Goal: Task Accomplishment & Management: Manage account settings

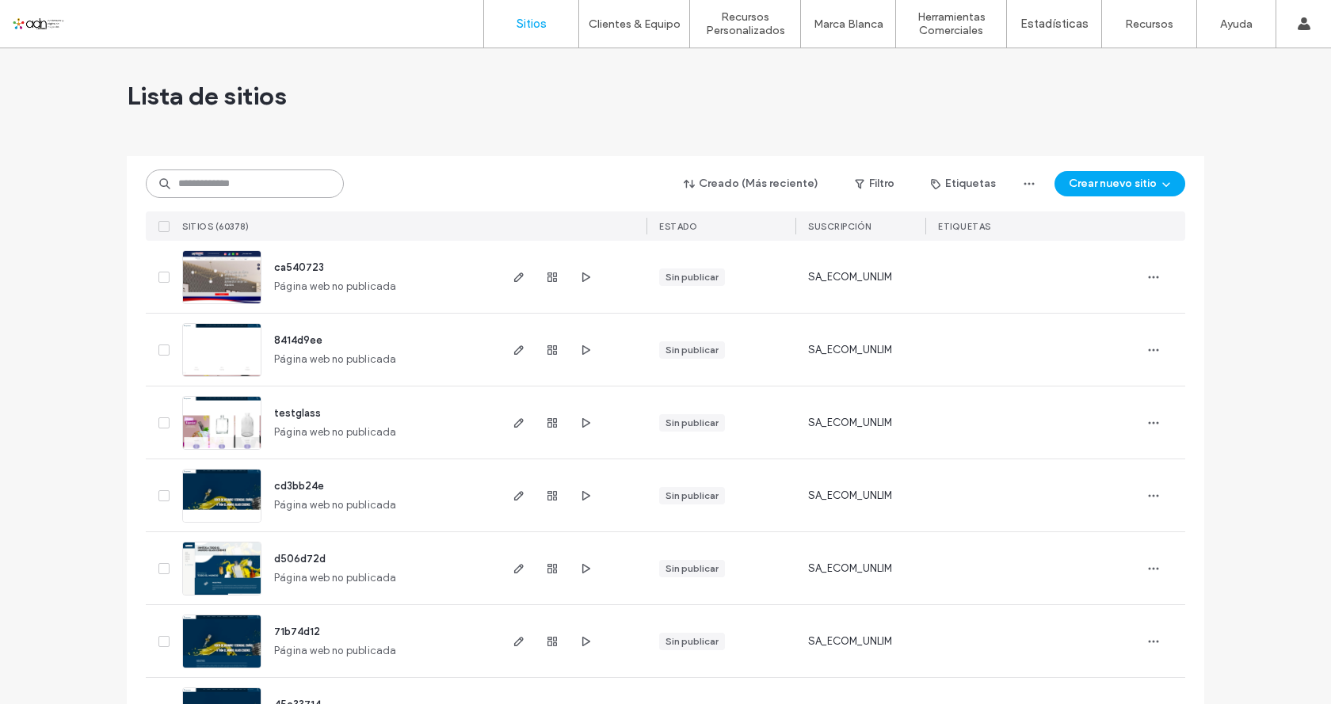
click at [261, 185] on input at bounding box center [245, 184] width 198 height 29
paste input "*********"
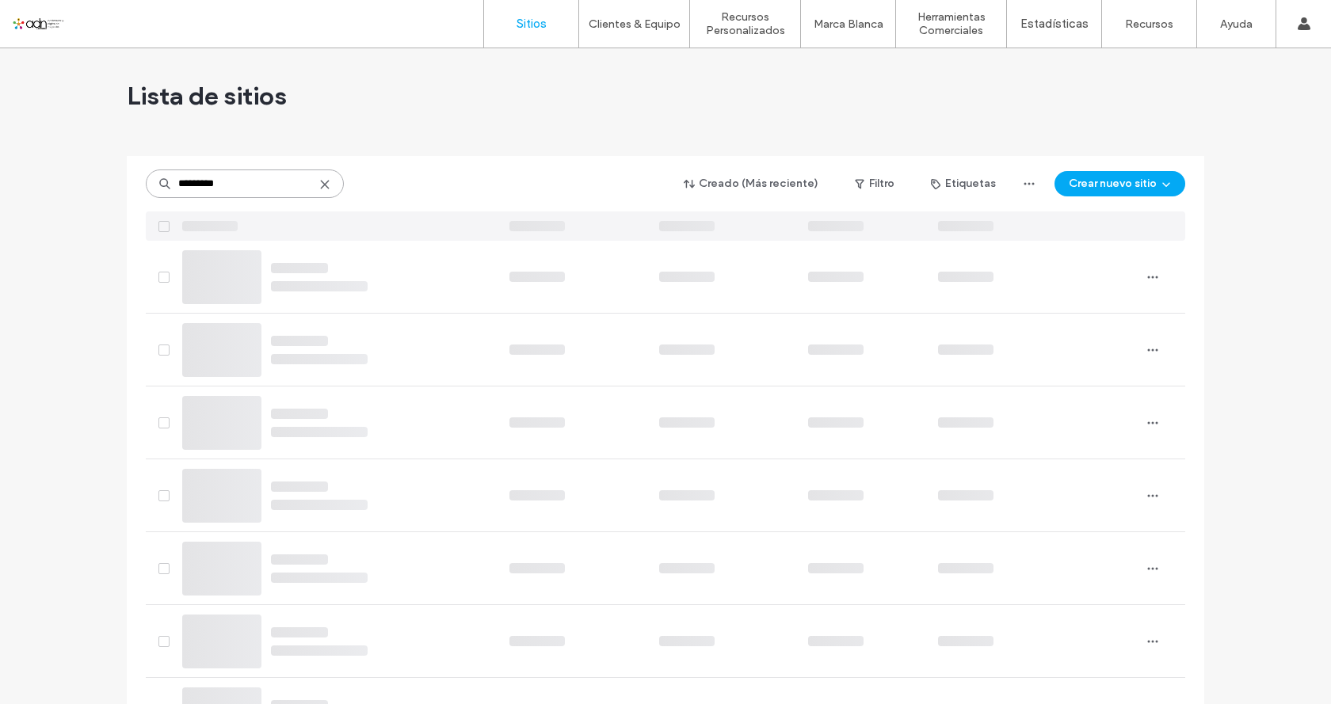
type input "*********"
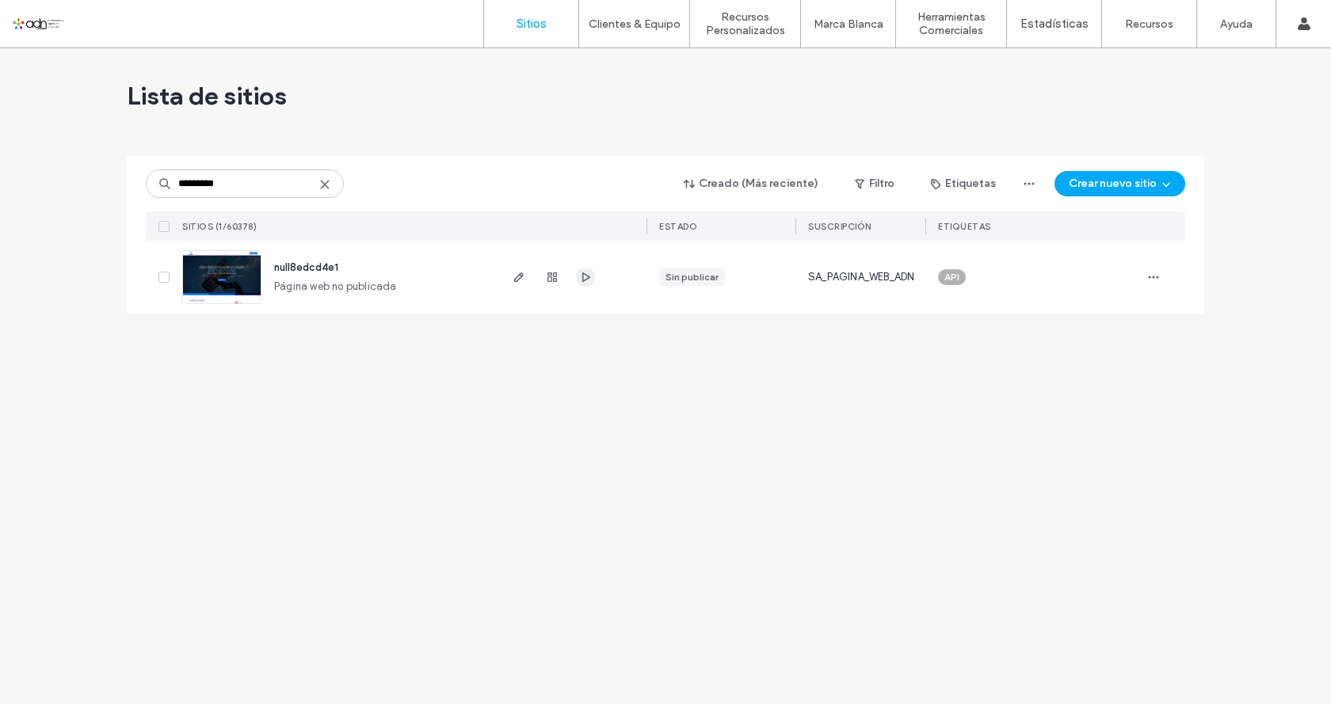
click at [589, 283] on icon "button" at bounding box center [585, 277] width 13 height 13
click at [1147, 277] on icon "button" at bounding box center [1153, 277] width 13 height 13
click at [1118, 379] on div "Guardar como plantilla" at bounding box center [1059, 379] width 185 height 16
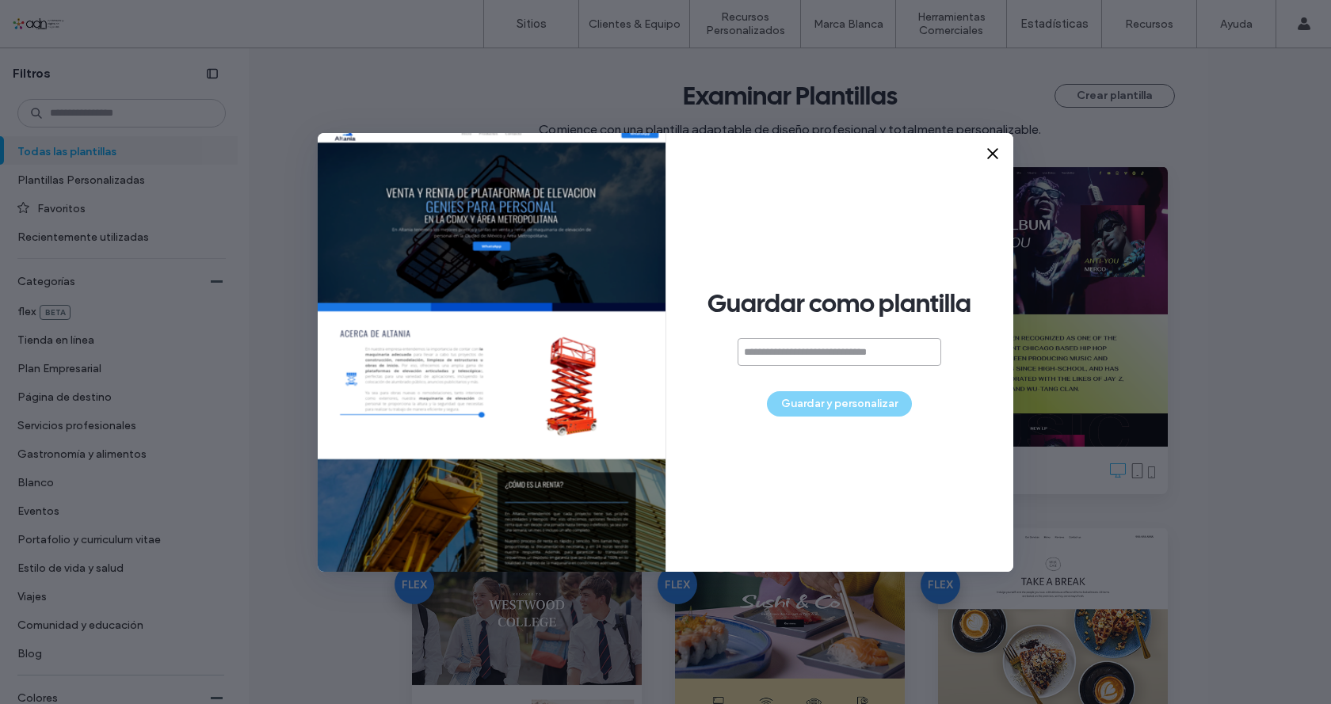
click at [818, 345] on input at bounding box center [840, 352] width 204 height 28
paste input "*******"
type input "*******"
click at [856, 405] on button "Guardar y personalizar" at bounding box center [839, 403] width 145 height 25
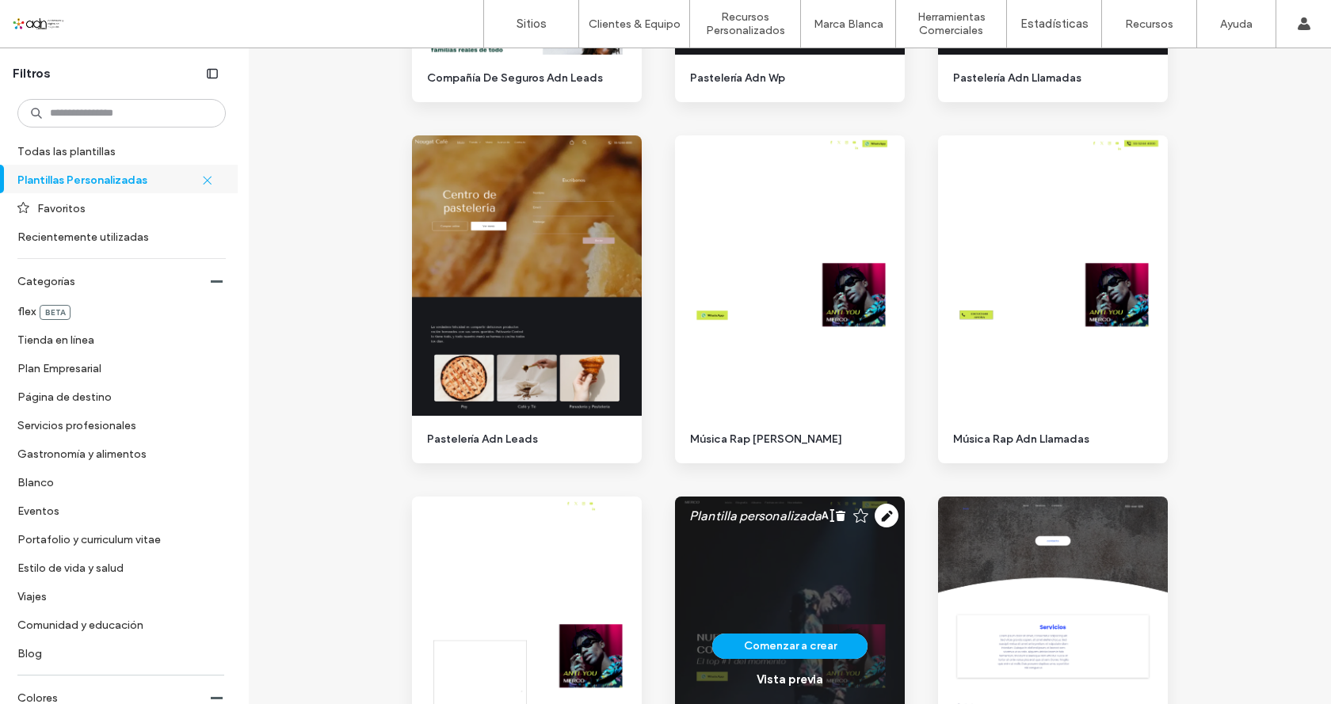
scroll to position [1981, 0]
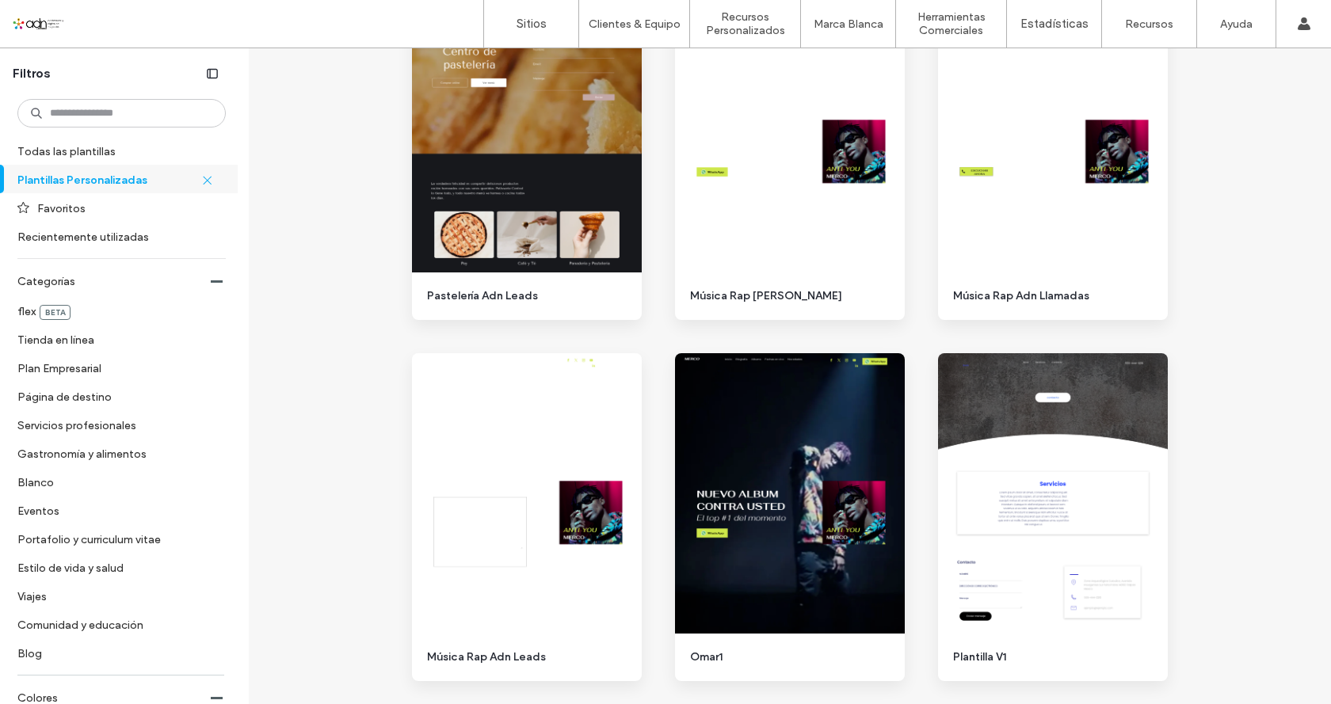
drag, startPoint x: 531, startPoint y: 15, endPoint x: 353, endPoint y: 41, distance: 179.4
click at [532, 15] on link "Sitios" at bounding box center [531, 24] width 94 height 48
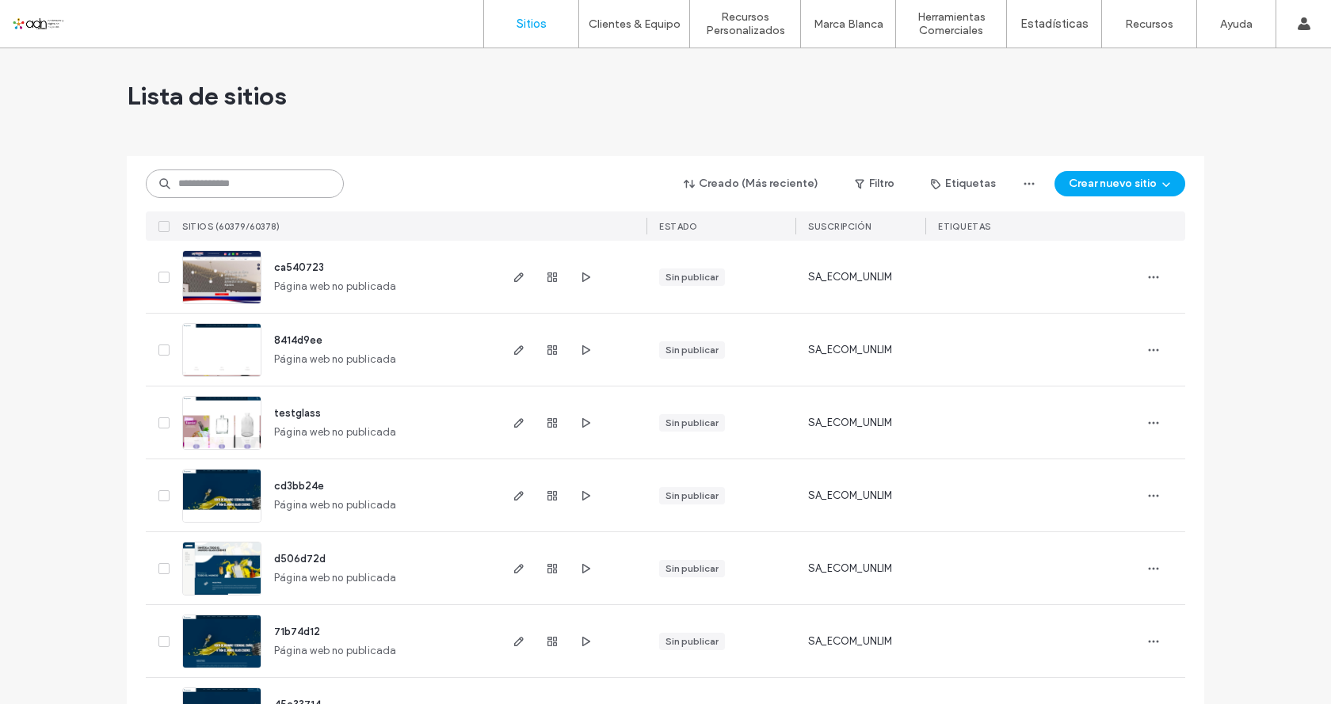
click at [204, 191] on input at bounding box center [245, 184] width 198 height 29
paste input "*********"
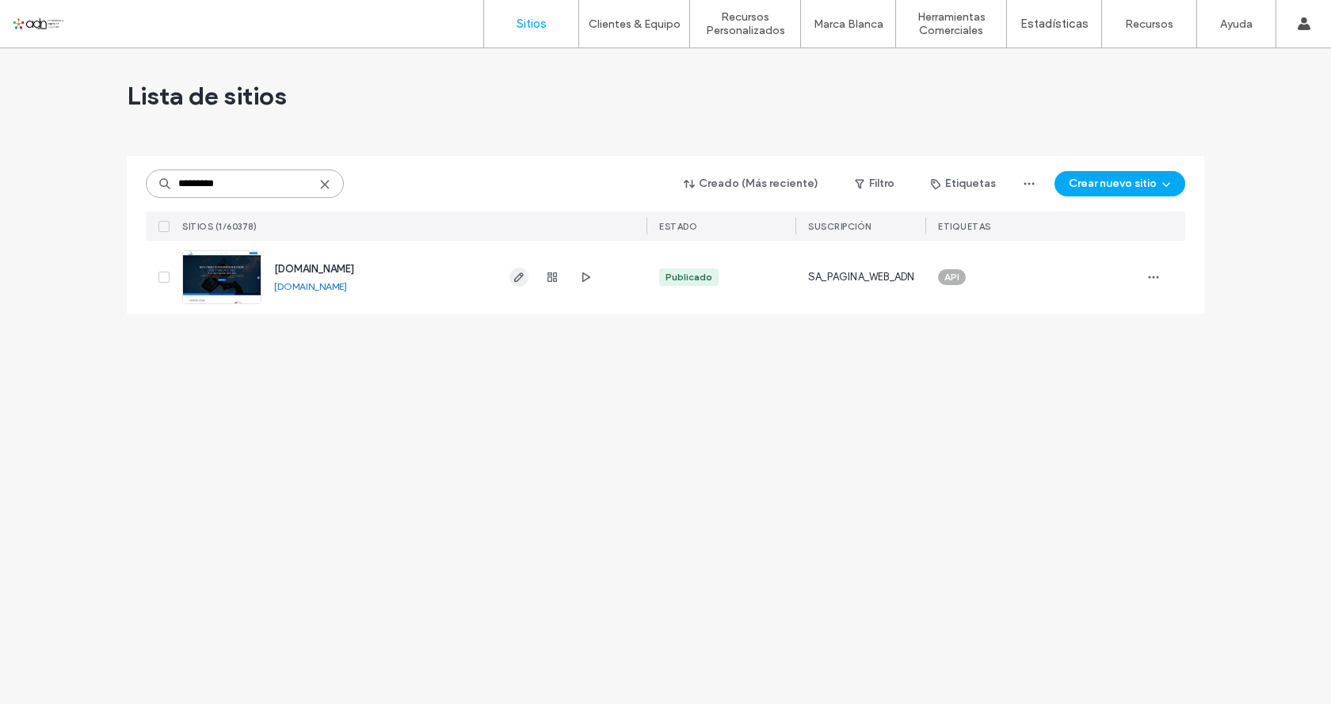
type input "*********"
click at [521, 277] on use "button" at bounding box center [519, 278] width 10 height 10
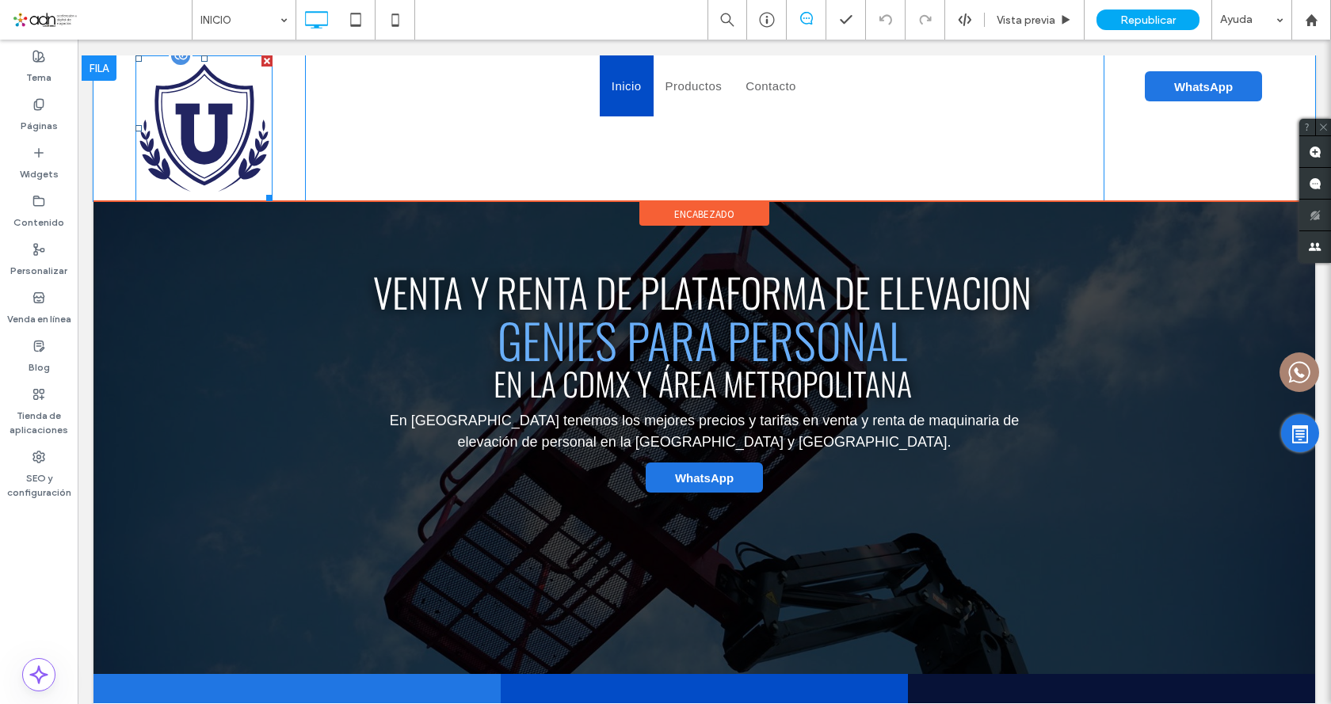
click at [235, 105] on img at bounding box center [203, 129] width 137 height 142
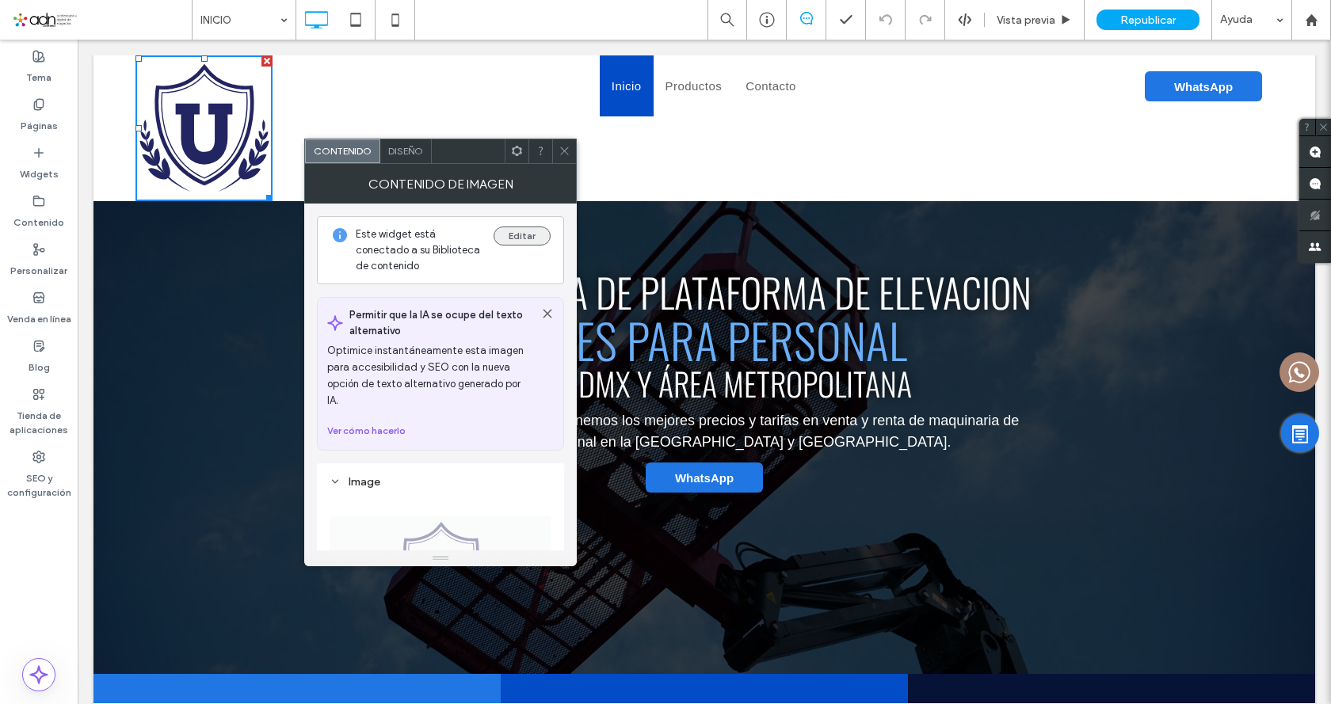
click at [512, 240] on button "Editar" at bounding box center [522, 236] width 57 height 19
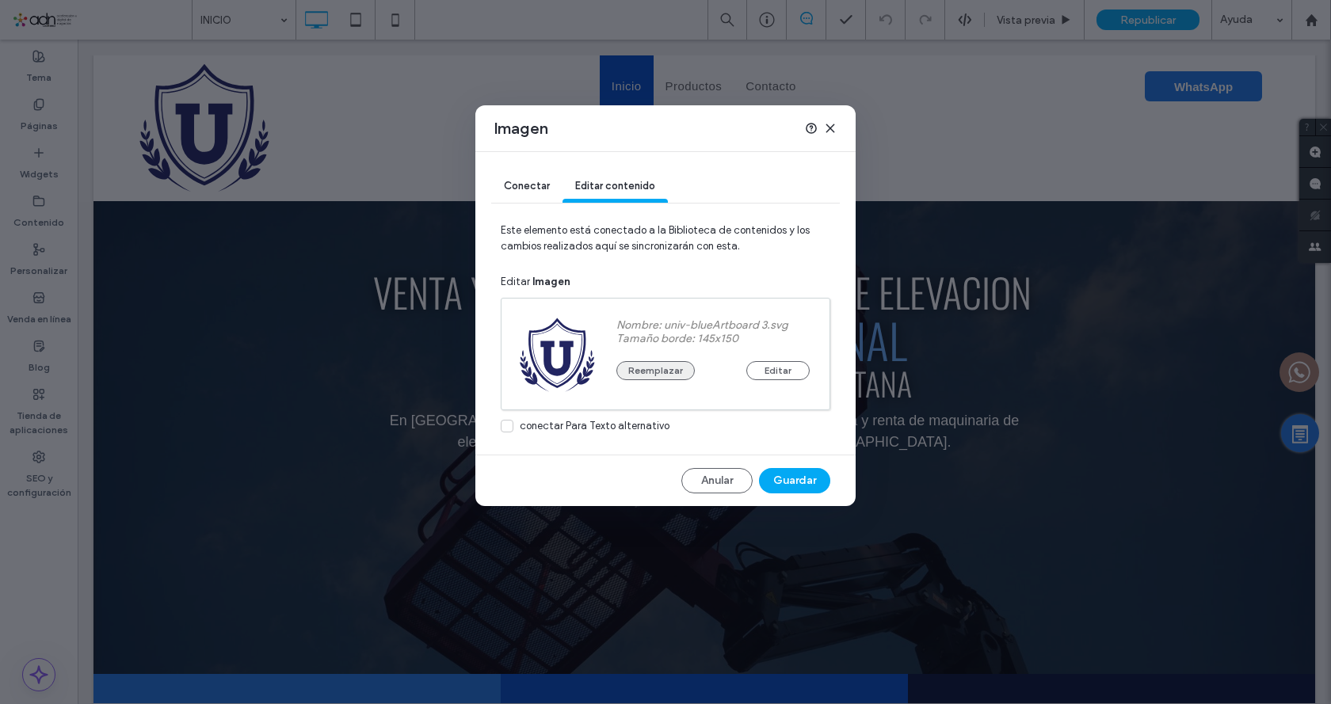
click at [675, 380] on button "Reemplazar" at bounding box center [655, 370] width 78 height 19
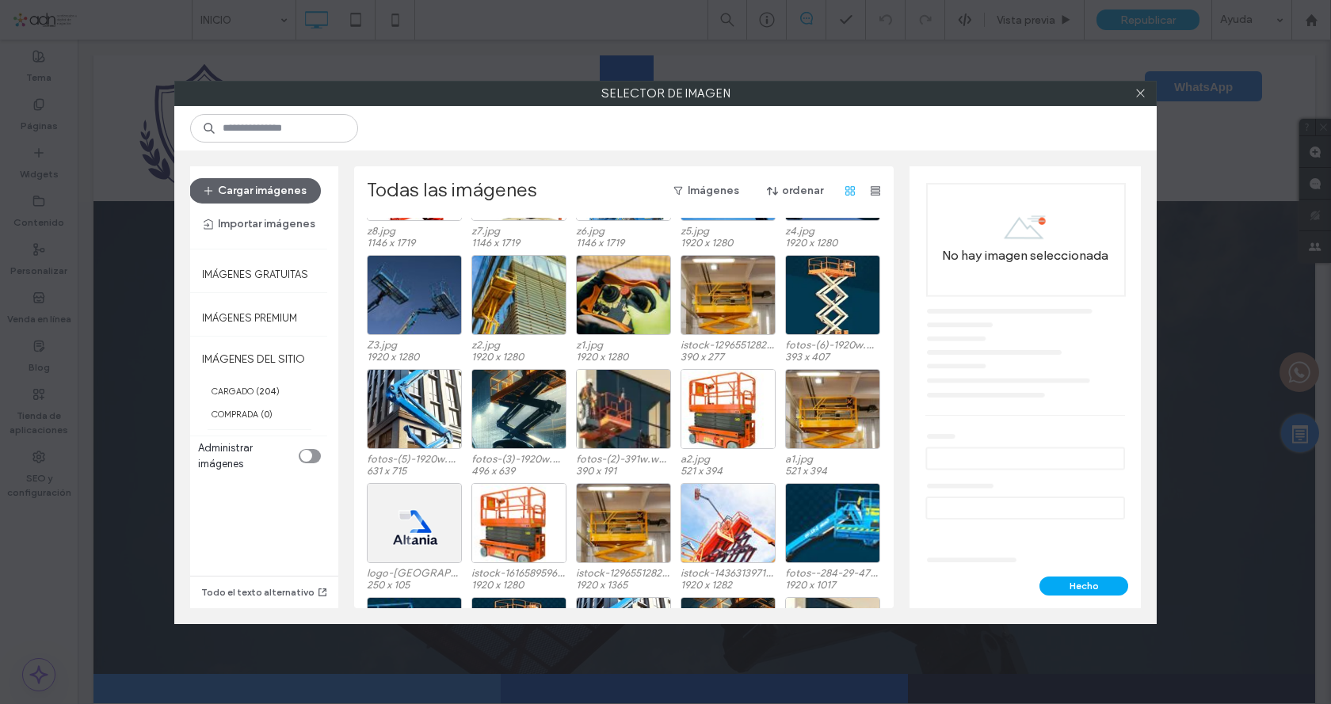
scroll to position [113, 0]
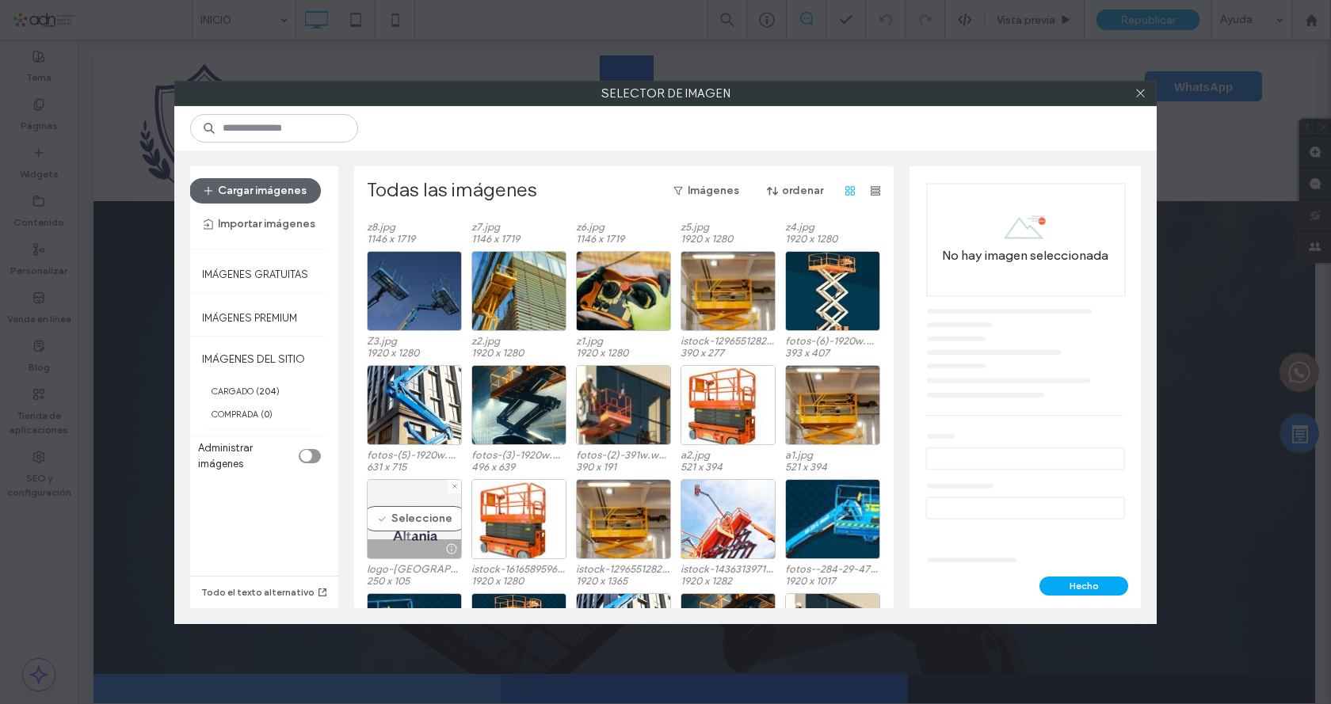
click at [412, 519] on div "Seleccione" at bounding box center [414, 519] width 95 height 80
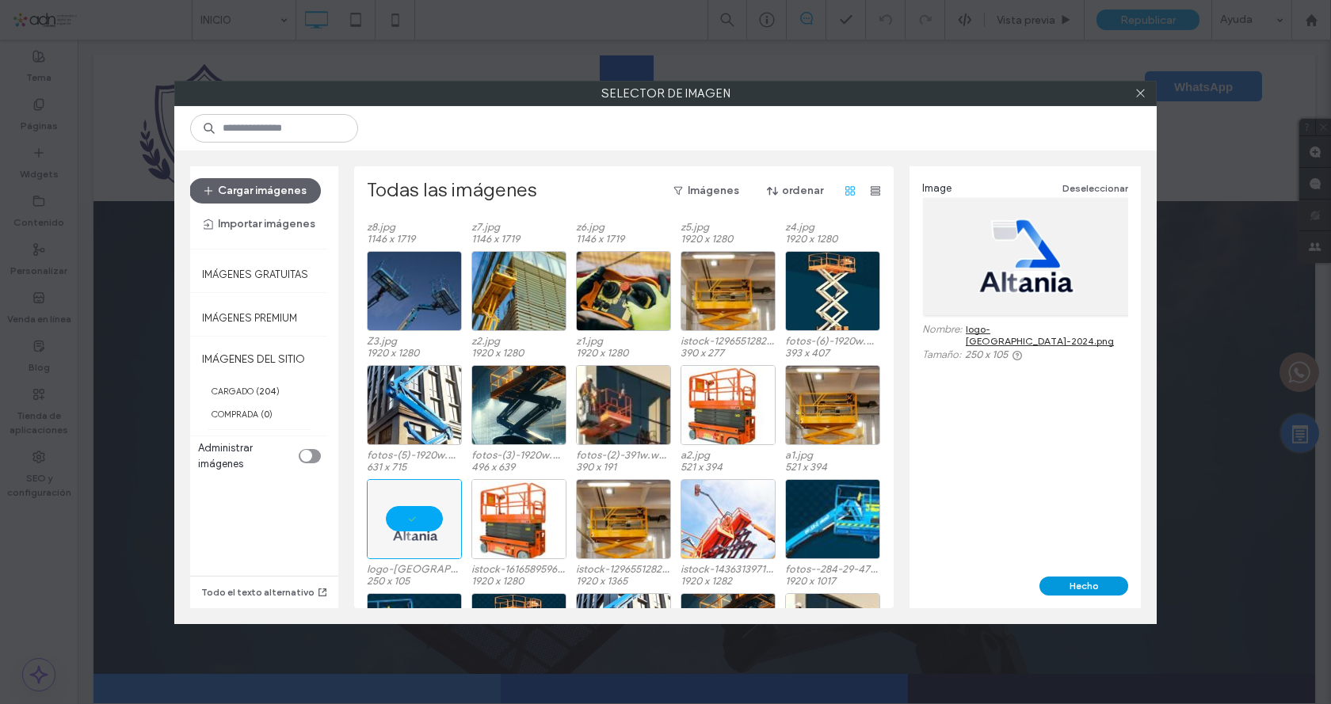
click at [1101, 594] on button "Hecho" at bounding box center [1083, 586] width 89 height 19
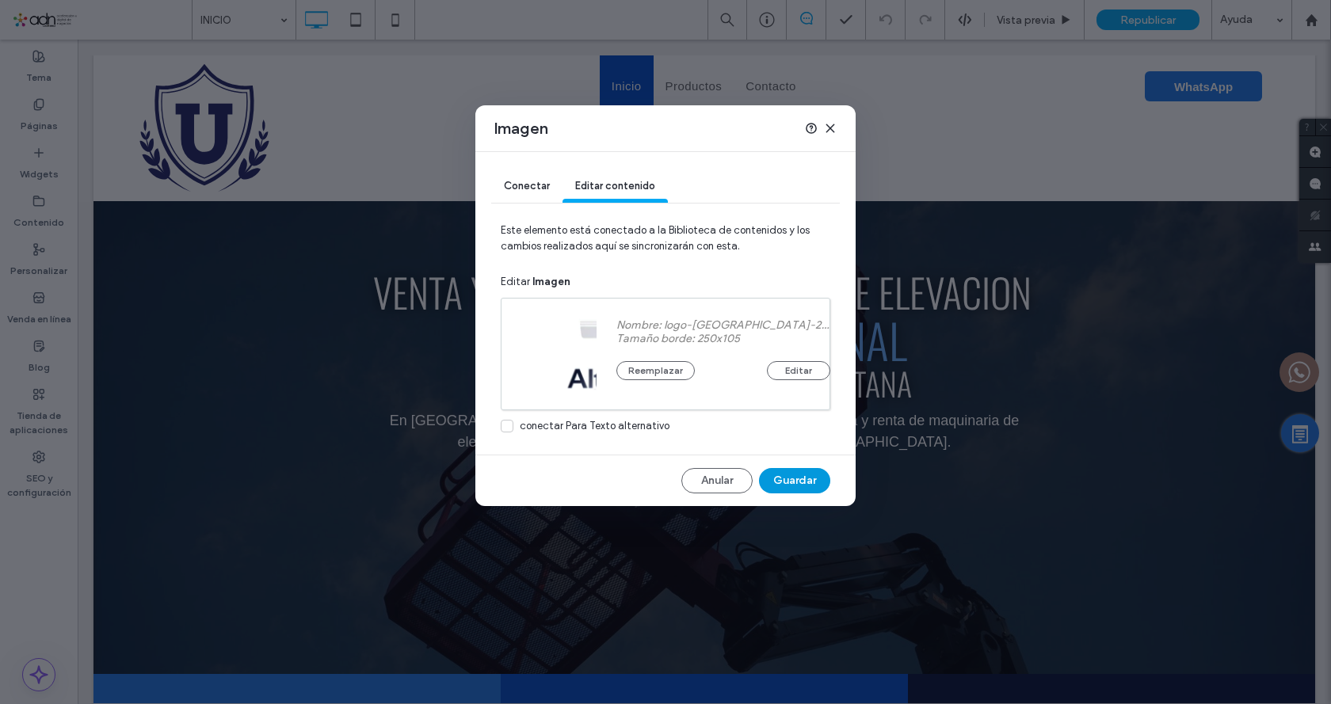
click at [794, 481] on button "Guardar" at bounding box center [794, 480] width 71 height 25
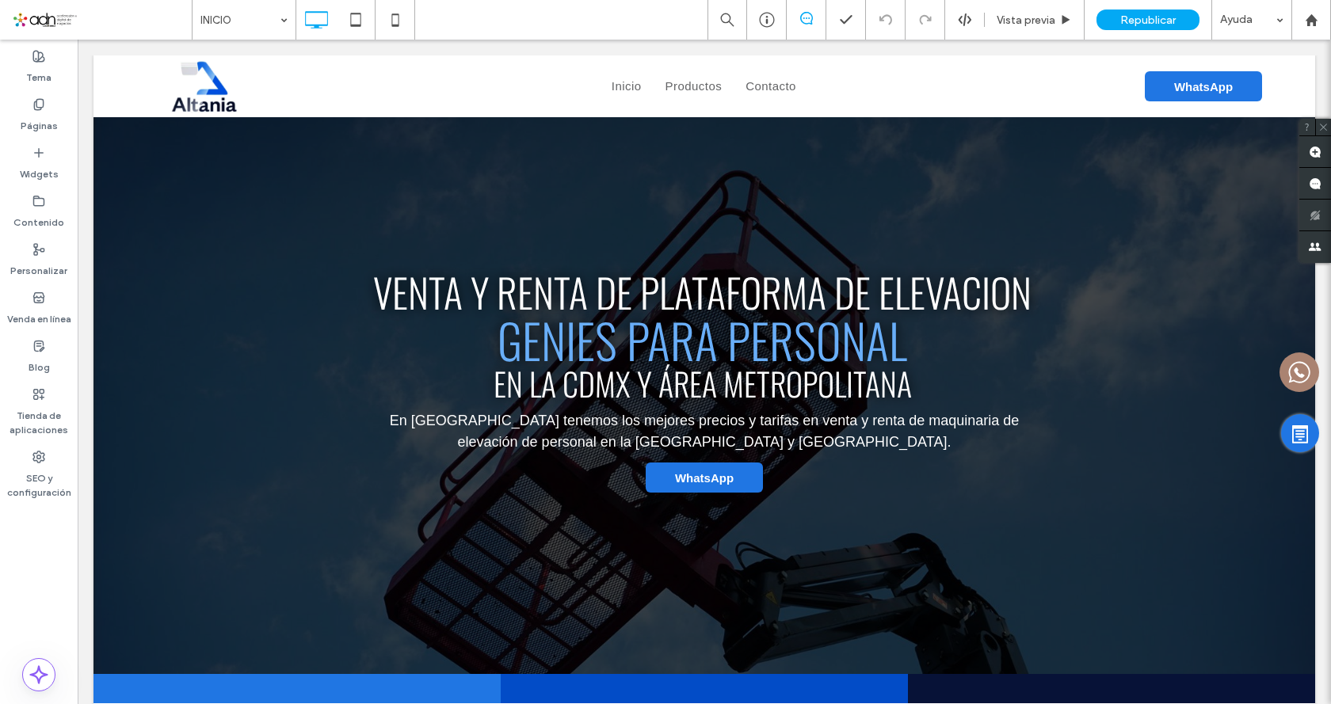
scroll to position [0, 0]
click at [37, 459] on use at bounding box center [38, 457] width 11 height 11
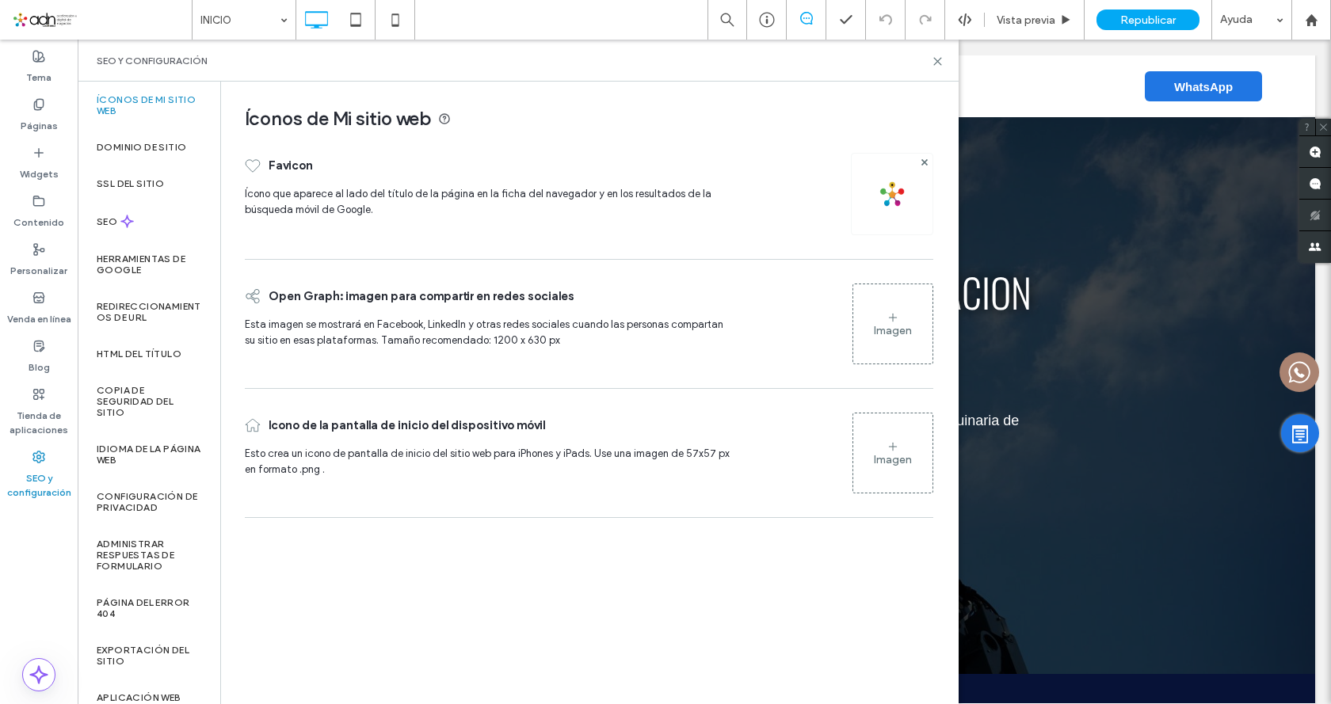
click at [910, 318] on div "Imagen" at bounding box center [892, 324] width 79 height 76
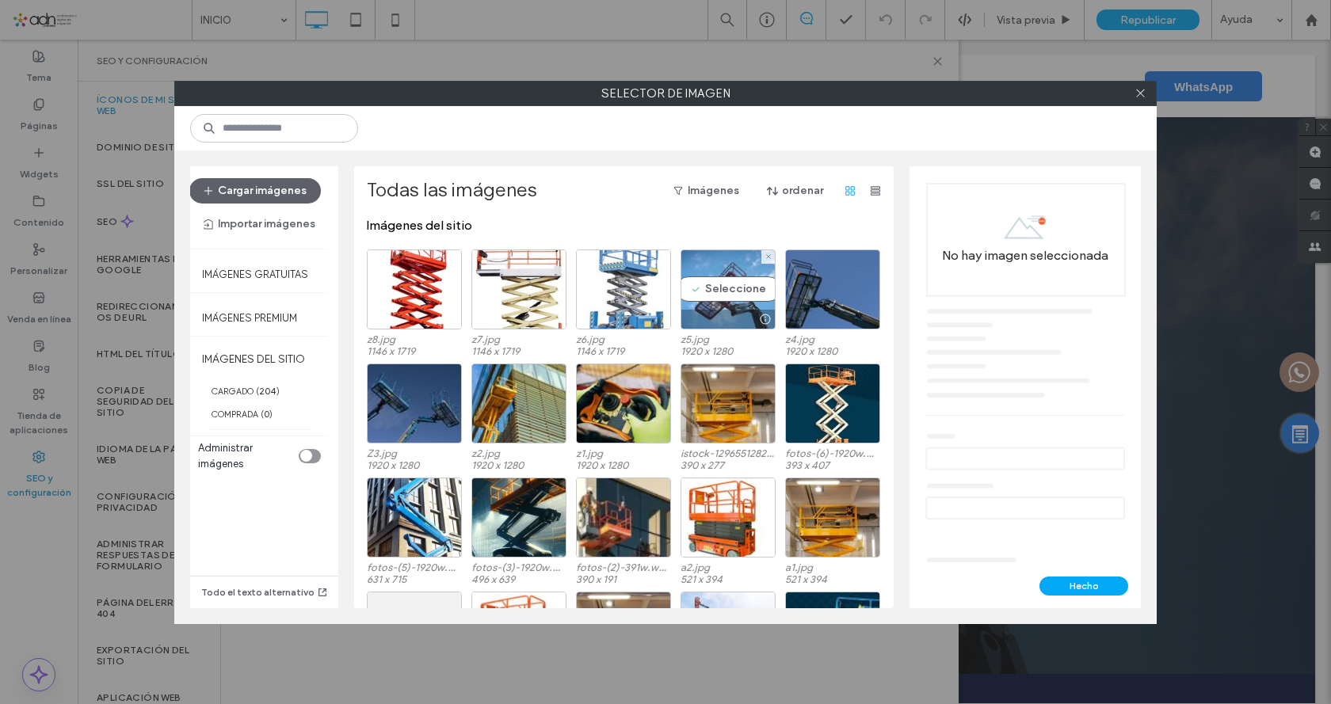
click at [702, 296] on div "Seleccione" at bounding box center [728, 290] width 95 height 80
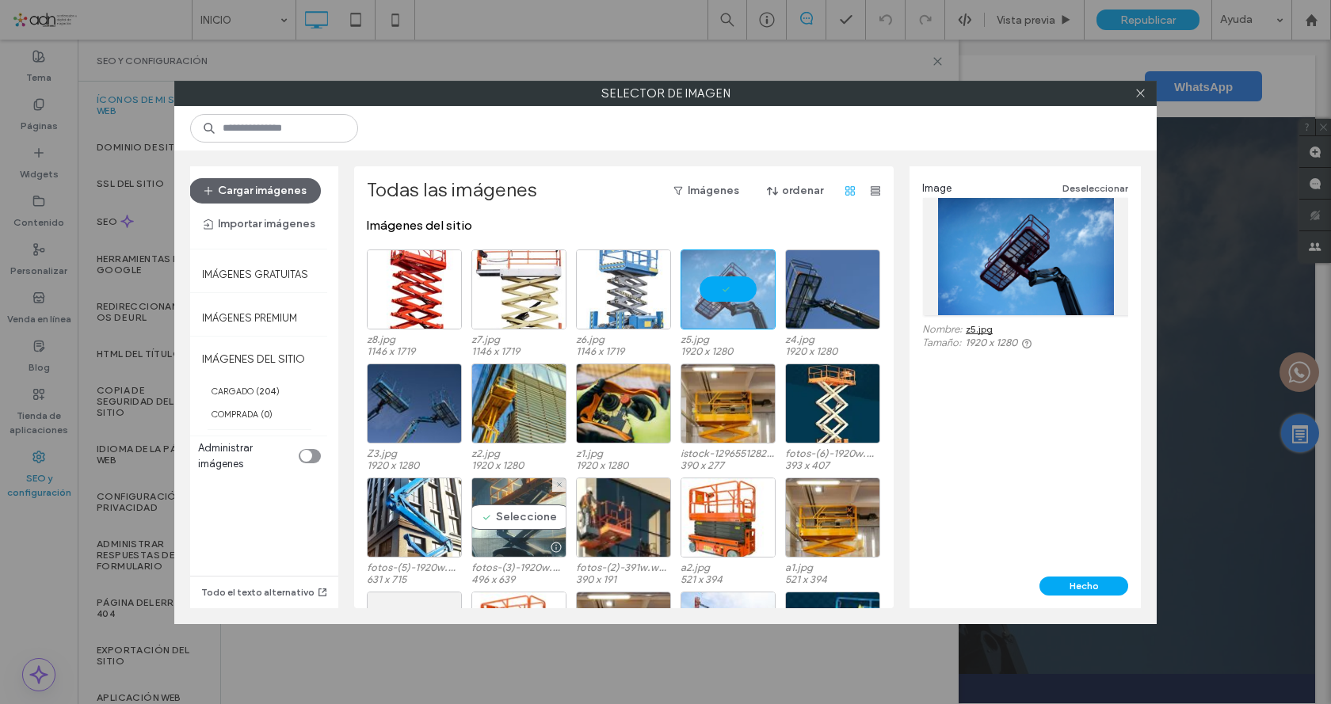
click at [502, 536] on div "Seleccione" at bounding box center [518, 518] width 95 height 80
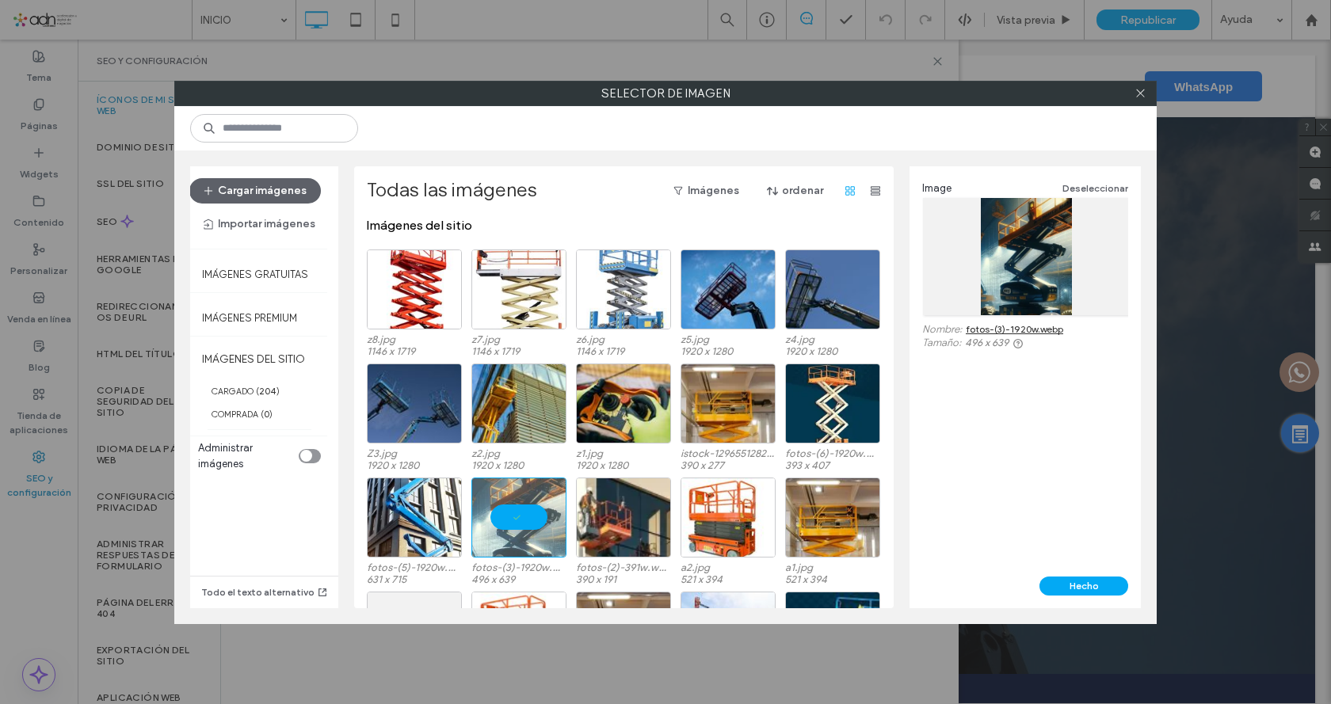
drag, startPoint x: 1066, startPoint y: 584, endPoint x: 858, endPoint y: 528, distance: 215.6
click at [1066, 584] on button "Hecho" at bounding box center [1083, 586] width 89 height 19
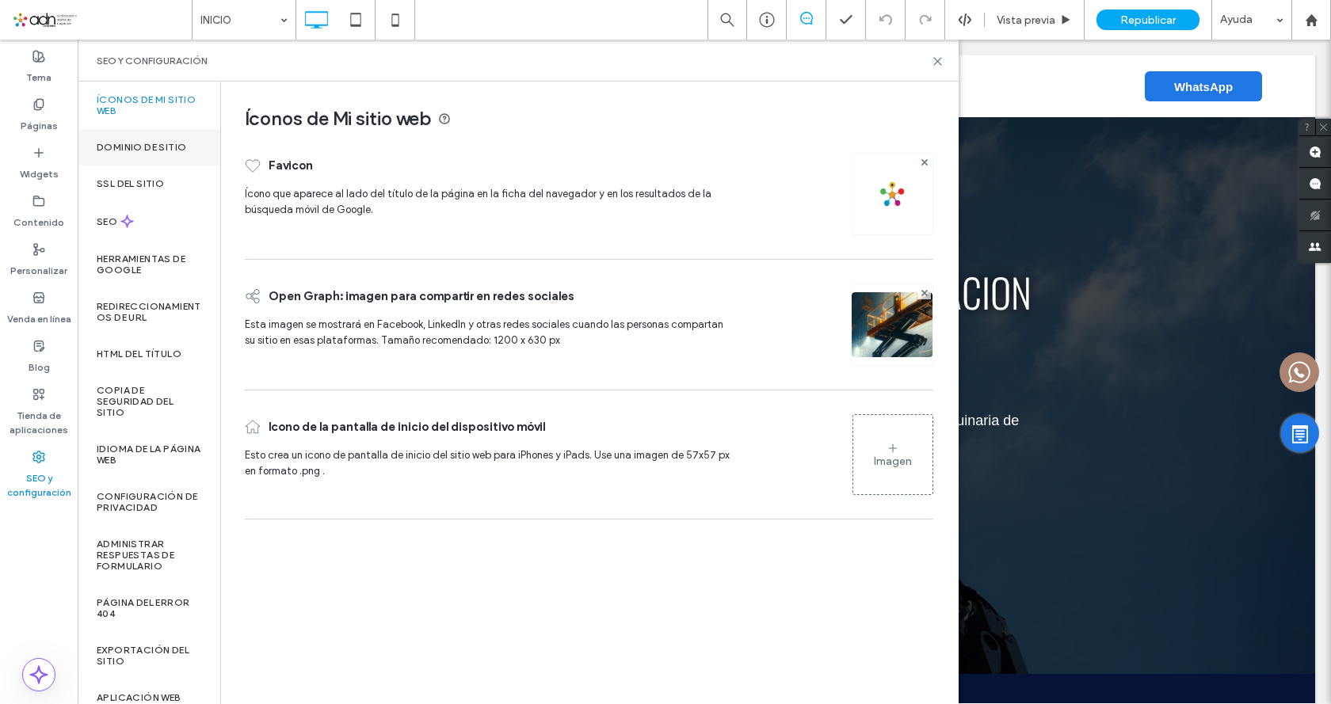
click at [162, 139] on div "Dominio de sitio" at bounding box center [149, 147] width 143 height 36
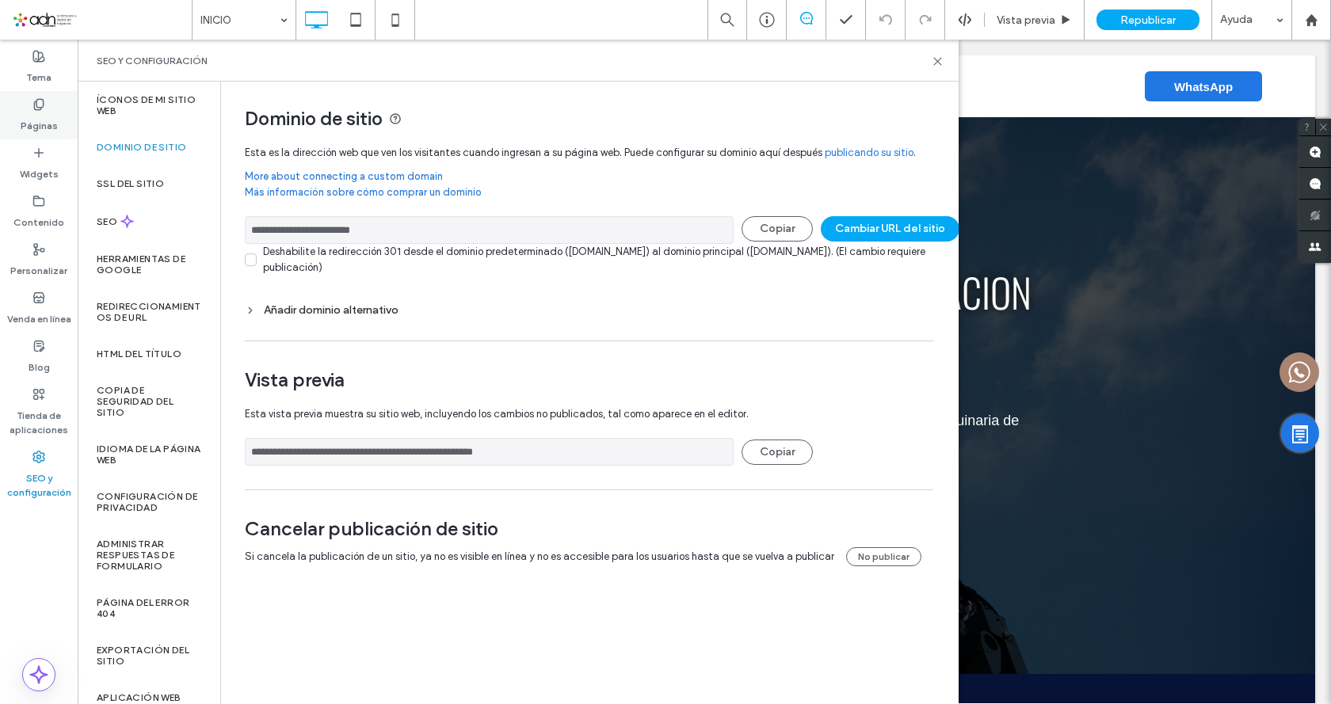
click at [41, 112] on label "Páginas" at bounding box center [39, 122] width 37 height 22
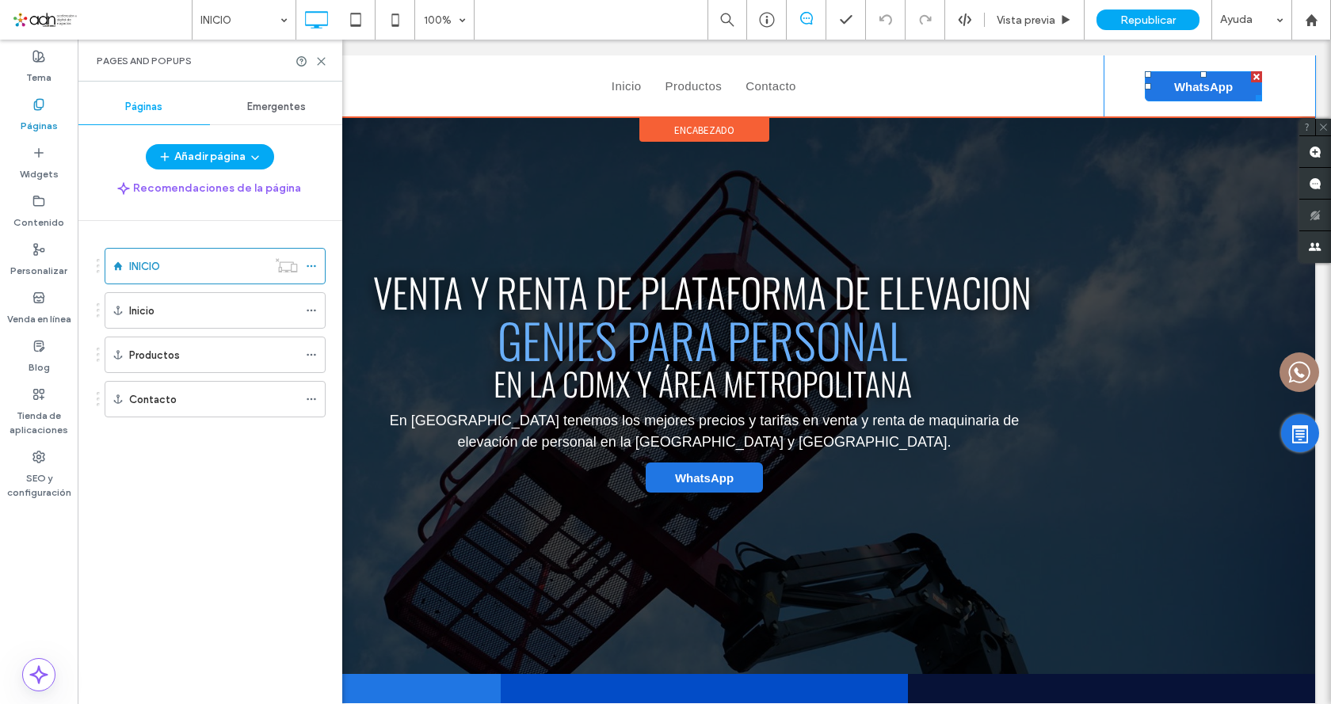
click at [1200, 82] on span "WhatsApp" at bounding box center [1203, 86] width 59 height 13
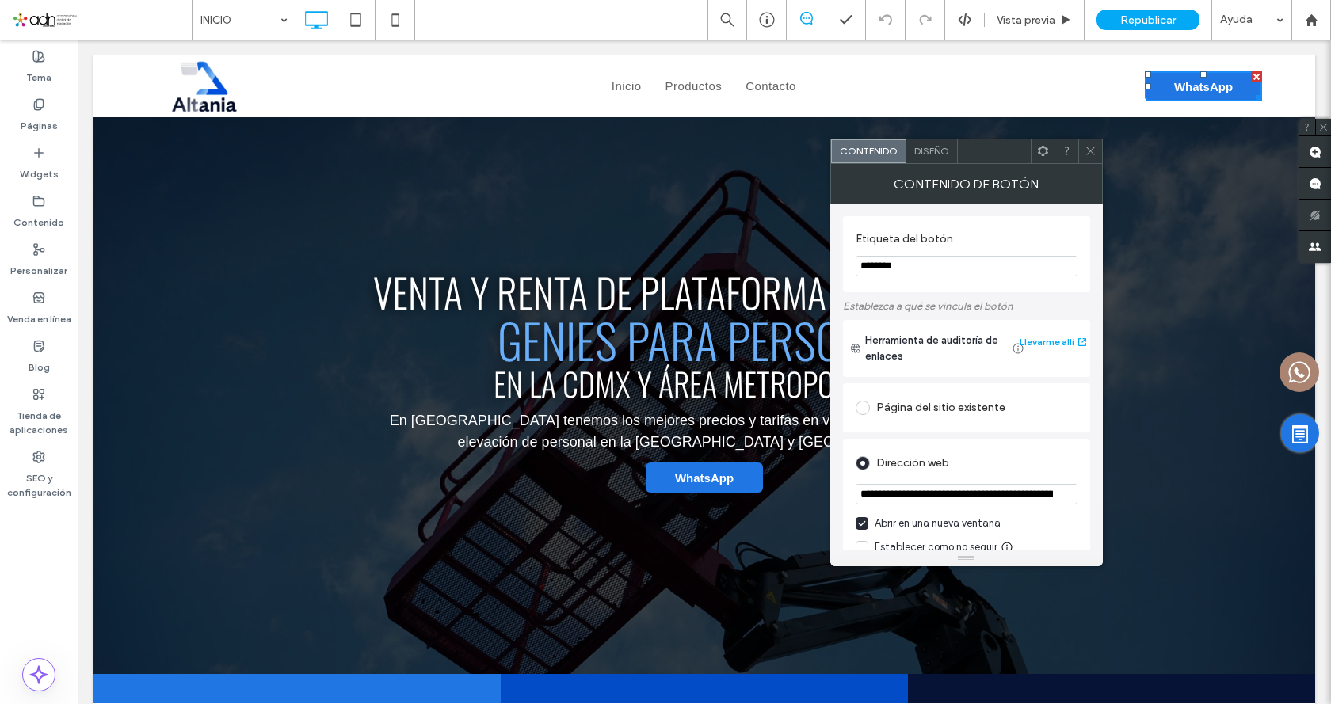
click at [1207, 92] on span "WhatsApp" at bounding box center [1203, 86] width 59 height 13
click at [1192, 87] on span "WhatsApp" at bounding box center [1203, 86] width 59 height 13
click at [1174, 83] on span "WhatsApp" at bounding box center [1203, 86] width 59 height 13
click at [959, 501] on input "**********" at bounding box center [967, 494] width 222 height 21
paste input "**********"
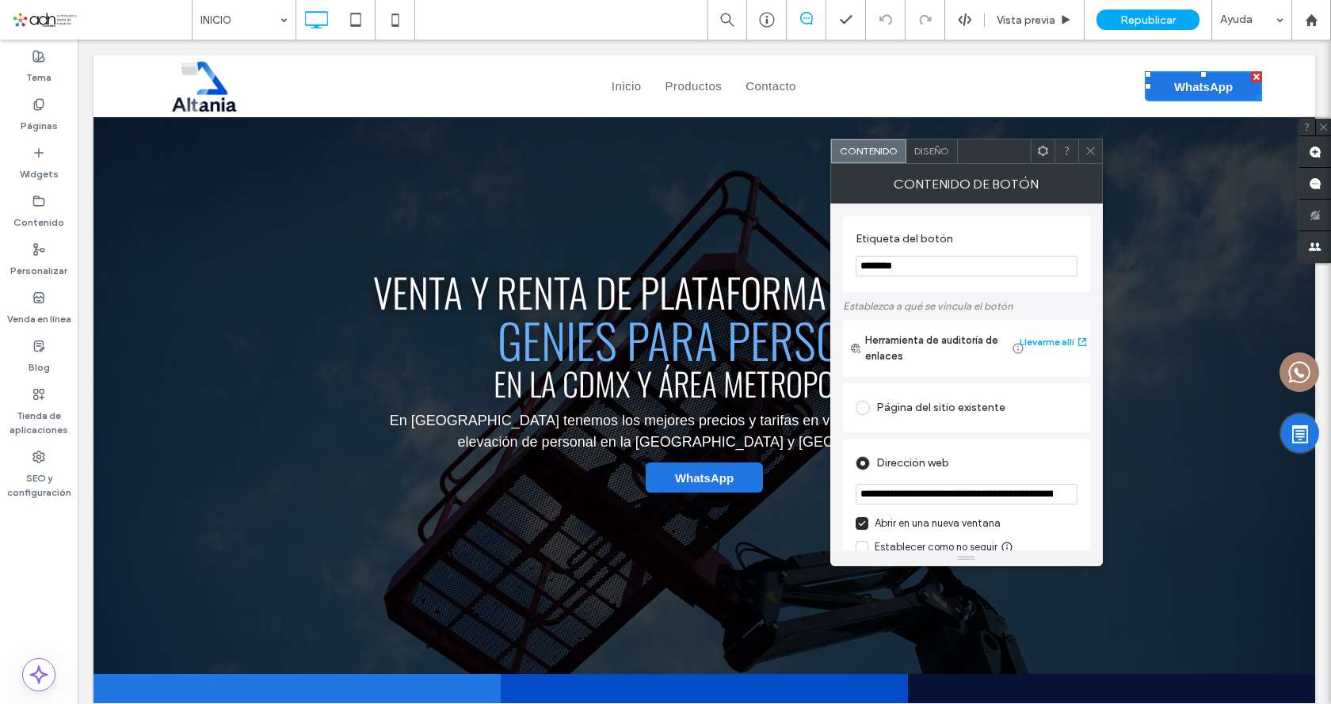
scroll to position [0, 872]
type input "**********"
click at [962, 492] on input "**********" at bounding box center [967, 494] width 222 height 21
click at [1093, 156] on icon at bounding box center [1091, 151] width 12 height 12
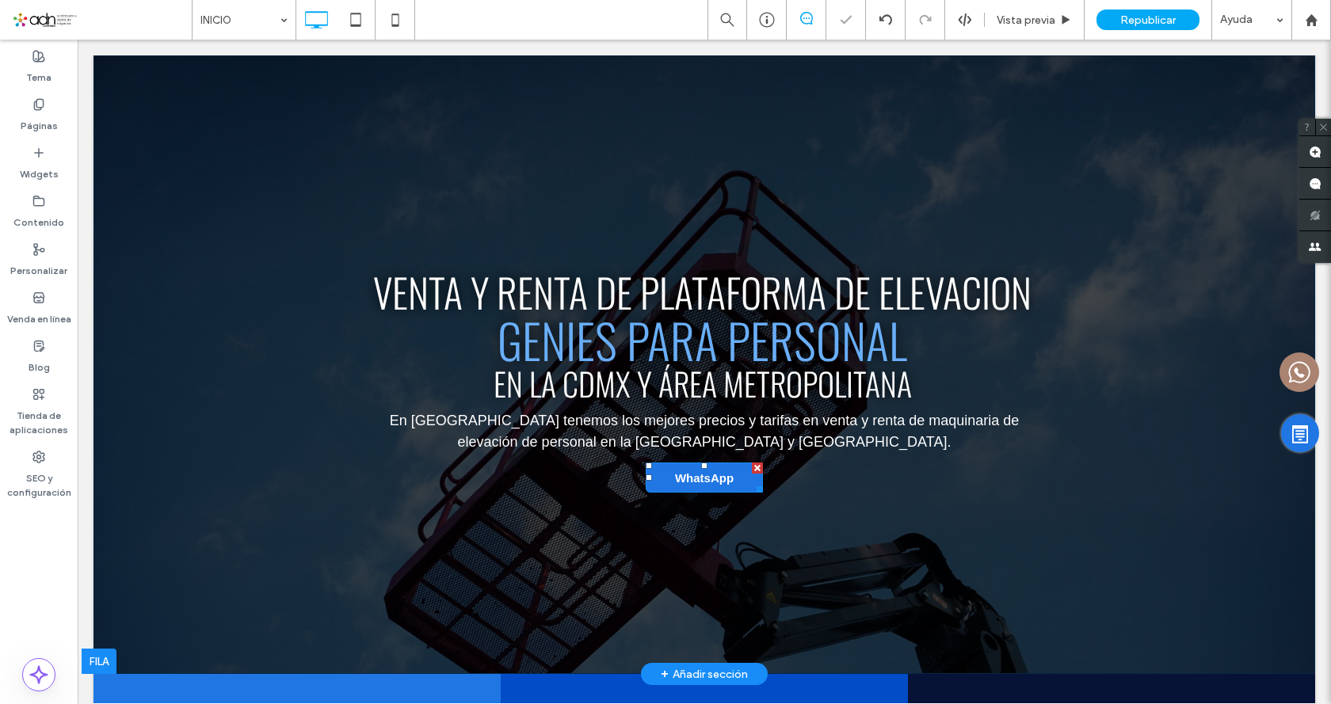
click at [701, 474] on span "WhatsApp" at bounding box center [704, 477] width 59 height 13
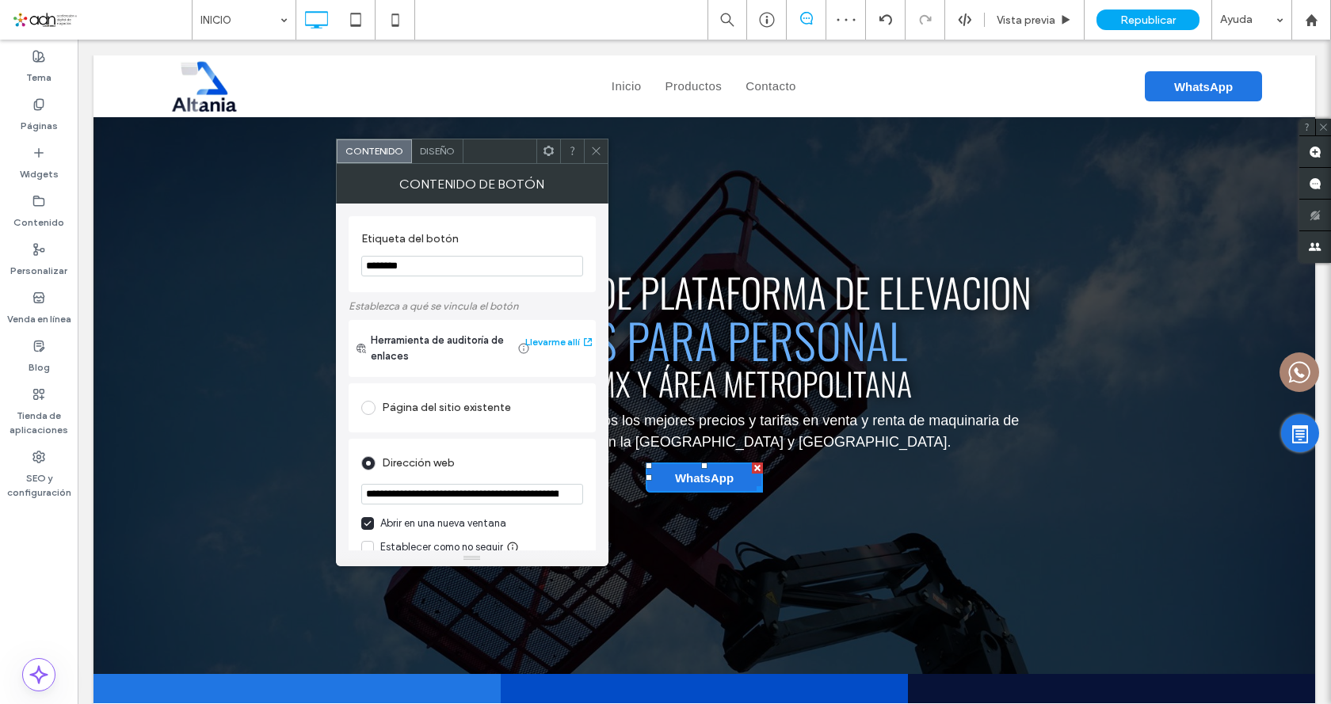
click at [450, 498] on input "**********" at bounding box center [472, 494] width 222 height 21
paste input "**********"
type input "**********"
click at [600, 155] on icon at bounding box center [596, 151] width 12 height 12
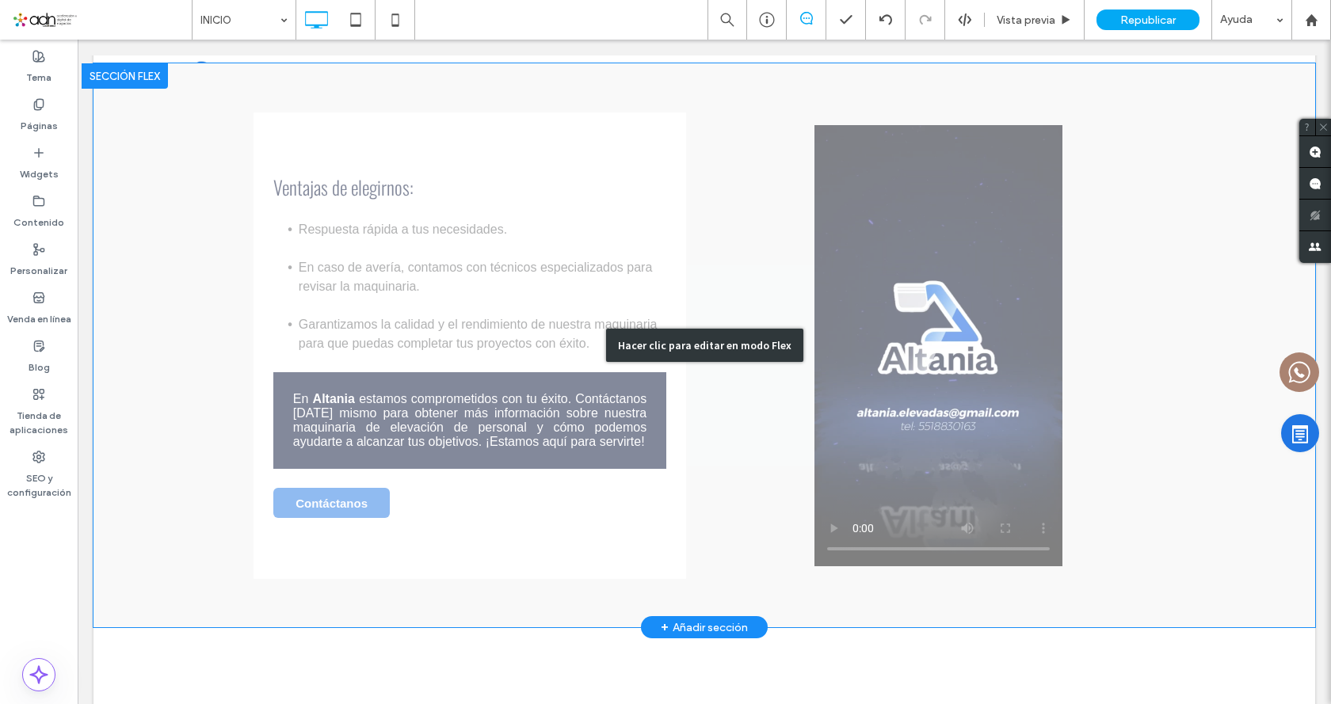
scroll to position [1743, 0]
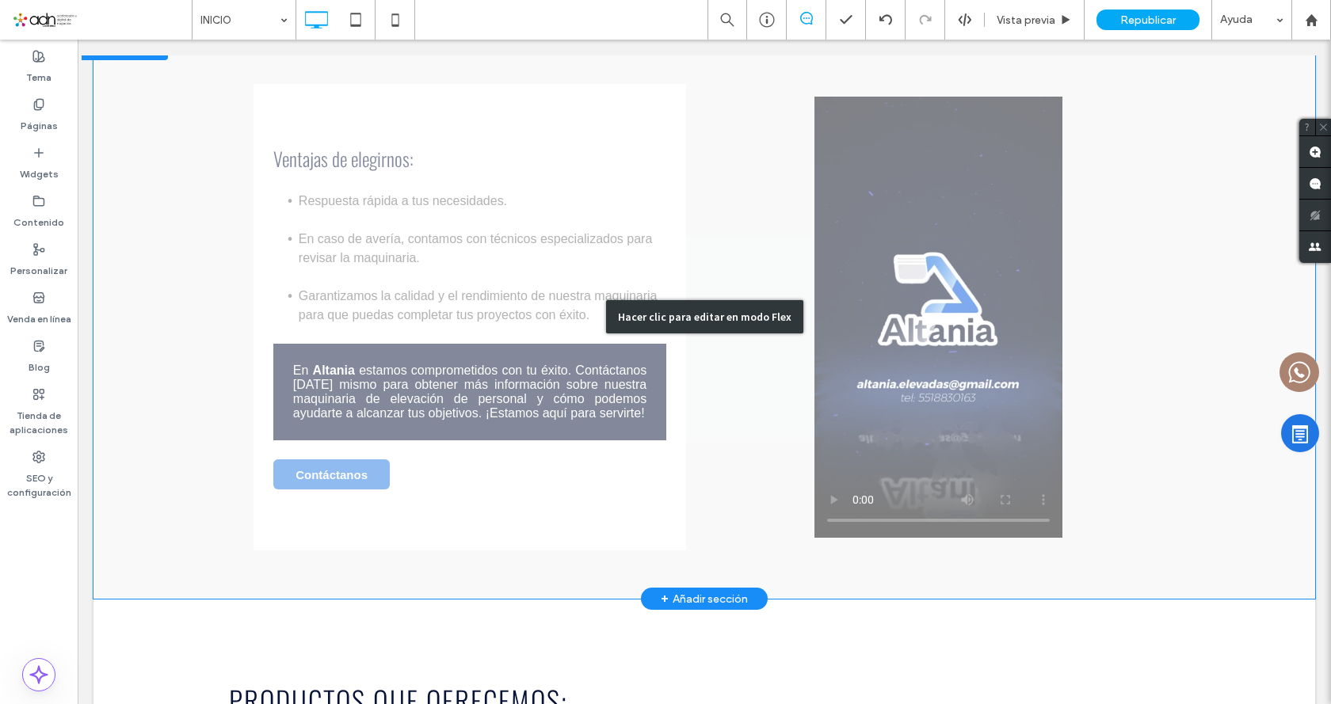
click at [725, 300] on div "Hacer clic para editar en modo Flex" at bounding box center [704, 316] width 197 height 33
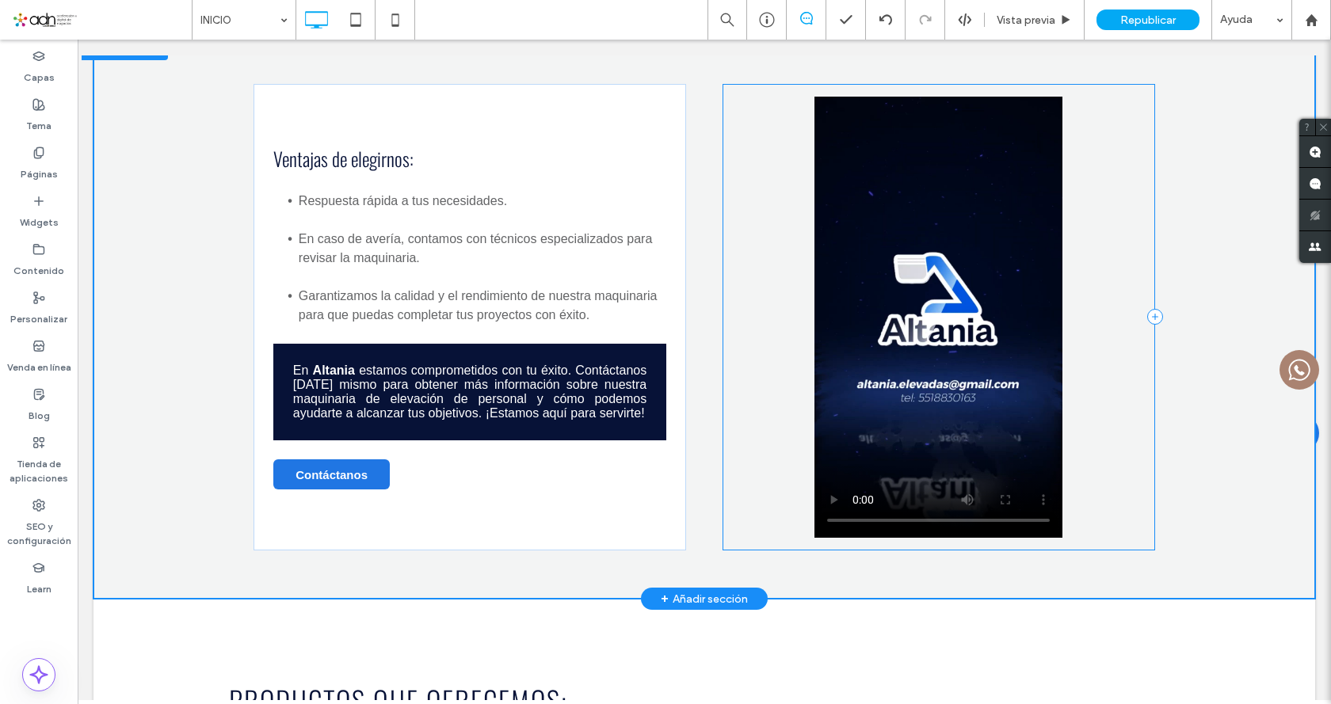
scroll to position [1720, 0]
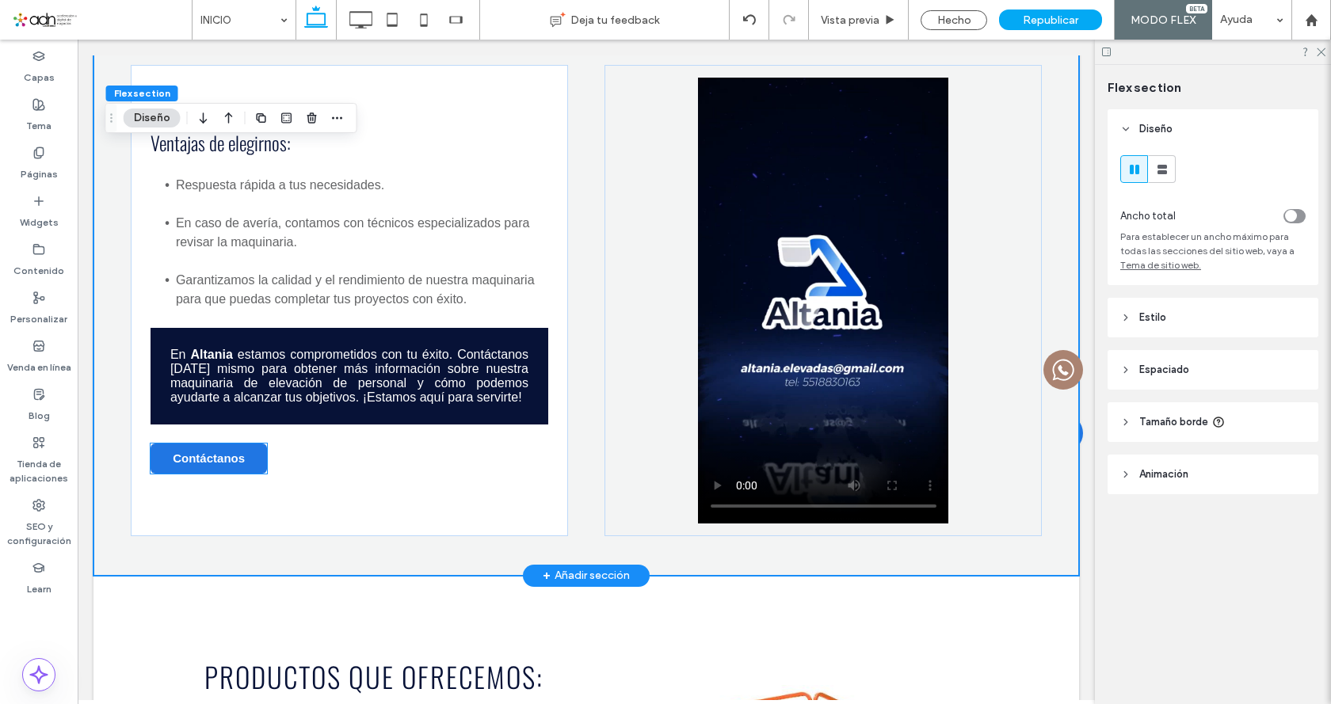
click at [243, 444] on link "Contáctanos" at bounding box center [209, 459] width 117 height 30
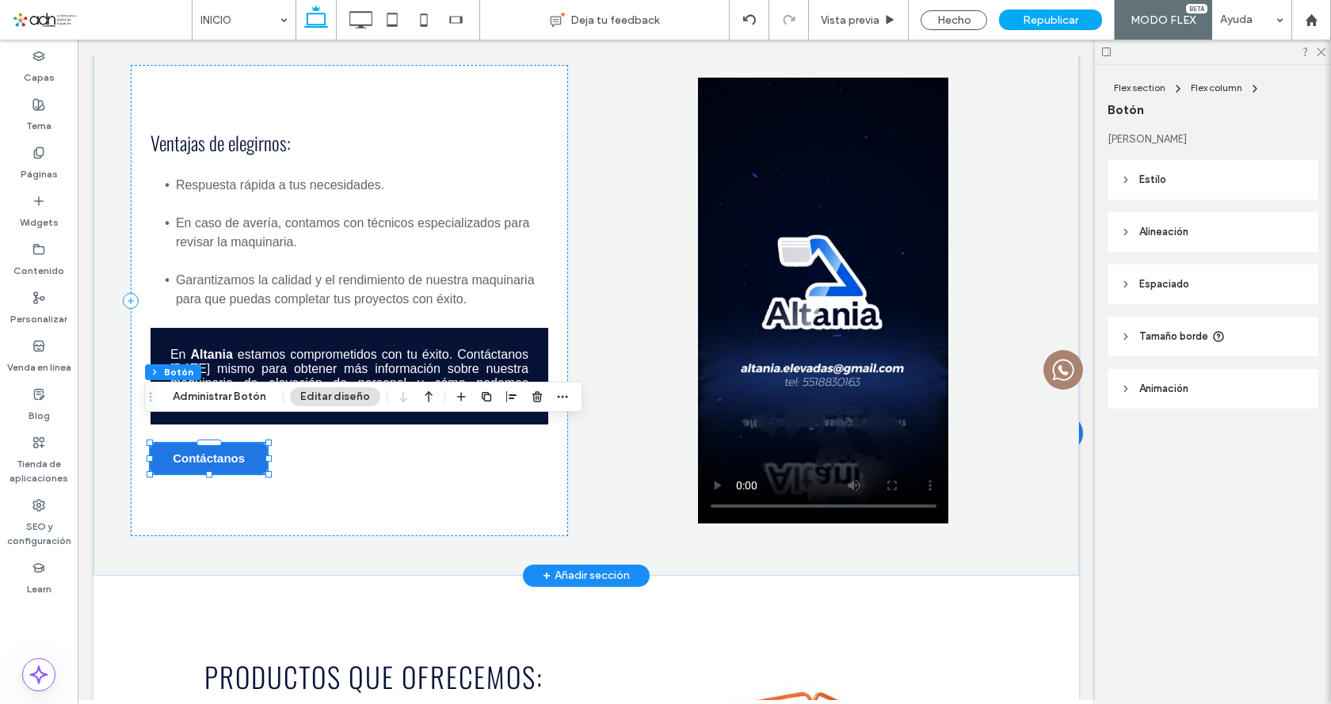
type input "**"
click at [243, 444] on link "Contáctanos" at bounding box center [209, 459] width 117 height 30
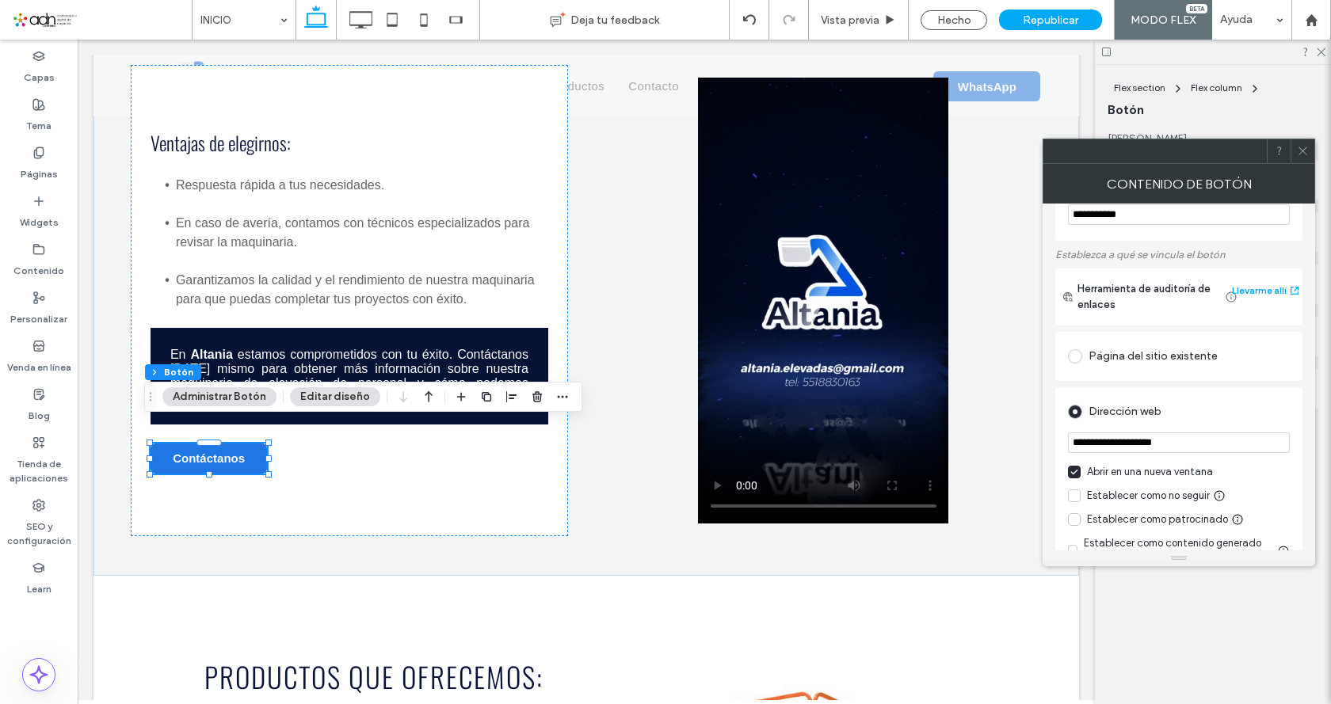
scroll to position [79, 0]
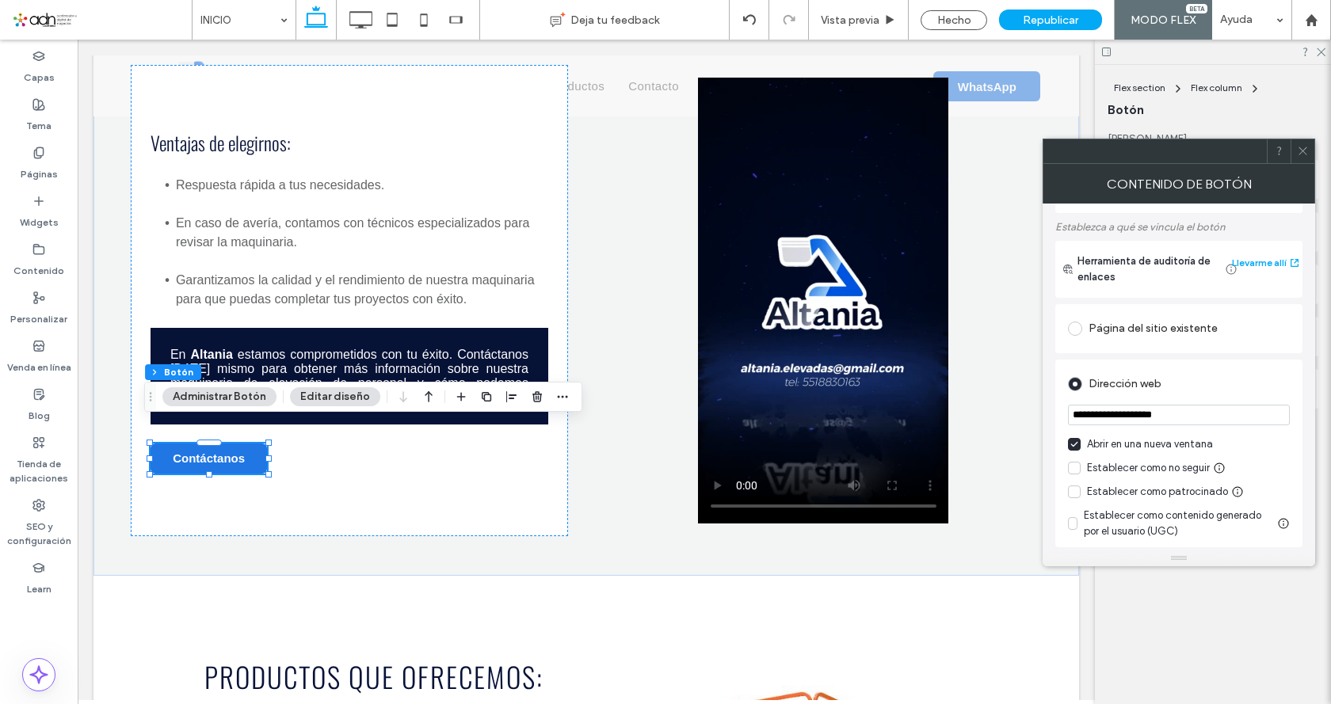
click at [1303, 156] on span at bounding box center [1303, 151] width 12 height 24
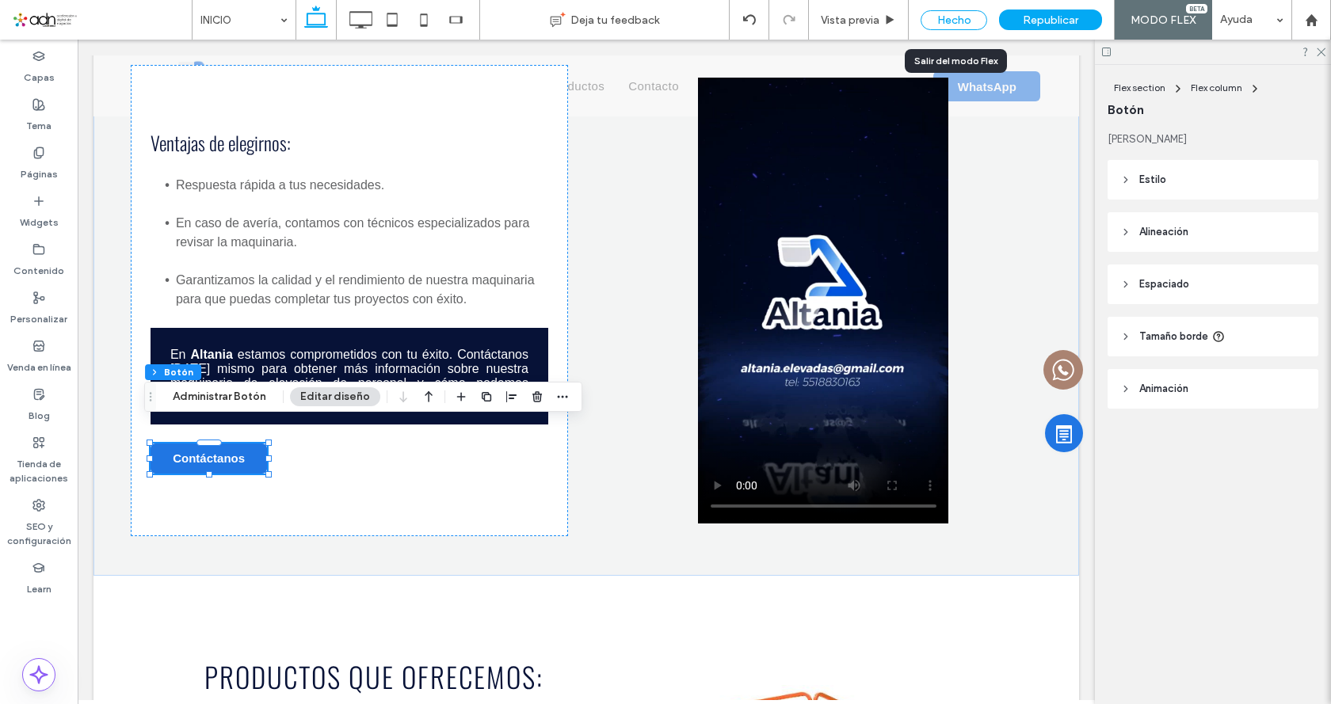
drag, startPoint x: 974, startPoint y: 26, endPoint x: 845, endPoint y: 40, distance: 129.9
click at [974, 26] on div "Hecho" at bounding box center [954, 20] width 67 height 20
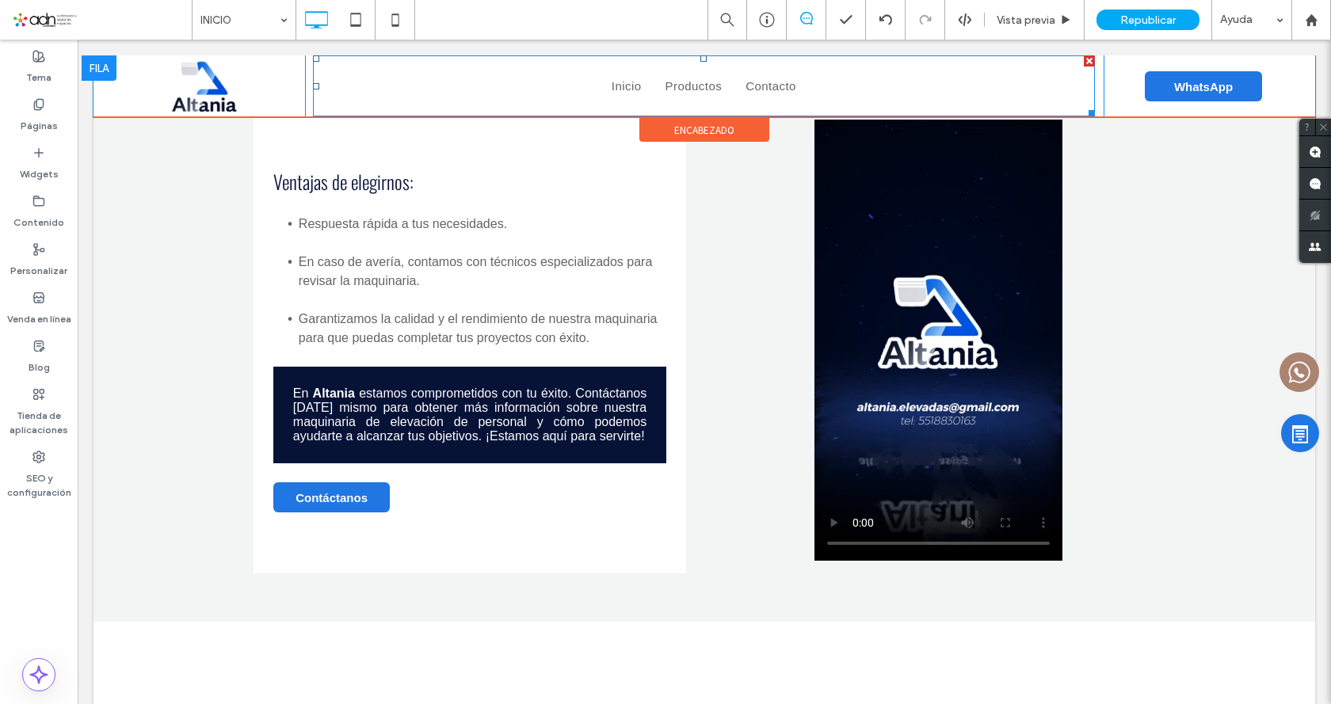
scroll to position [1743, 0]
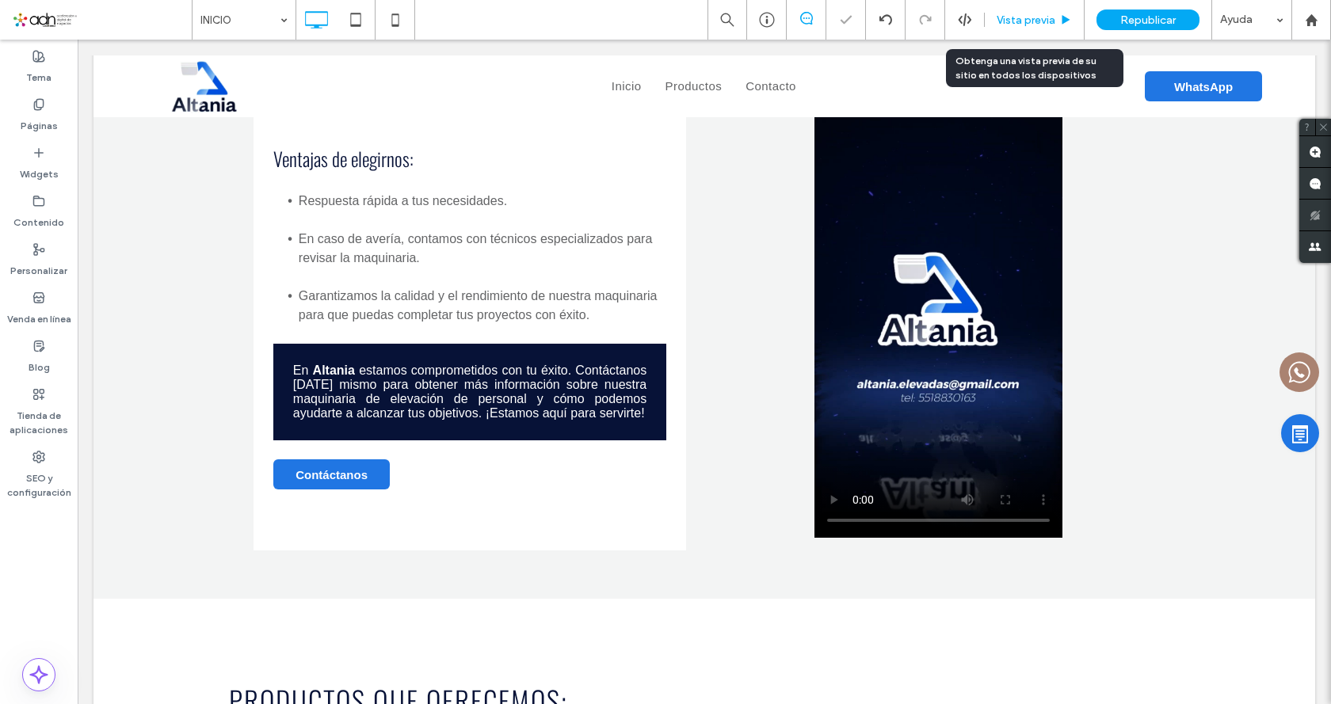
drag, startPoint x: 1018, startPoint y: 23, endPoint x: 254, endPoint y: 390, distance: 847.3
click at [1018, 22] on span "Vista previa" at bounding box center [1026, 19] width 59 height 13
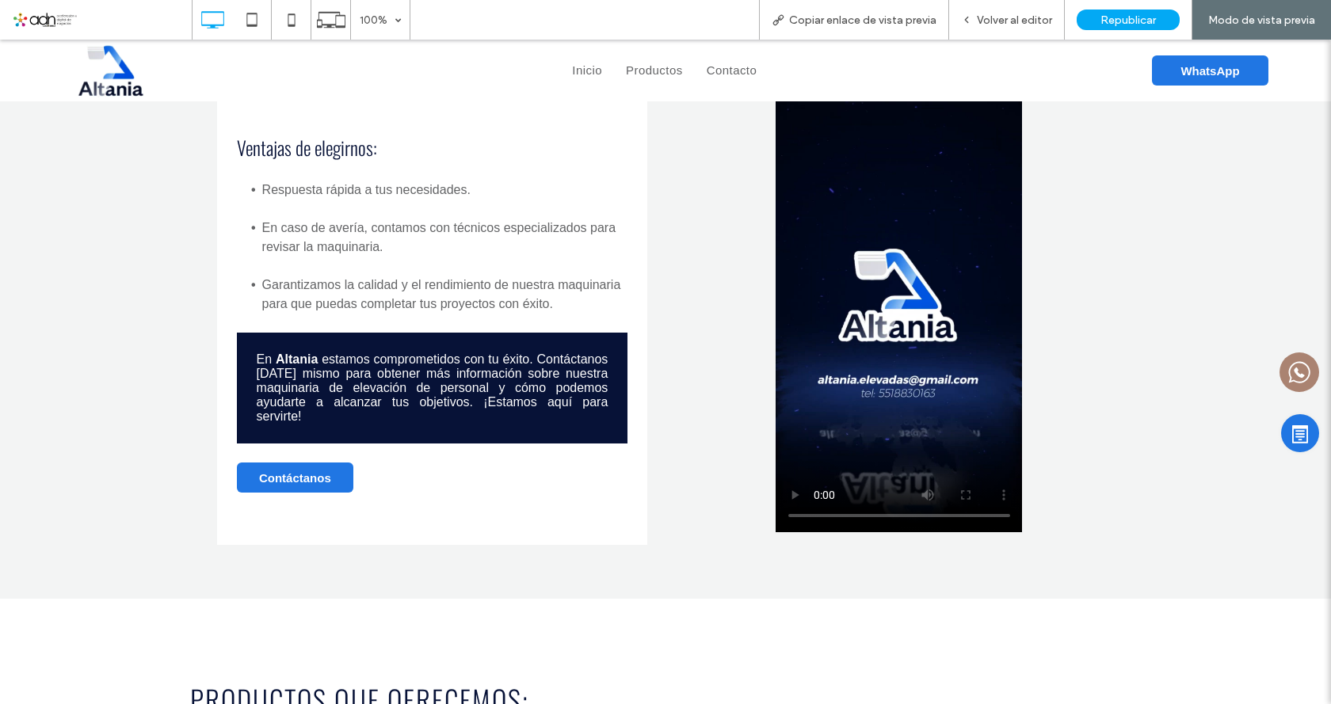
scroll to position [1752, 0]
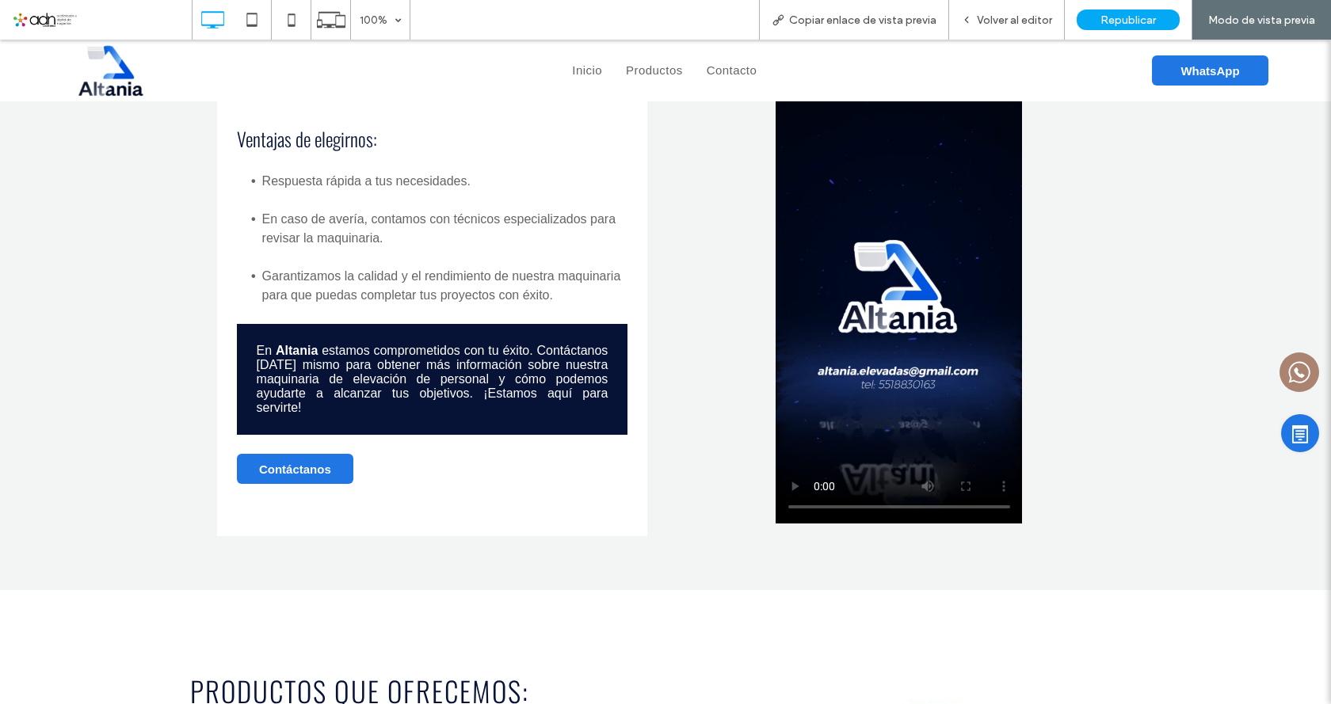
click at [305, 463] on span "Contáctanos" at bounding box center [295, 469] width 72 height 13
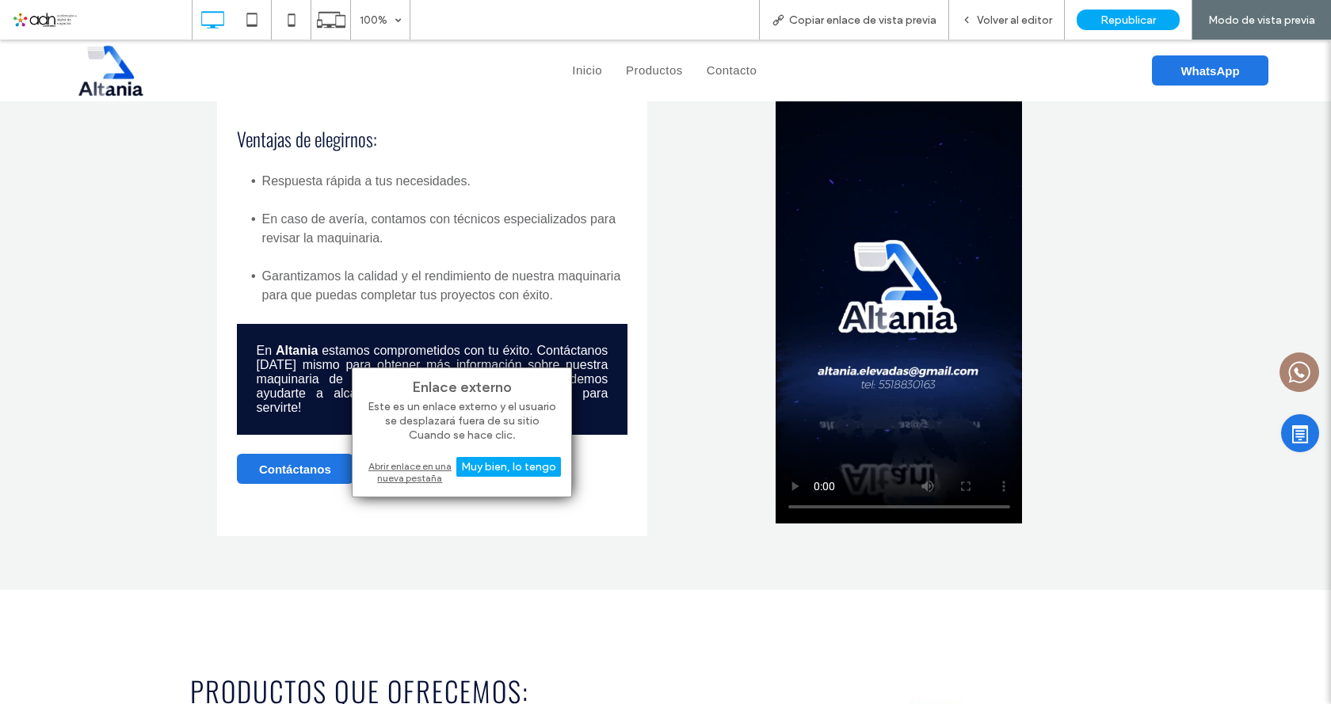
click at [397, 465] on div "Abrir enlace en una nueva pestaña" at bounding box center [462, 472] width 198 height 29
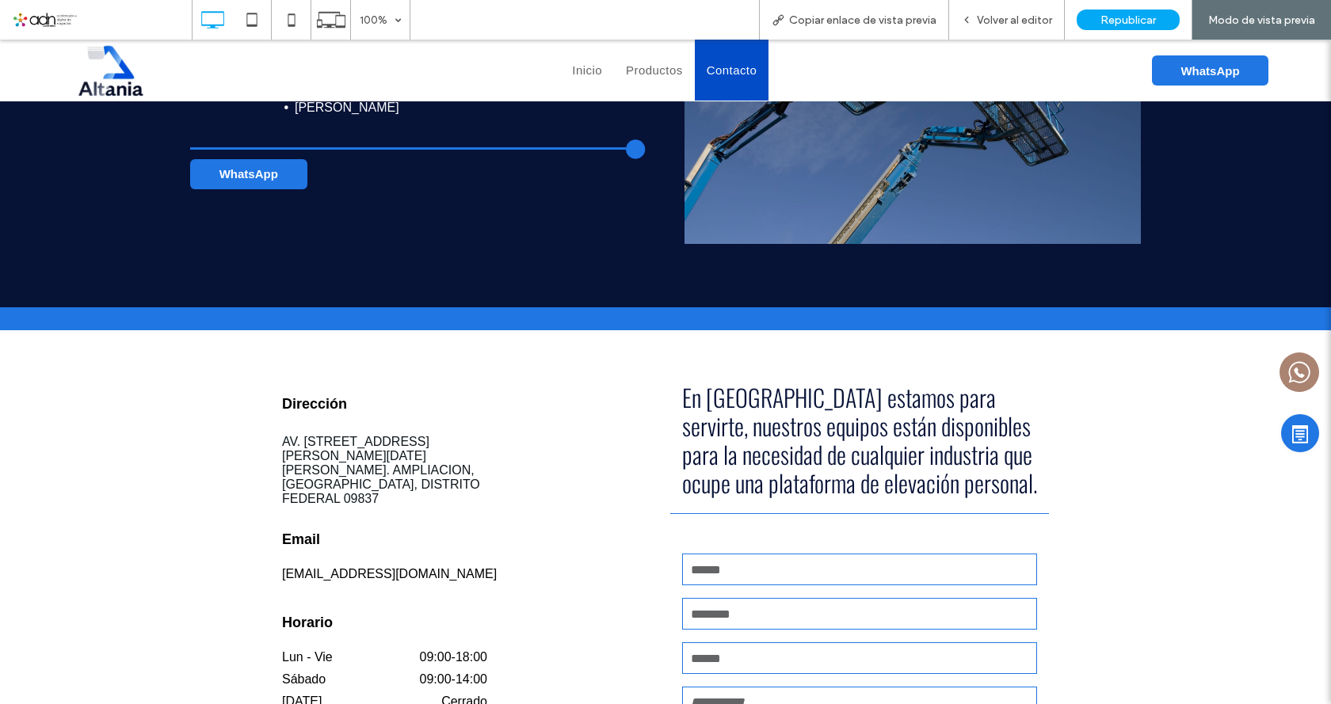
scroll to position [3019, 0]
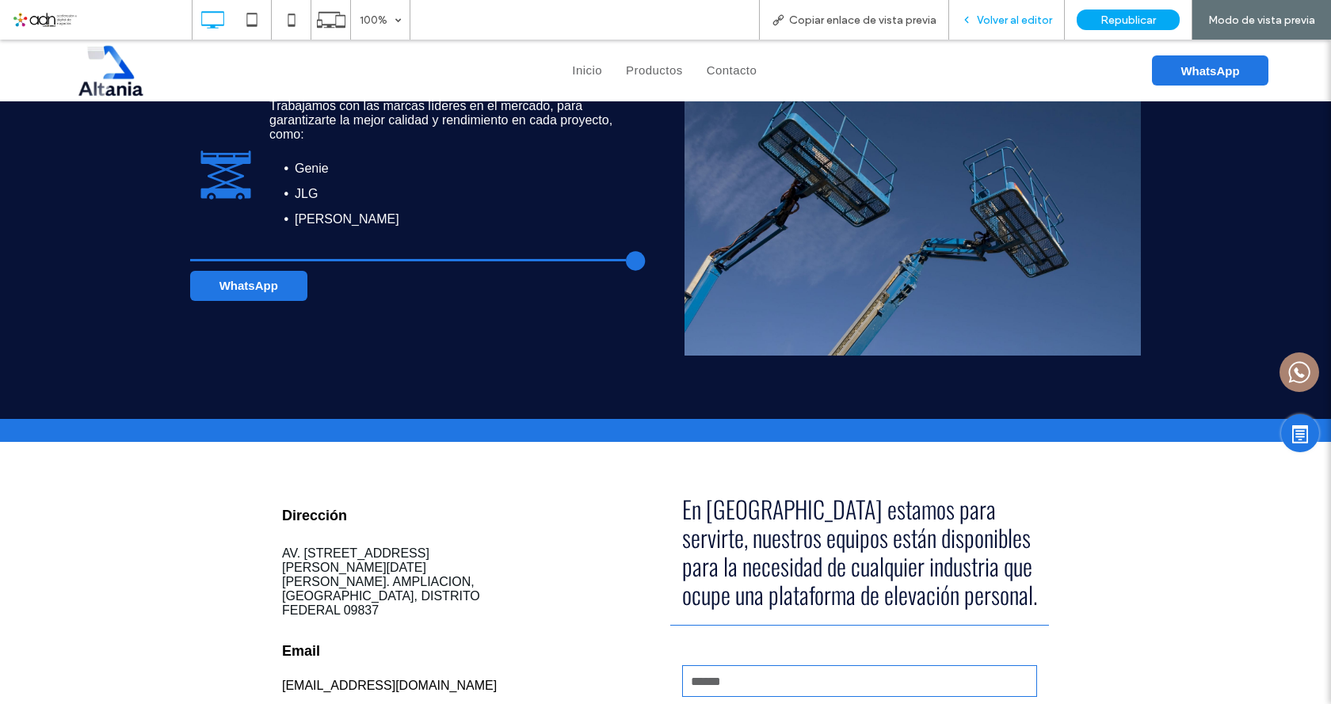
drag, startPoint x: 1026, startPoint y: 22, endPoint x: 500, endPoint y: 140, distance: 539.2
click at [1026, 22] on span "Volver al editor" at bounding box center [1014, 19] width 75 height 13
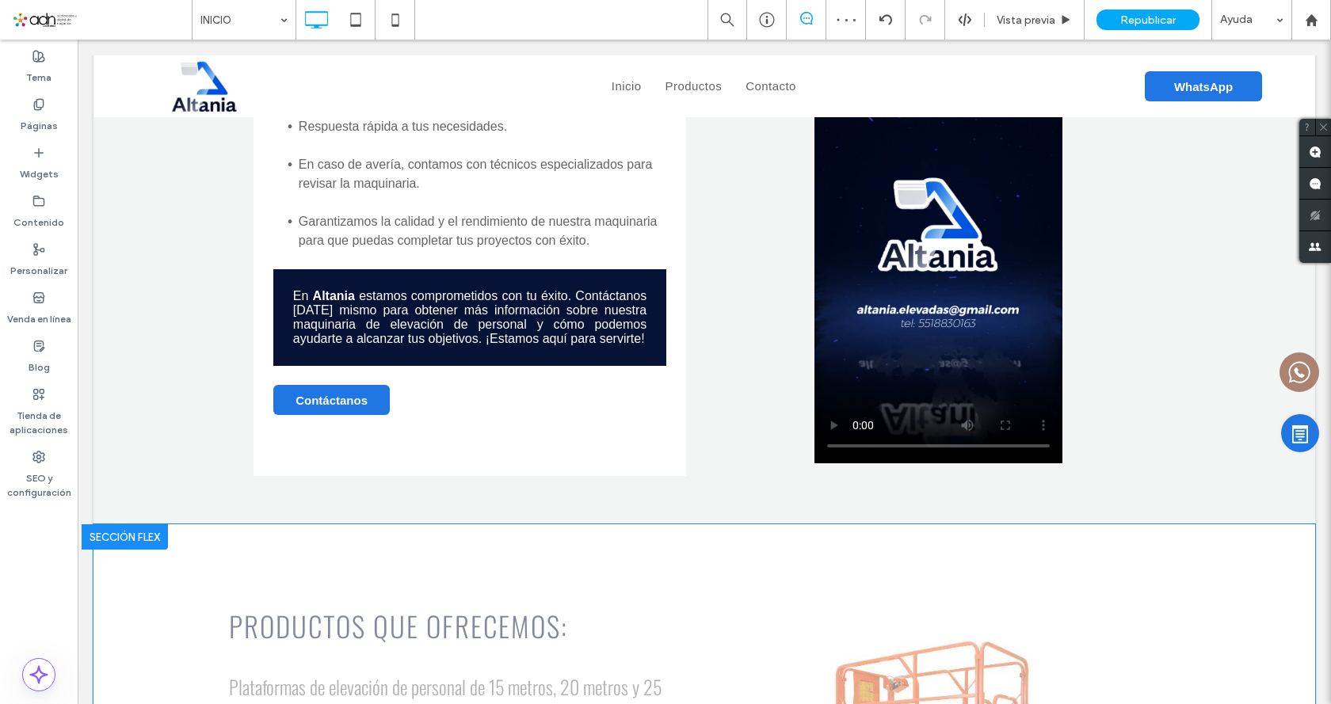
scroll to position [1819, 0]
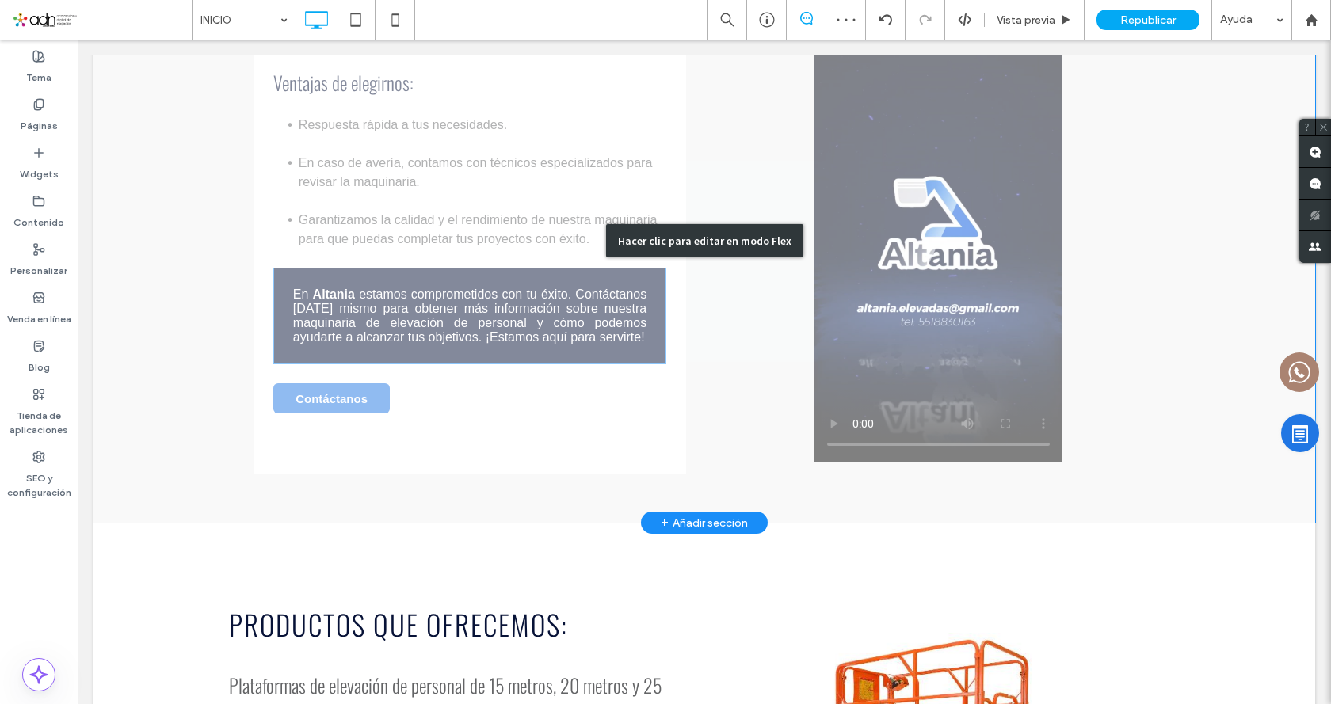
drag, startPoint x: 655, startPoint y: 196, endPoint x: 419, endPoint y: 273, distance: 248.5
click at [654, 224] on div "Hacer clic para editar en modo Flex" at bounding box center [704, 240] width 197 height 33
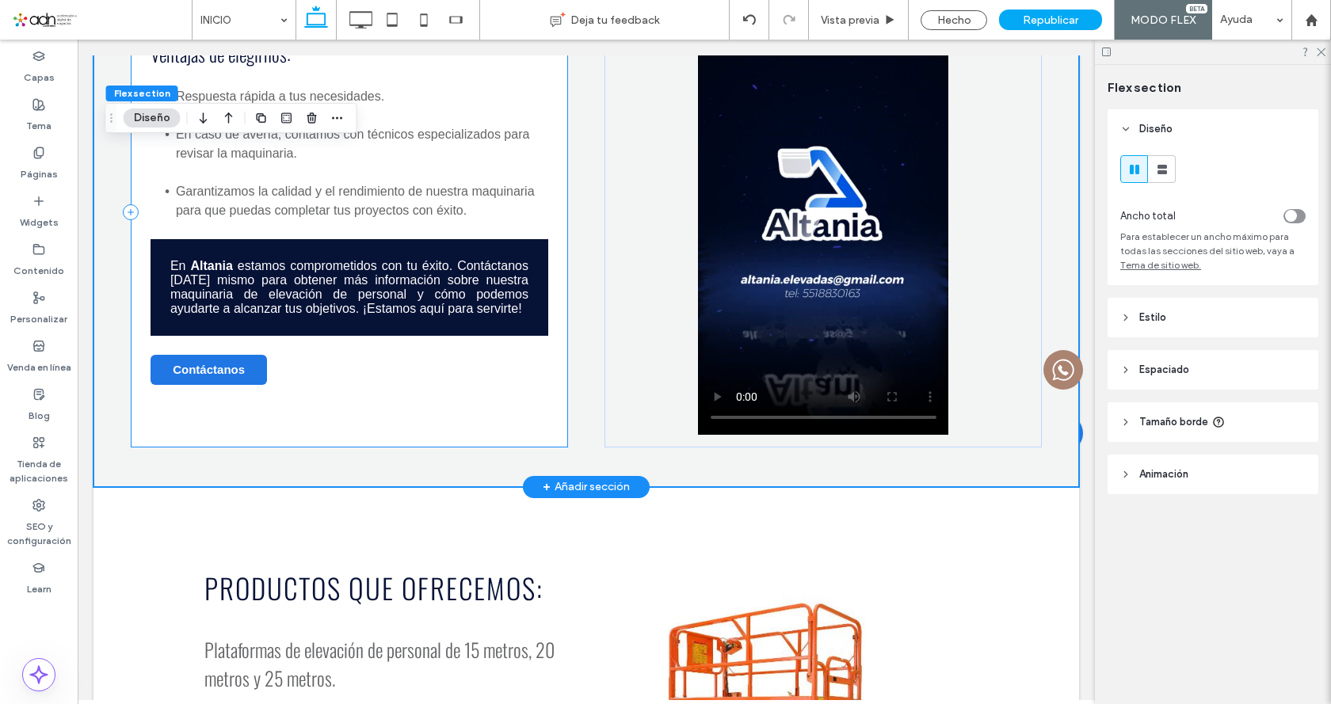
scroll to position [1798, 0]
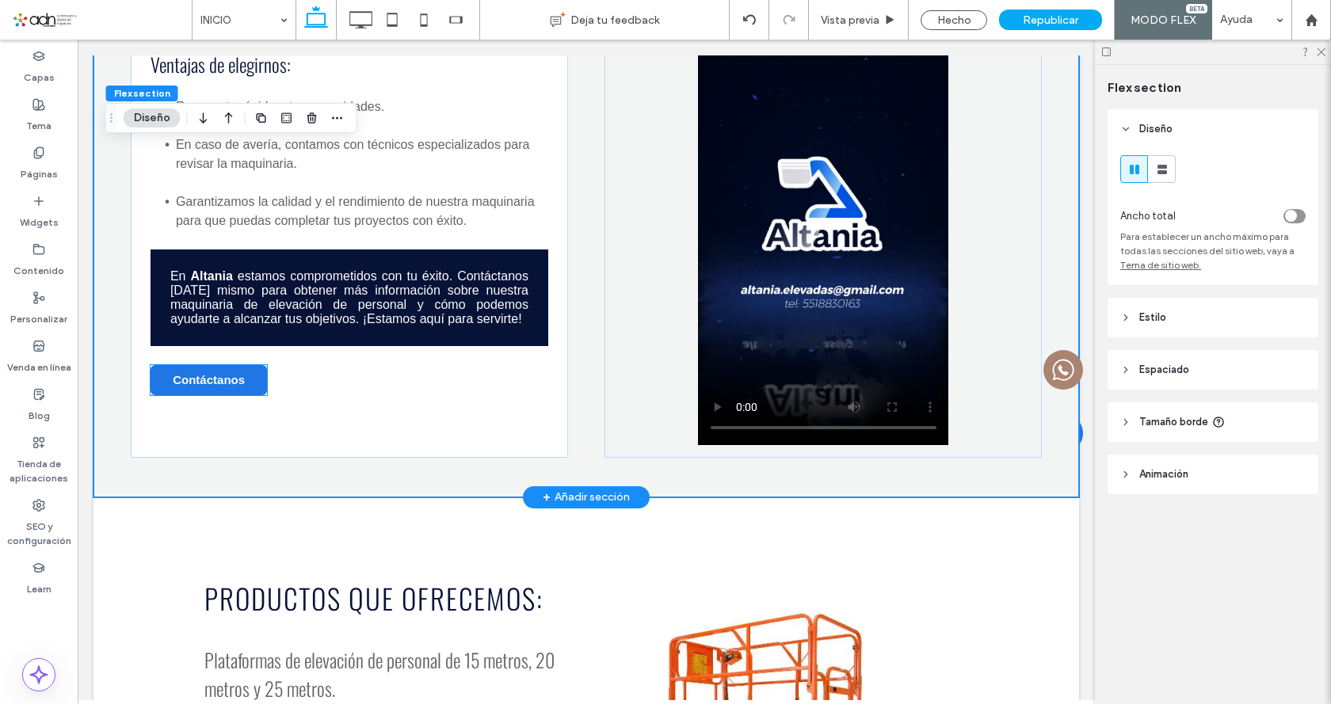
click at [241, 365] on link "Contáctanos" at bounding box center [209, 380] width 117 height 30
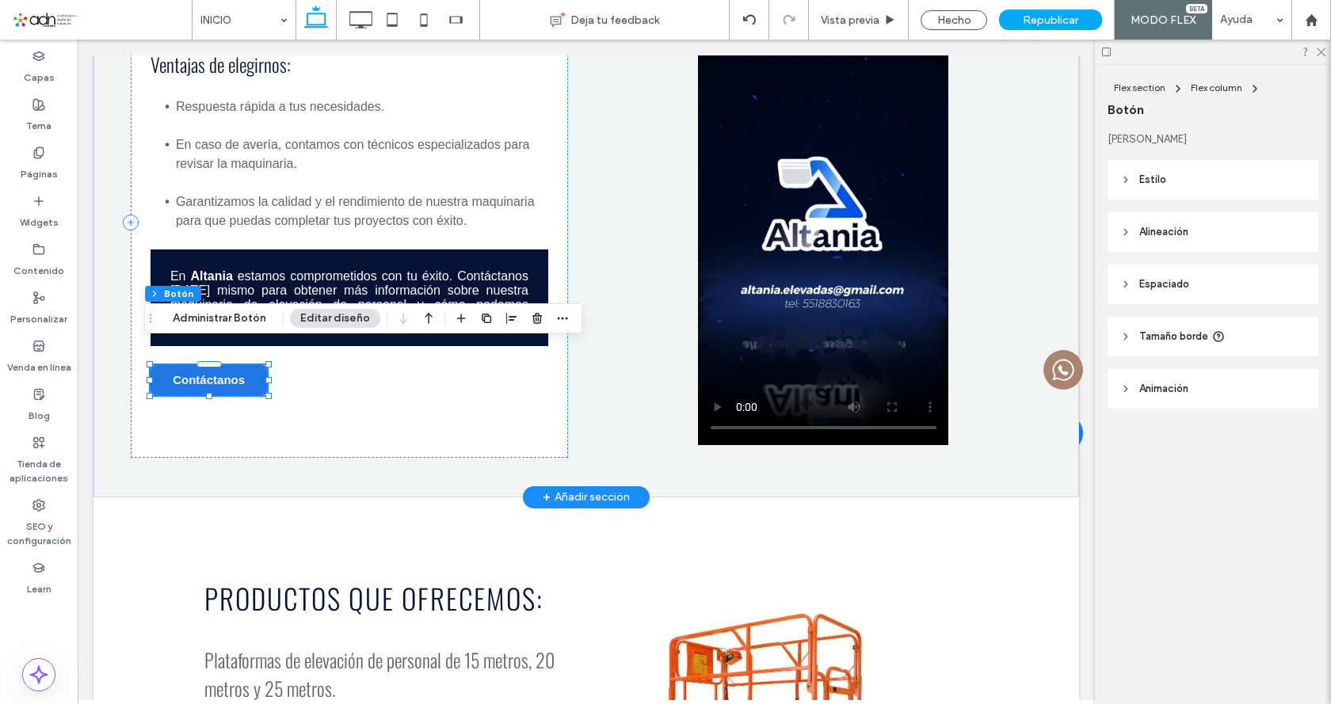
type input "**"
click at [241, 365] on link "Contáctanos" at bounding box center [209, 380] width 117 height 30
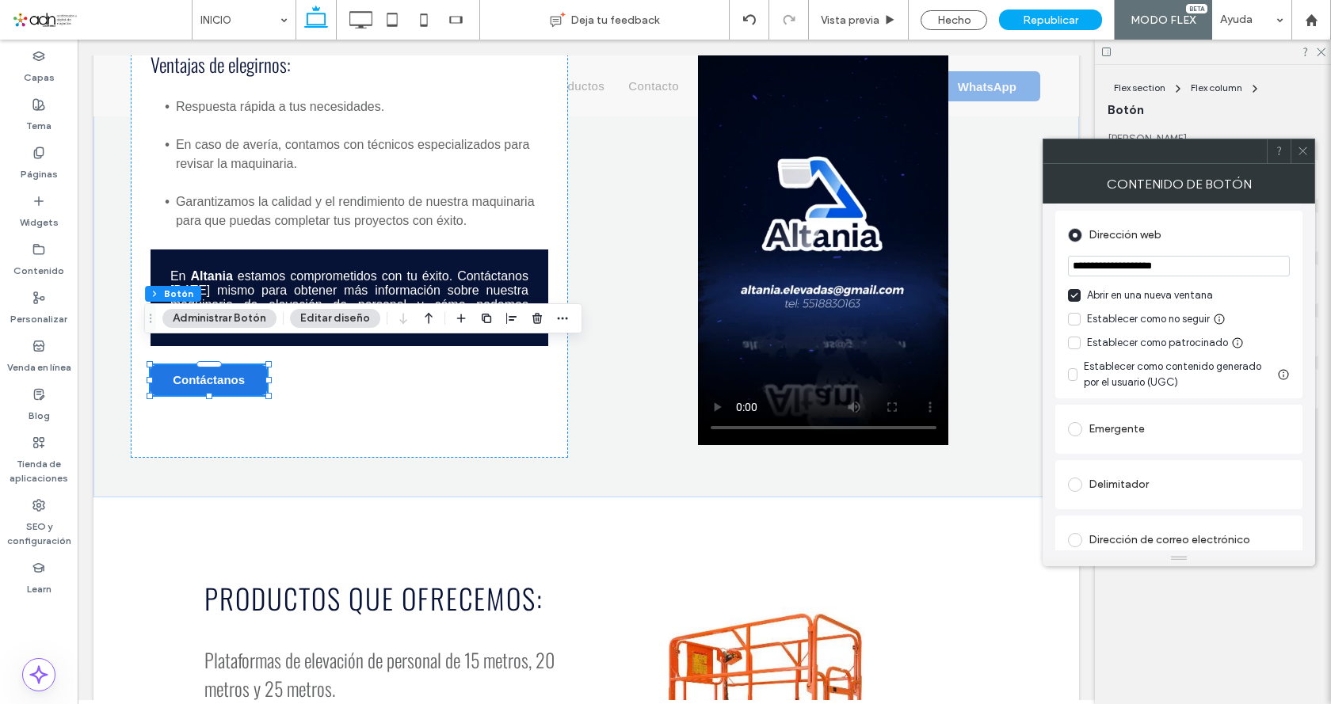
scroll to position [238, 0]
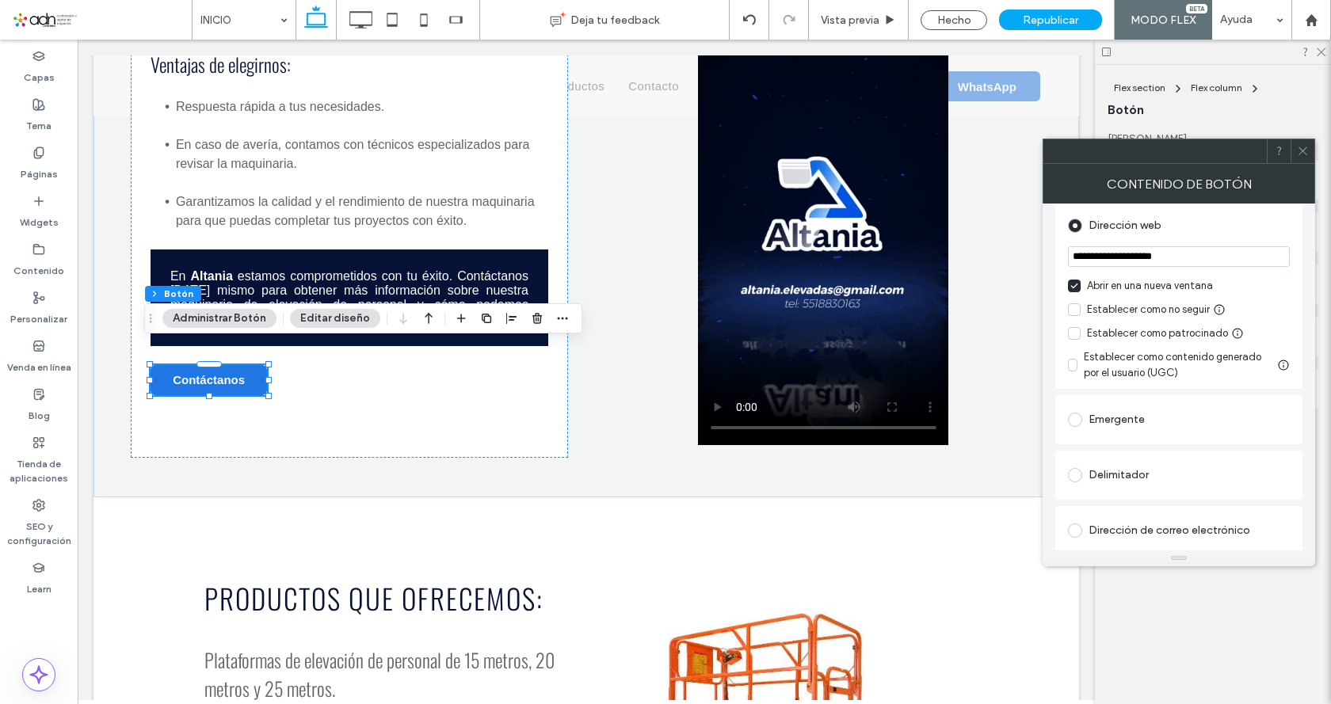
click at [1214, 255] on input "**********" at bounding box center [1179, 256] width 222 height 21
paste input "**********"
type input "**********"
click at [1297, 151] on icon at bounding box center [1303, 151] width 12 height 12
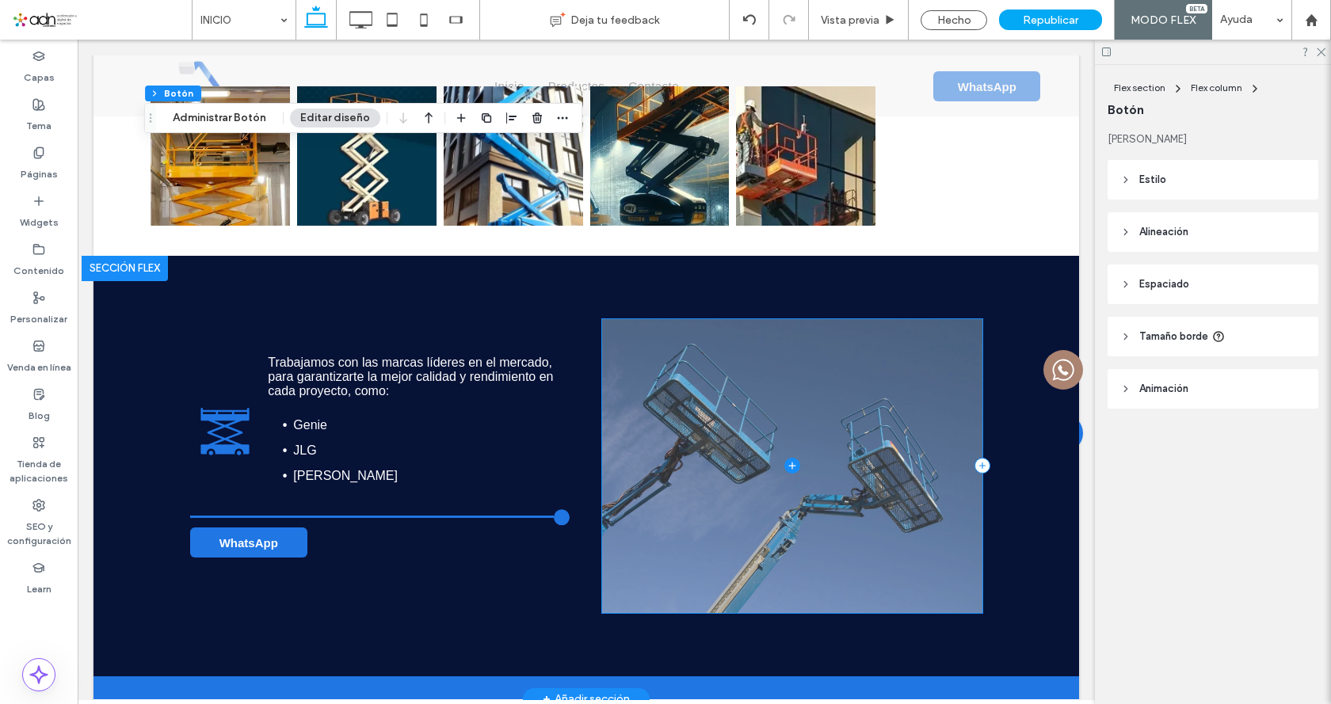
scroll to position [2749, 0]
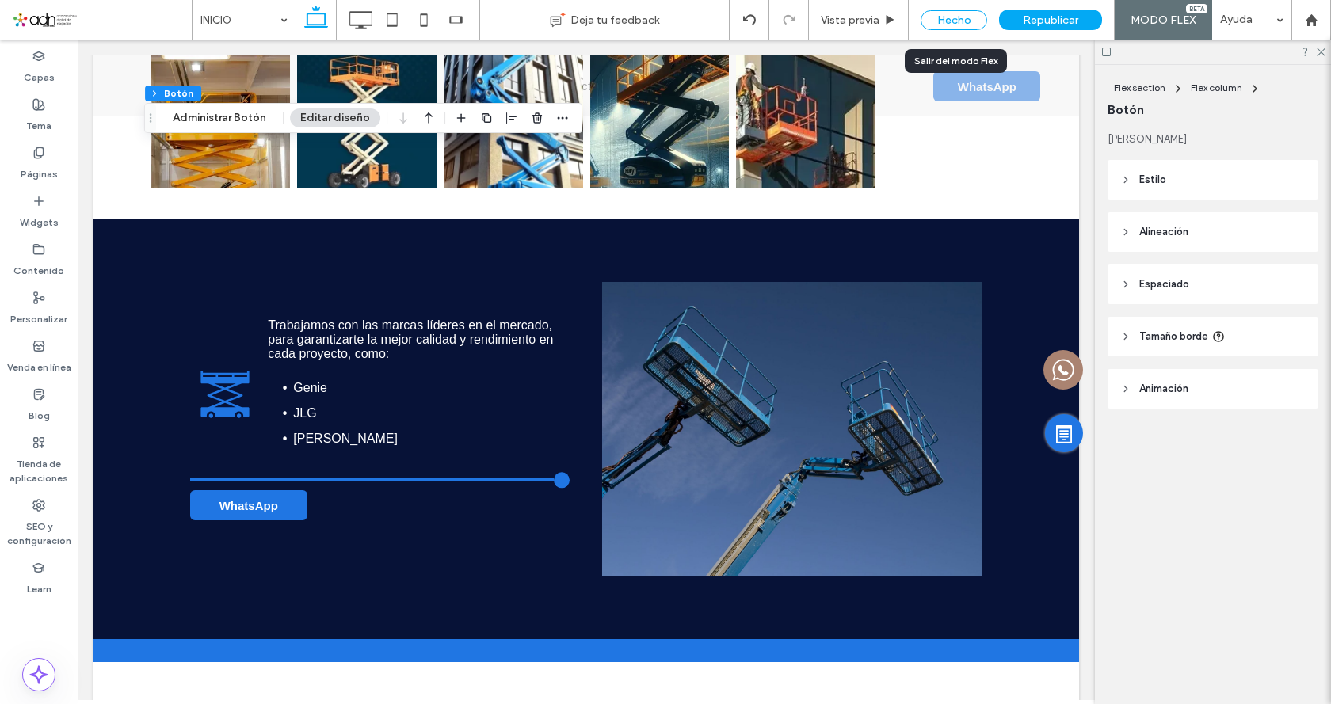
drag, startPoint x: 959, startPoint y: 17, endPoint x: 208, endPoint y: 473, distance: 878.4
click at [959, 17] on div "Hecho" at bounding box center [954, 20] width 67 height 20
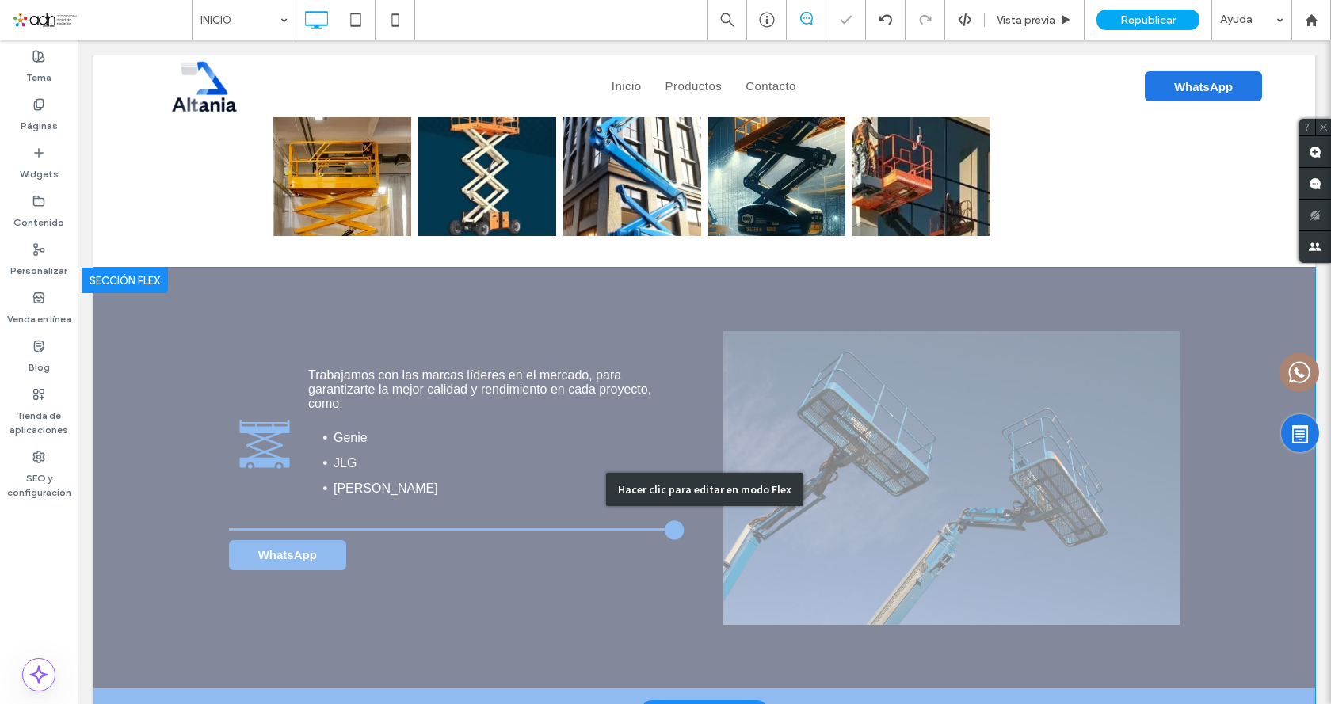
click at [673, 473] on div "Hacer clic para editar en modo Flex" at bounding box center [704, 489] width 197 height 33
click at [673, 476] on li "Haulotte" at bounding box center [506, 488] width 345 height 25
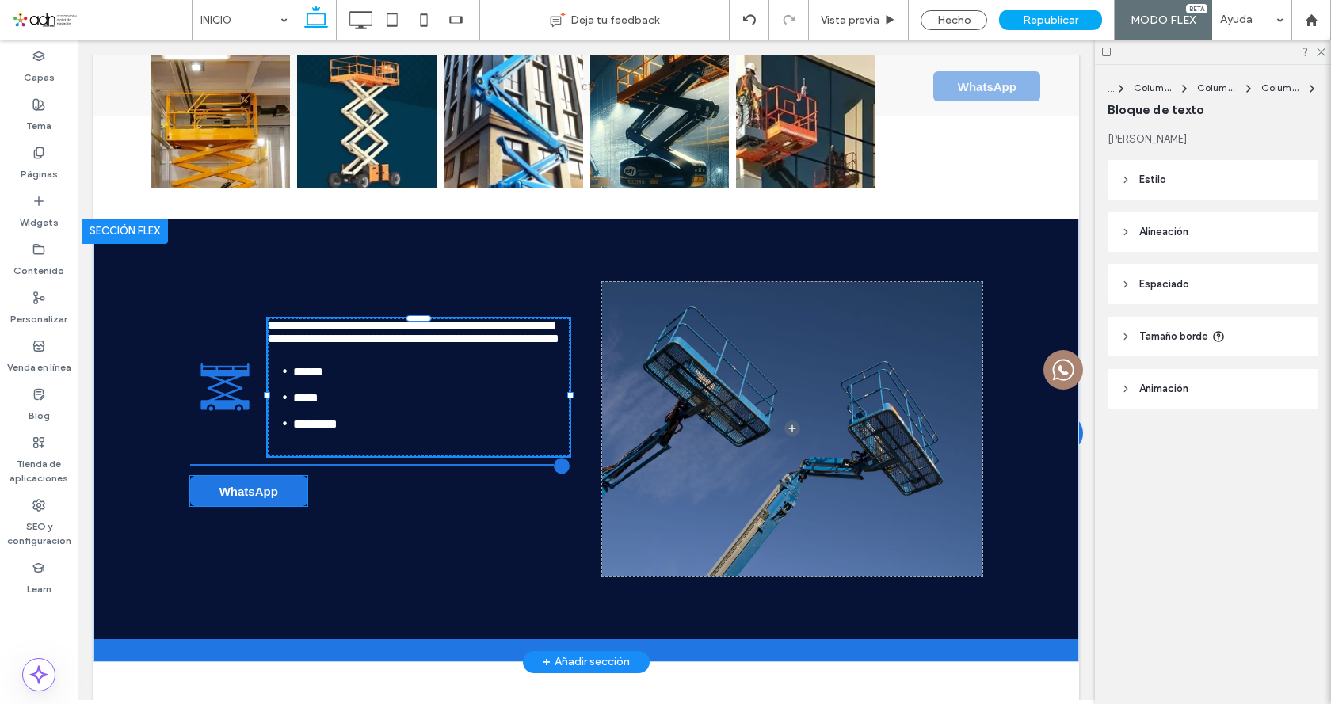
click at [297, 499] on link "WhatsApp" at bounding box center [248, 491] width 117 height 30
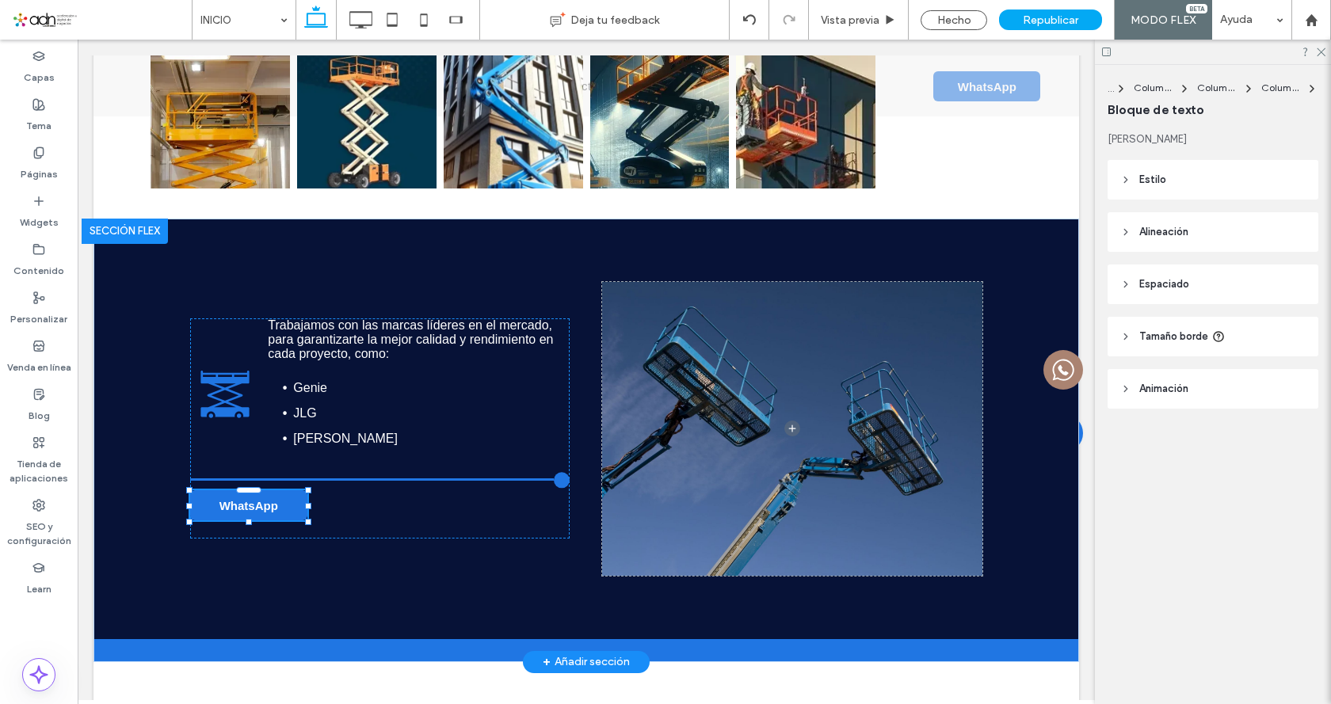
scroll to position [2736, 0]
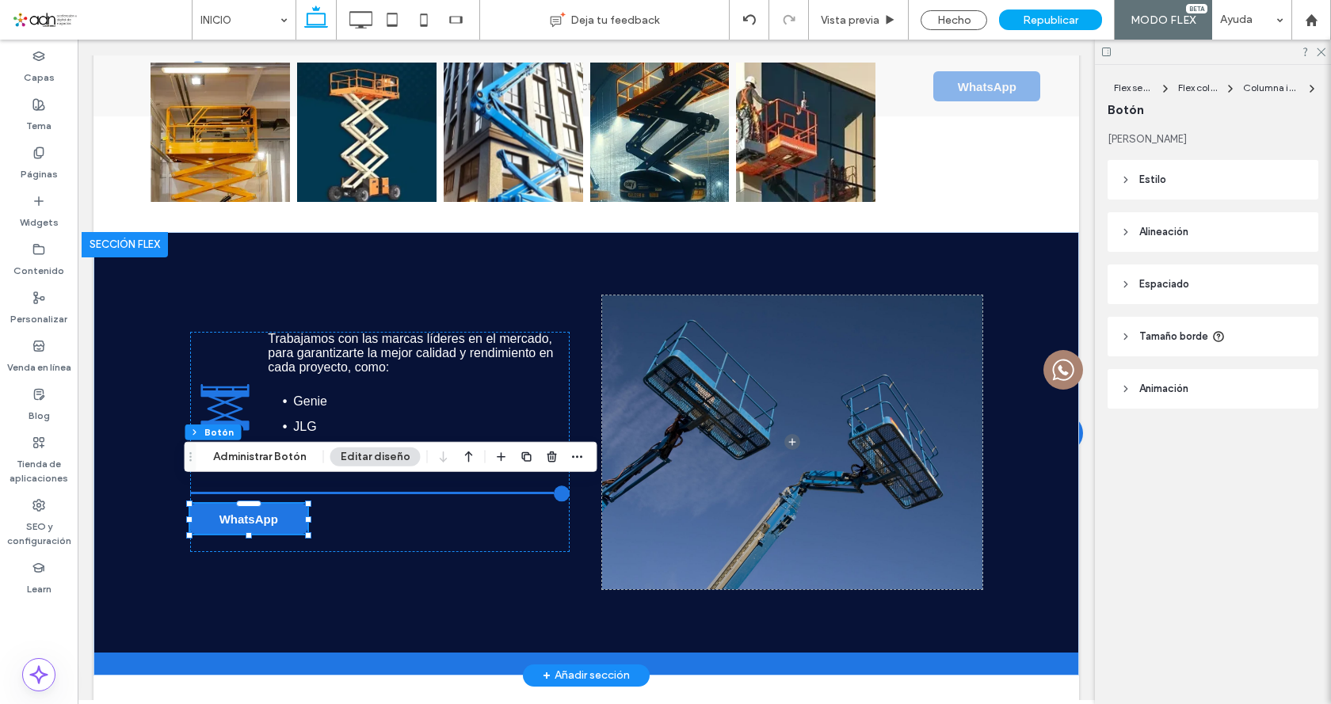
type input "**"
click at [292, 504] on link "WhatsApp" at bounding box center [248, 519] width 117 height 30
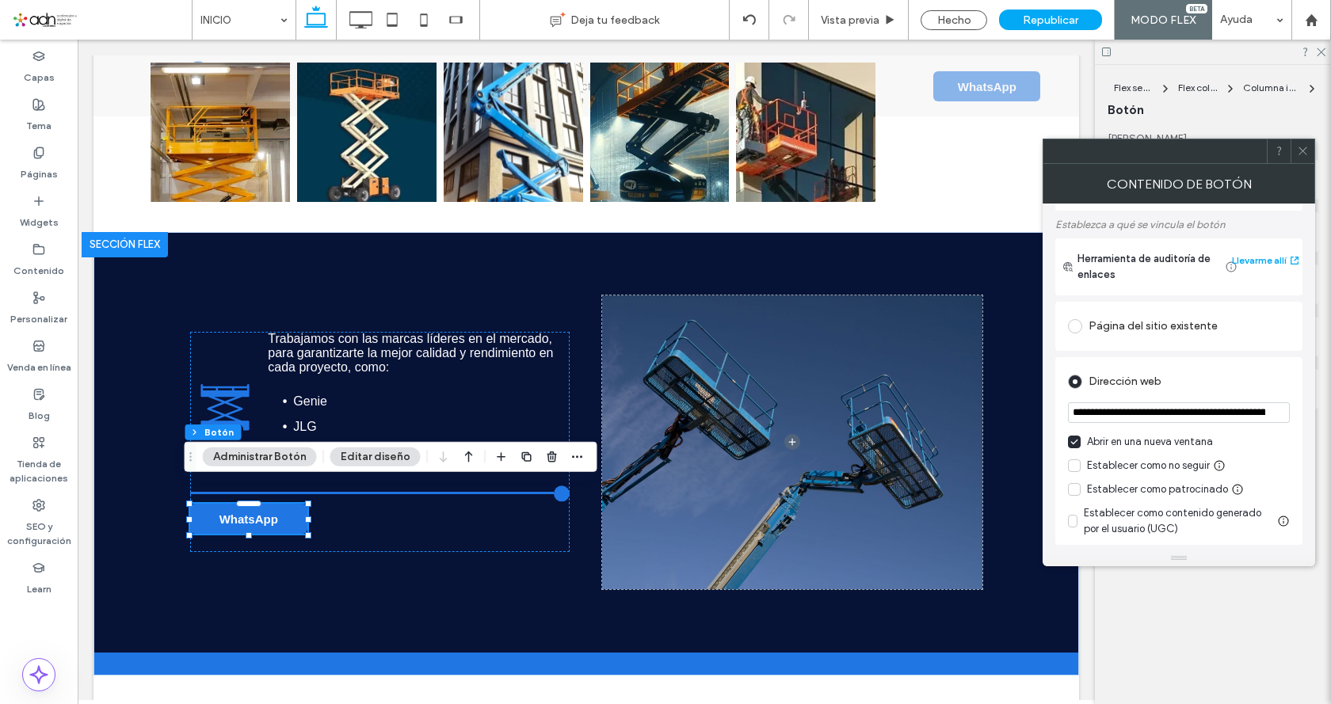
scroll to position [158, 0]
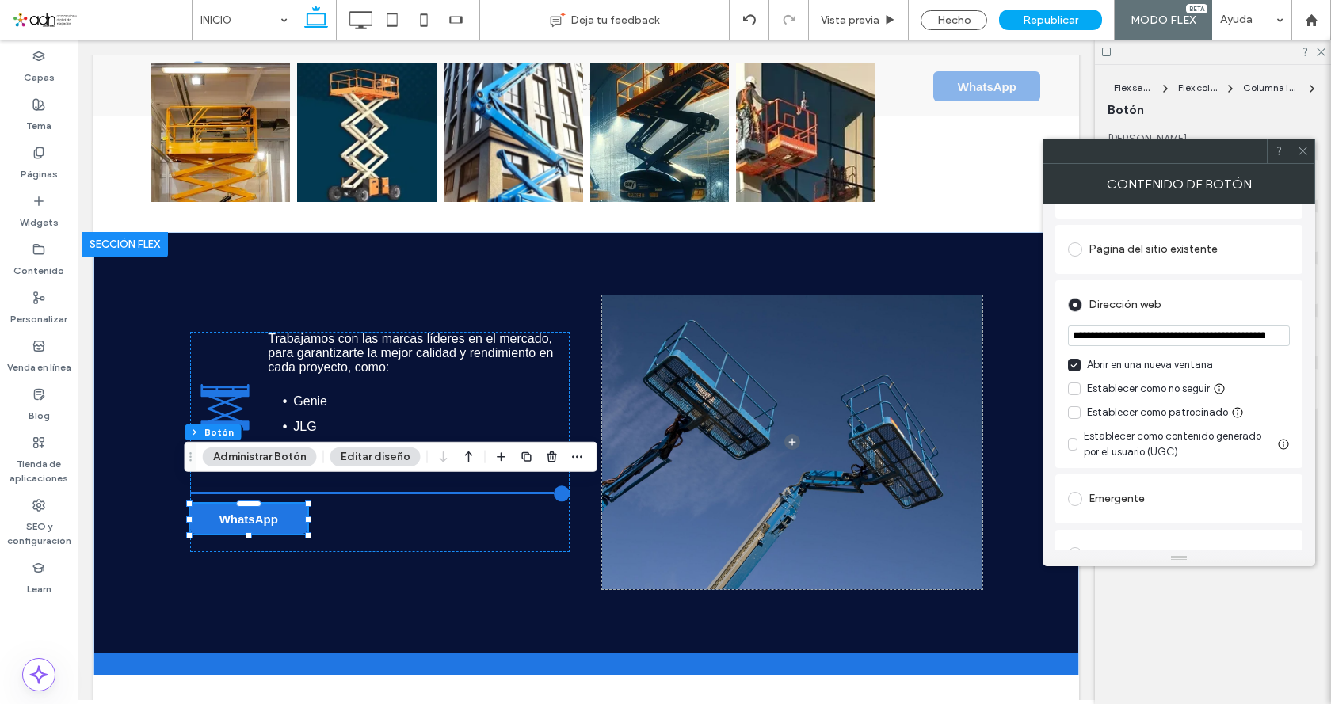
click at [1211, 338] on input "**********" at bounding box center [1179, 336] width 222 height 21
paste input "**********"
type input "**********"
click at [1306, 149] on icon at bounding box center [1303, 151] width 12 height 12
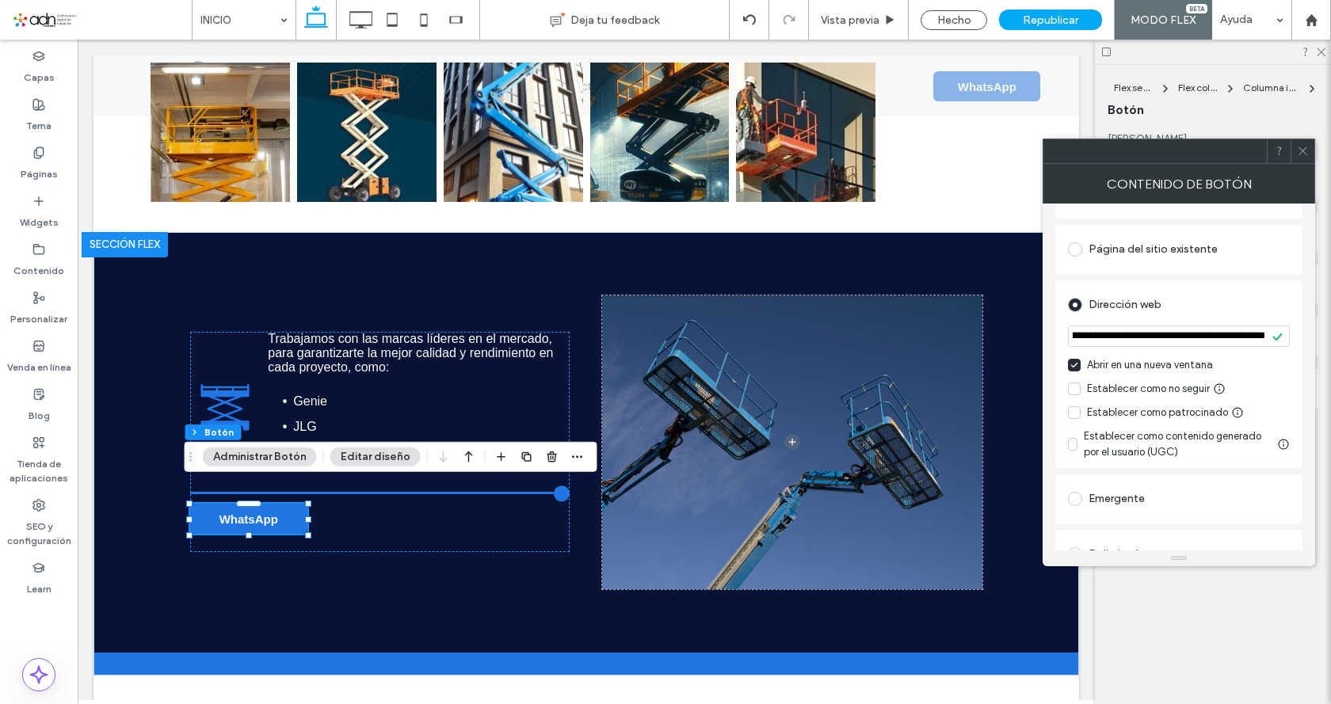
scroll to position [0, 0]
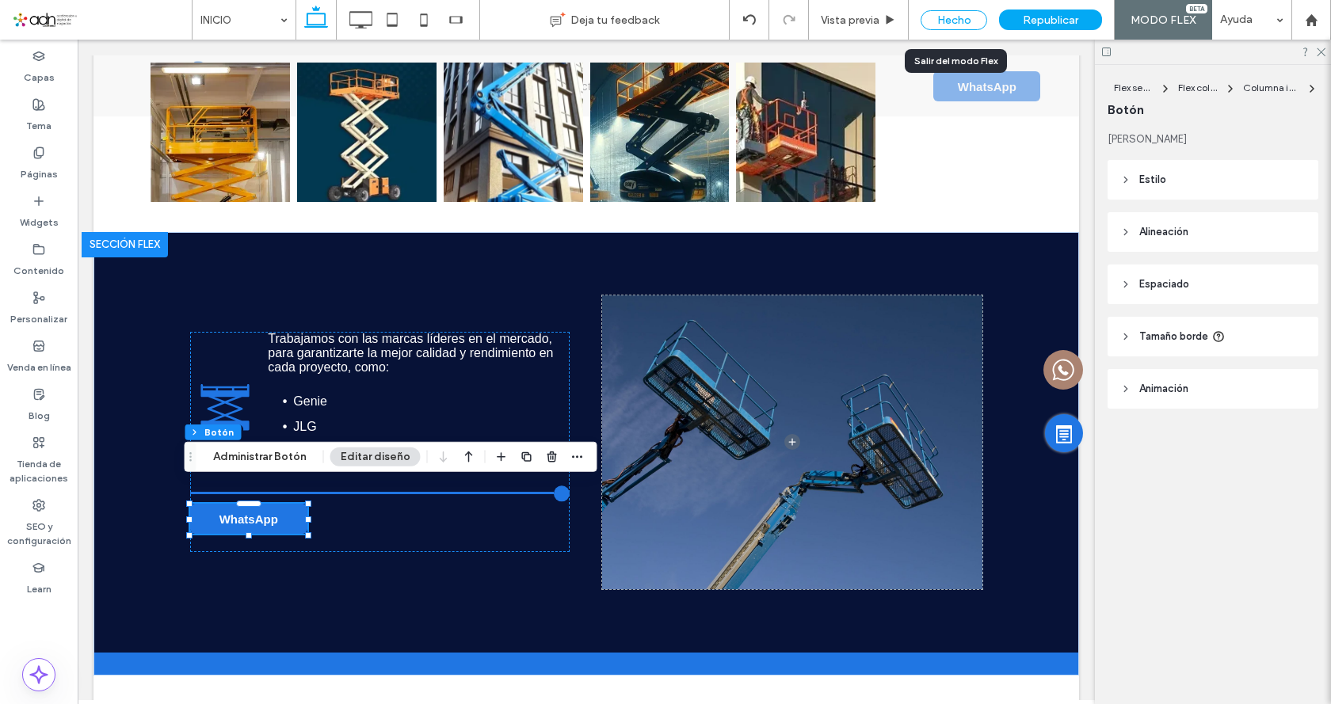
click at [971, 18] on div "Hecho" at bounding box center [954, 20] width 67 height 20
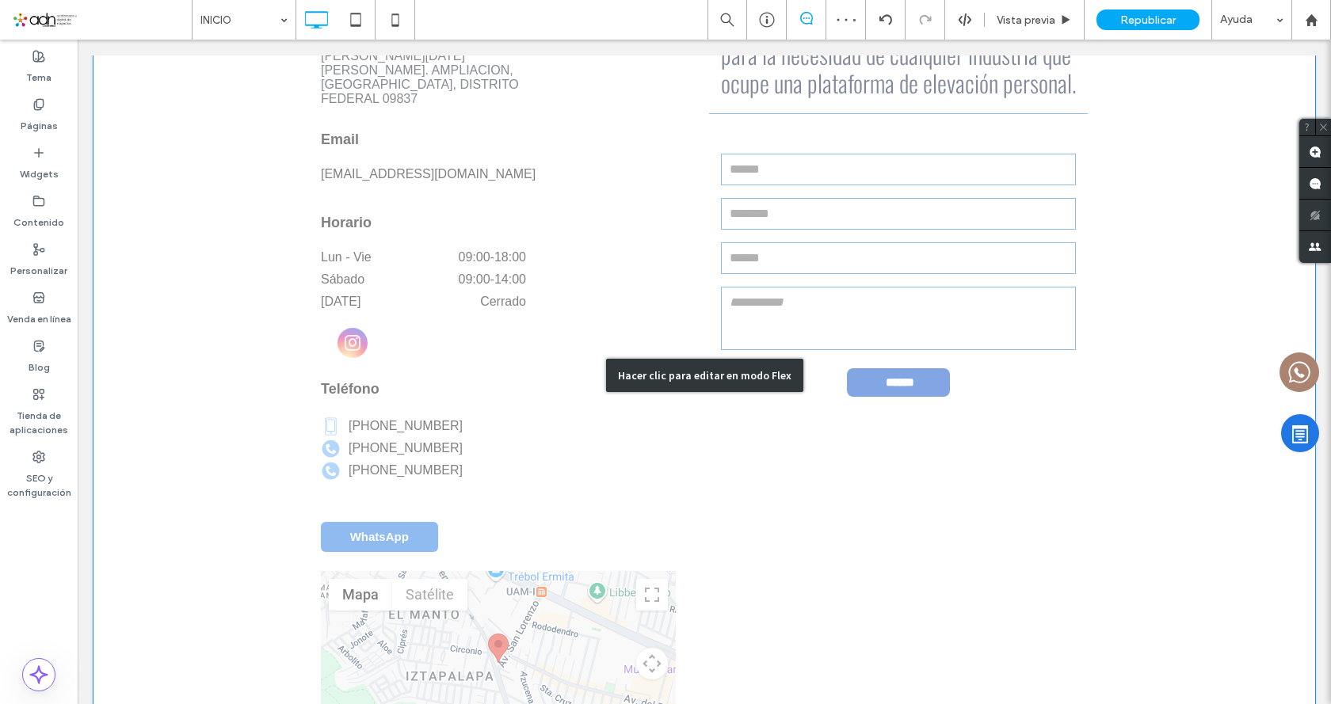
scroll to position [3528, 0]
click at [700, 357] on div "Hacer clic para editar en modo Flex" at bounding box center [704, 373] width 197 height 33
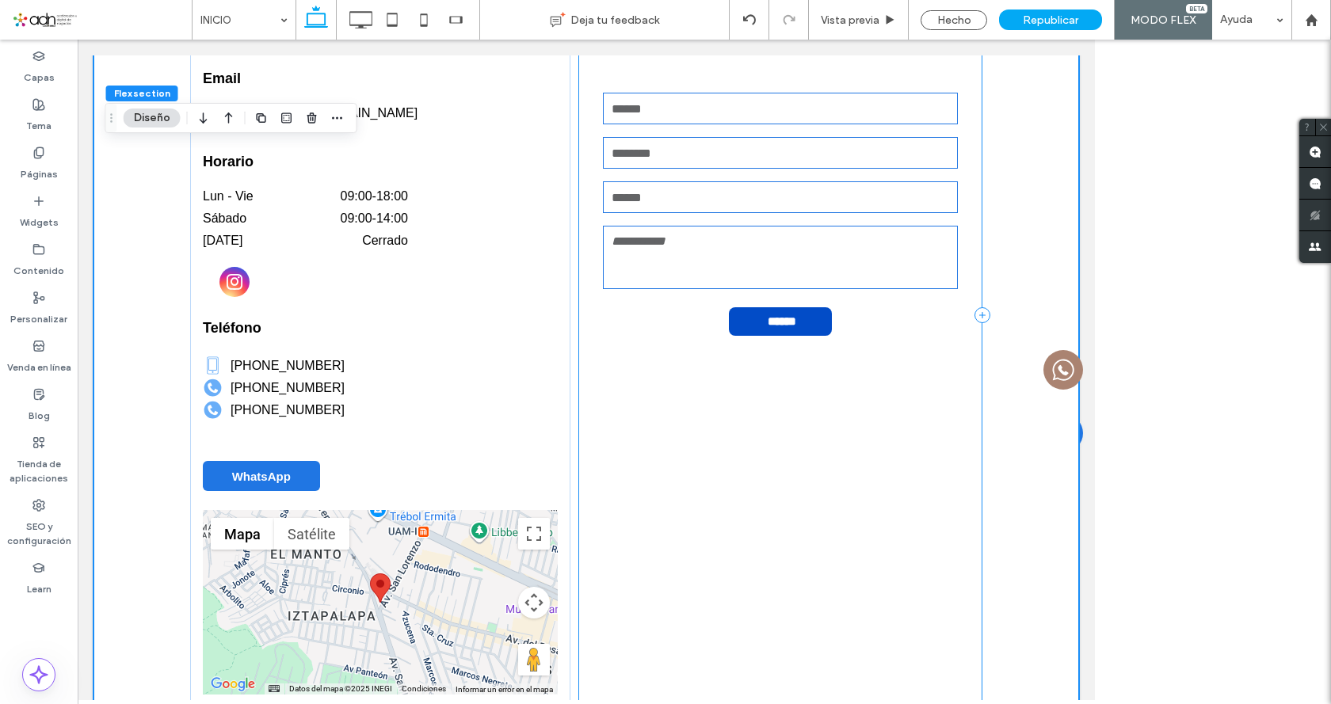
scroll to position [3488, 0]
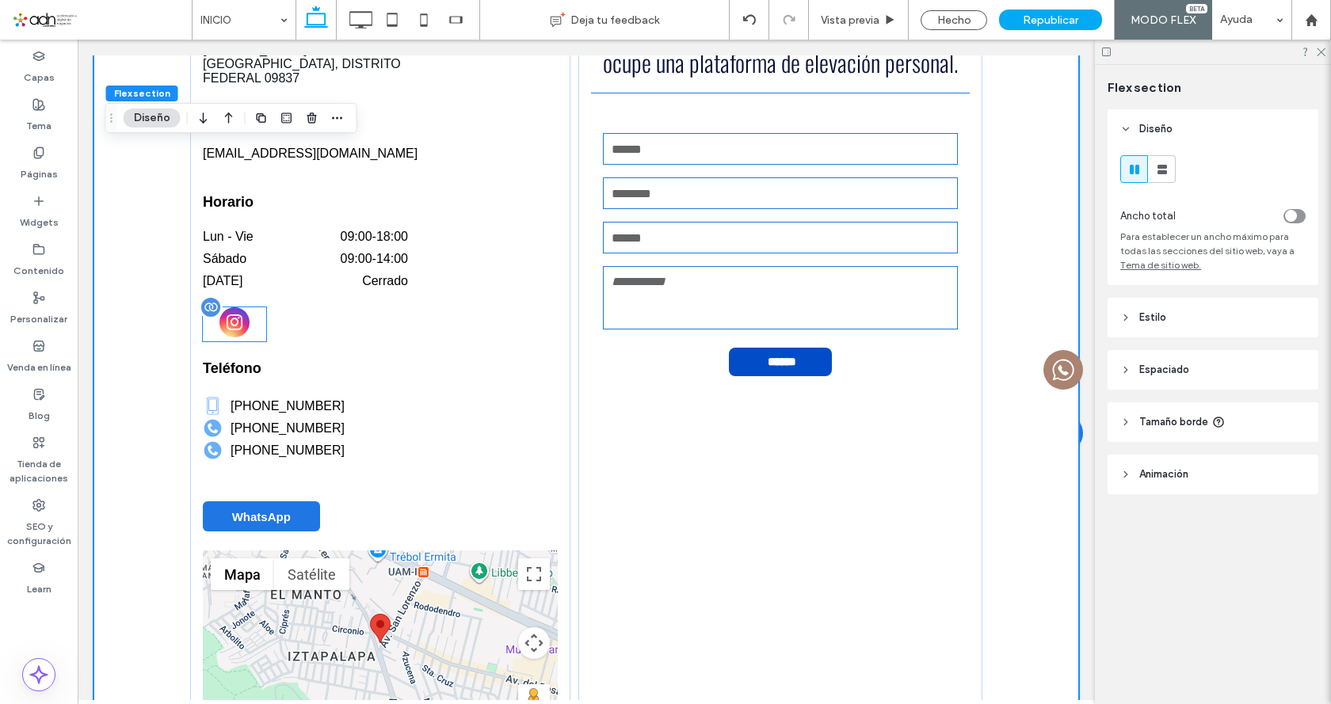
click at [246, 307] on div at bounding box center [234, 324] width 63 height 34
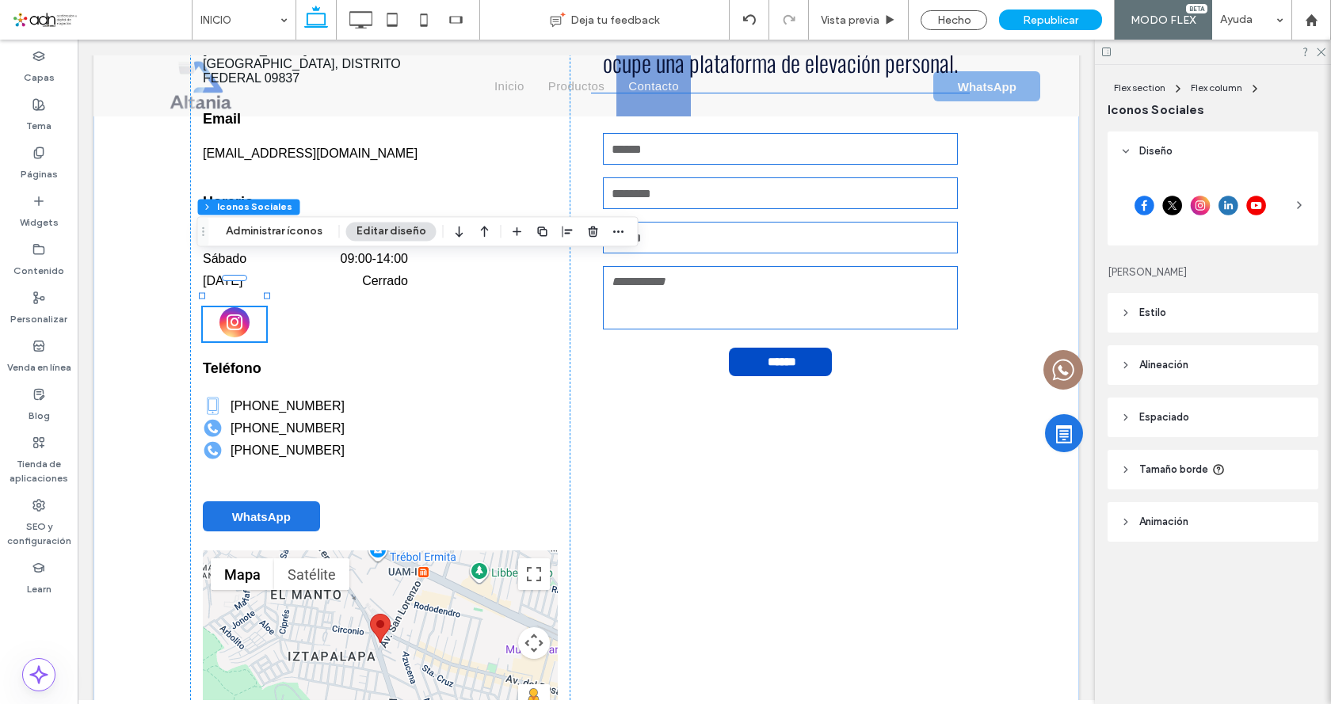
click at [1154, 311] on span "Estilo" at bounding box center [1152, 313] width 27 height 16
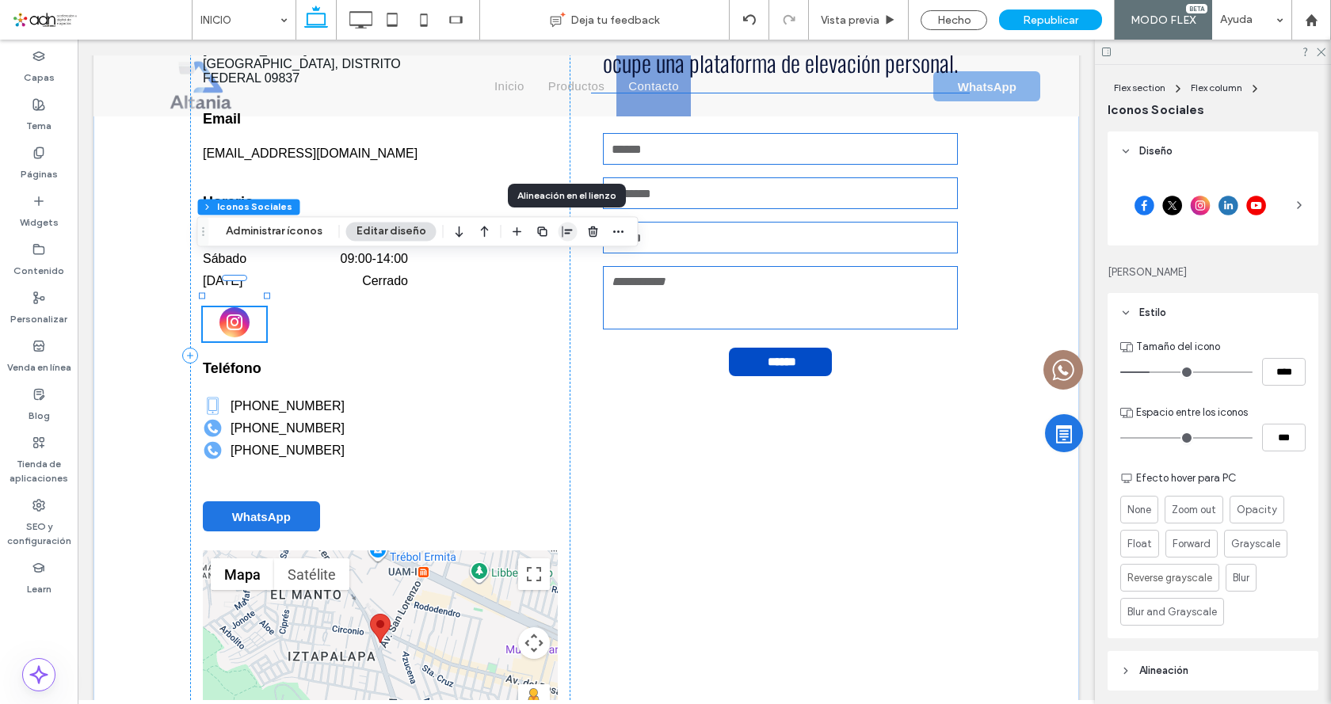
click at [563, 237] on icon "button" at bounding box center [568, 231] width 13 height 13
click at [527, 264] on icon "flex-start" at bounding box center [526, 262] width 13 height 13
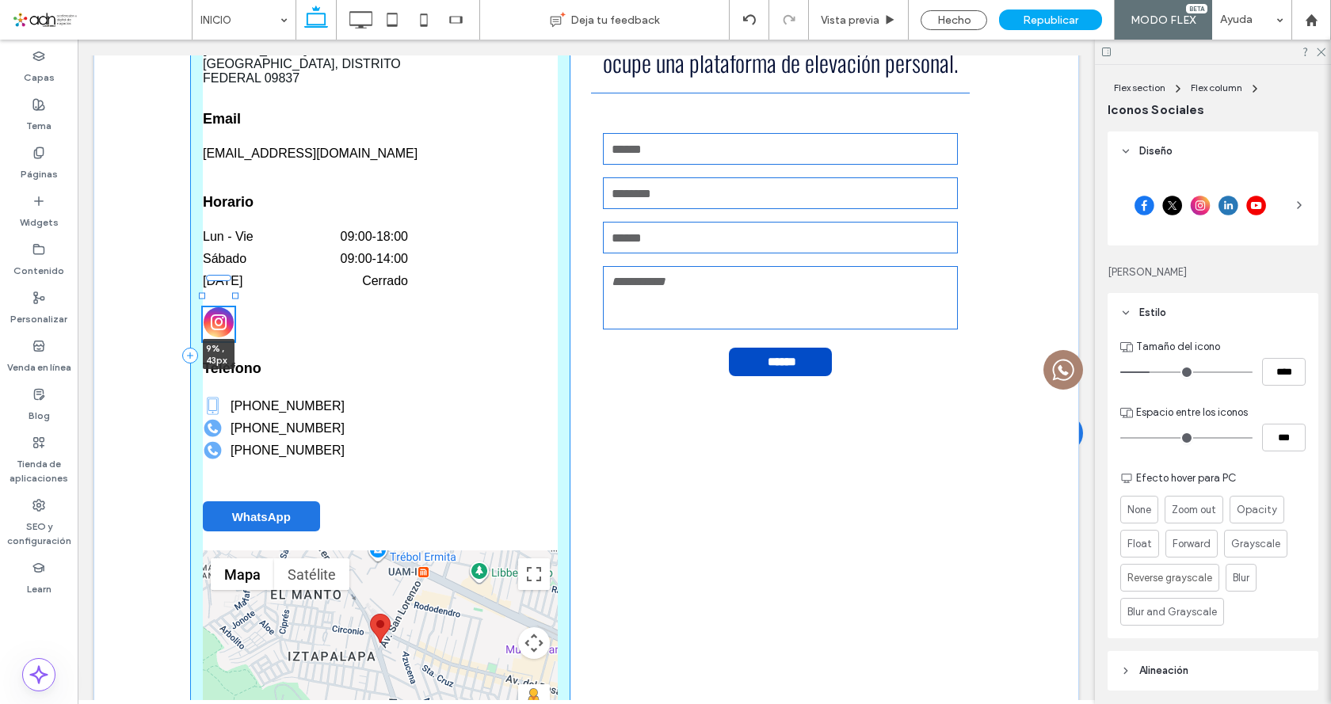
drag, startPoint x: 263, startPoint y: 273, endPoint x: 231, endPoint y: 276, distance: 31.8
click at [232, 292] on div at bounding box center [235, 295] width 6 height 6
type input "*"
type input "***"
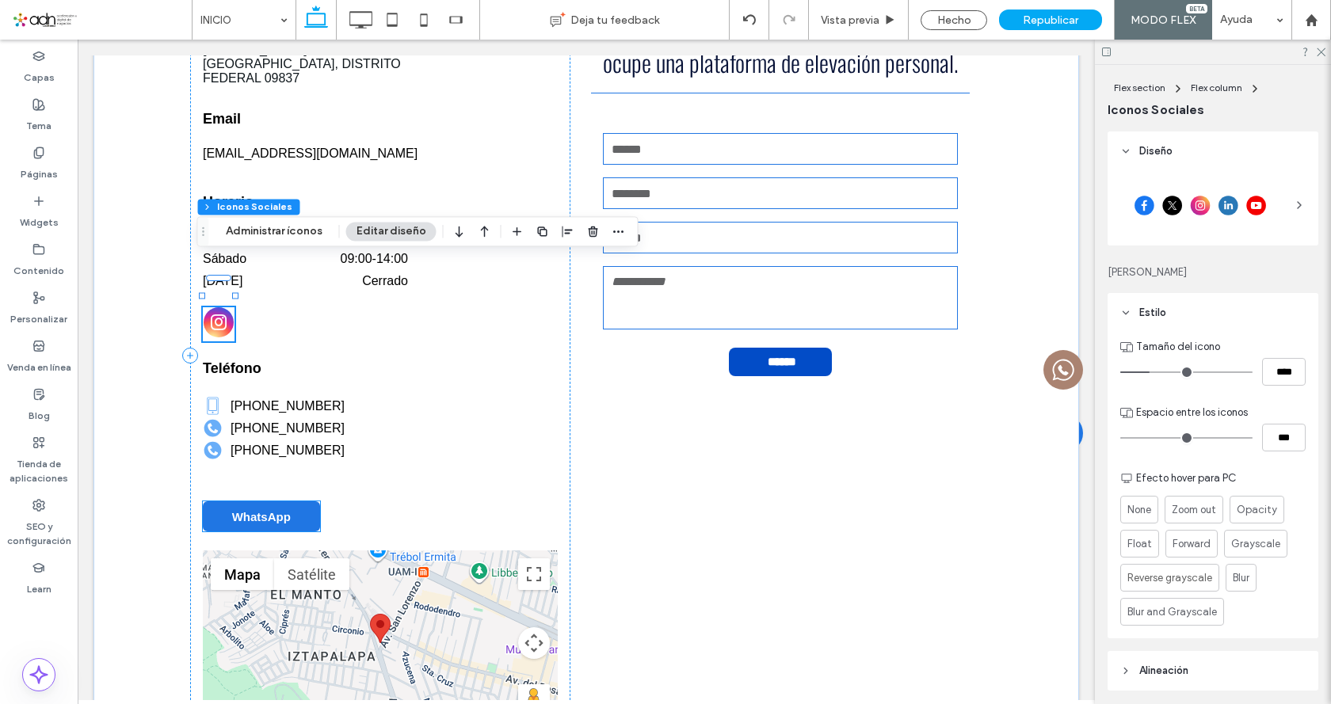
click at [291, 502] on link "WhatsApp" at bounding box center [261, 517] width 117 height 30
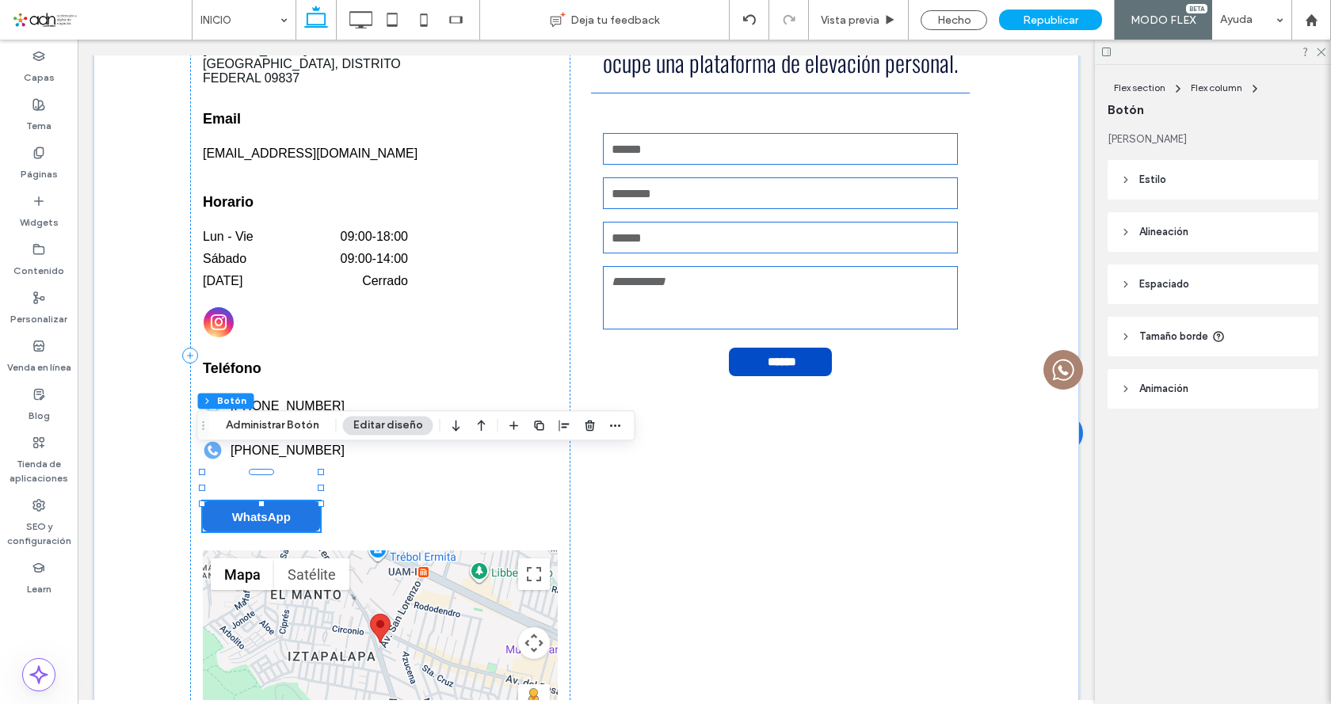
click at [291, 502] on link "WhatsApp" at bounding box center [261, 517] width 117 height 30
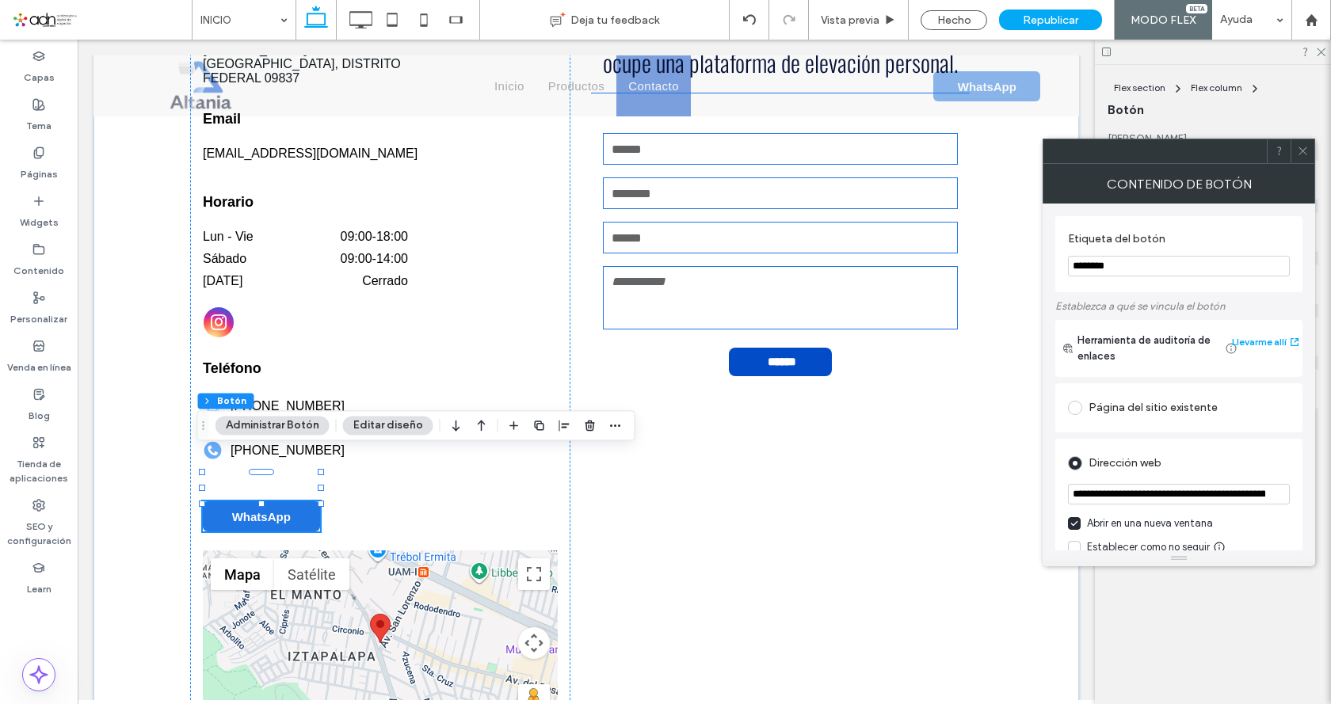
click at [1155, 495] on input "**********" at bounding box center [1179, 494] width 222 height 21
paste input "**********"
type input "**********"
click at [1296, 152] on div at bounding box center [1303, 151] width 24 height 24
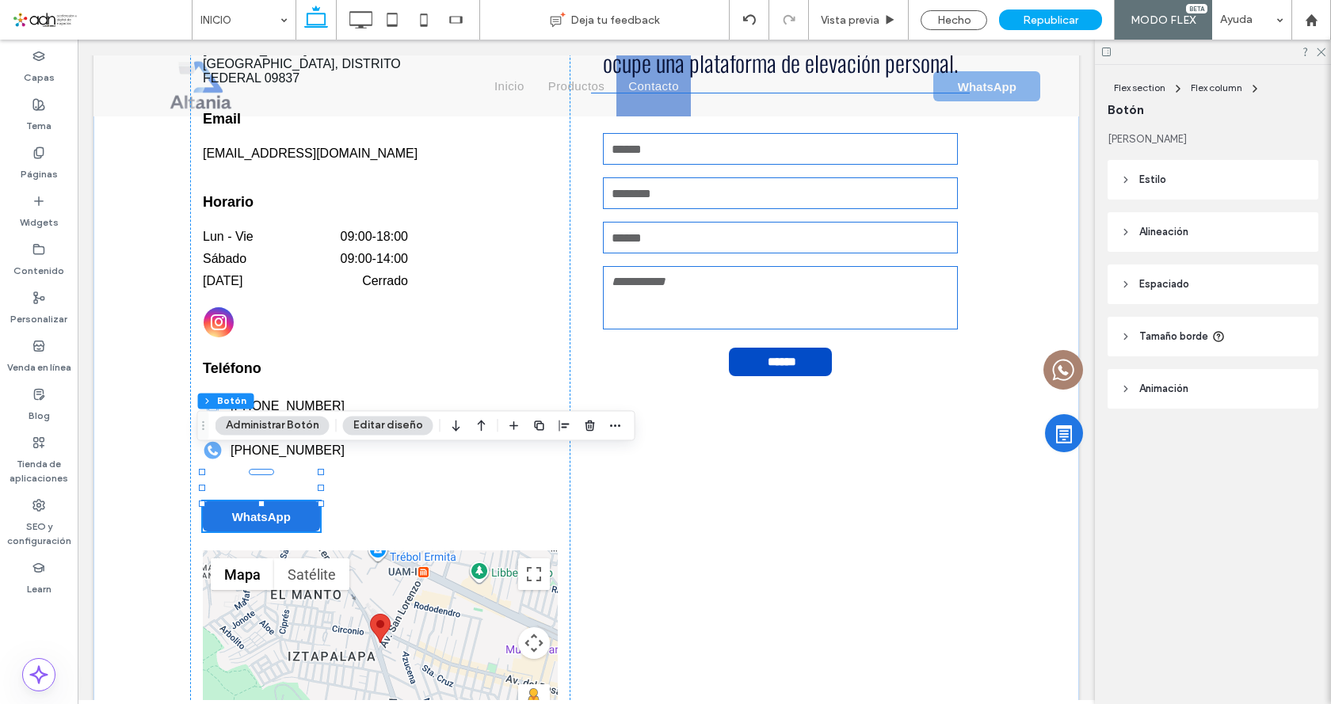
scroll to position [0, 0]
drag, startPoint x: 438, startPoint y: 372, endPoint x: 971, endPoint y: 19, distance: 639.7
click at [971, 19] on div "Hecho" at bounding box center [954, 20] width 67 height 20
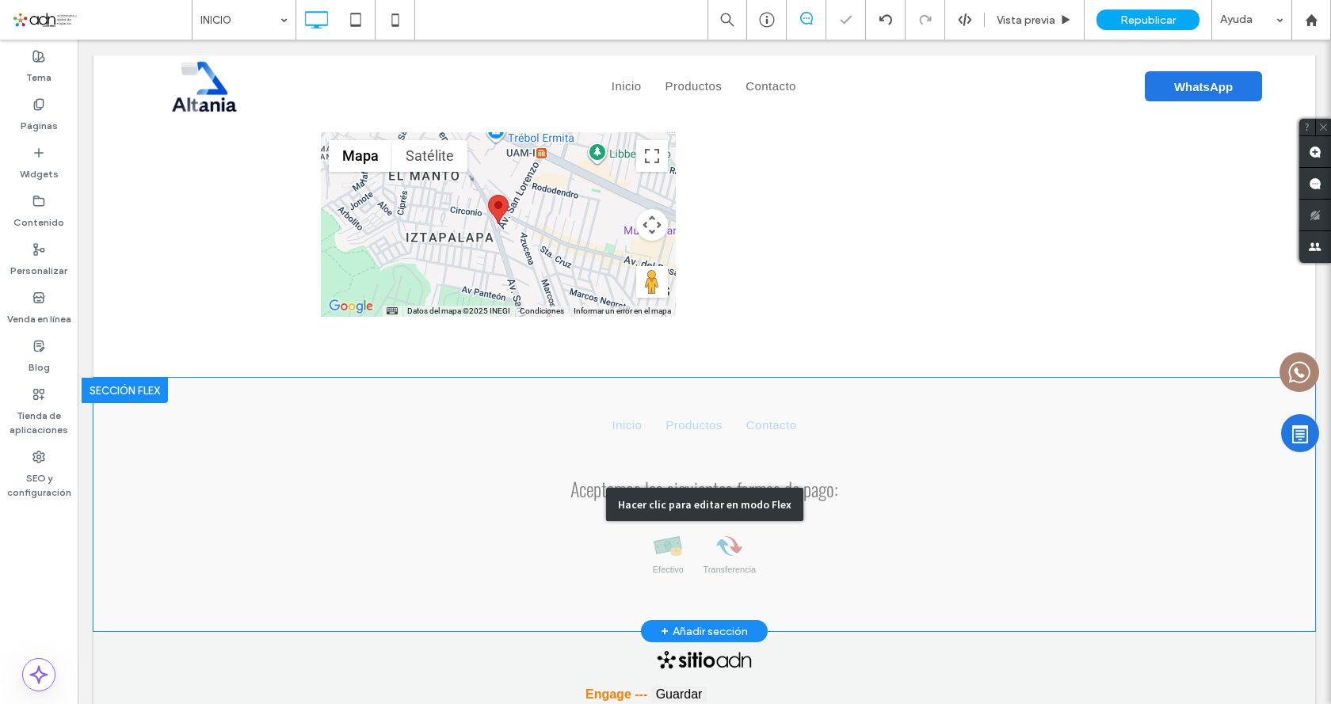
scroll to position [3993, 0]
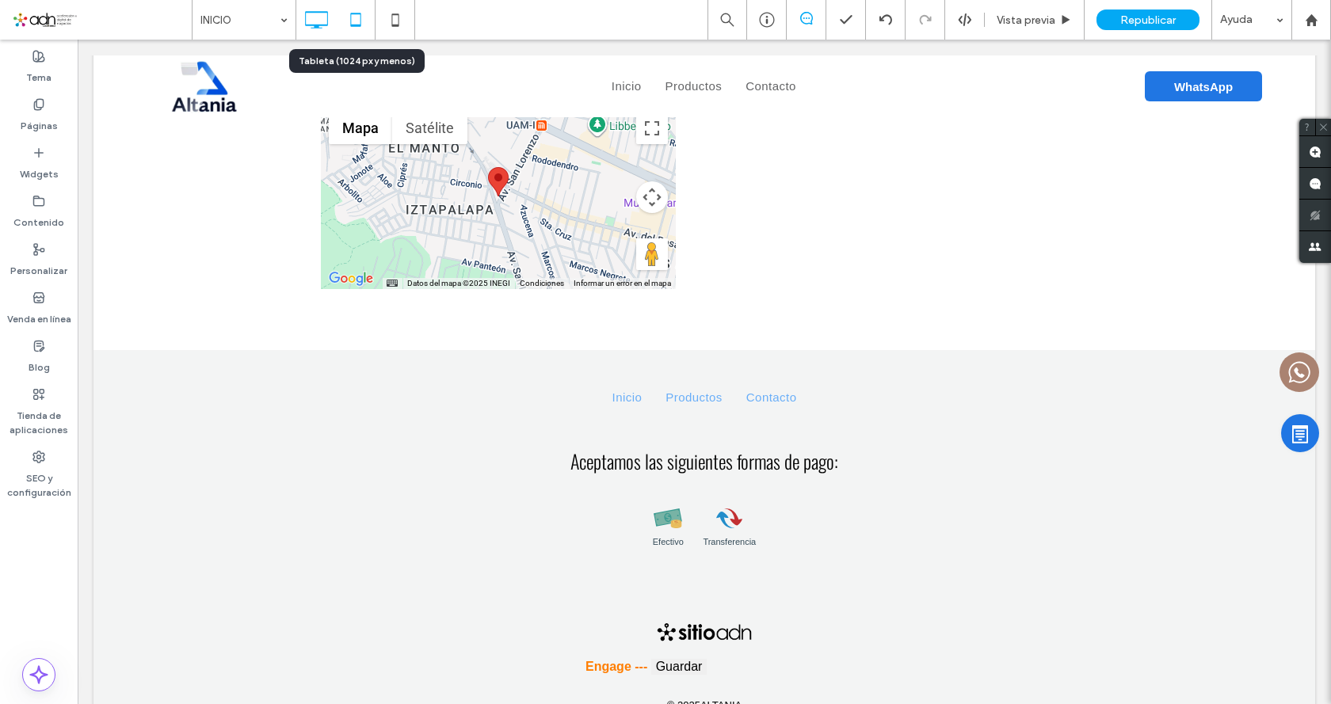
click at [347, 14] on icon at bounding box center [356, 20] width 32 height 32
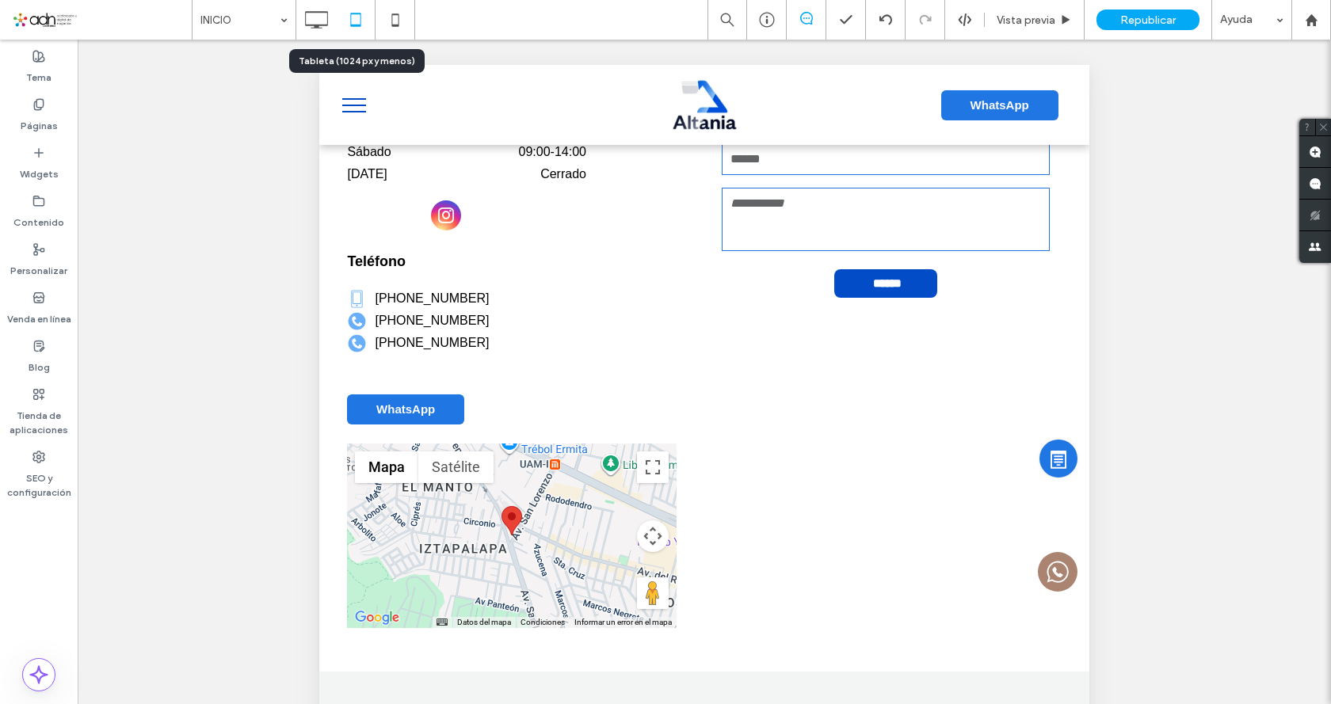
scroll to position [3675, 0]
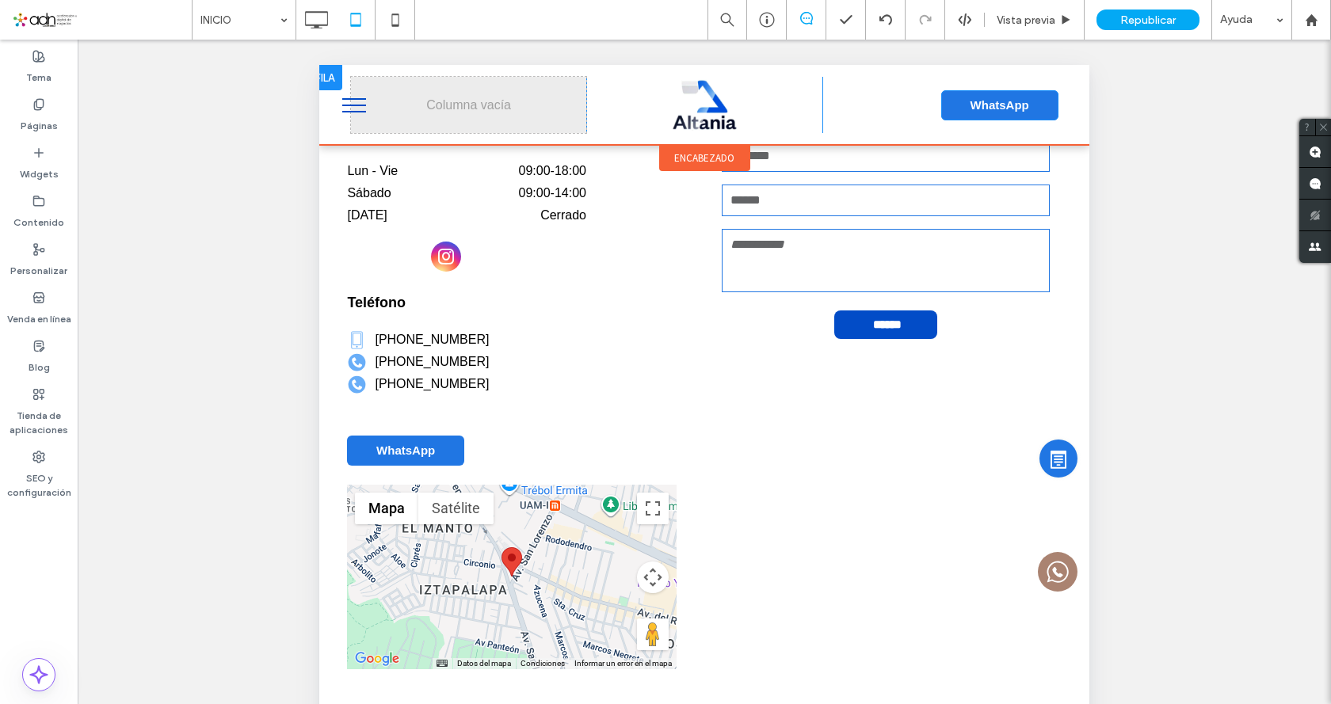
click at [993, 106] on span "WhatsApp" at bounding box center [1000, 104] width 59 height 13
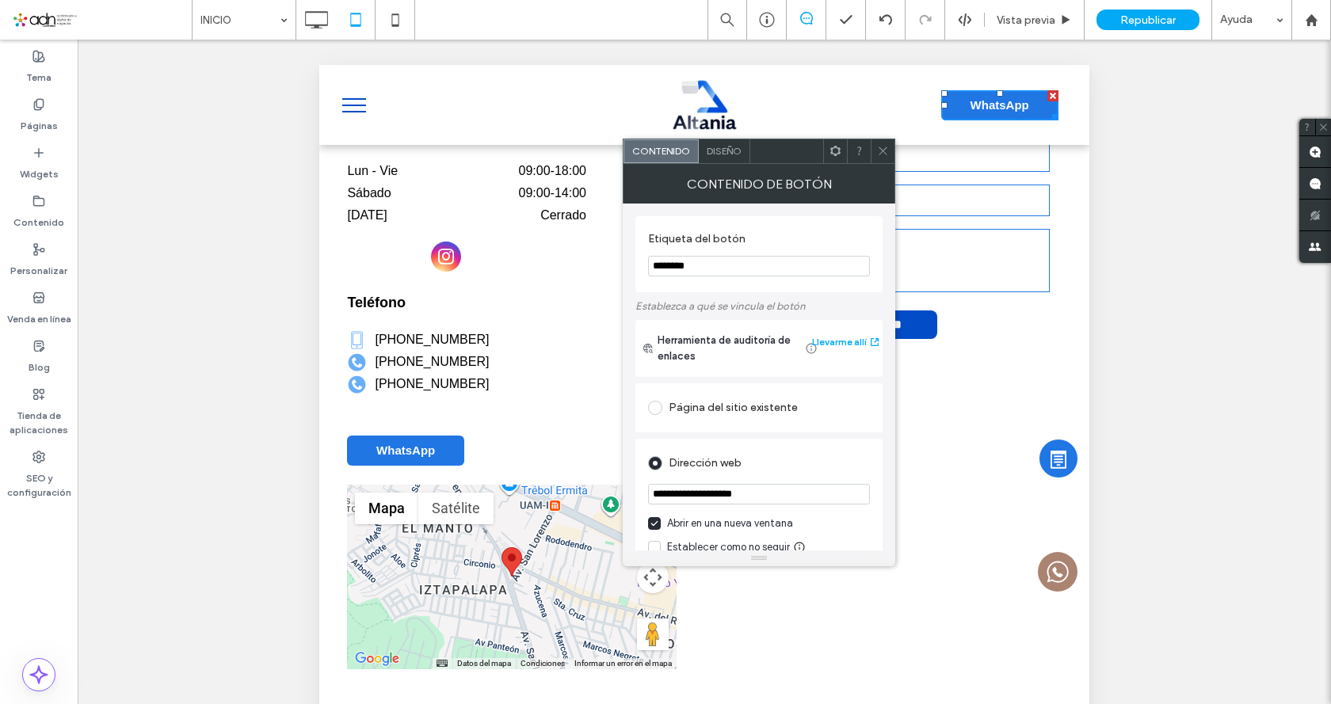
drag, startPoint x: 993, startPoint y: 106, endPoint x: 1064, endPoint y: 554, distance: 453.3
click at [993, 106] on span "WhatsApp" at bounding box center [1000, 104] width 59 height 13
click at [780, 497] on input "**********" at bounding box center [759, 494] width 222 height 21
paste input "**********"
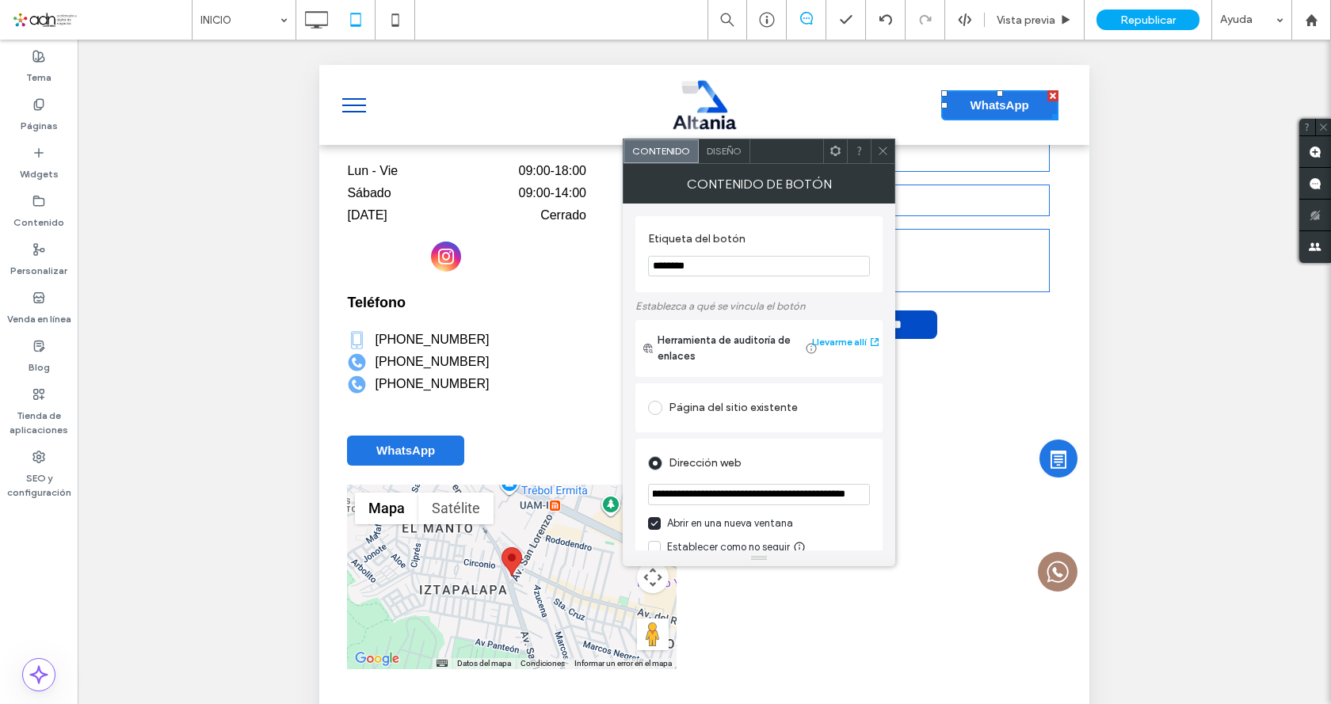
type input "**********"
click at [881, 144] on span at bounding box center [883, 151] width 12 height 24
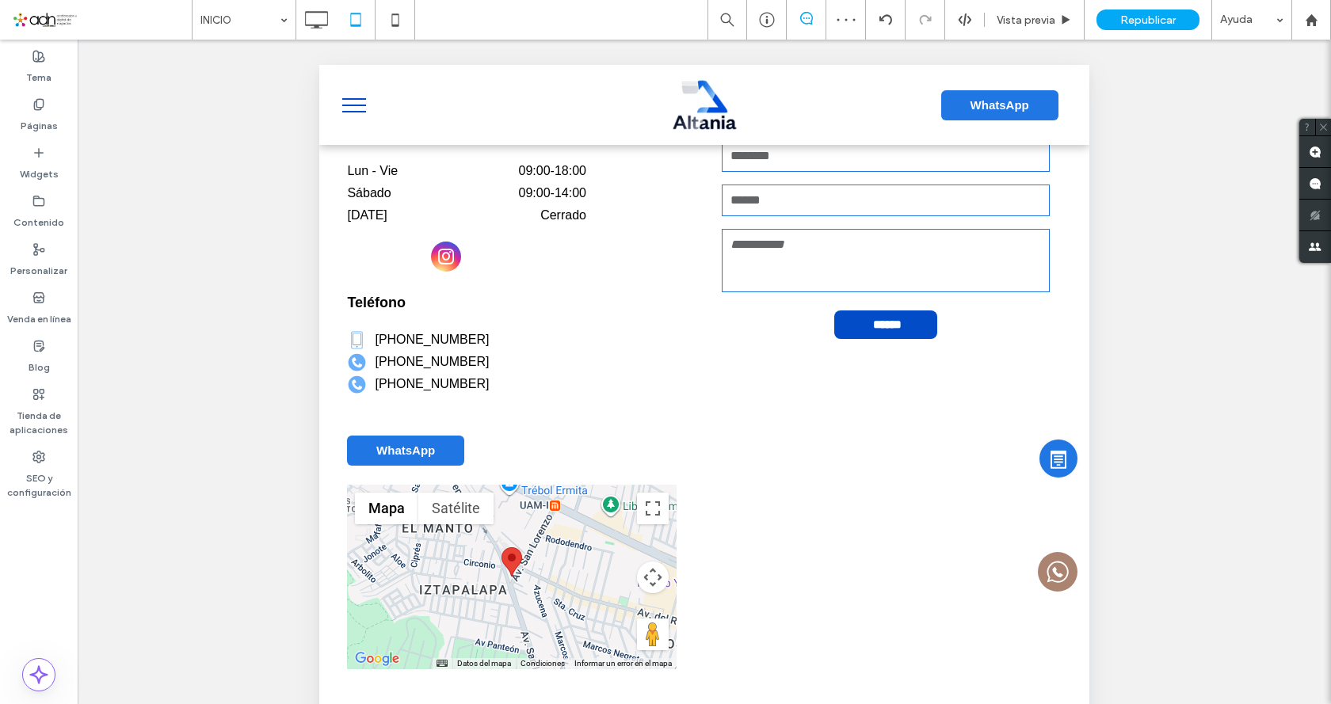
click at [365, 105] on span "menu" at bounding box center [354, 106] width 24 height 2
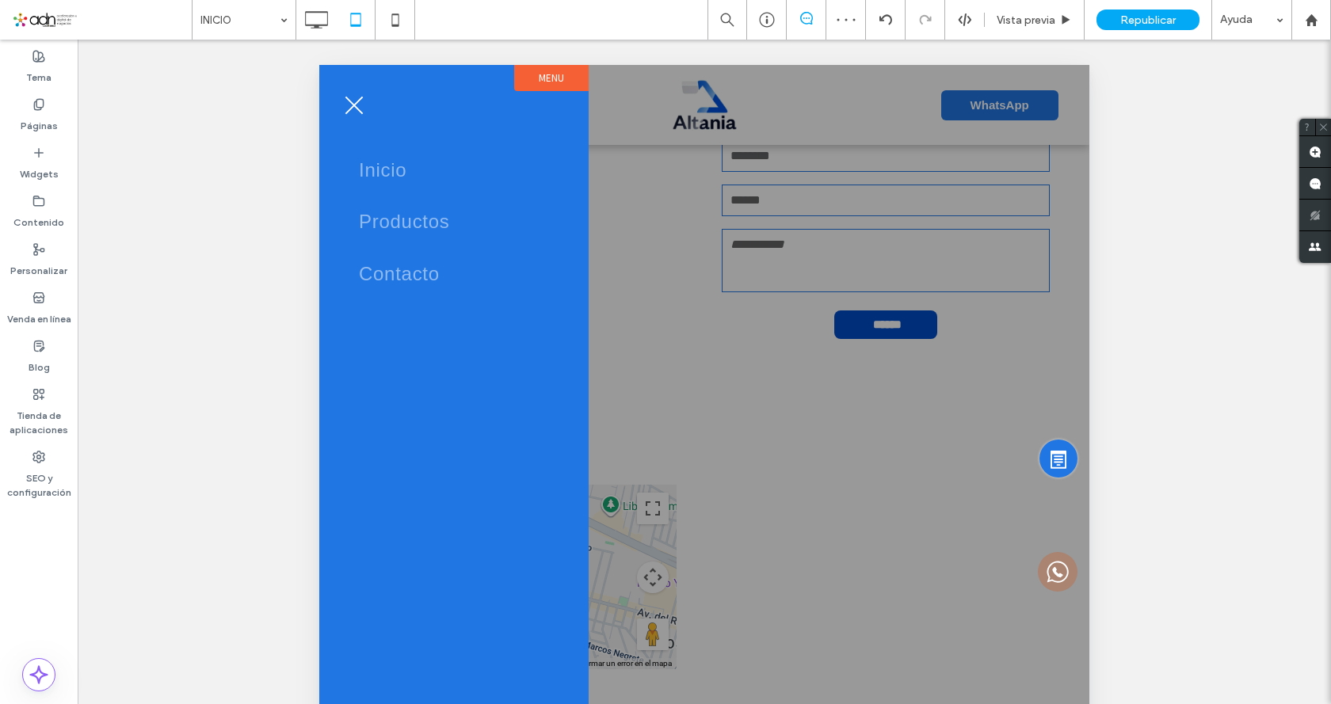
scroll to position [3634, 0]
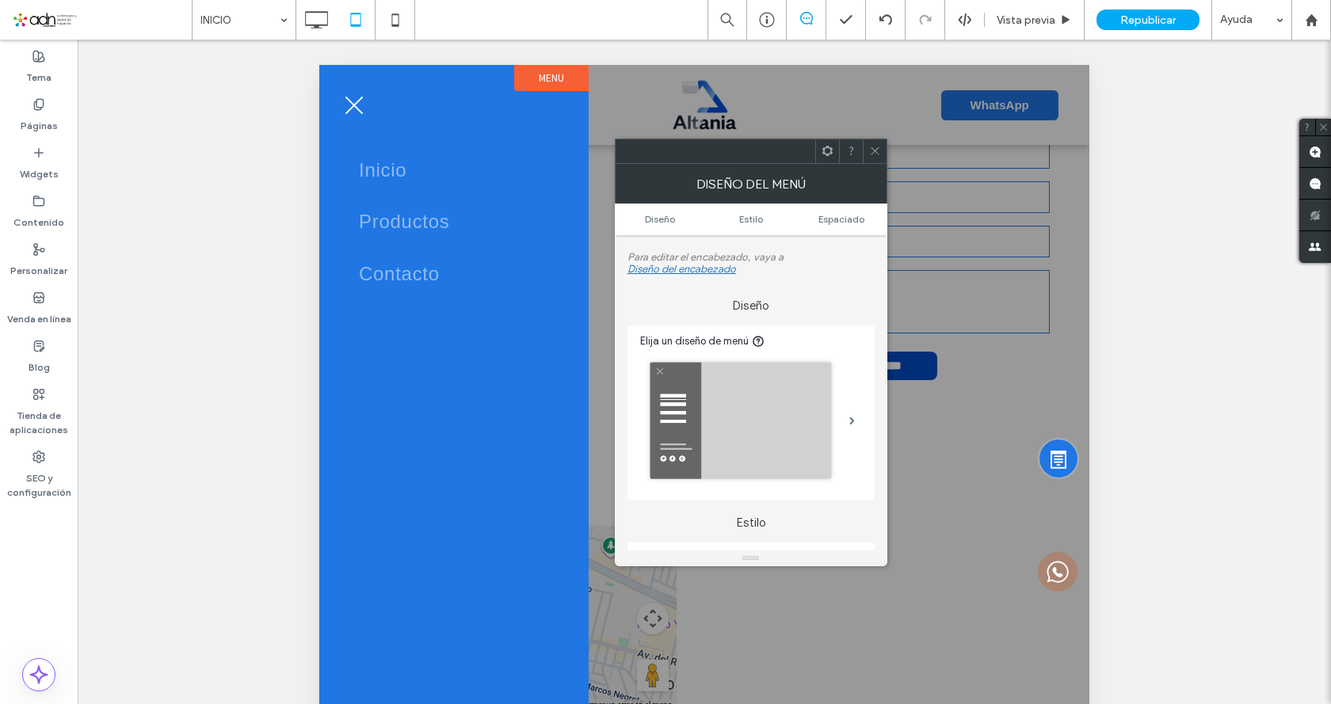
click at [357, 106] on button "menu" at bounding box center [354, 105] width 41 height 41
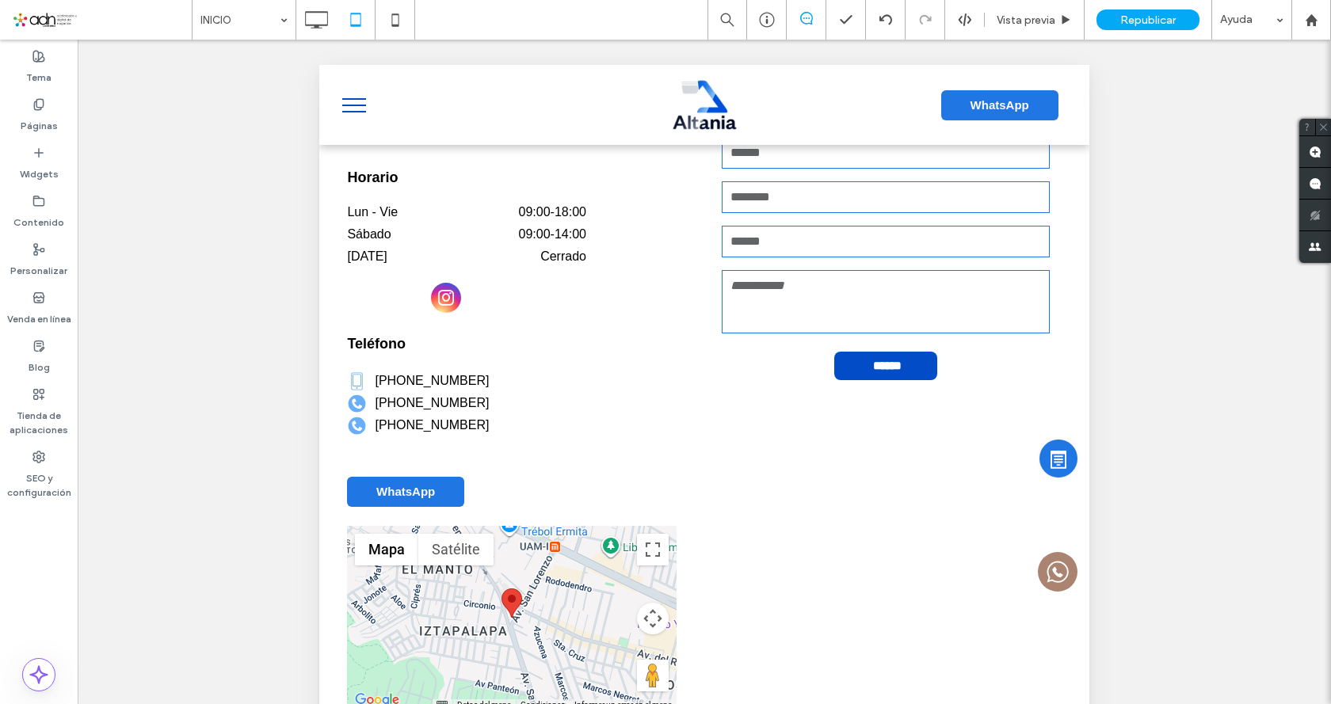
scroll to position [3675, 0]
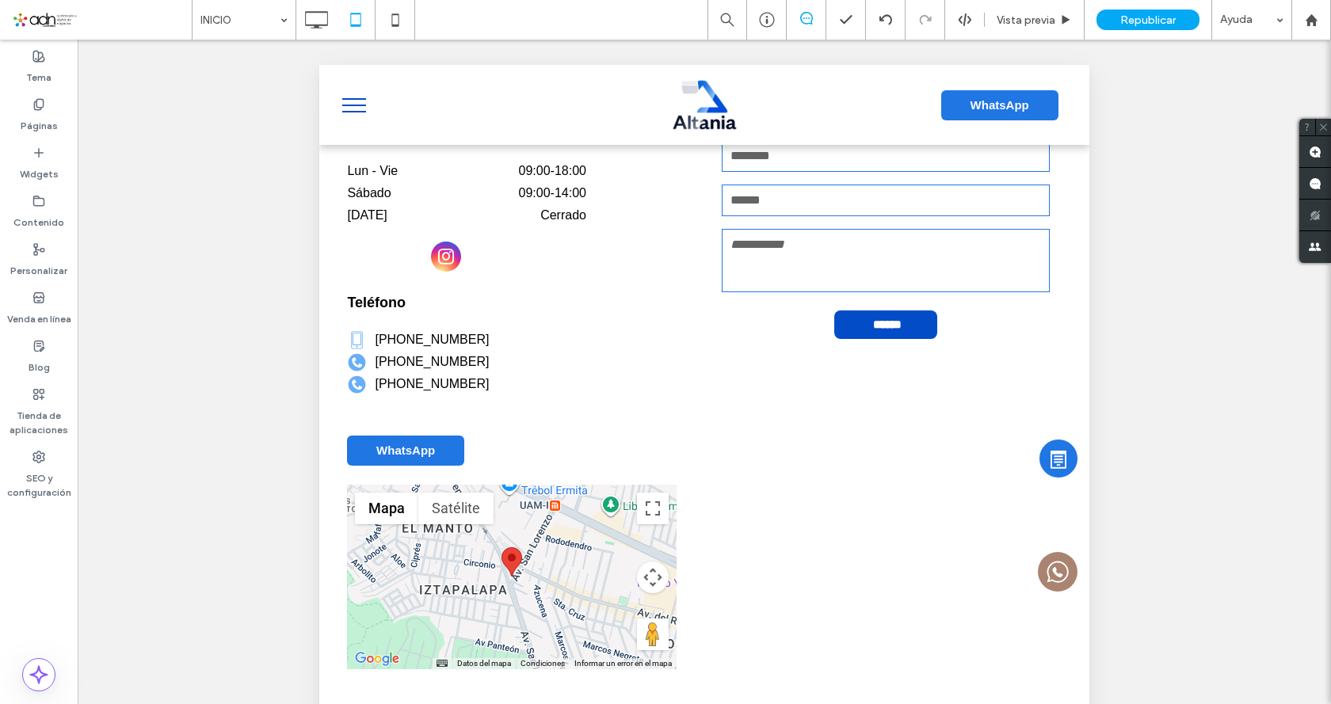
click at [354, 105] on span "menu" at bounding box center [354, 106] width 24 height 2
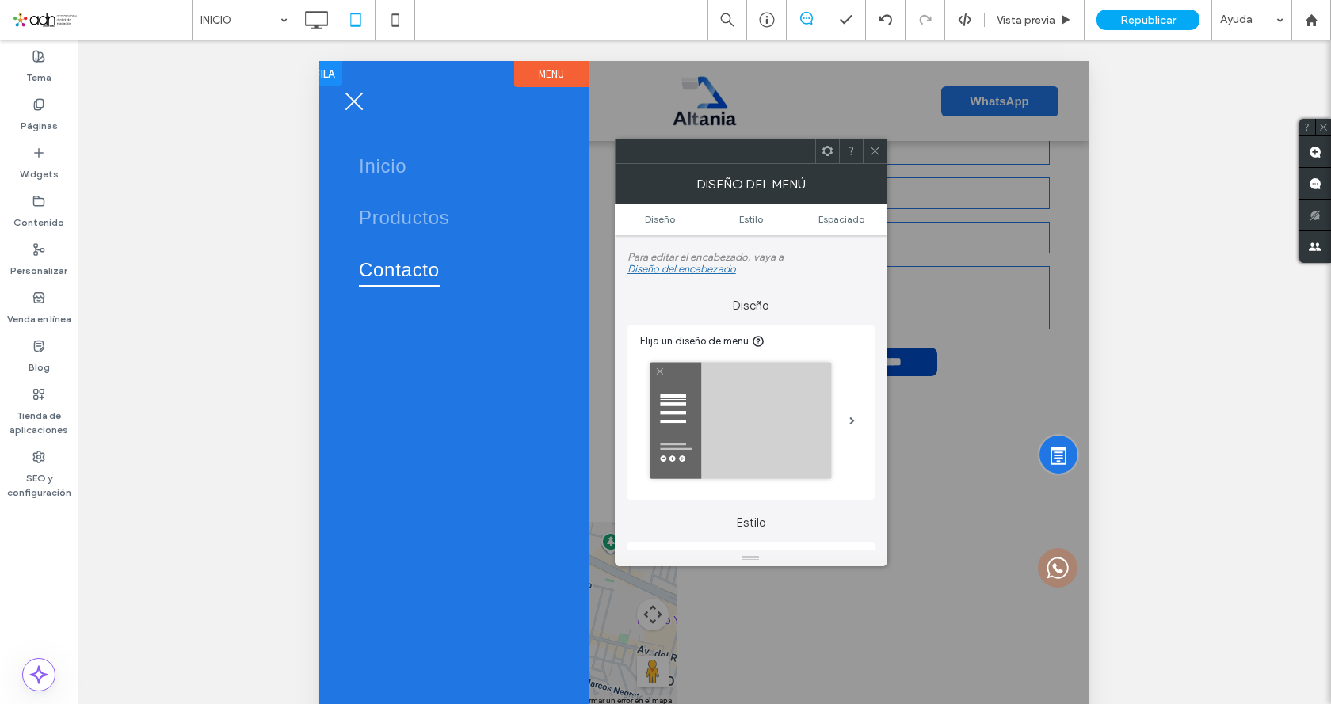
scroll to position [0, 0]
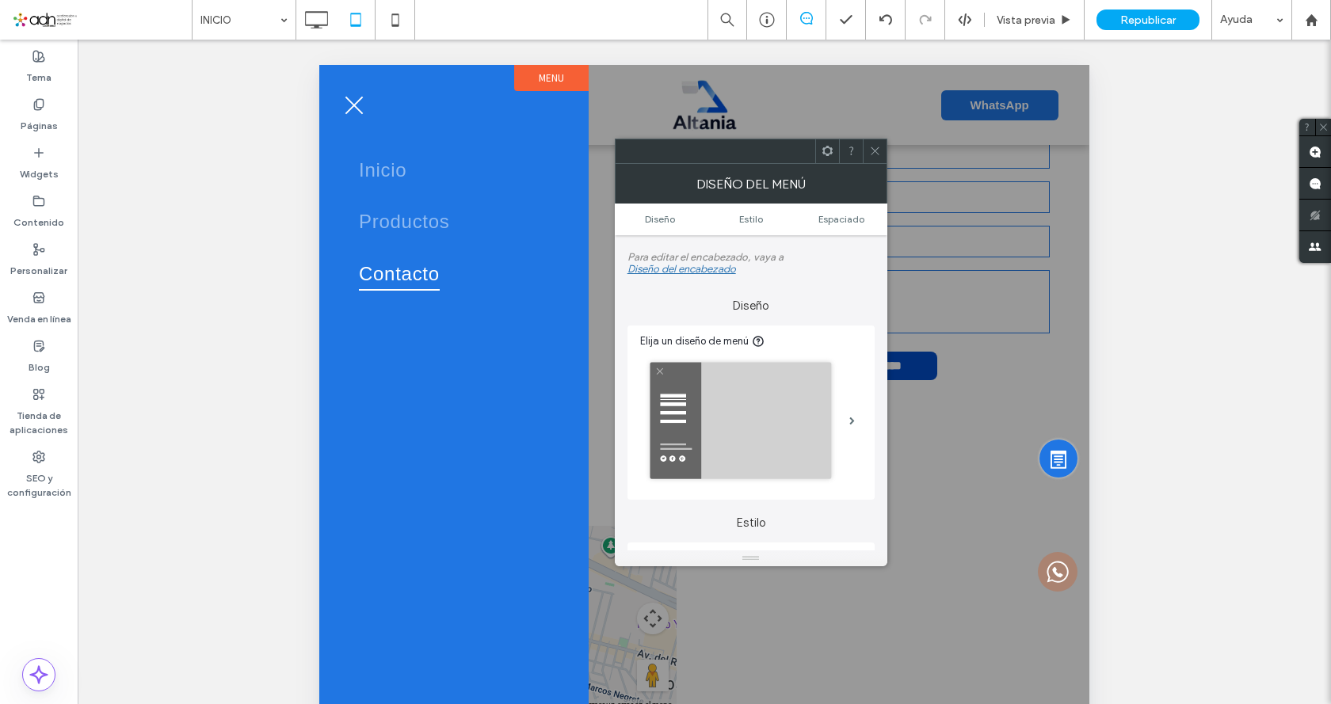
click at [359, 96] on button "menu" at bounding box center [354, 105] width 41 height 41
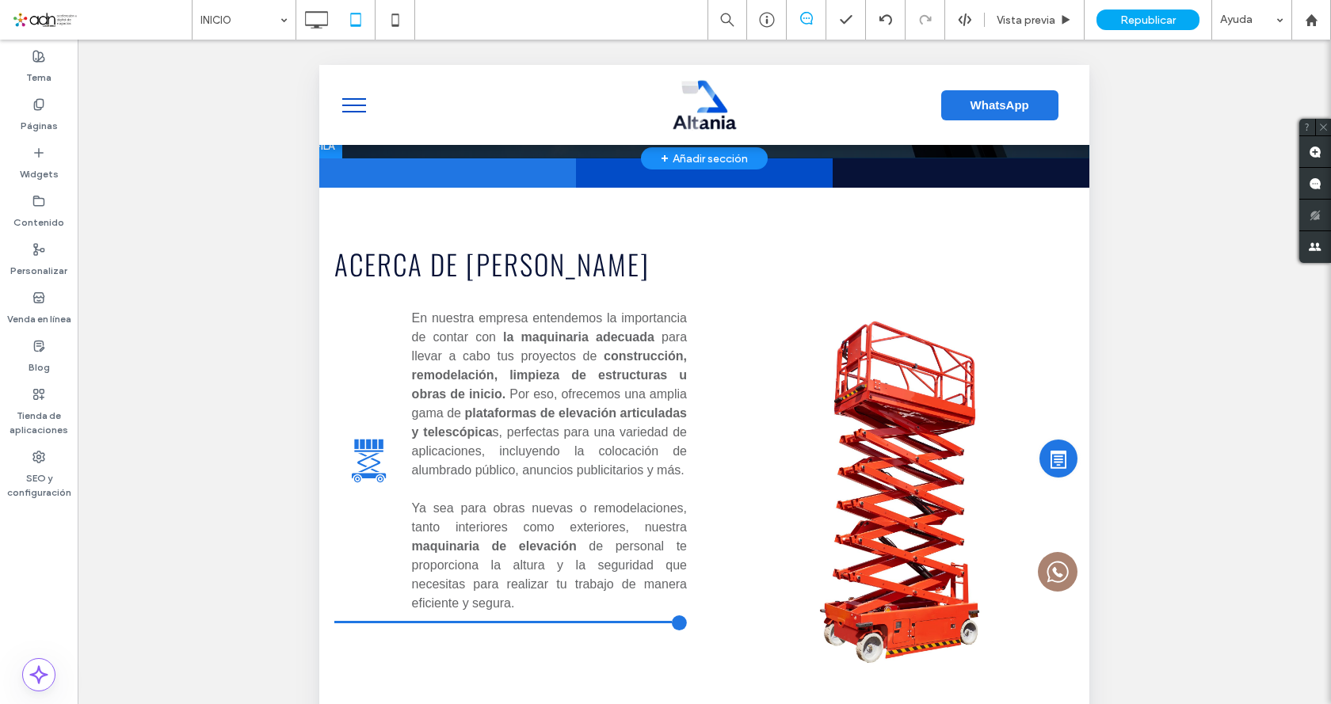
scroll to position [189, 0]
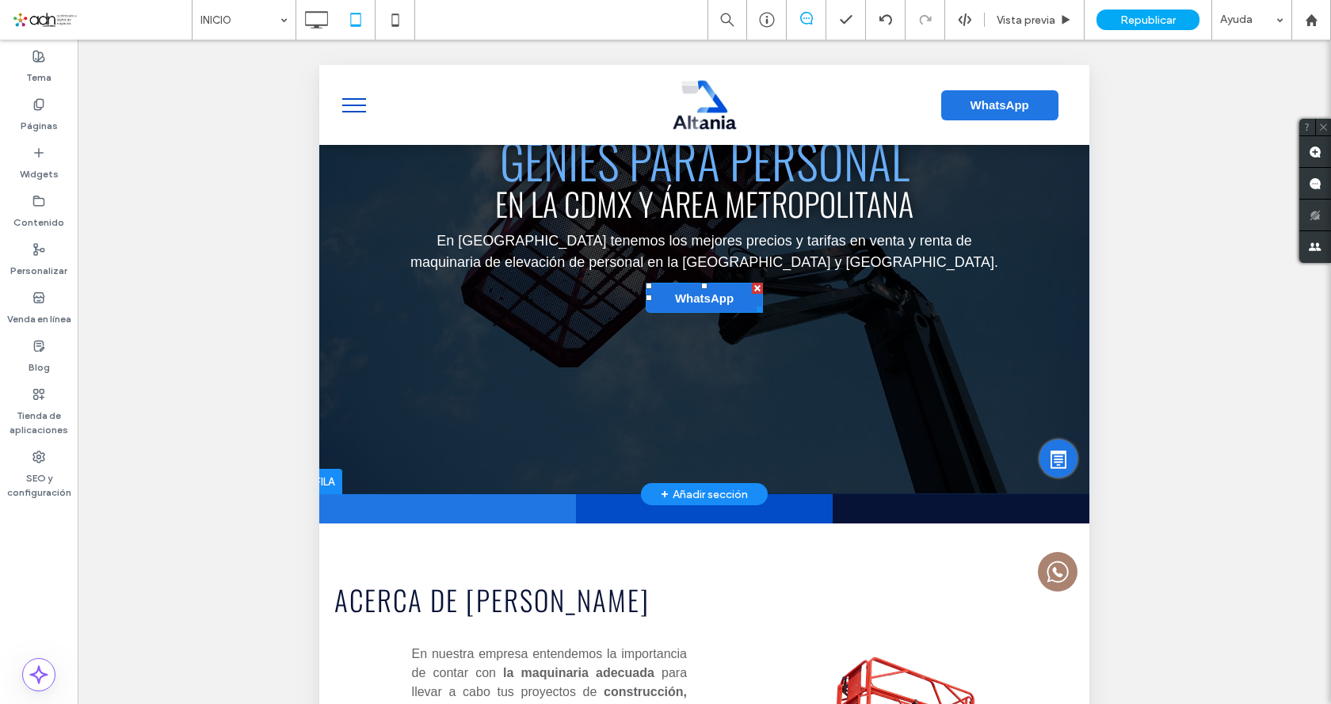
click at [685, 305] on span "WhatsApp" at bounding box center [704, 298] width 59 height 13
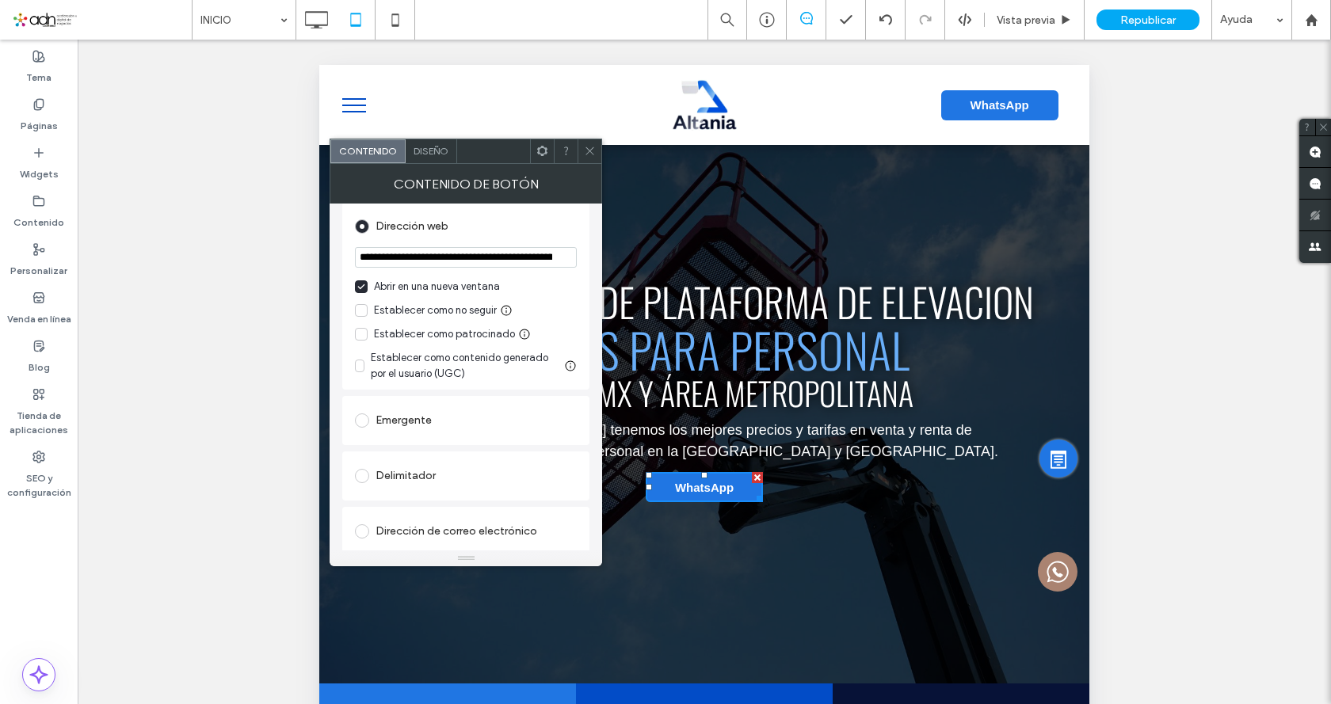
scroll to position [238, 0]
click at [595, 159] on span at bounding box center [590, 151] width 12 height 24
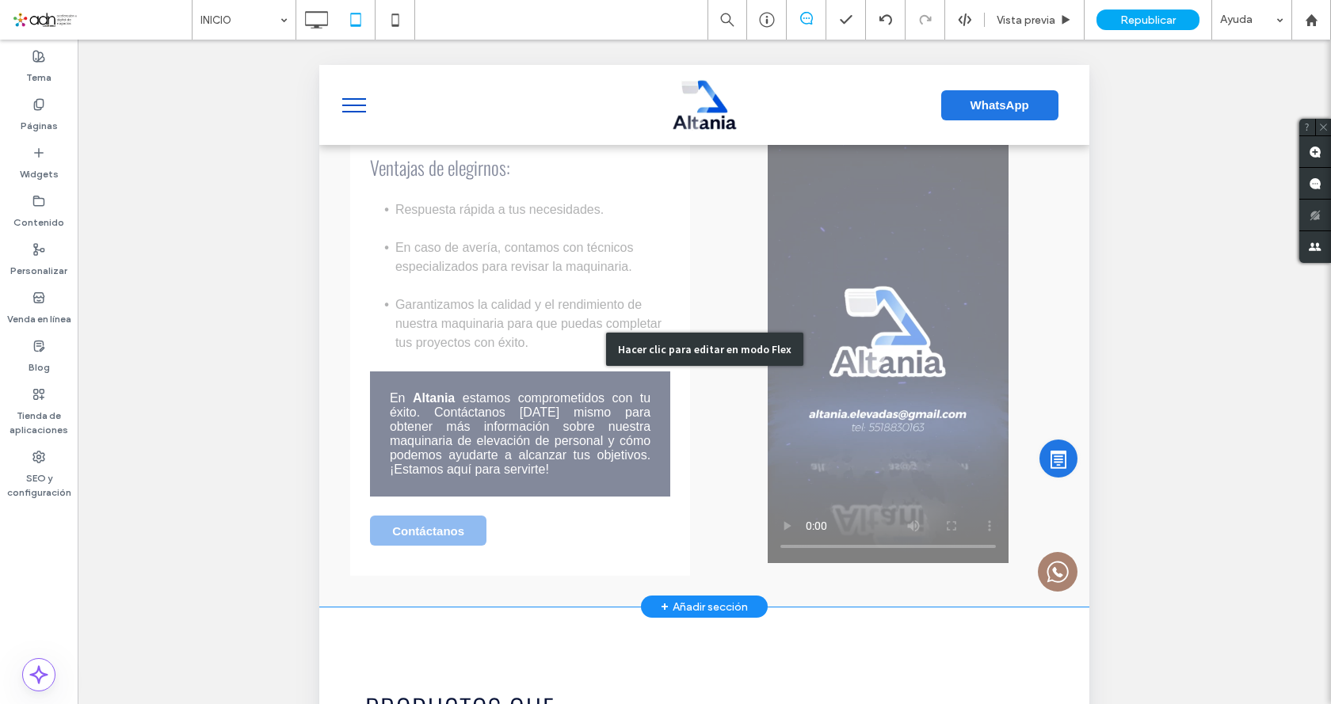
scroll to position [1822, 0]
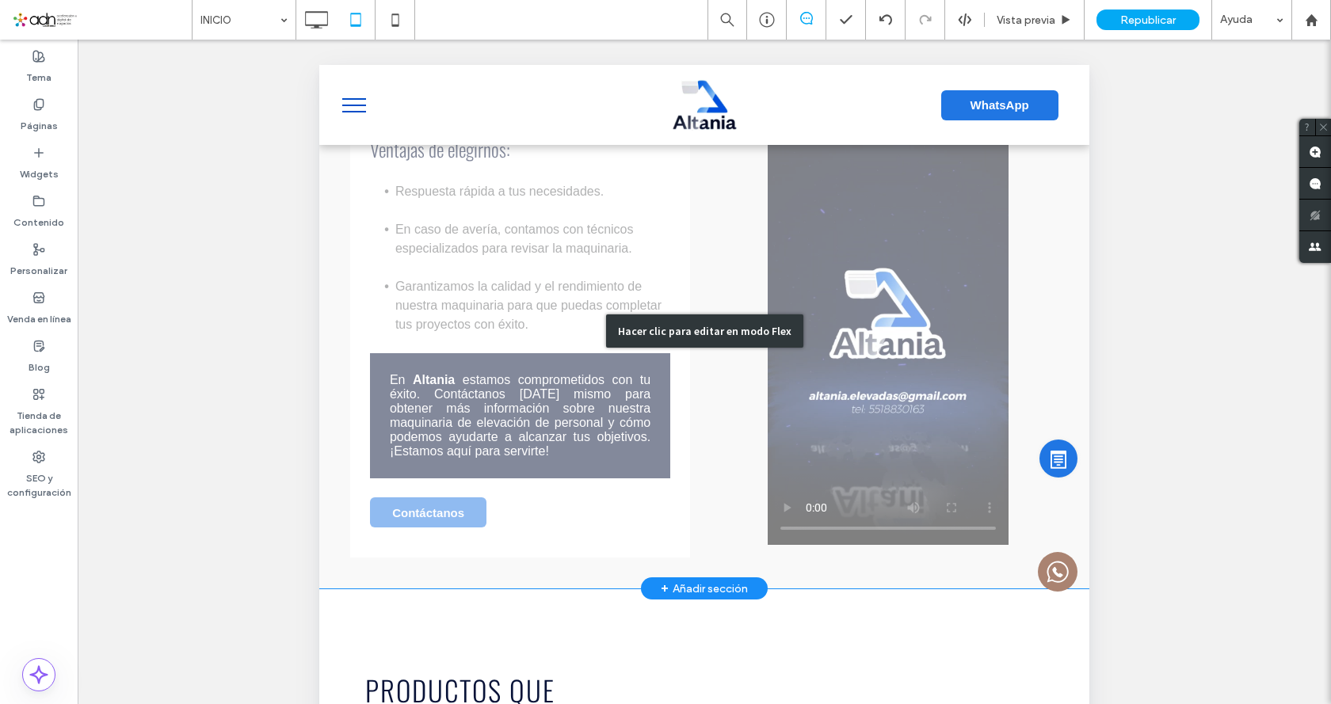
click at [679, 318] on div "Hacer clic para editar en modo Flex" at bounding box center [704, 331] width 197 height 33
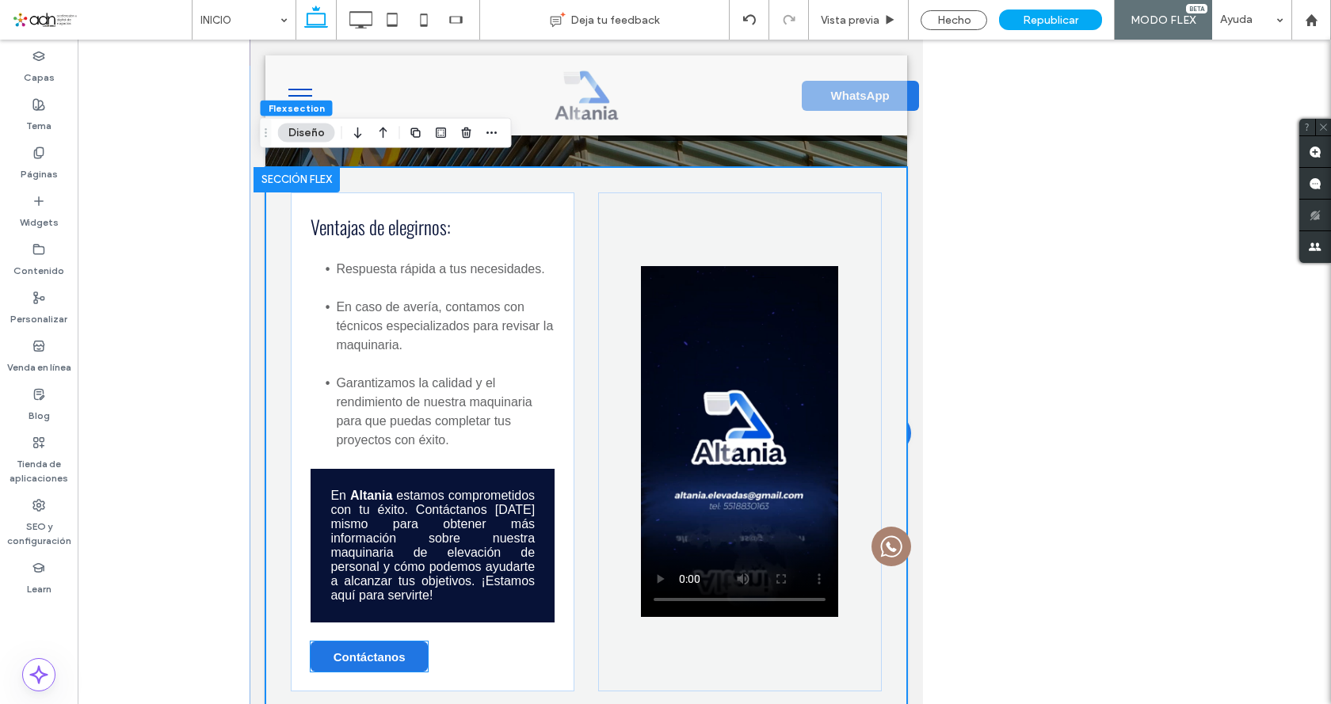
click at [416, 642] on link "Contáctanos" at bounding box center [369, 657] width 117 height 30
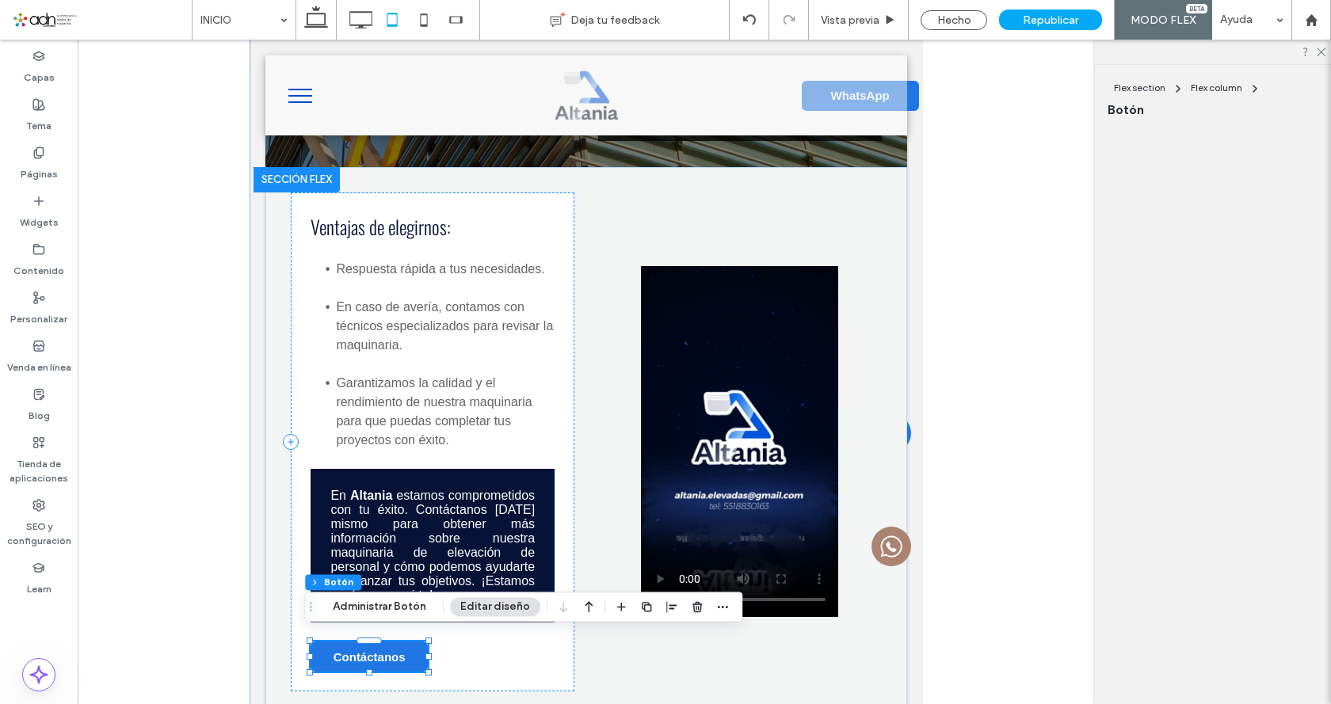
click at [418, 642] on link "Contáctanos" at bounding box center [369, 657] width 117 height 30
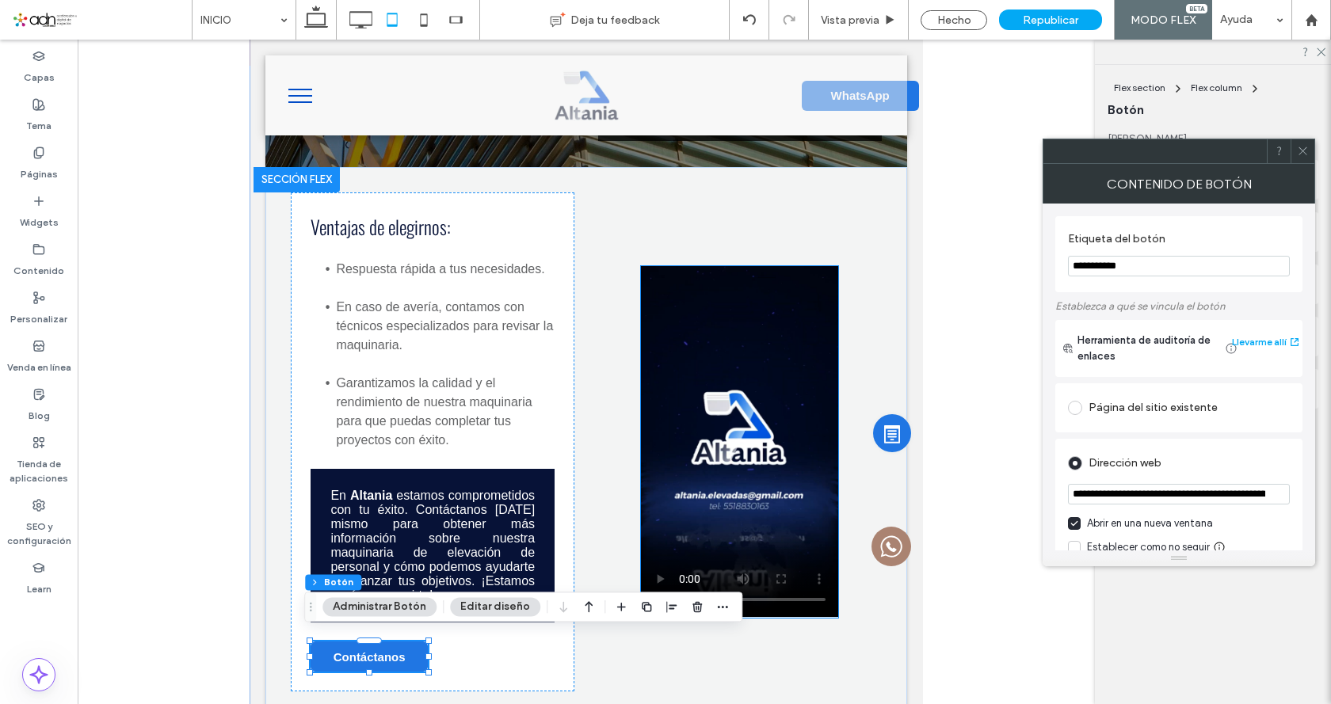
type input "**"
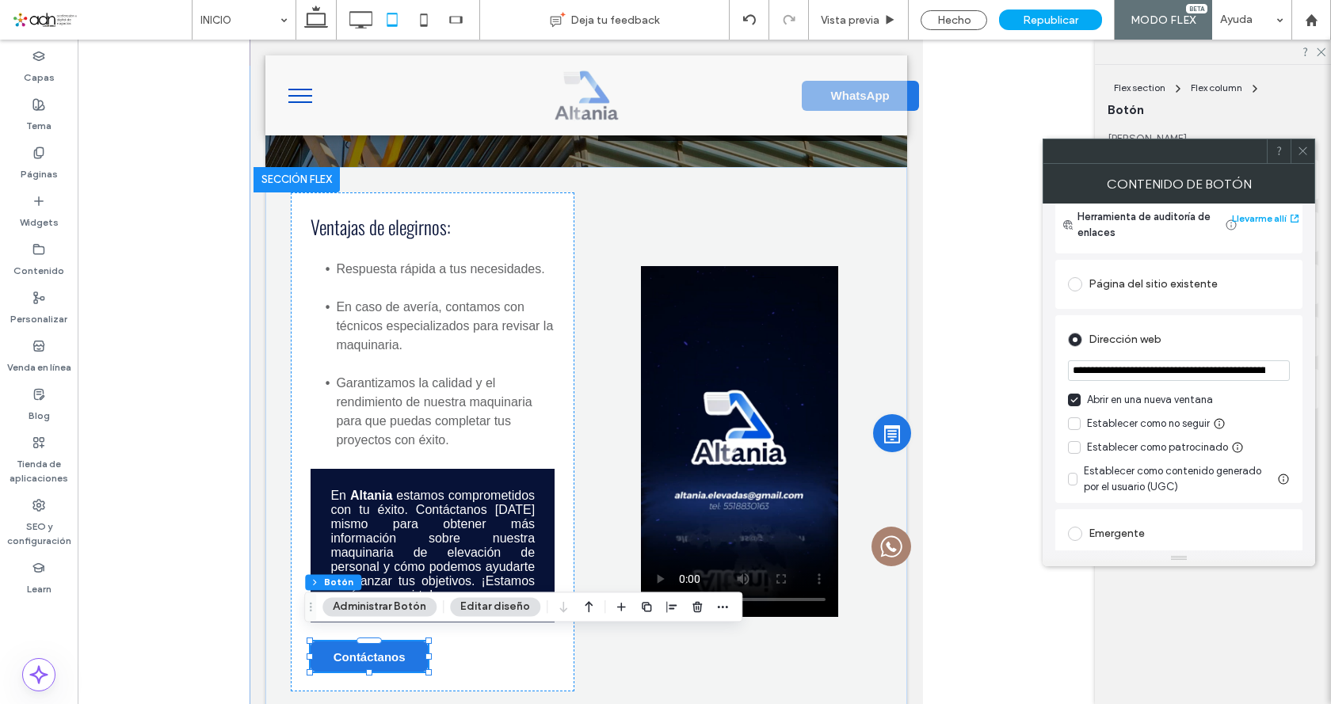
scroll to position [238, 0]
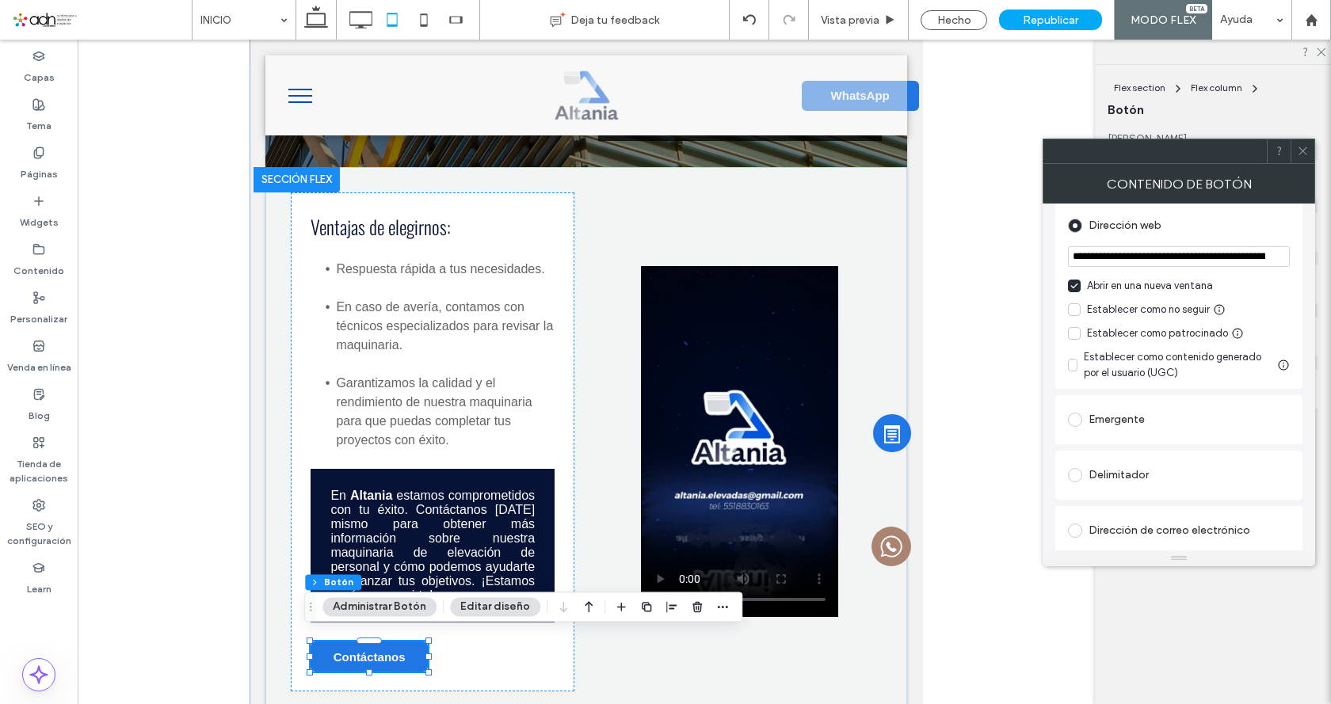
click at [1306, 154] on use at bounding box center [1303, 151] width 8 height 8
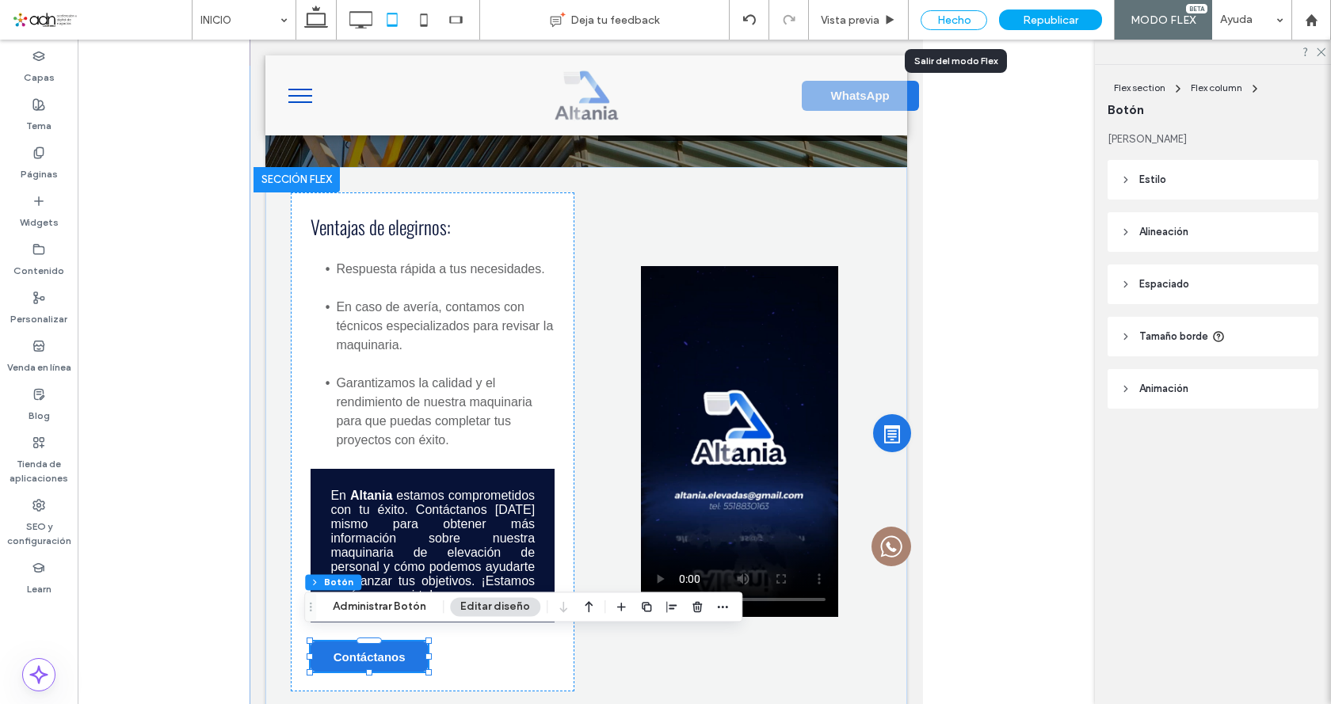
drag, startPoint x: 963, startPoint y: 17, endPoint x: 308, endPoint y: 300, distance: 712.9
click at [963, 17] on div "Hecho" at bounding box center [954, 20] width 67 height 20
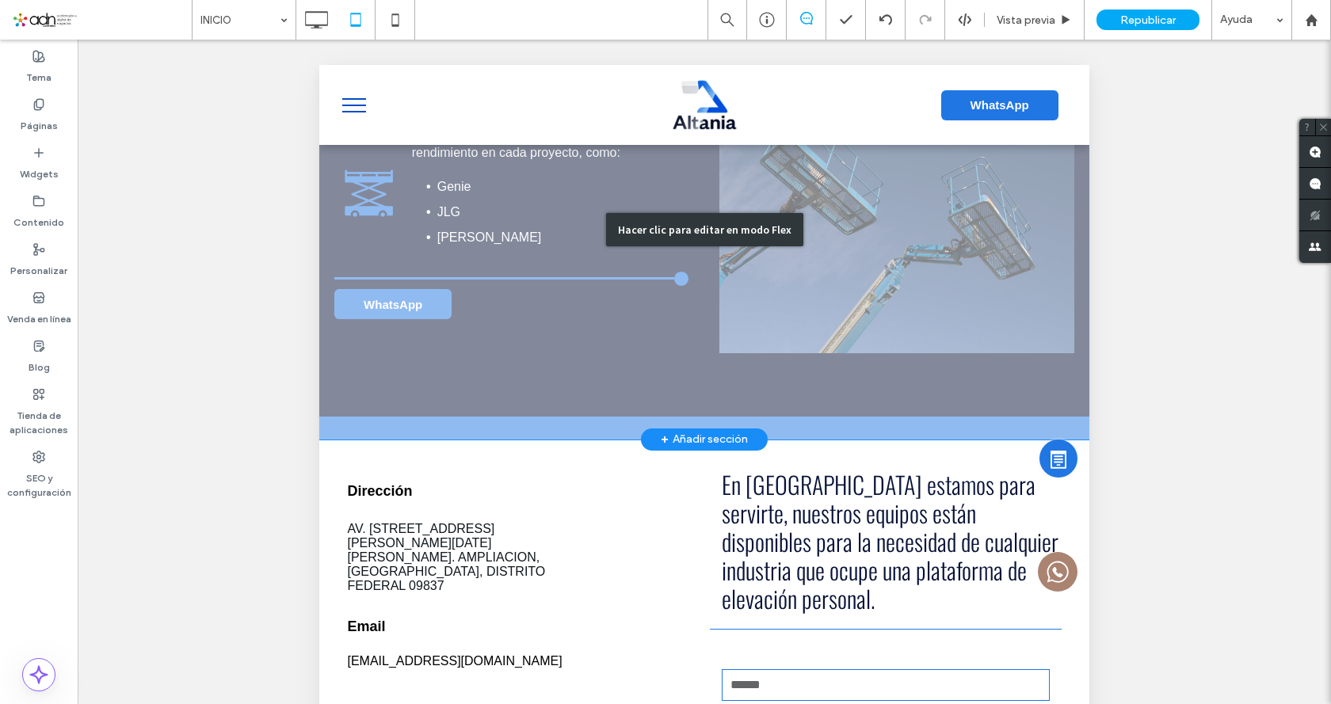
scroll to position [3101, 0]
drag, startPoint x: 634, startPoint y: 225, endPoint x: 670, endPoint y: 320, distance: 101.8
click at [635, 225] on div "Hacer clic para editar en modo Flex" at bounding box center [704, 230] width 197 height 33
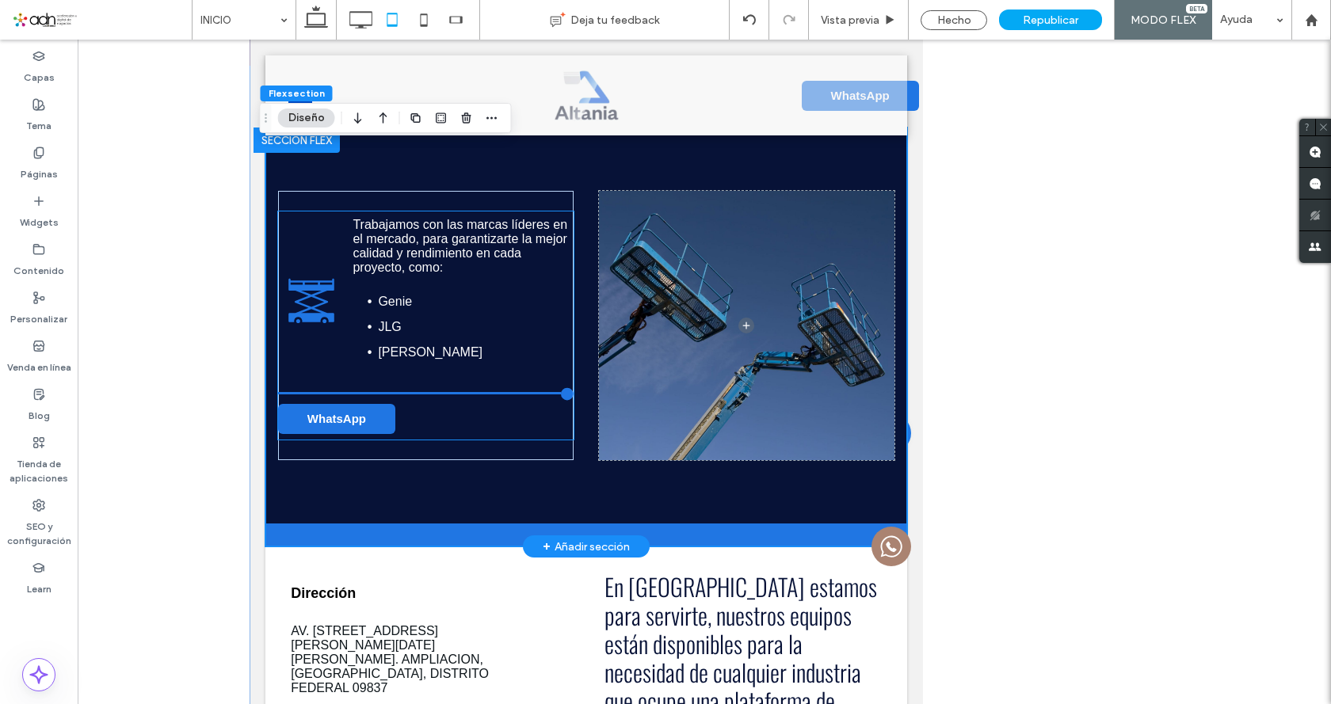
click at [358, 412] on span "WhatsApp" at bounding box center [336, 418] width 59 height 13
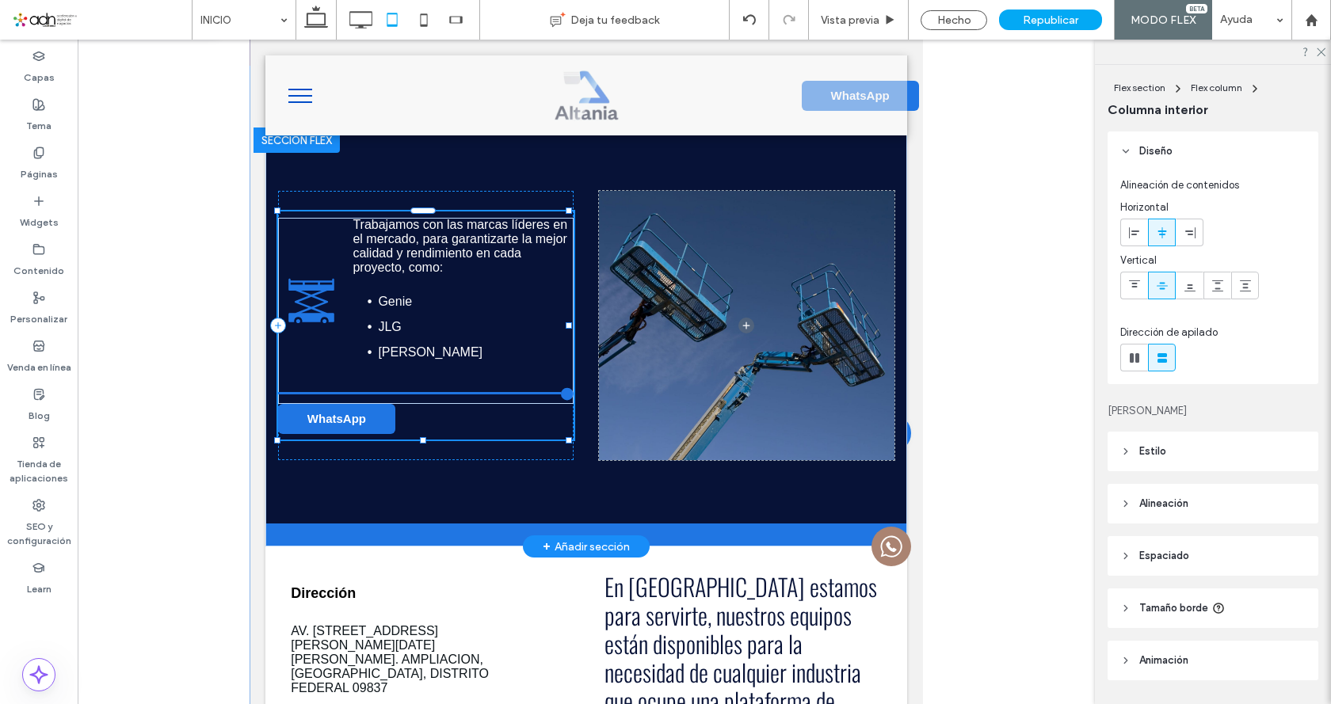
click at [358, 412] on span "WhatsApp" at bounding box center [336, 418] width 59 height 13
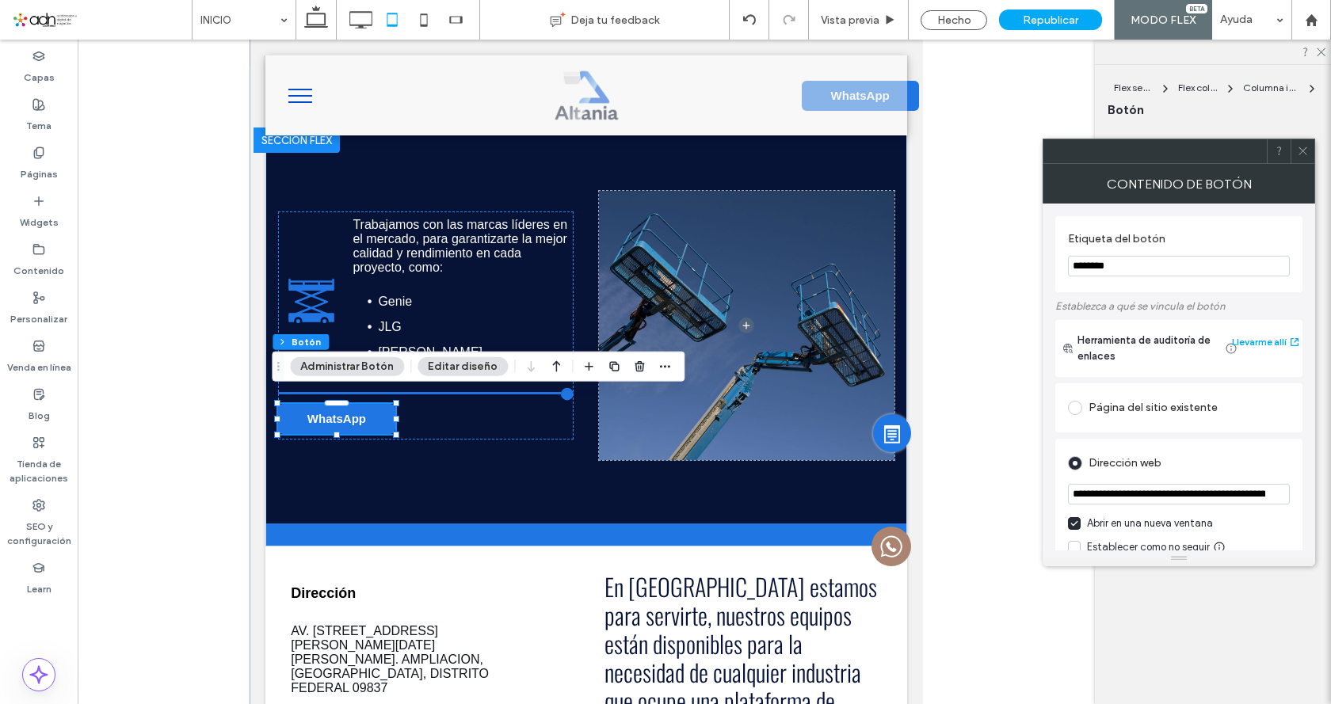
scroll to position [79, 0]
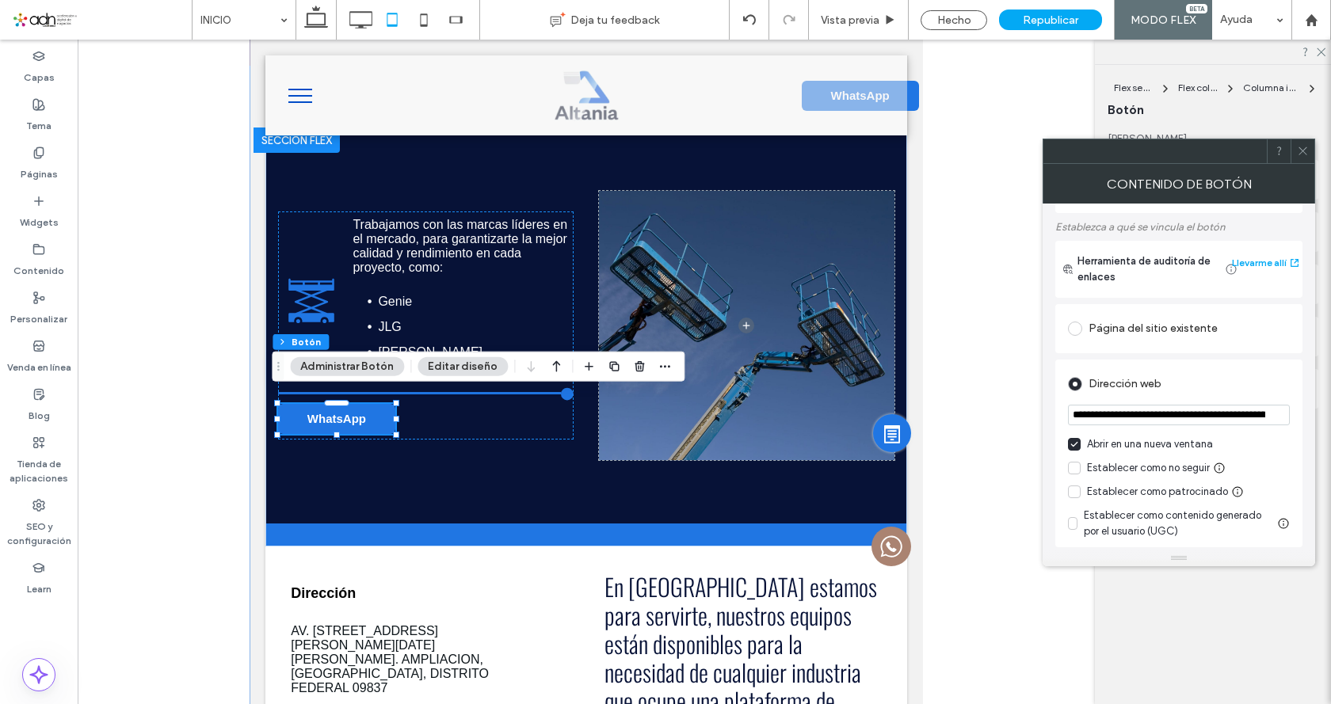
type input "**"
click at [1304, 151] on icon at bounding box center [1303, 151] width 12 height 12
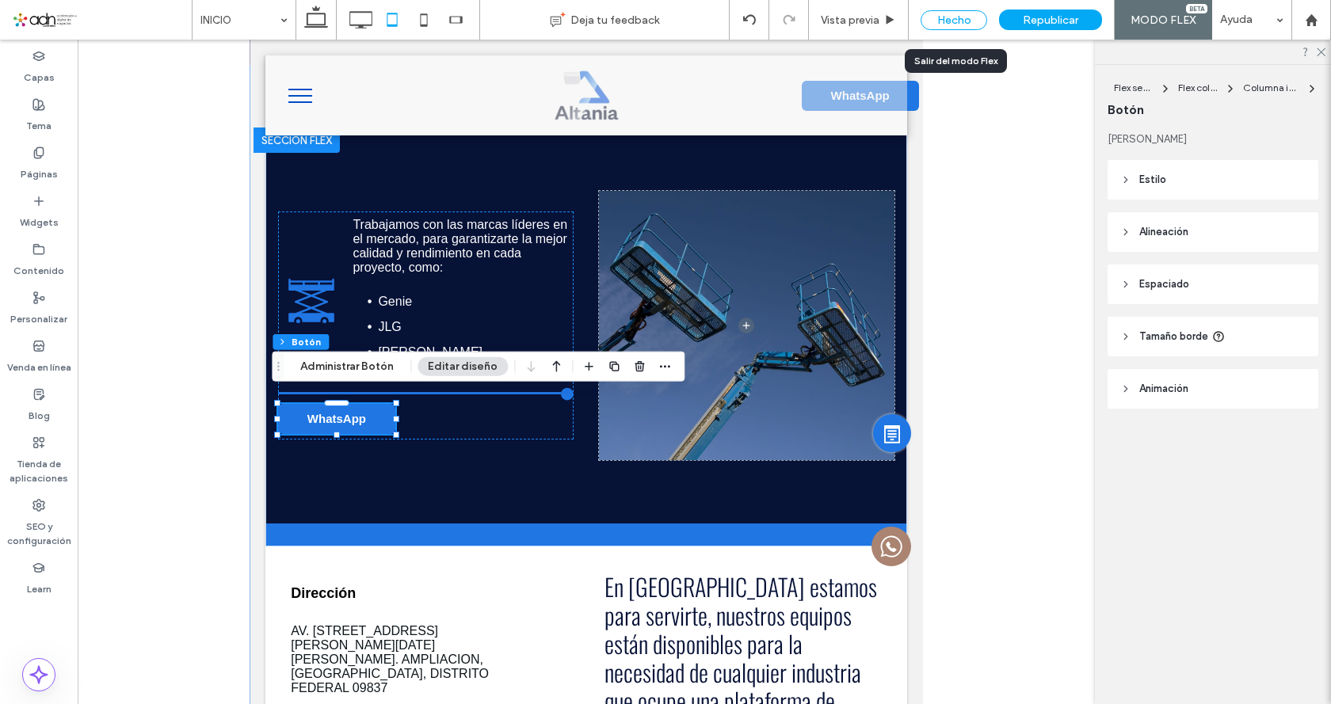
click at [948, 12] on div "Hecho" at bounding box center [954, 20] width 67 height 20
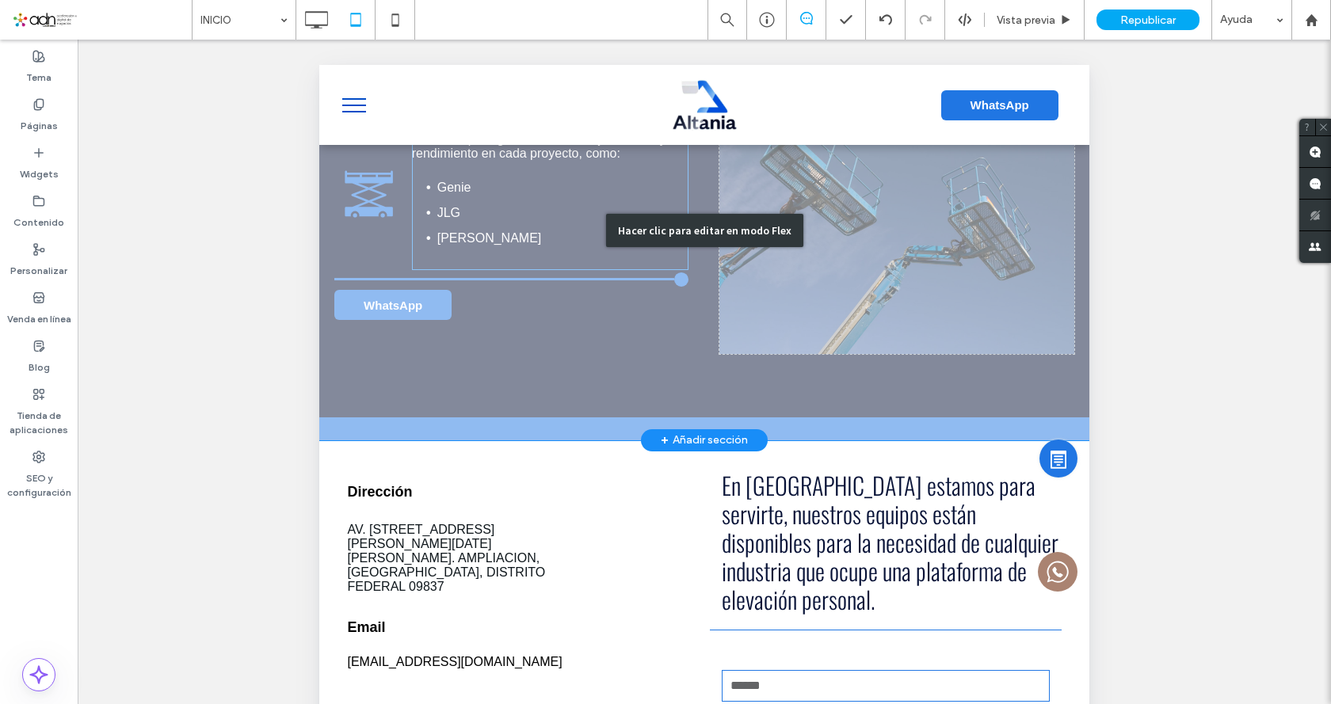
scroll to position [2945, 0]
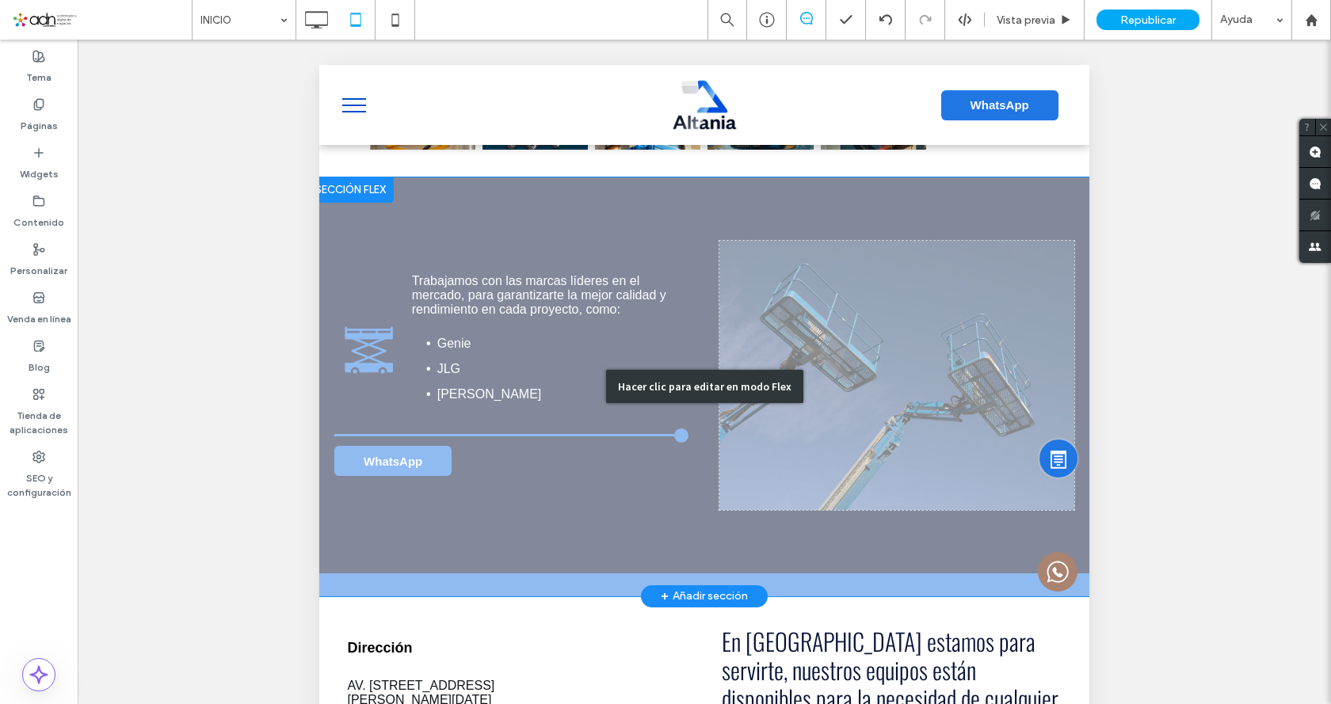
click at [658, 371] on div "Hacer clic para editar en modo Flex" at bounding box center [704, 386] width 197 height 33
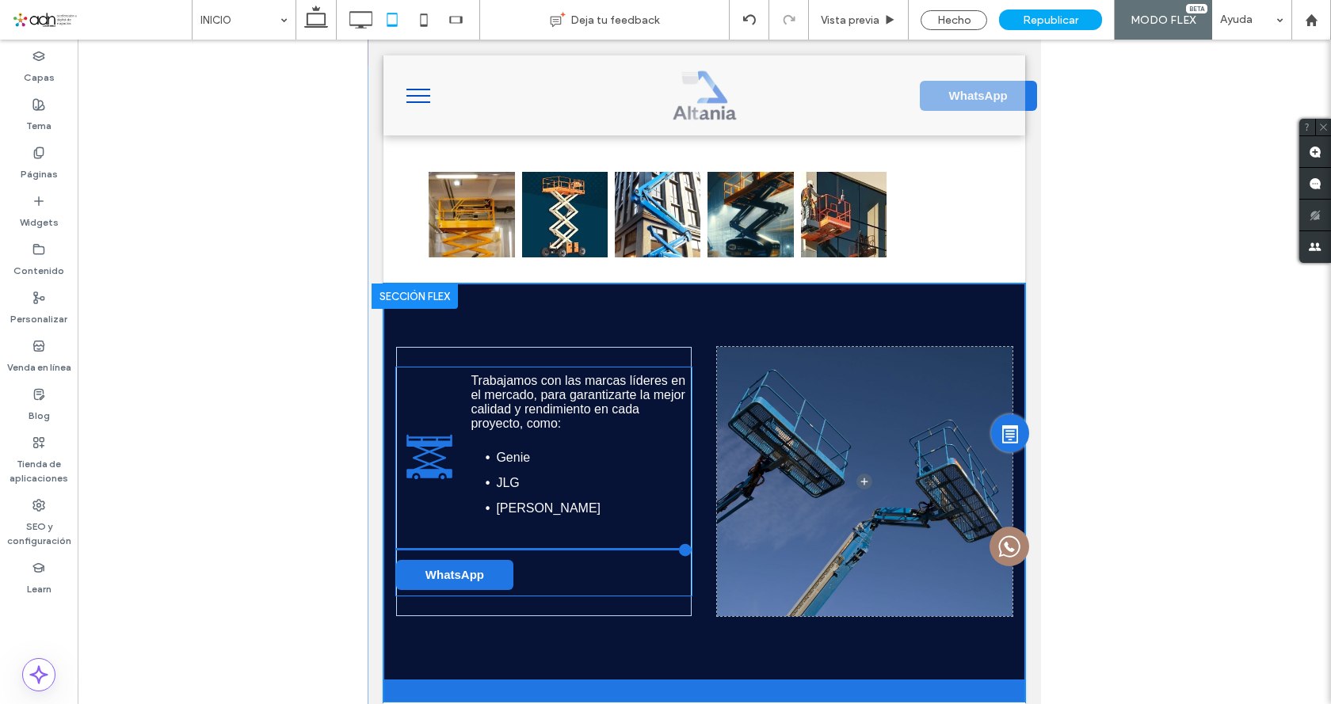
click at [318, 325] on div at bounding box center [704, 545] width 1253 height 1010
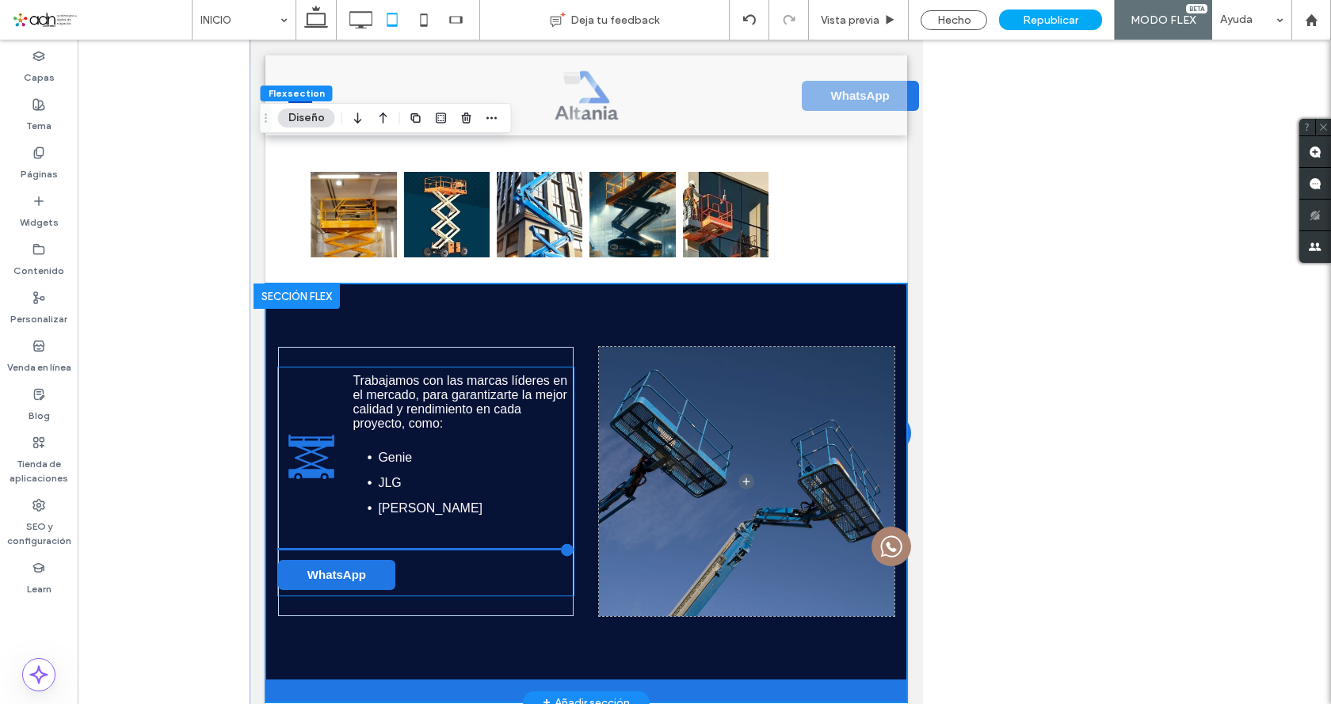
scroll to position [3187, 0]
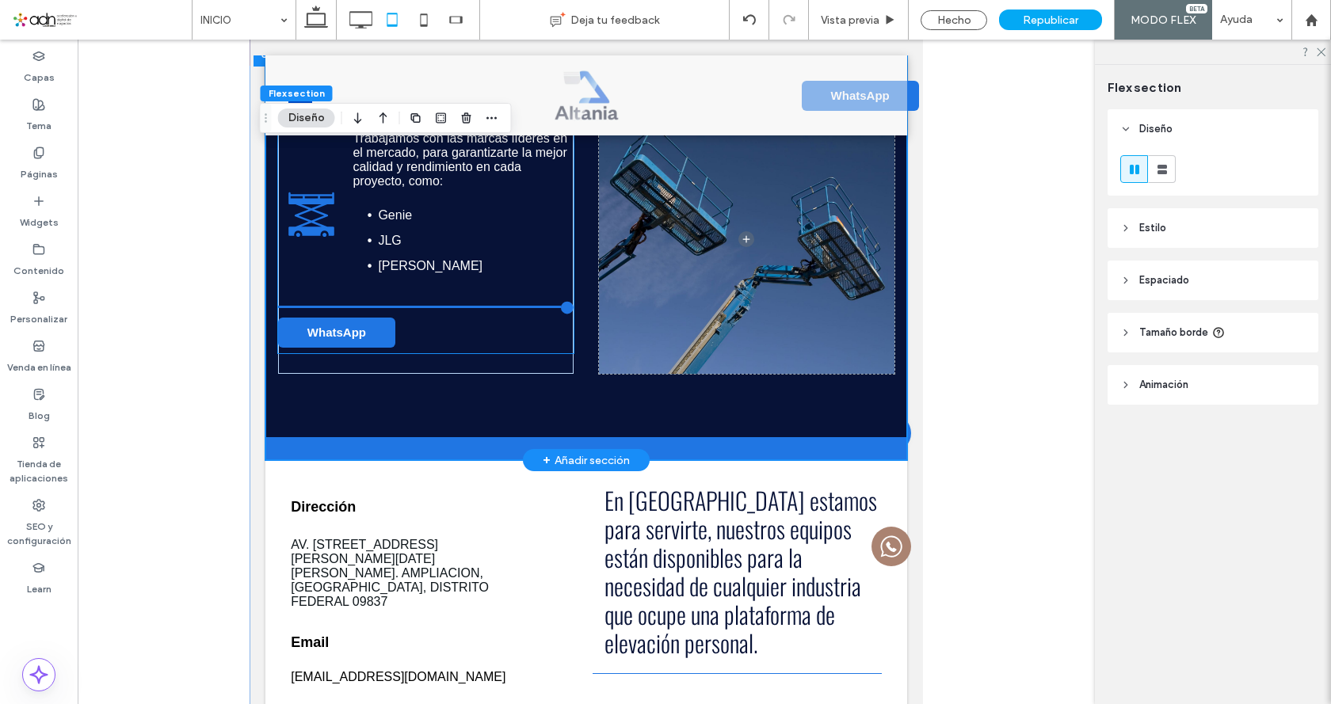
type input "**"
type input "****"
click at [346, 326] on span "WhatsApp" at bounding box center [336, 332] width 59 height 13
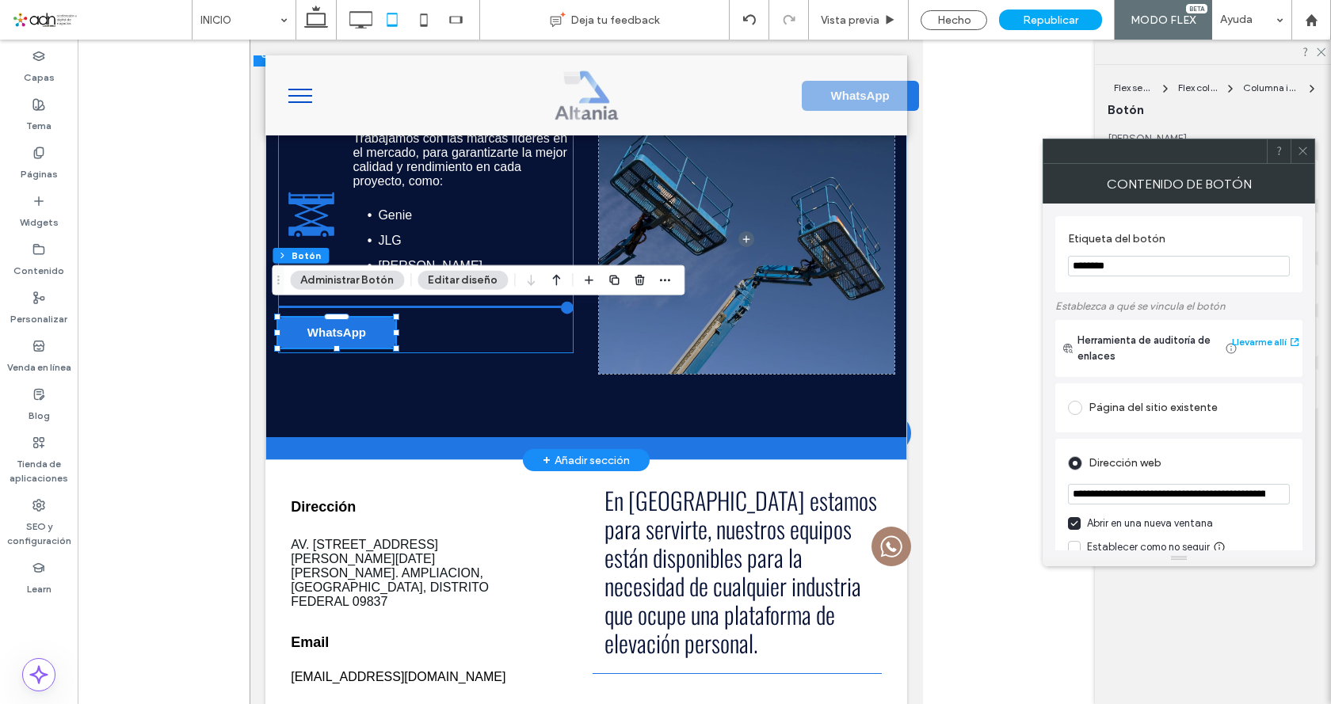
type input "**"
click at [346, 326] on span "WhatsApp" at bounding box center [336, 332] width 59 height 13
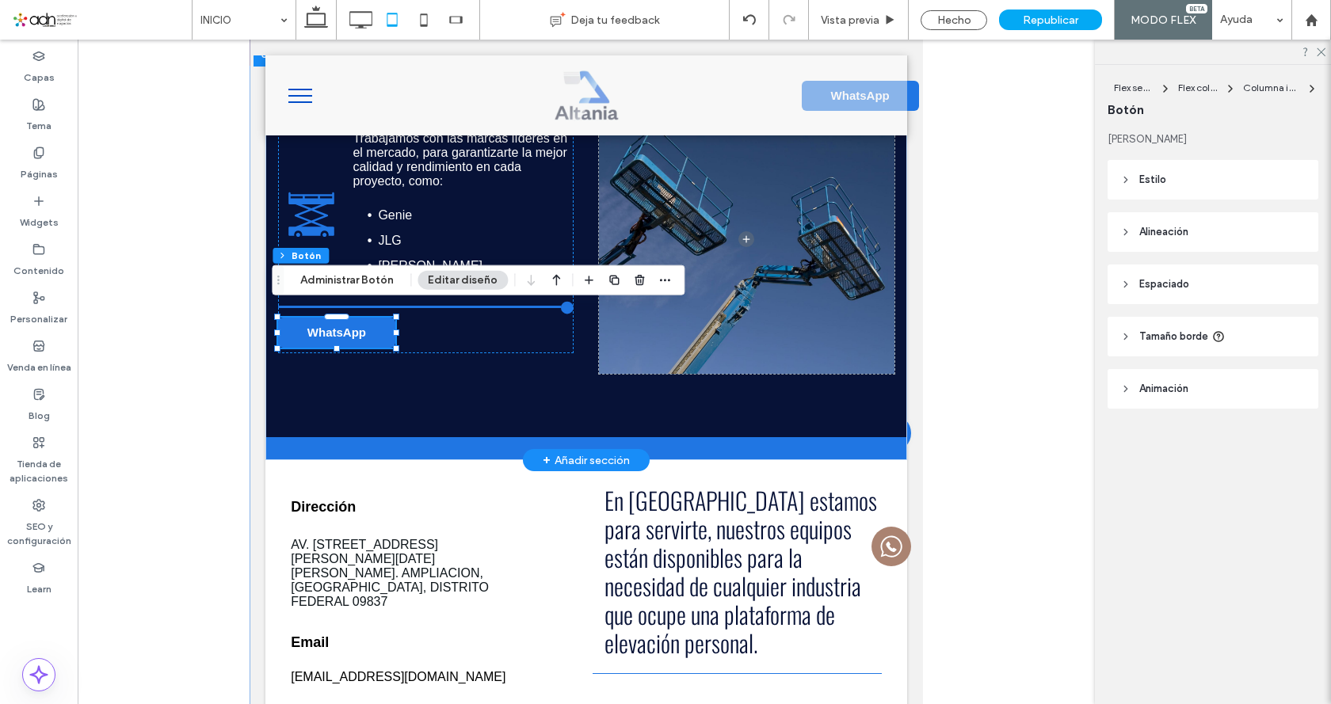
click at [372, 318] on link "WhatsApp" at bounding box center [336, 333] width 117 height 30
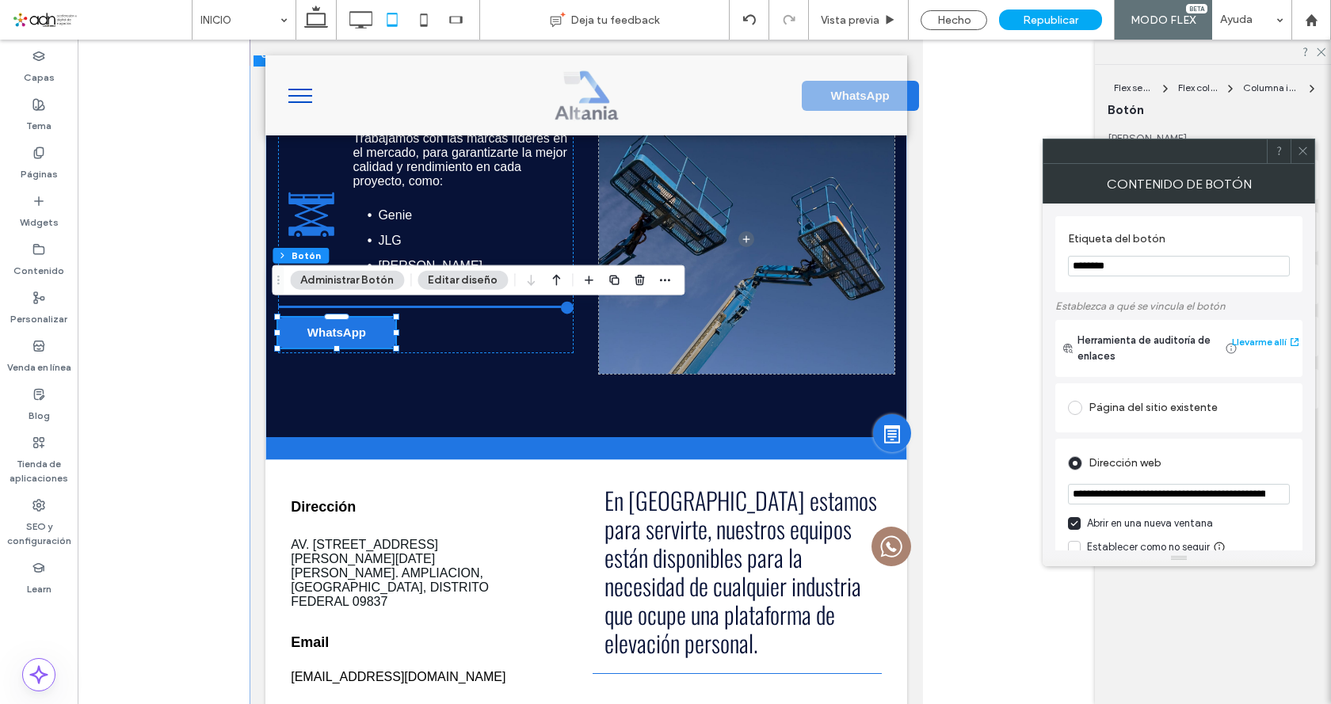
click at [1296, 151] on div at bounding box center [1303, 151] width 24 height 24
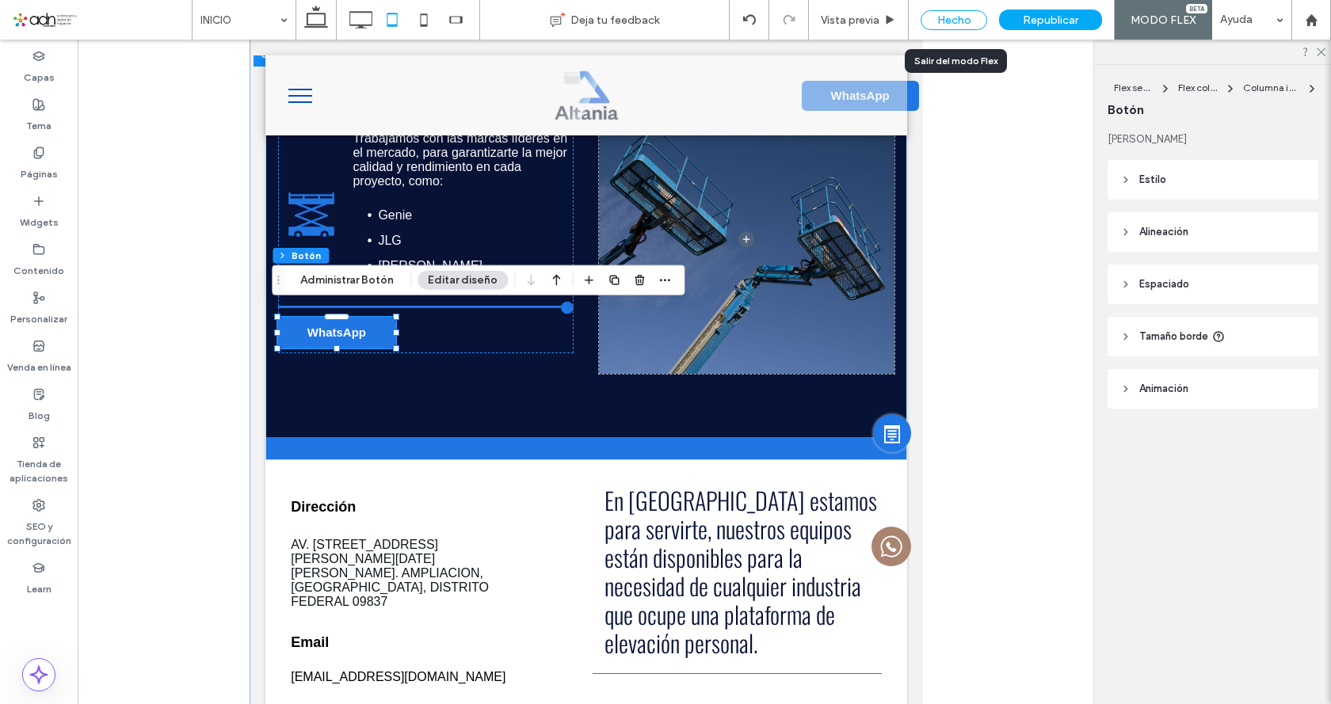
drag, startPoint x: 977, startPoint y: 21, endPoint x: 246, endPoint y: 358, distance: 804.7
click at [977, 21] on div "Hecho" at bounding box center [954, 20] width 67 height 20
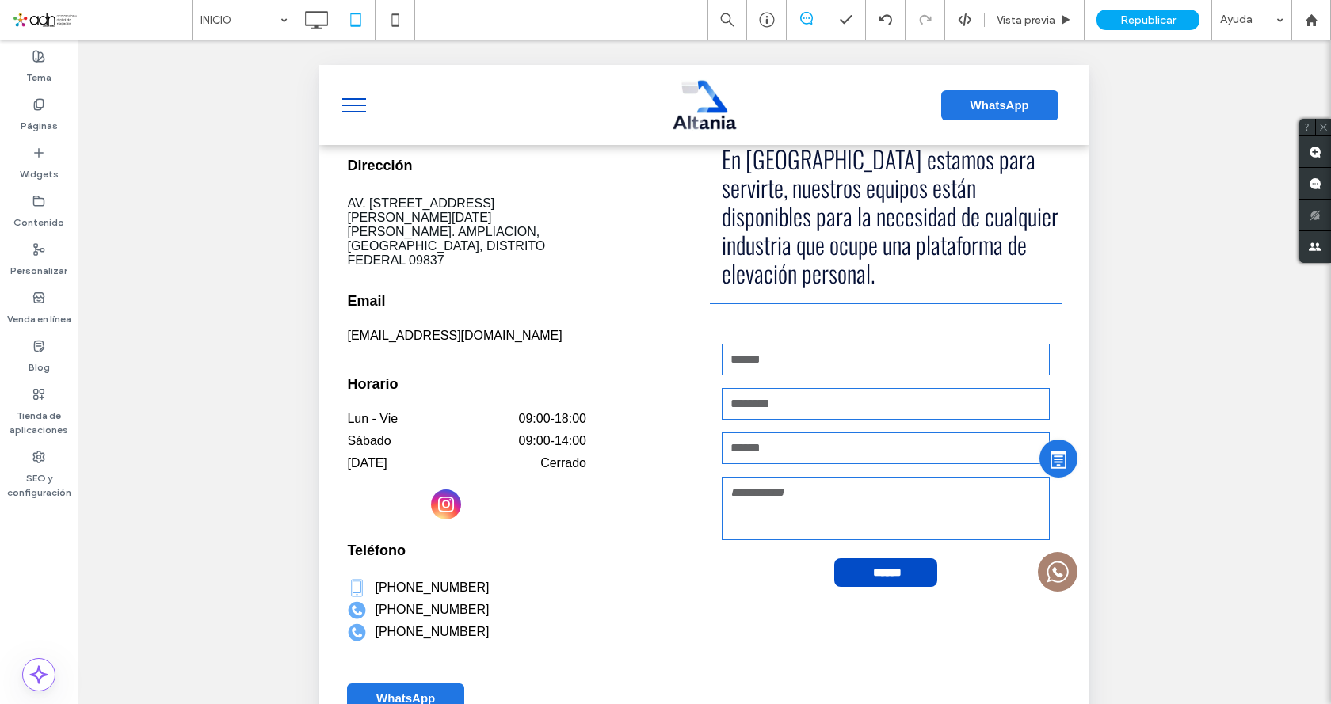
scroll to position [3443, 0]
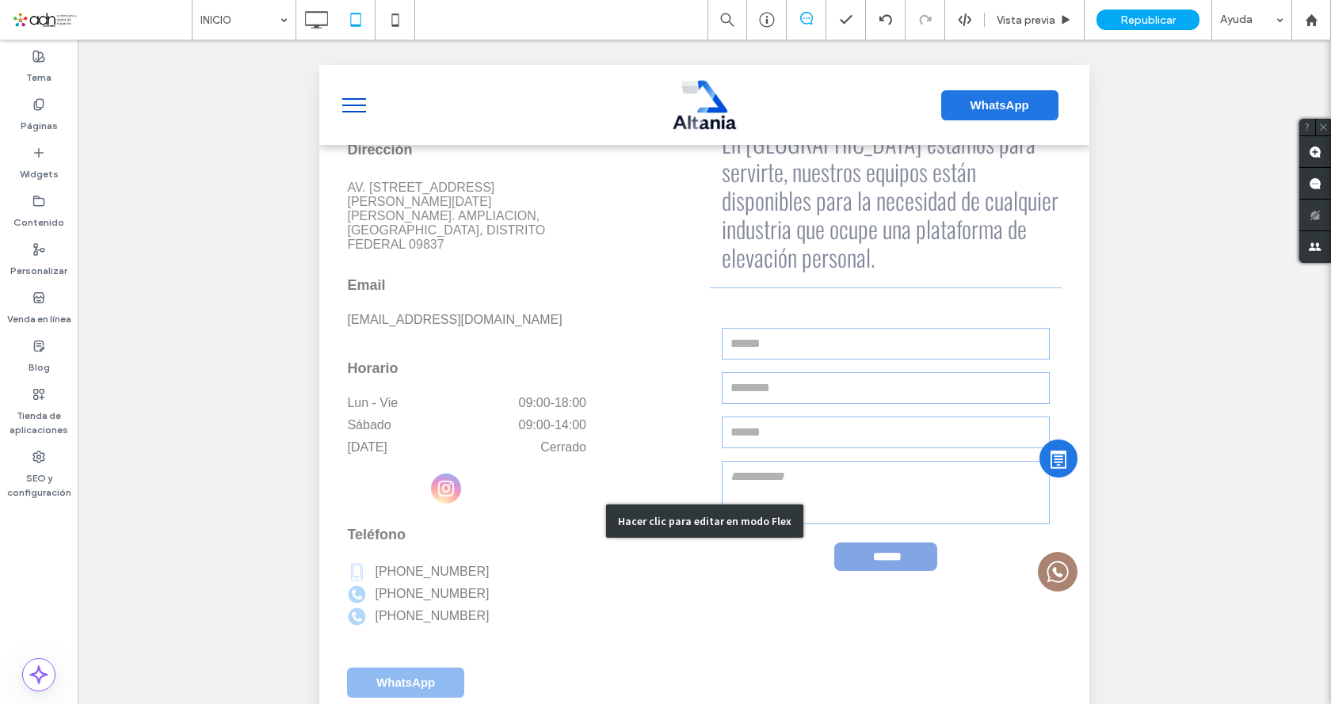
click at [639, 505] on div "Hacer clic para editar en modo Flex" at bounding box center [704, 521] width 197 height 33
click at [689, 511] on div "Dirección Horario Teléfono 55-7888-0186 5-555-5555 5-555-5555 altania.elevadas@…" at bounding box center [511, 521] width 355 height 785
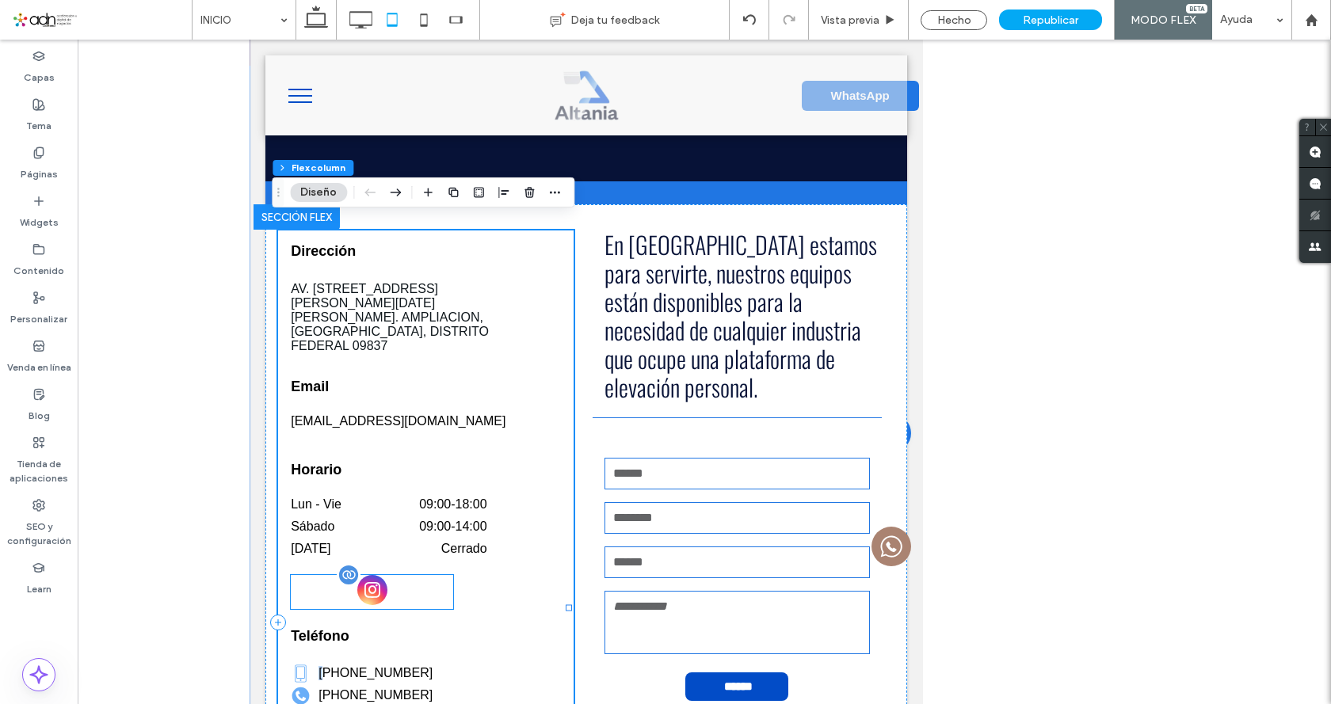
click at [378, 575] on div at bounding box center [372, 592] width 162 height 34
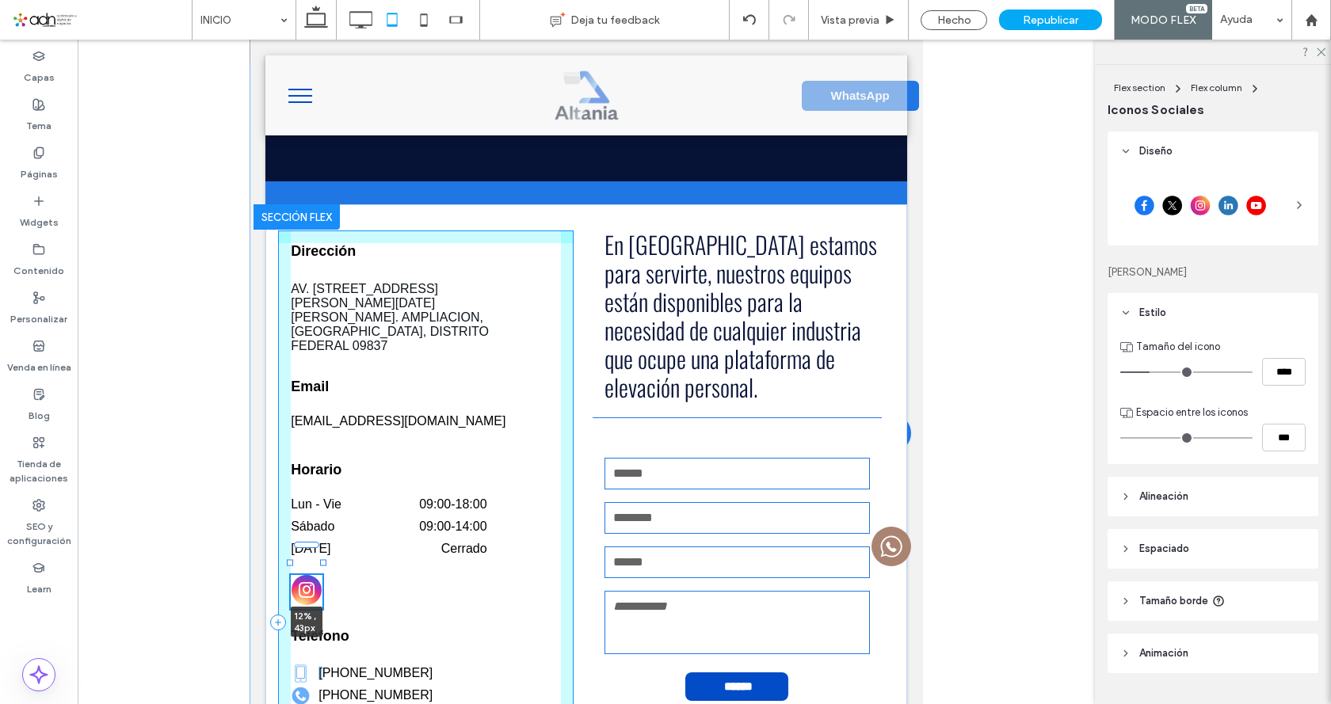
drag, startPoint x: 250, startPoint y: 40, endPoint x: 325, endPoint y: 551, distance: 516.5
click at [325, 560] on div at bounding box center [323, 563] width 6 height 6
type input "**"
type input "****"
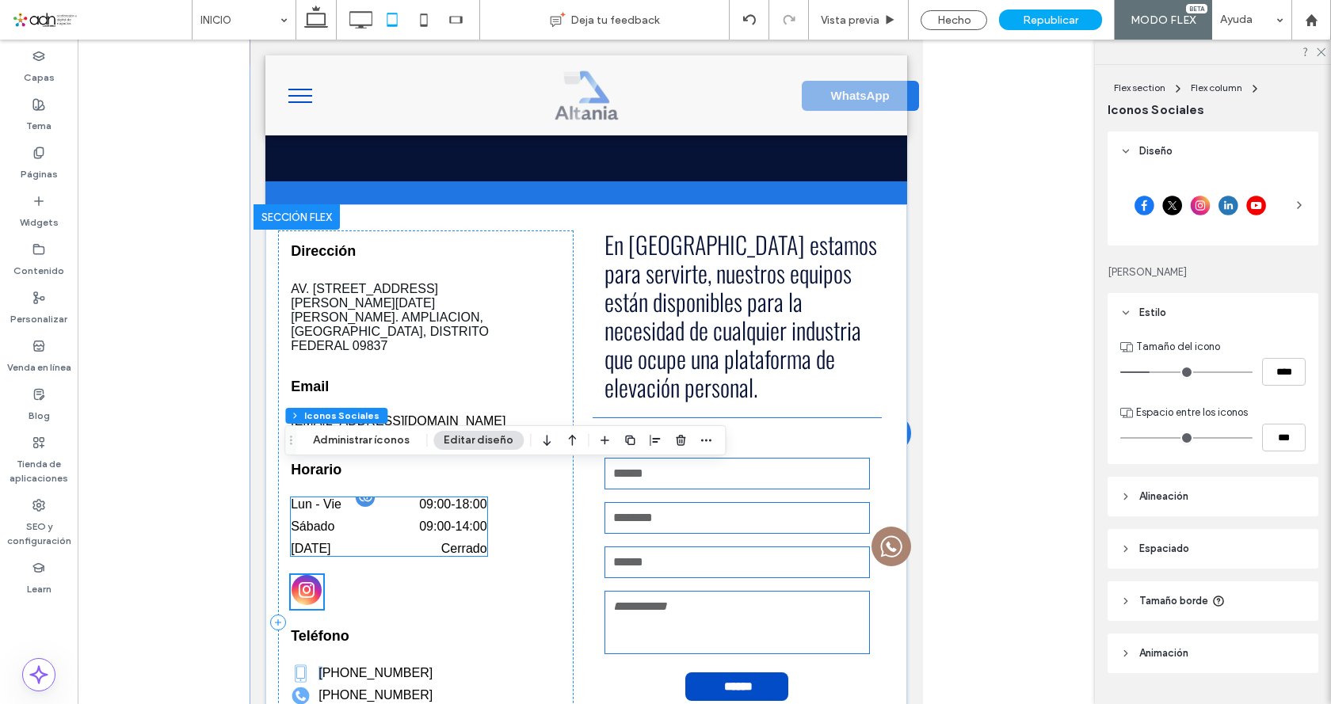
scroll to position [3760, 0]
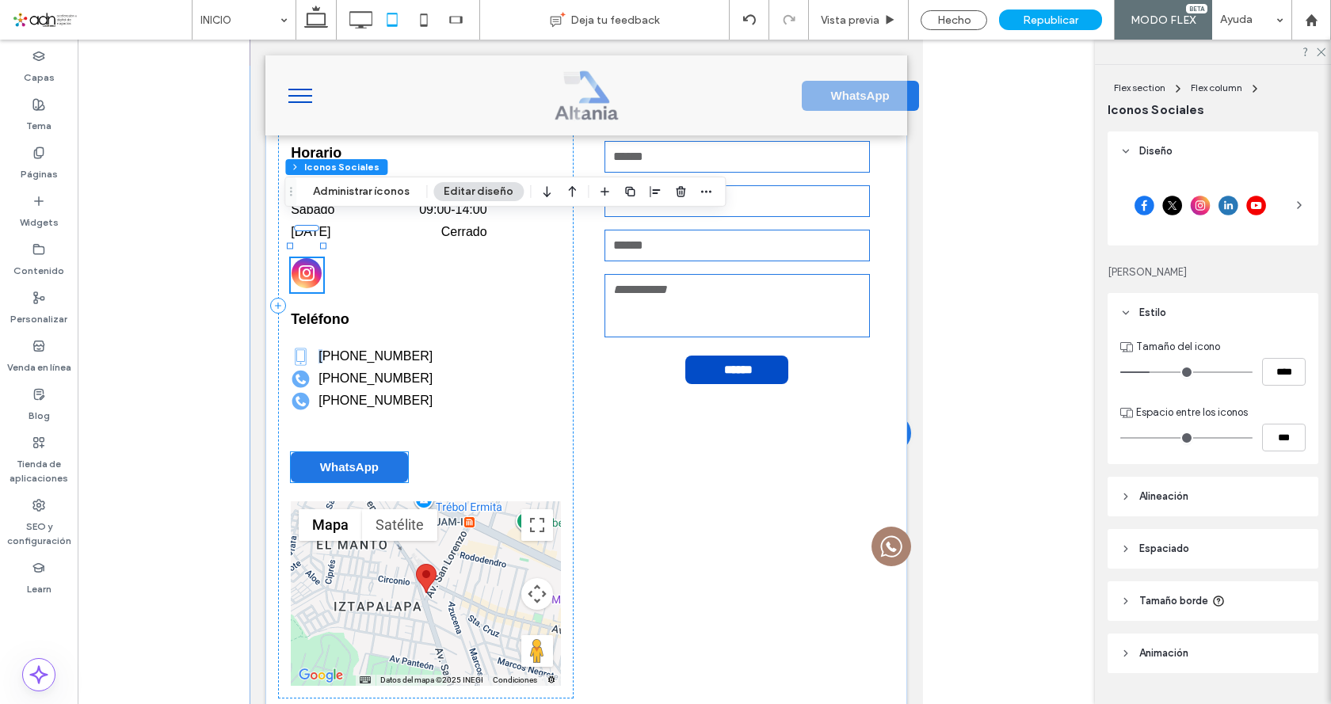
click at [376, 460] on span "WhatsApp" at bounding box center [349, 466] width 59 height 13
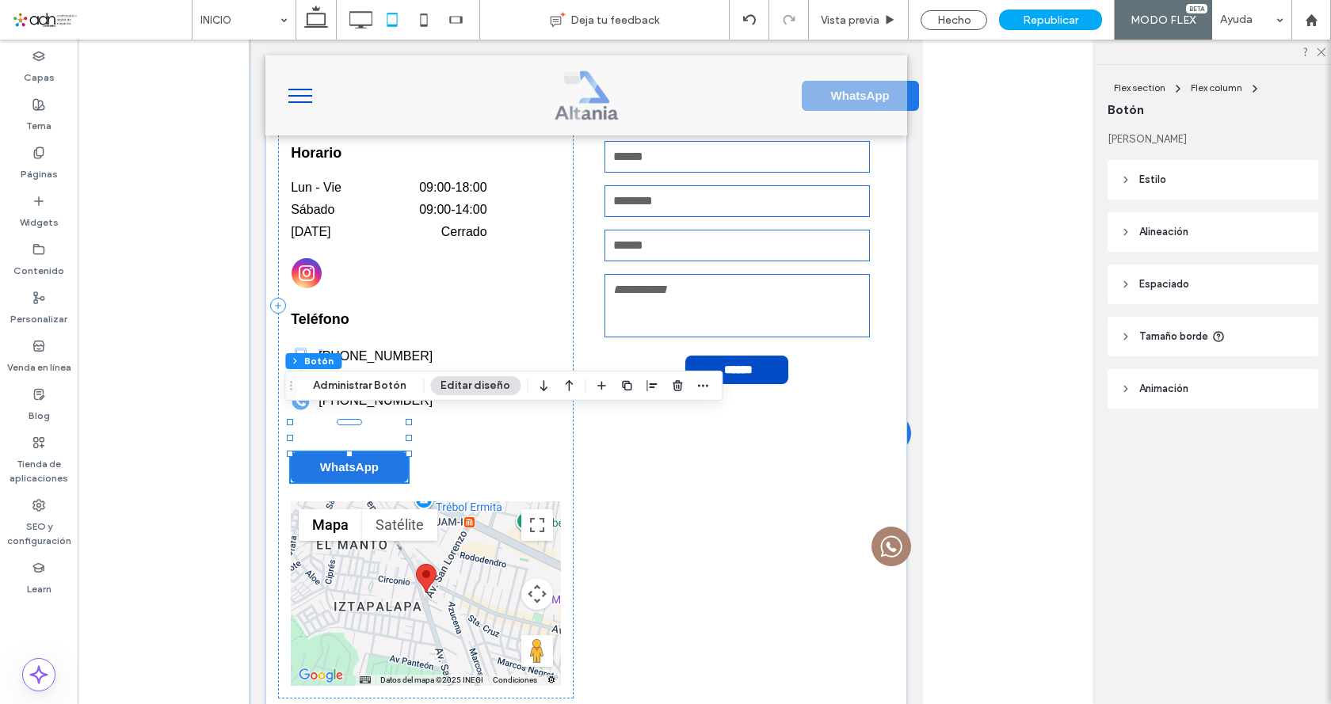
type input "**"
click at [365, 460] on span "WhatsApp" at bounding box center [349, 466] width 59 height 13
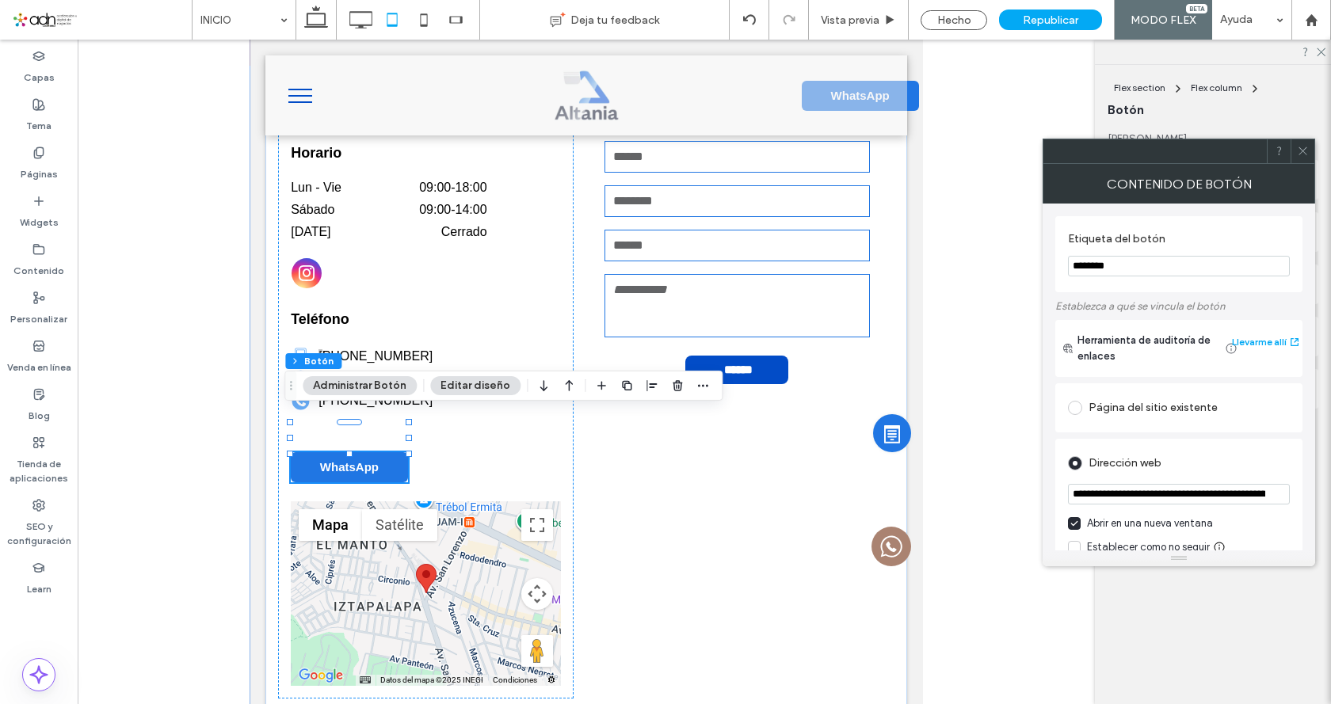
click at [1305, 153] on use at bounding box center [1303, 151] width 8 height 8
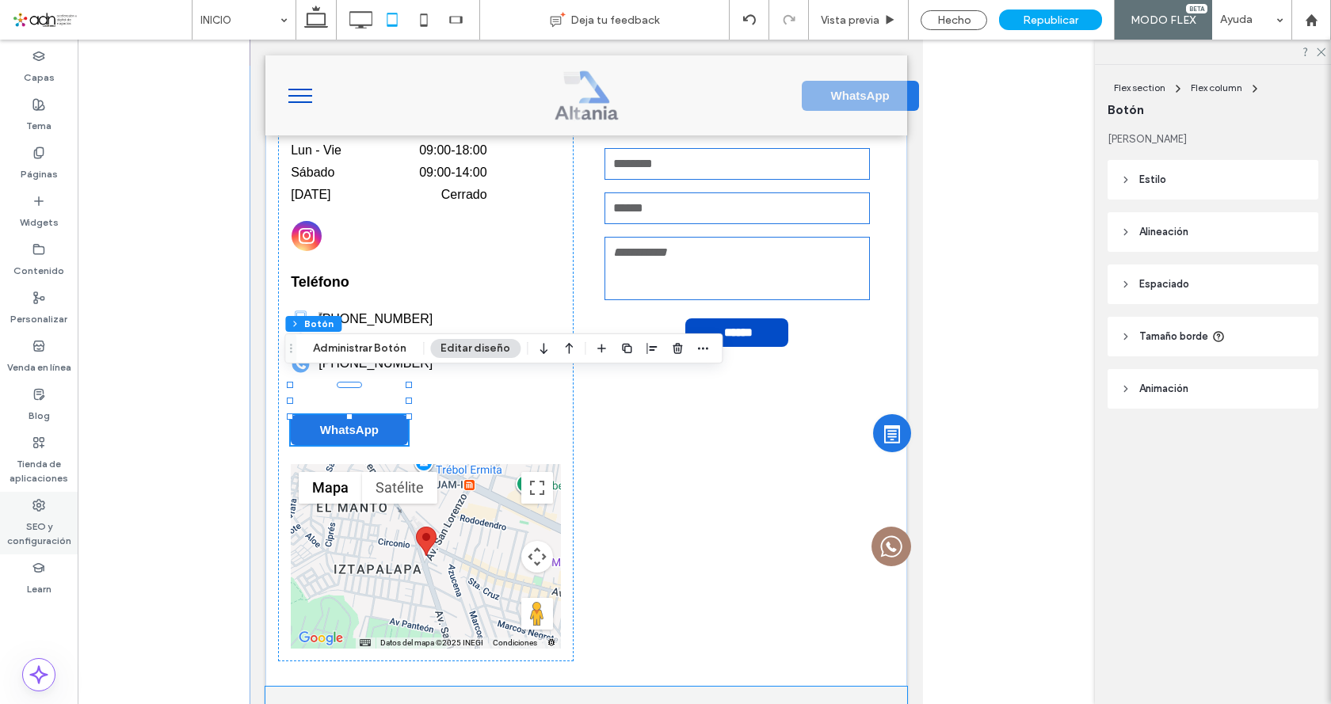
scroll to position [353, 0]
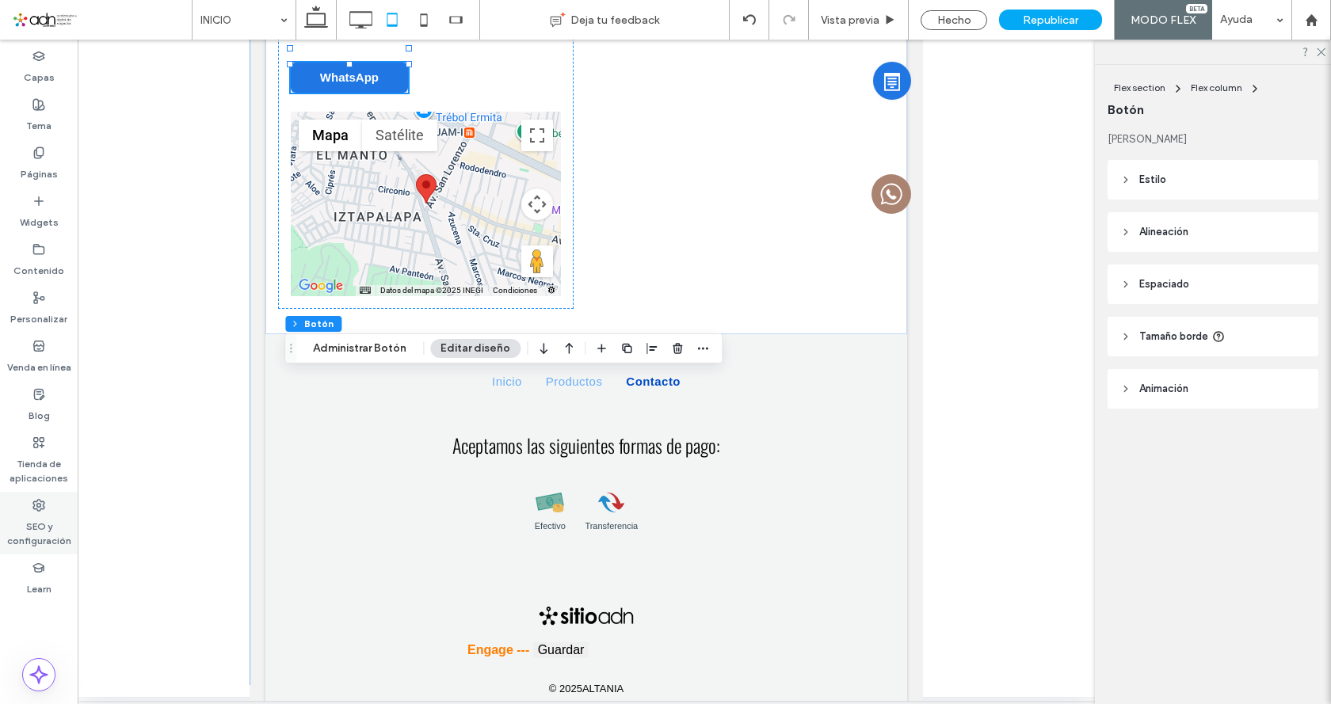
click at [37, 507] on use at bounding box center [38, 505] width 11 height 11
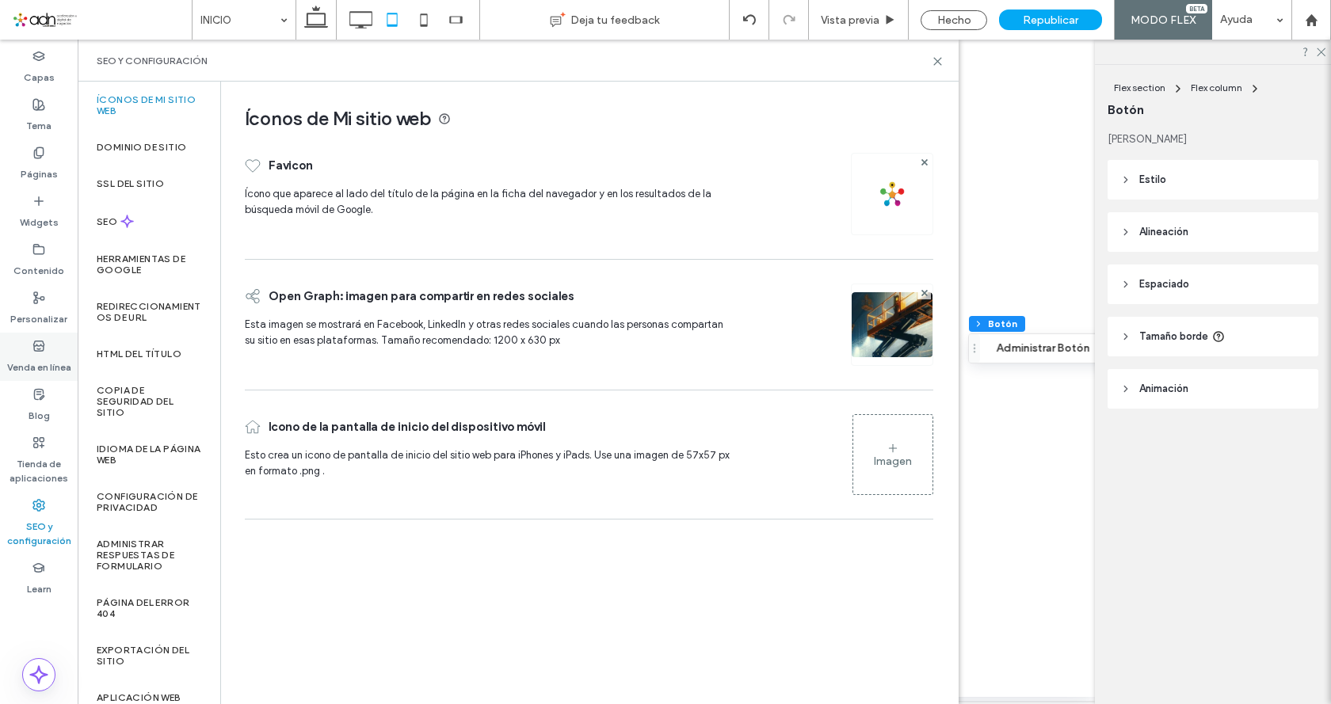
click at [40, 350] on use at bounding box center [38, 346] width 10 height 10
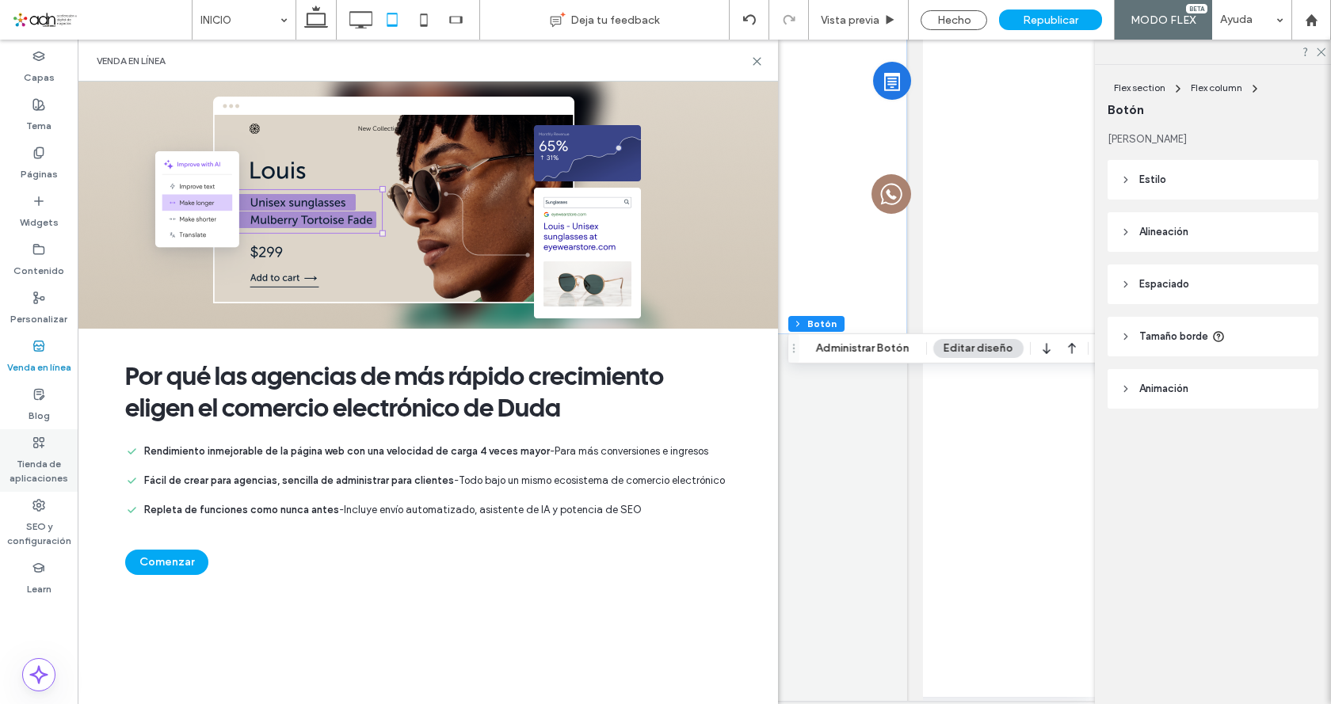
click at [29, 436] on div "Tienda de aplicaciones" at bounding box center [39, 460] width 78 height 63
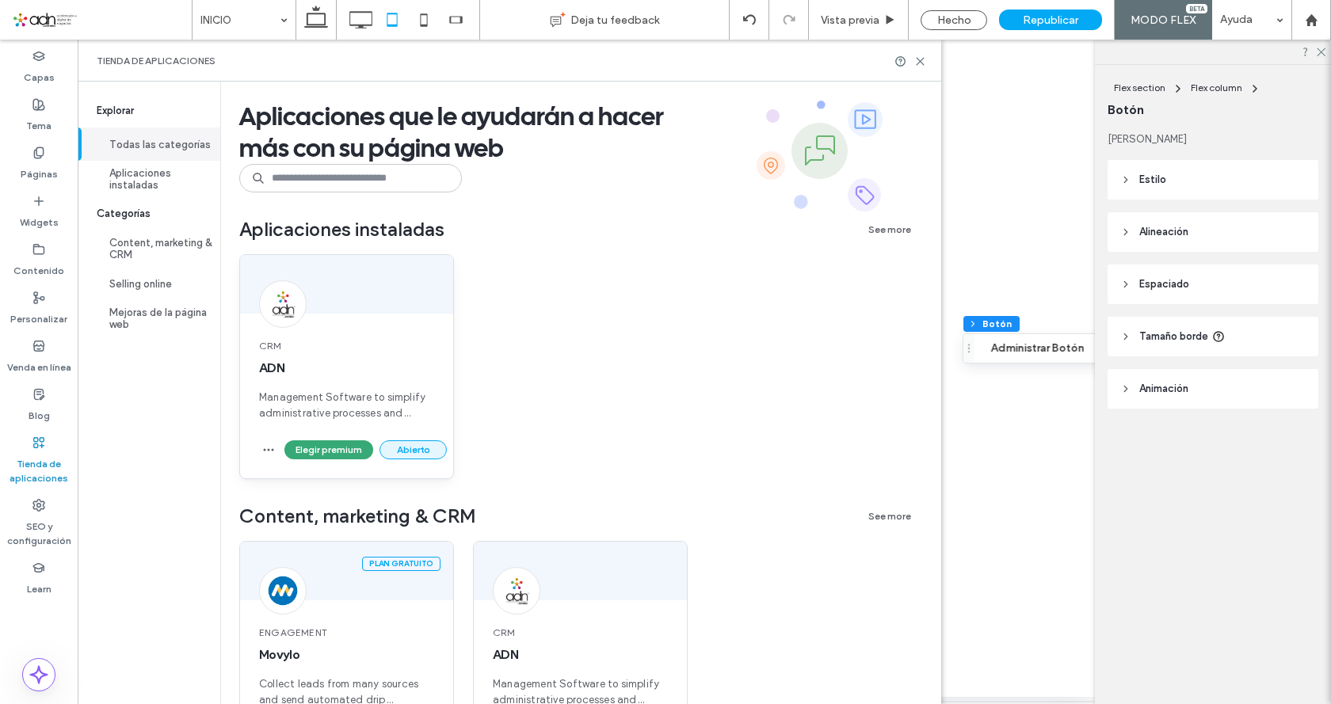
click at [402, 448] on button "Abierto" at bounding box center [413, 450] width 67 height 19
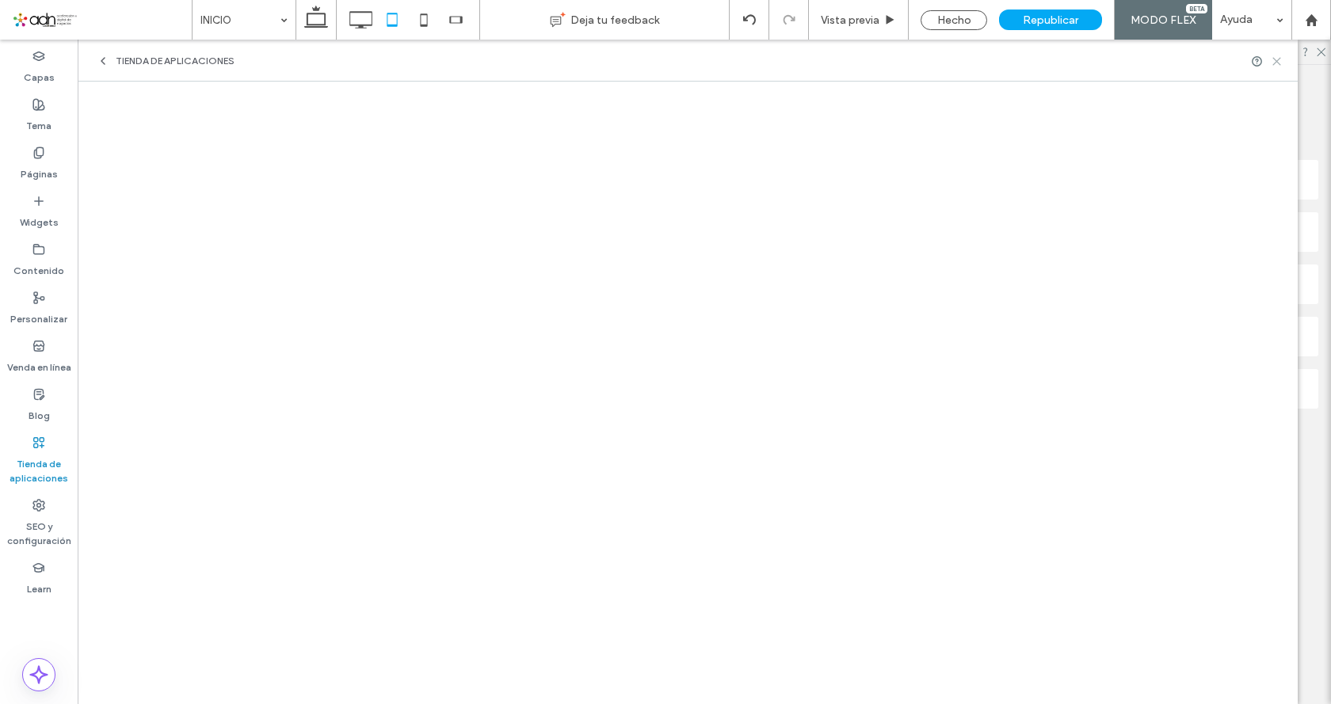
click at [1277, 63] on icon at bounding box center [1277, 61] width 12 height 12
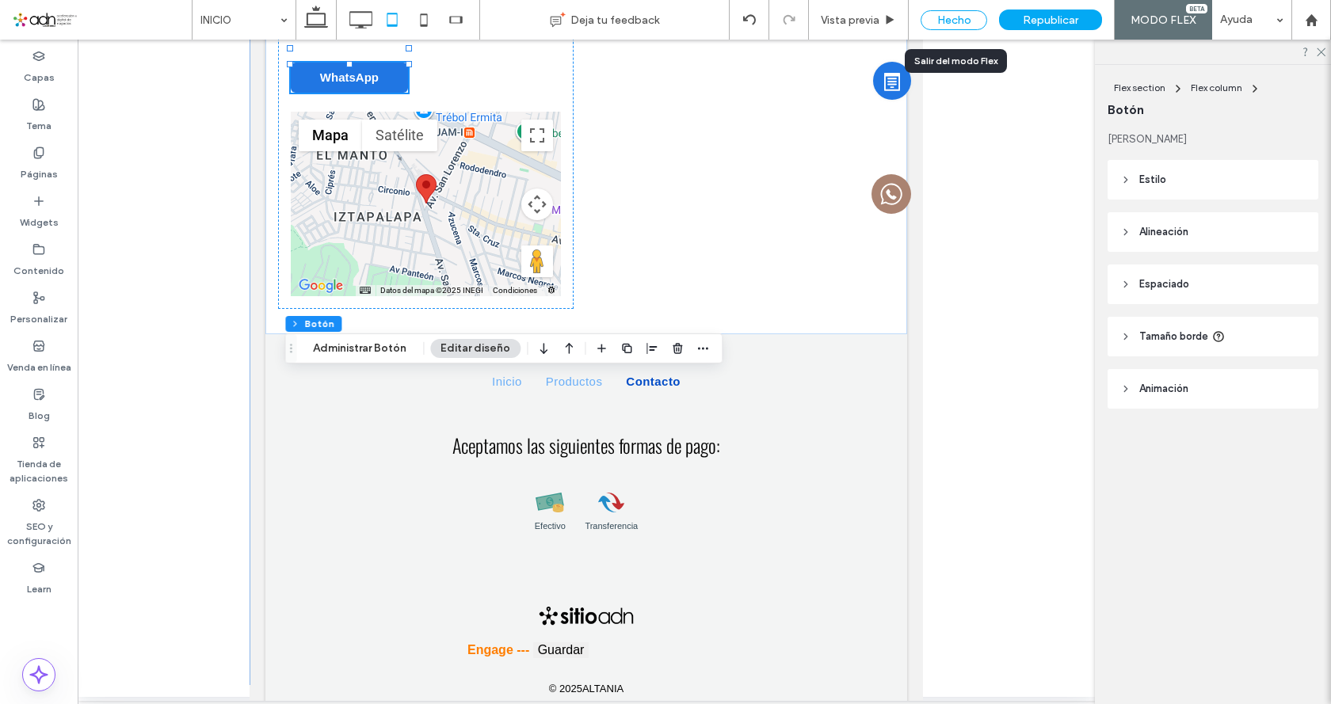
click at [960, 24] on div "Hecho" at bounding box center [954, 20] width 67 height 20
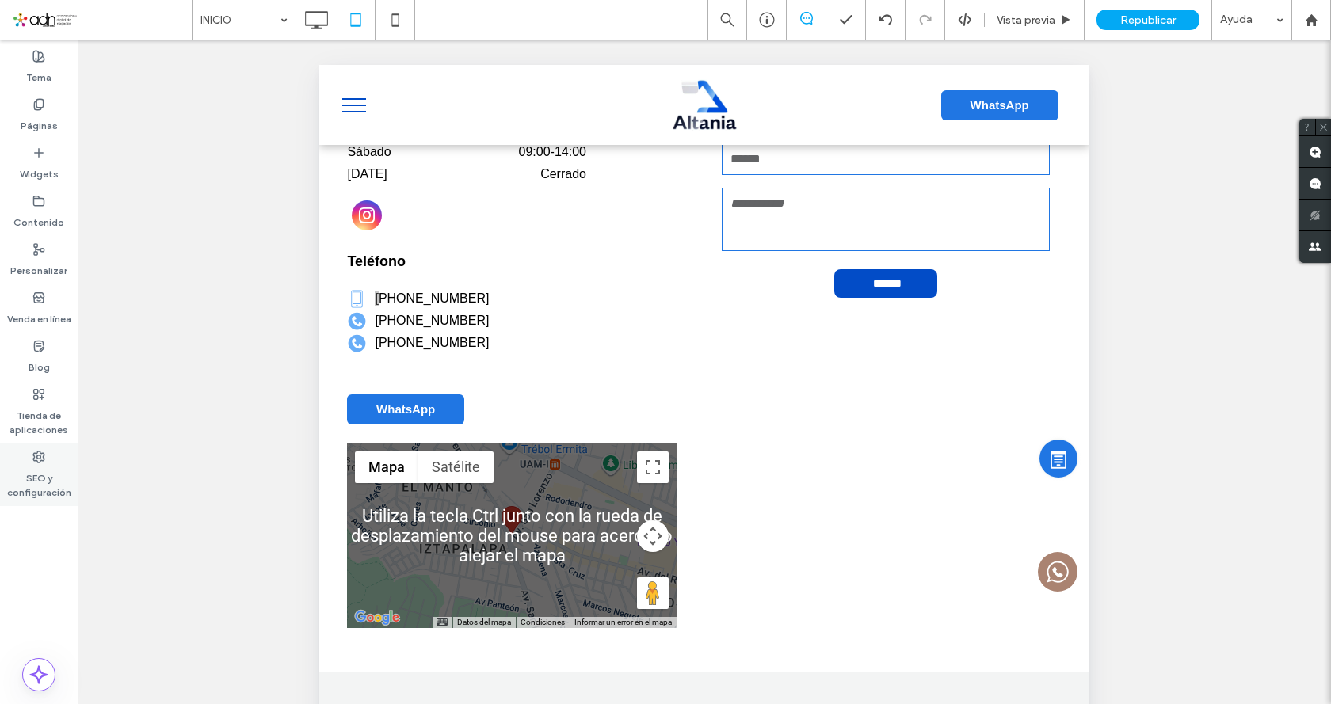
scroll to position [3660, 0]
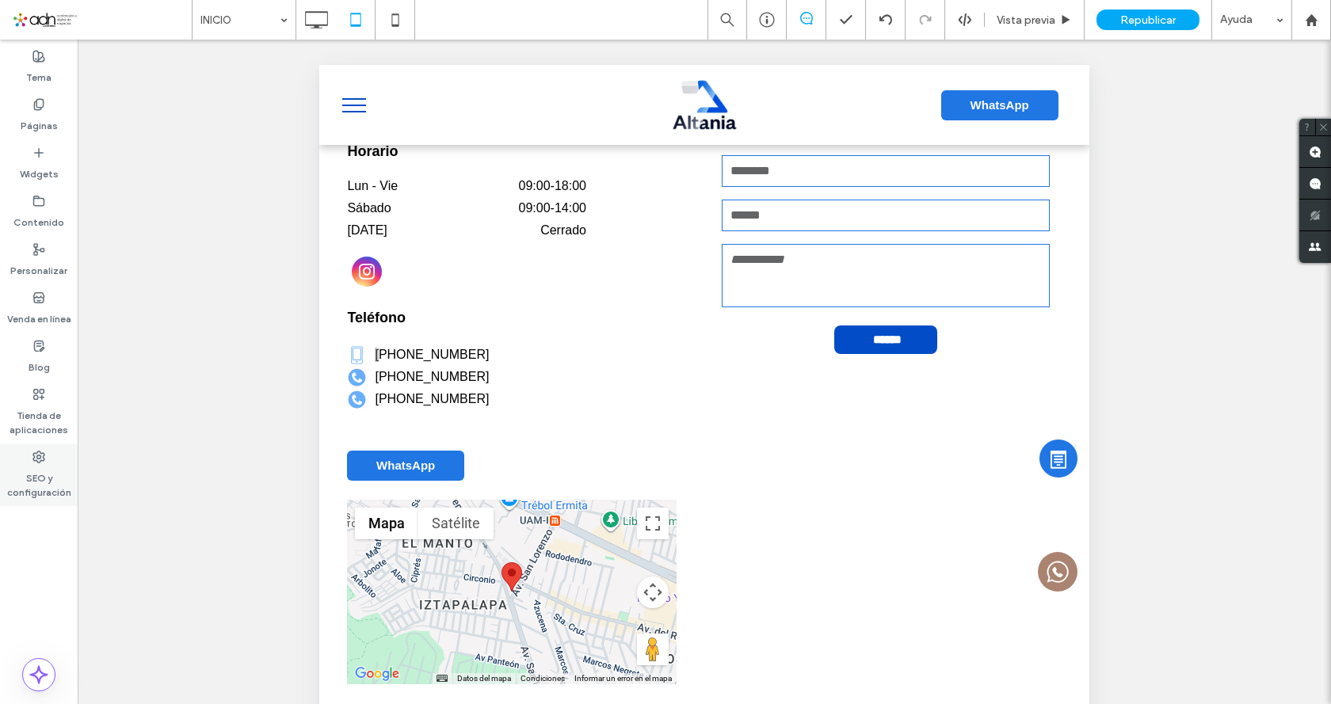
click at [39, 456] on icon at bounding box center [38, 457] width 13 height 13
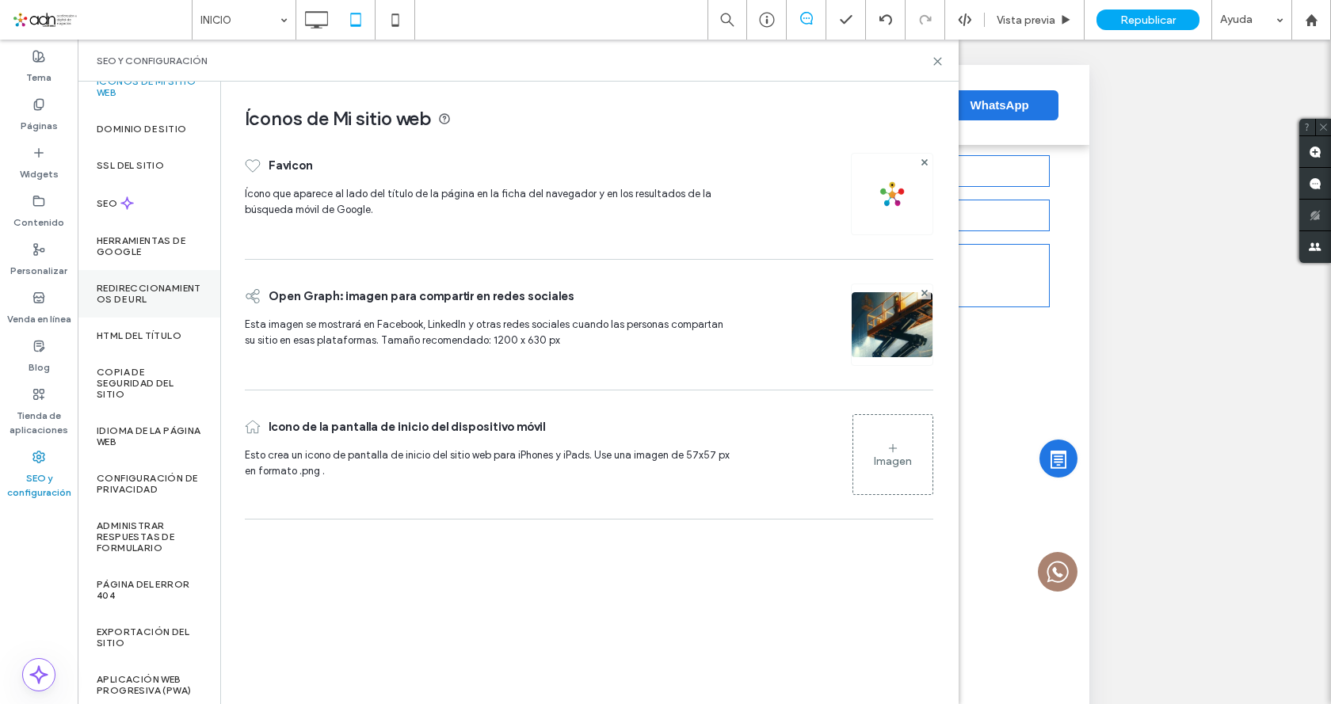
scroll to position [23, 0]
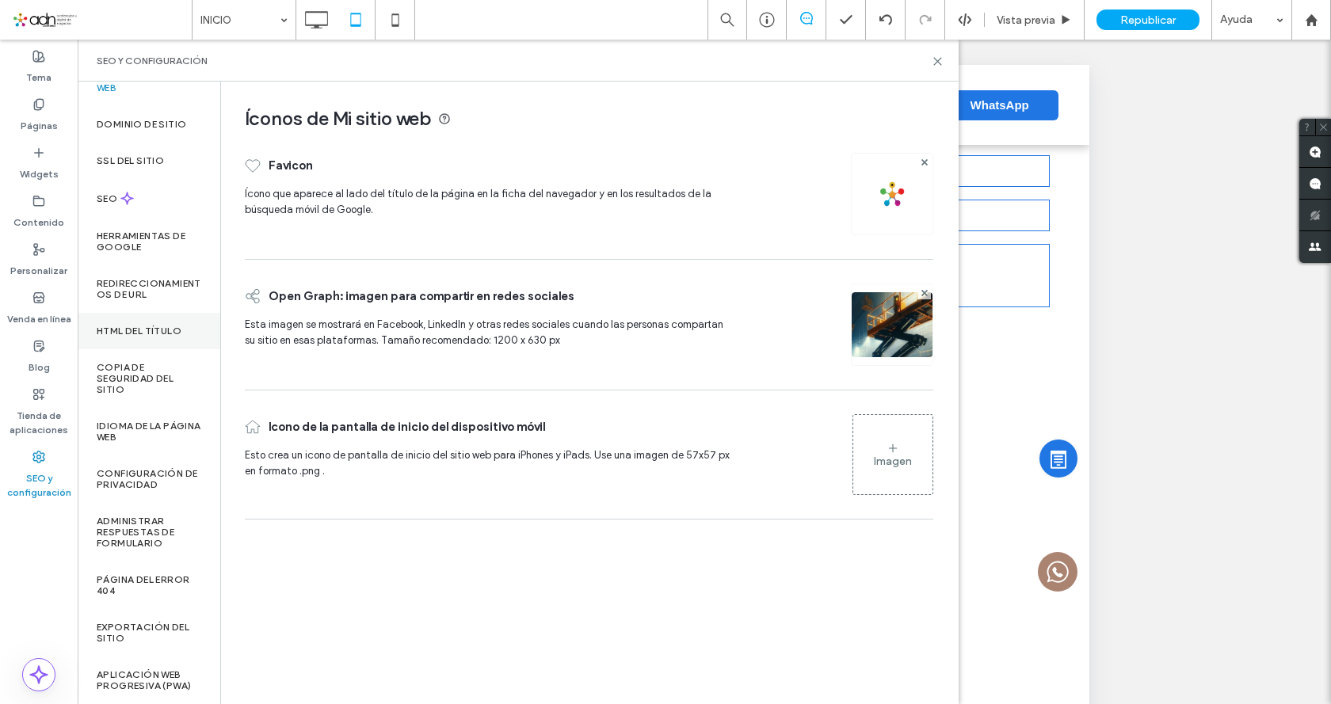
click at [155, 333] on label "HTML del título" at bounding box center [139, 331] width 85 height 11
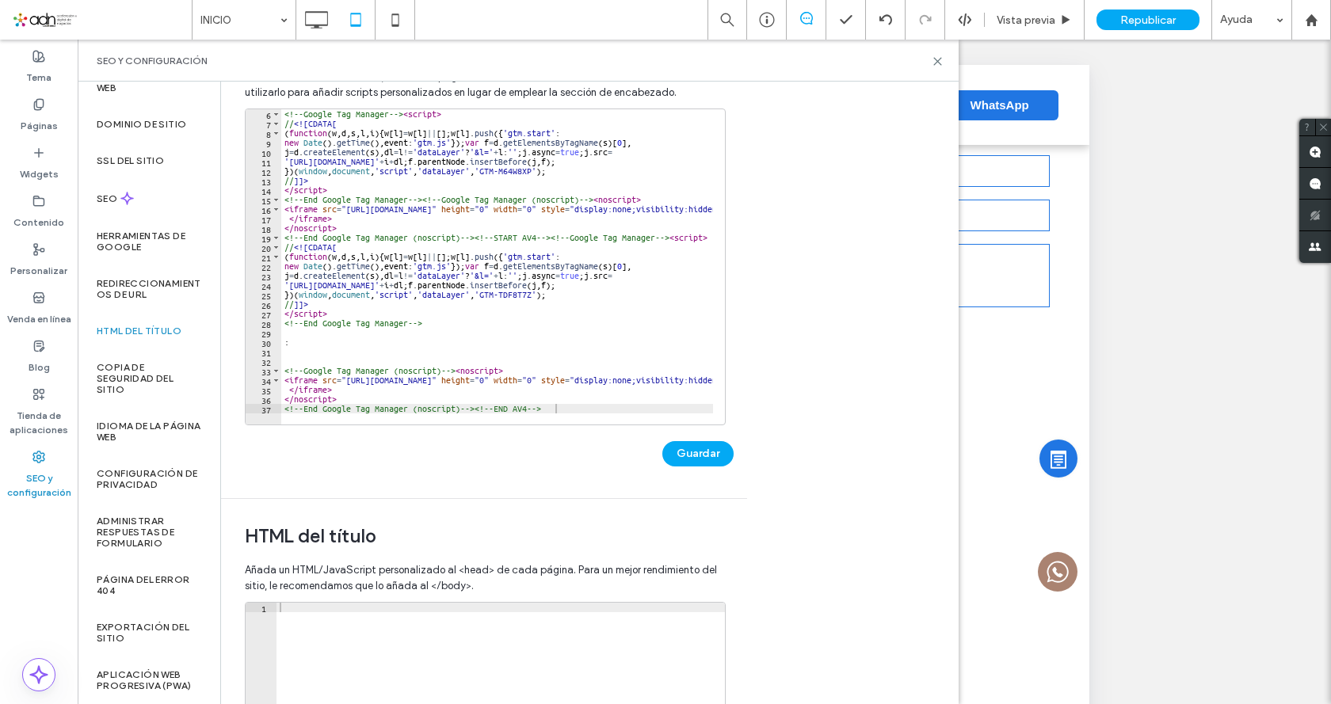
scroll to position [79, 0]
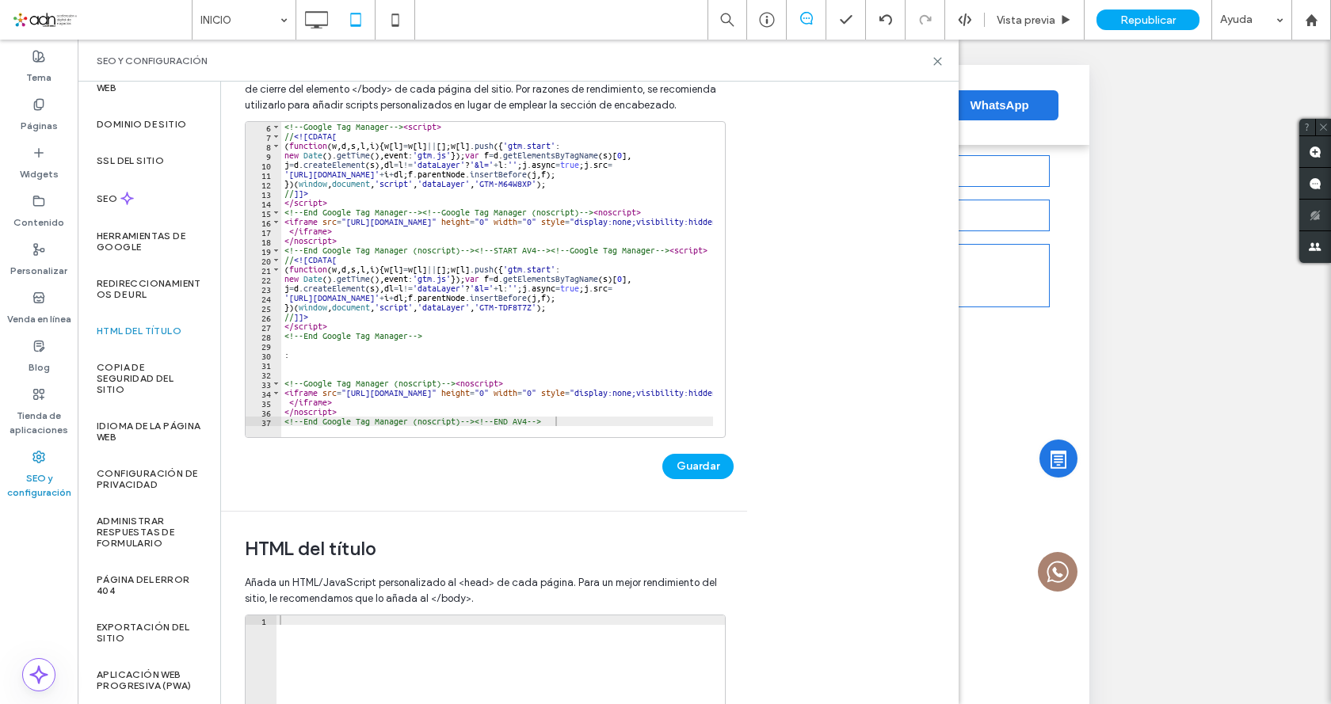
click at [316, 355] on div "<!-- Google Tag Manager --> < script > // <![CDATA[ ( function ( w , d , s , l …" at bounding box center [888, 283] width 1214 height 322
type textarea "*"
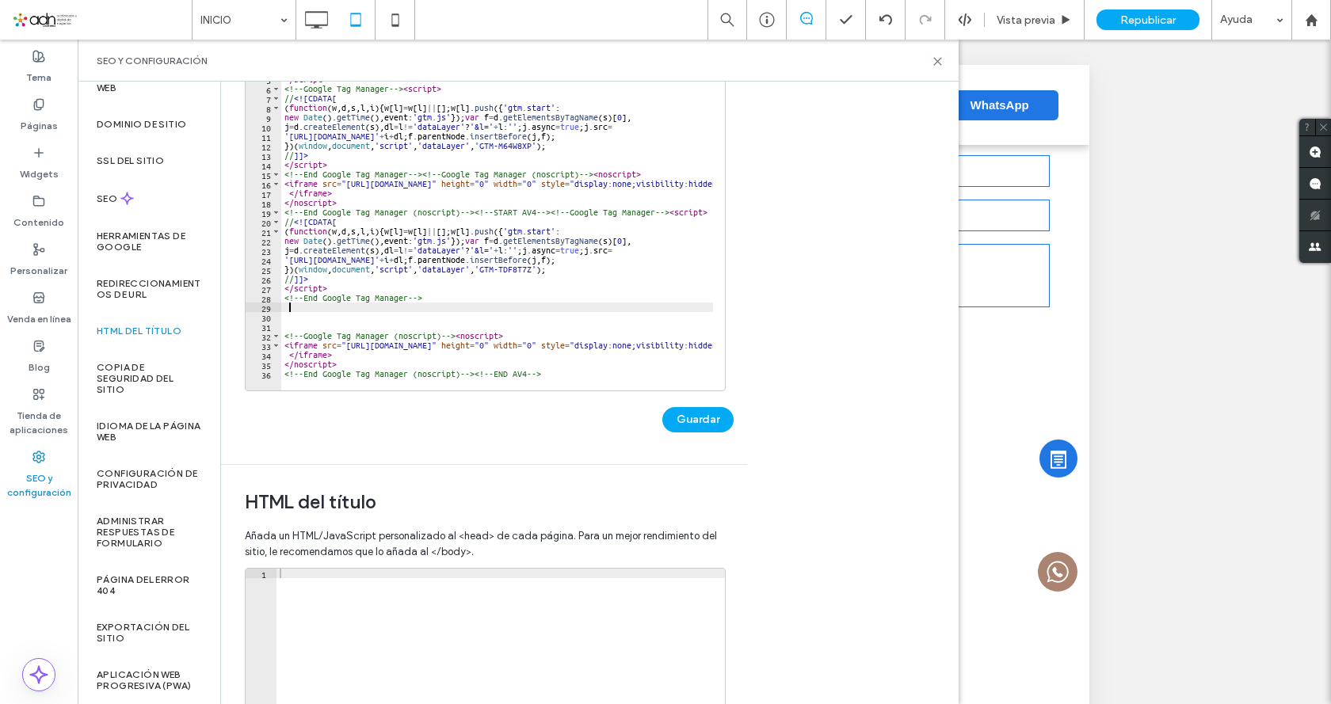
scroll to position [238, 0]
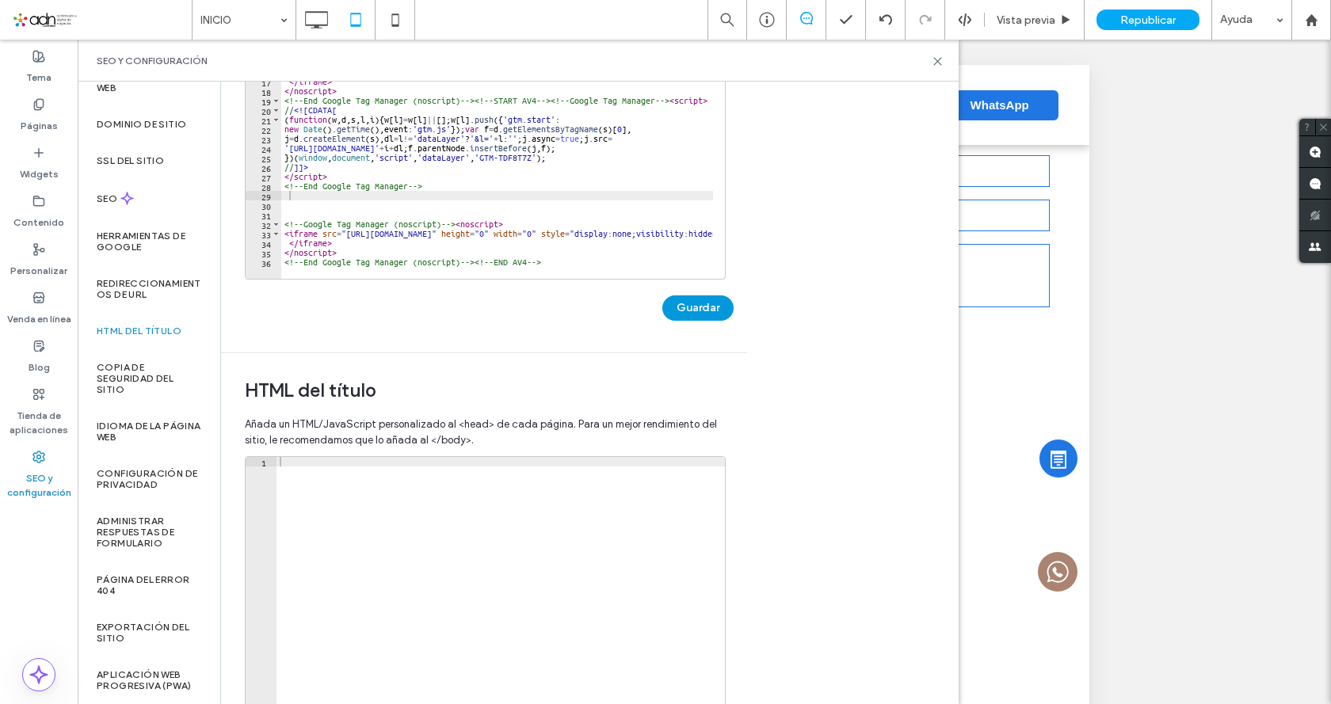
click at [699, 301] on button "Guardar" at bounding box center [697, 308] width 71 height 25
click at [937, 62] on use at bounding box center [937, 61] width 7 height 7
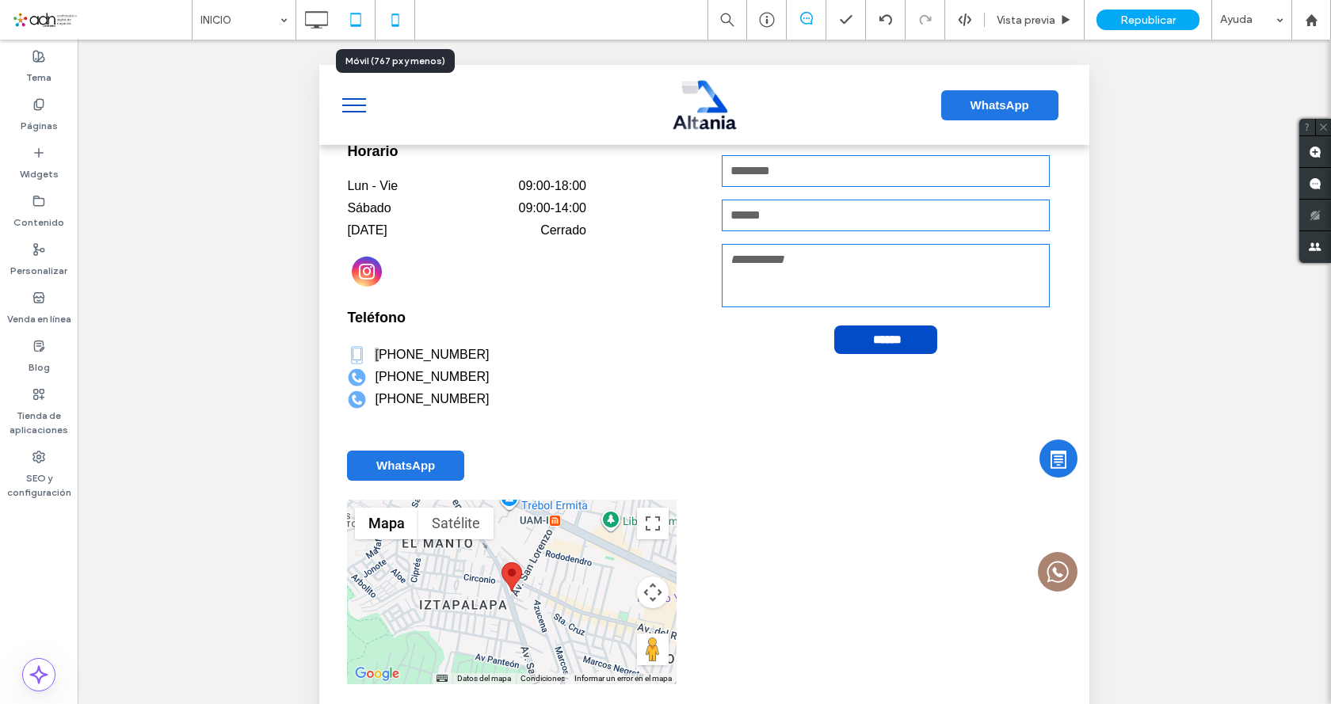
click at [401, 25] on icon at bounding box center [396, 20] width 32 height 32
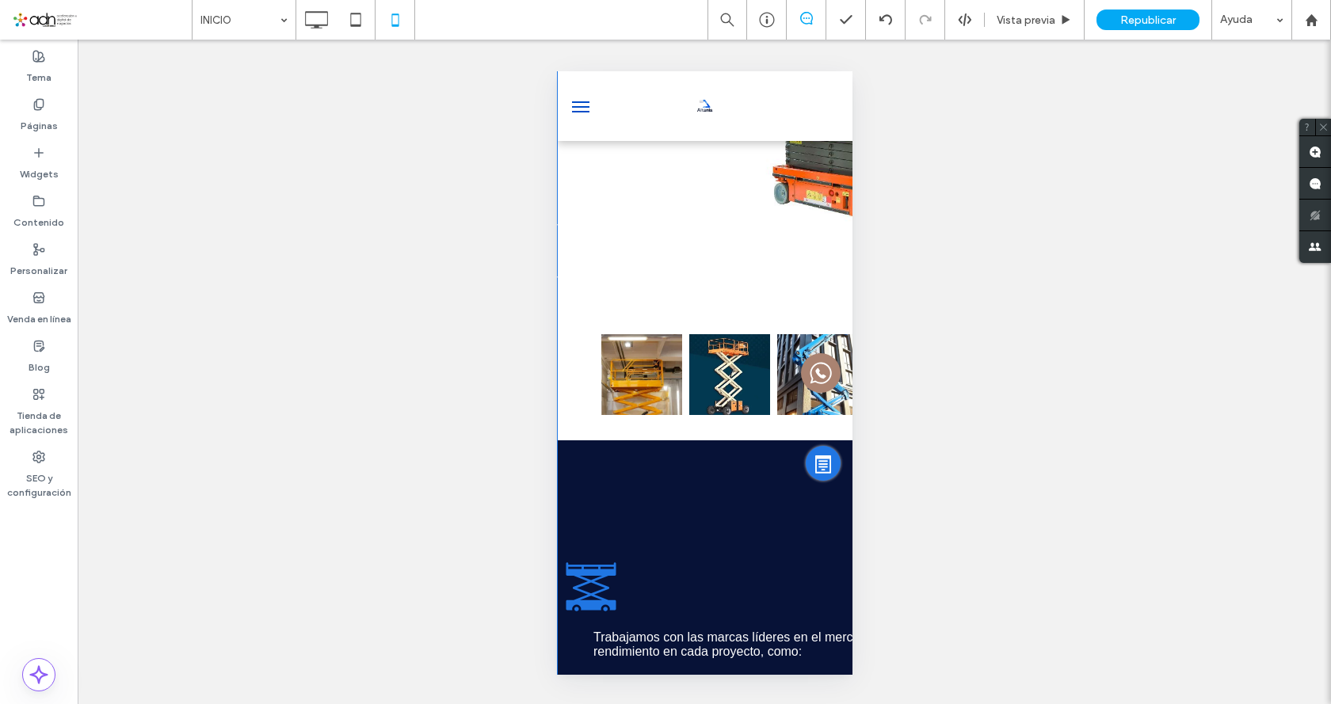
click at [906, 150] on div "Hacer visible? Sí" at bounding box center [704, 372] width 1253 height 665
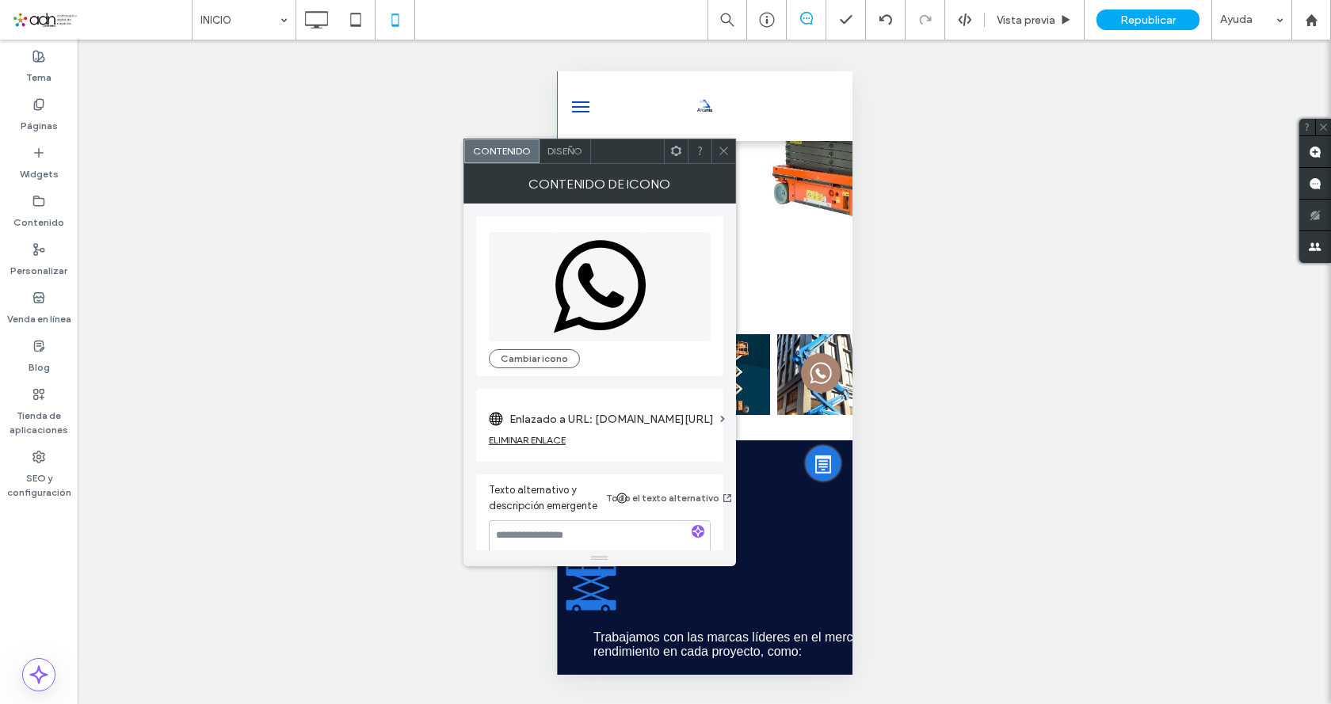
click at [558, 421] on label "Enlazado a URL: bot.ax/NXVav" at bounding box center [611, 419] width 204 height 29
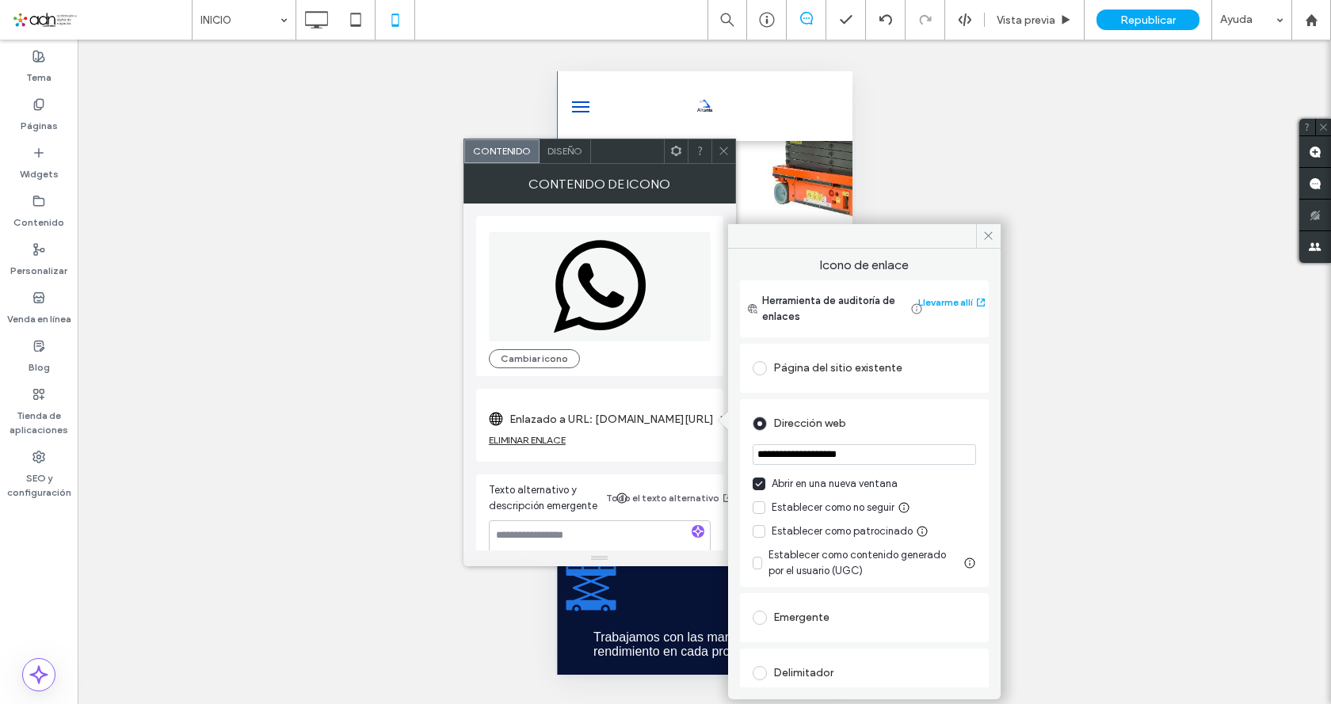
click at [879, 464] on input "**********" at bounding box center [864, 454] width 223 height 21
click at [891, 453] on input "**********" at bounding box center [864, 454] width 223 height 21
paste input "**********"
type input "**********"
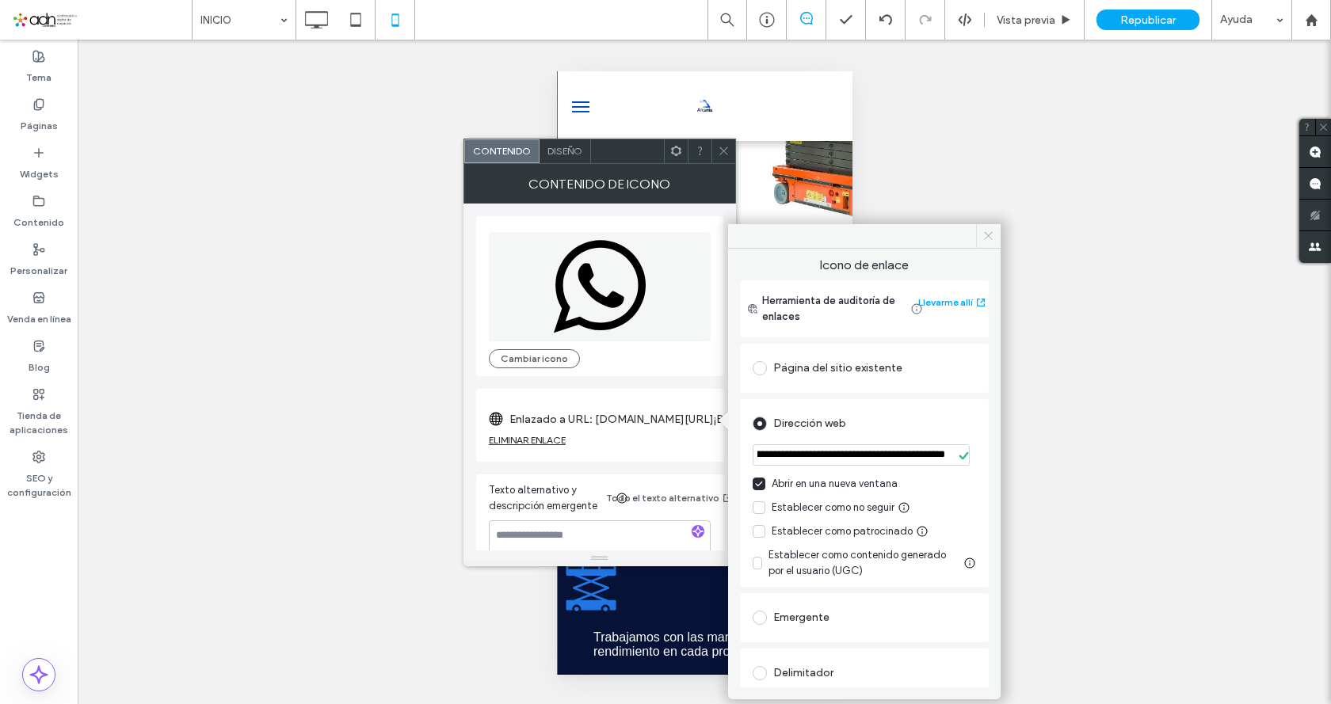
scroll to position [0, 0]
click at [987, 234] on icon at bounding box center [988, 236] width 12 height 12
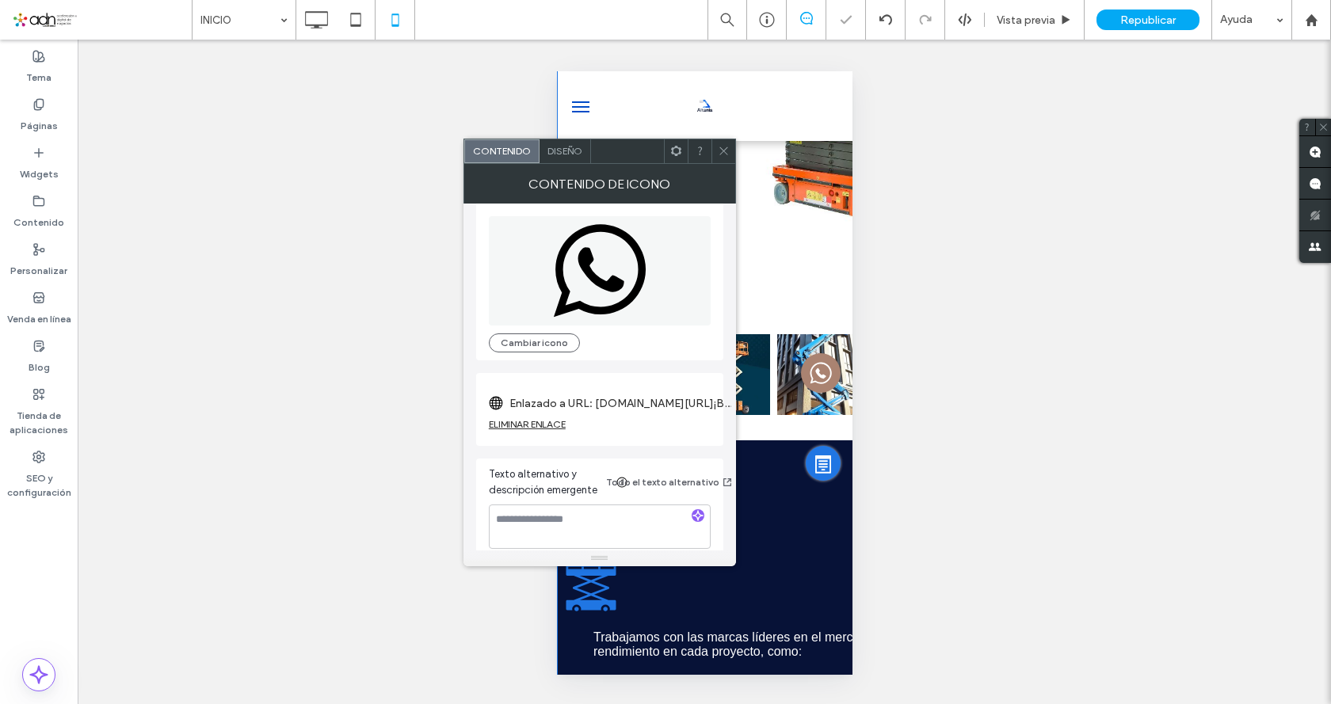
scroll to position [29, 0]
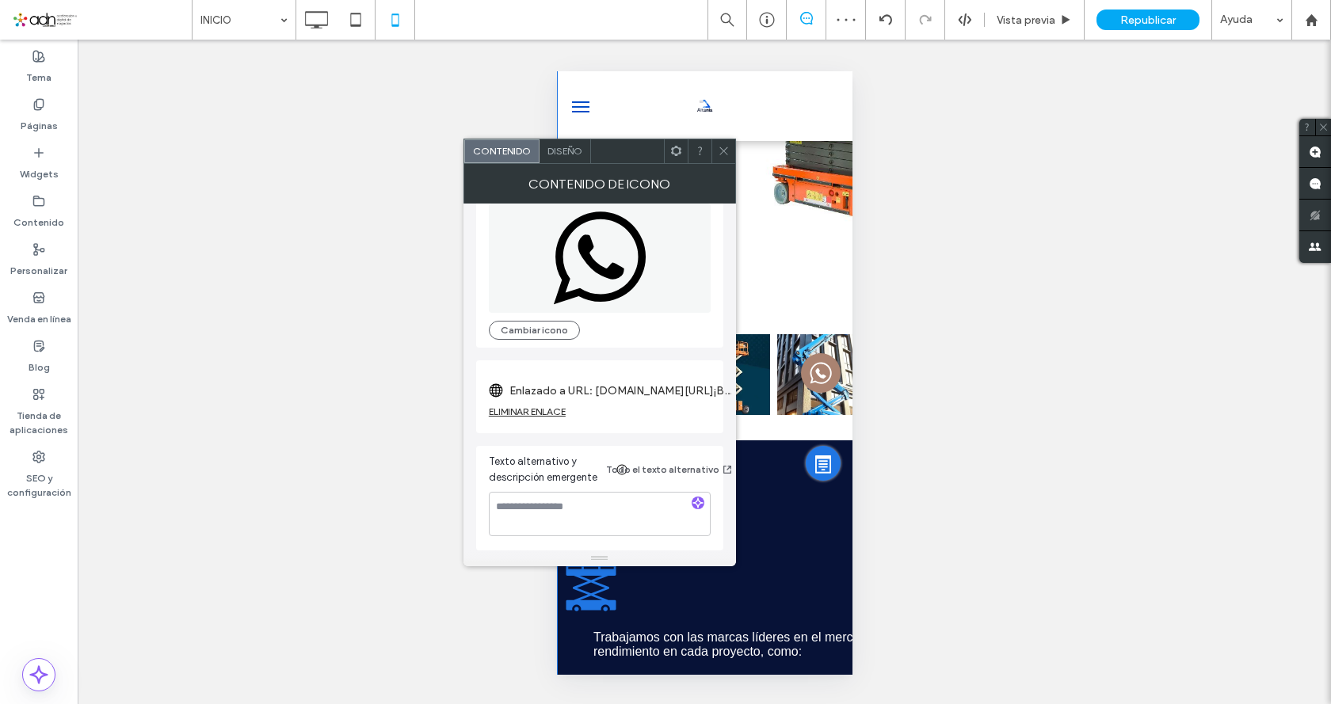
click at [724, 158] on span at bounding box center [724, 151] width 12 height 24
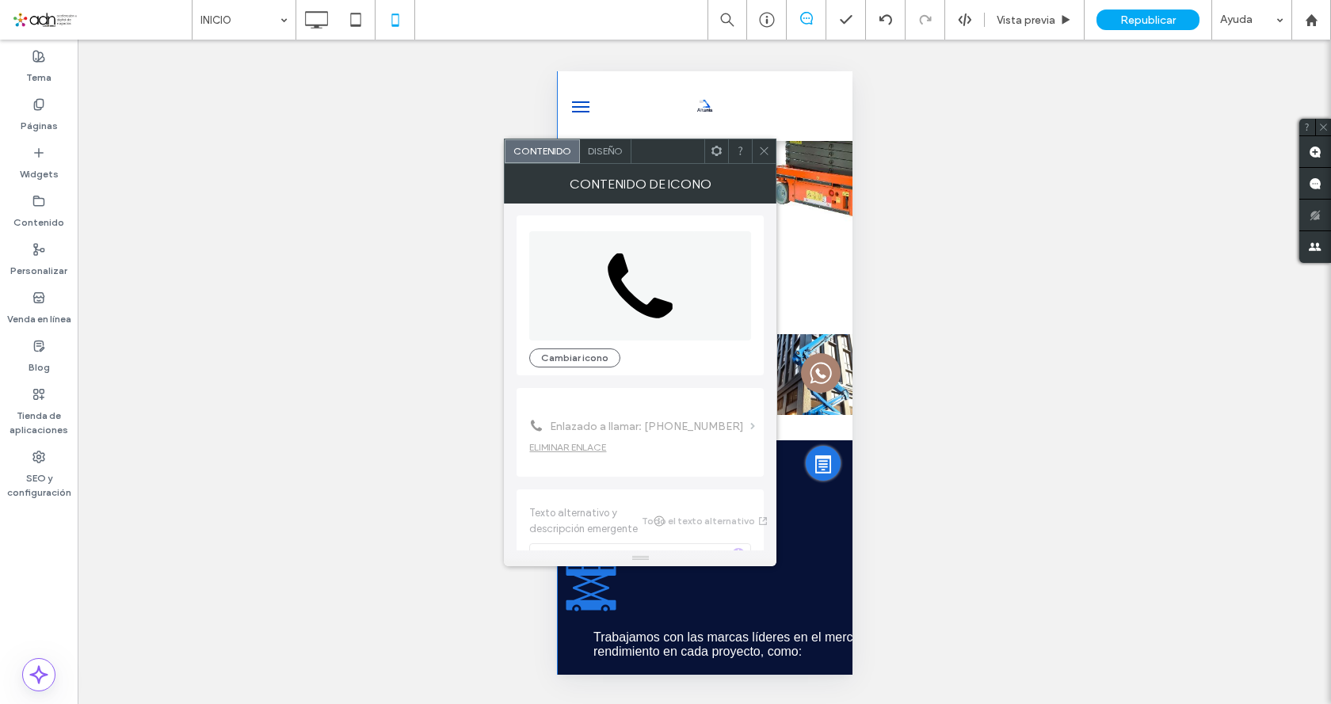
scroll to position [141, 0]
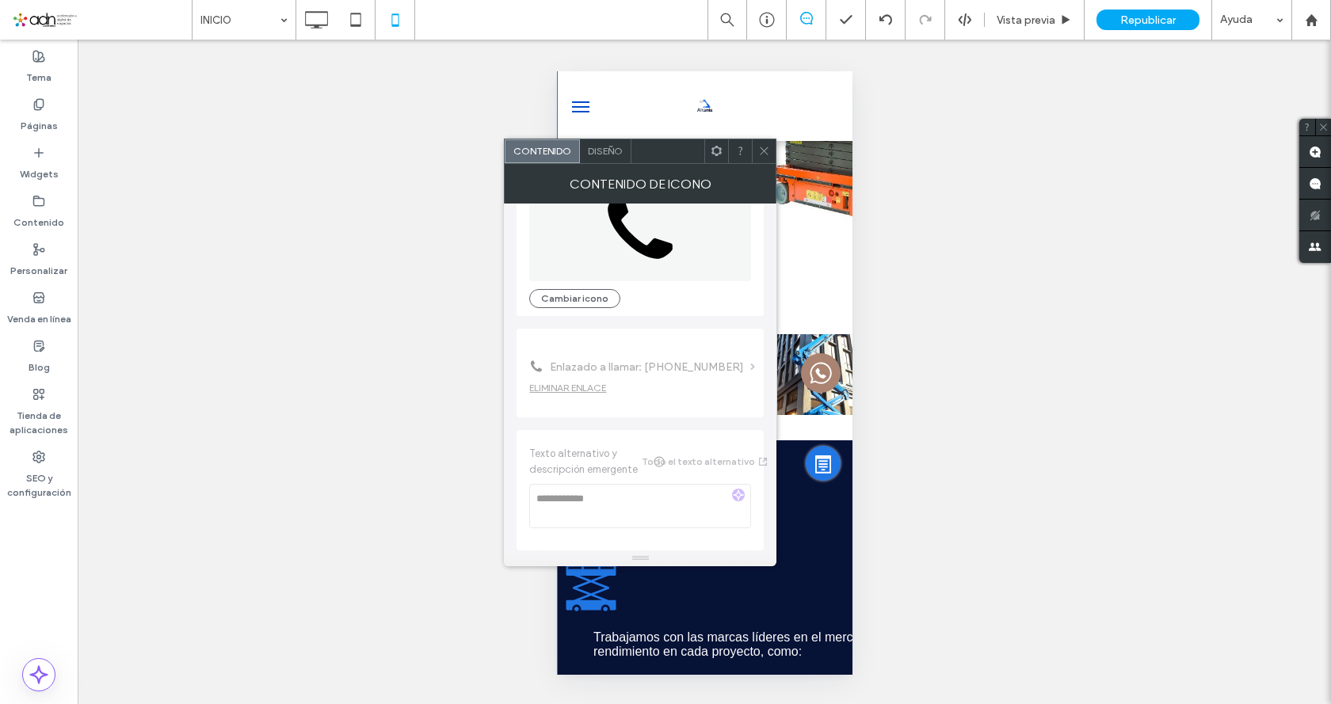
click at [766, 164] on div "Contenido de icono" at bounding box center [640, 184] width 273 height 40
click at [768, 149] on icon at bounding box center [764, 151] width 12 height 12
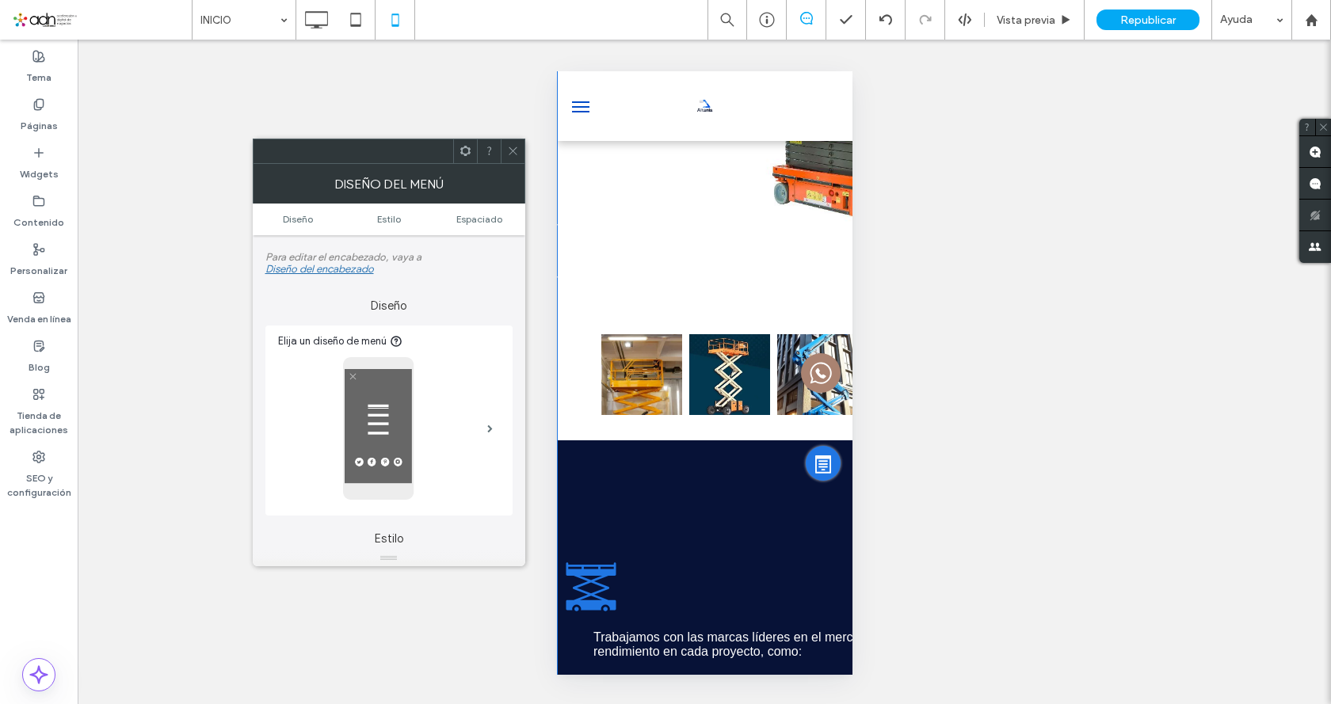
click at [512, 155] on icon at bounding box center [513, 151] width 12 height 12
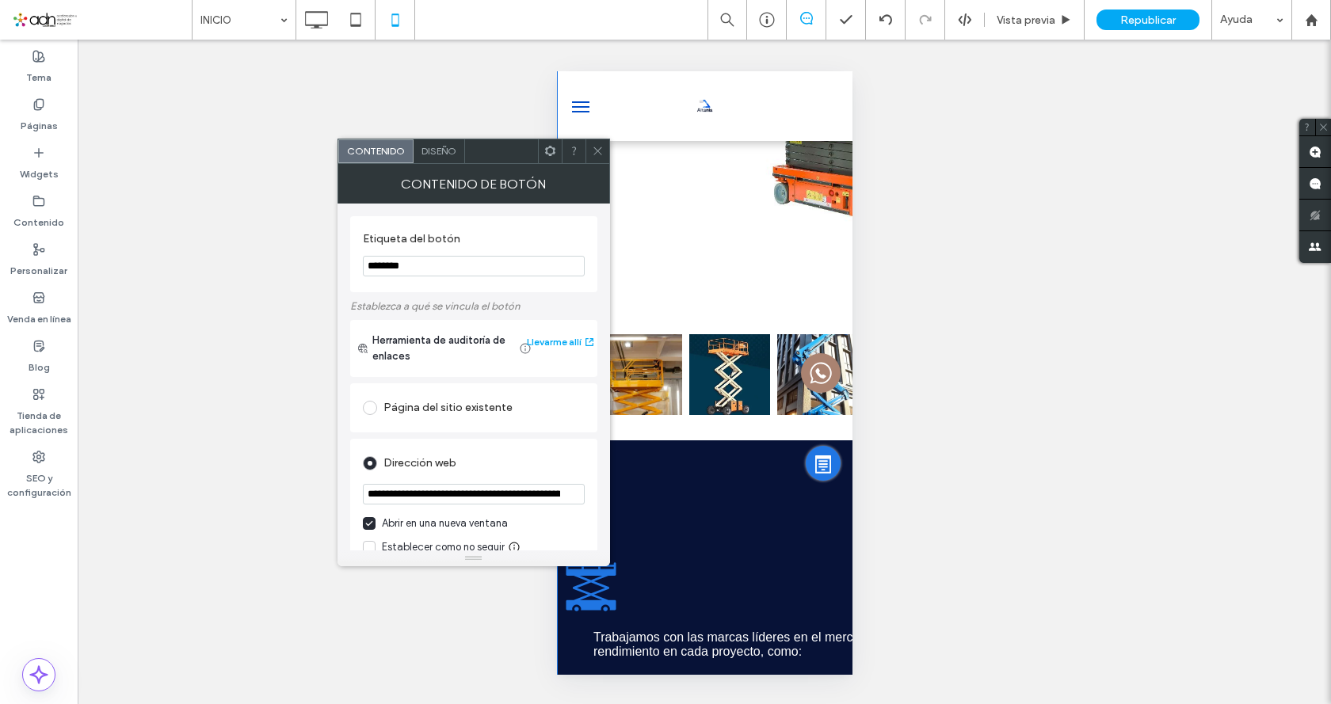
click at [601, 150] on icon at bounding box center [598, 151] width 12 height 12
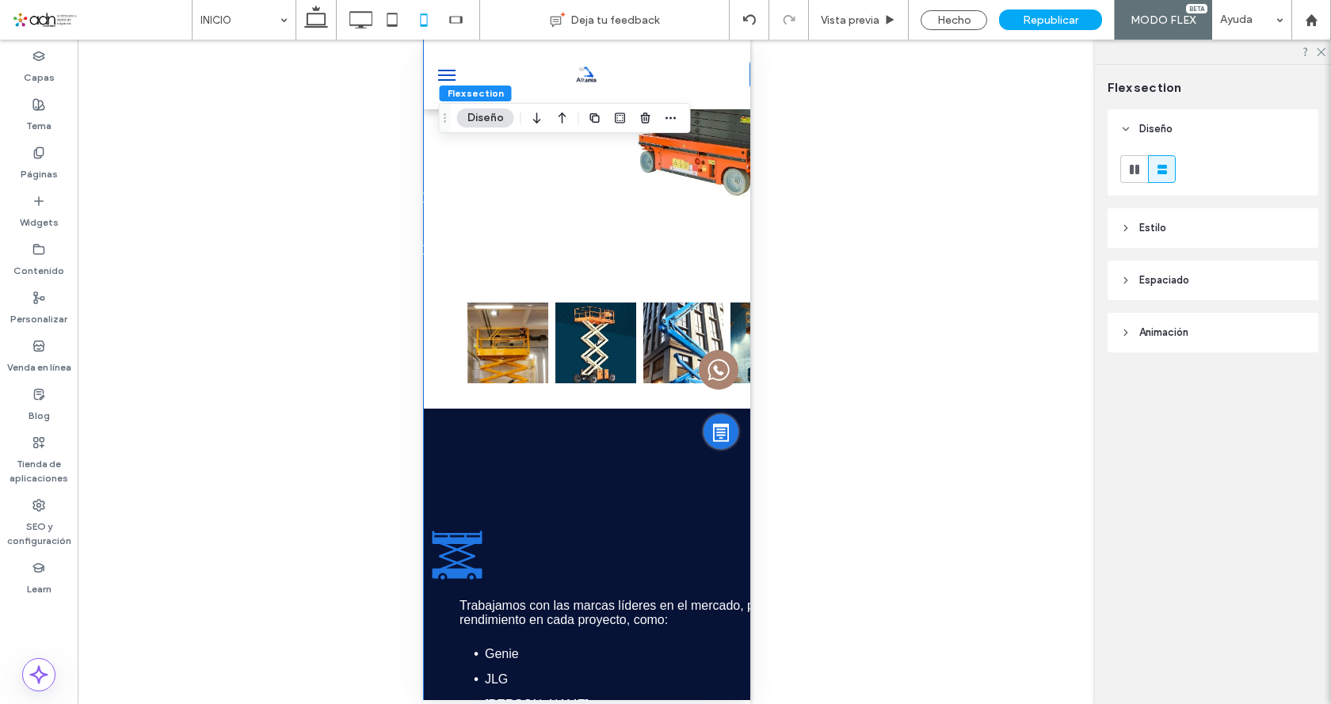
scroll to position [0, 0]
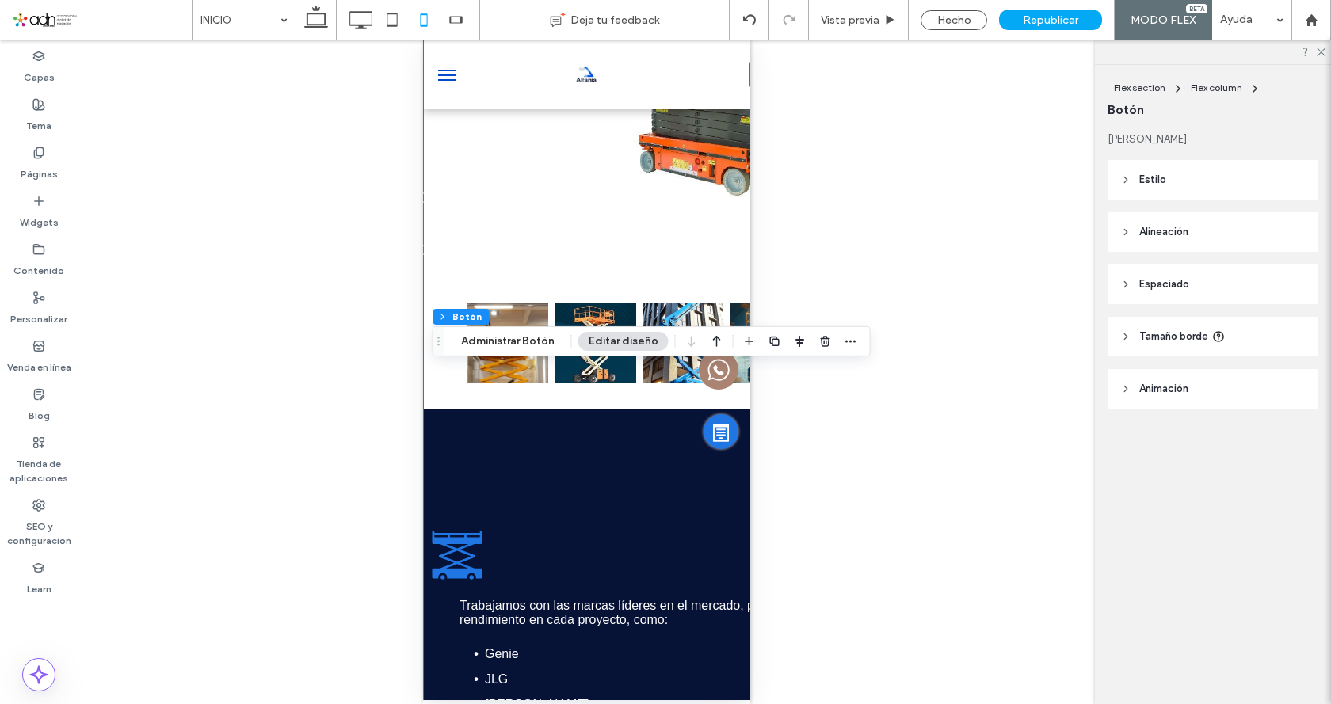
type input "**"
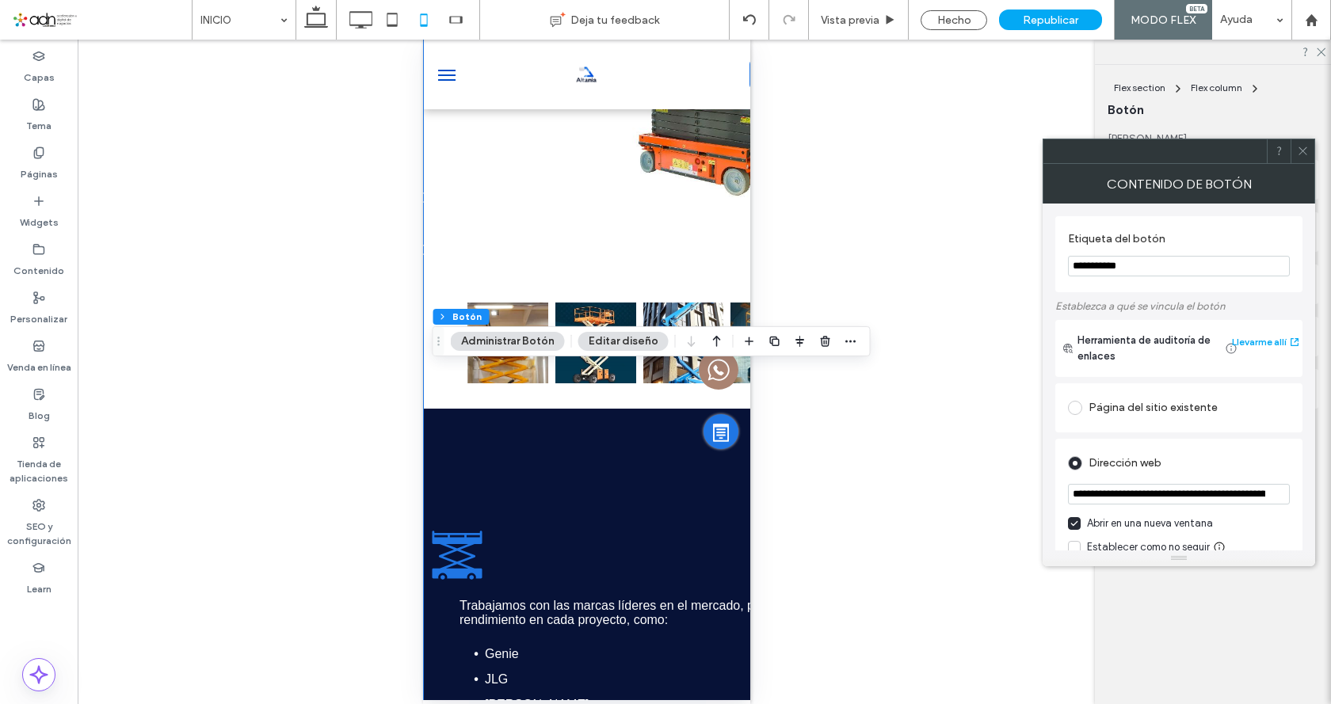
click at [1304, 152] on use at bounding box center [1303, 151] width 8 height 8
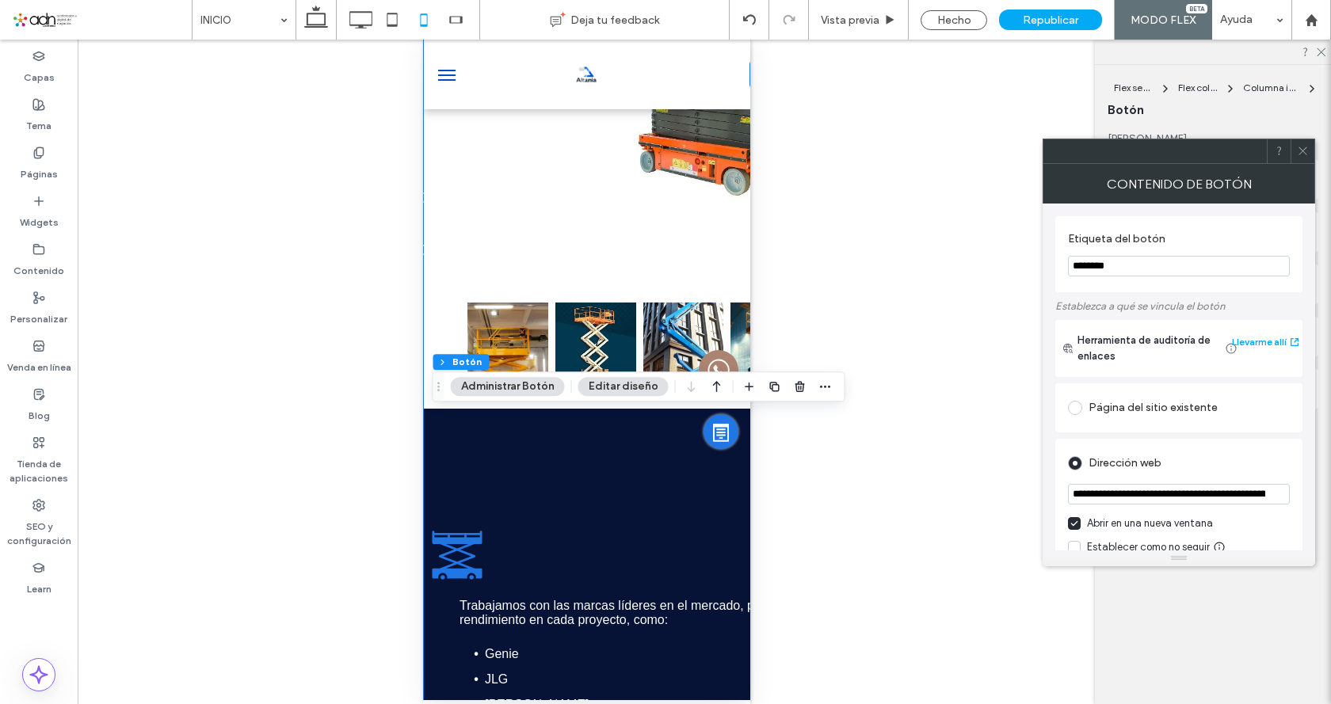
click at [1302, 161] on span at bounding box center [1303, 151] width 12 height 24
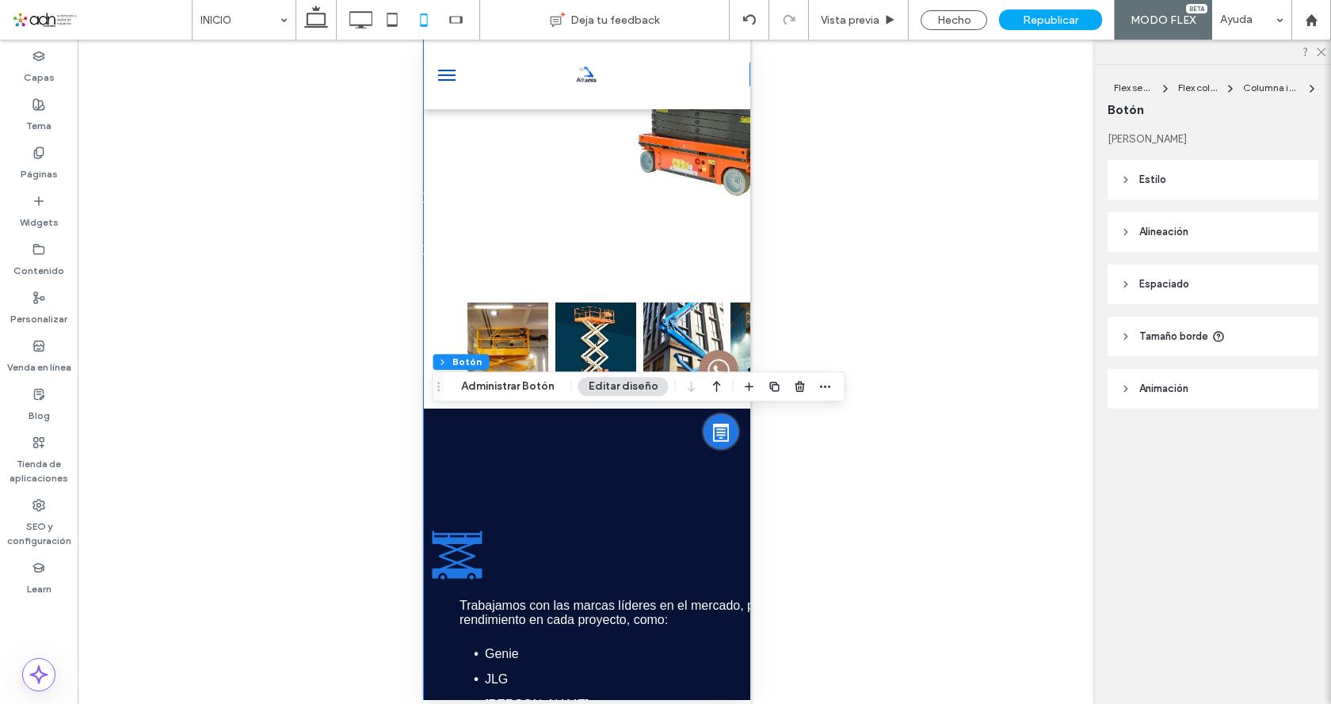
click at [849, 291] on div "Hacer visible? Sí" at bounding box center [586, 372] width 1017 height 665
click at [960, 24] on div "Hecho" at bounding box center [954, 20] width 67 height 20
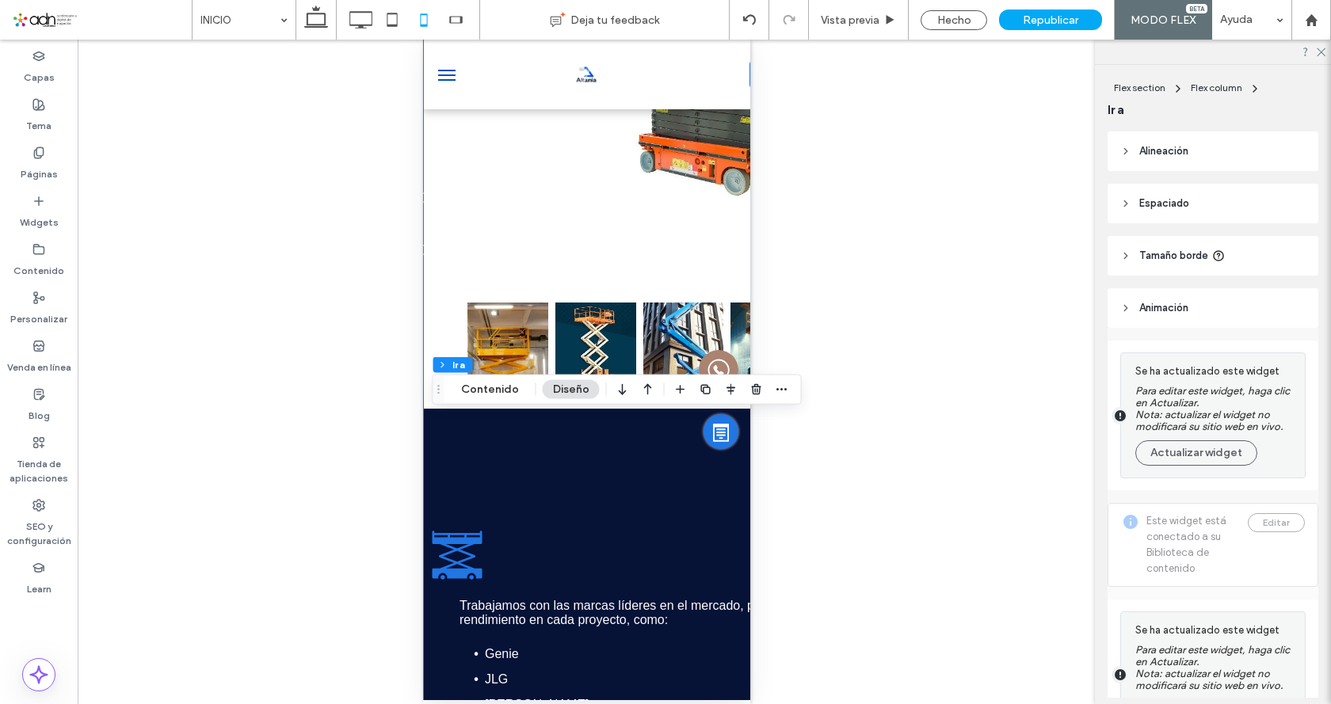
click at [1159, 151] on span "Alineación" at bounding box center [1163, 151] width 49 height 16
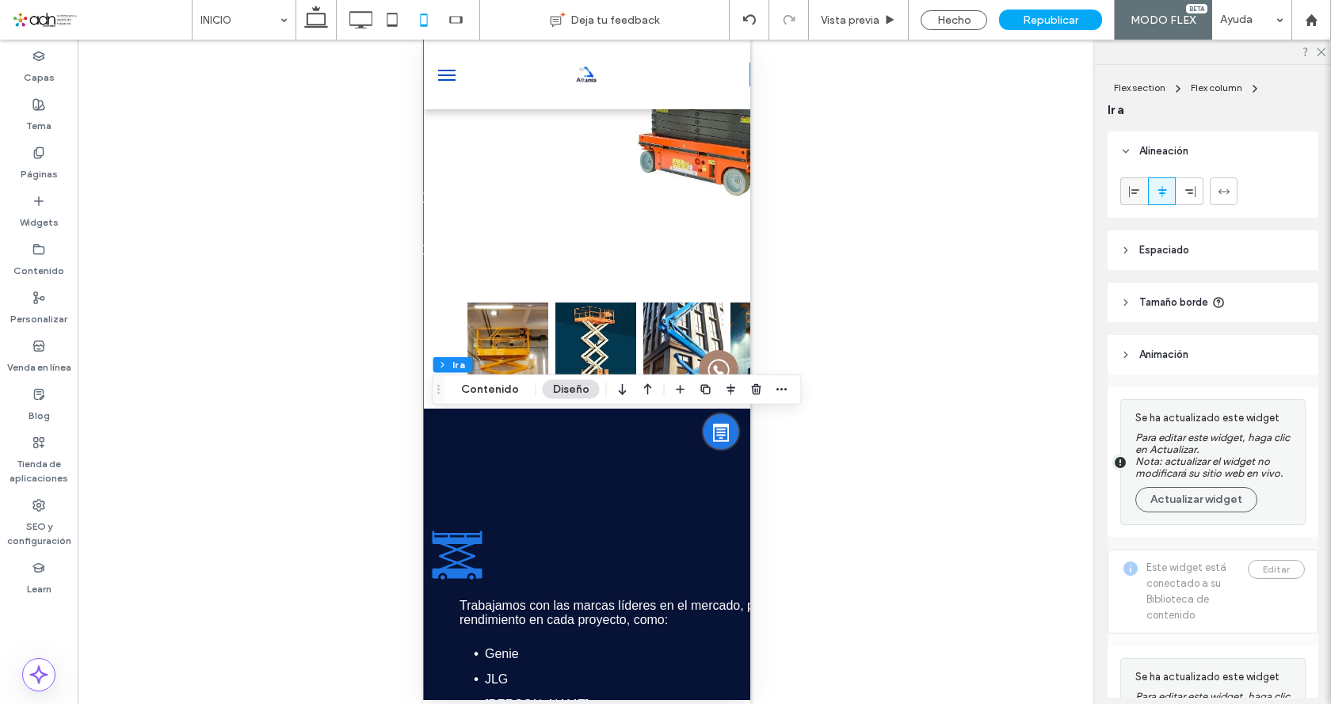
click at [1123, 188] on div at bounding box center [1134, 191] width 26 height 26
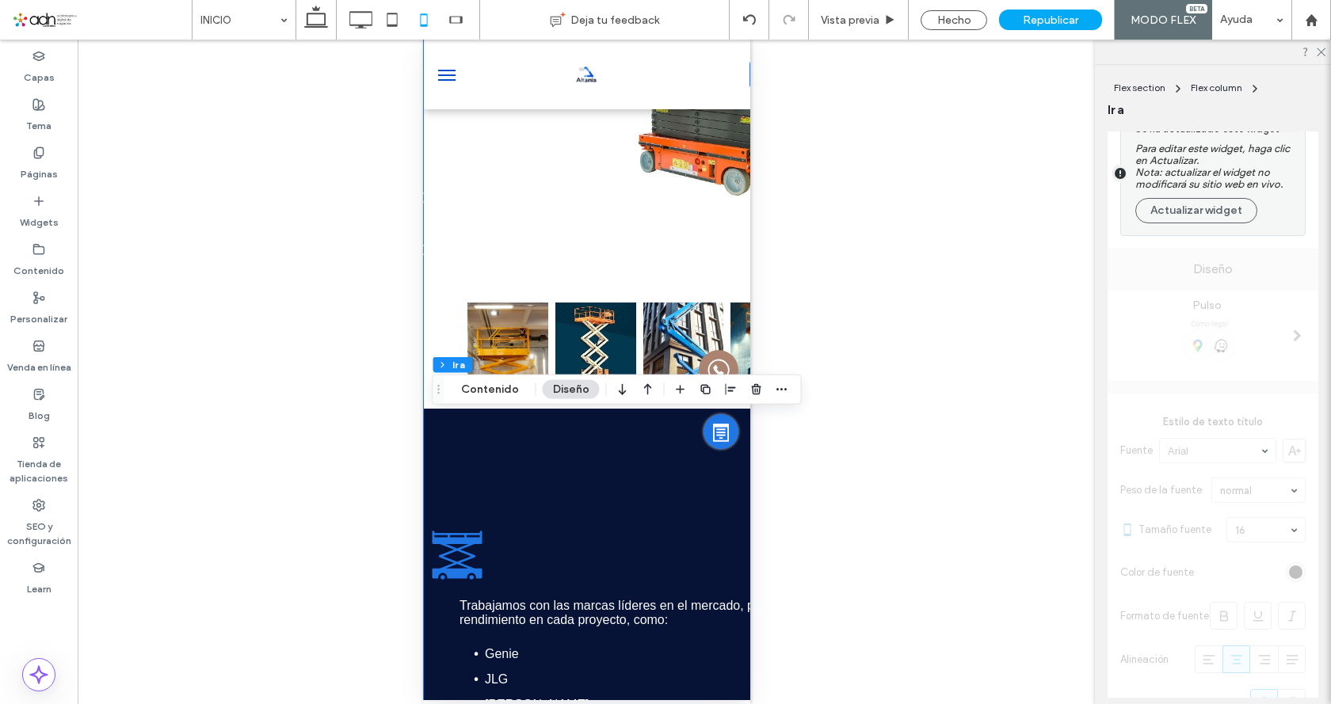
scroll to position [555, 0]
click at [1193, 211] on button "Actualizar widget" at bounding box center [1196, 204] width 122 height 25
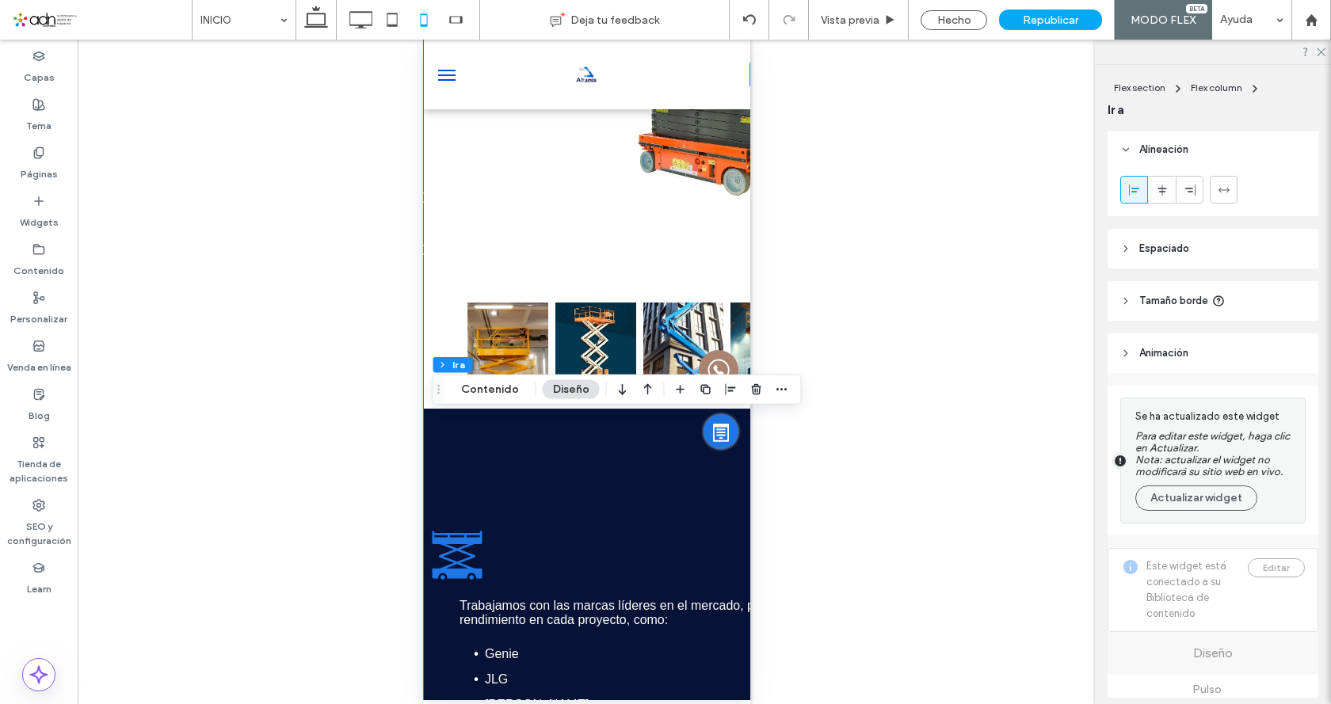
scroll to position [0, 0]
click at [1177, 496] on button "Actualizar widget" at bounding box center [1196, 499] width 122 height 25
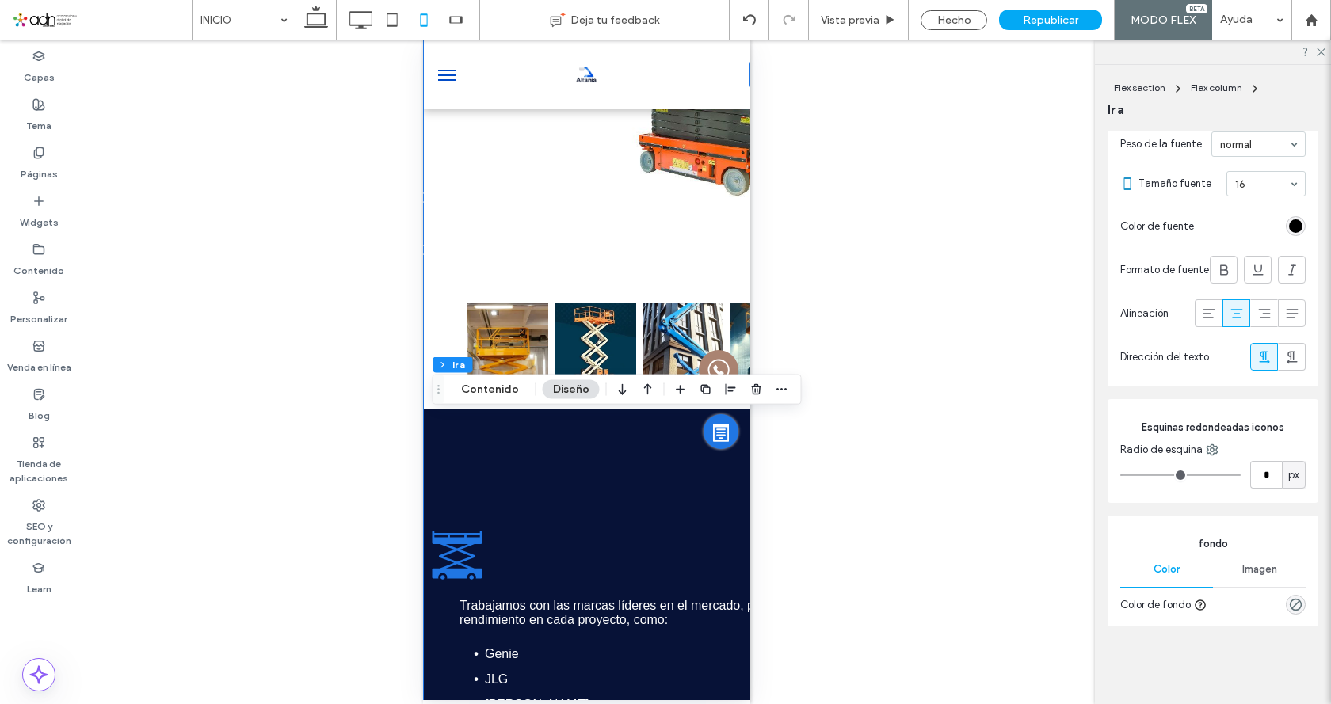
scroll to position [571, 0]
click at [1203, 313] on use at bounding box center [1209, 314] width 12 height 10
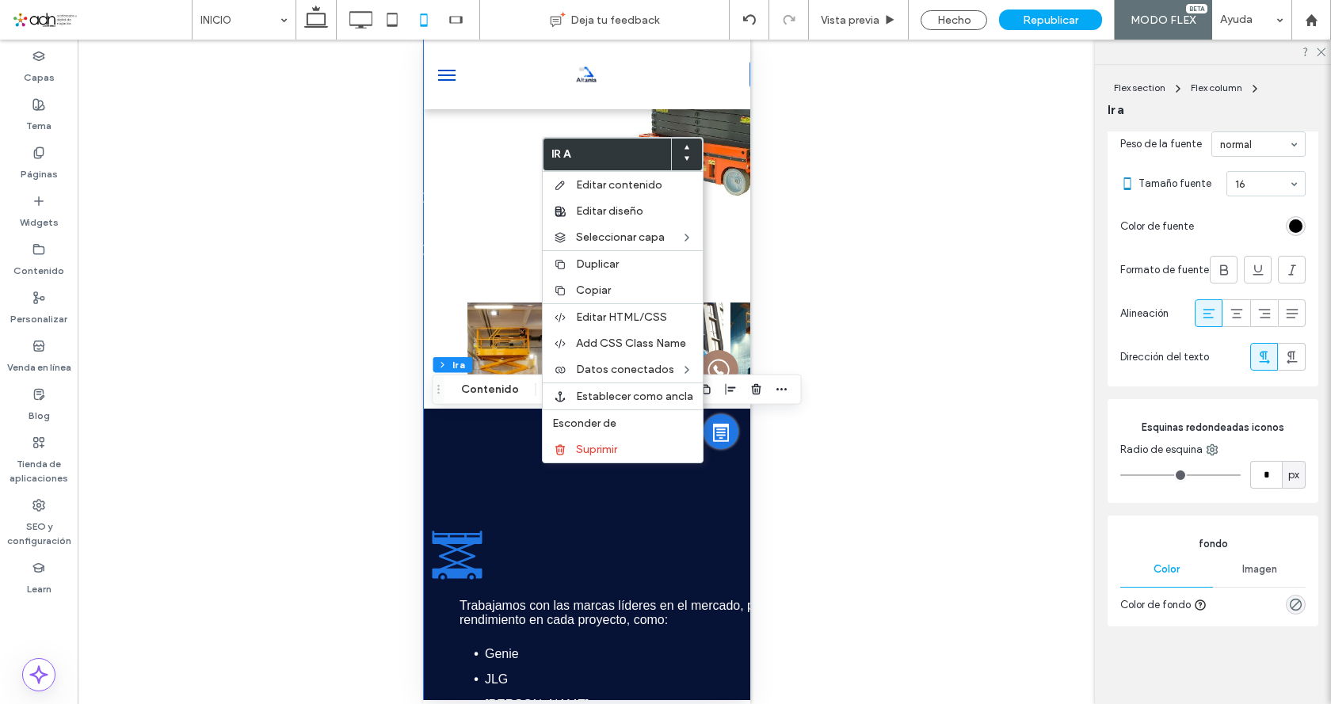
click at [857, 270] on div "Hacer visible? Sí" at bounding box center [586, 372] width 1017 height 665
click at [894, 297] on div "Hacer visible? Sí" at bounding box center [586, 372] width 1017 height 665
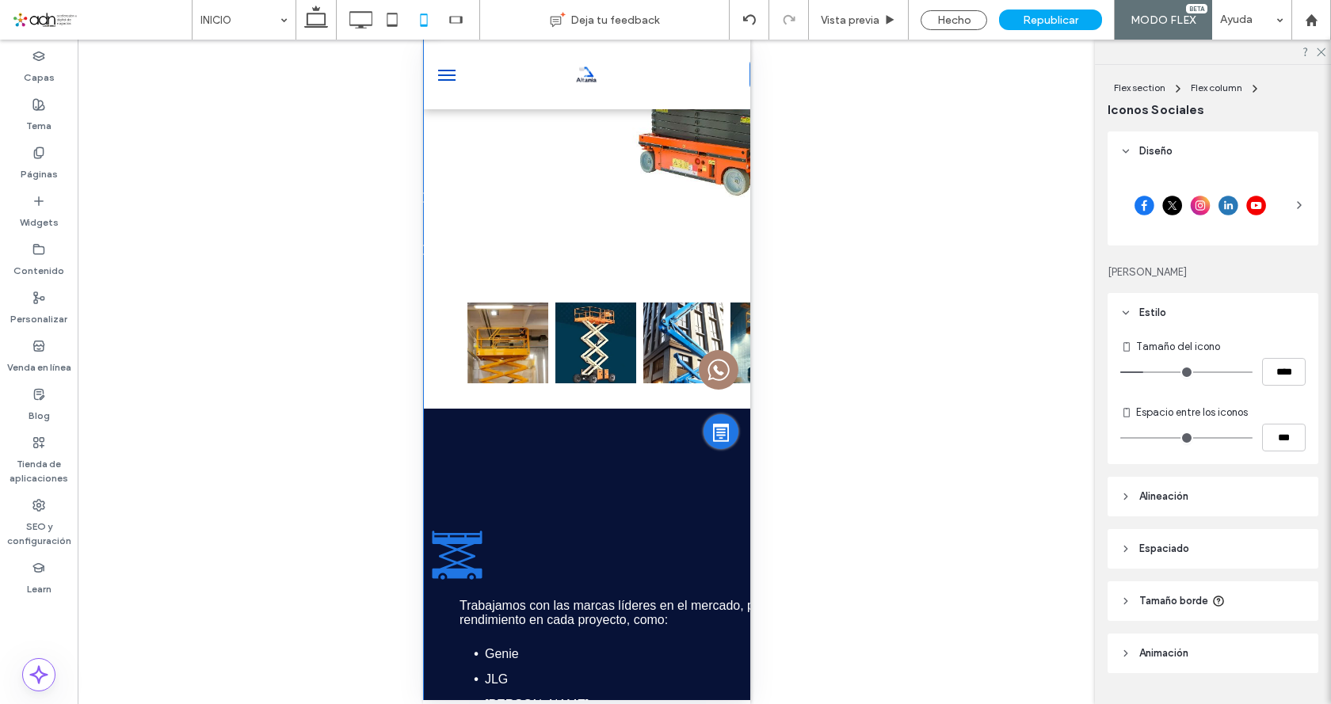
type input "**"
type input "****"
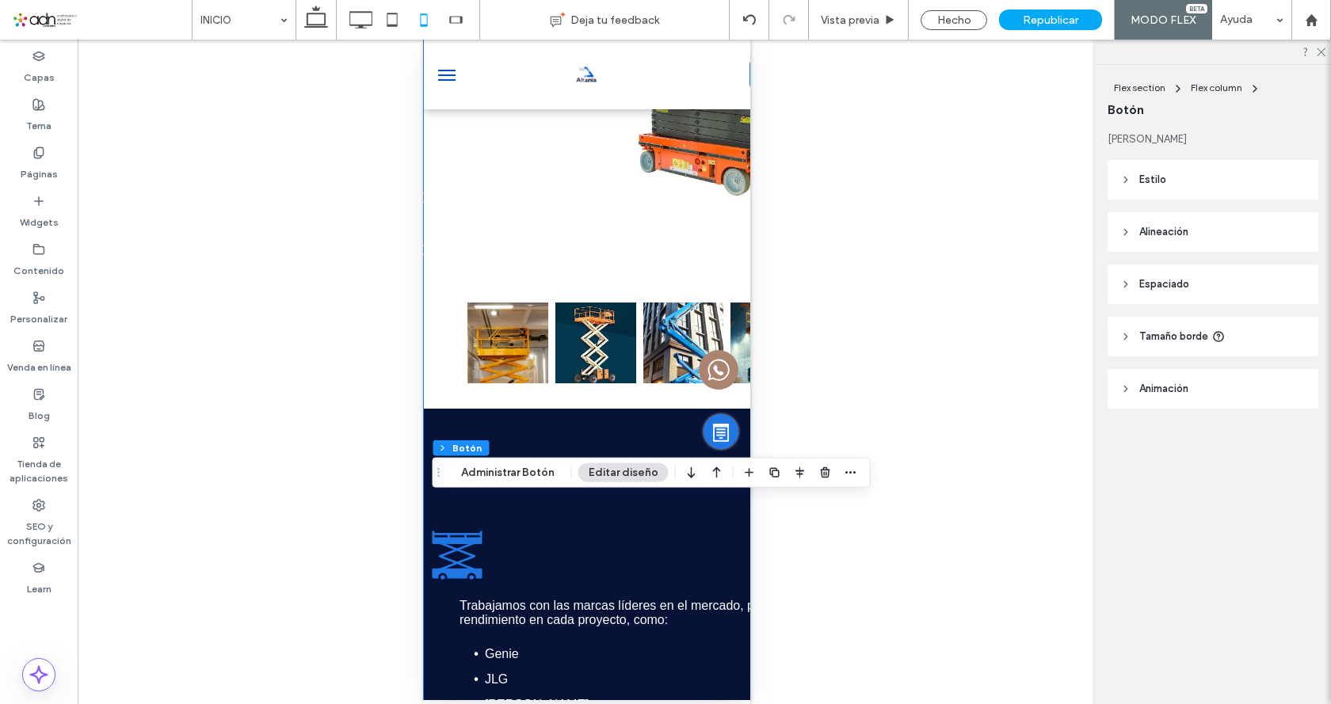
click at [1153, 167] on header "Estilo" at bounding box center [1213, 180] width 211 height 40
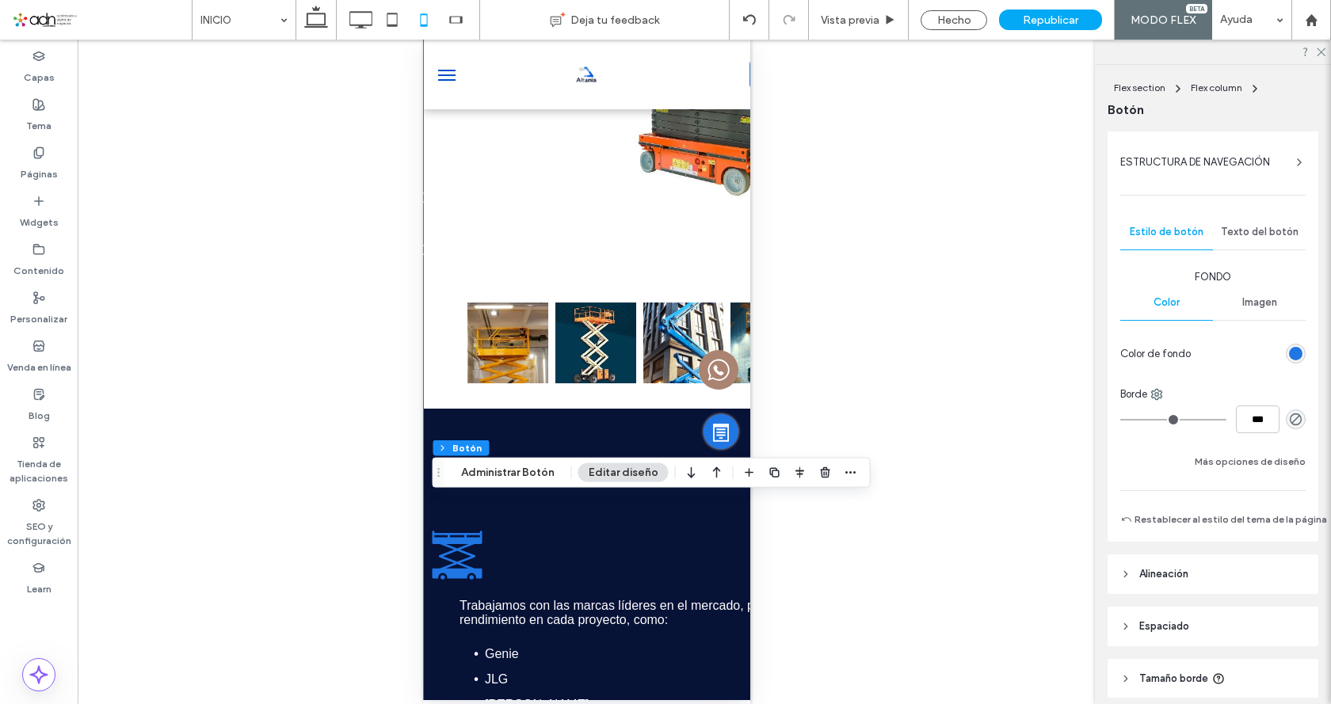
scroll to position [241, 0]
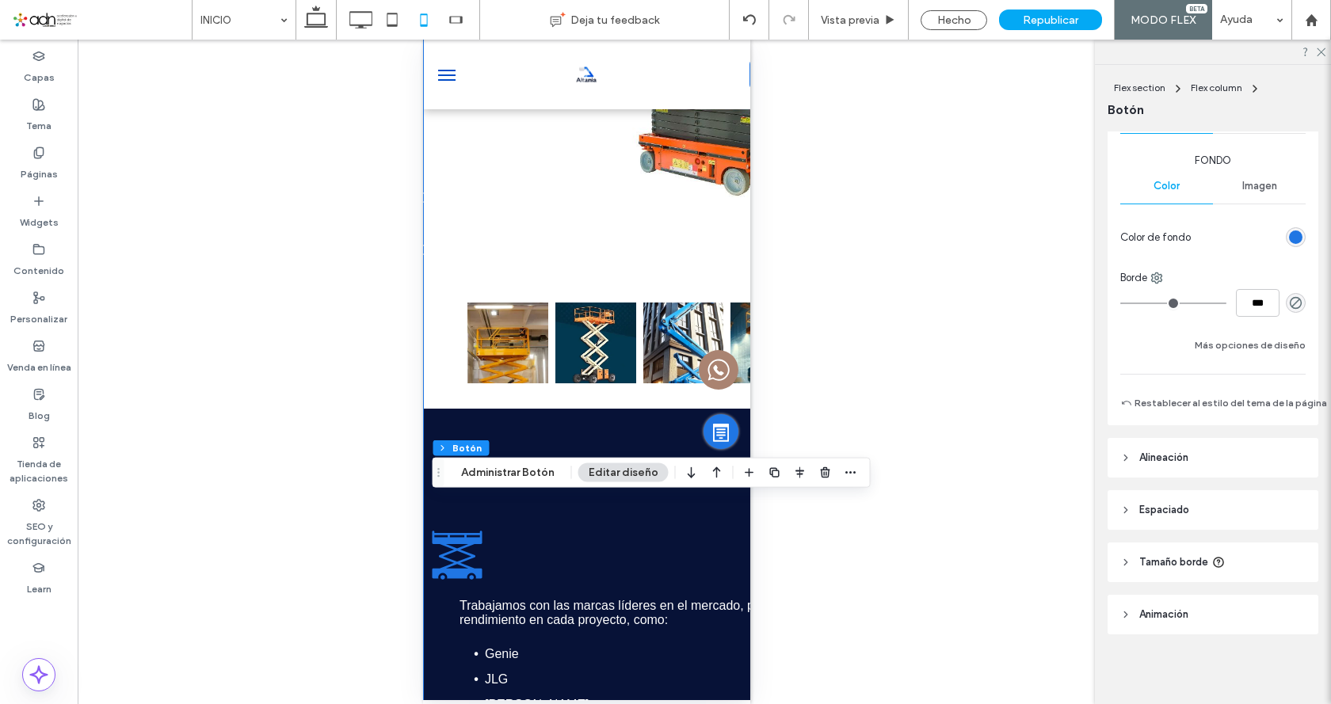
click at [1154, 450] on span "Alineación" at bounding box center [1163, 458] width 49 height 16
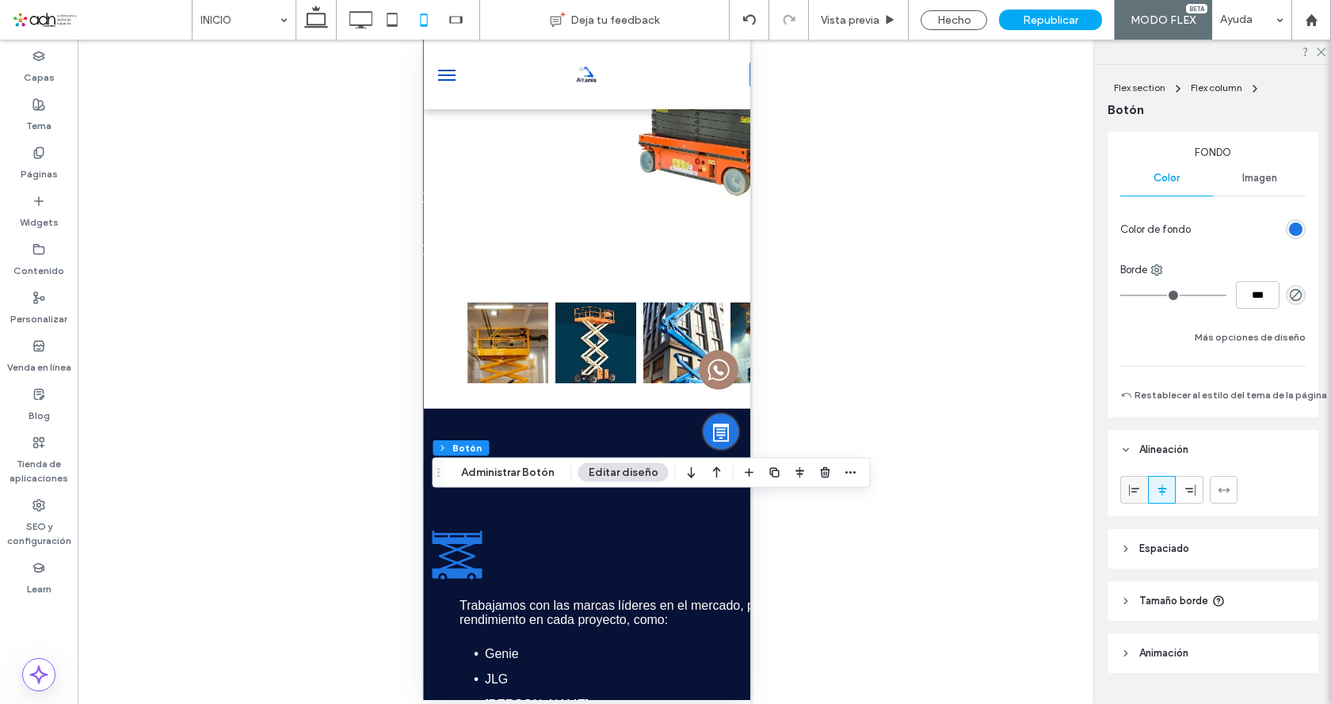
click at [1136, 490] on icon at bounding box center [1134, 490] width 13 height 13
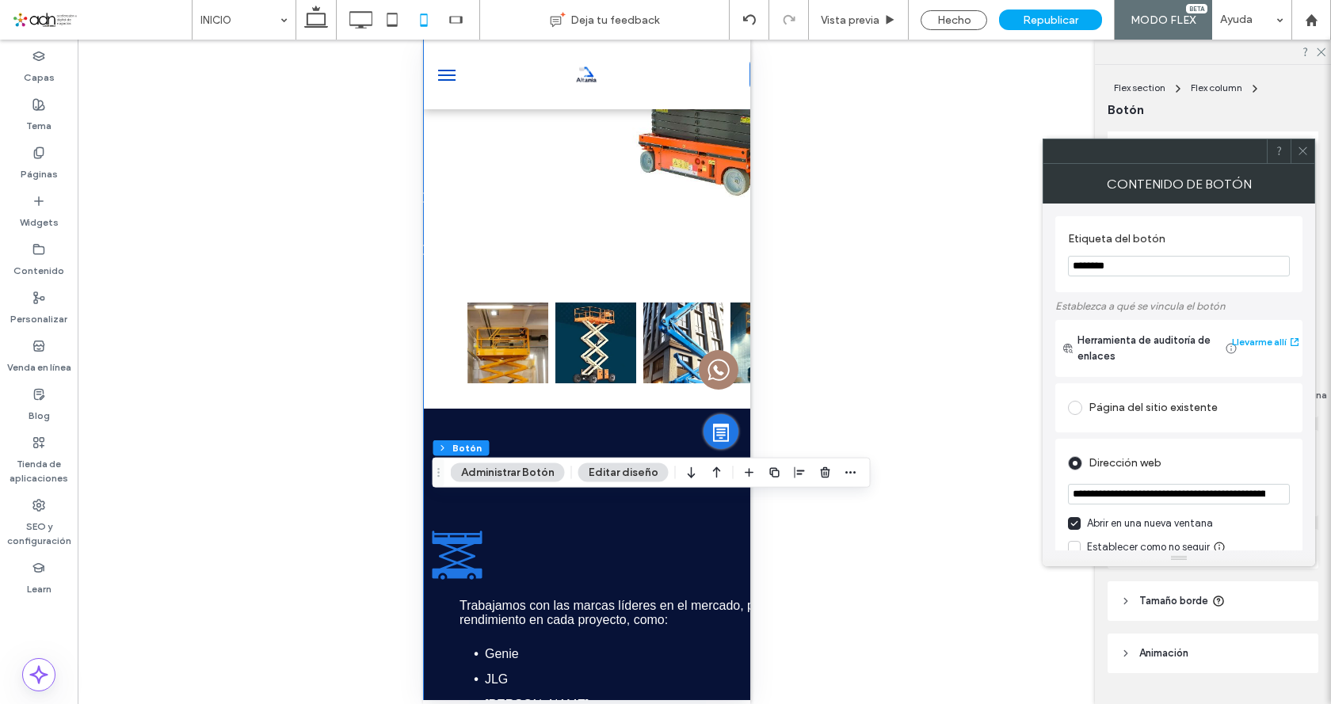
click at [1301, 147] on icon at bounding box center [1303, 151] width 12 height 12
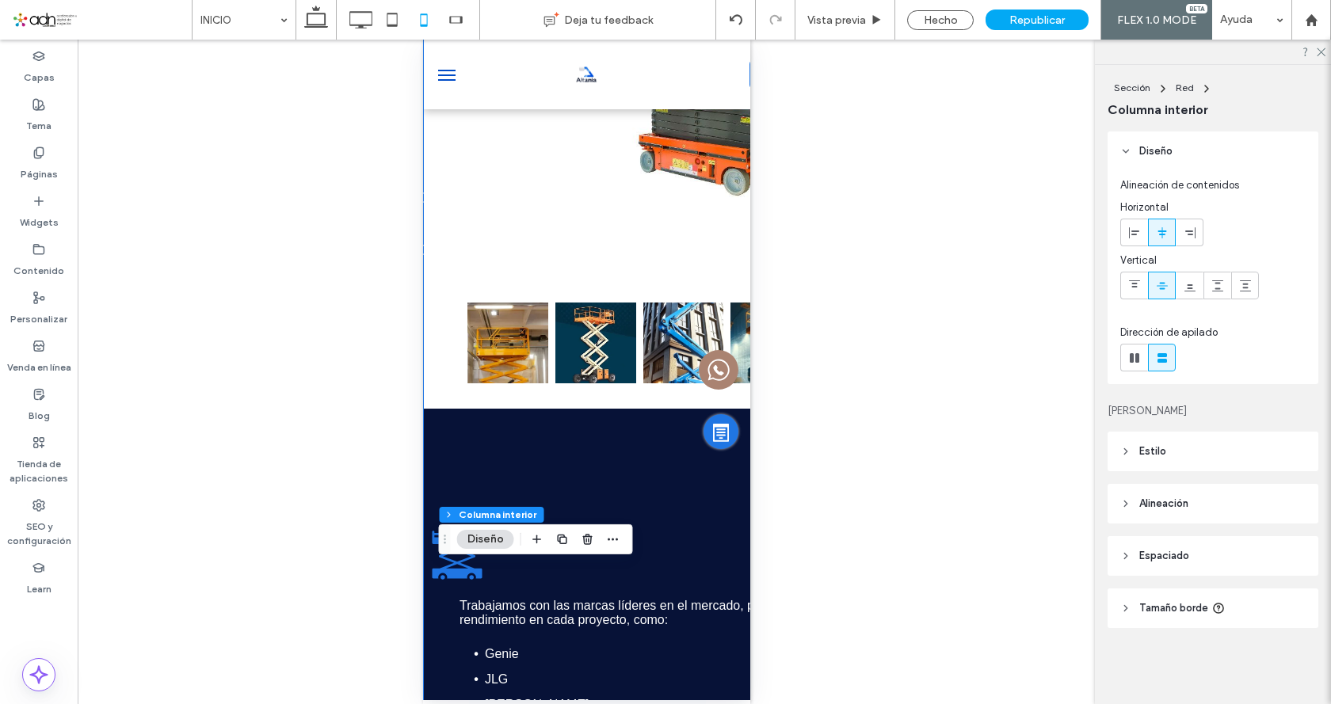
type input "**"
click at [944, 11] on div "Hecho" at bounding box center [940, 20] width 67 height 20
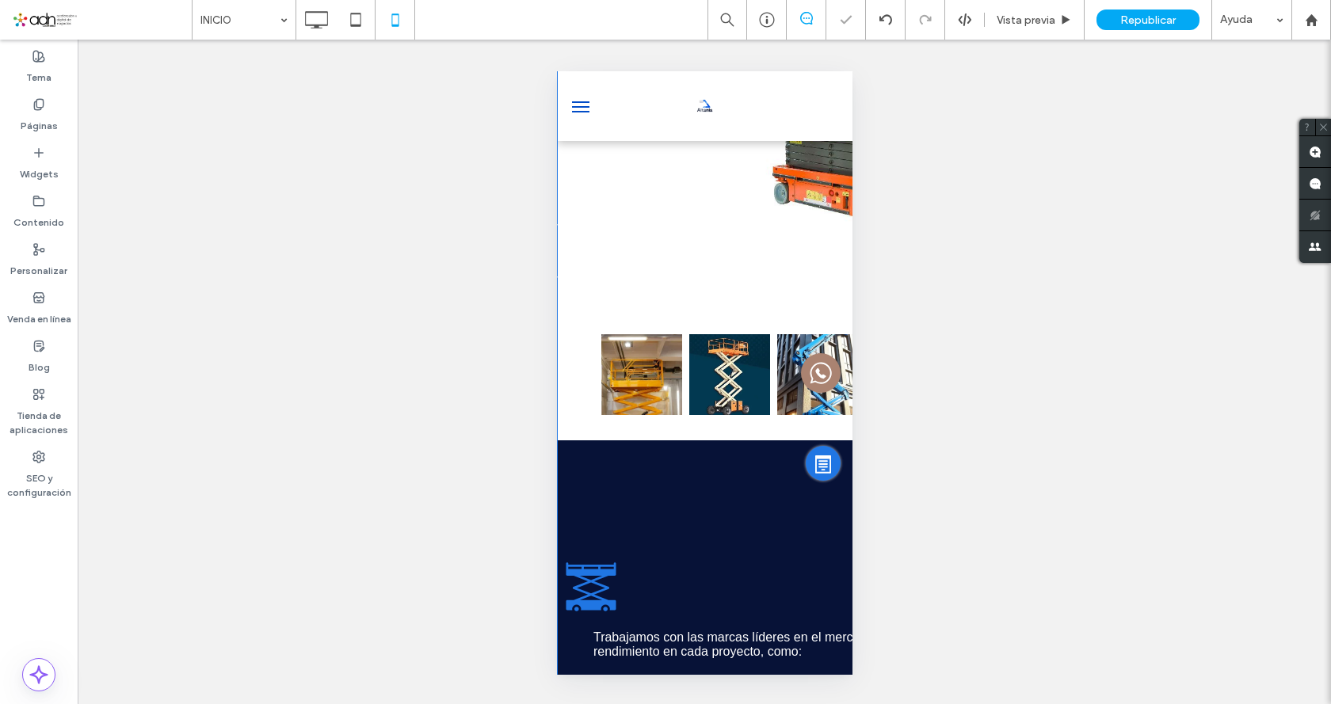
click at [682, 593] on div "Hacer visible? Sí" at bounding box center [704, 372] width 1253 height 665
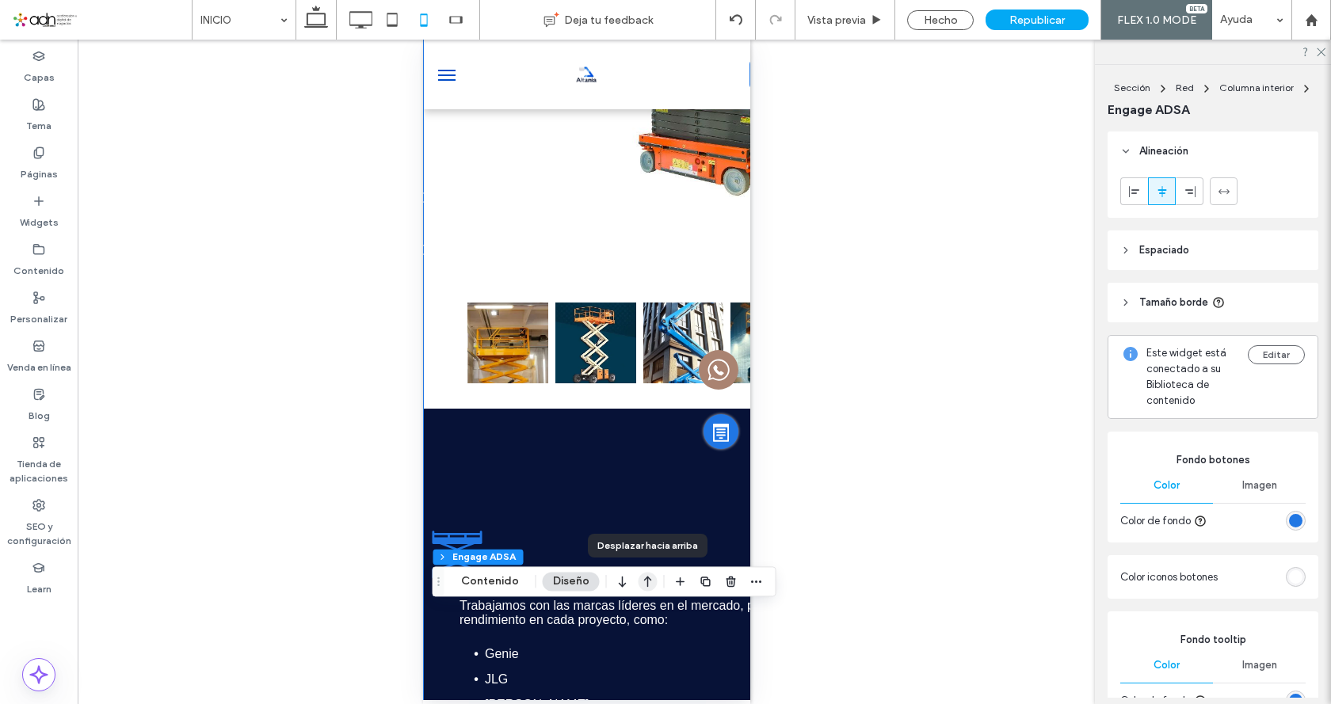
click at [644, 585] on icon "button" at bounding box center [648, 581] width 19 height 29
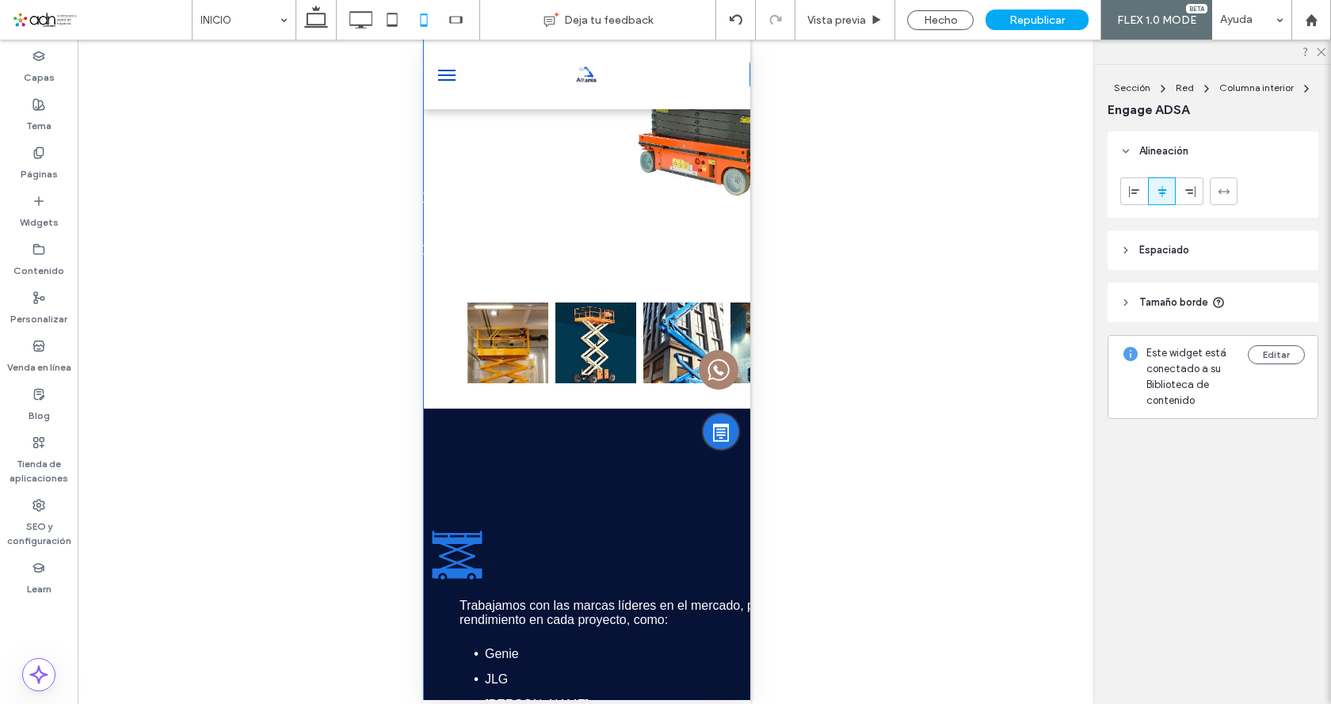
type input "***"
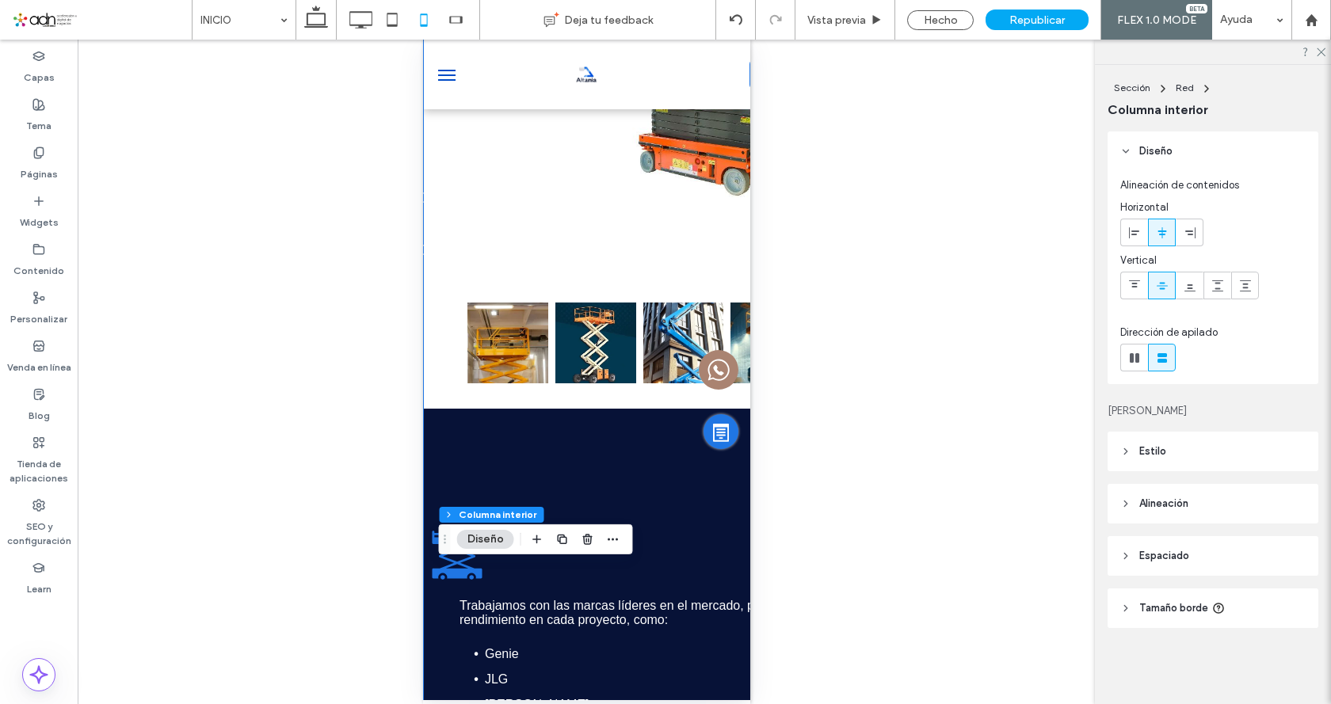
click at [1146, 453] on span "Estilo" at bounding box center [1152, 452] width 27 height 16
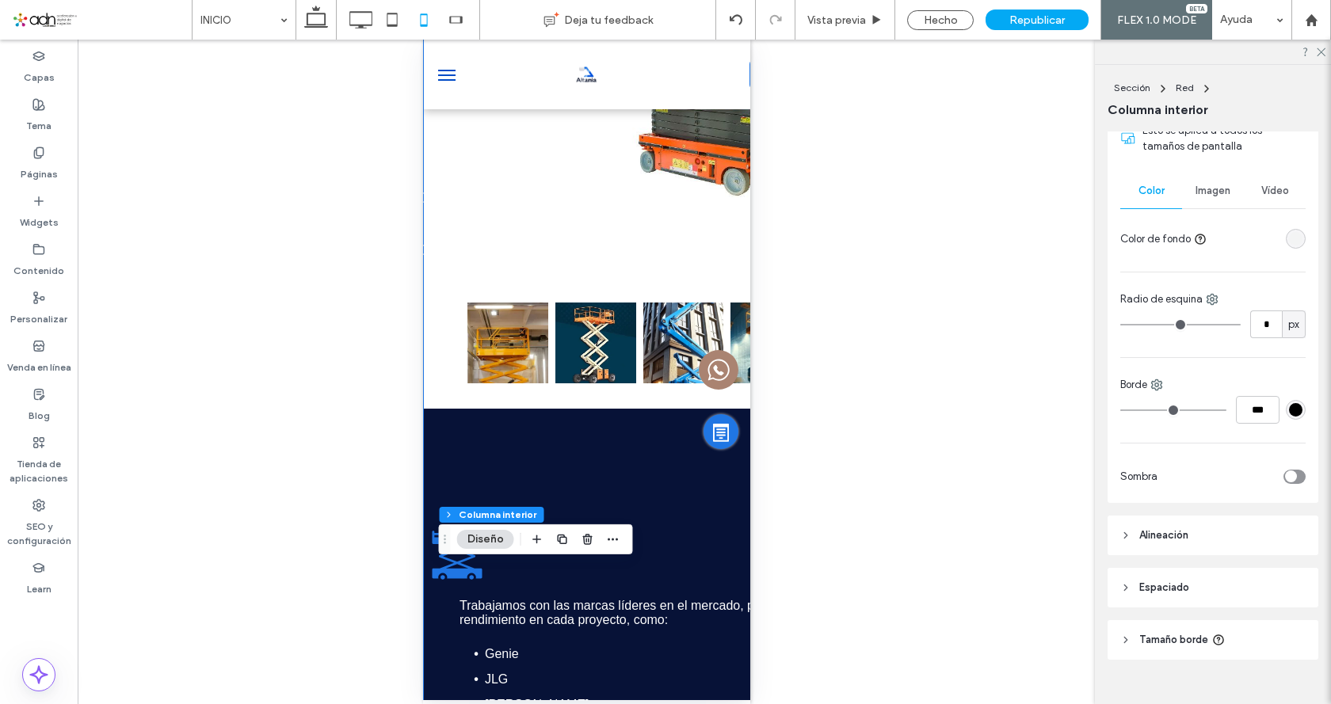
scroll to position [380, 0]
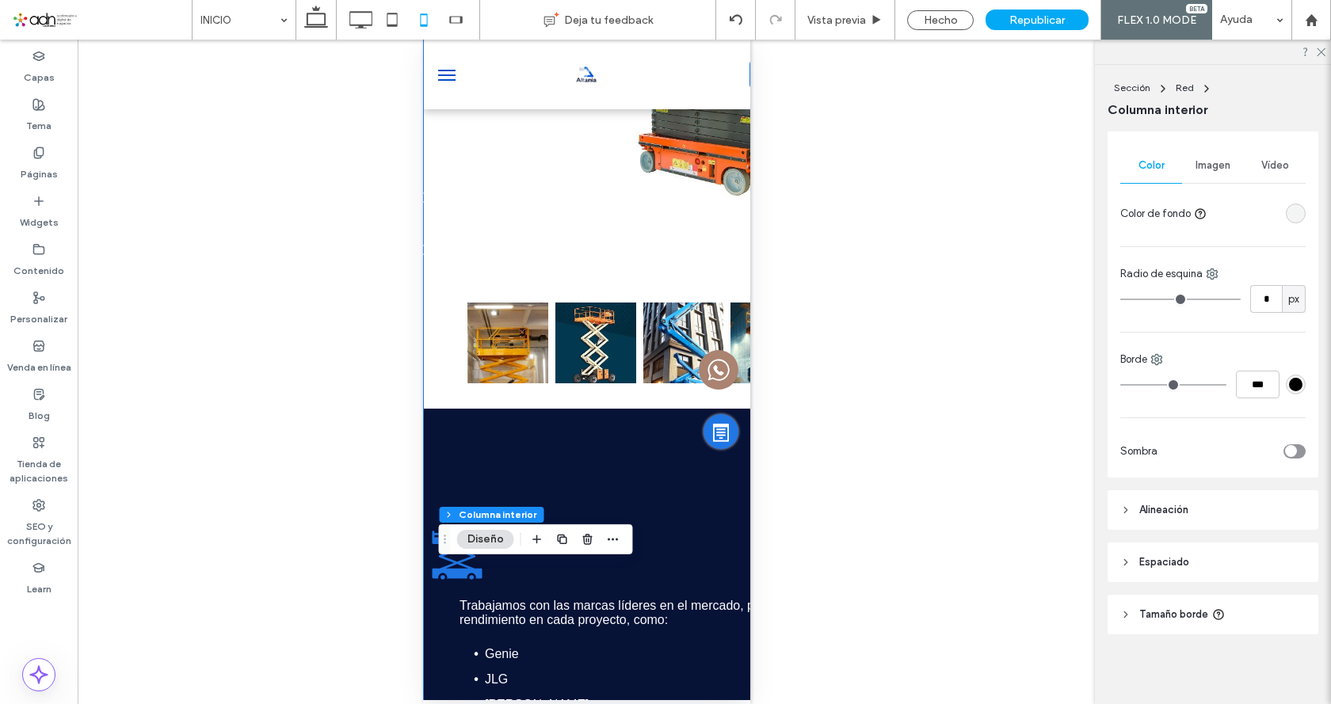
click at [1158, 507] on span "Alineación" at bounding box center [1163, 510] width 49 height 16
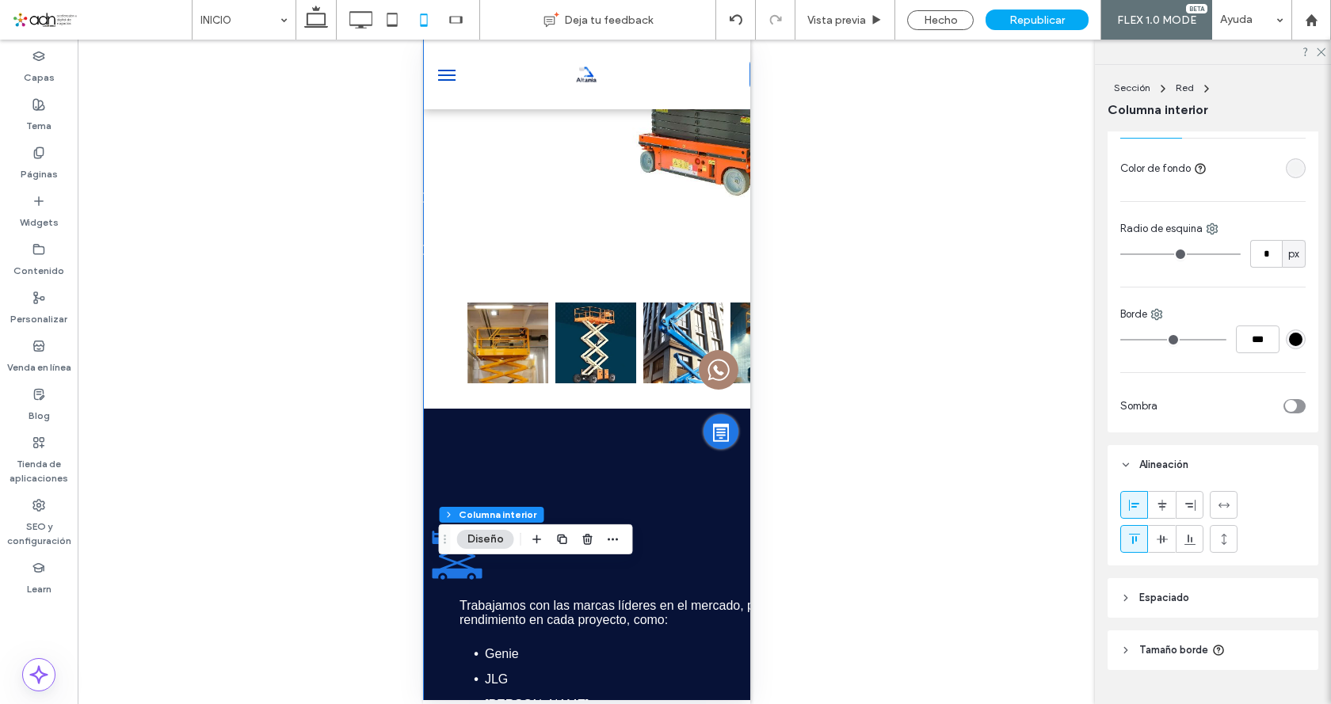
scroll to position [461, 0]
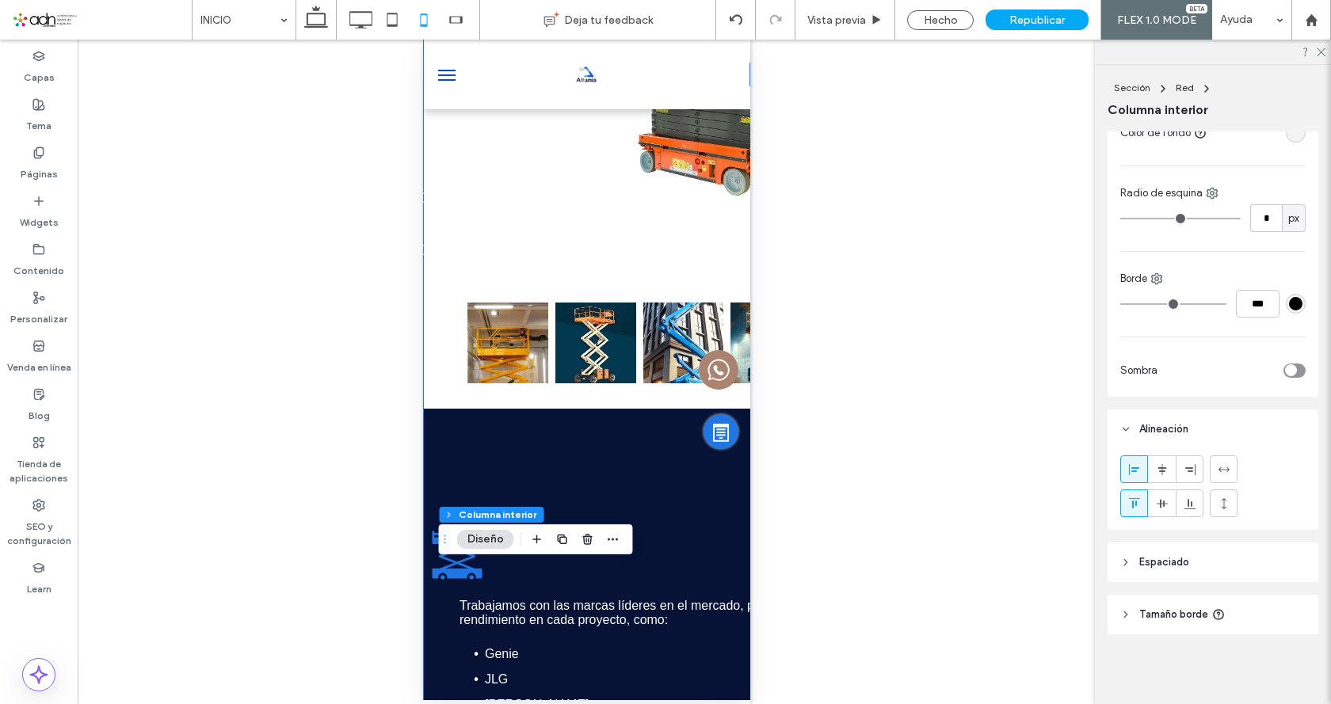
click at [1152, 565] on span "Espaciado" at bounding box center [1164, 563] width 50 height 16
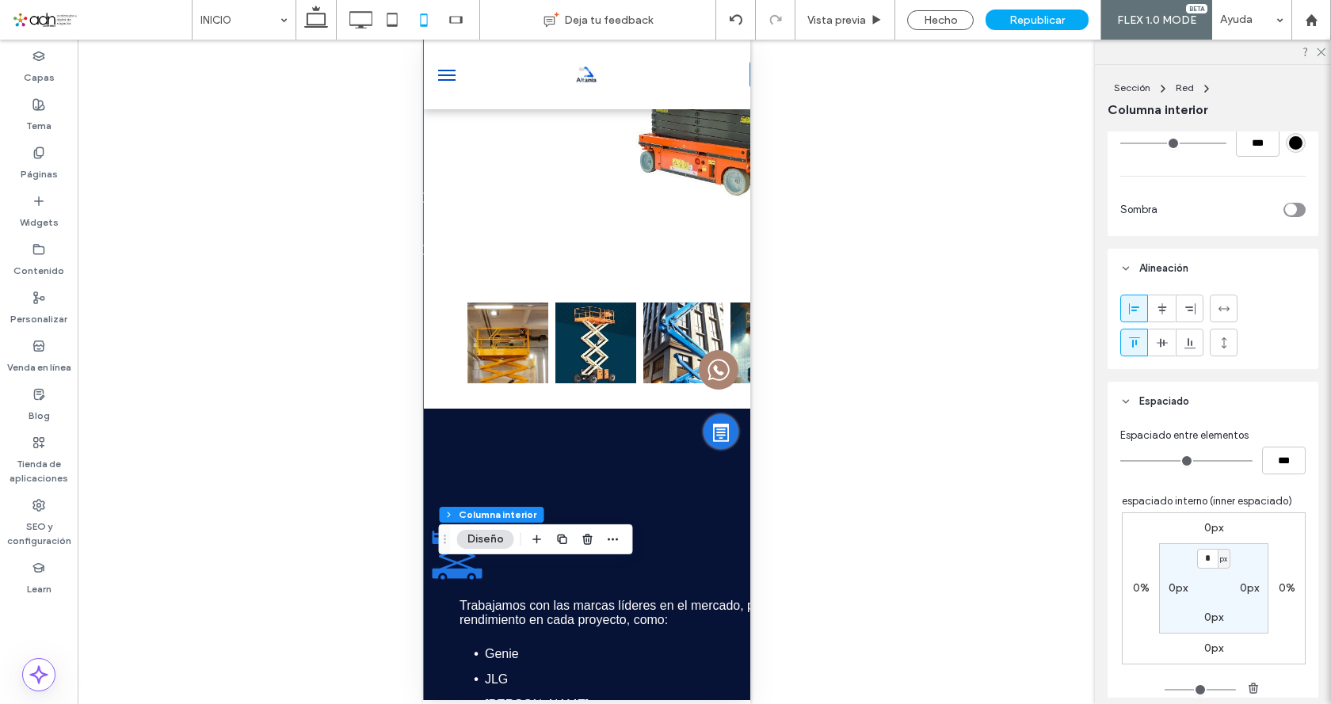
scroll to position [808, 0]
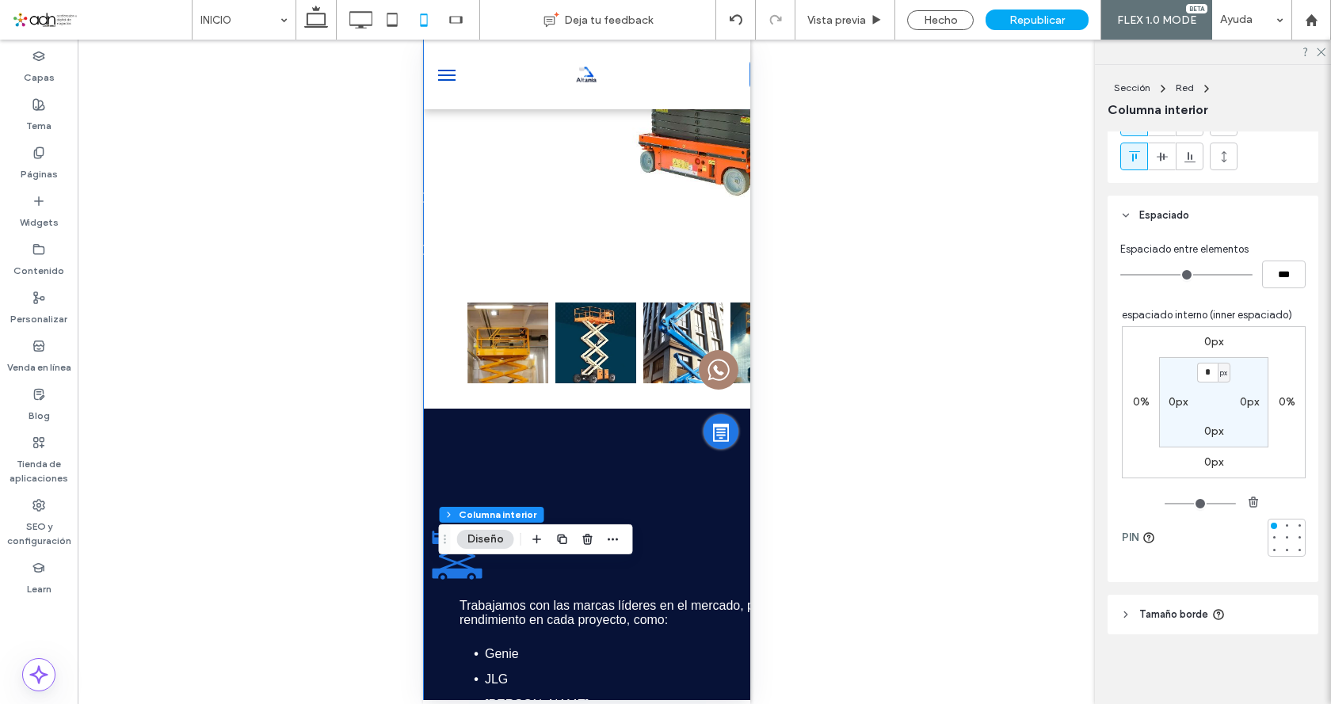
type input "**"
type input "****"
click at [1145, 276] on input "range" at bounding box center [1186, 275] width 132 height 2
type input "*"
type input "***"
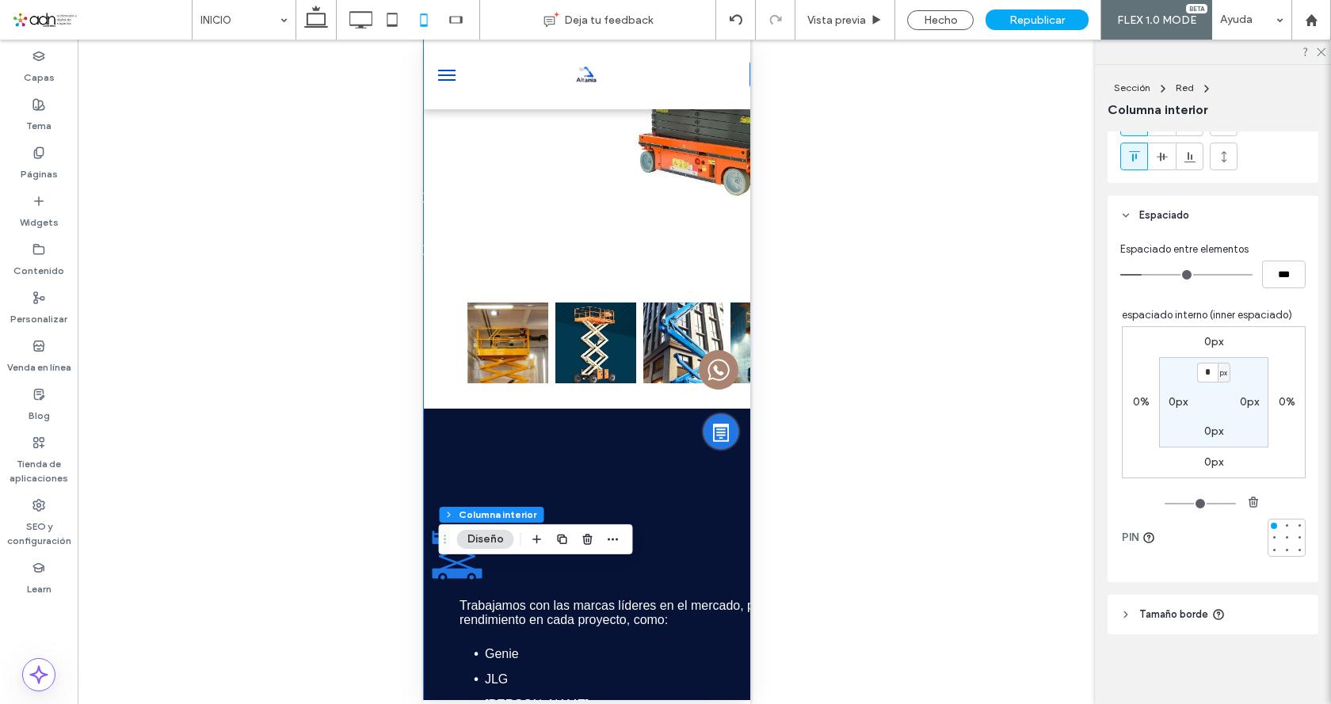
click at [1127, 275] on input "range" at bounding box center [1186, 275] width 132 height 2
type input "*"
type input "***"
drag, startPoint x: 1128, startPoint y: 273, endPoint x: 1107, endPoint y: 276, distance: 21.5
type input "*"
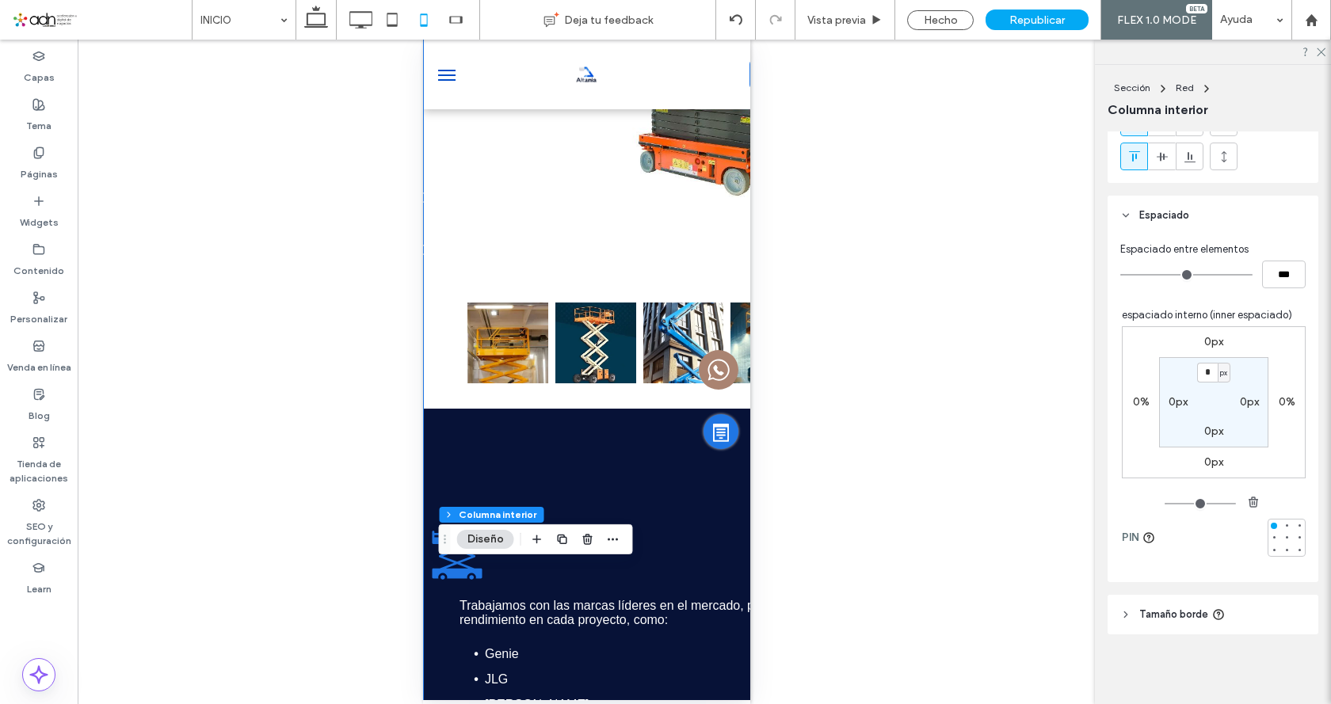
click at [1120, 276] on input "range" at bounding box center [1186, 275] width 132 height 2
click at [957, 14] on div "Hecho" at bounding box center [940, 20] width 67 height 20
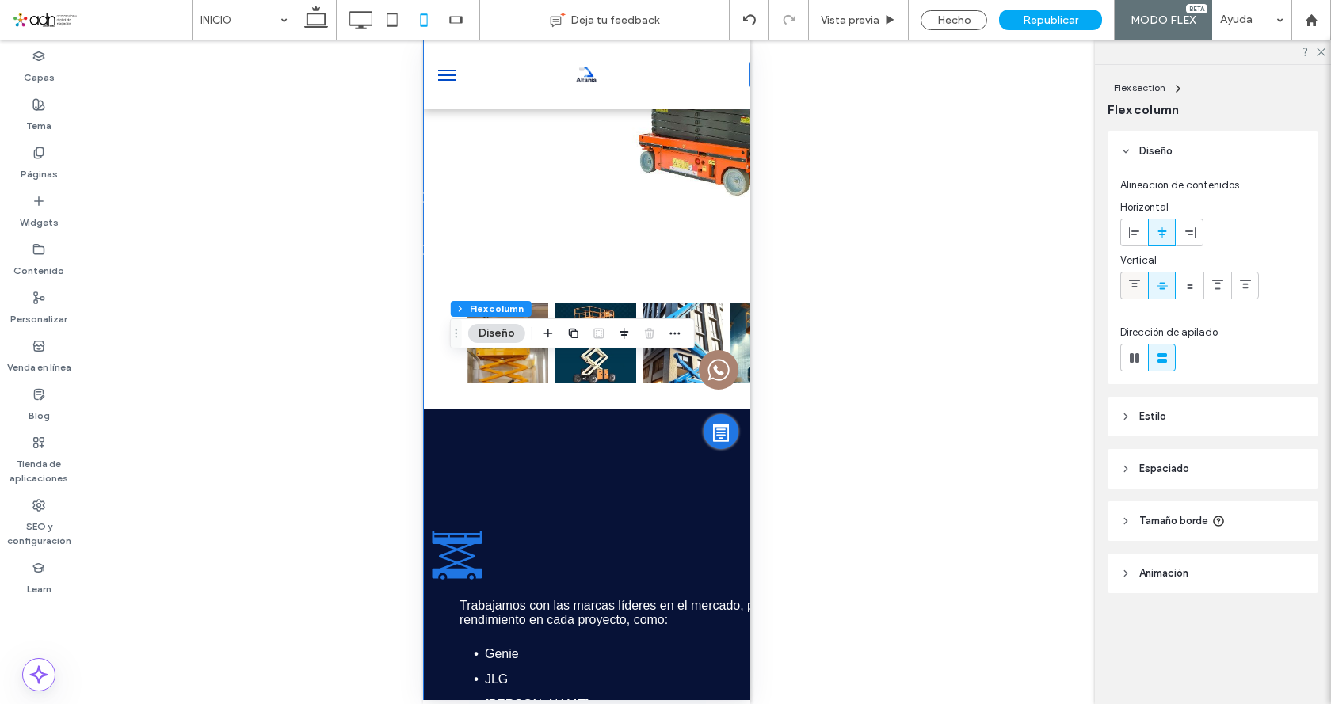
click at [1133, 295] on span at bounding box center [1134, 286] width 13 height 26
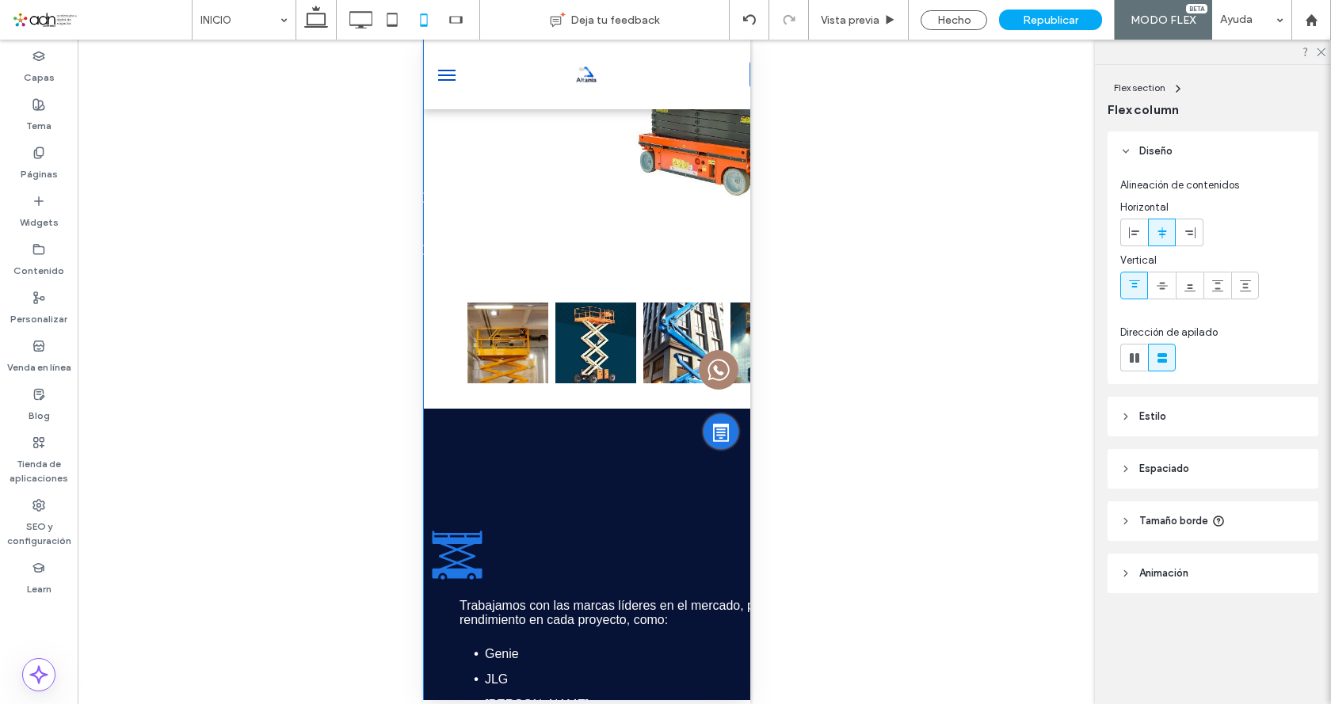
type input "***"
click at [1167, 465] on span "Espaciado" at bounding box center [1164, 469] width 50 height 16
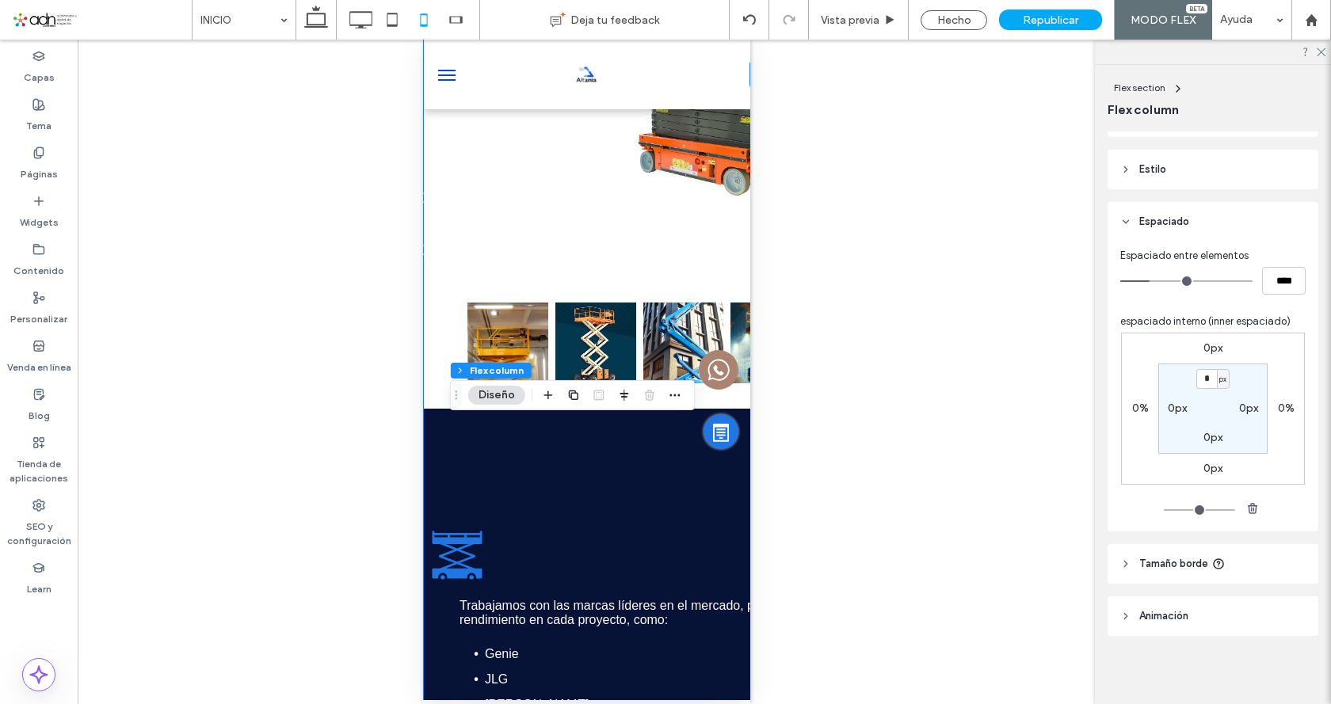
scroll to position [249, 0]
click at [933, 17] on div "Hecho" at bounding box center [954, 20] width 67 height 20
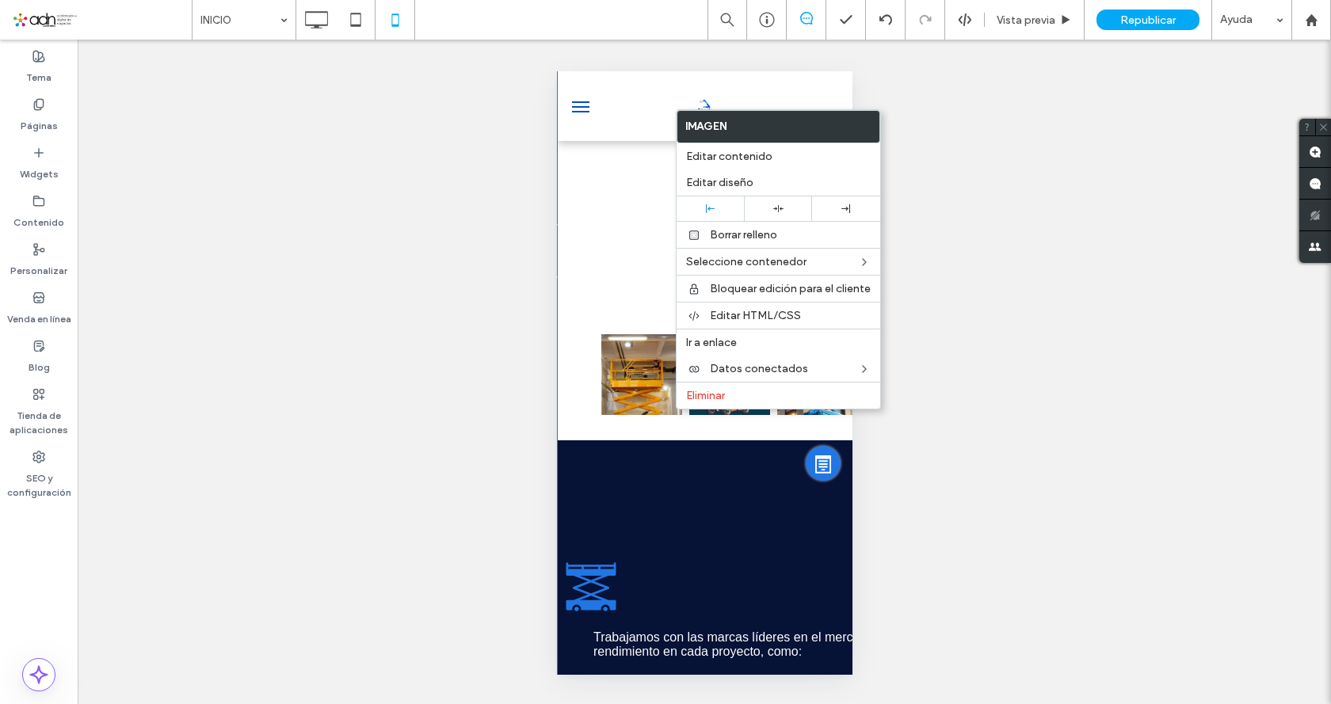
click at [770, 204] on div at bounding box center [778, 209] width 52 height 10
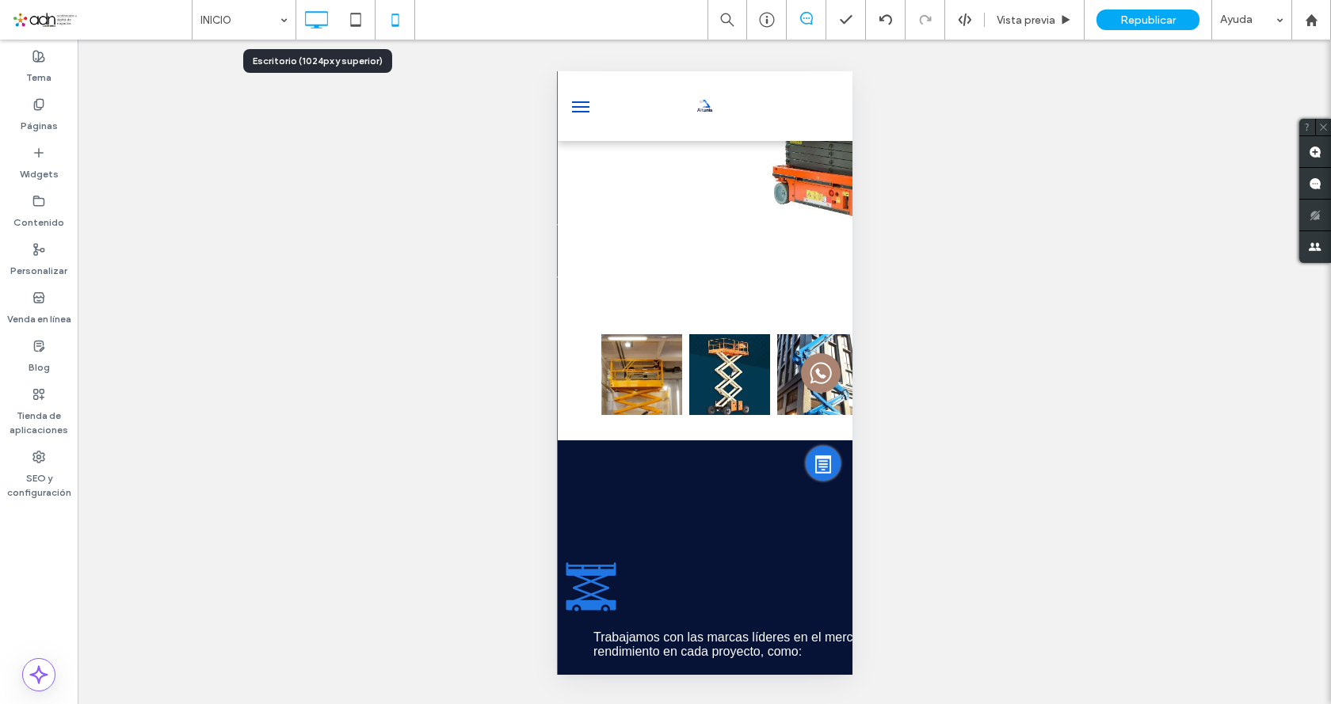
click at [320, 22] on icon at bounding box center [316, 20] width 32 height 32
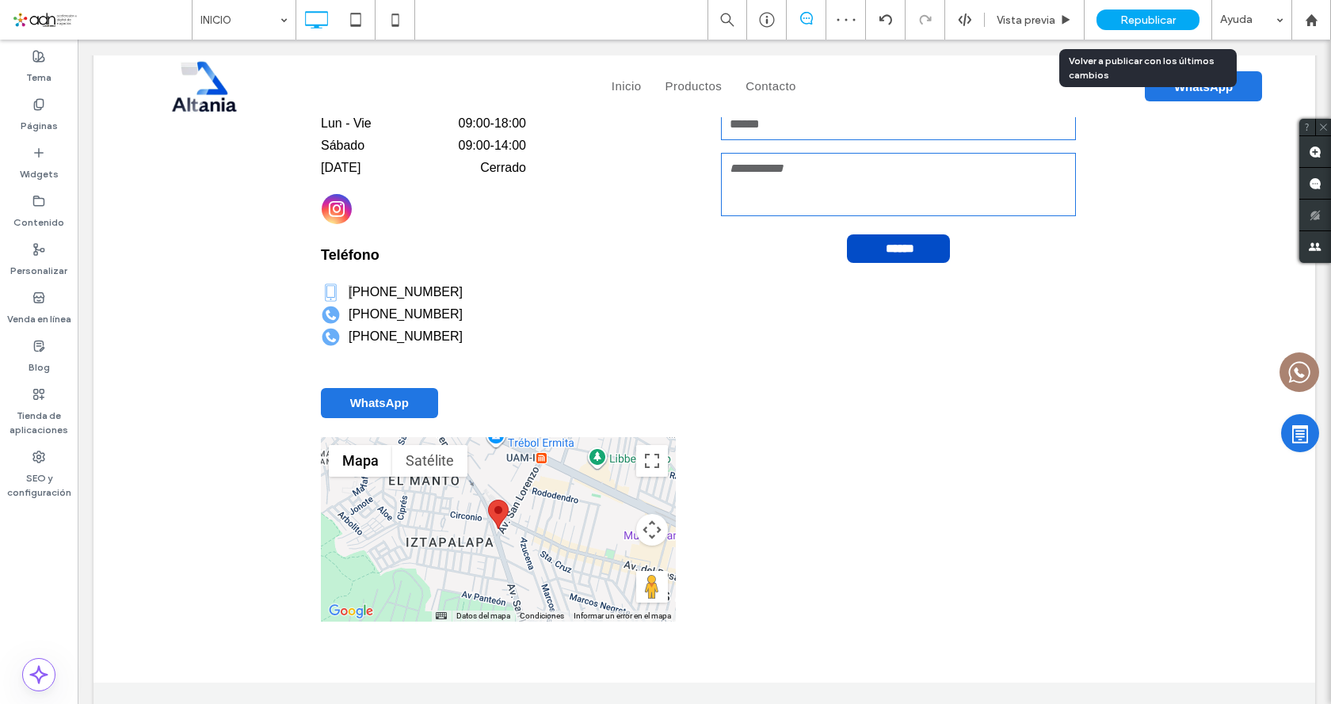
click at [1141, 11] on div "Republicar" at bounding box center [1148, 20] width 103 height 21
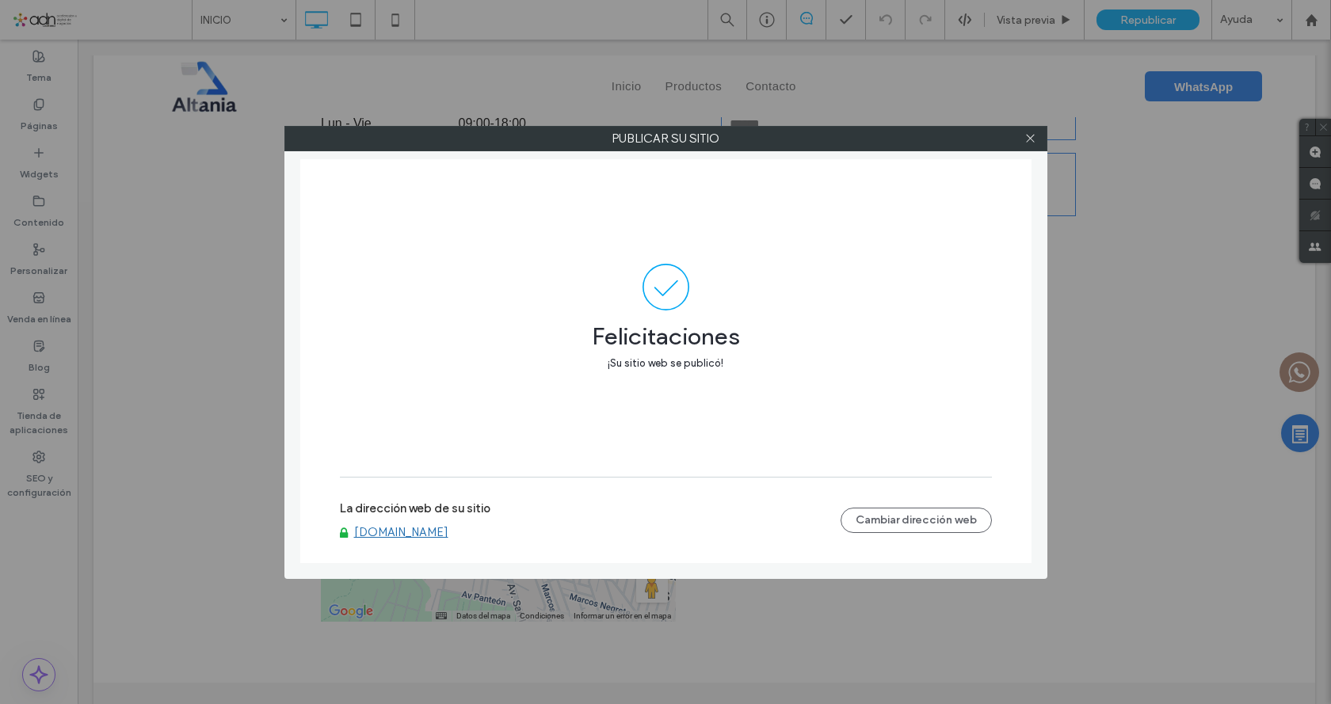
click at [448, 534] on link "www.altaniamaquinaria.com" at bounding box center [401, 532] width 94 height 14
click at [1033, 140] on icon at bounding box center [1030, 138] width 12 height 12
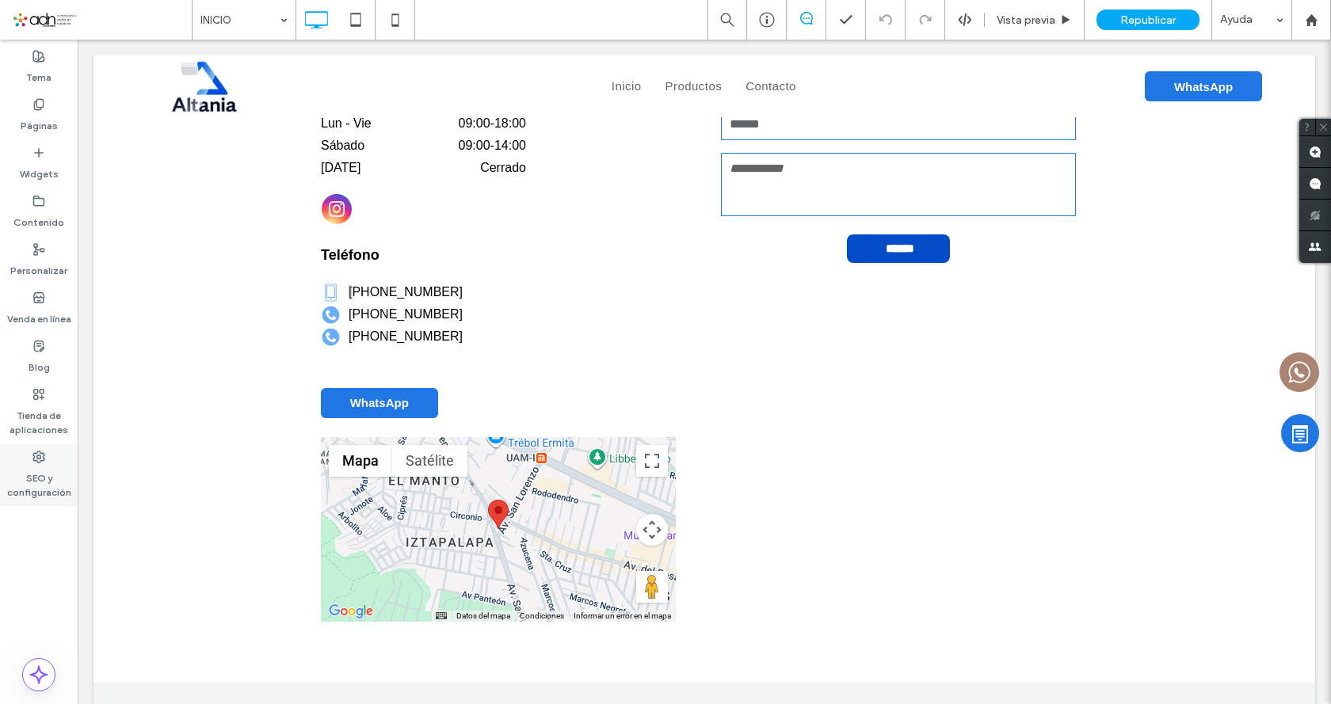
click at [40, 453] on icon at bounding box center [38, 457] width 13 height 13
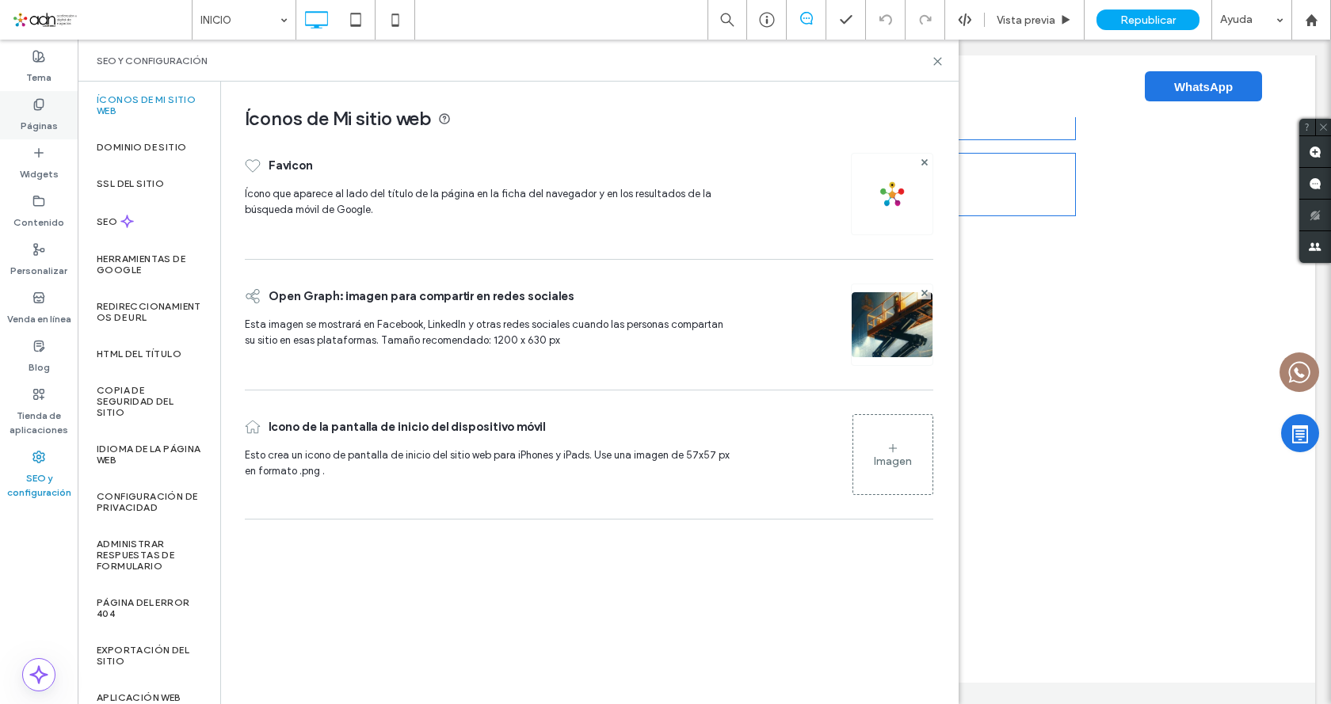
click at [46, 106] on div "Páginas" at bounding box center [39, 115] width 78 height 48
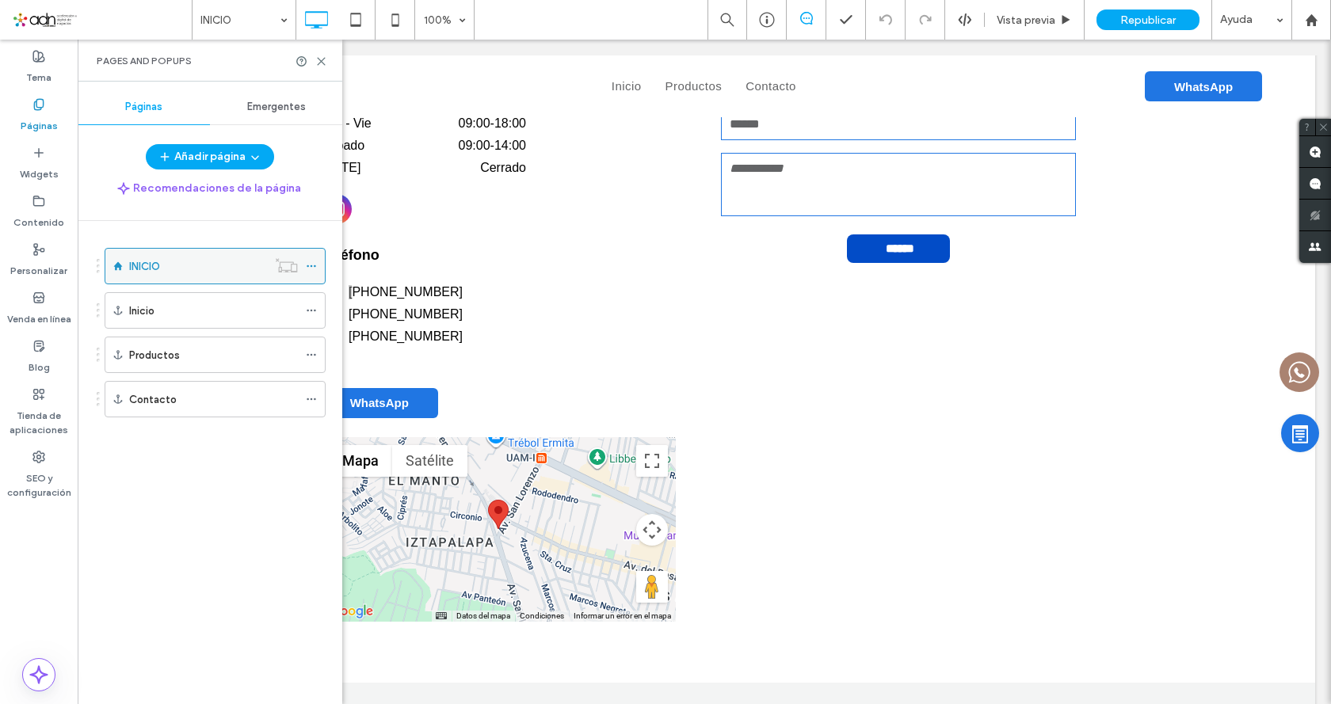
click at [315, 272] on span at bounding box center [311, 266] width 11 height 24
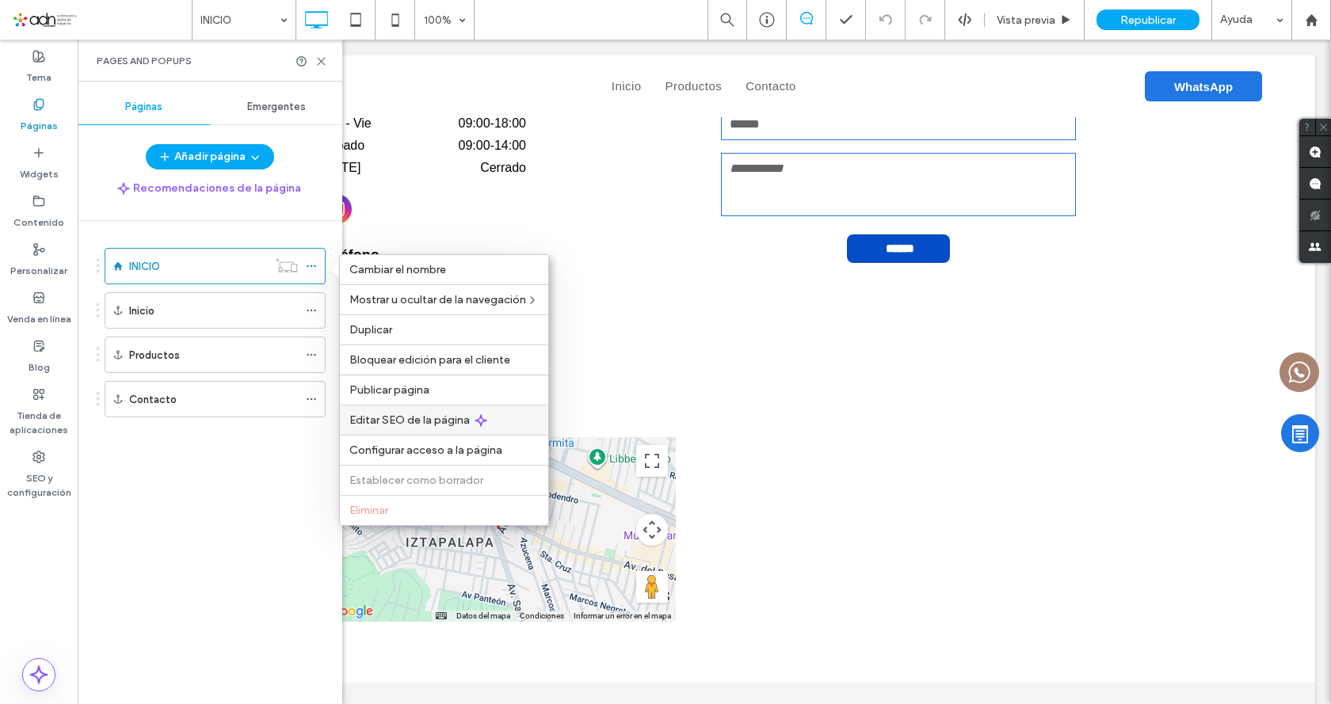
click at [411, 424] on span "Editar SEO de la página" at bounding box center [409, 420] width 120 height 13
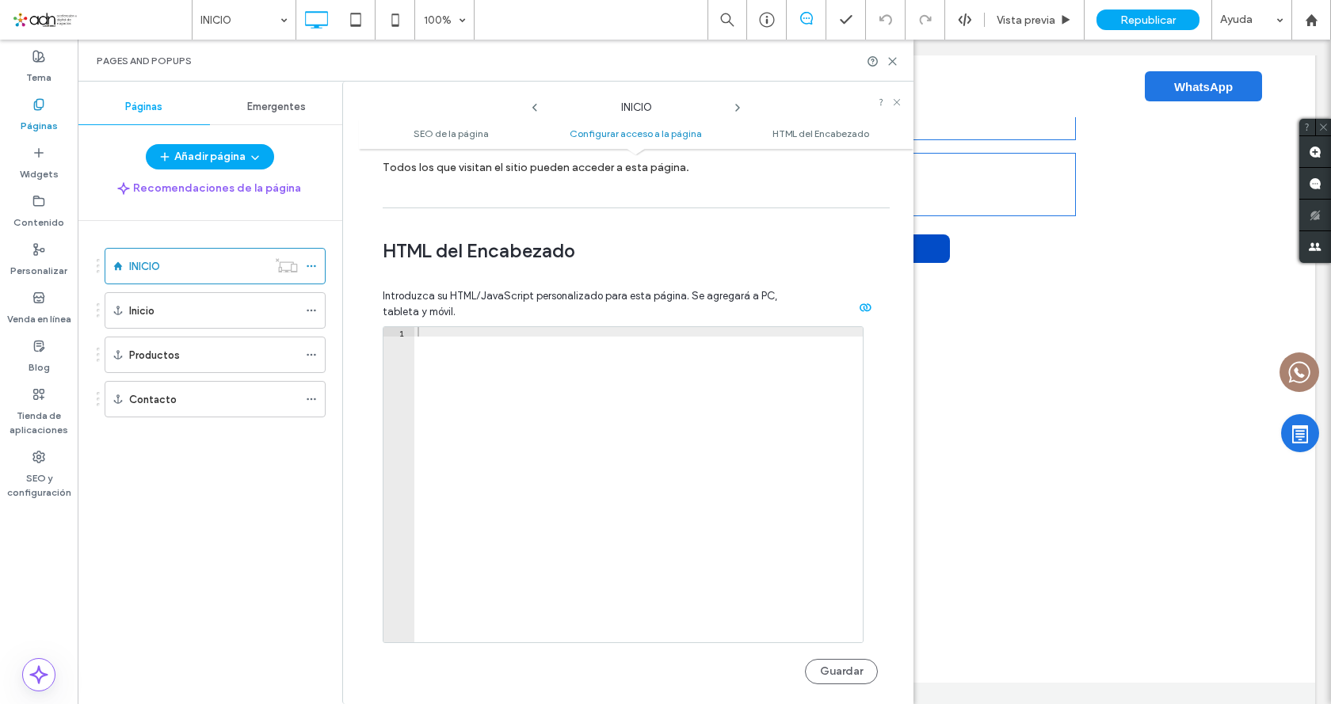
scroll to position [1426, 0]
click at [572, 460] on div at bounding box center [638, 493] width 448 height 334
paste textarea "**********"
type textarea "**********"
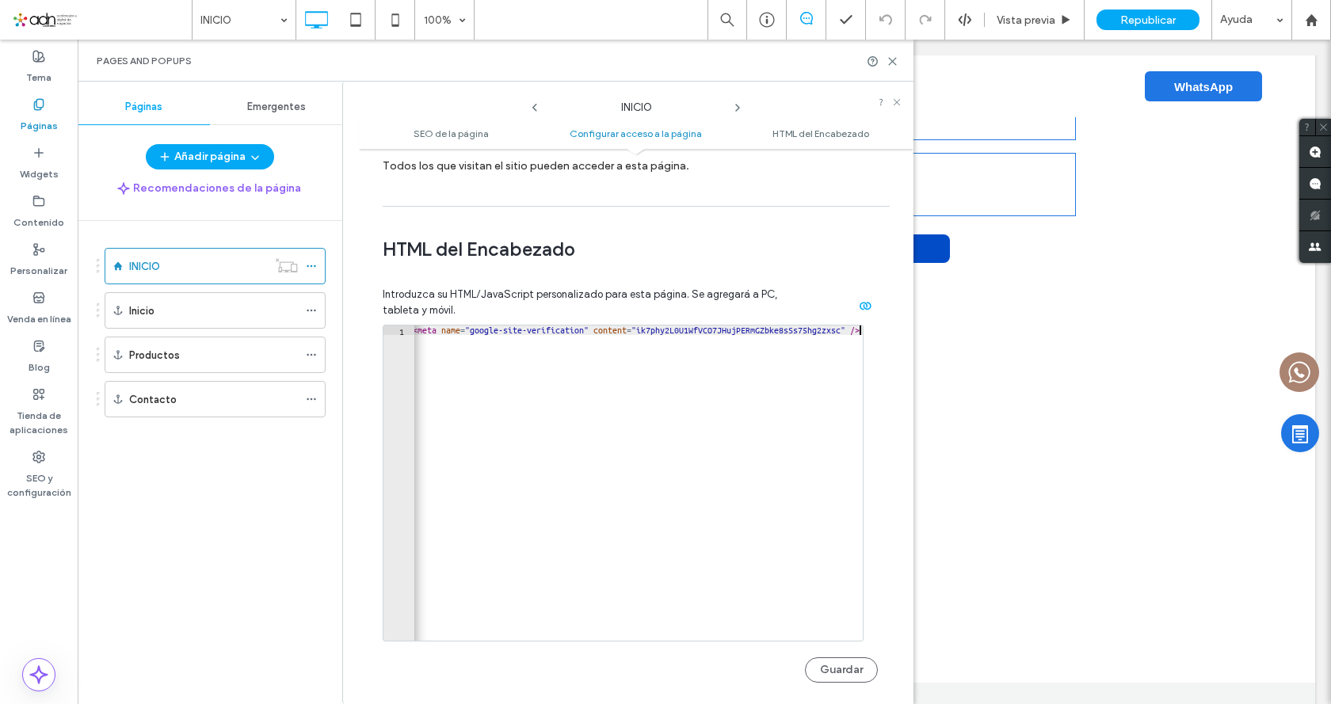
scroll to position [0, 5]
click at [821, 658] on button "Guardar" at bounding box center [841, 670] width 73 height 25
click at [43, 464] on label "SEO y configuración" at bounding box center [39, 481] width 78 height 36
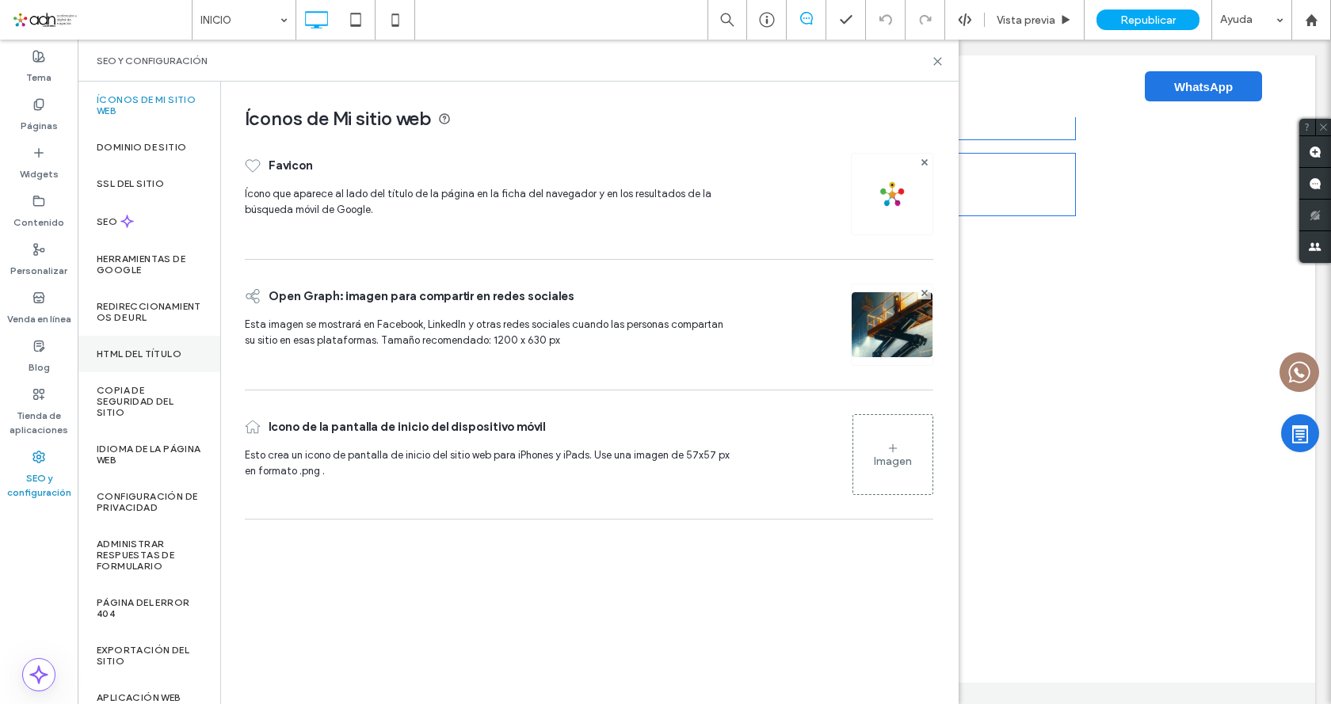
click at [156, 349] on label "HTML del título" at bounding box center [139, 354] width 85 height 11
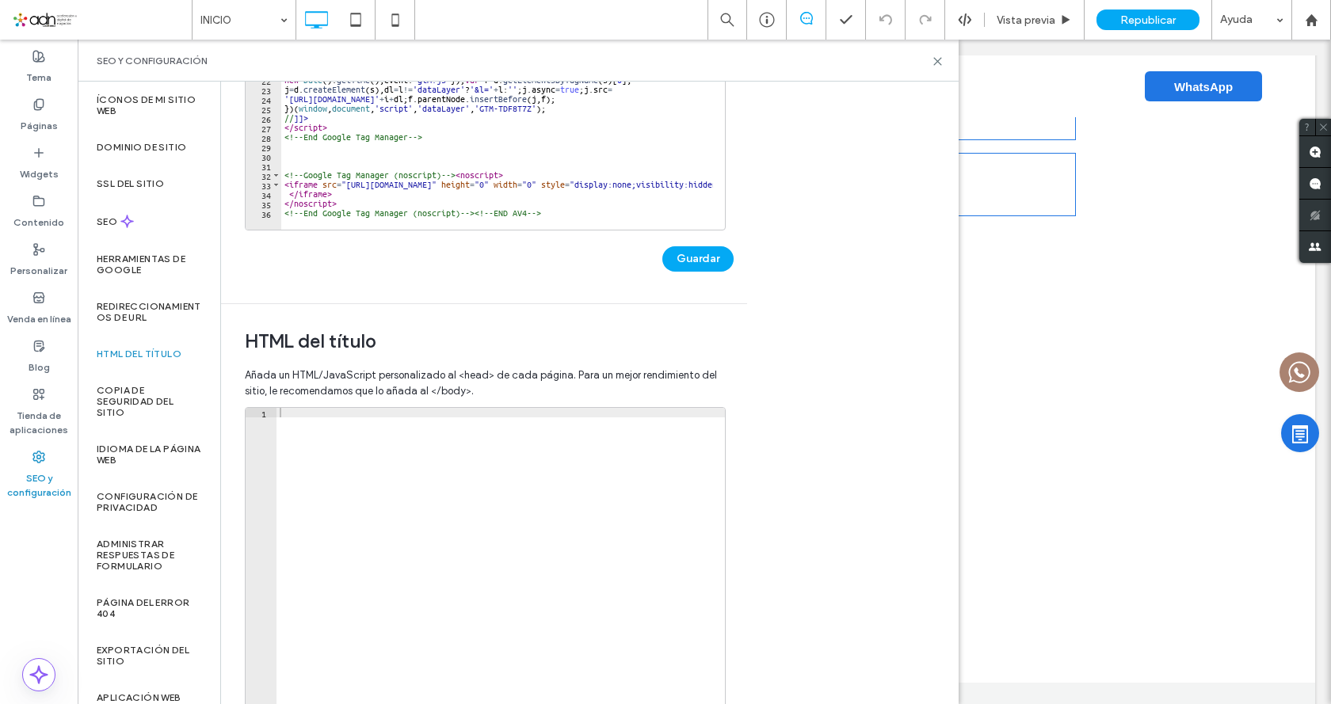
scroll to position [381, 0]
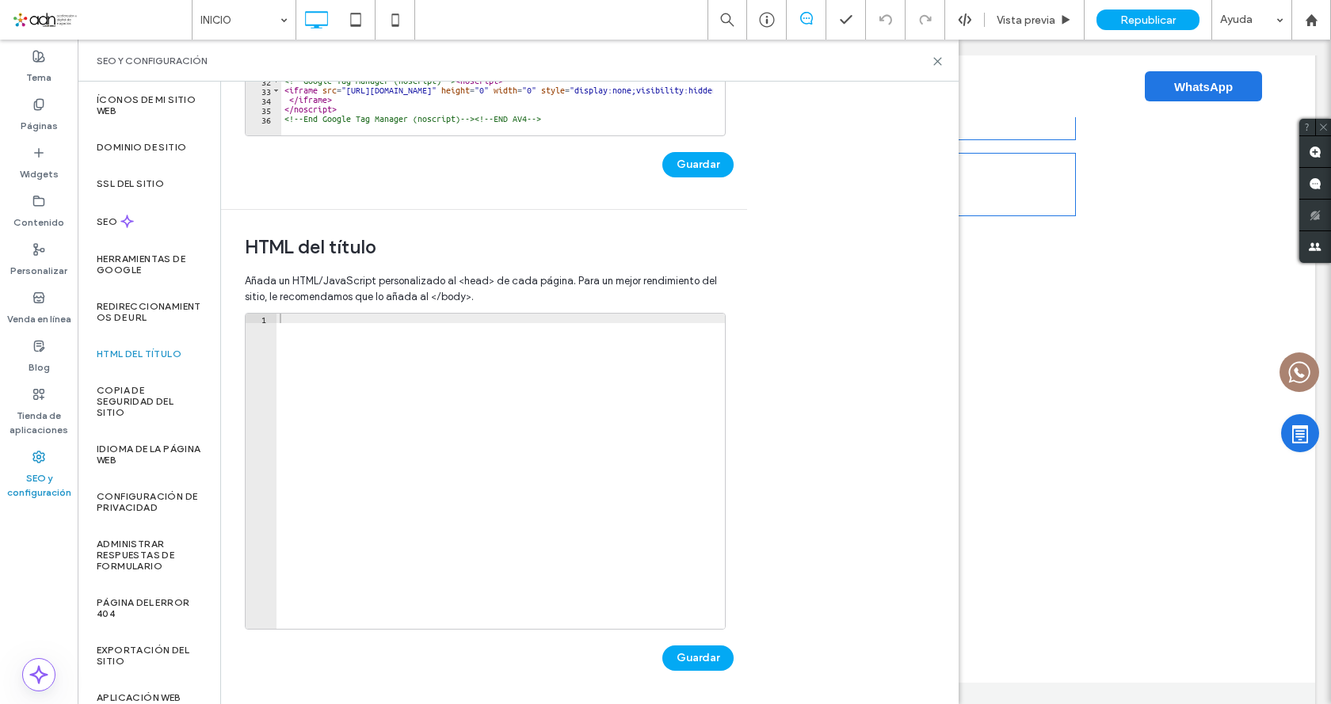
click at [404, 372] on div at bounding box center [501, 481] width 448 height 334
paste textarea "**********"
type textarea "**********"
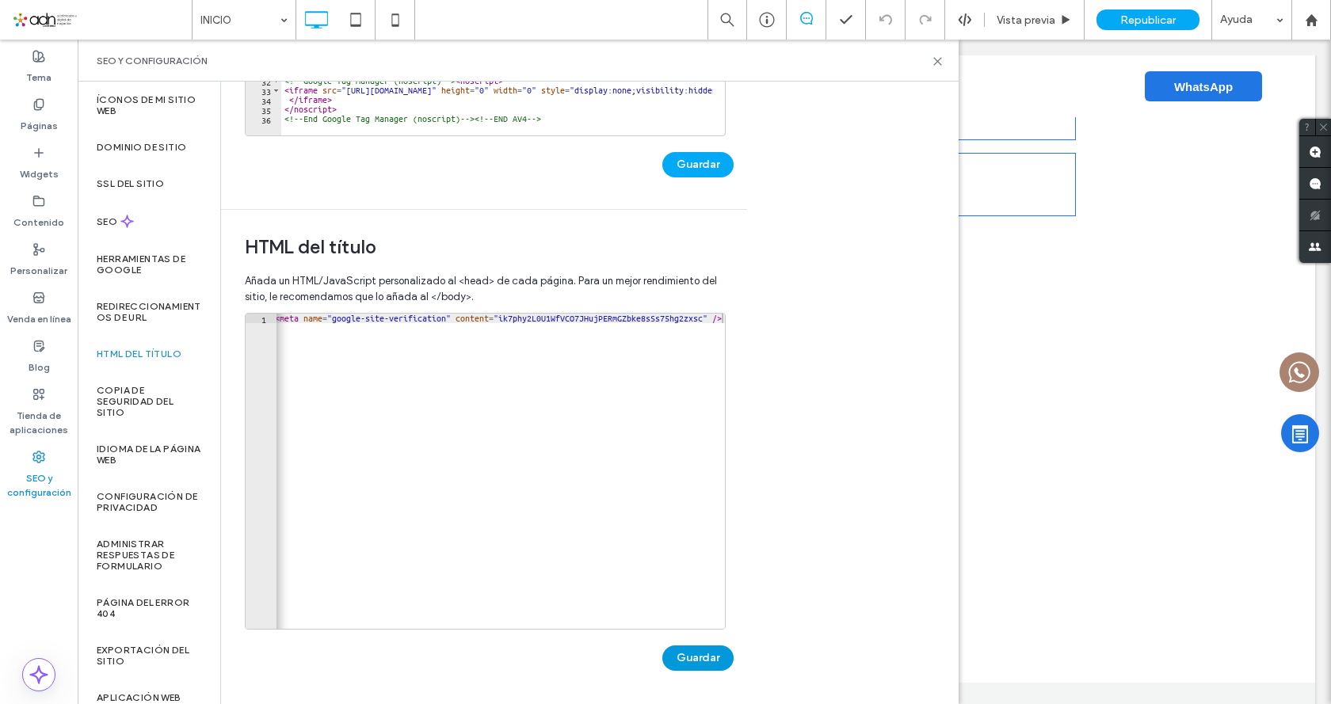
click at [688, 651] on button "Guardar" at bounding box center [697, 658] width 71 height 25
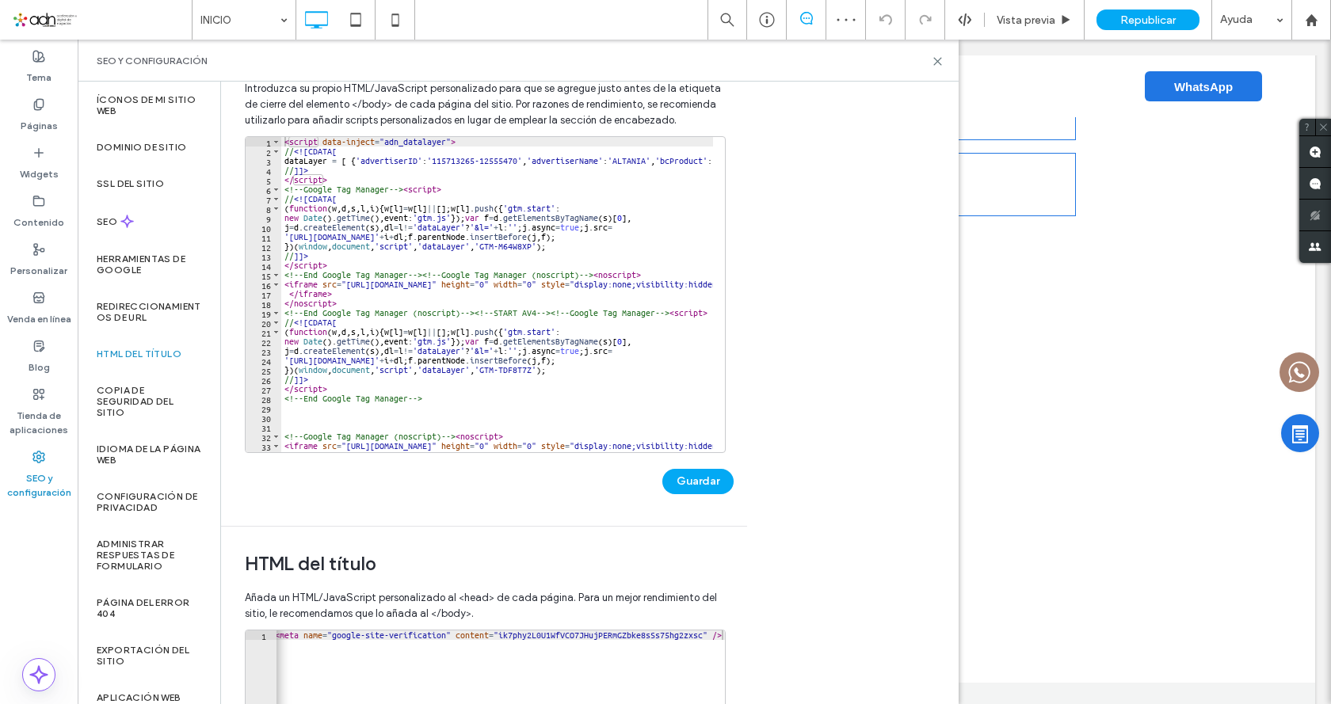
scroll to position [0, 0]
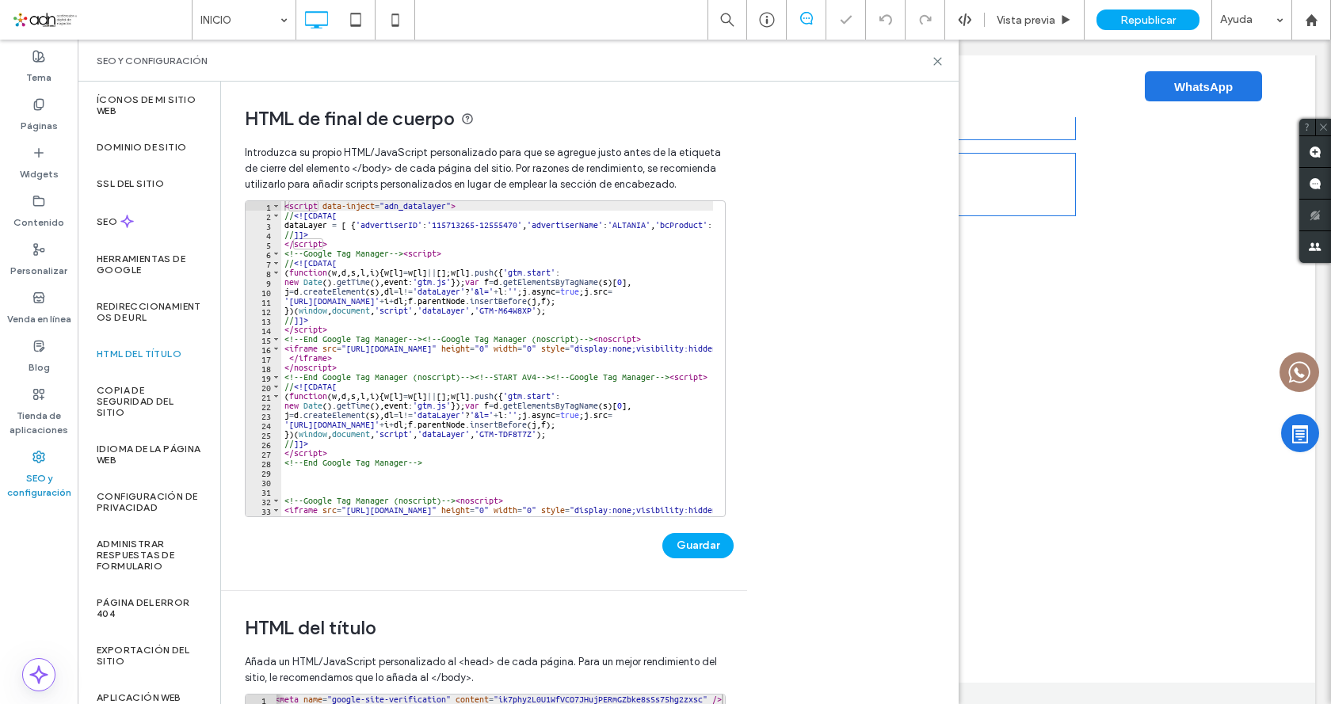
click at [41, 465] on label "SEO y configuración" at bounding box center [39, 481] width 78 height 36
click at [139, 214] on div "SEO" at bounding box center [149, 221] width 143 height 39
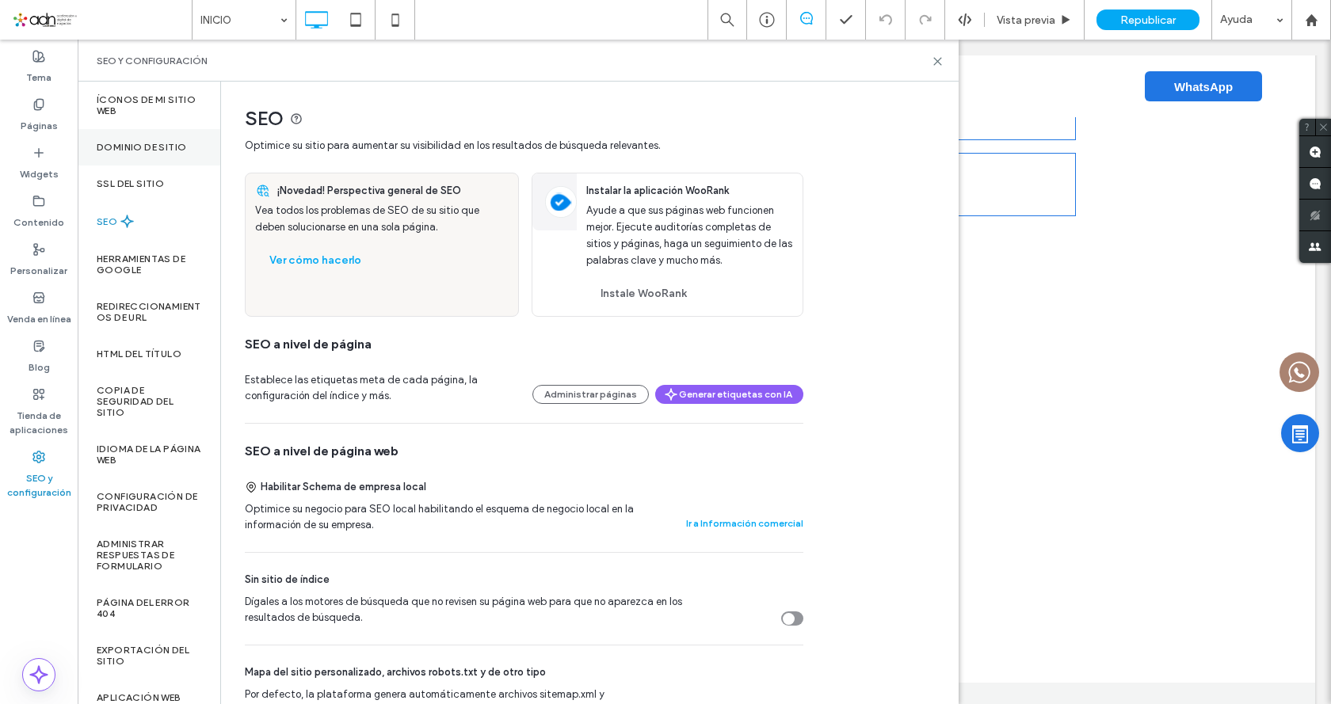
click at [164, 145] on label "Dominio de sitio" at bounding box center [142, 147] width 90 height 11
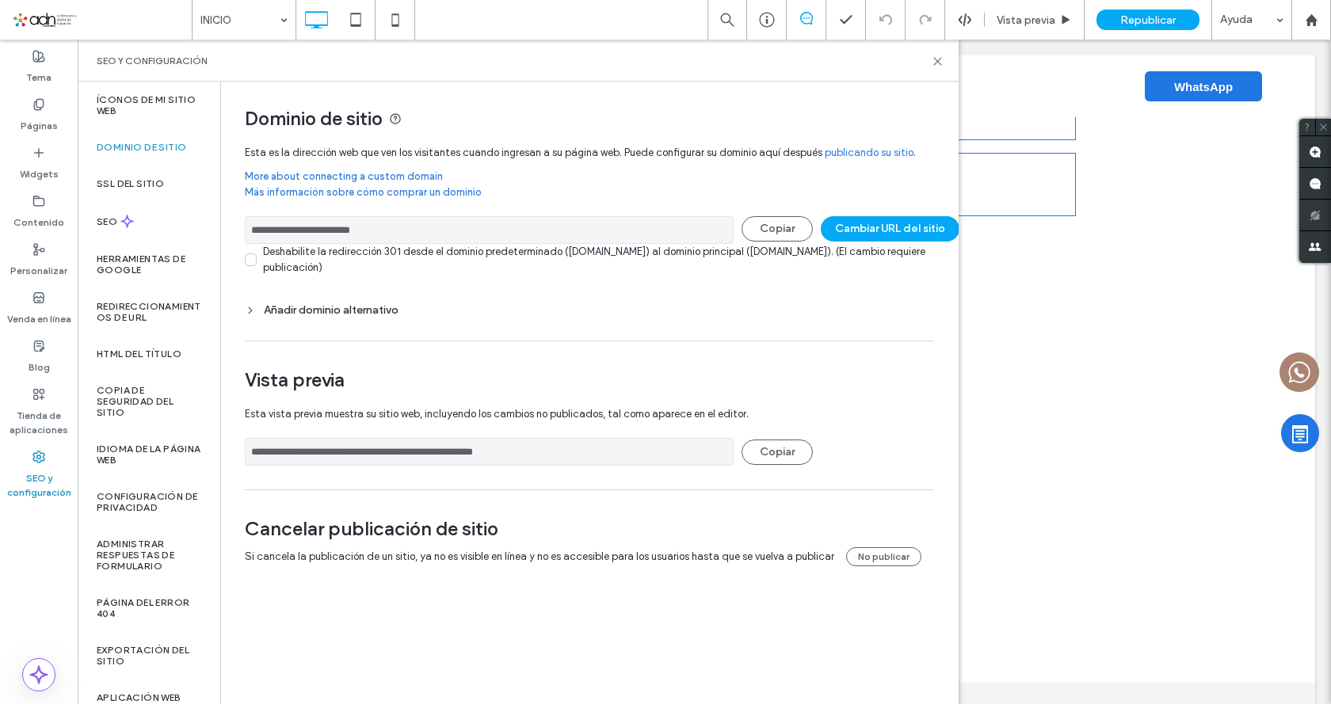
click at [43, 469] on label "SEO y configuración" at bounding box center [39, 481] width 78 height 36
click at [41, 99] on use at bounding box center [38, 104] width 9 height 10
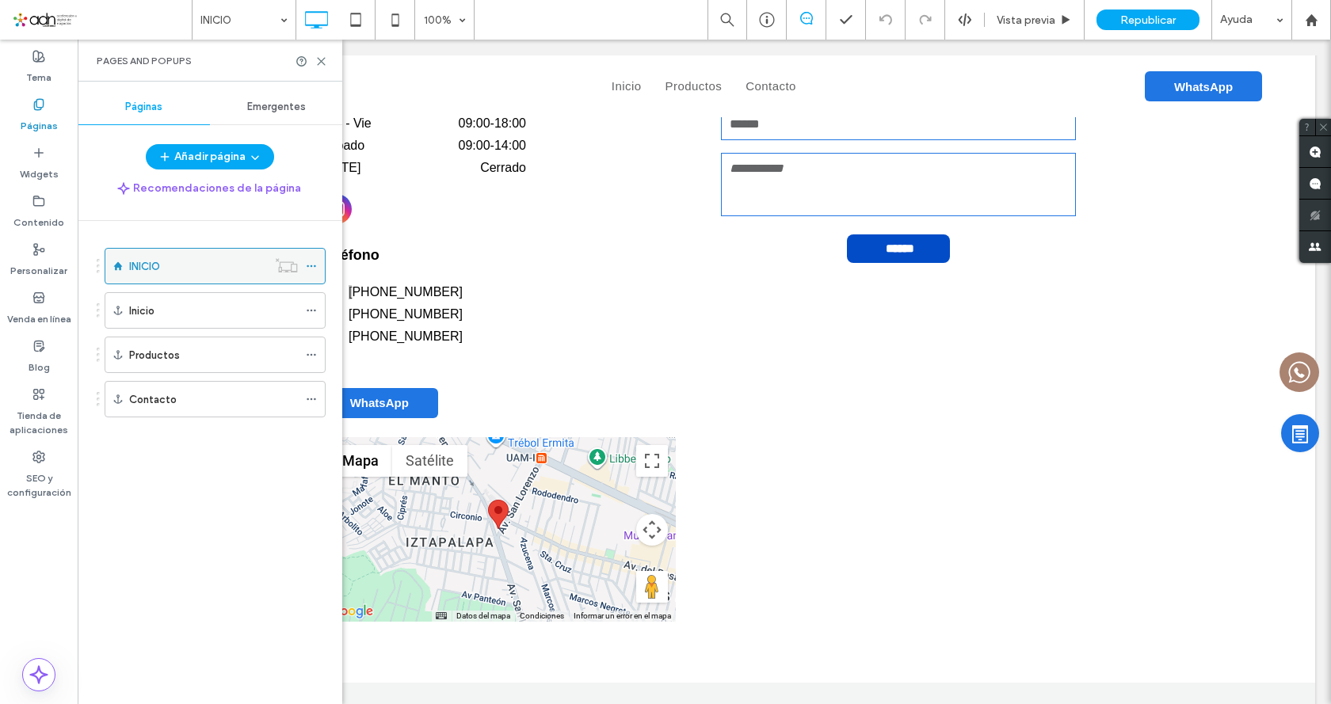
click at [305, 269] on div "INICIO" at bounding box center [215, 266] width 221 height 36
click at [316, 268] on icon at bounding box center [311, 266] width 11 height 11
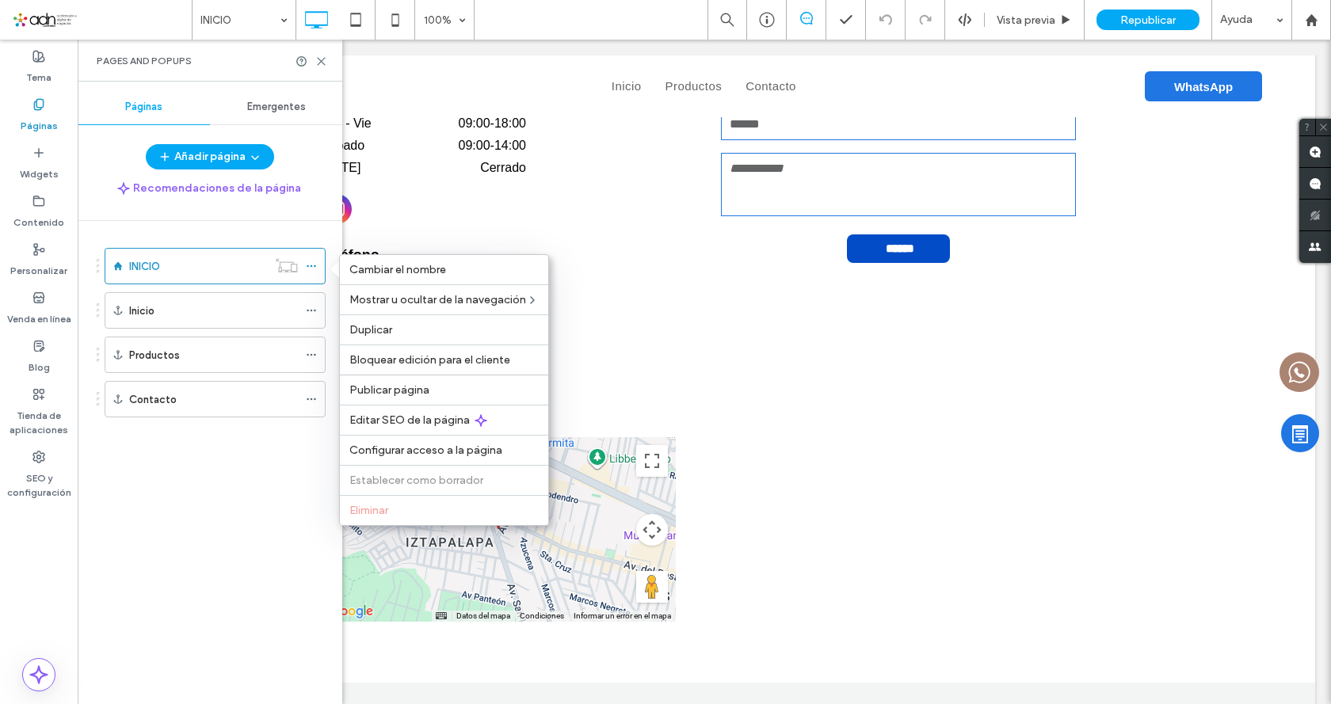
click at [38, 113] on label "Páginas" at bounding box center [39, 122] width 37 height 22
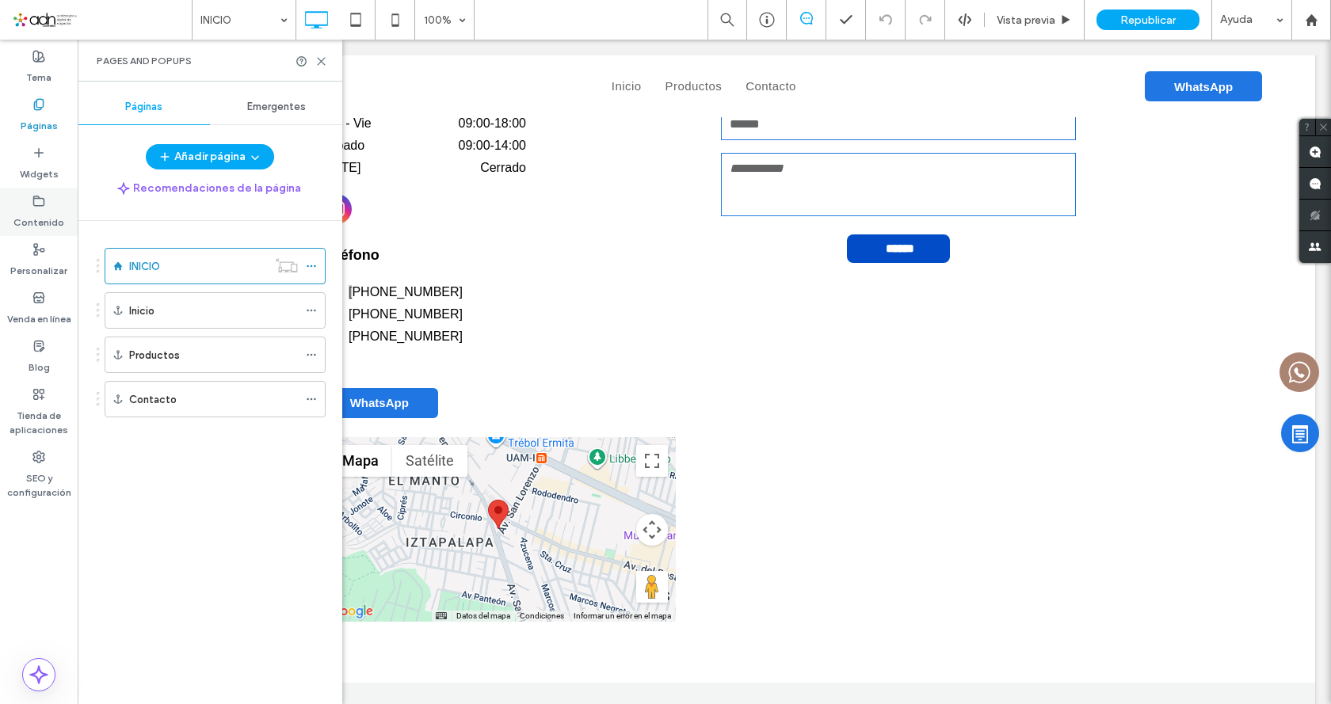
click at [32, 206] on icon at bounding box center [38, 201] width 13 height 13
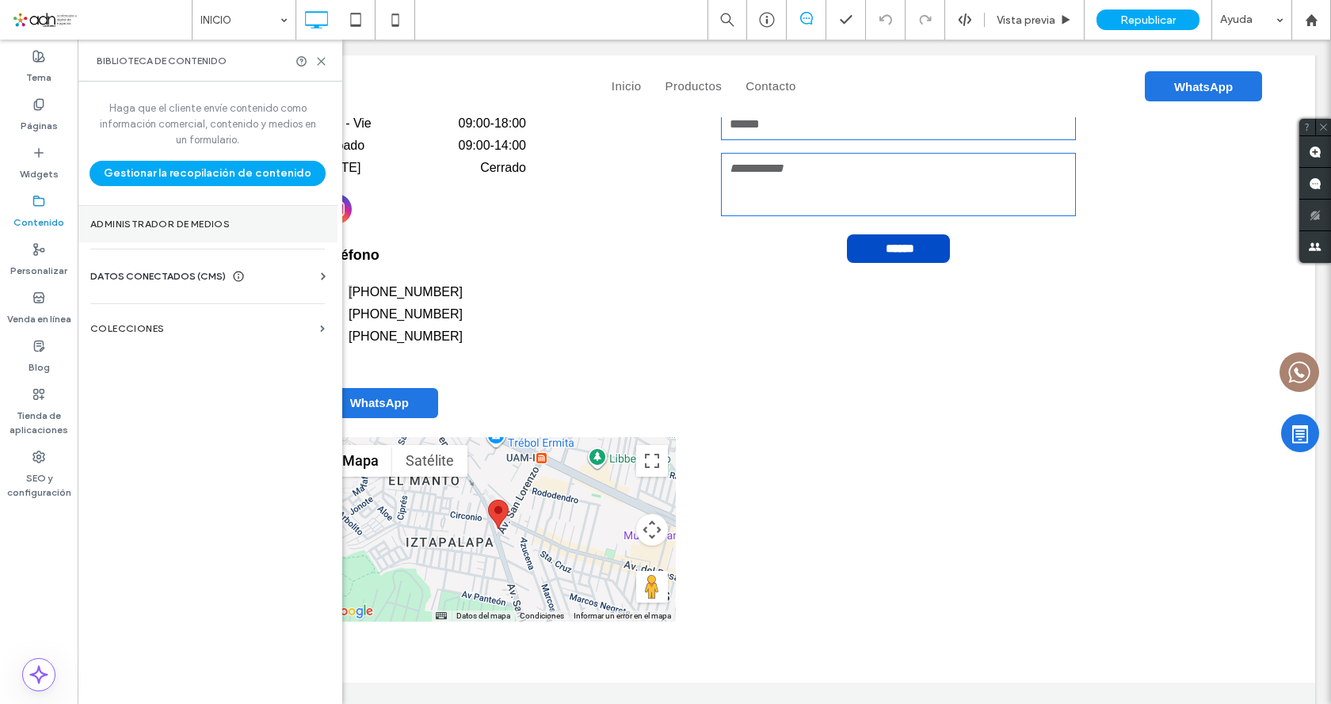
click at [254, 228] on label "Administrador de medios" at bounding box center [207, 224] width 235 height 11
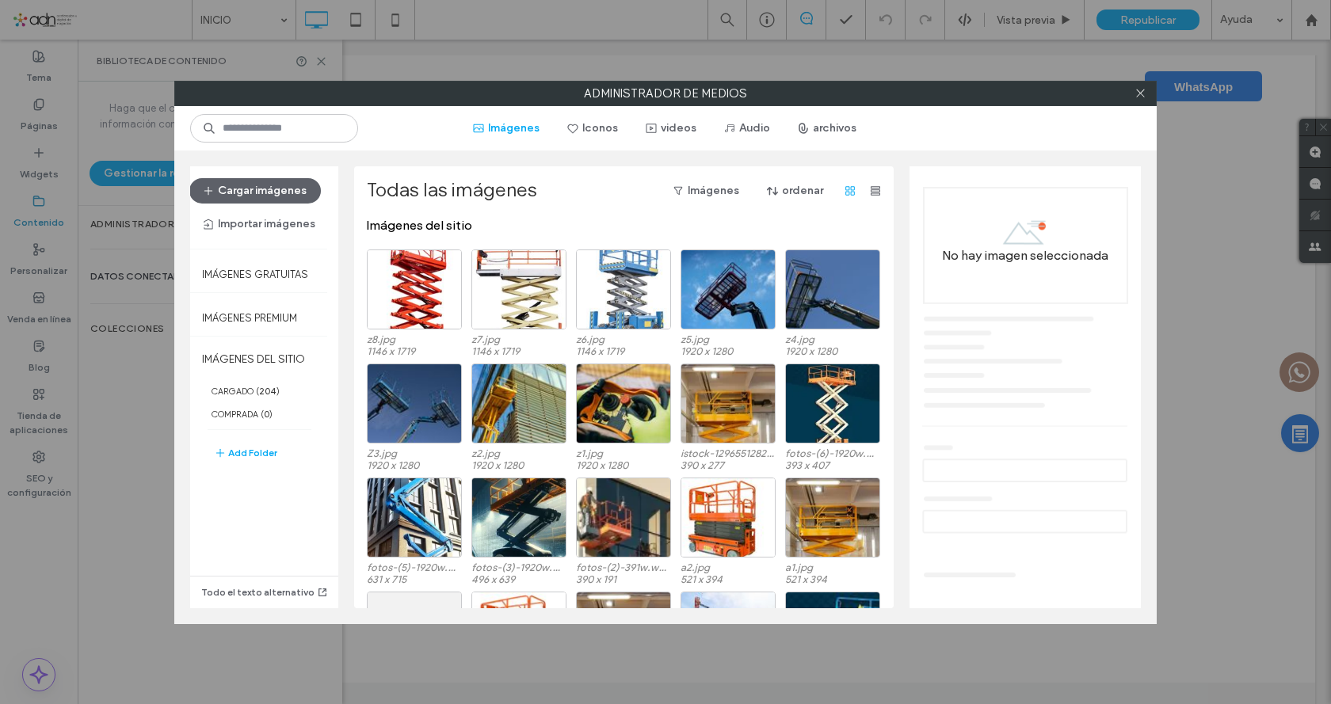
click at [135, 273] on div "Administrador de medios Imágenes Iconos videos Audio archivos Cargar imágenes I…" at bounding box center [665, 352] width 1331 height 704
drag, startPoint x: 1139, startPoint y: 95, endPoint x: 1100, endPoint y: 106, distance: 40.4
click at [1140, 95] on icon at bounding box center [1141, 93] width 12 height 12
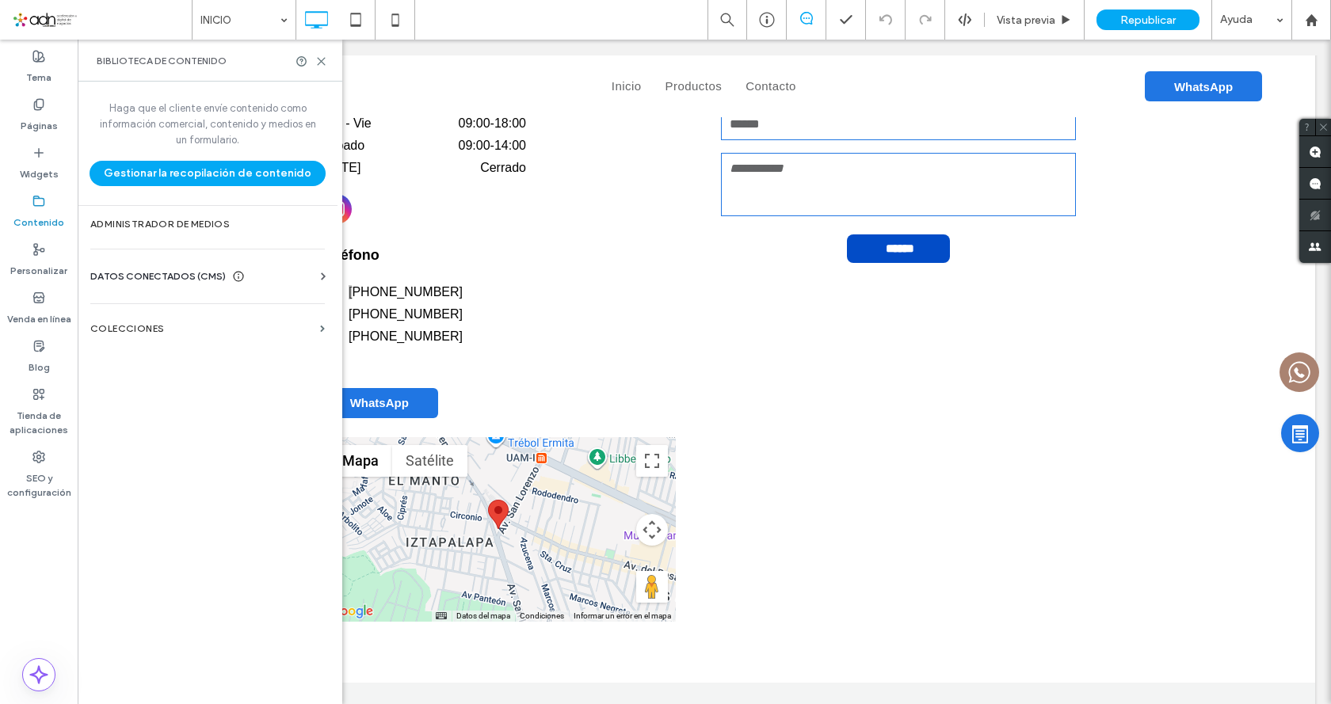
click at [178, 284] on span "DATOS CONECTADOS (CMS)" at bounding box center [157, 277] width 135 height 16
click at [189, 313] on label "Información del negocio" at bounding box center [210, 315] width 215 height 11
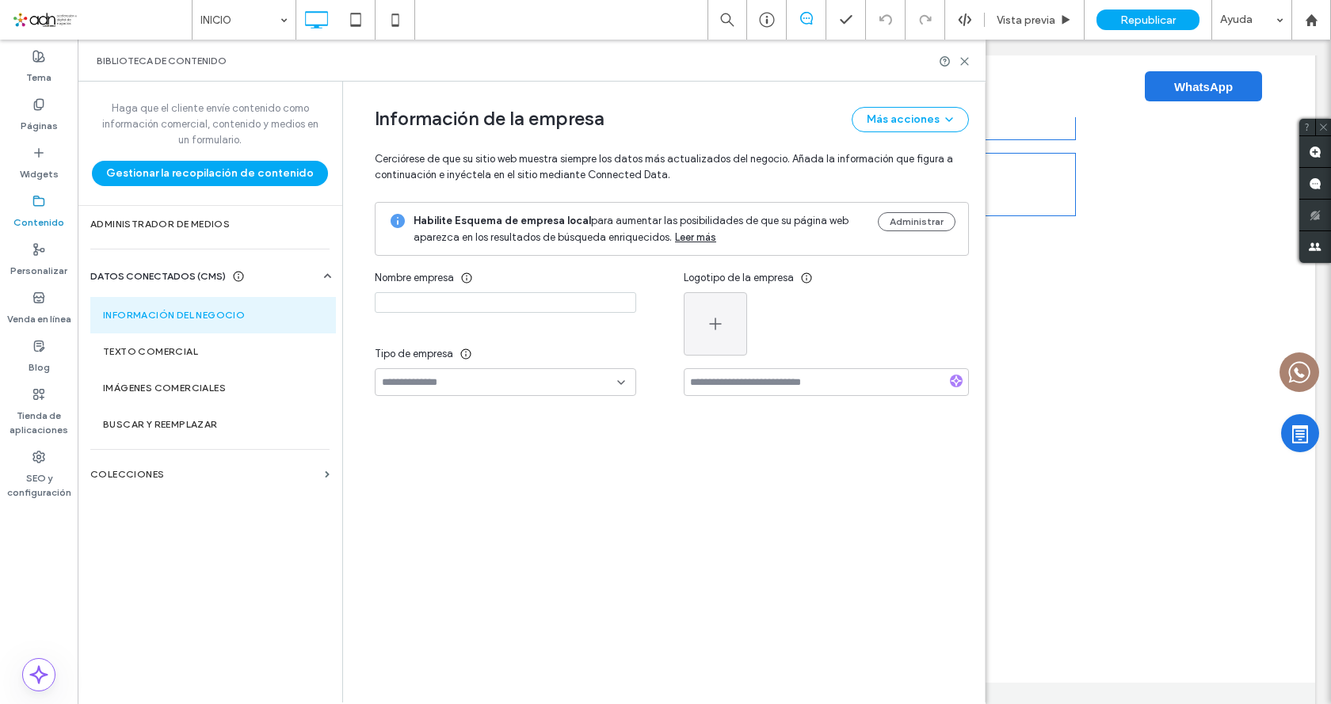
type input "*******"
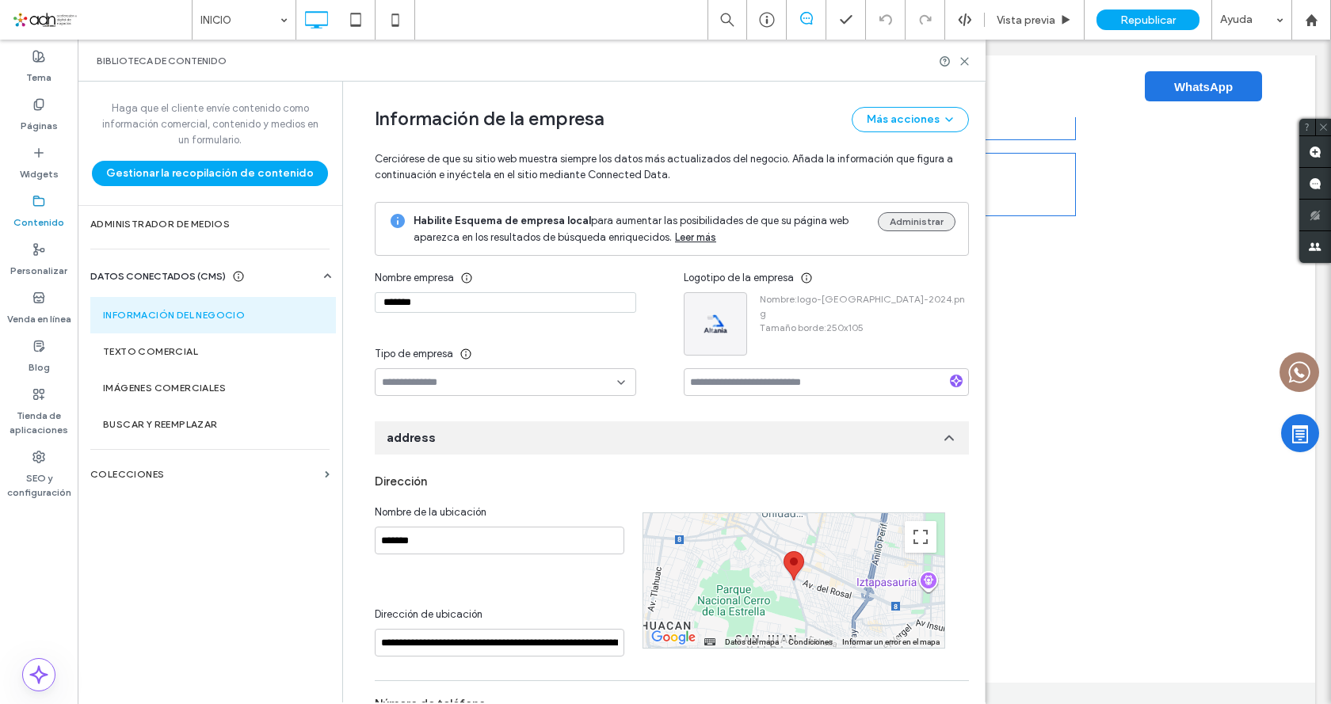
click at [911, 225] on button "Administrar" at bounding box center [917, 221] width 78 height 19
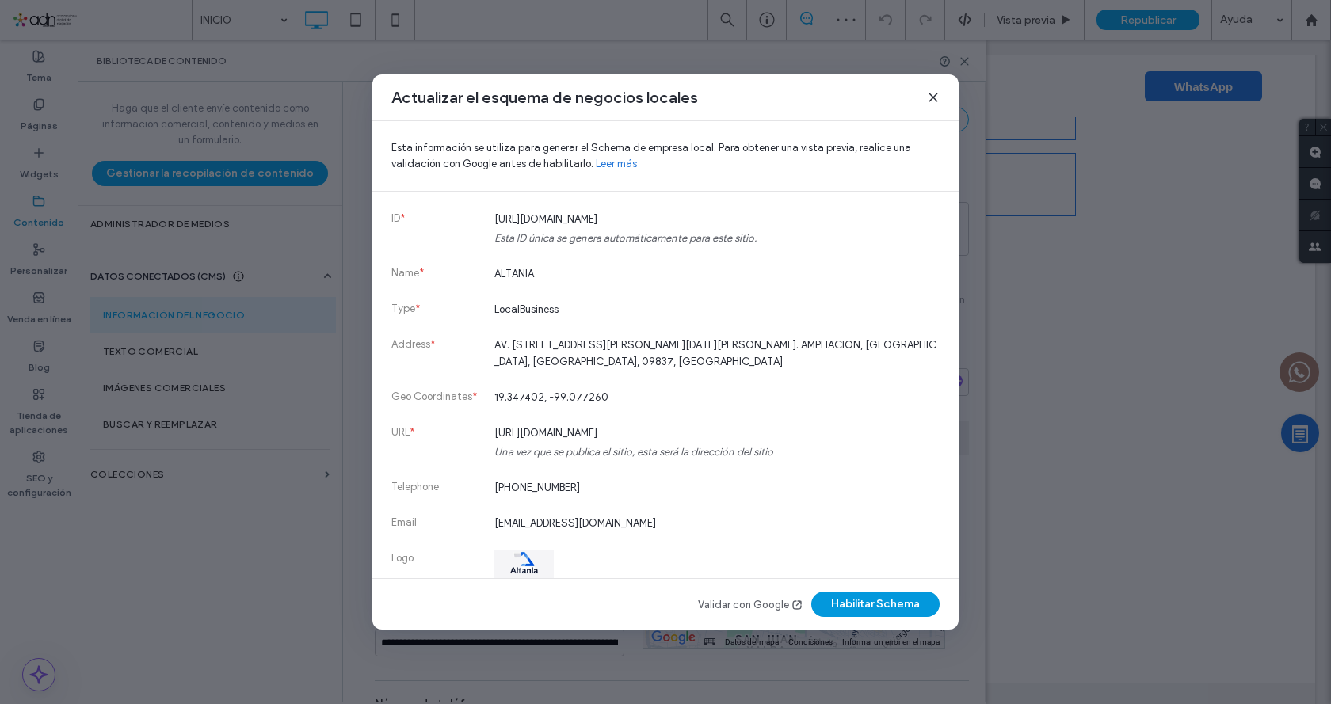
click at [895, 612] on button "Habilitar Schema" at bounding box center [875, 604] width 128 height 25
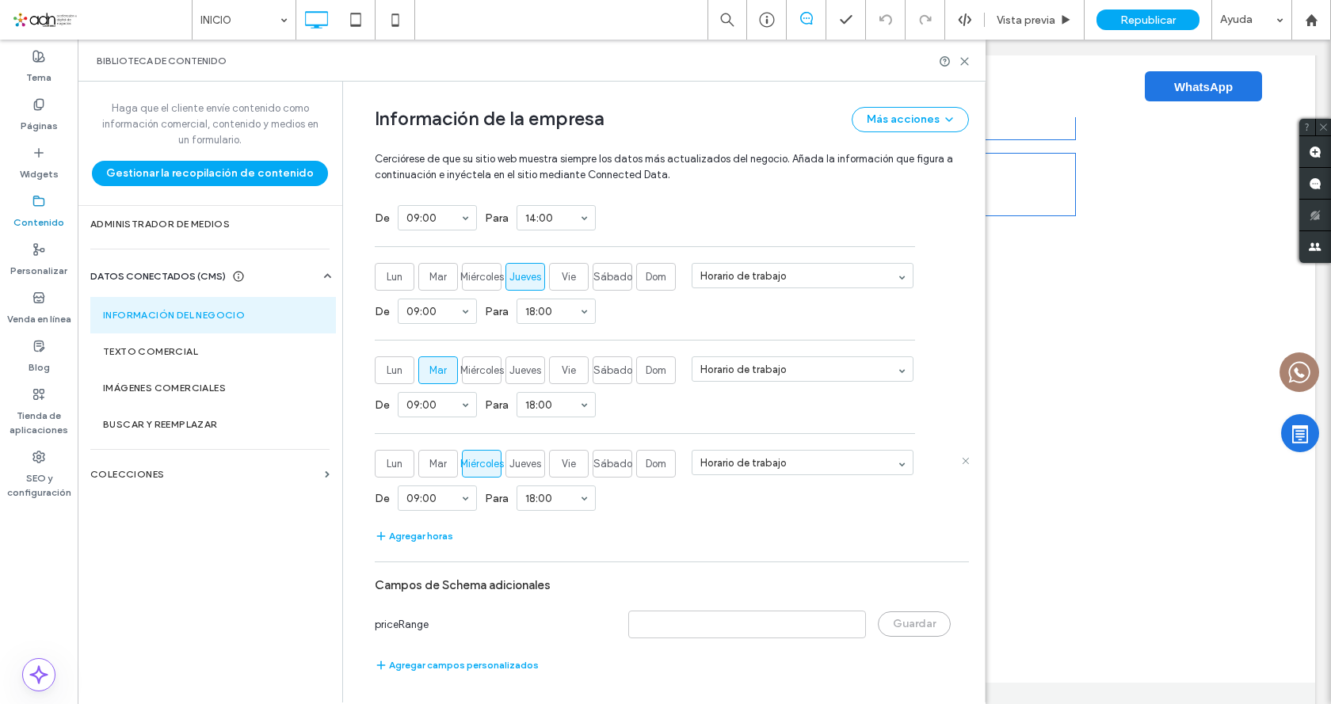
scroll to position [1116, 0]
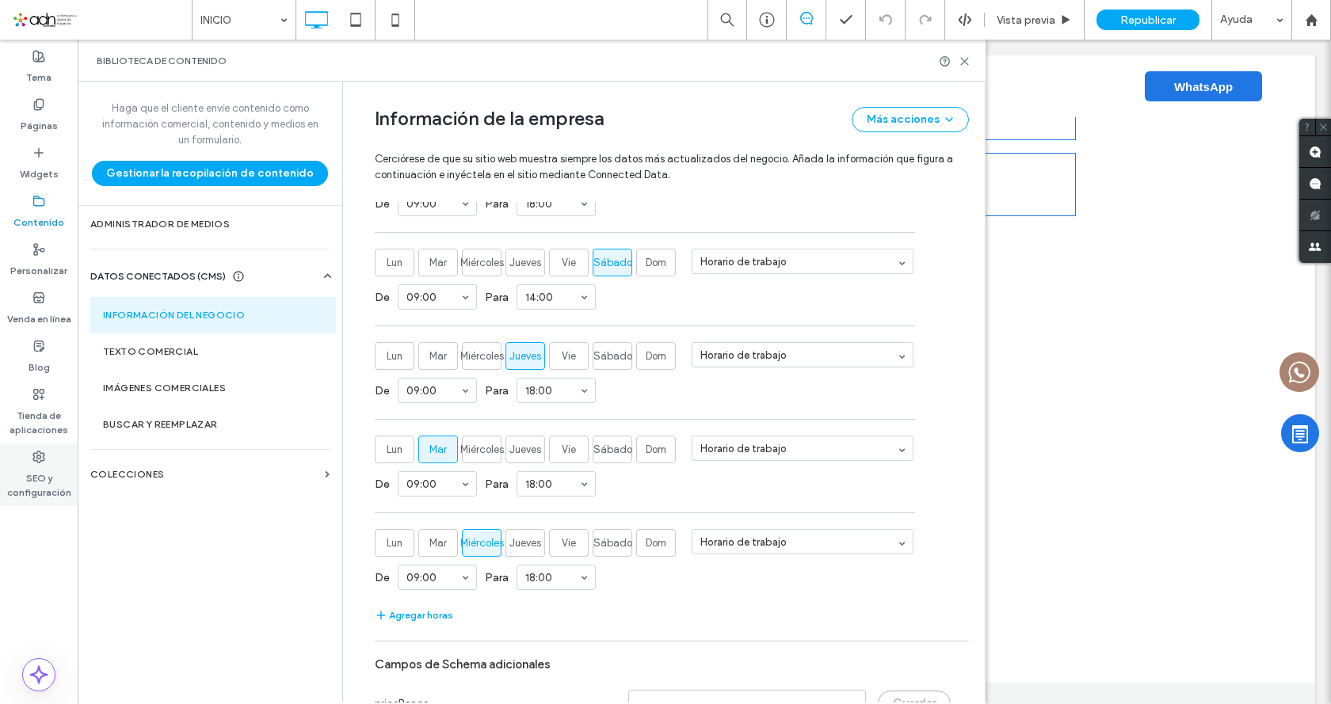
click at [34, 461] on icon at bounding box center [38, 457] width 13 height 13
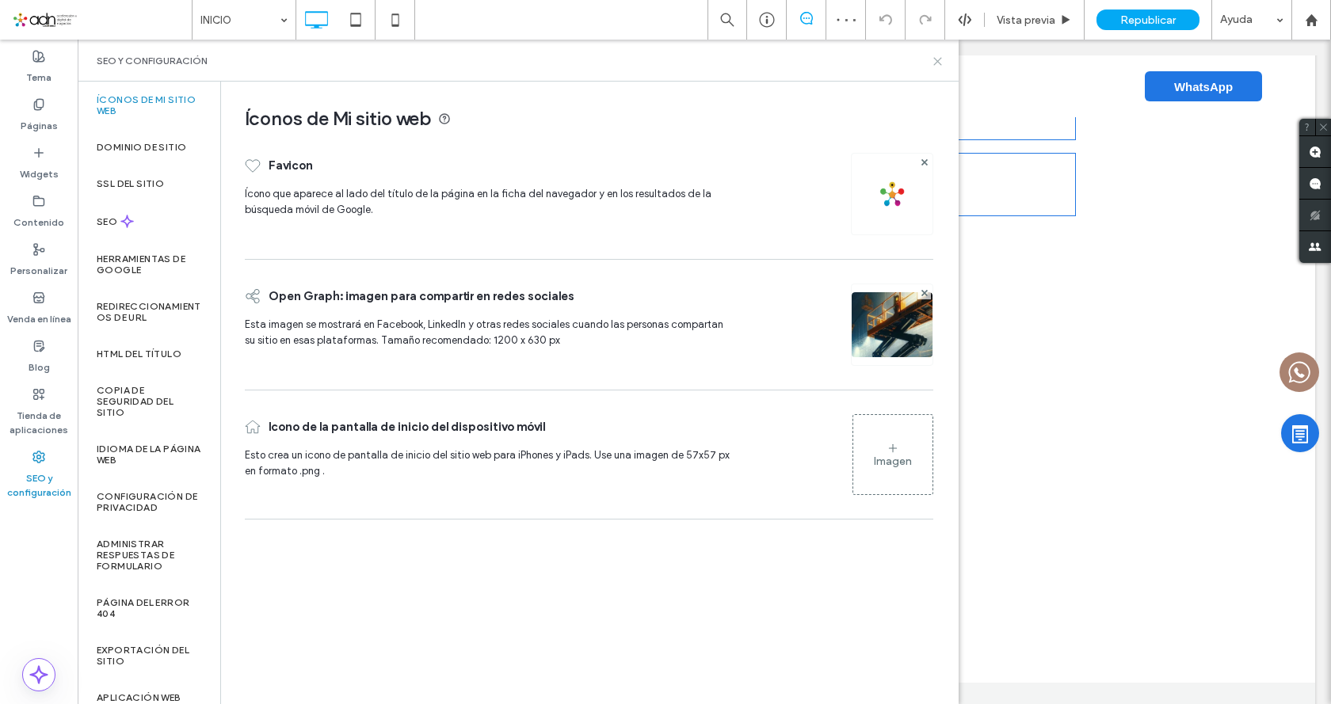
click at [936, 60] on use at bounding box center [937, 61] width 7 height 7
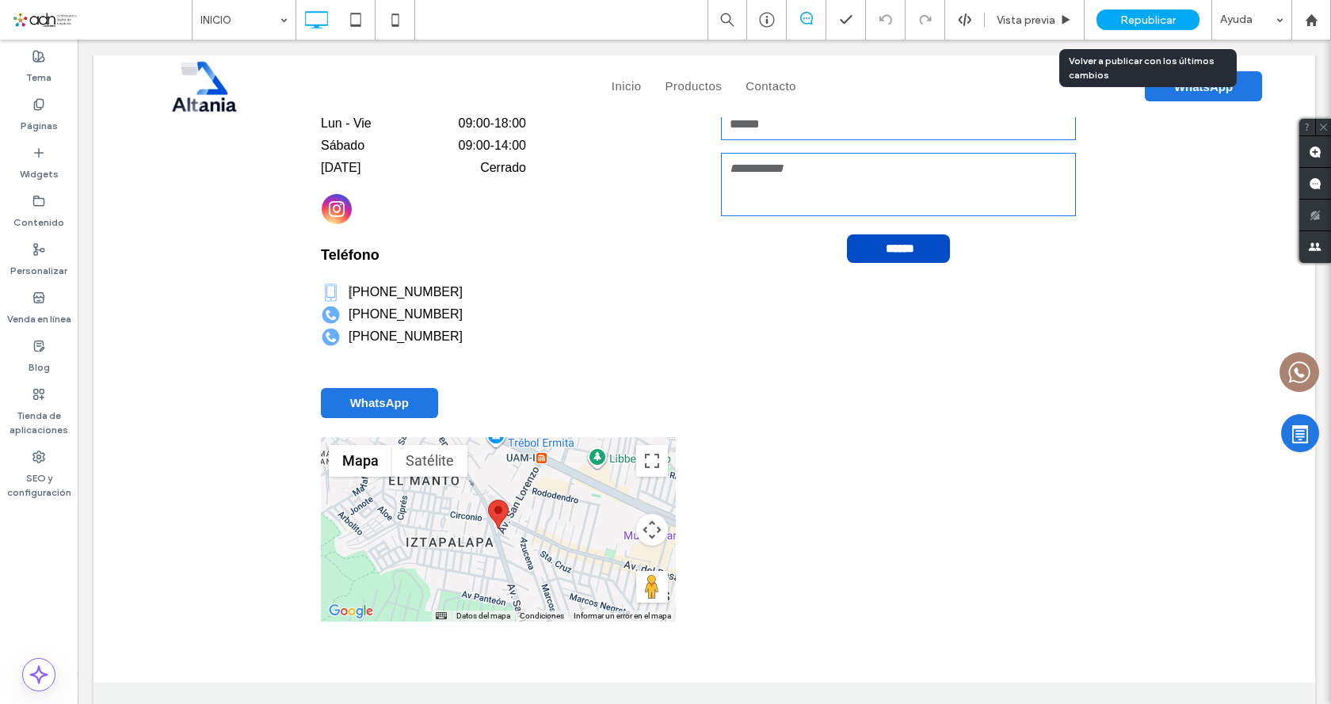
click at [1174, 21] on span "Republicar" at bounding box center [1147, 19] width 55 height 13
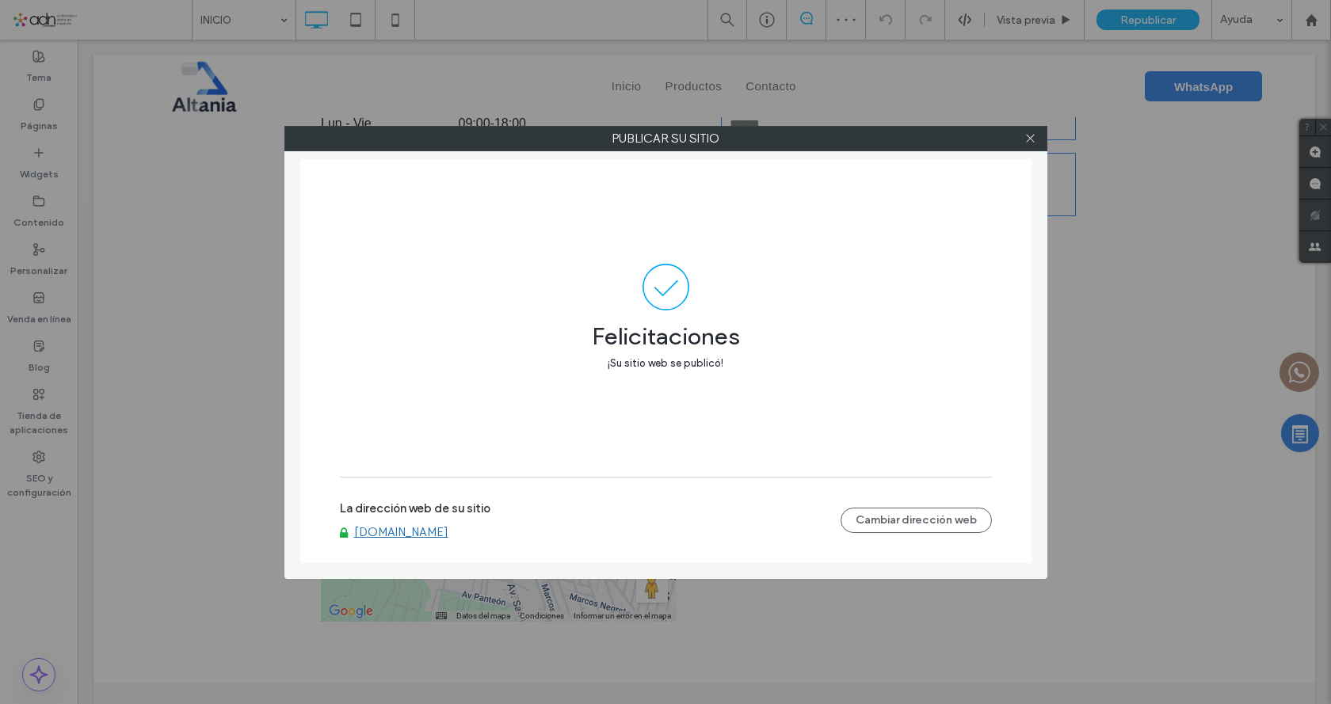
click at [437, 532] on link "www.altaniamaquinaria.com" at bounding box center [401, 532] width 94 height 14
click at [1028, 140] on use at bounding box center [1030, 139] width 8 height 8
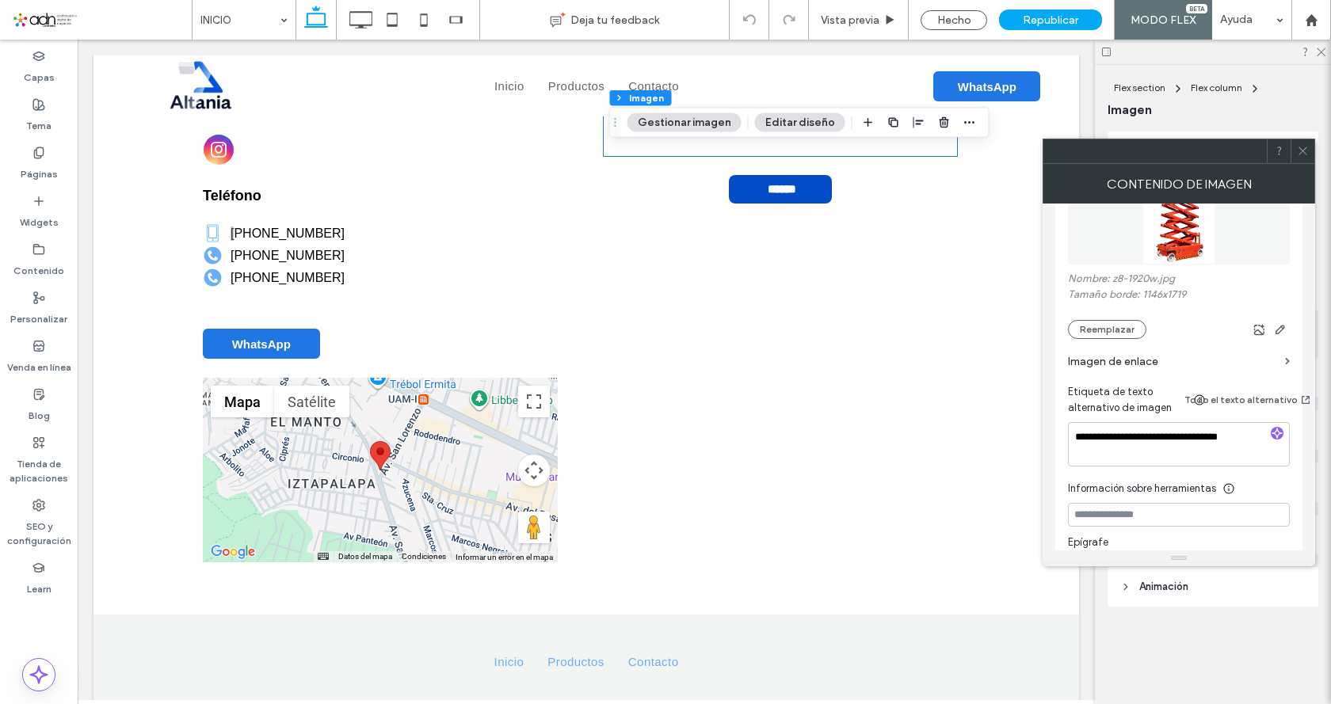
scroll to position [317, 0]
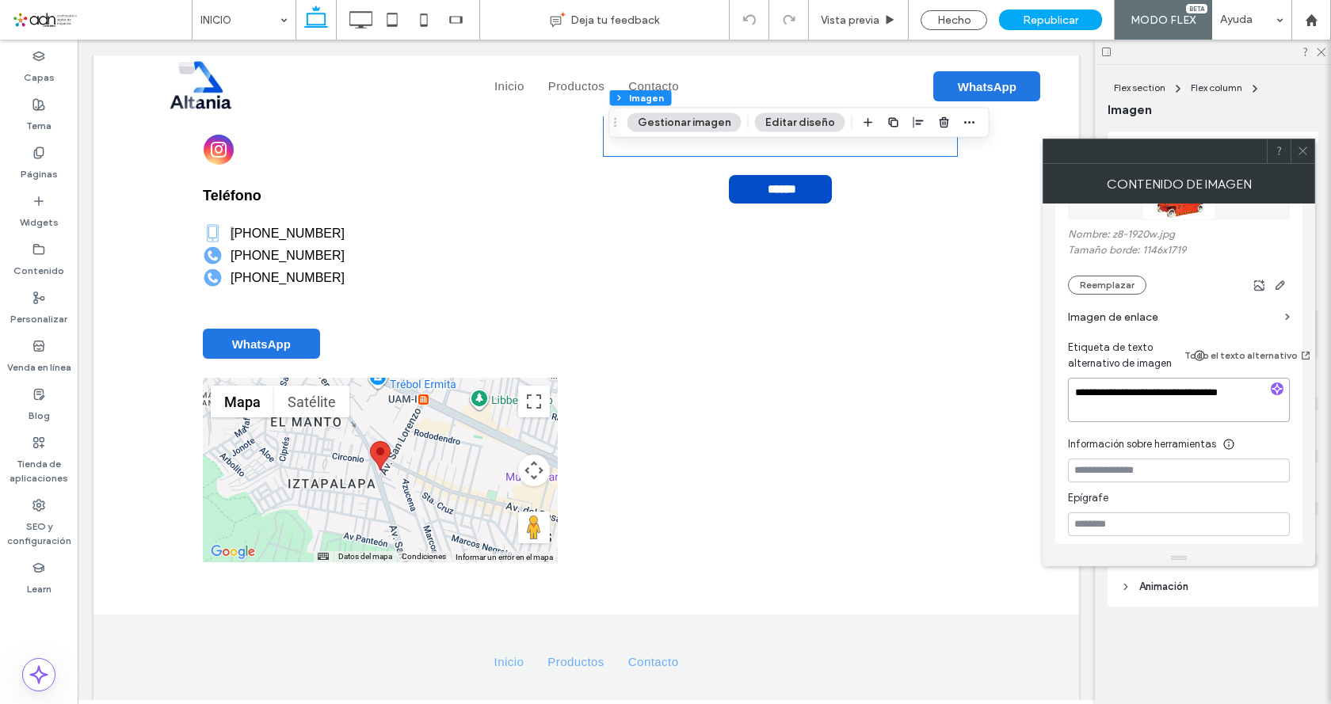
drag, startPoint x: 1242, startPoint y: 377, endPoint x: 1074, endPoint y: 367, distance: 168.3
click at [1074, 378] on textarea "**********" at bounding box center [1179, 400] width 222 height 44
click at [1297, 158] on span at bounding box center [1303, 151] width 12 height 24
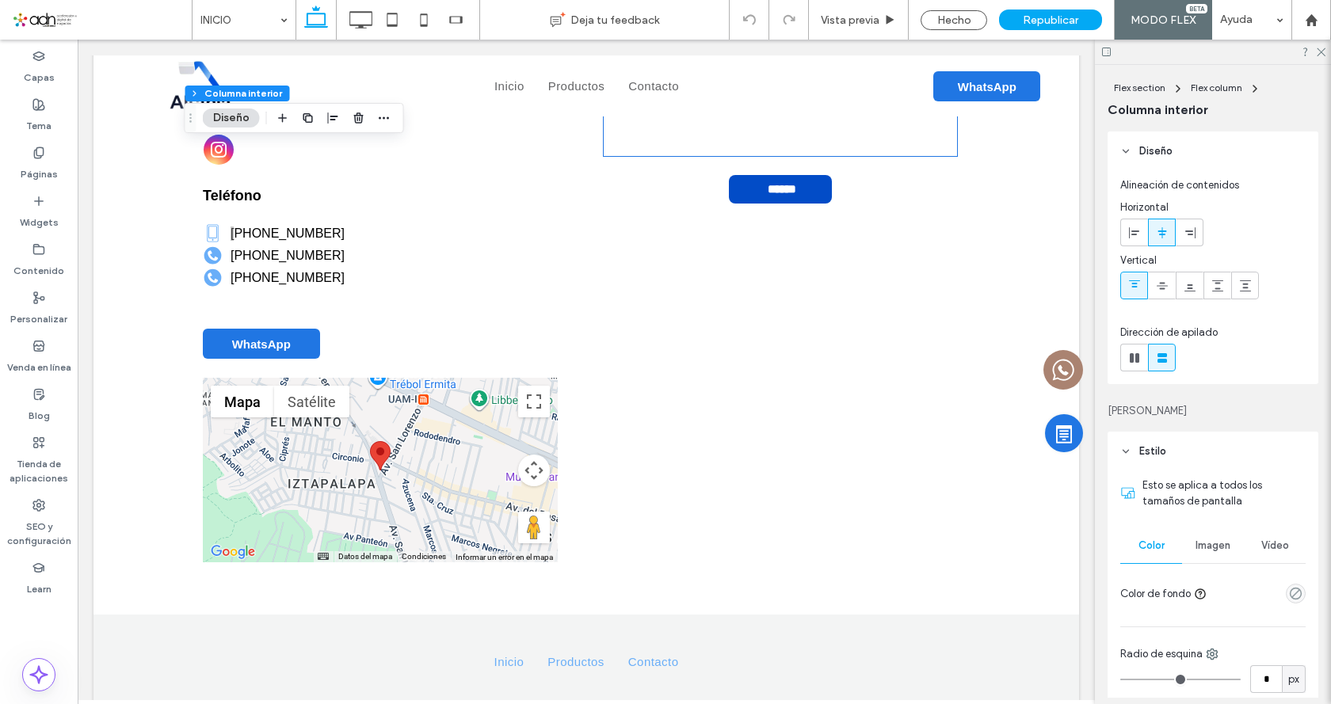
type input "**"
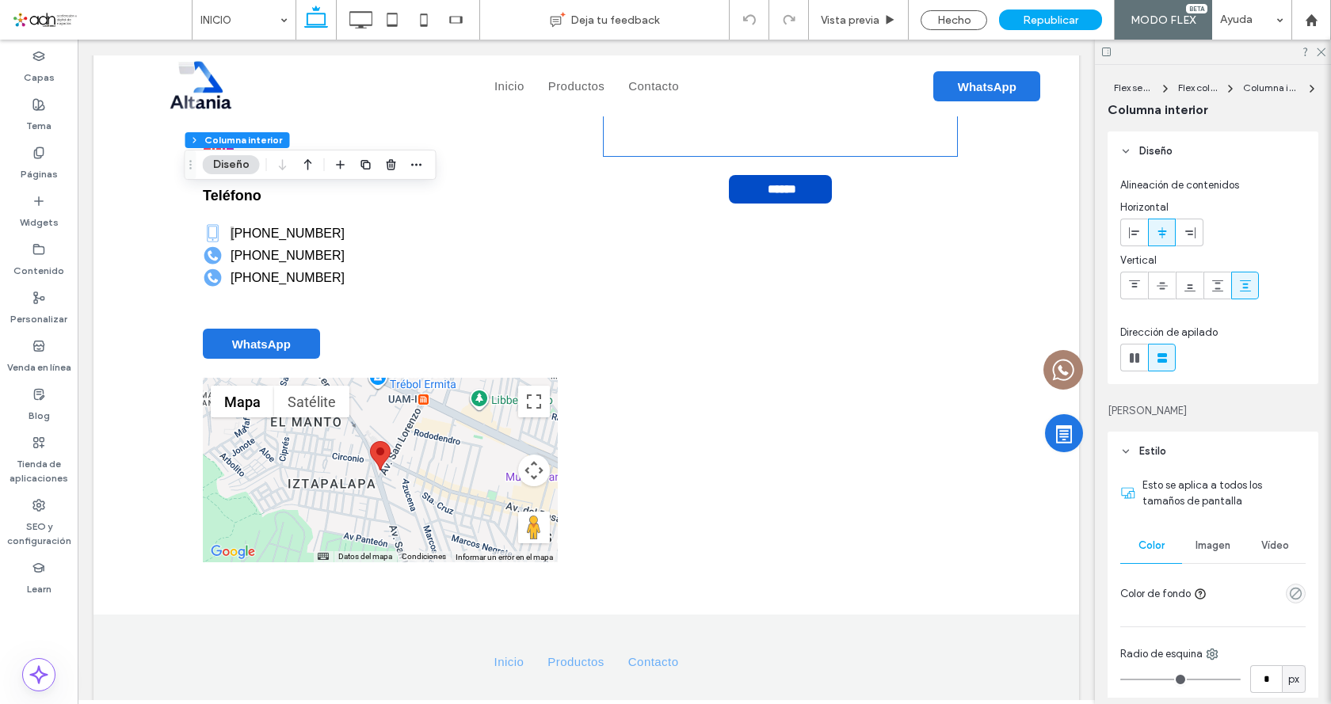
type input "**"
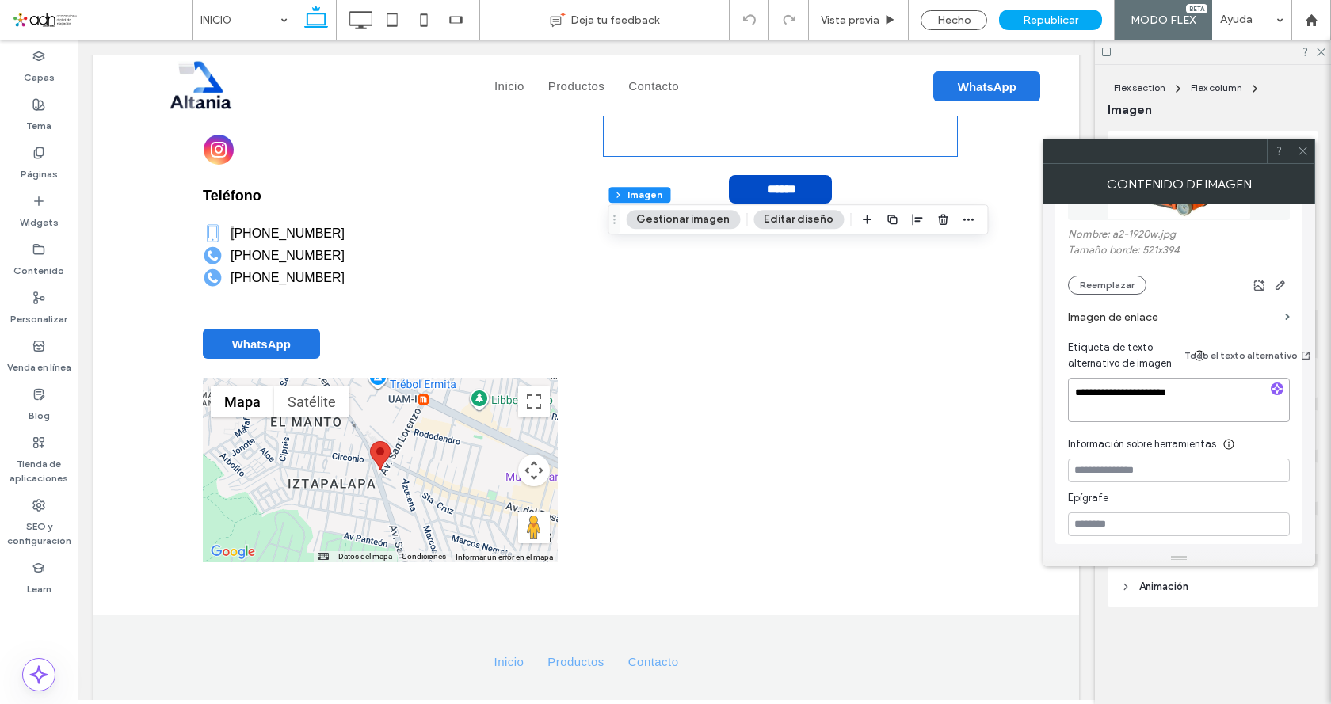
drag, startPoint x: 1235, startPoint y: 379, endPoint x: 1070, endPoint y: 392, distance: 165.3
click at [1070, 392] on textarea "**********" at bounding box center [1179, 400] width 222 height 44
paste textarea "**"
type textarea "**********"
click at [1303, 156] on icon at bounding box center [1303, 151] width 12 height 12
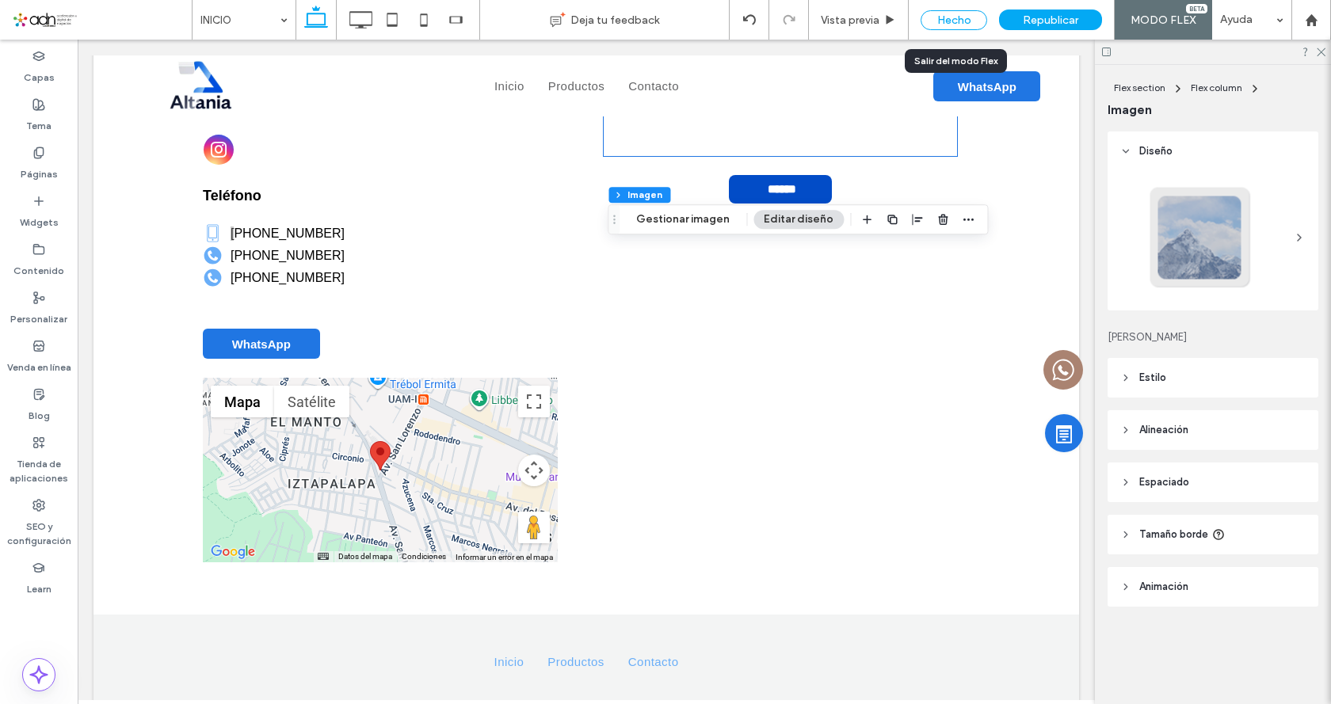
click at [978, 25] on div "Hecho" at bounding box center [954, 20] width 67 height 20
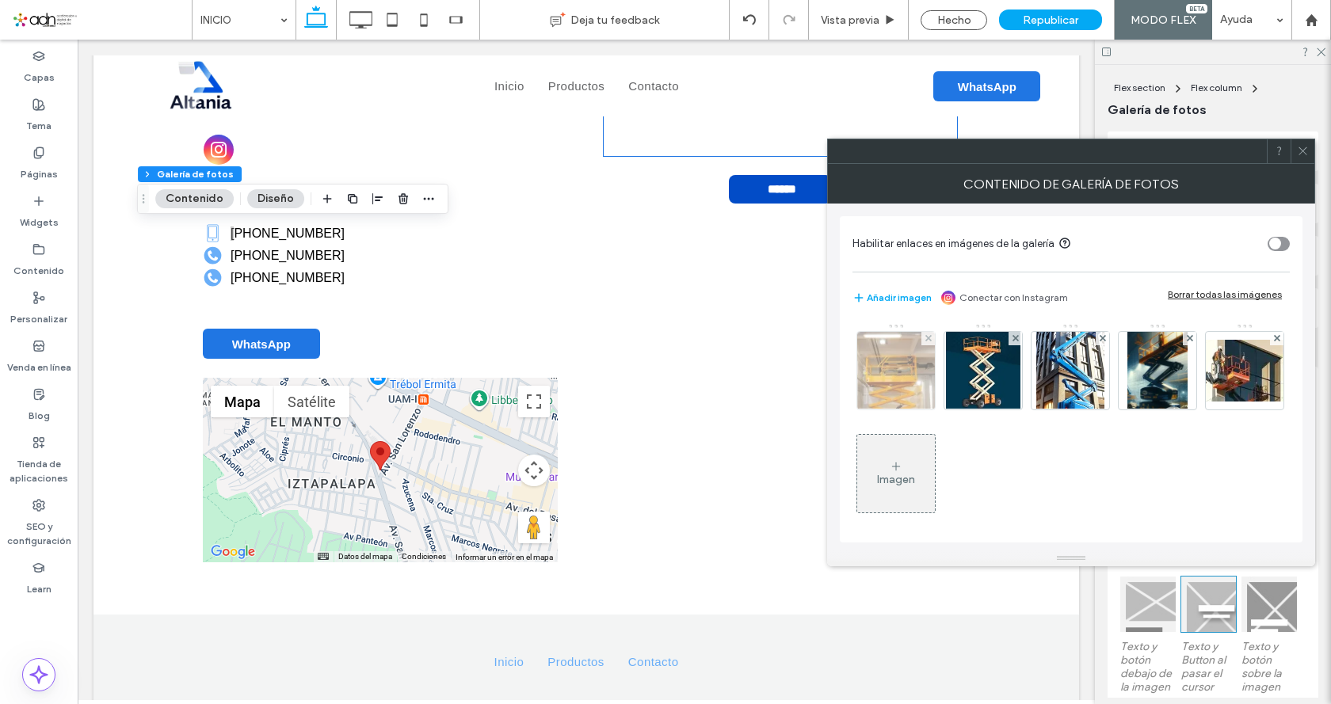
click at [922, 375] on img at bounding box center [895, 371] width 109 height 78
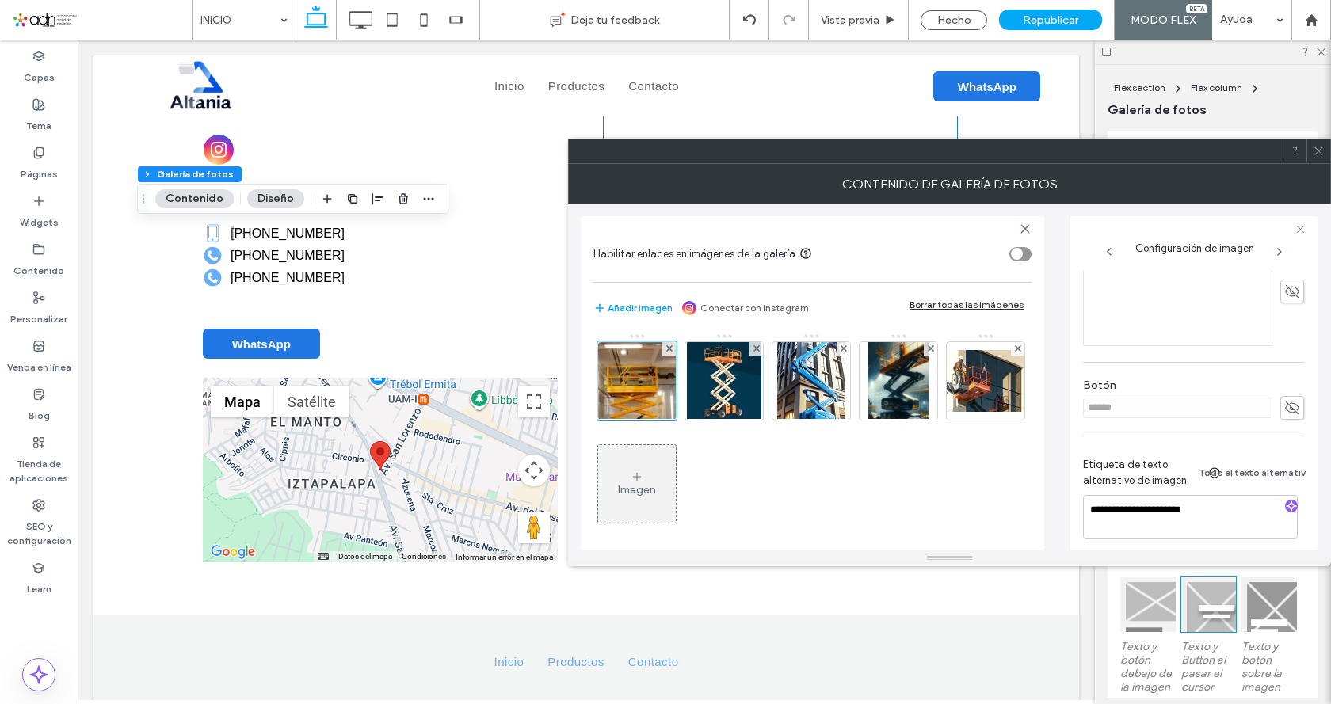
scroll to position [429, 0]
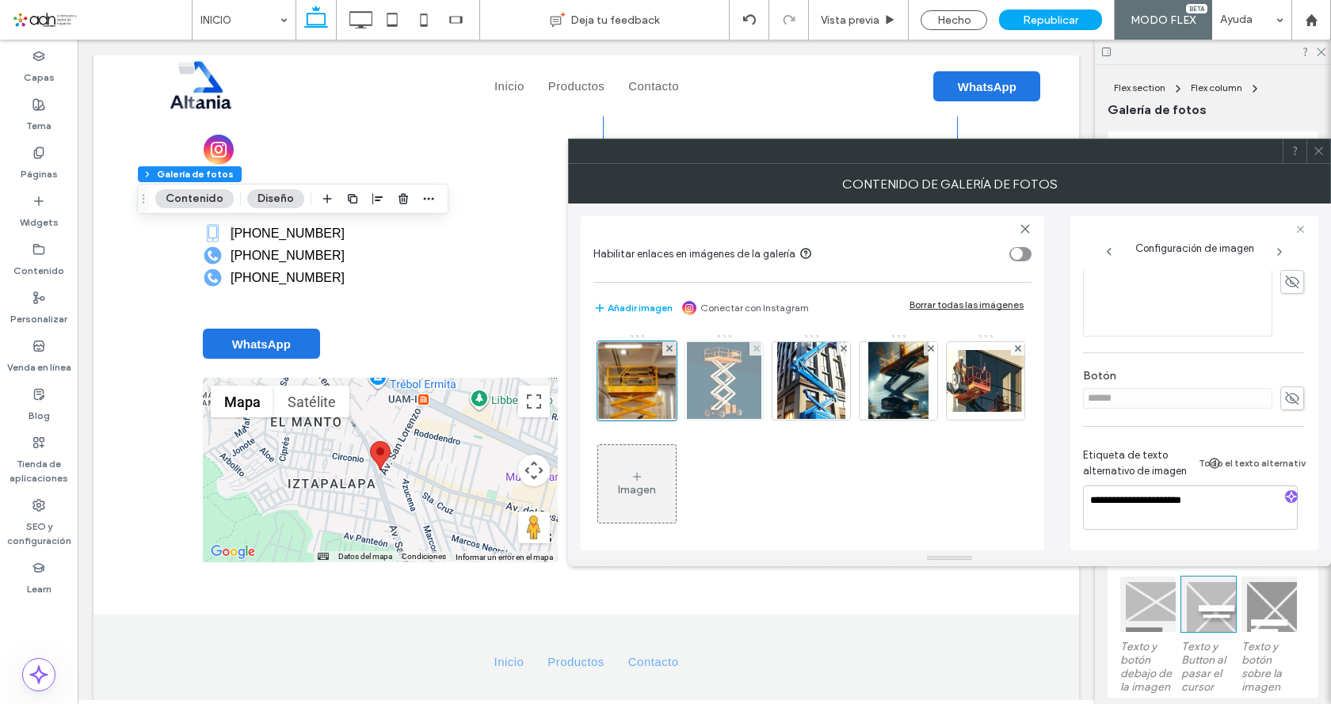
click at [732, 372] on img at bounding box center [724, 381] width 74 height 78
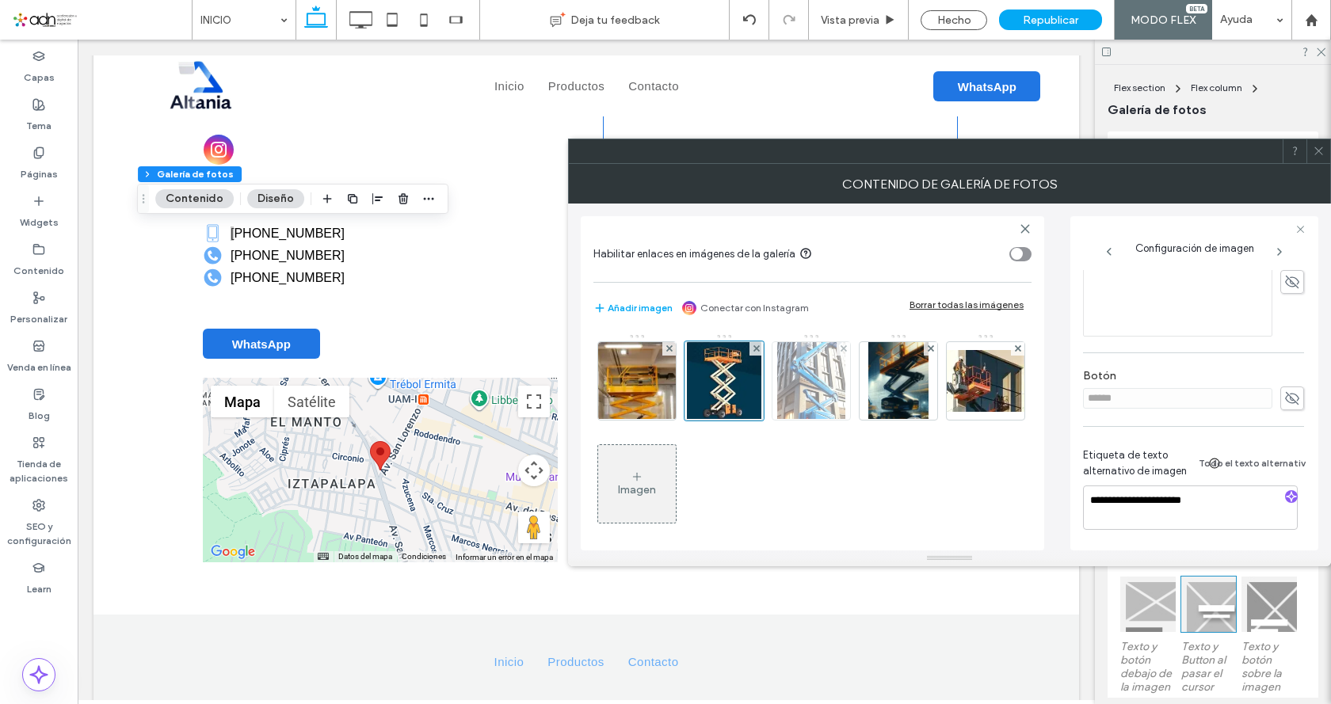
click at [825, 402] on img at bounding box center [811, 381] width 69 height 78
click at [1279, 254] on icon at bounding box center [1279, 252] width 13 height 13
click at [1315, 157] on span at bounding box center [1319, 151] width 12 height 24
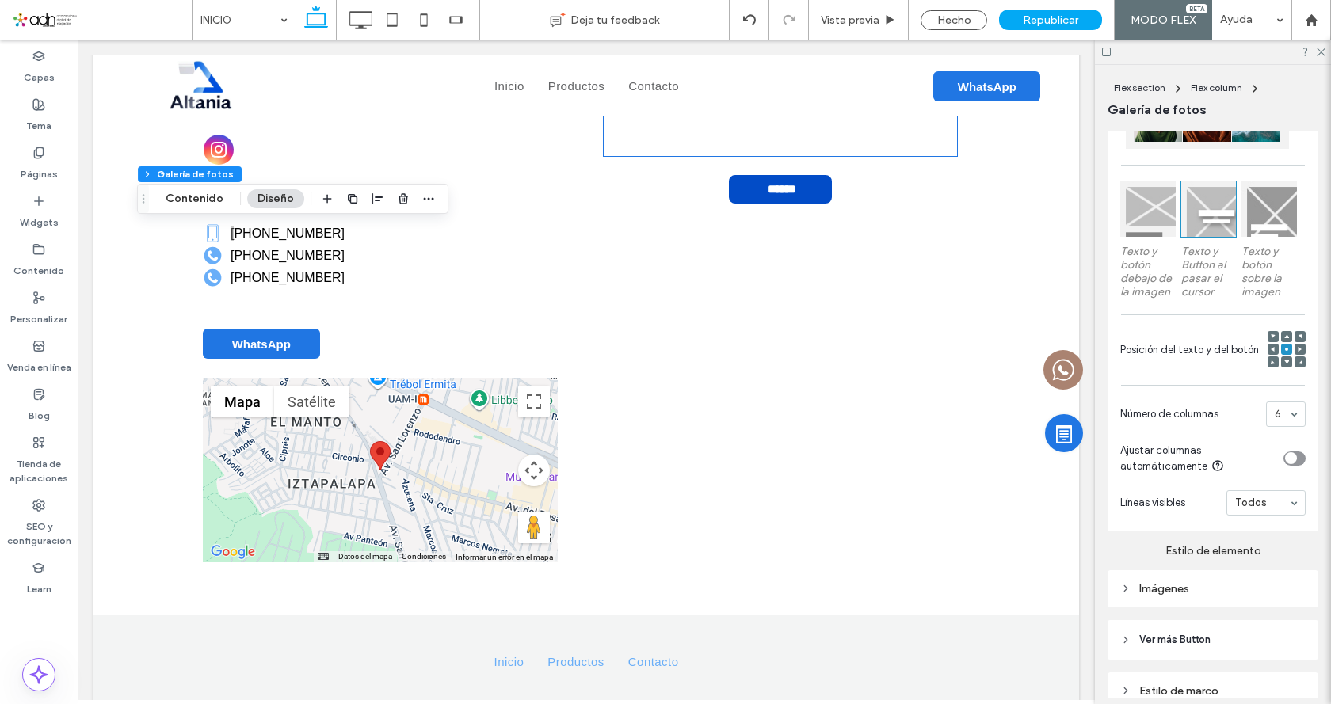
scroll to position [396, 0]
click at [974, 18] on div "Hecho" at bounding box center [954, 20] width 67 height 20
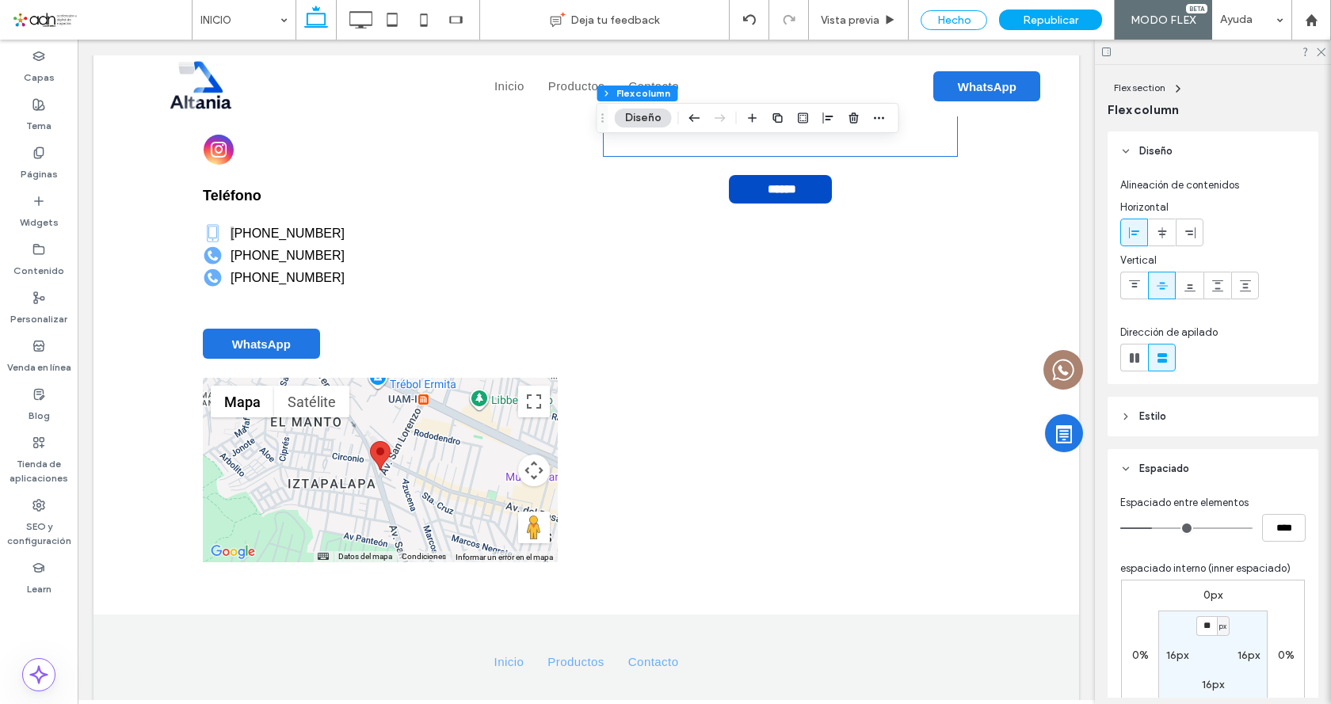
click at [963, 24] on div "Hecho" at bounding box center [954, 20] width 67 height 20
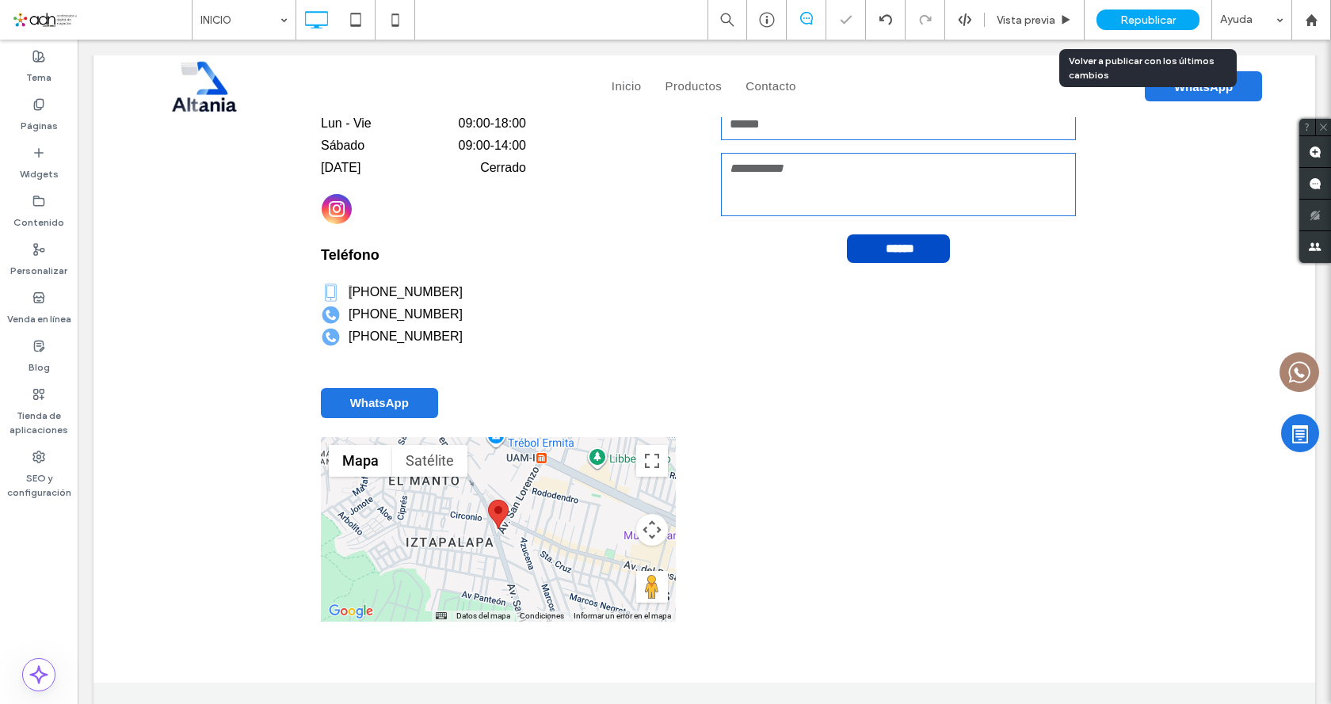
click at [1127, 25] on span "Republicar" at bounding box center [1147, 19] width 55 height 13
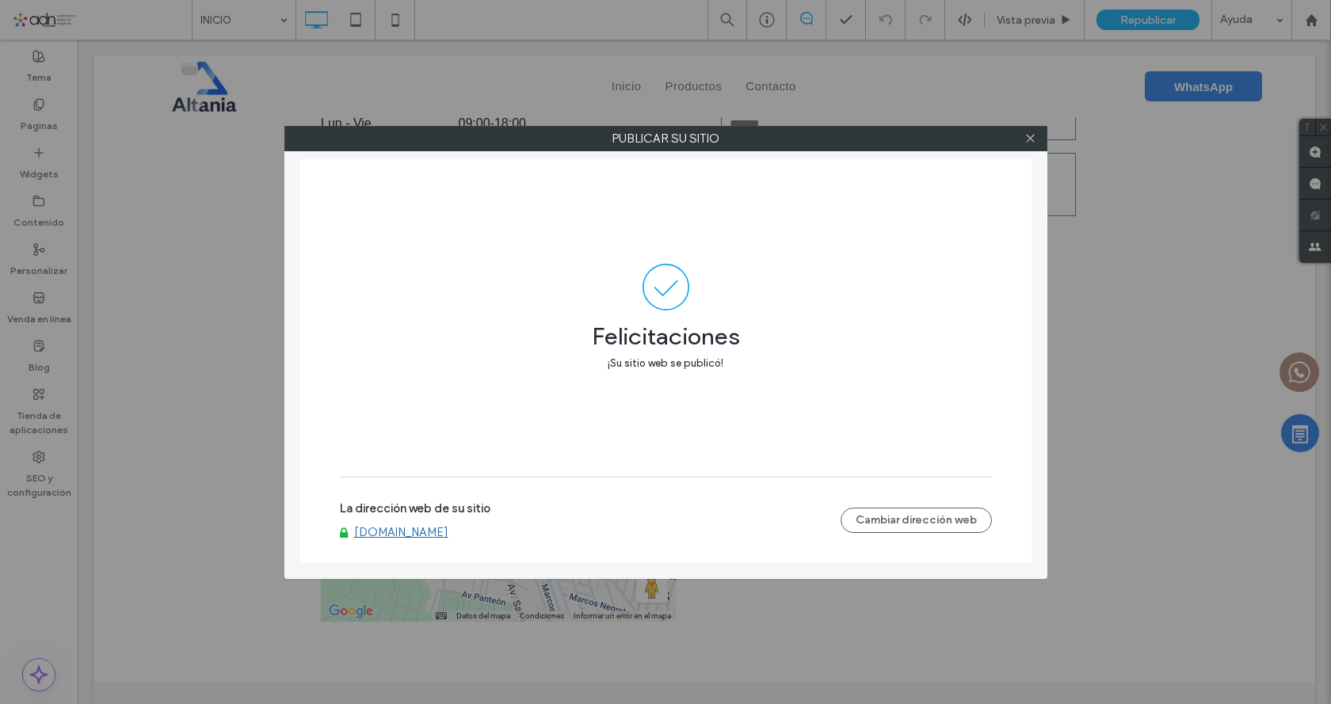
click at [381, 533] on link "www.altaniamaquinaria.com" at bounding box center [401, 532] width 94 height 14
click at [1034, 145] on span at bounding box center [1030, 139] width 12 height 24
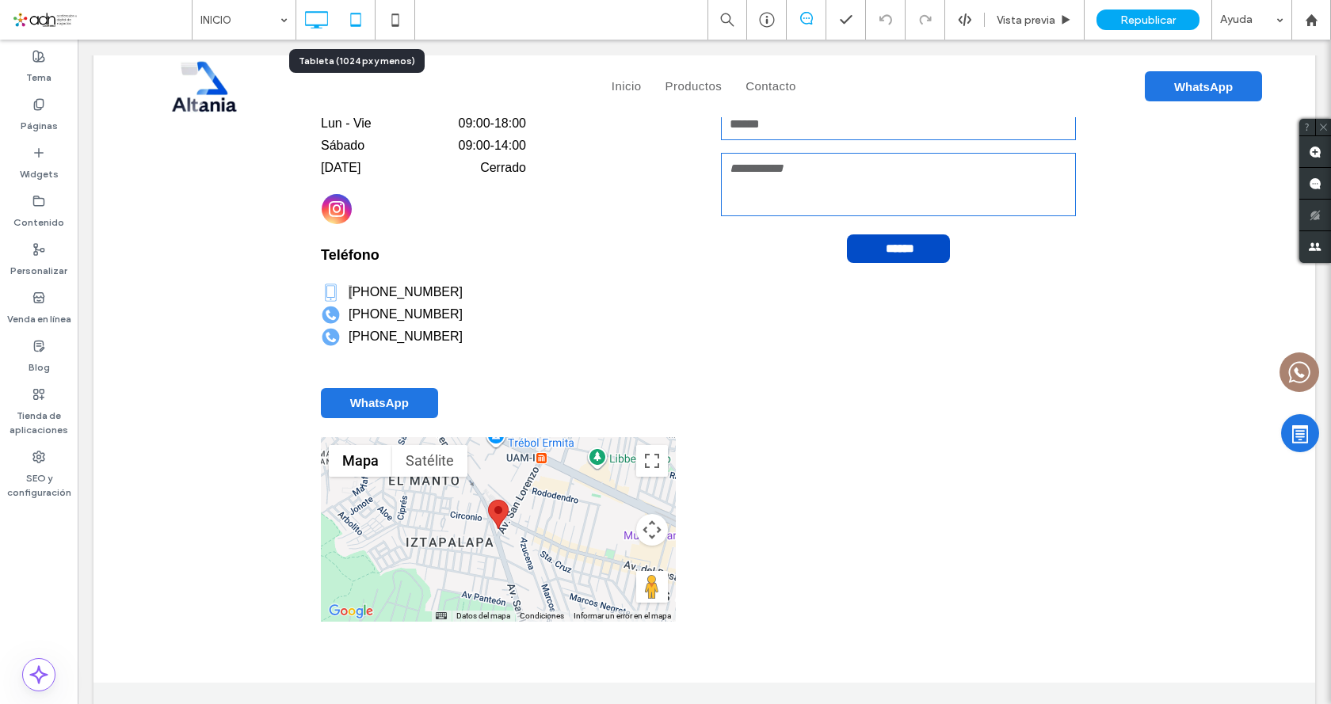
click at [359, 17] on icon at bounding box center [356, 20] width 32 height 32
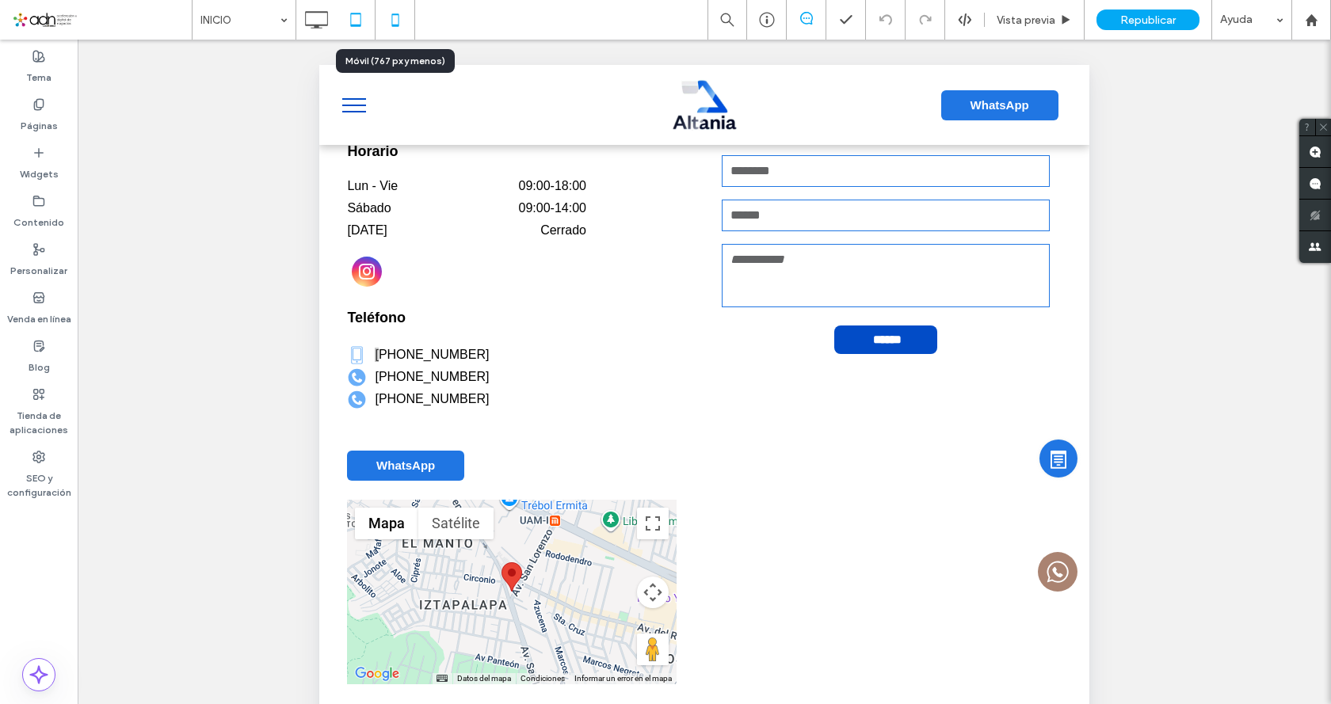
click at [399, 25] on use at bounding box center [394, 19] width 7 height 13
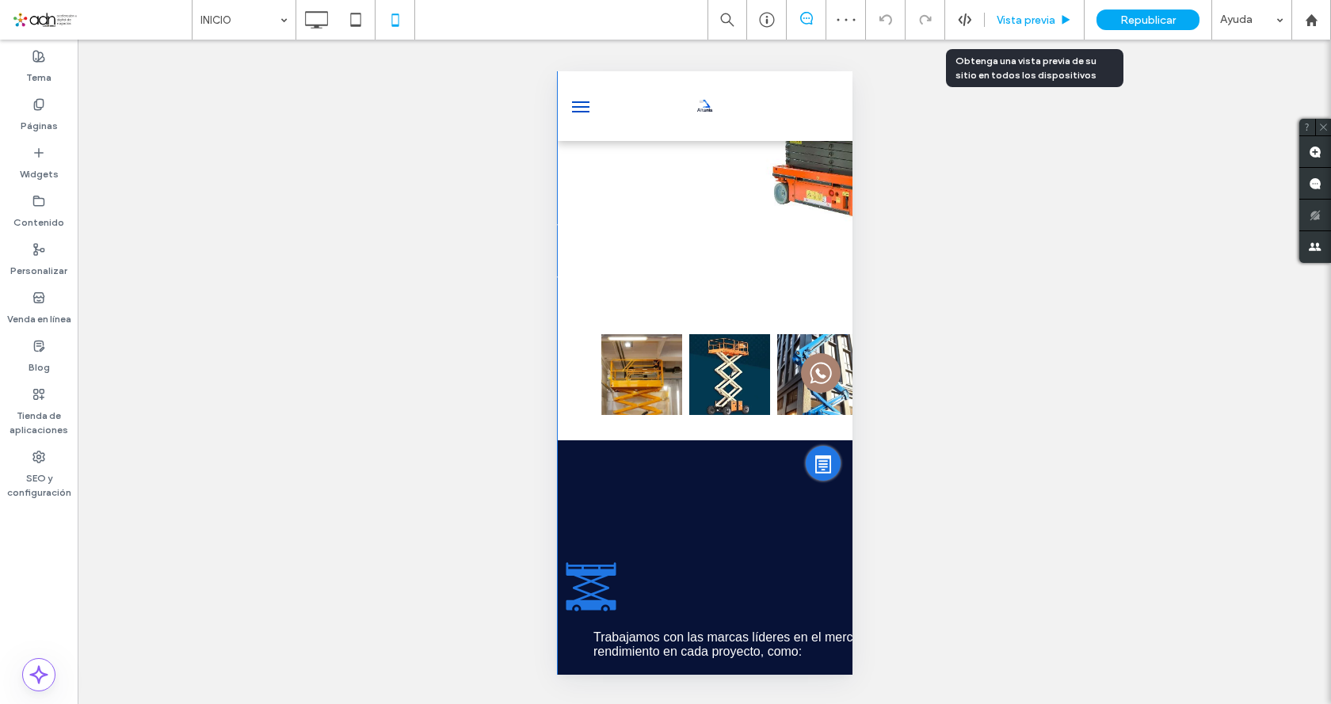
click at [1021, 29] on div "Vista previa" at bounding box center [1035, 20] width 100 height 40
click at [1013, 29] on div "Vista previa" at bounding box center [1035, 20] width 100 height 40
click at [1028, 22] on span "Vista previa" at bounding box center [1026, 19] width 59 height 13
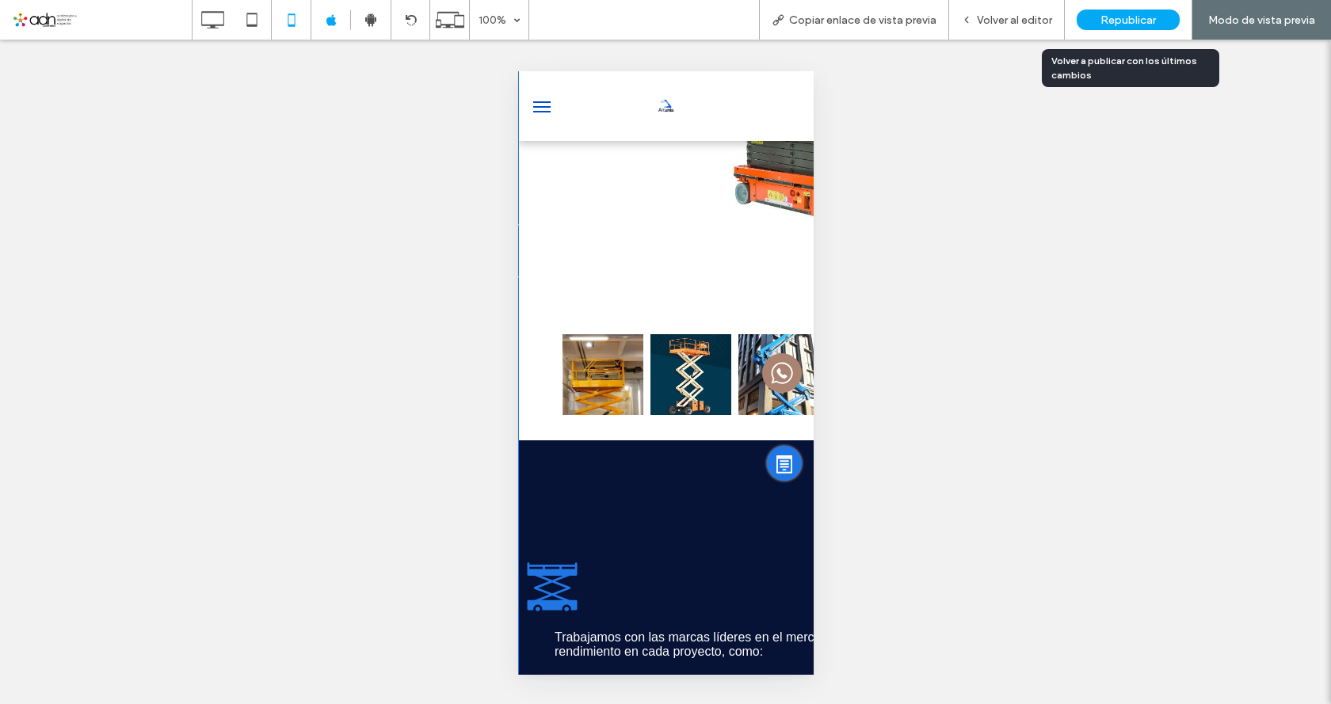
click at [1152, 21] on span "Republicar" at bounding box center [1127, 19] width 55 height 13
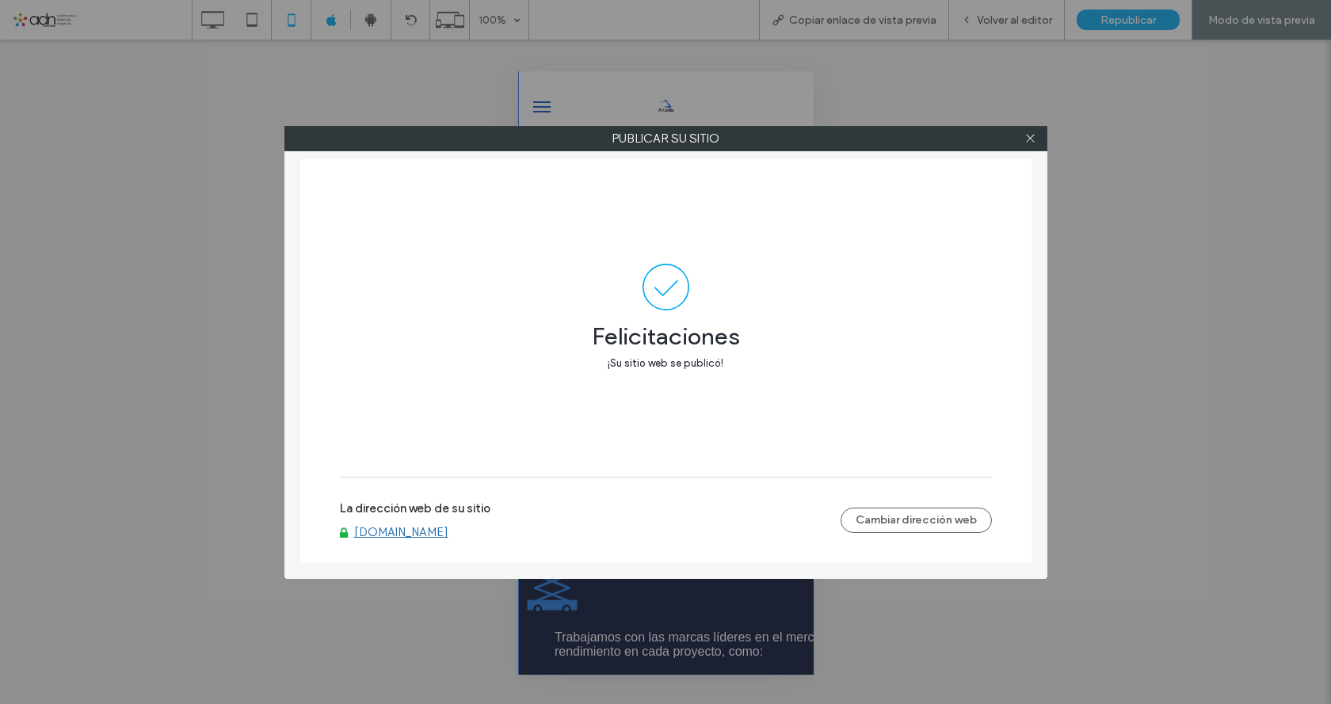
click at [420, 541] on div "La dirección web de su sitio www.altaniamaquinaria.com Cambiar dirección web" at bounding box center [666, 520] width 652 height 51
click at [421, 533] on link "www.altaniamaquinaria.com" at bounding box center [401, 532] width 94 height 14
click at [1024, 142] on div at bounding box center [1031, 139] width 24 height 24
click at [1030, 143] on icon at bounding box center [1030, 138] width 12 height 12
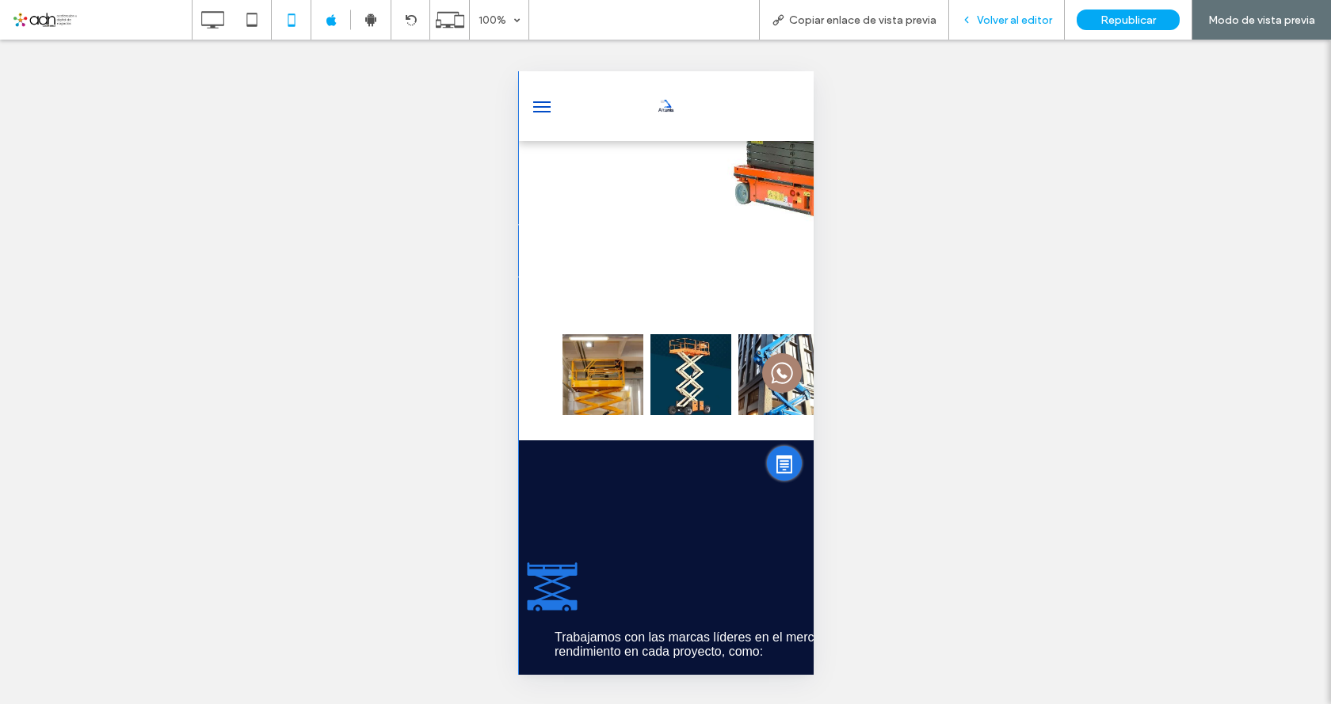
click at [996, 21] on span "Volver al editor" at bounding box center [1014, 19] width 75 height 13
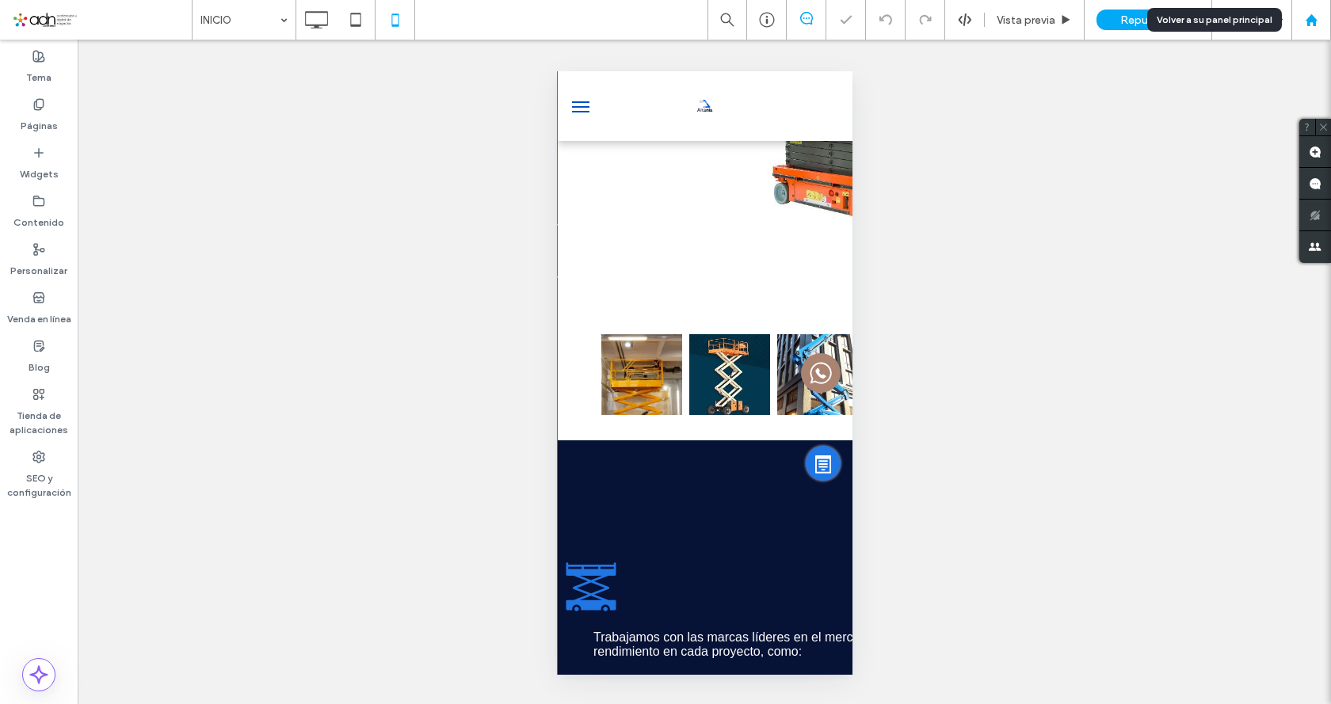
click at [1310, 18] on use at bounding box center [1311, 19] width 12 height 12
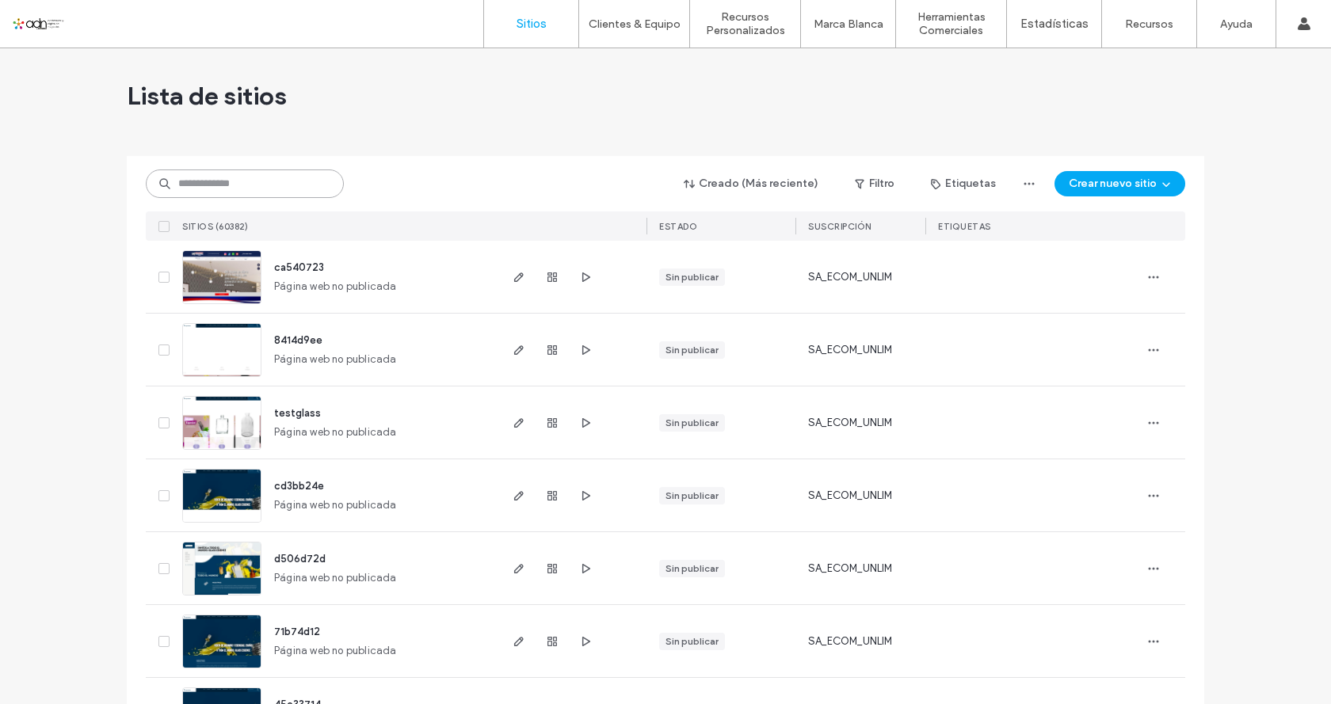
click at [204, 179] on input at bounding box center [245, 184] width 198 height 29
paste input "*********"
type input "*********"
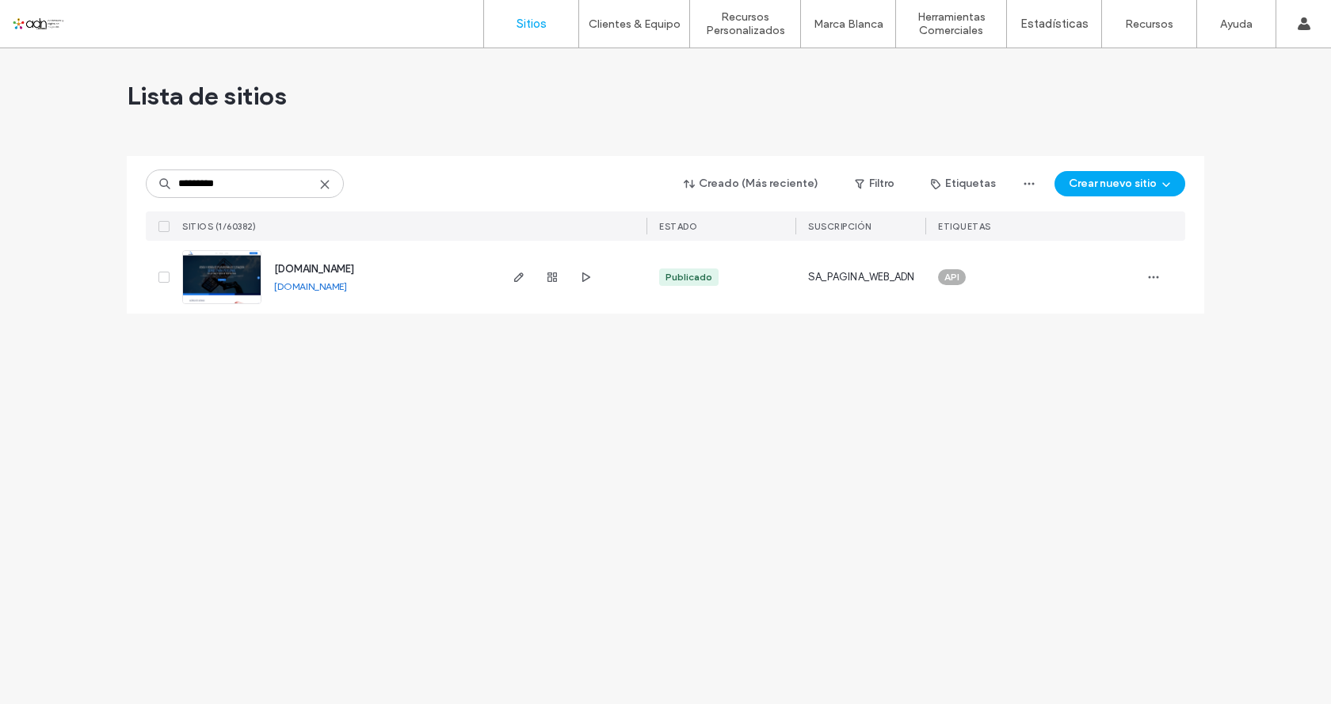
click at [336, 283] on link "[DOMAIN_NAME]" at bounding box center [310, 286] width 73 height 12
click at [326, 188] on icon at bounding box center [324, 184] width 13 height 13
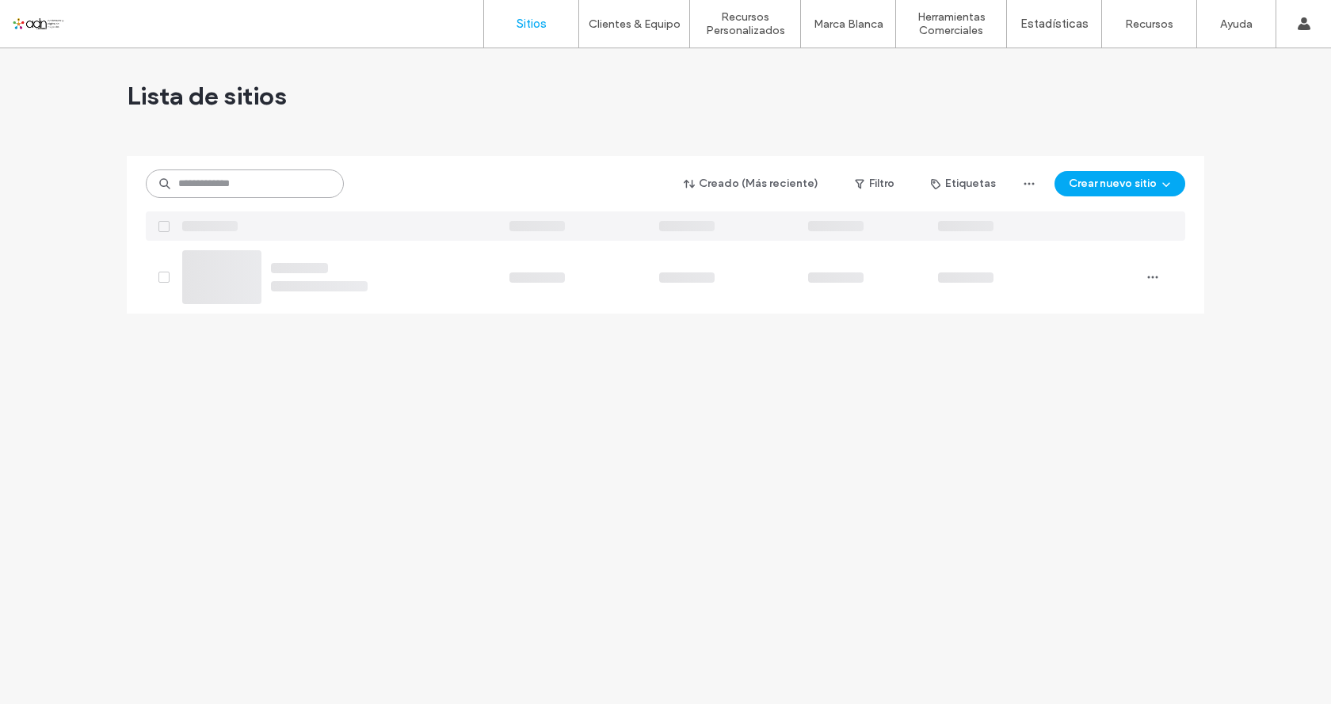
click at [244, 183] on input at bounding box center [245, 184] width 198 height 29
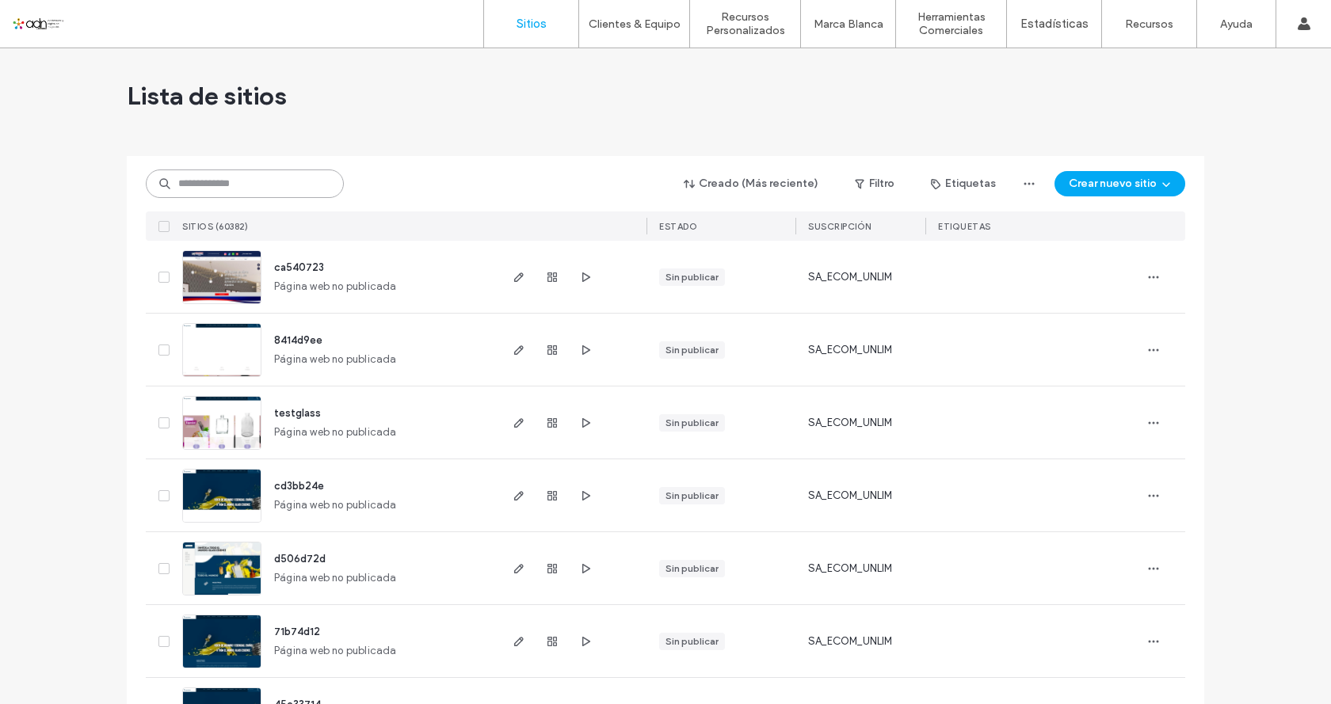
paste input "*********"
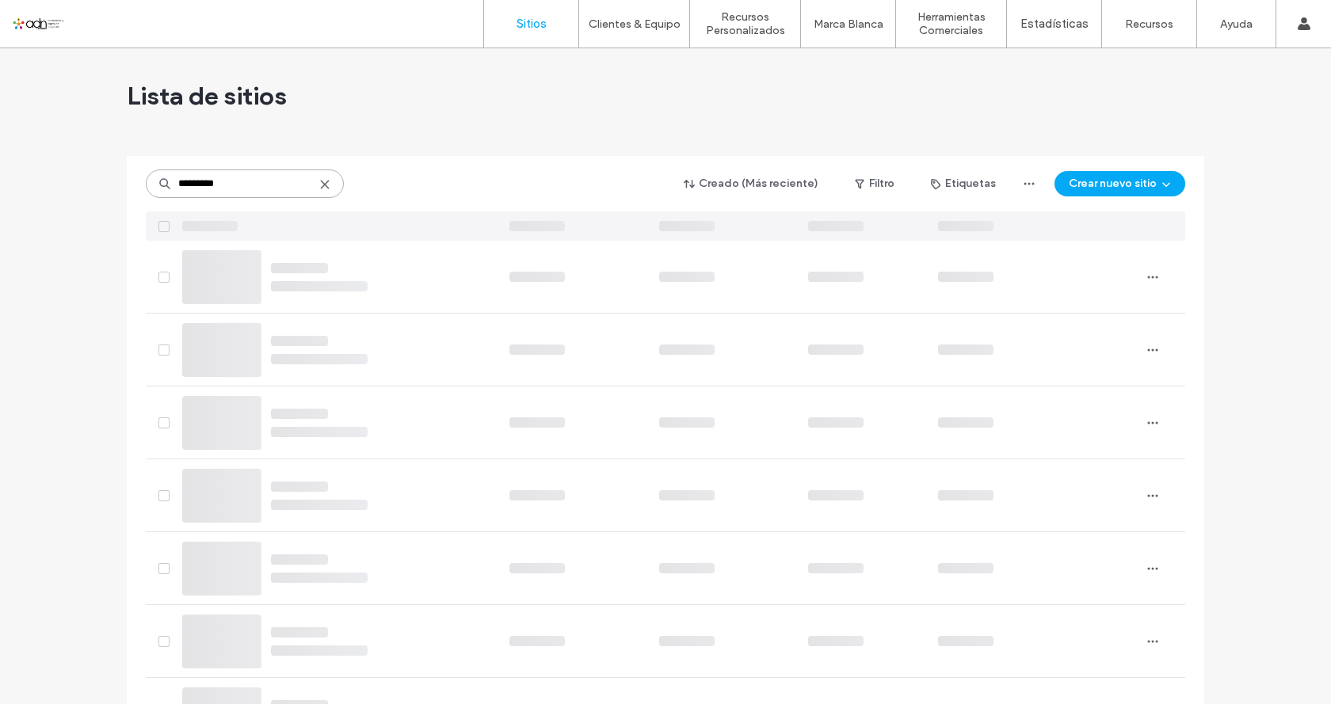
type input "*********"
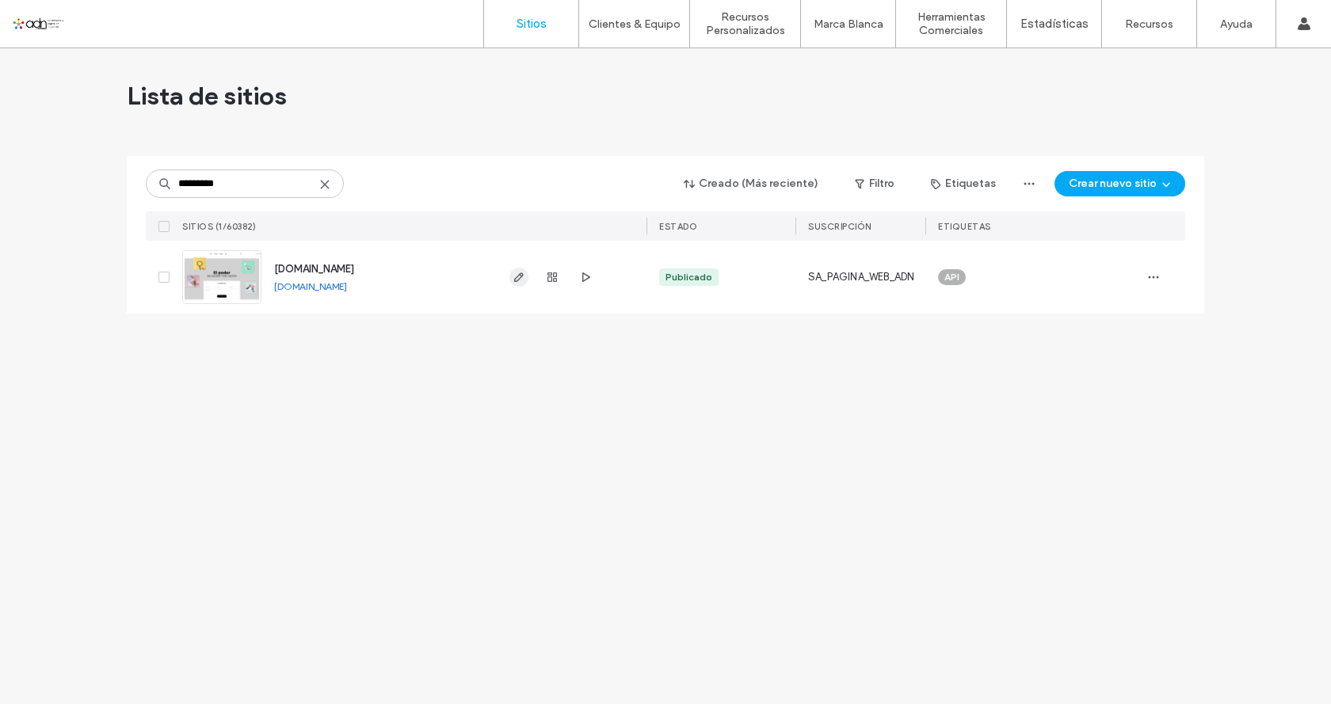
click at [517, 277] on use "button" at bounding box center [519, 278] width 10 height 10
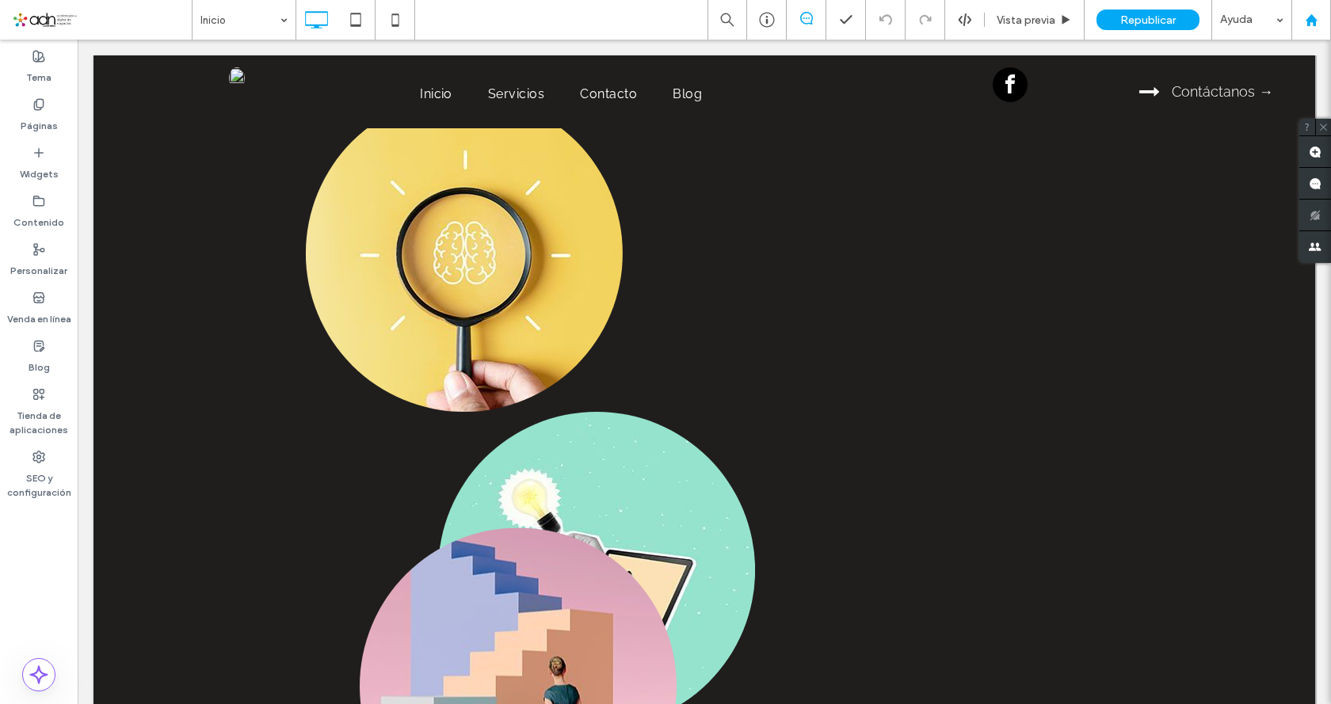
click at [1314, 24] on use at bounding box center [1311, 19] width 12 height 12
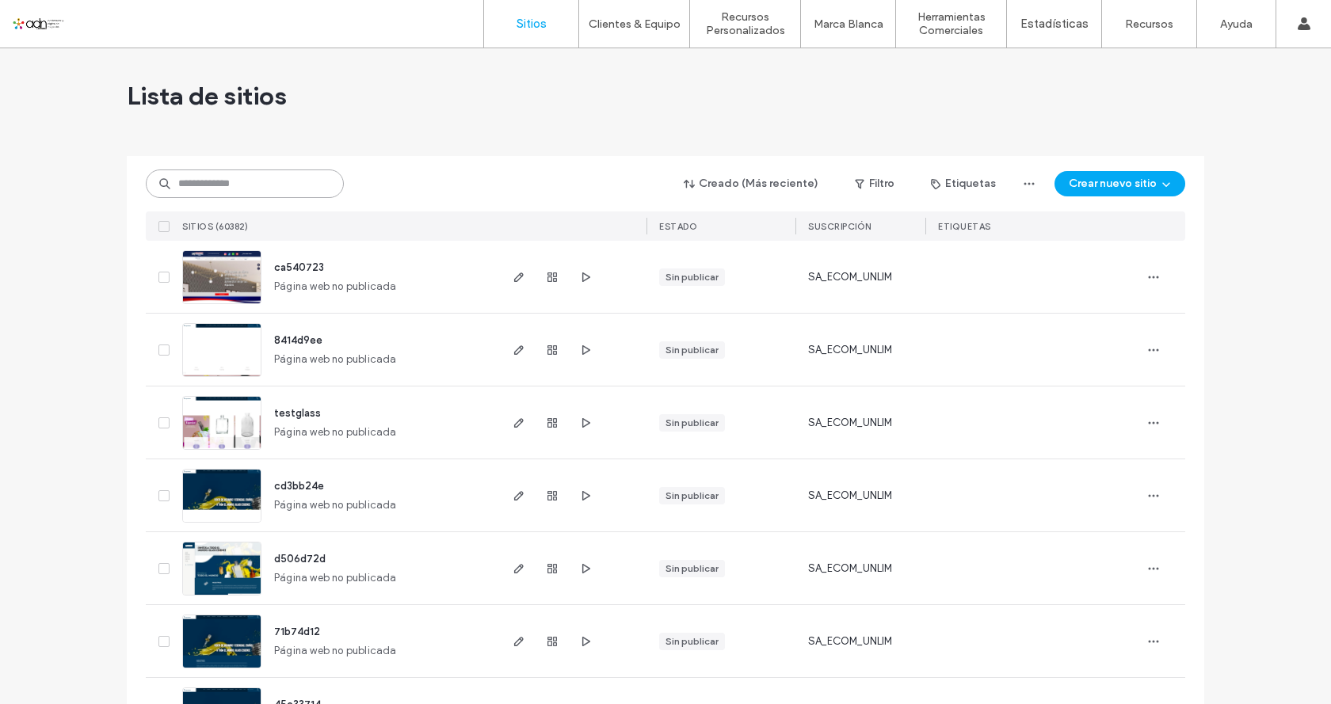
click at [233, 183] on input at bounding box center [245, 184] width 198 height 29
paste input "*********"
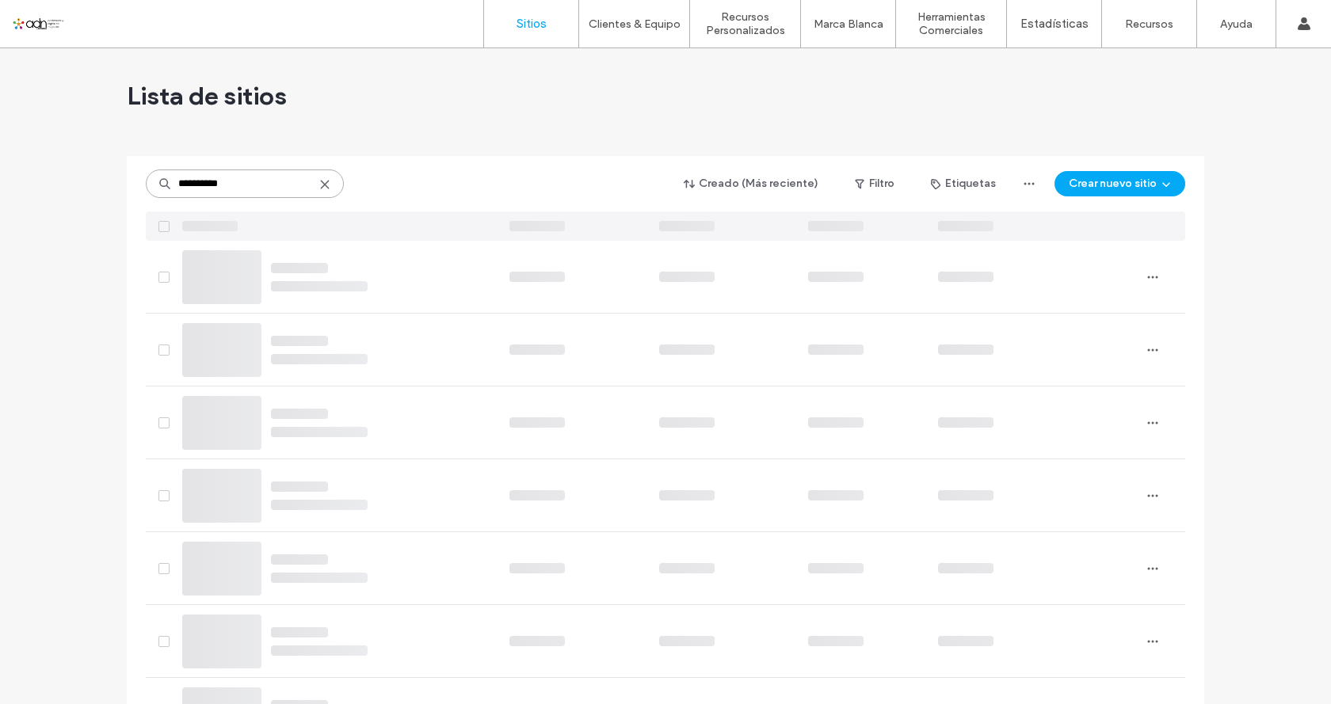
click at [253, 187] on input "*********" at bounding box center [245, 184] width 198 height 29
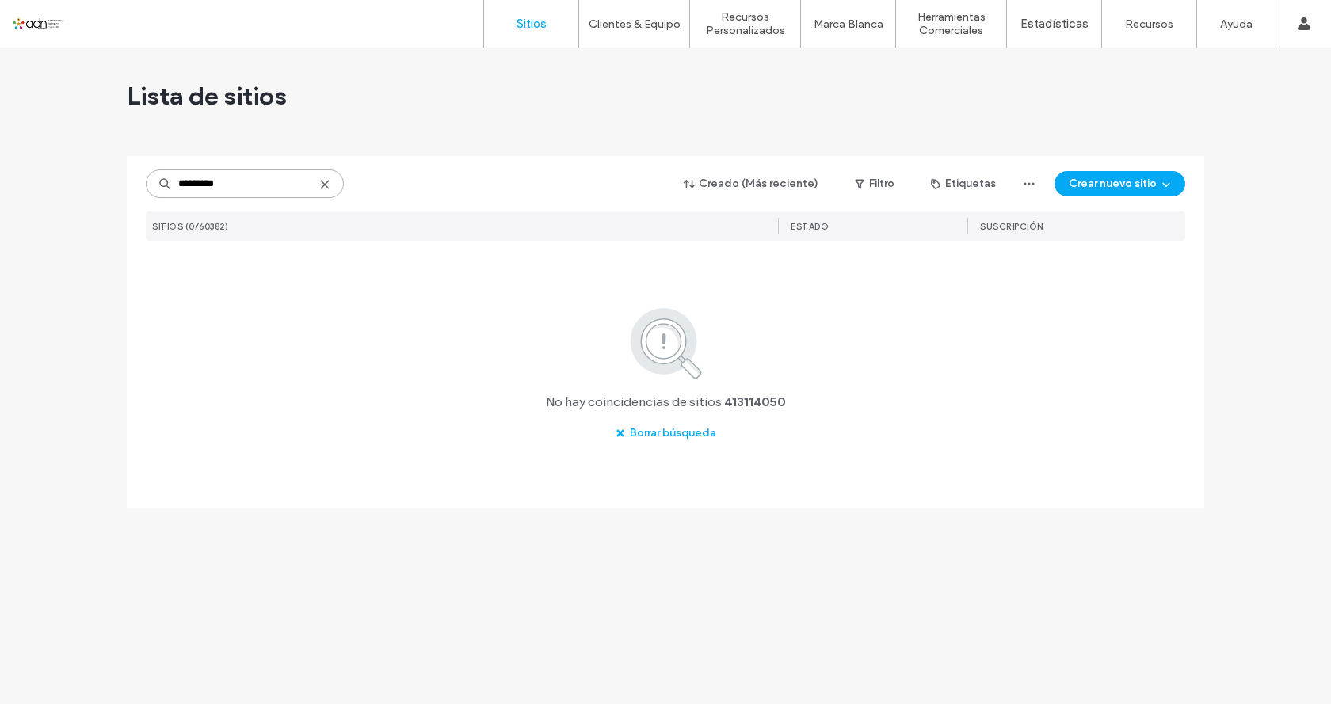
type input "*********"
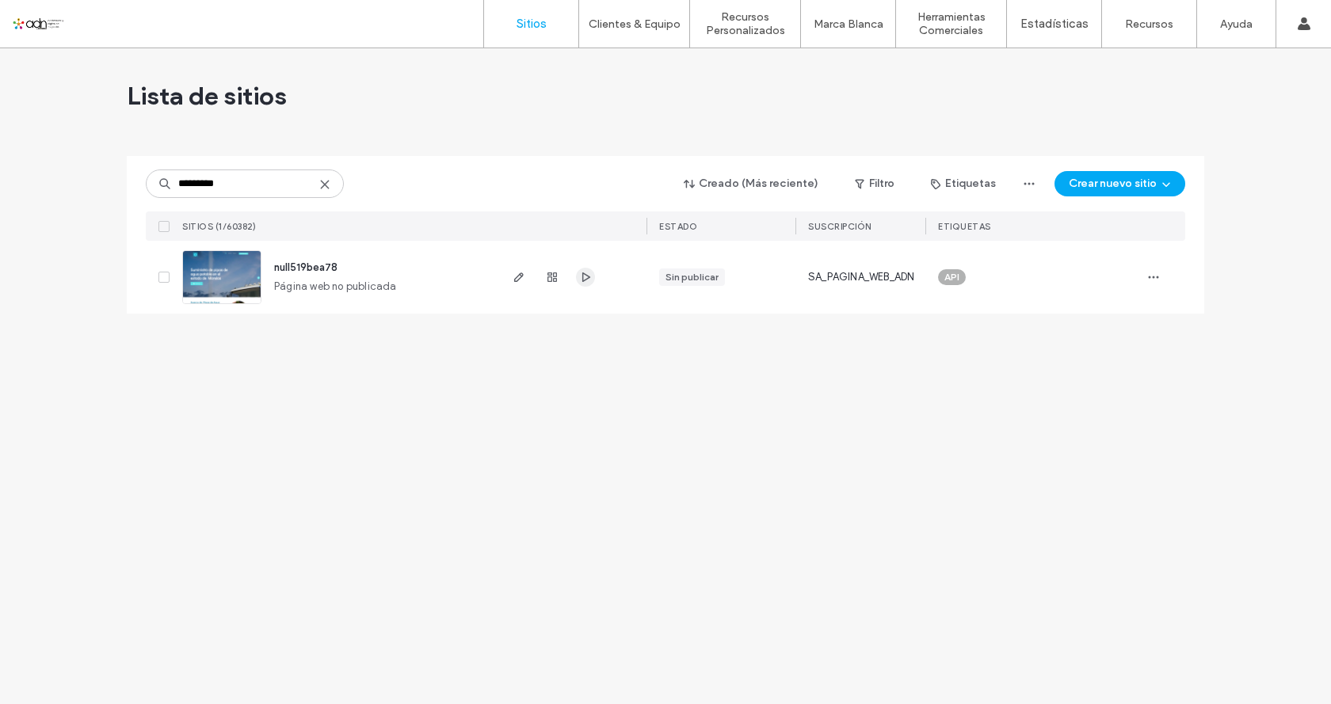
click at [589, 280] on icon "button" at bounding box center [585, 277] width 13 height 13
click at [1154, 280] on icon "button" at bounding box center [1153, 277] width 13 height 13
click at [1100, 382] on div "Guardar como plantilla" at bounding box center [1059, 379] width 185 height 16
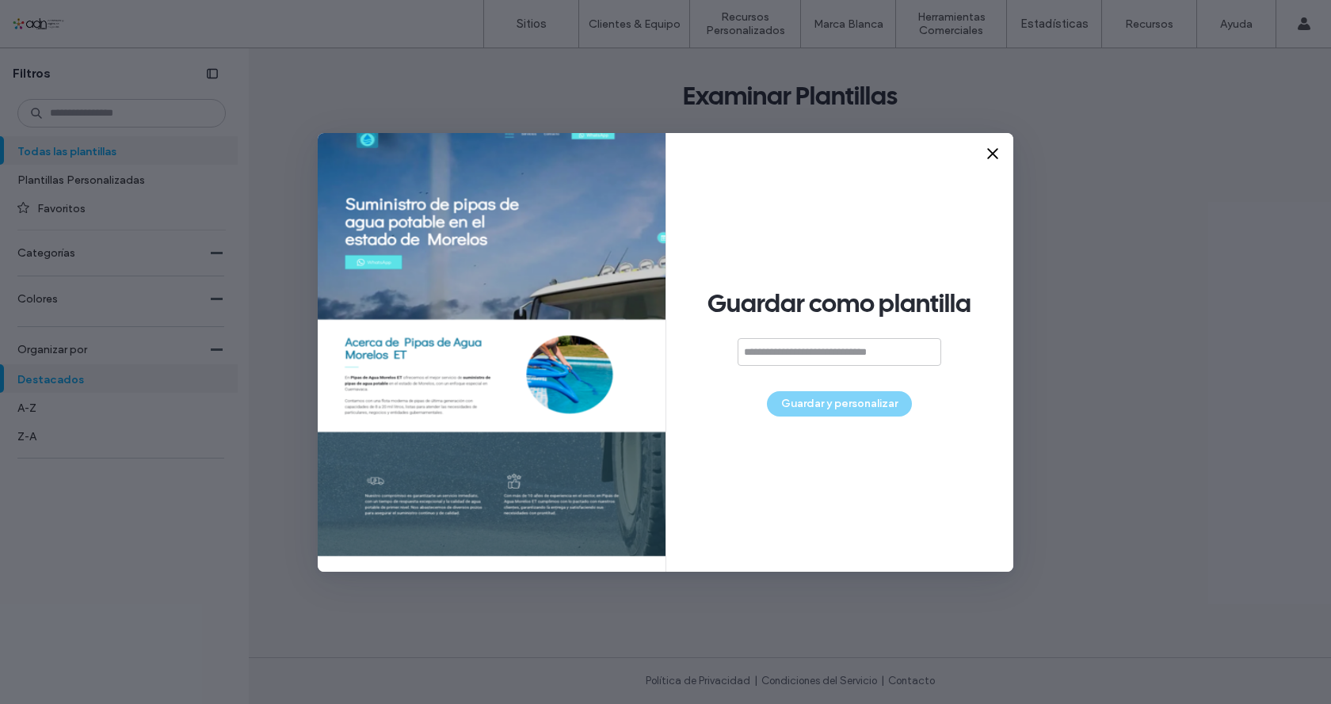
click at [787, 352] on input at bounding box center [840, 352] width 204 height 28
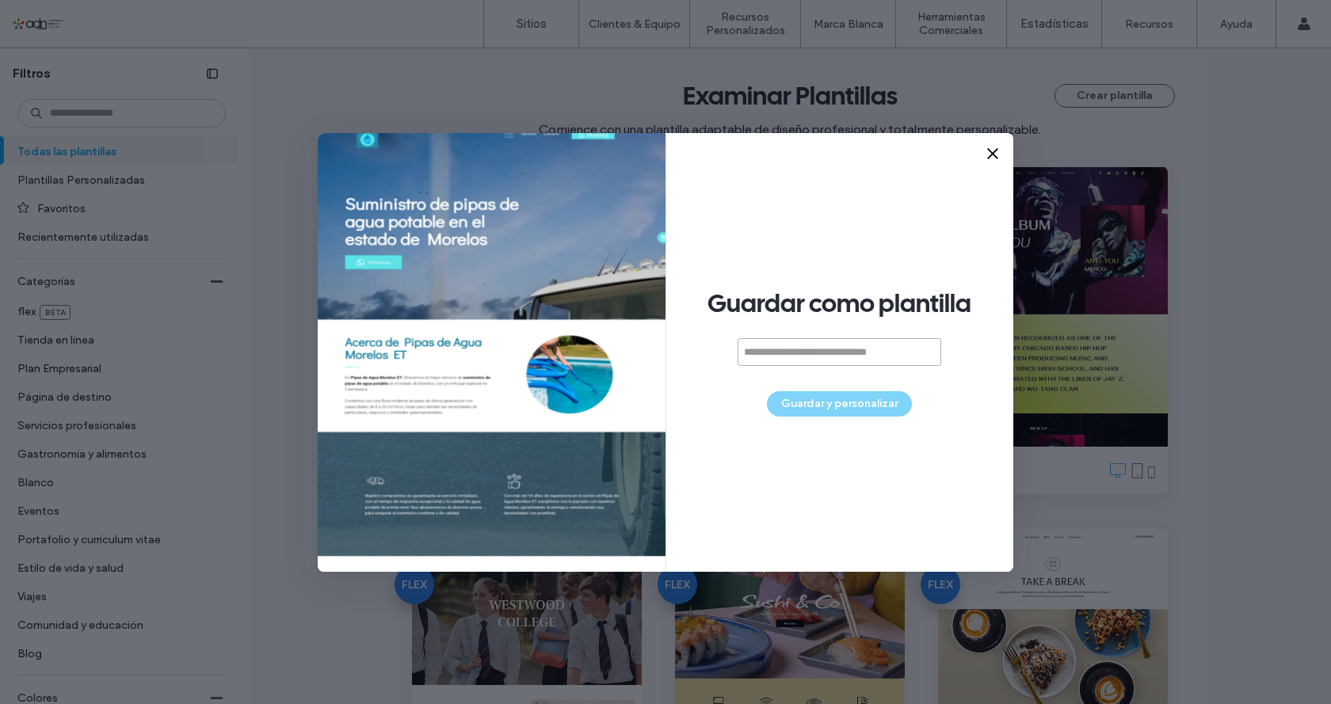
paste input "**********"
type input "**********"
click at [880, 402] on button "Guardar y personalizar" at bounding box center [839, 403] width 145 height 25
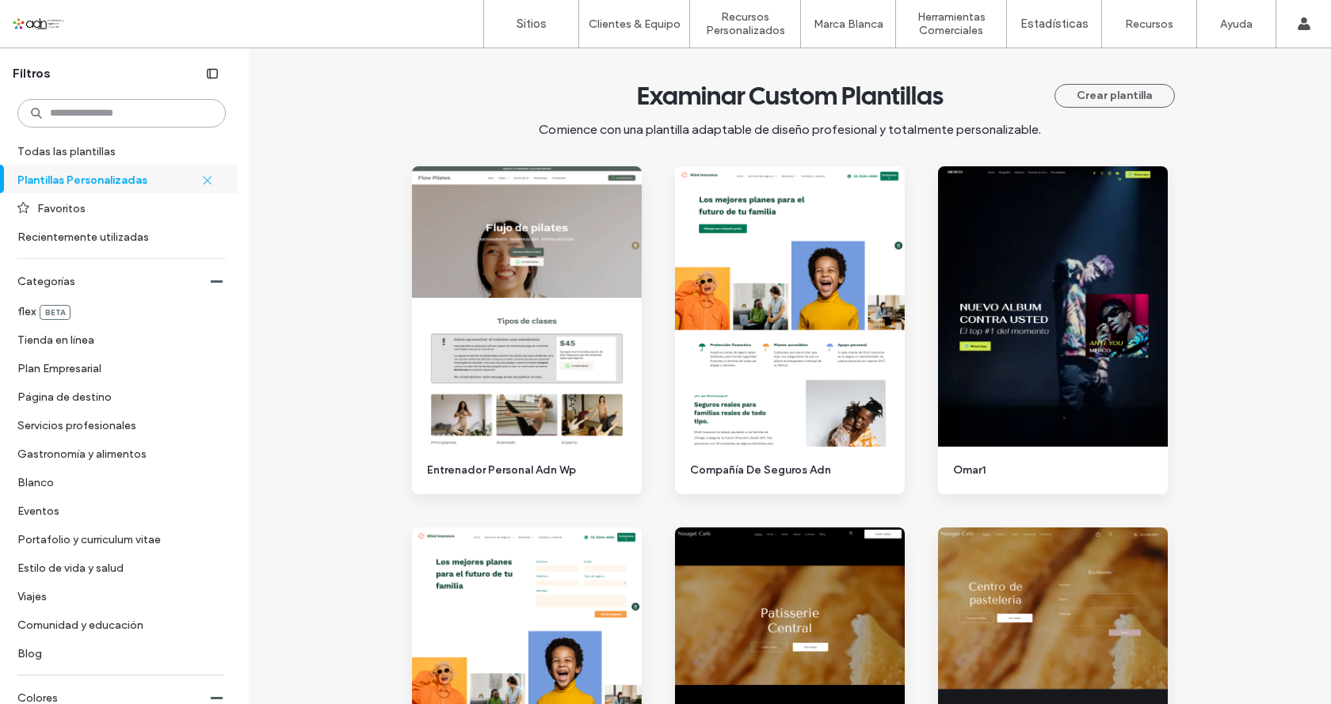
click at [63, 113] on input at bounding box center [121, 113] width 208 height 29
click at [521, 18] on label "Sitios" at bounding box center [532, 24] width 30 height 14
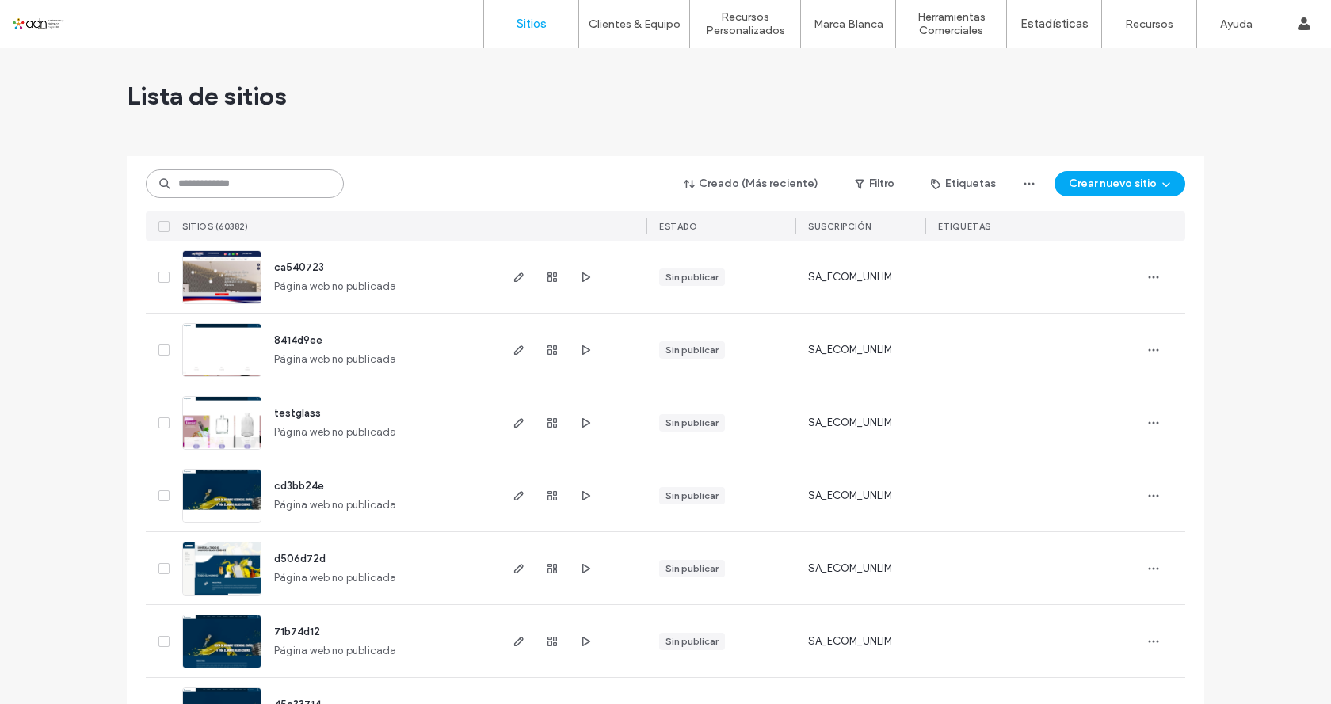
click at [208, 173] on input at bounding box center [245, 184] width 198 height 29
paste input "**********"
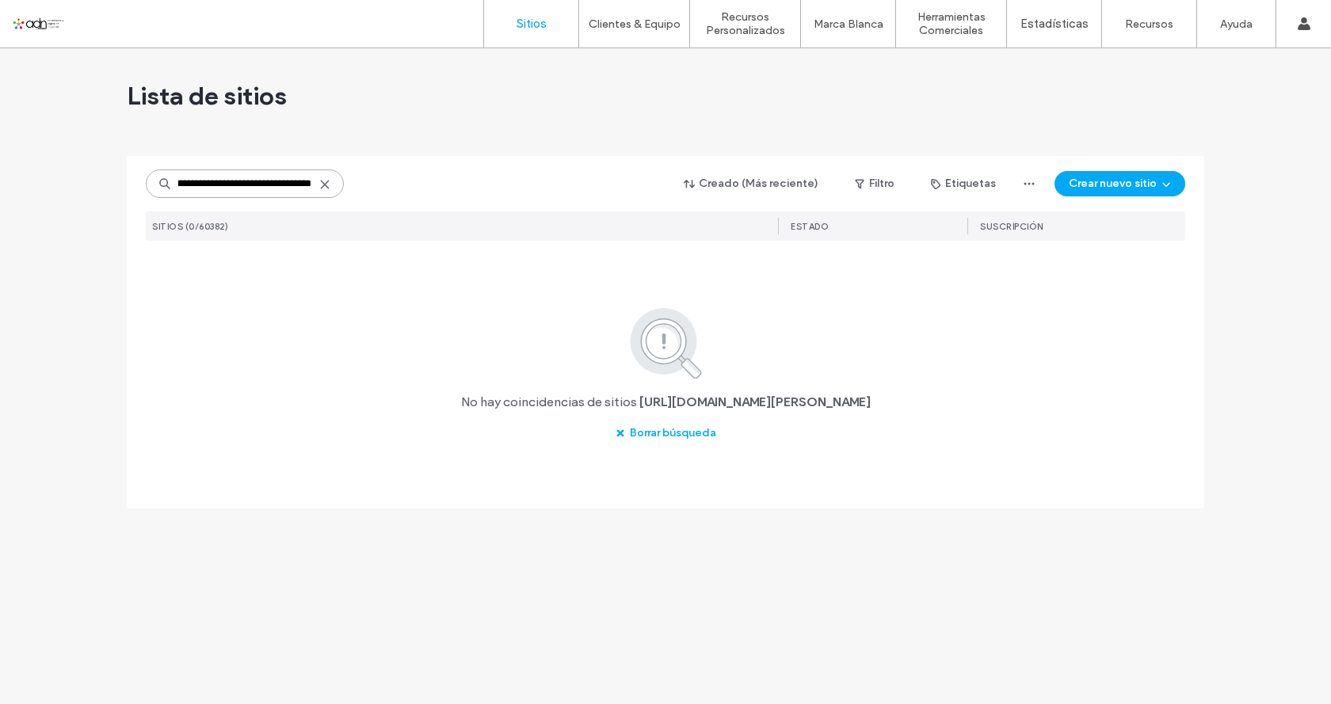
type input "**********"
drag, startPoint x: 324, startPoint y: 185, endPoint x: 252, endPoint y: 193, distance: 72.4
click at [324, 185] on use at bounding box center [324, 184] width 7 height 7
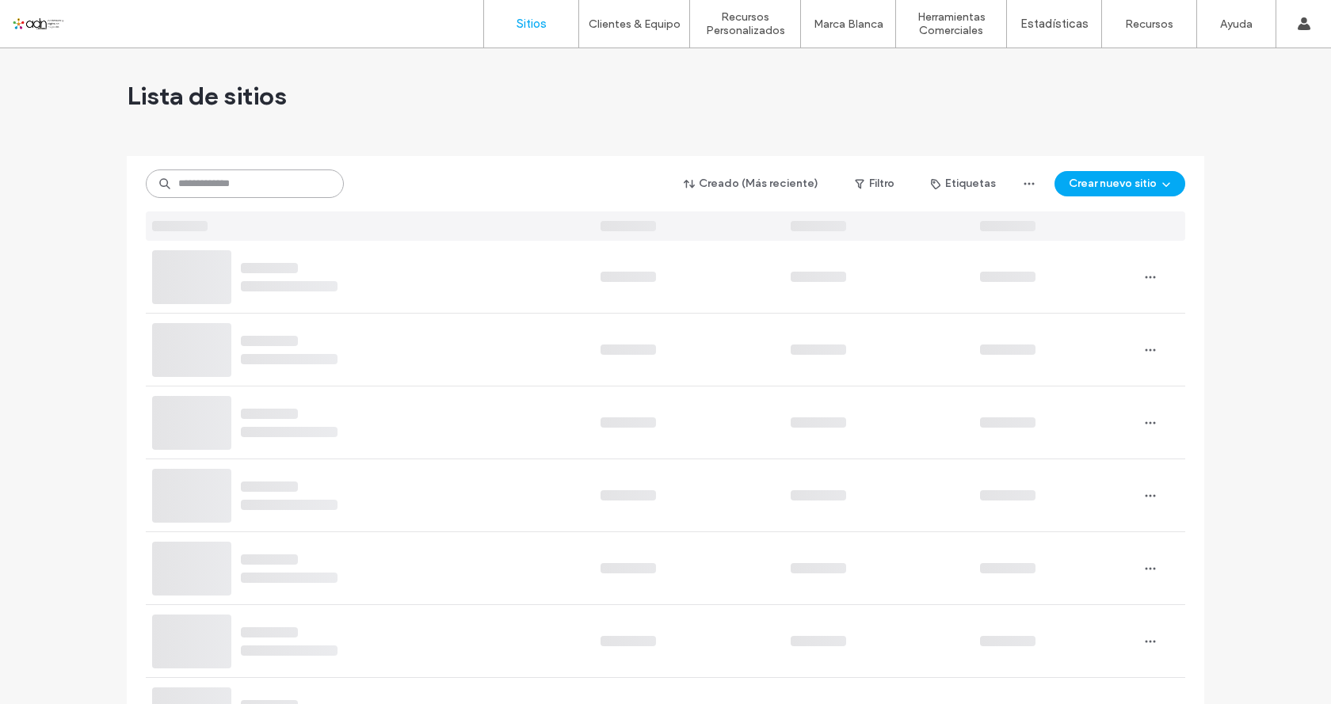
paste input "*********"
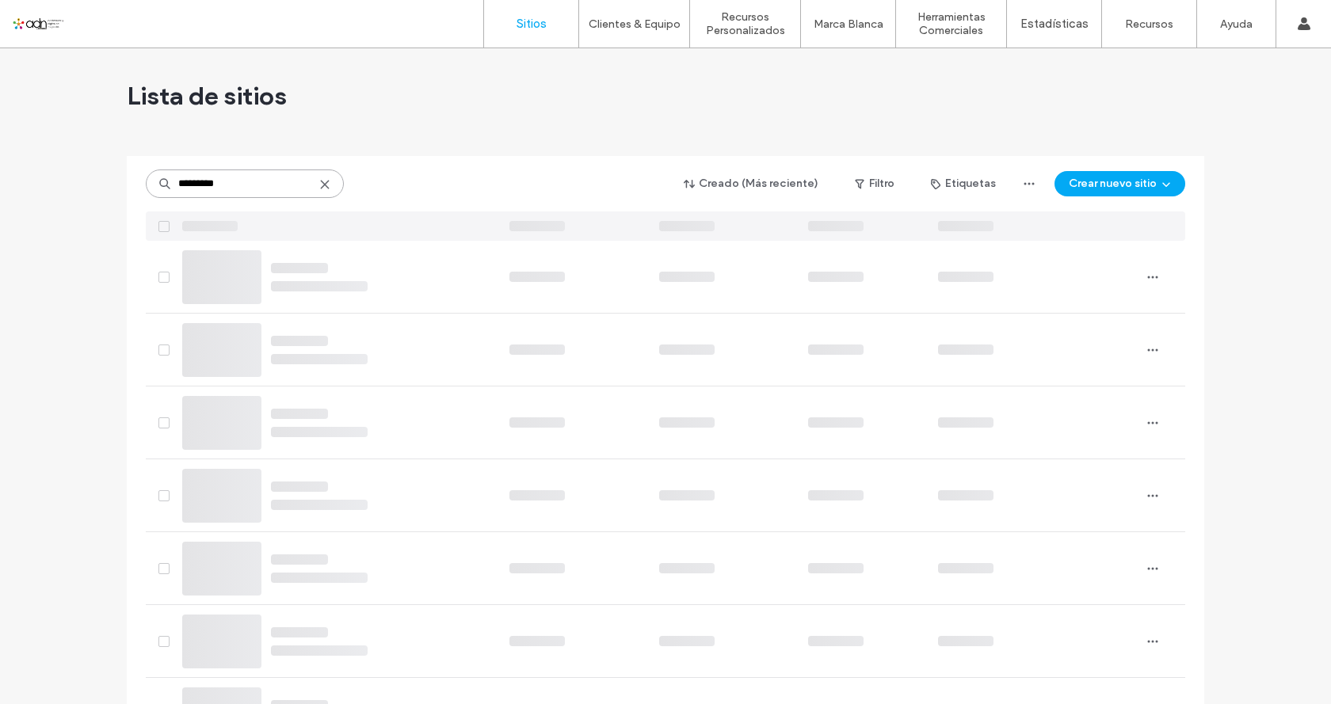
type input "*********"
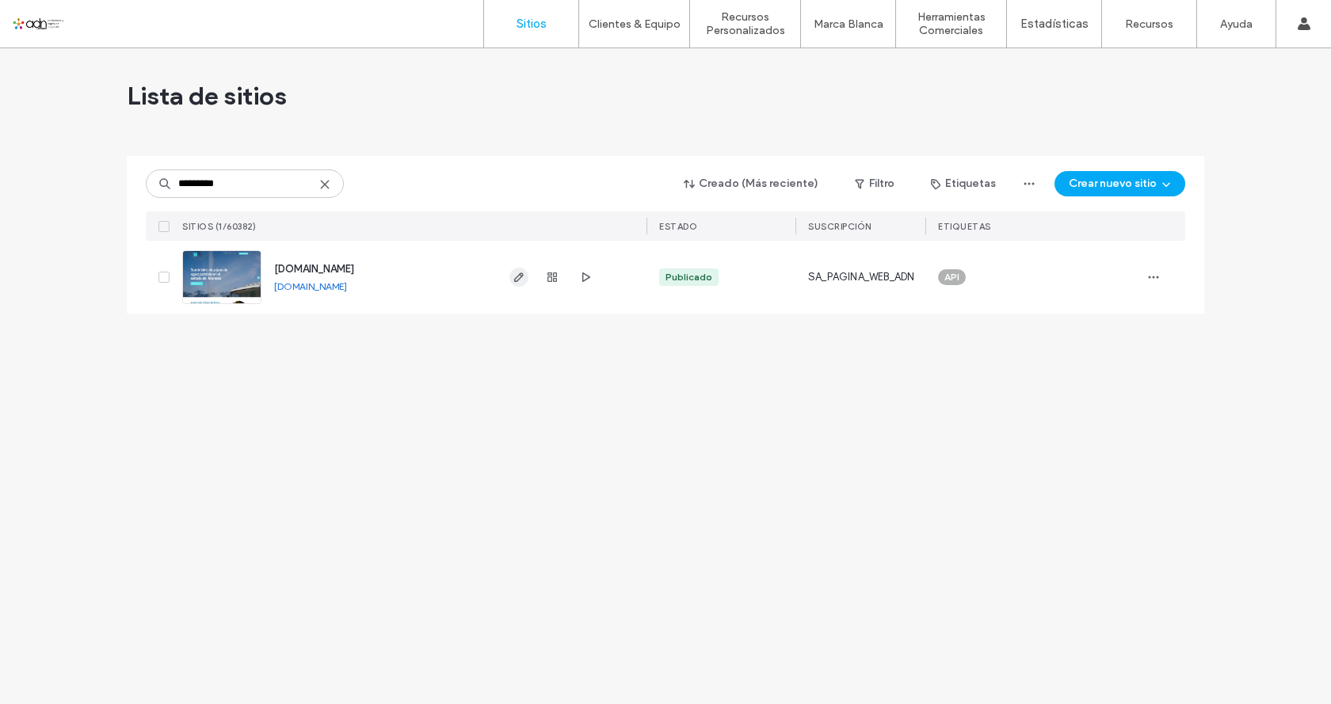
click at [517, 278] on icon "button" at bounding box center [519, 277] width 13 height 13
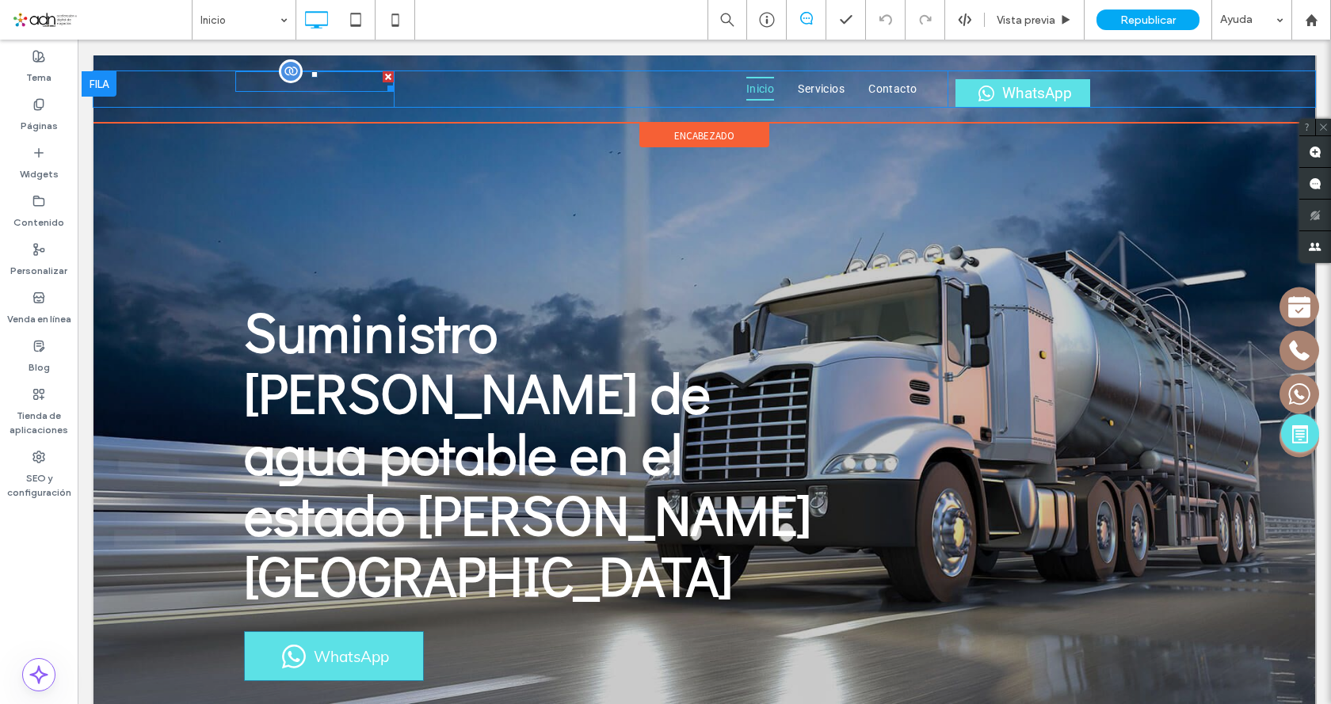
click at [261, 86] on link at bounding box center [314, 81] width 158 height 16
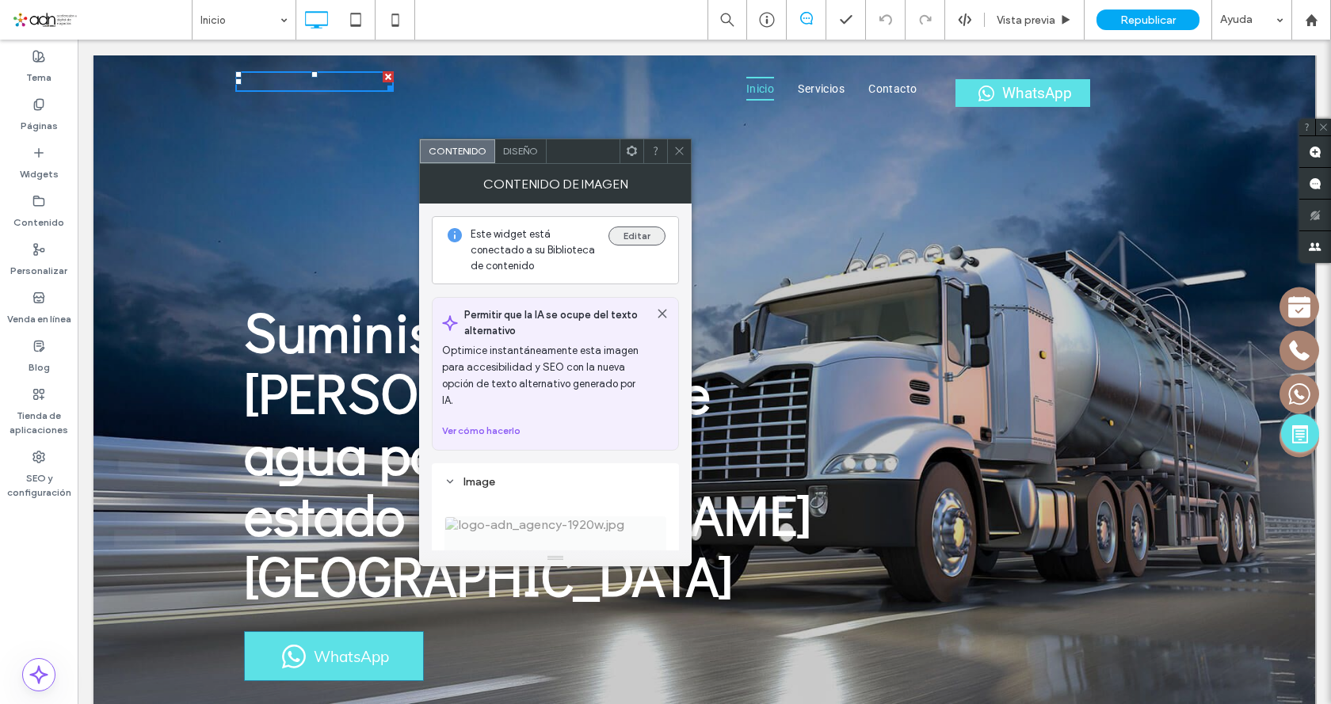
click at [650, 232] on button "Editar" at bounding box center [636, 236] width 57 height 19
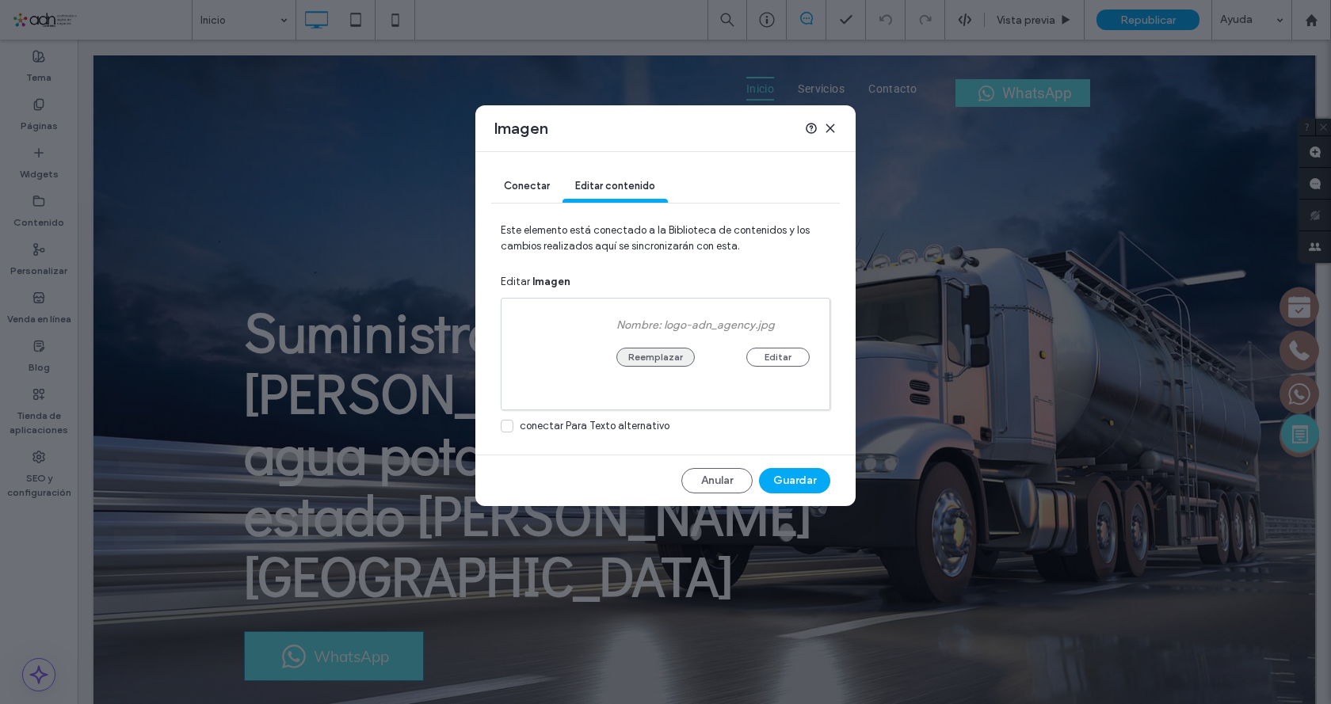
click at [648, 355] on button "Reemplazar" at bounding box center [655, 357] width 78 height 19
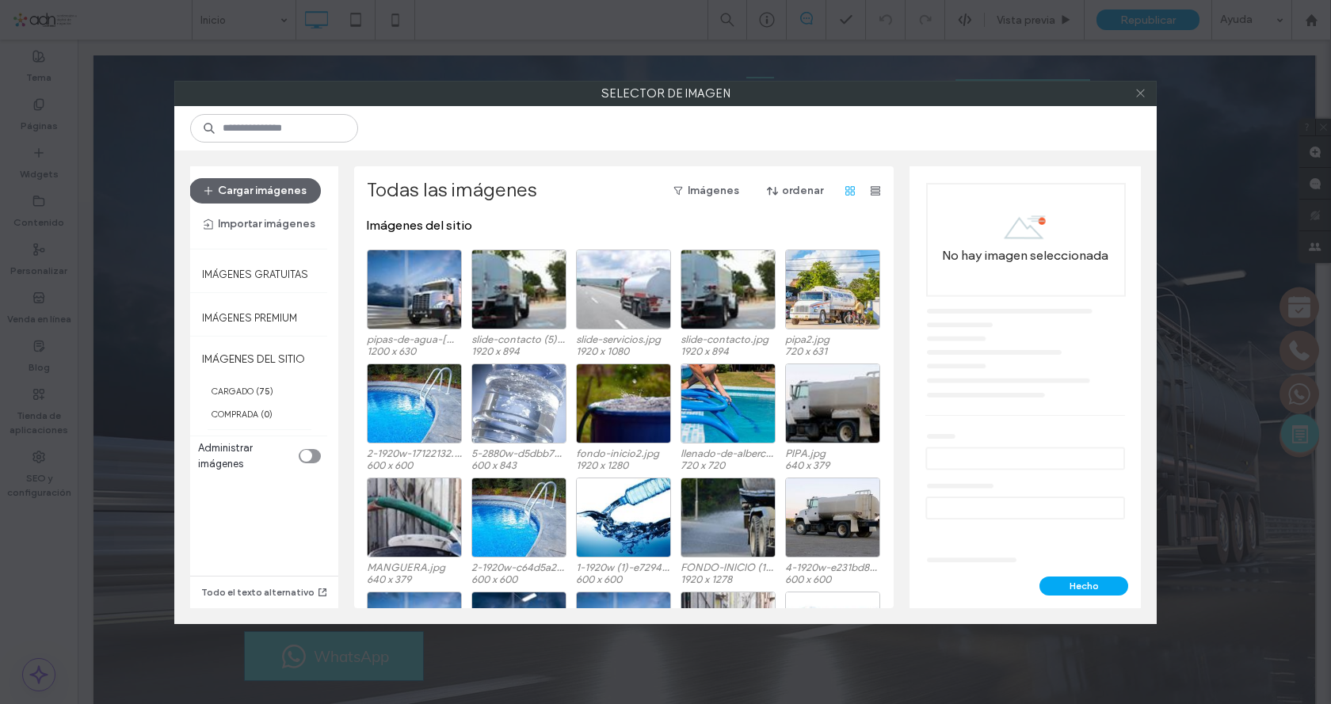
click at [1141, 97] on icon at bounding box center [1141, 93] width 12 height 12
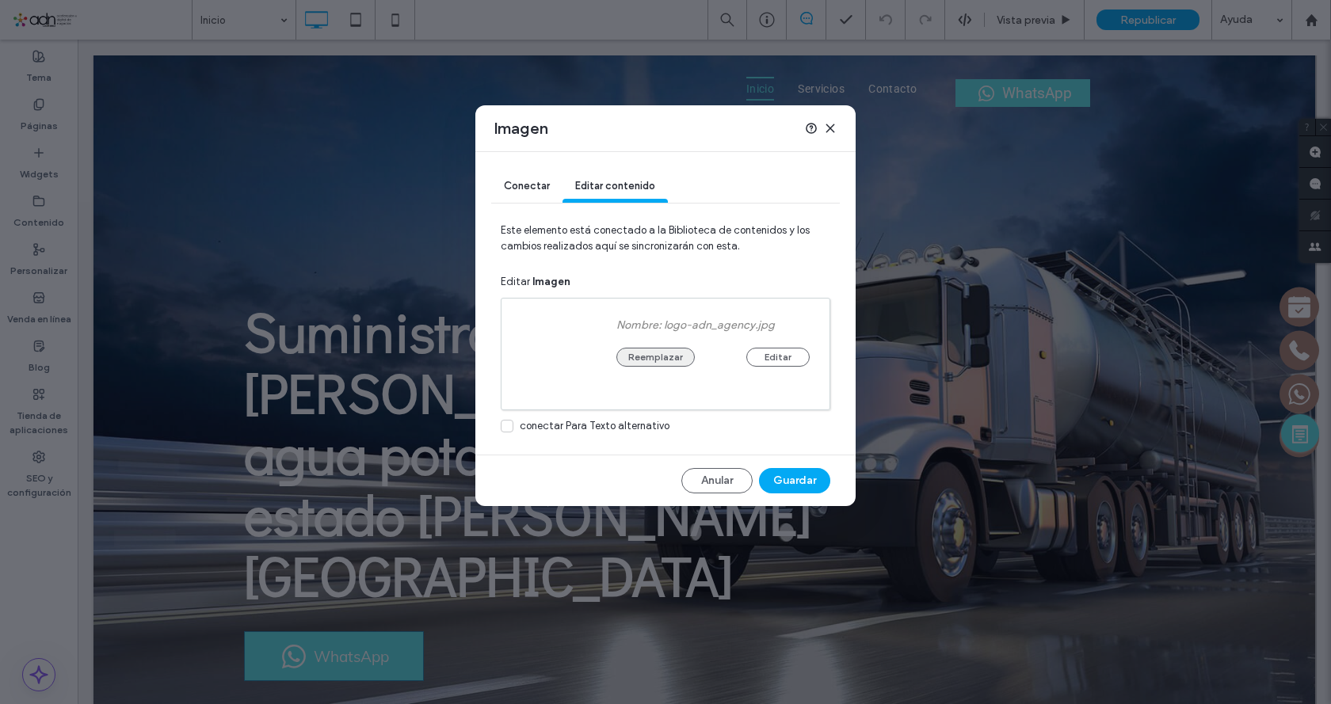
click at [649, 354] on button "Reemplazar" at bounding box center [655, 357] width 78 height 19
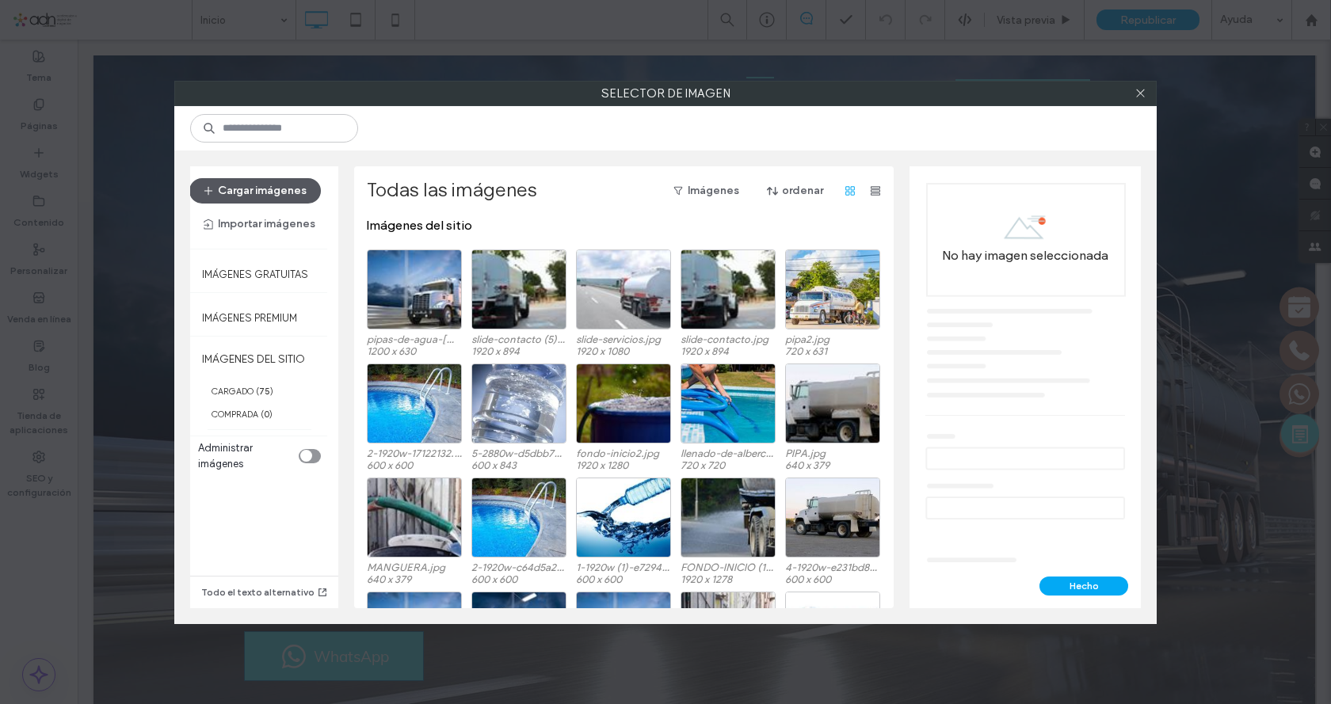
click at [269, 193] on button "Cargar imágenes" at bounding box center [255, 190] width 132 height 25
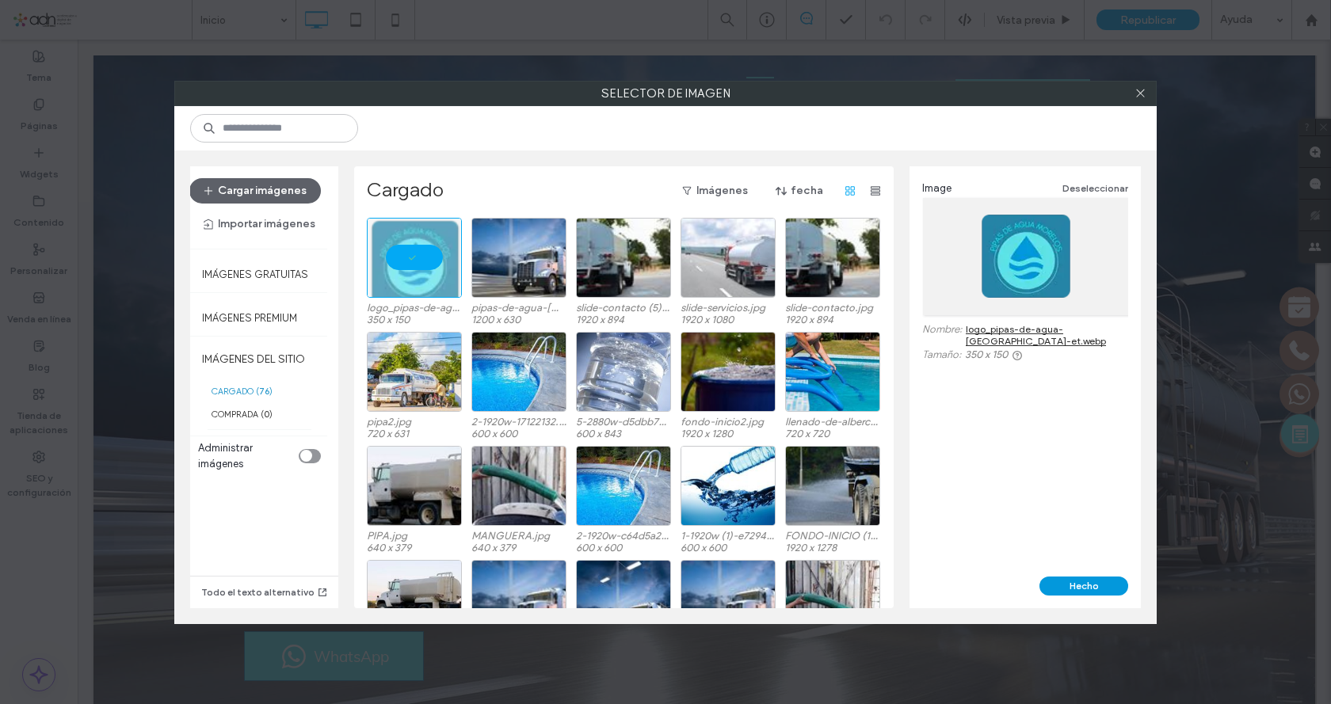
click at [1081, 589] on button "Hecho" at bounding box center [1083, 586] width 89 height 19
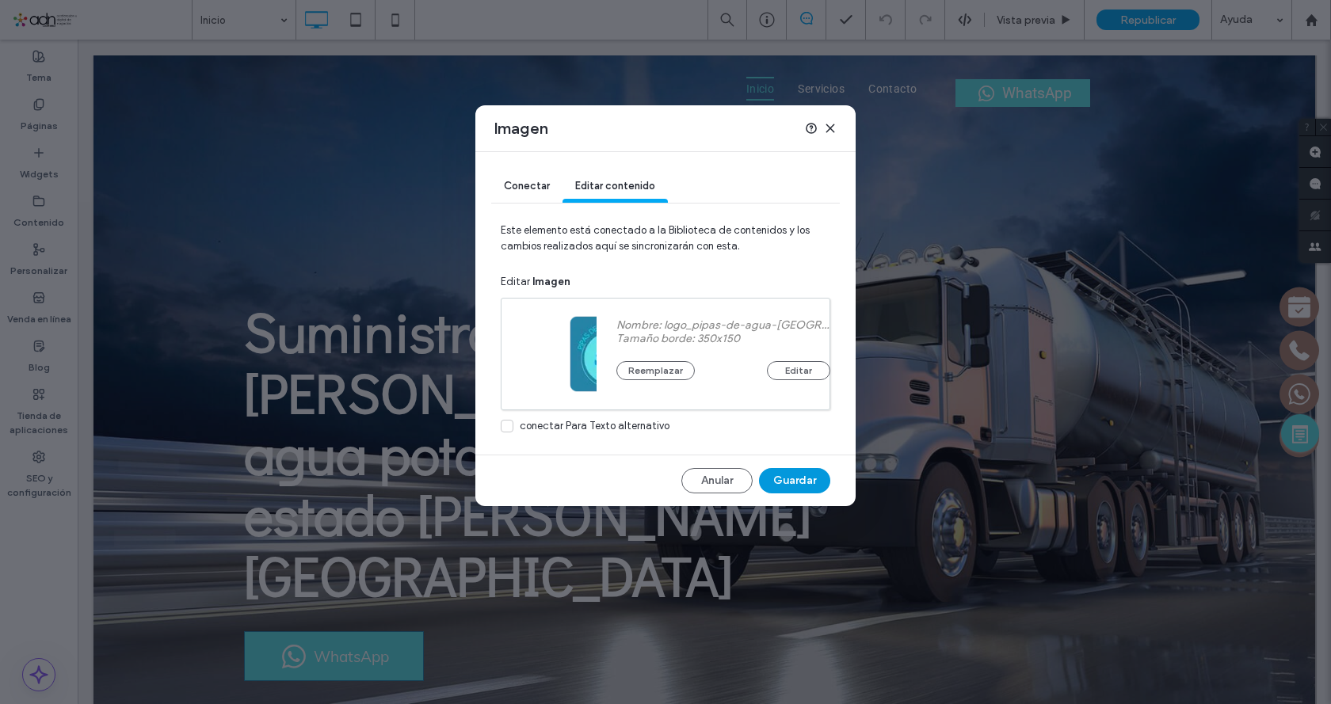
click at [769, 479] on button "Guardar" at bounding box center [794, 480] width 71 height 25
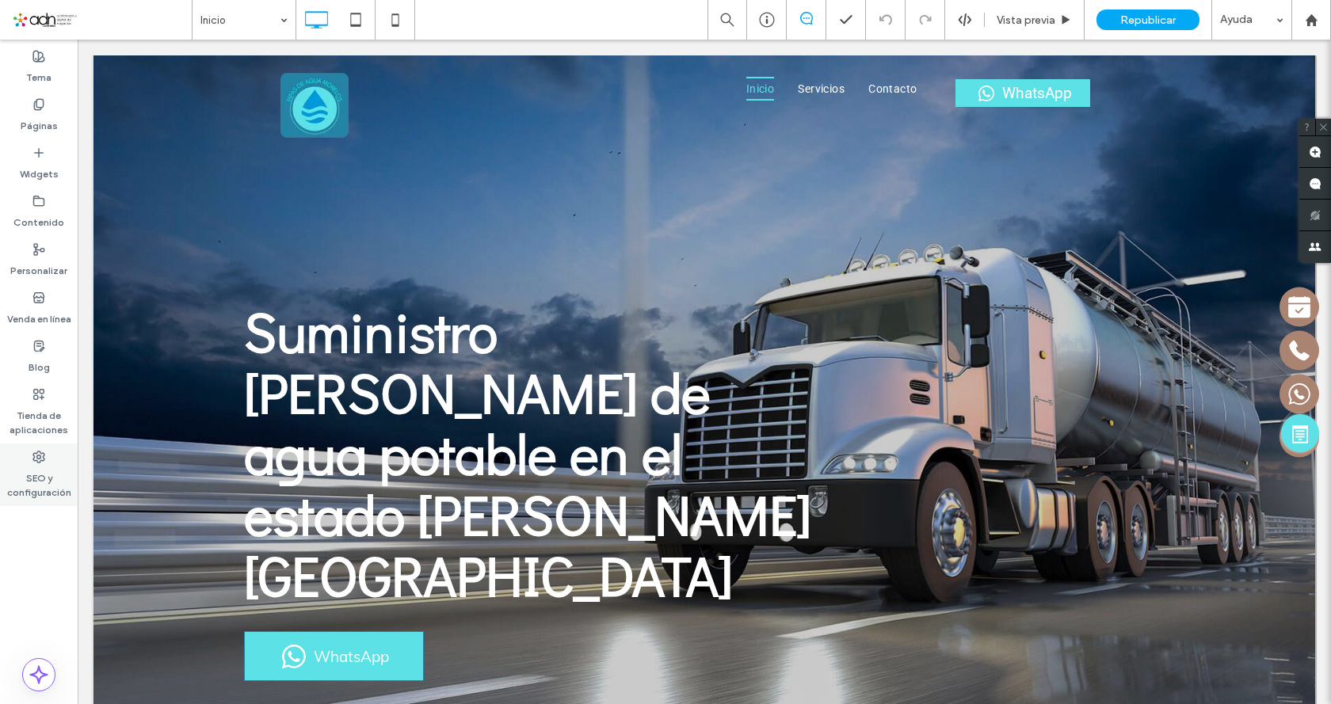
click at [48, 464] on label "SEO y configuración" at bounding box center [39, 481] width 78 height 36
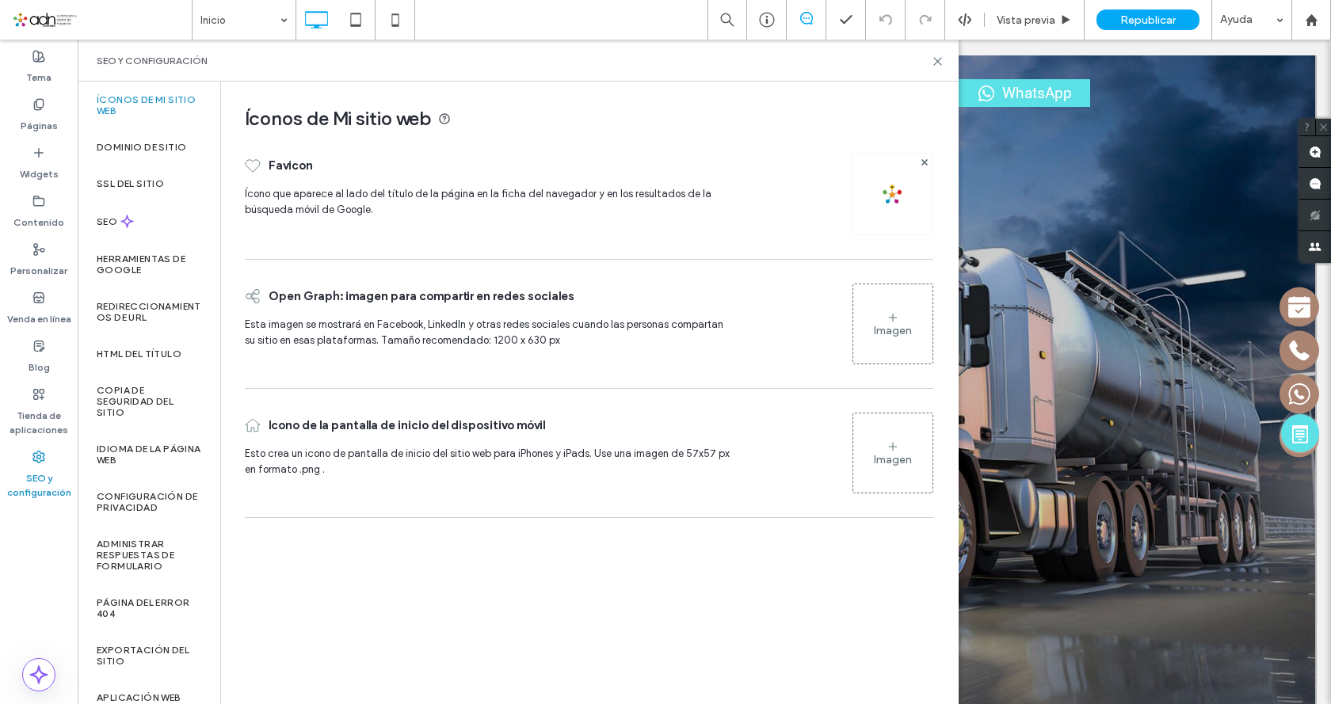
click at [891, 292] on div "Imagen" at bounding box center [892, 324] width 79 height 76
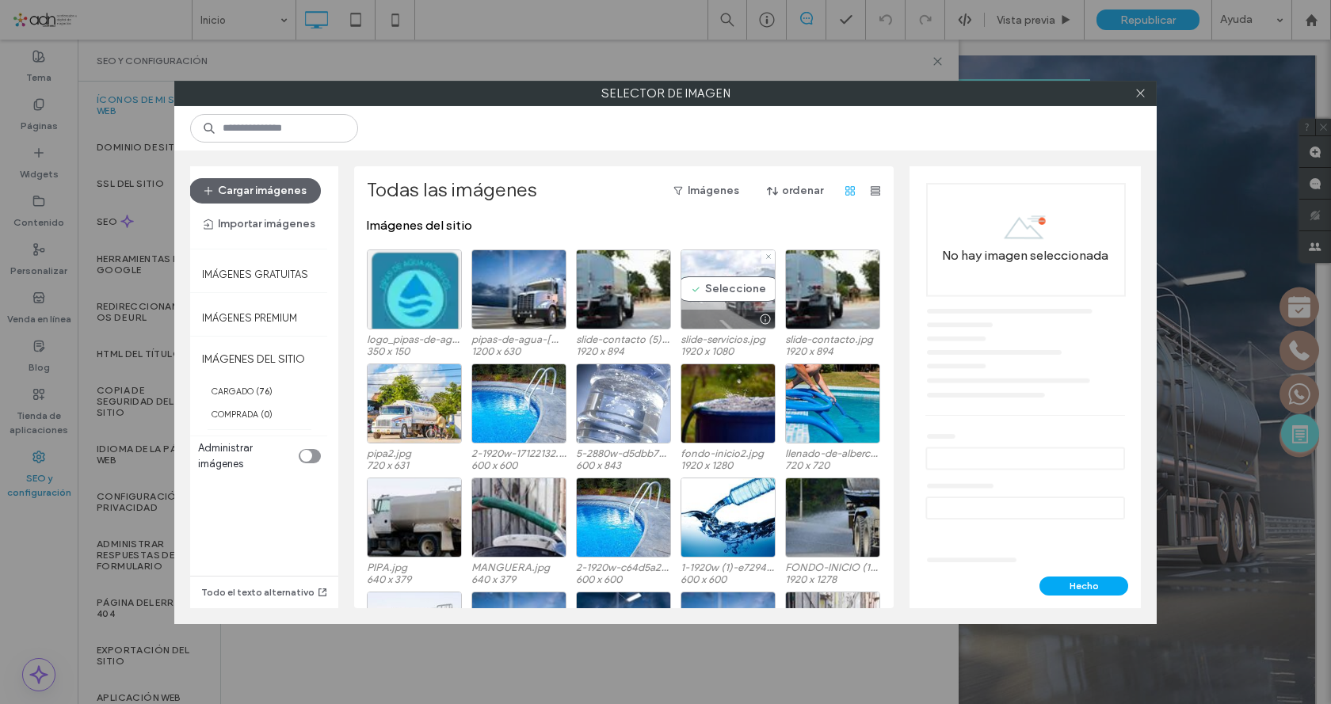
click at [742, 300] on div "Seleccione" at bounding box center [728, 290] width 95 height 80
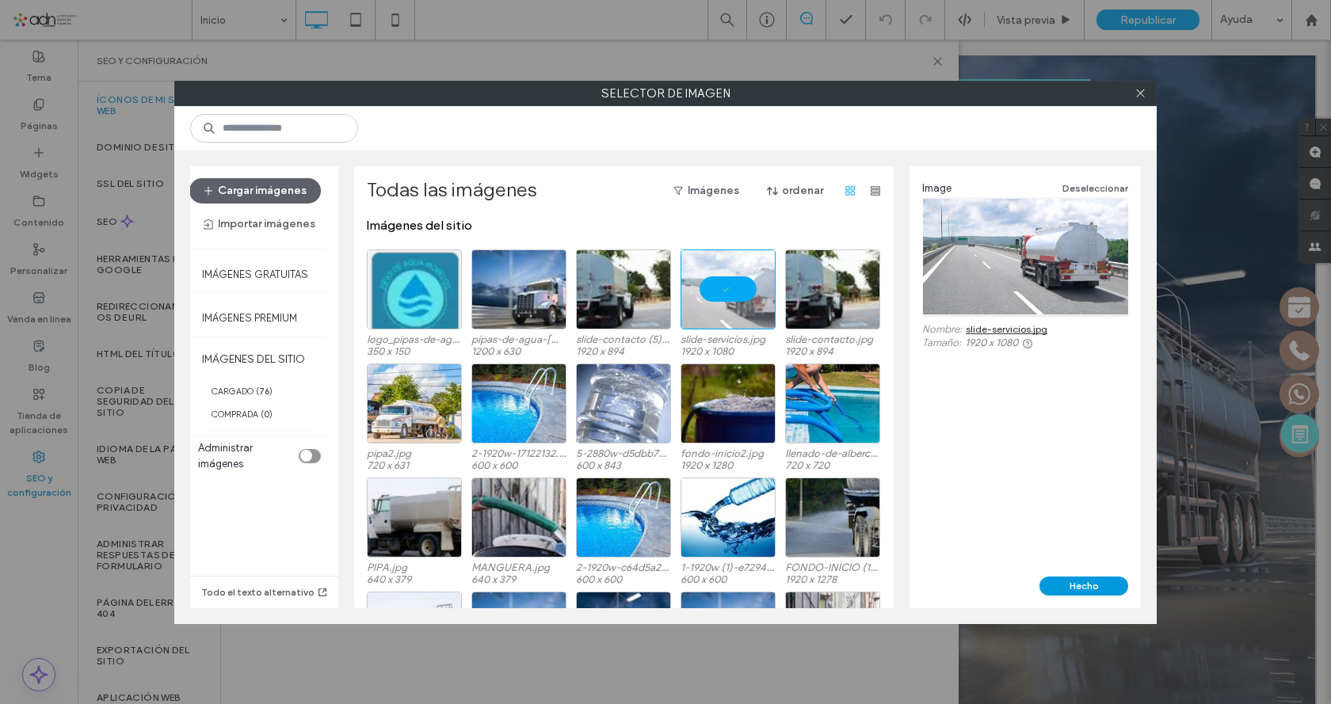
drag, startPoint x: 1073, startPoint y: 589, endPoint x: 979, endPoint y: 551, distance: 101.2
click at [1073, 589] on button "Hecho" at bounding box center [1083, 586] width 89 height 19
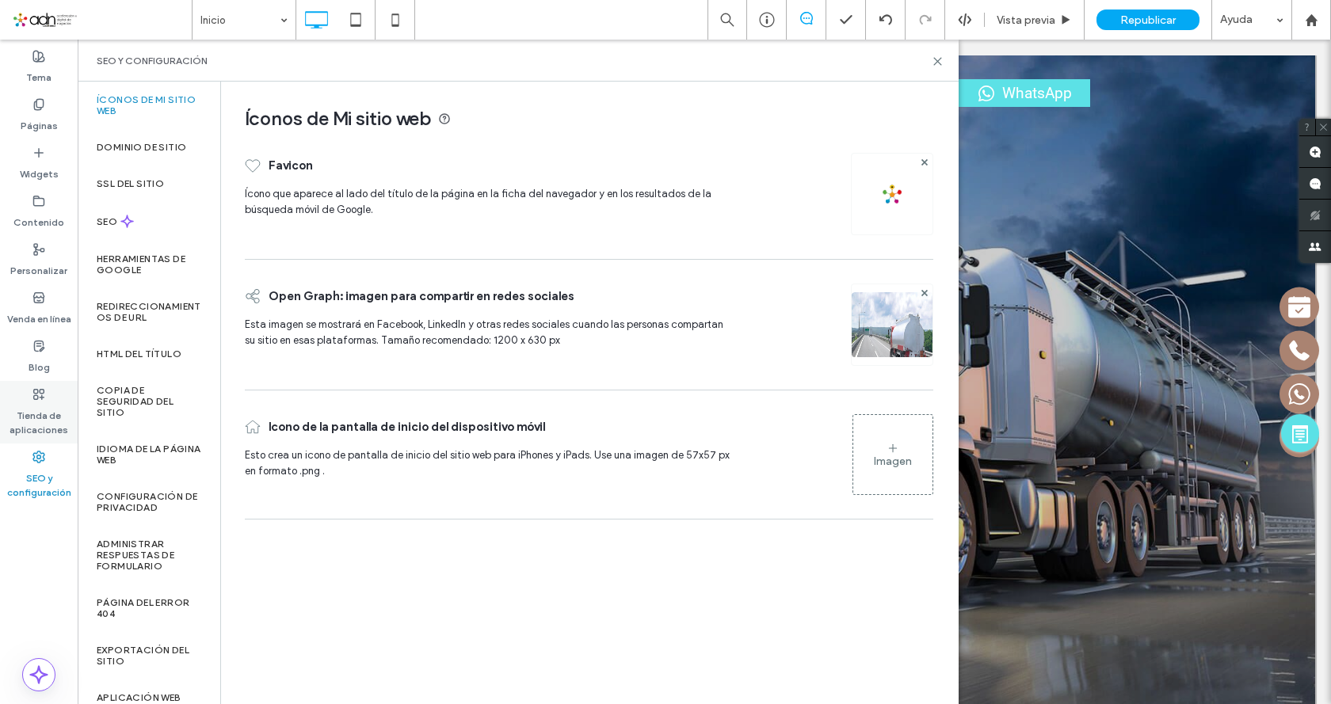
click at [42, 401] on label "Tienda de aplicaciones" at bounding box center [39, 419] width 78 height 36
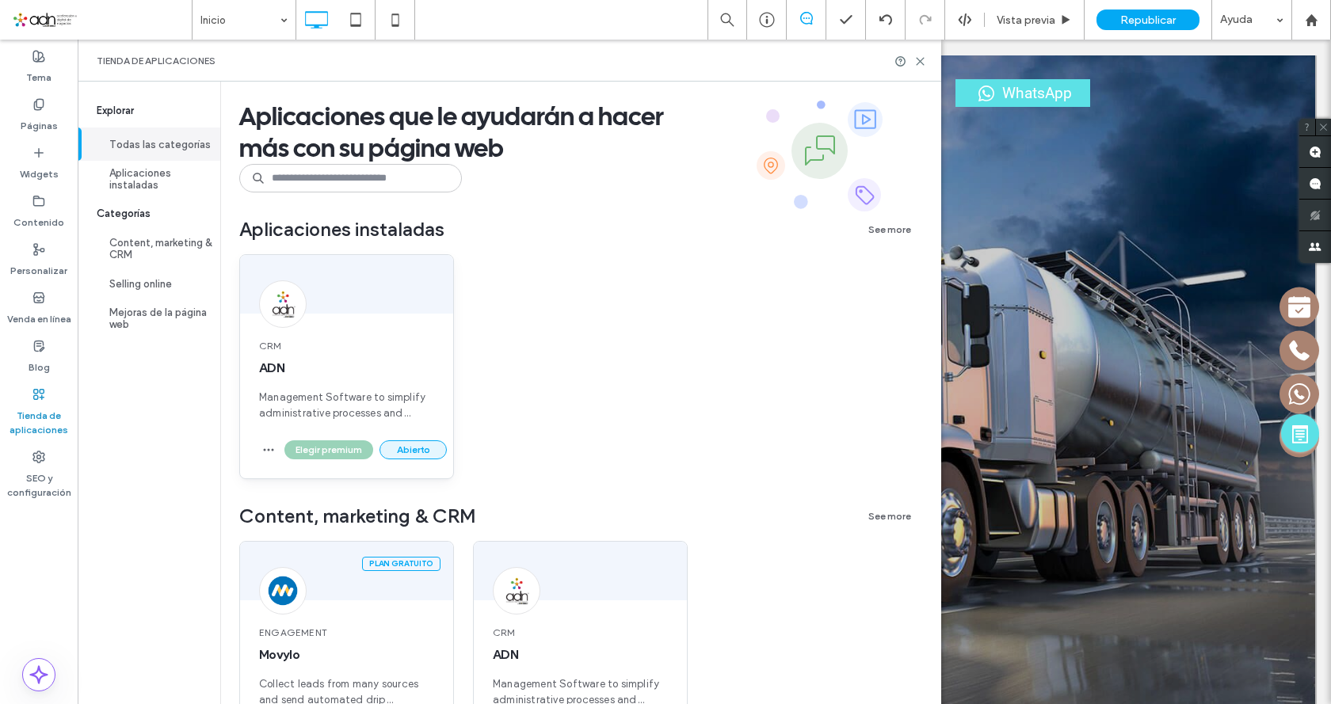
click at [418, 452] on button "Abierto" at bounding box center [413, 450] width 67 height 19
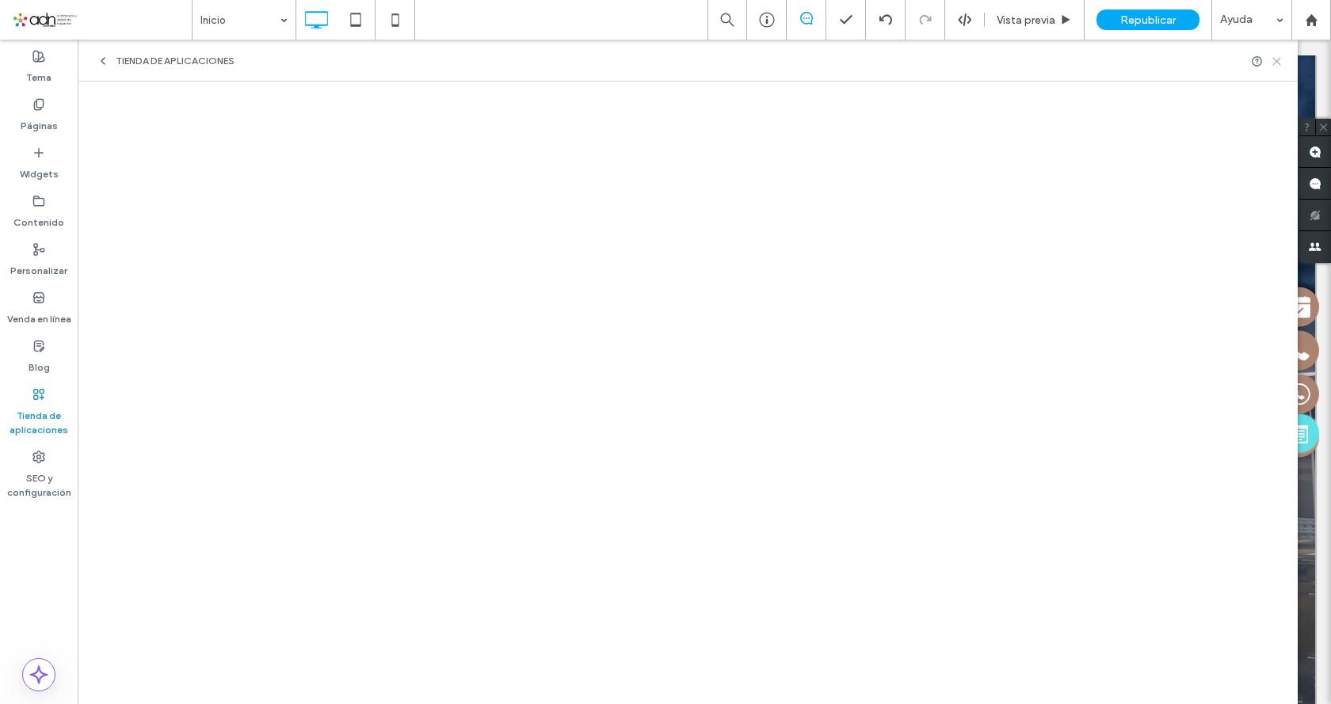
click at [1274, 61] on icon at bounding box center [1277, 61] width 12 height 12
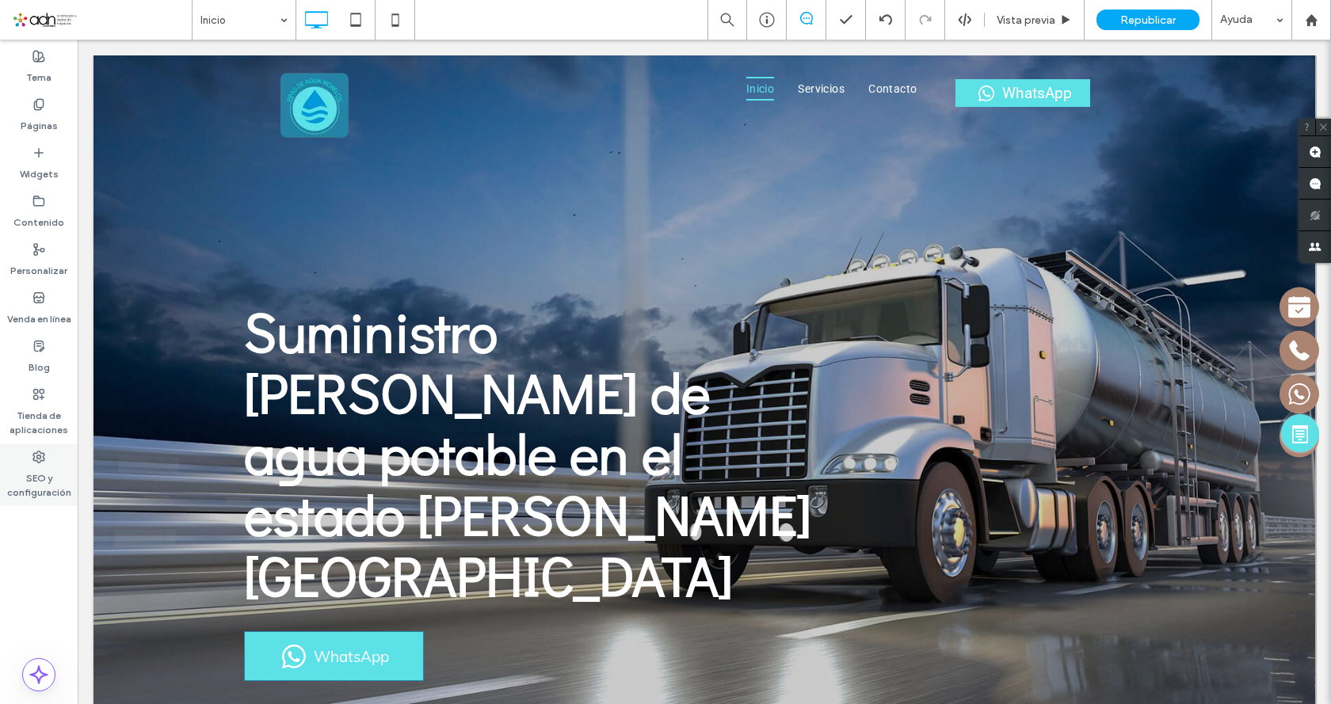
click at [50, 456] on div "SEO y configuración" at bounding box center [39, 475] width 78 height 63
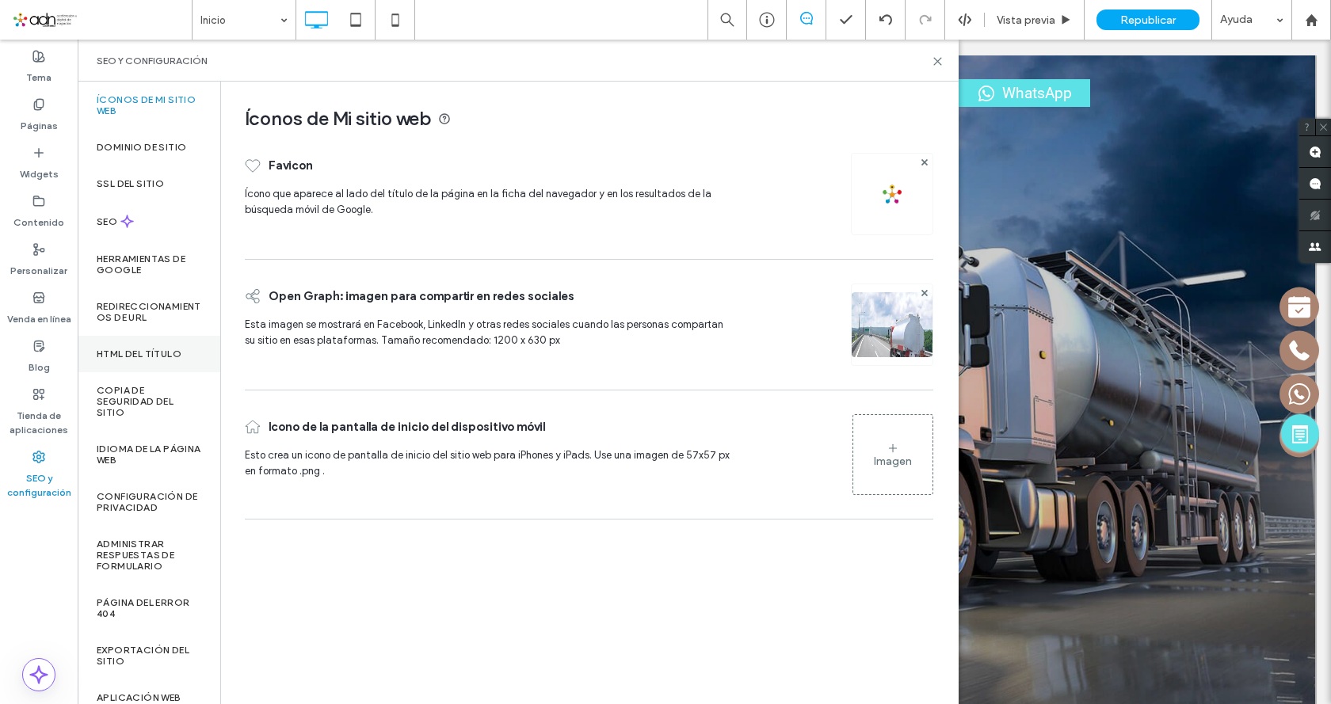
click at [135, 353] on label "HTML del título" at bounding box center [139, 354] width 85 height 11
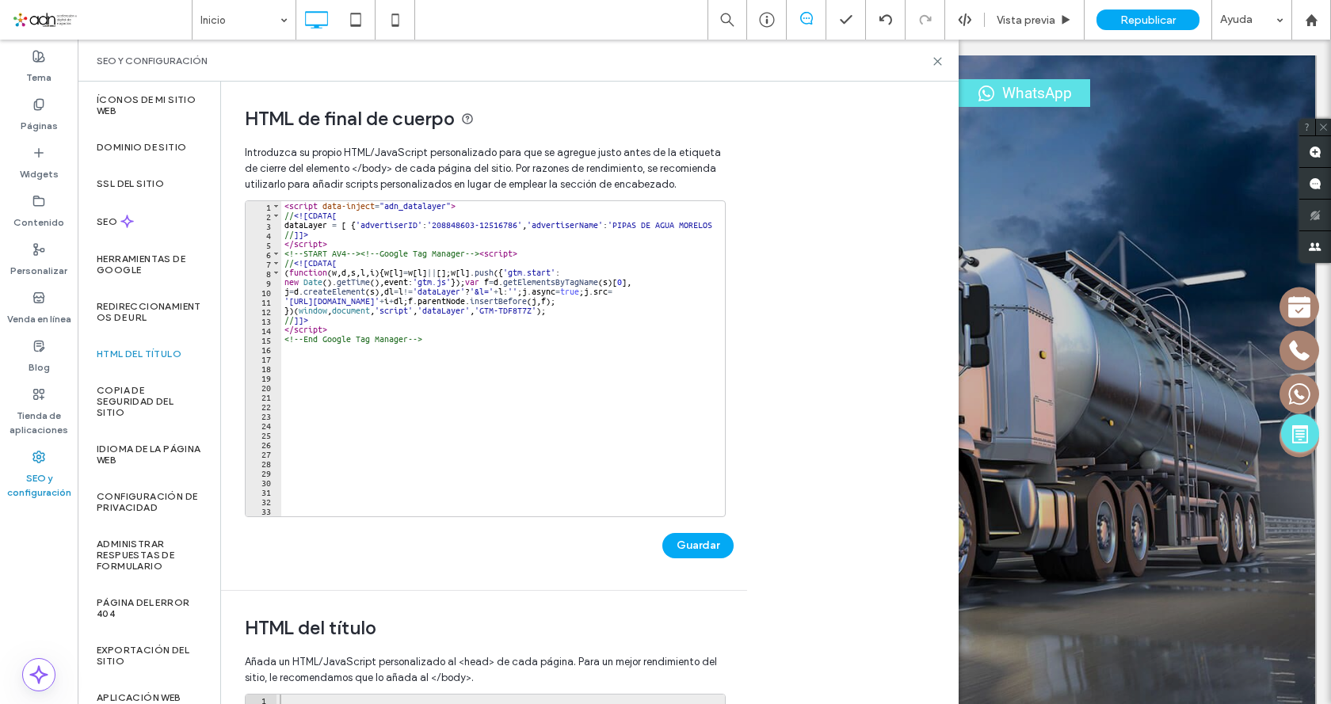
click at [303, 395] on div "< script data-inject = "adn_datalayer" > // <![CDATA[ dataLayer = [ { 'advertis…" at bounding box center [928, 362] width 1295 height 322
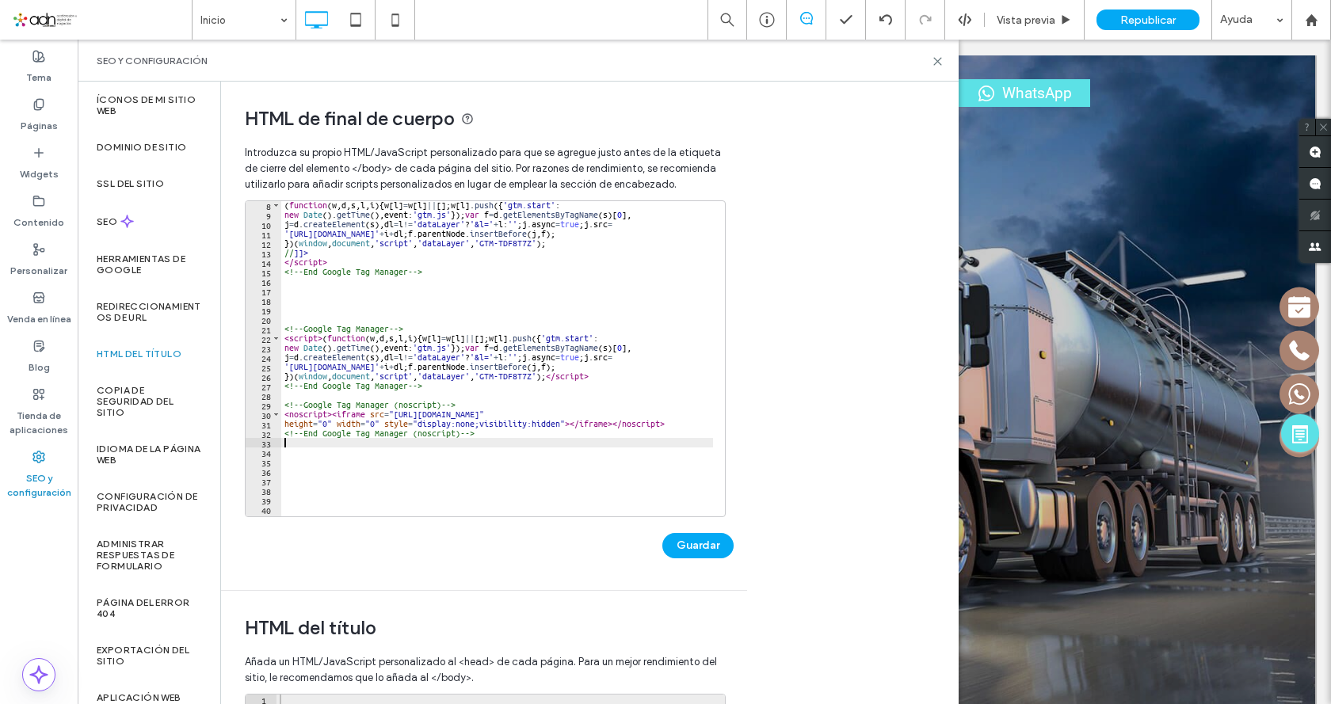
scroll to position [67, 0]
click at [502, 296] on div "( function ( w , d , s , l , i ) { w [ l ] = w [ l ] || [ ] ; w [ l ] . push ({…" at bounding box center [928, 361] width 1295 height 322
click at [708, 536] on button "Guardar" at bounding box center [697, 545] width 71 height 25
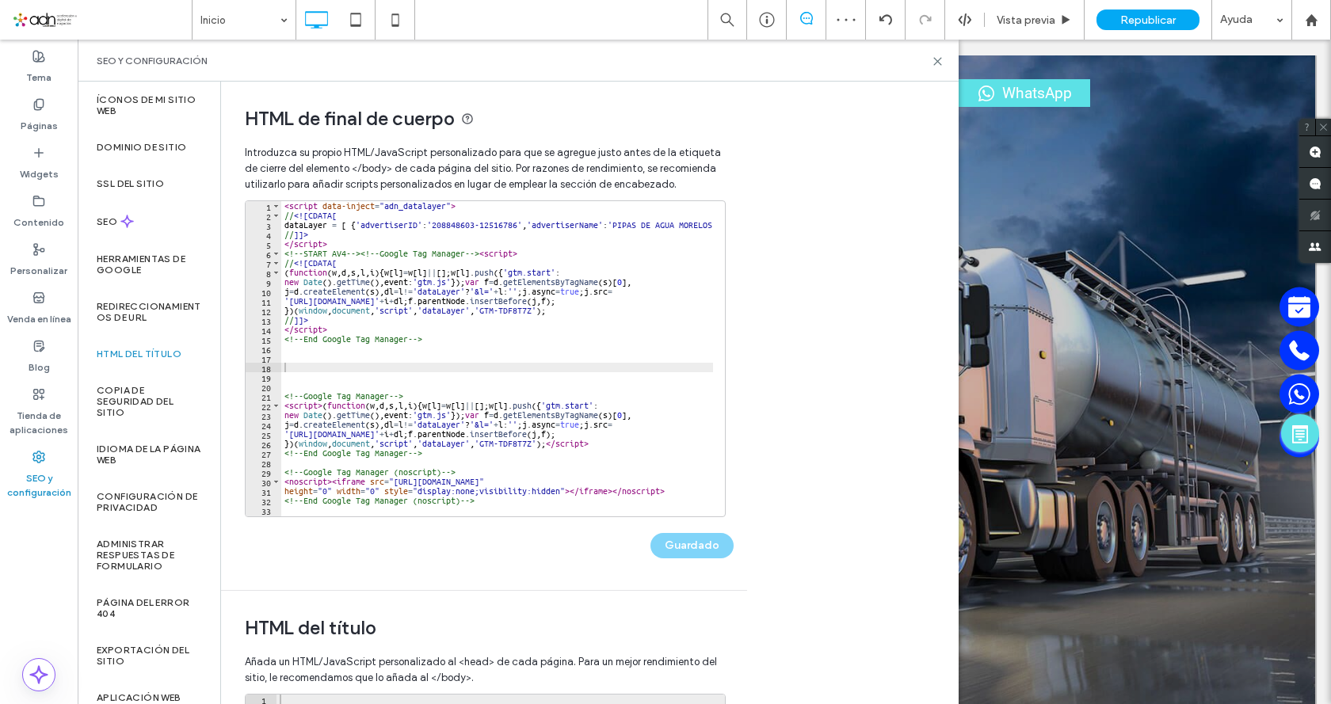
scroll to position [0, 0]
click at [39, 115] on label "Páginas" at bounding box center [39, 122] width 37 height 22
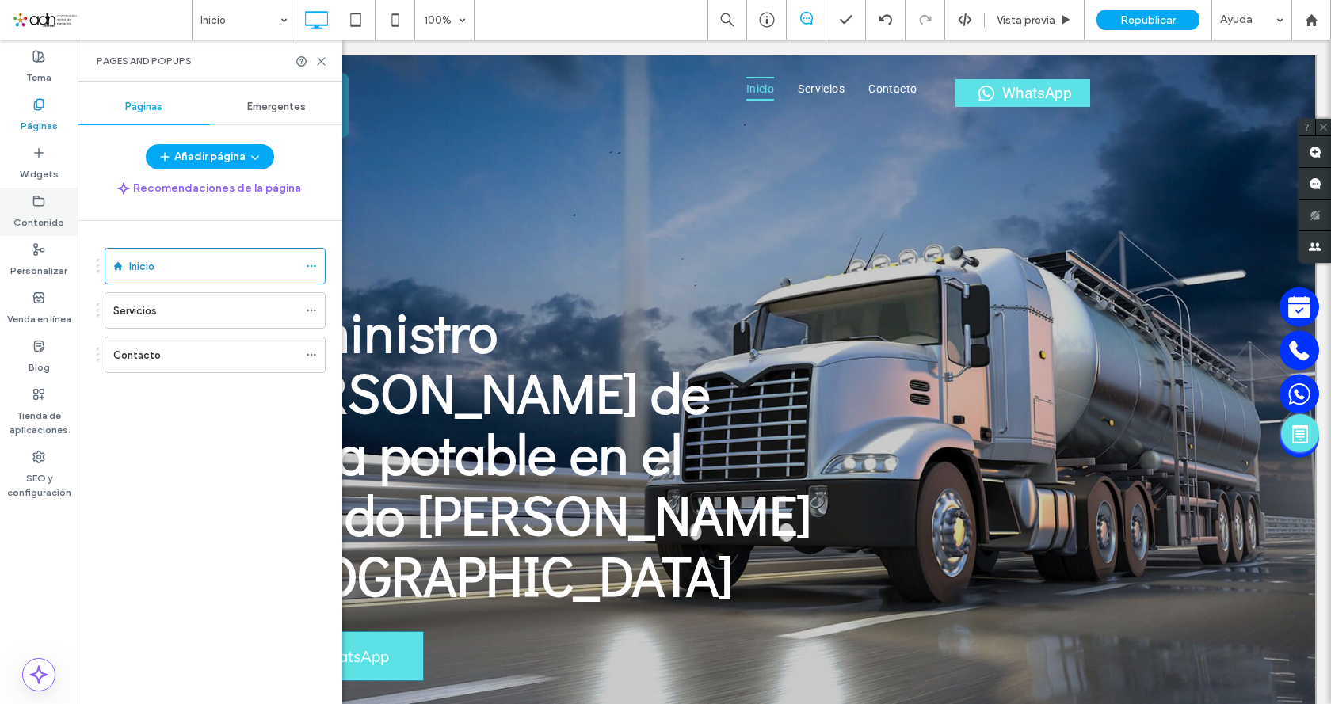
click at [51, 220] on label "Contenido" at bounding box center [38, 219] width 51 height 22
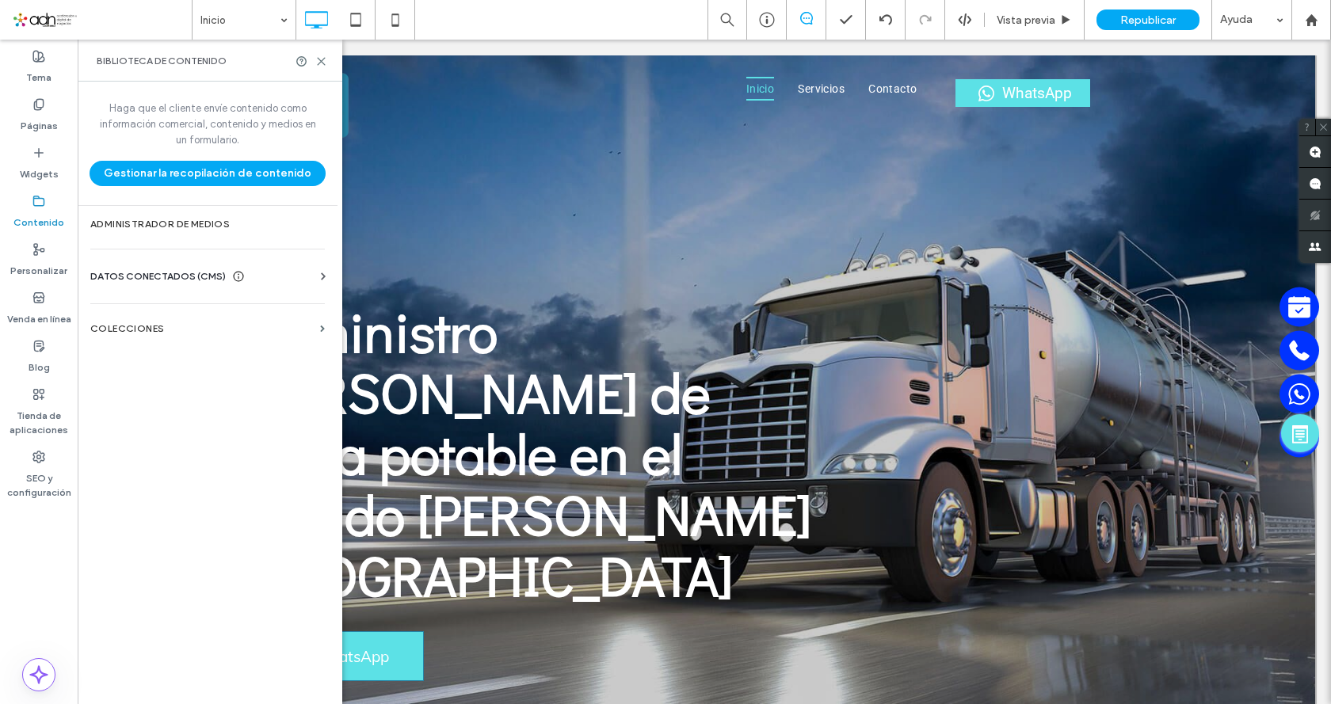
click at [255, 288] on div "Información del negocio Texto comercial Imágenes comerciales Buscar y reemplazar" at bounding box center [210, 290] width 241 height 13
click at [317, 270] on icon at bounding box center [323, 277] width 16 height 16
click at [256, 310] on label "Información del negocio" at bounding box center [210, 315] width 215 height 11
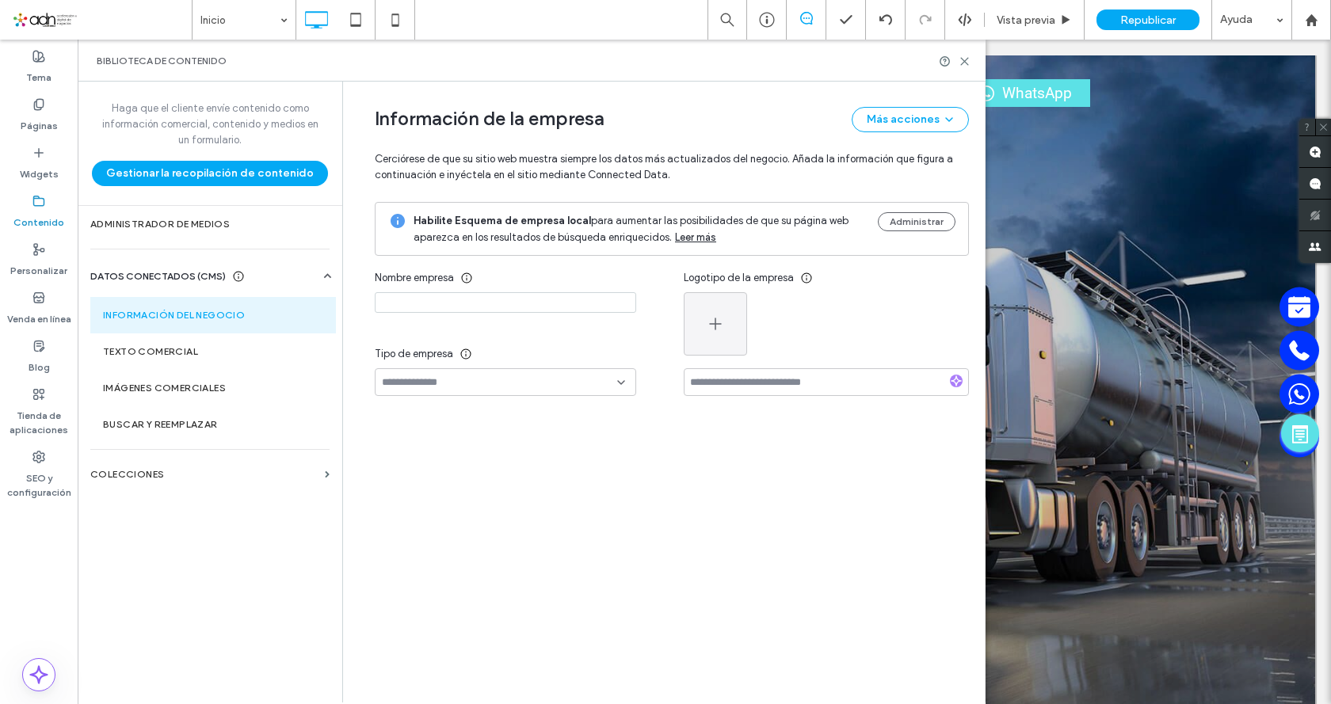
type input "**********"
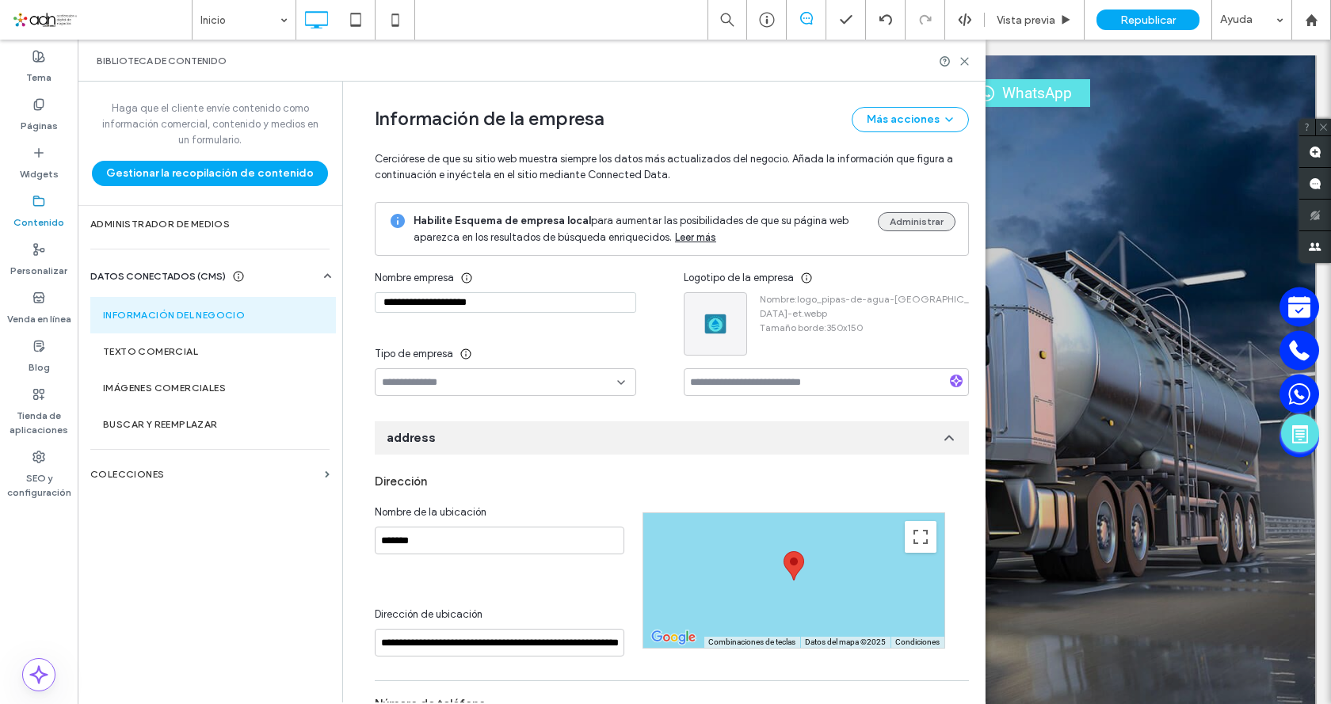
click at [891, 219] on button "Administrar" at bounding box center [917, 221] width 78 height 19
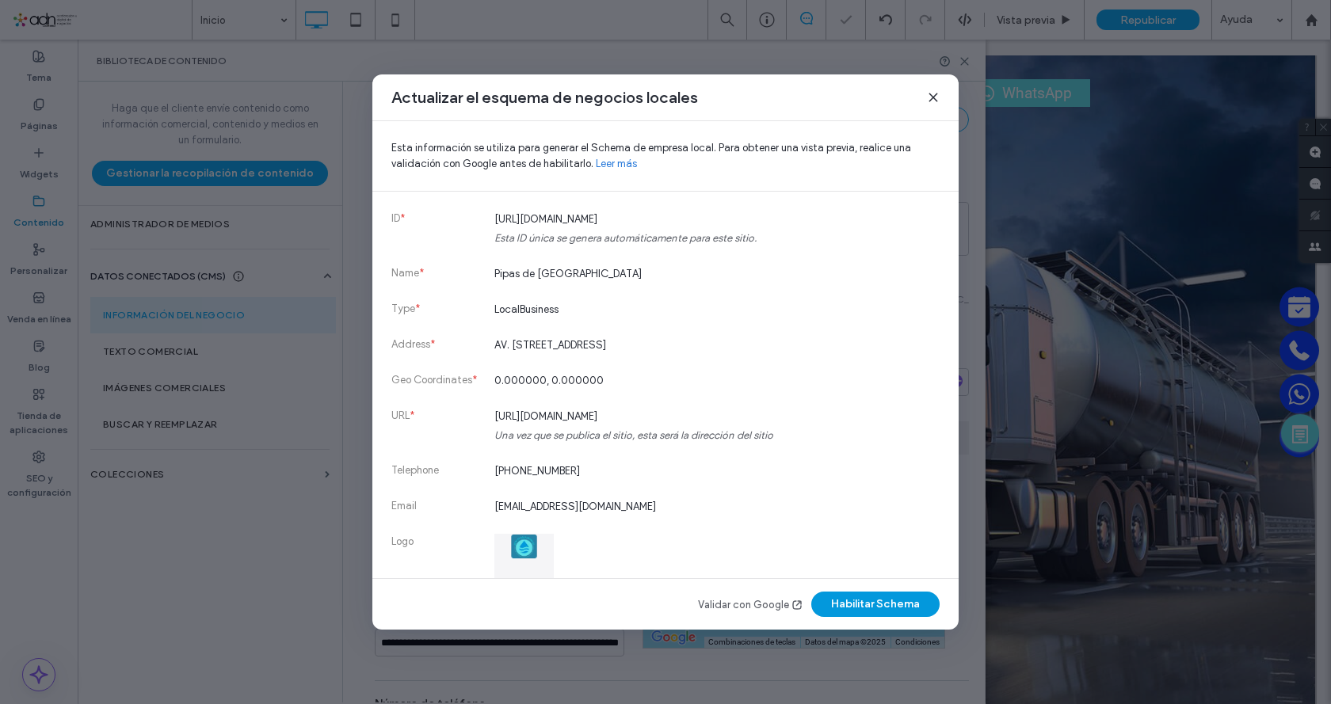
click at [888, 601] on button "Habilitar Schema" at bounding box center [875, 604] width 128 height 25
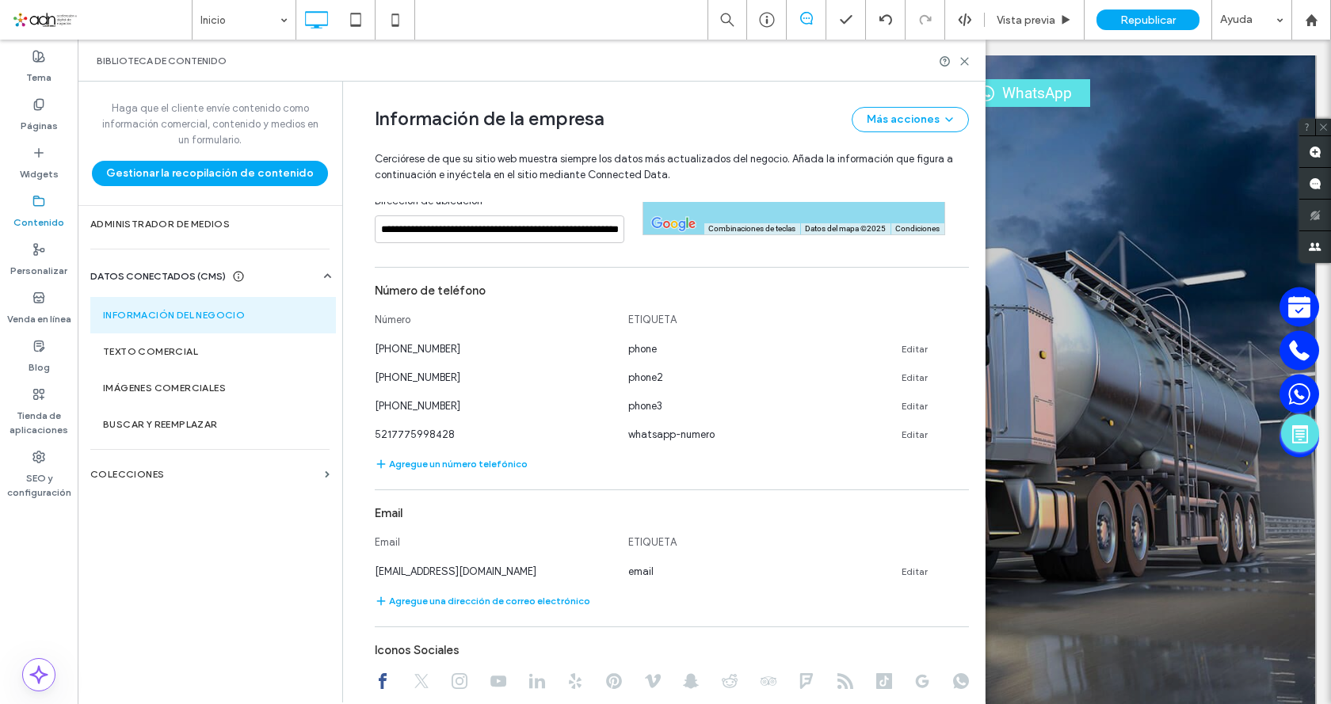
scroll to position [396, 0]
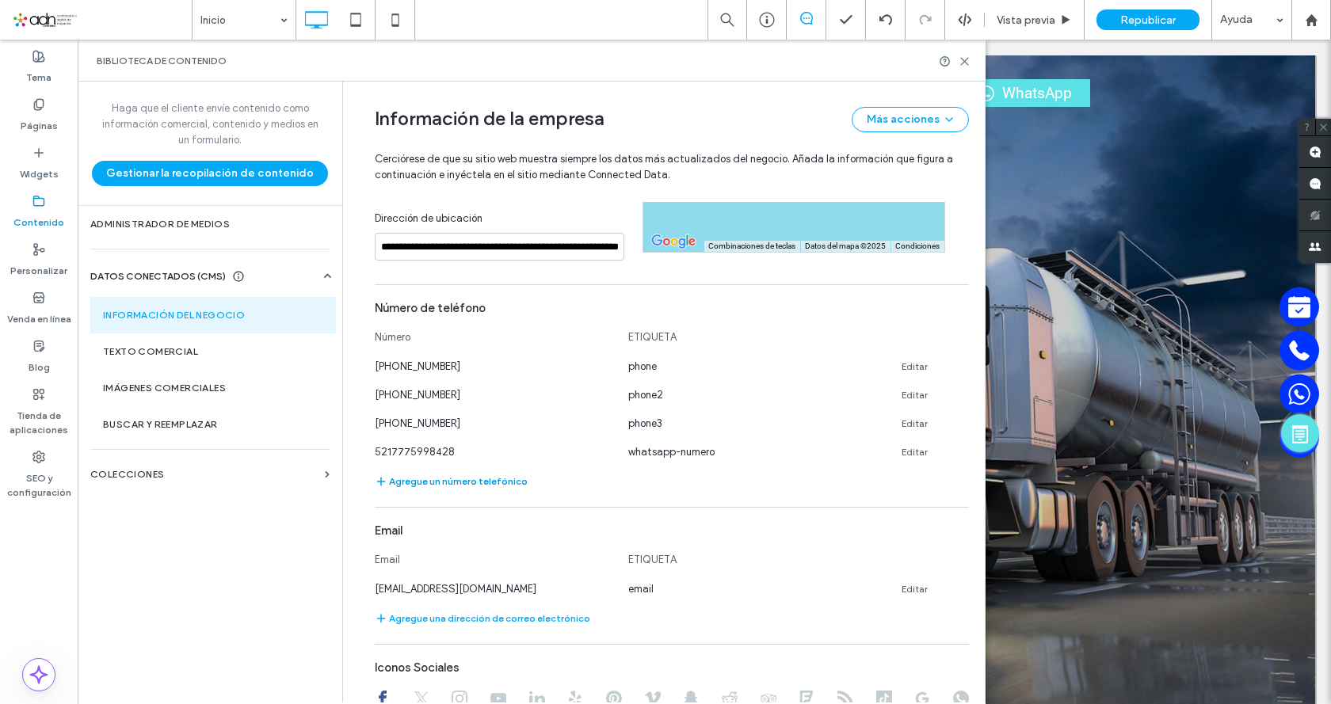
click at [479, 479] on button "Agregue un número telefónico" at bounding box center [451, 481] width 153 height 19
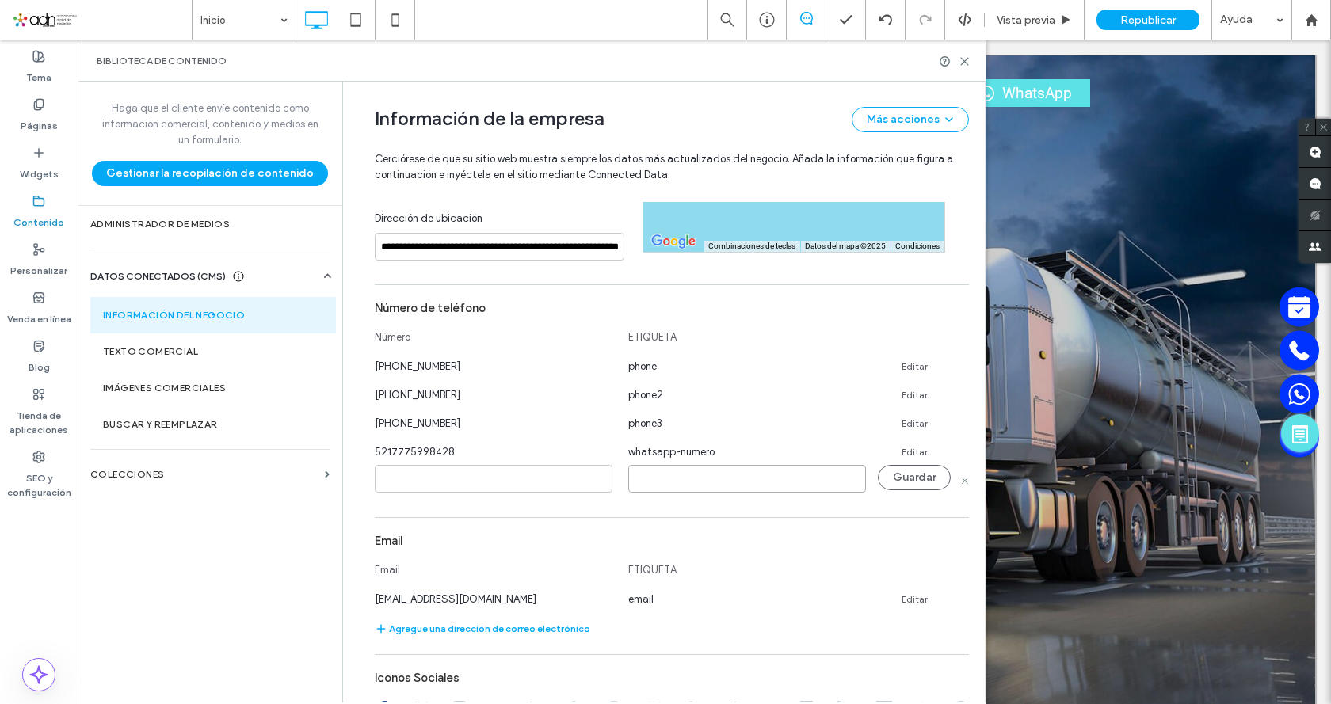
click at [693, 482] on input at bounding box center [747, 479] width 238 height 28
type input "**********"
click at [488, 485] on input at bounding box center [494, 479] width 238 height 28
paste input "**********"
type input "**********"
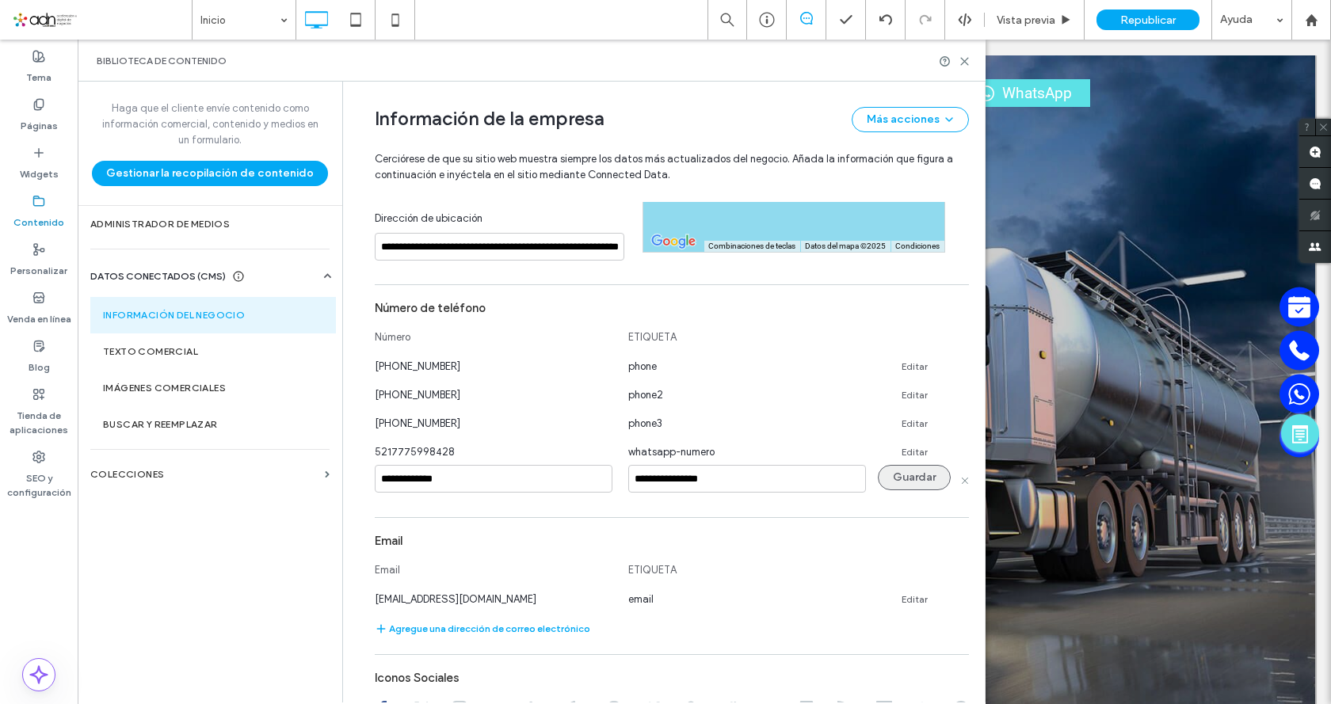
click at [915, 479] on button "Guardar" at bounding box center [914, 477] width 73 height 25
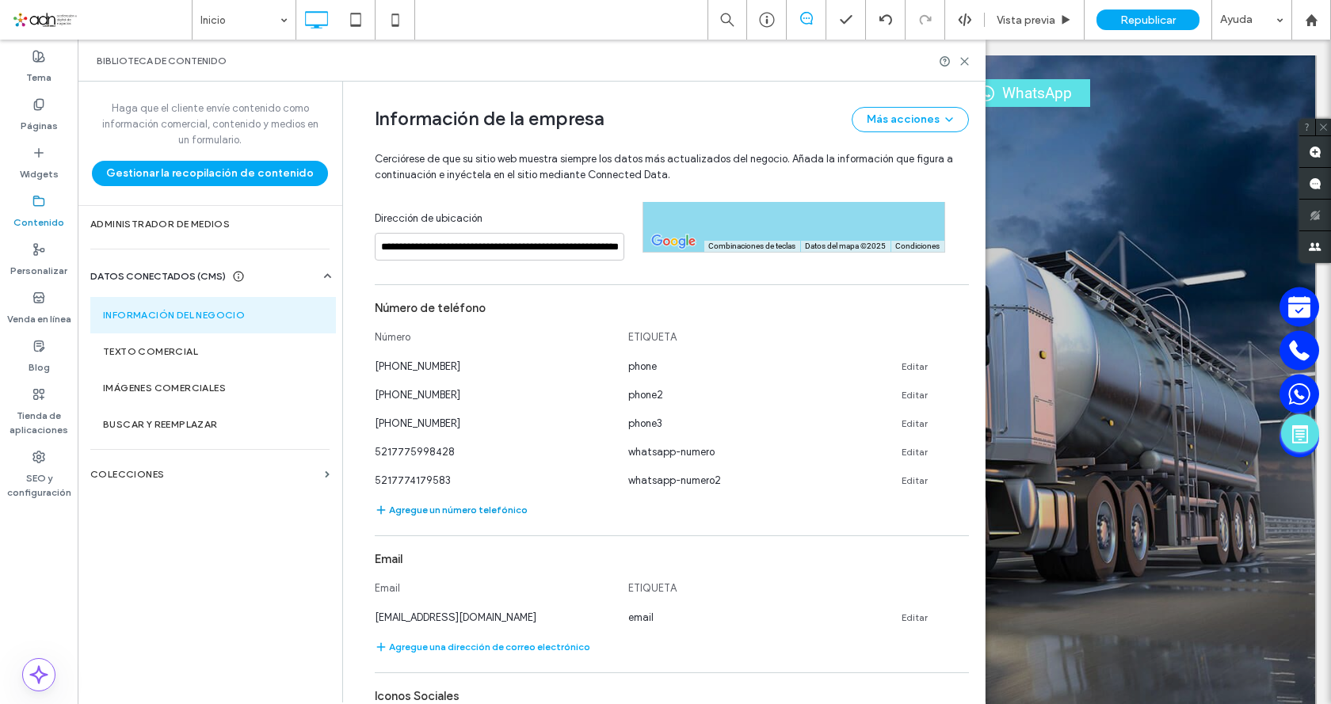
click at [406, 513] on button "Agregue un número telefónico" at bounding box center [451, 510] width 153 height 19
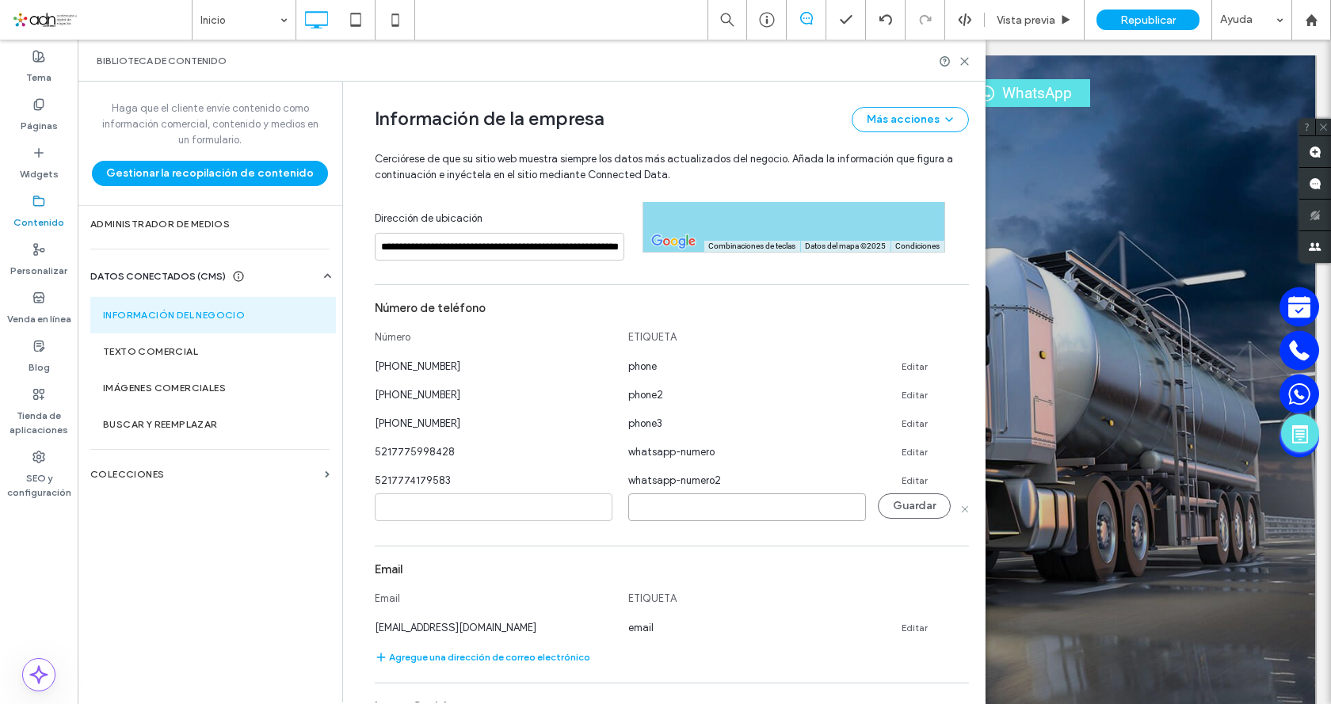
click at [649, 509] on input at bounding box center [747, 508] width 238 height 28
type input "**********"
click at [475, 508] on input at bounding box center [494, 508] width 238 height 28
paste input "**********"
type input "**********"
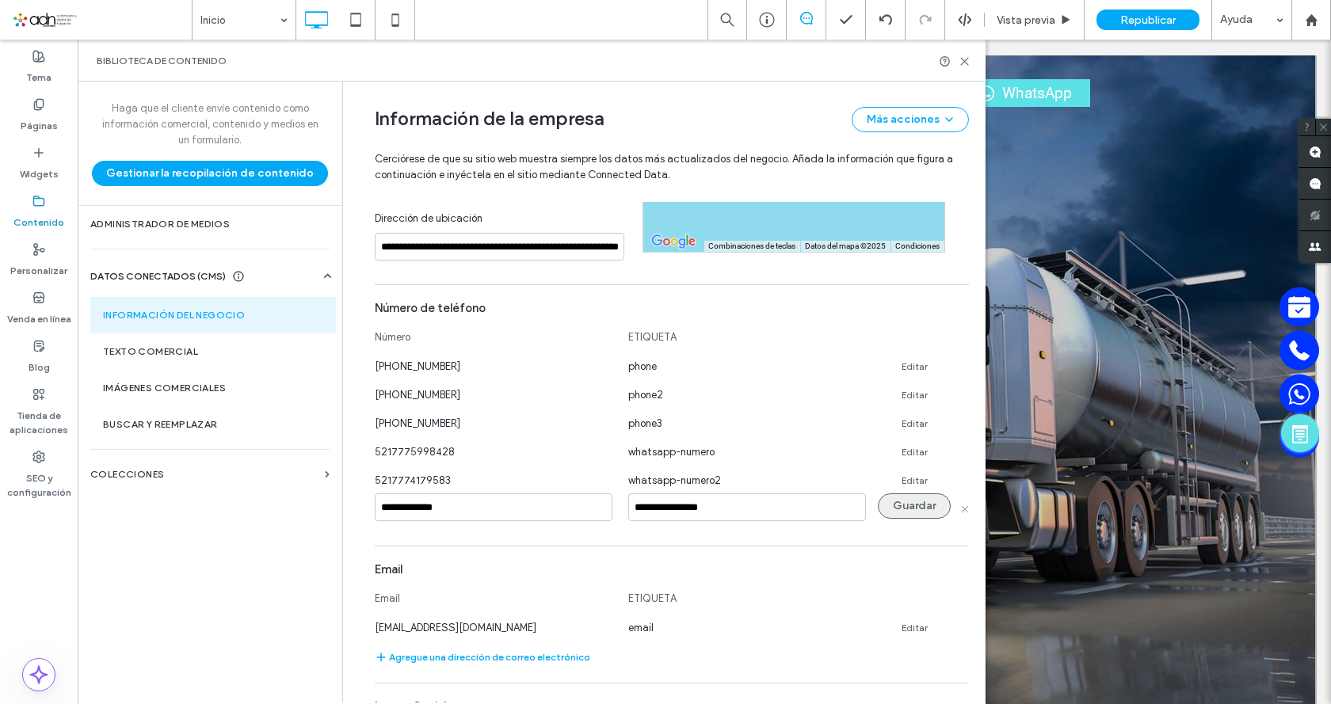
click at [893, 505] on button "Guardar" at bounding box center [914, 506] width 73 height 25
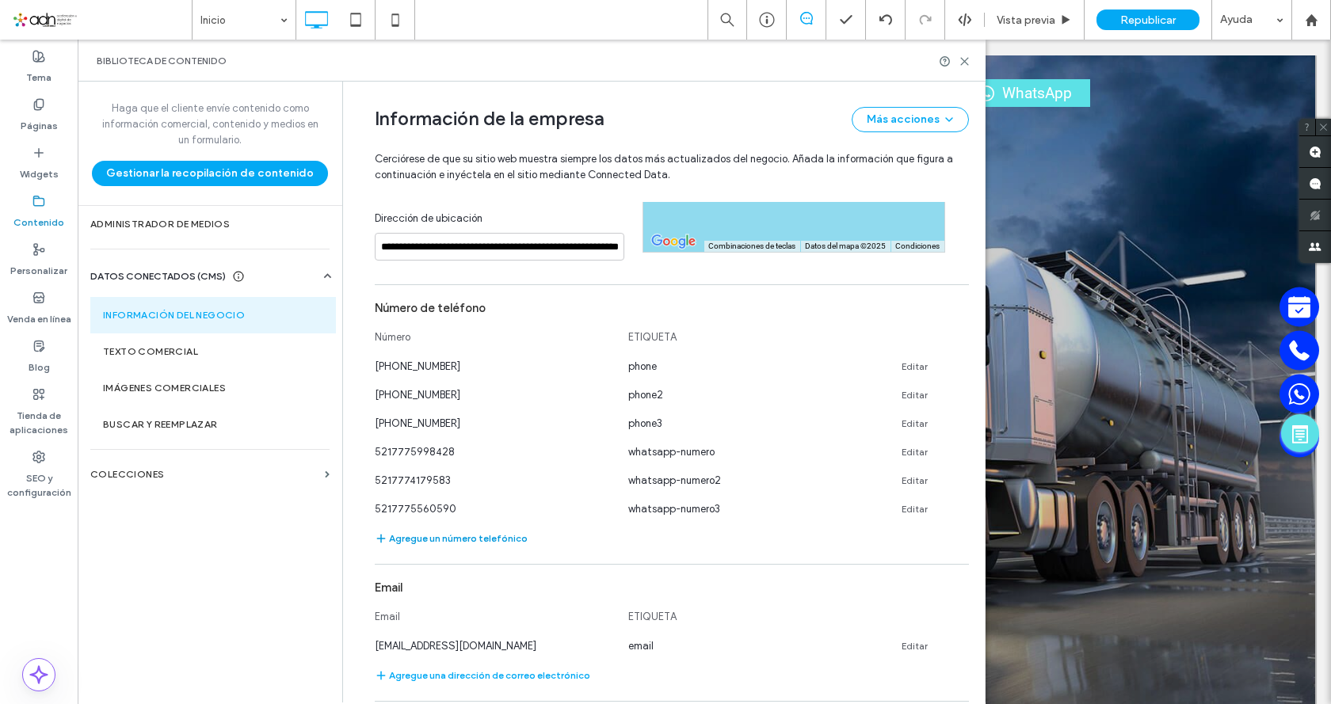
click at [497, 539] on button "Agregue un número telefónico" at bounding box center [451, 538] width 153 height 19
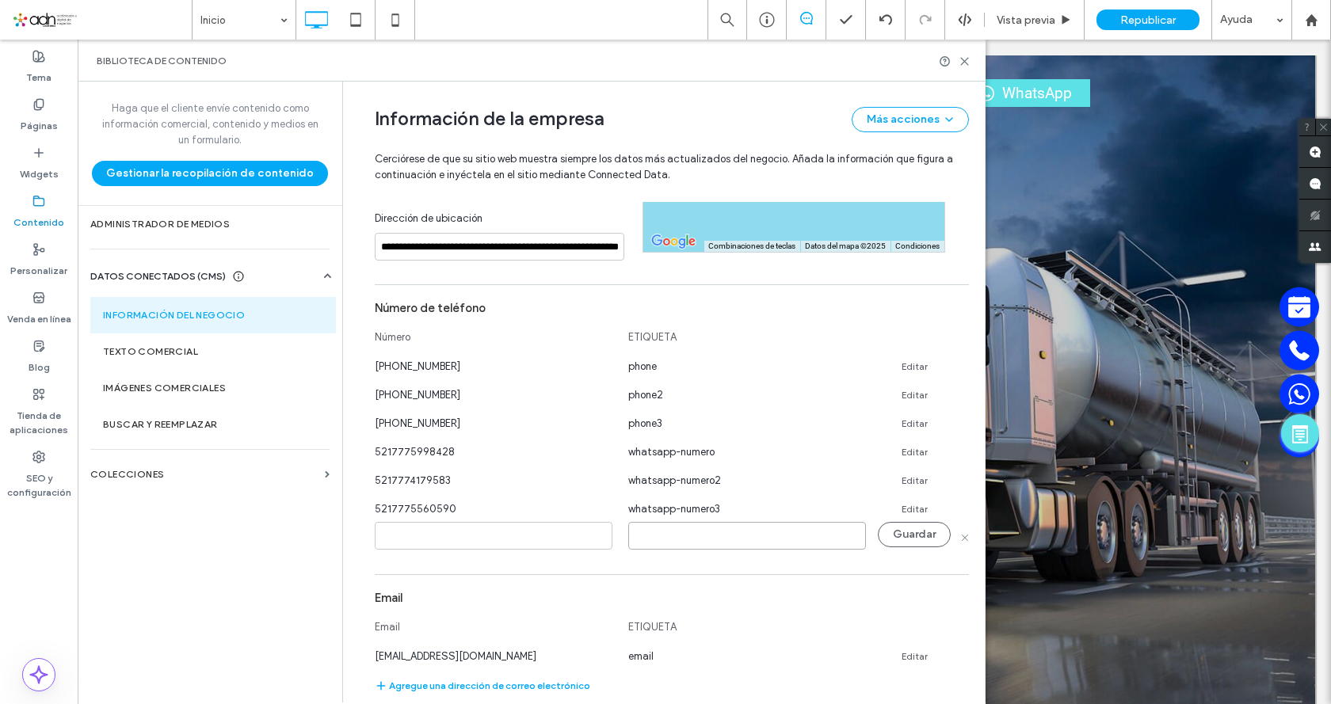
click at [658, 544] on input at bounding box center [747, 536] width 238 height 28
type input "******"
click at [433, 531] on input at bounding box center [494, 536] width 238 height 28
paste input "**********"
type input "**********"
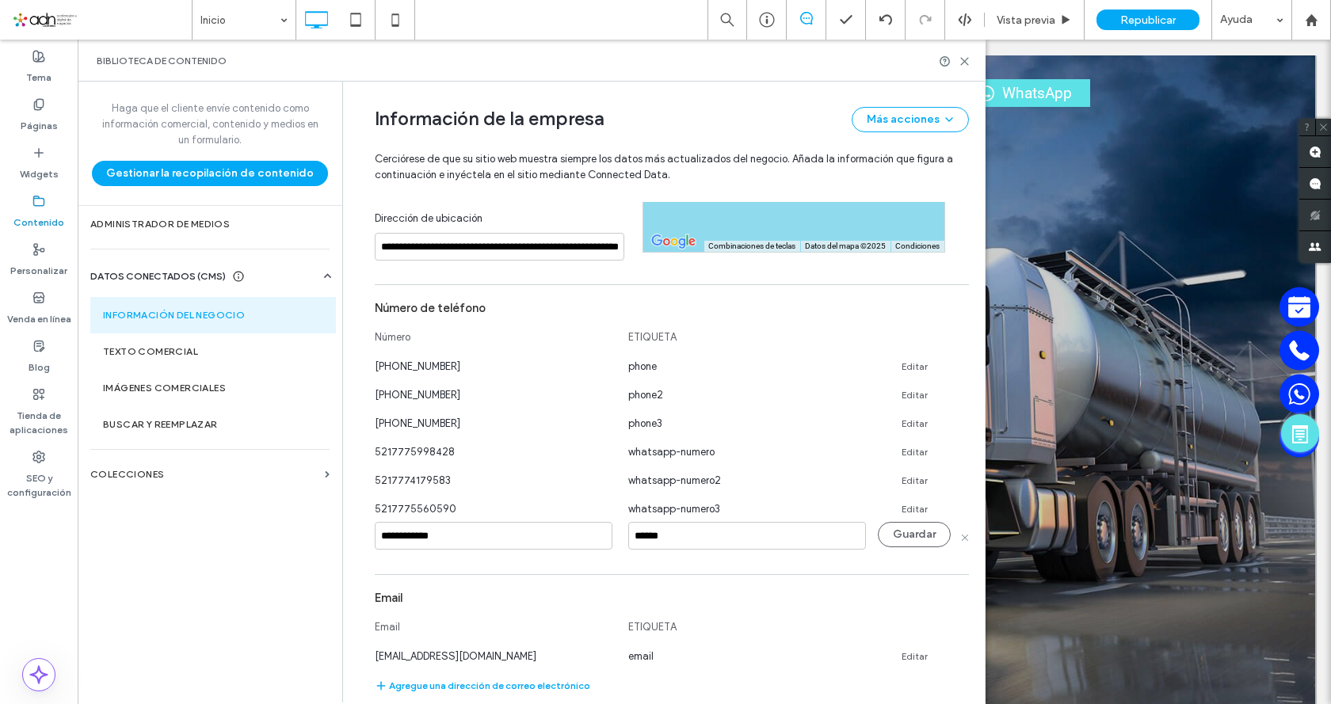
click at [918, 547] on div "**********" at bounding box center [672, 536] width 594 height 29
click at [919, 540] on button "Guardar" at bounding box center [914, 534] width 73 height 25
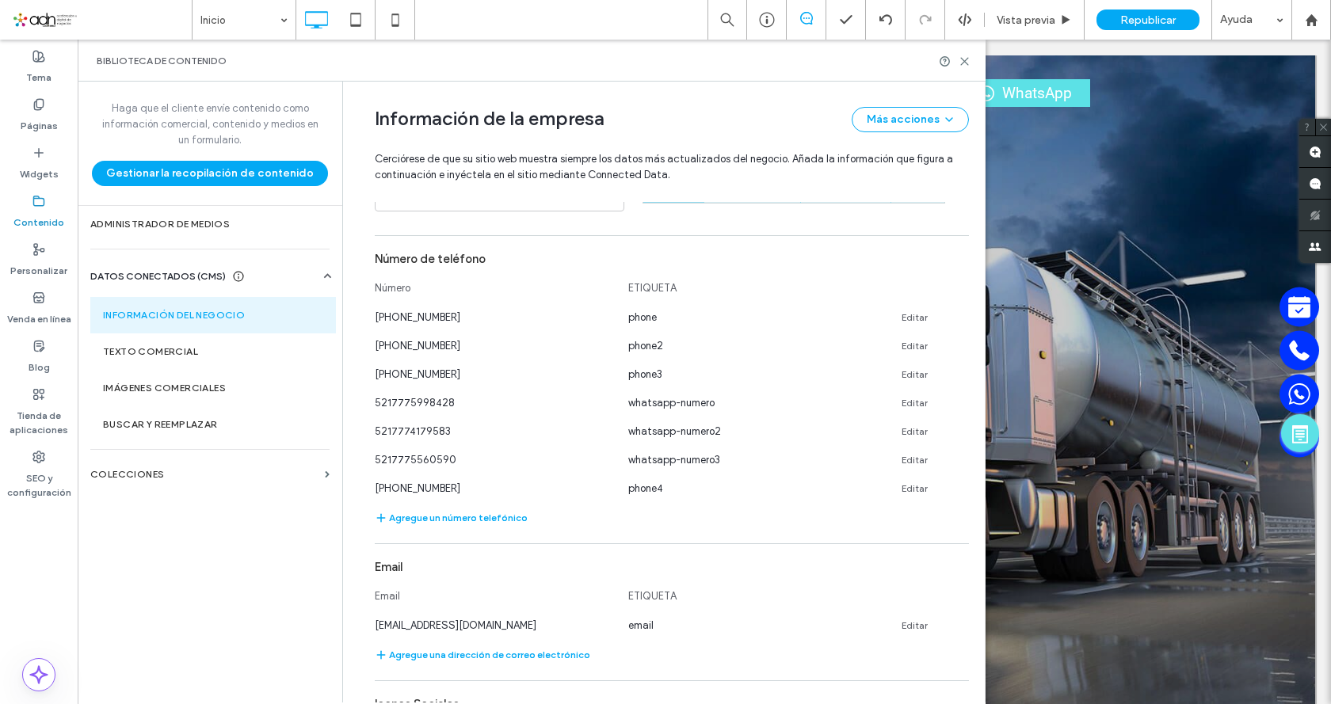
scroll to position [634, 0]
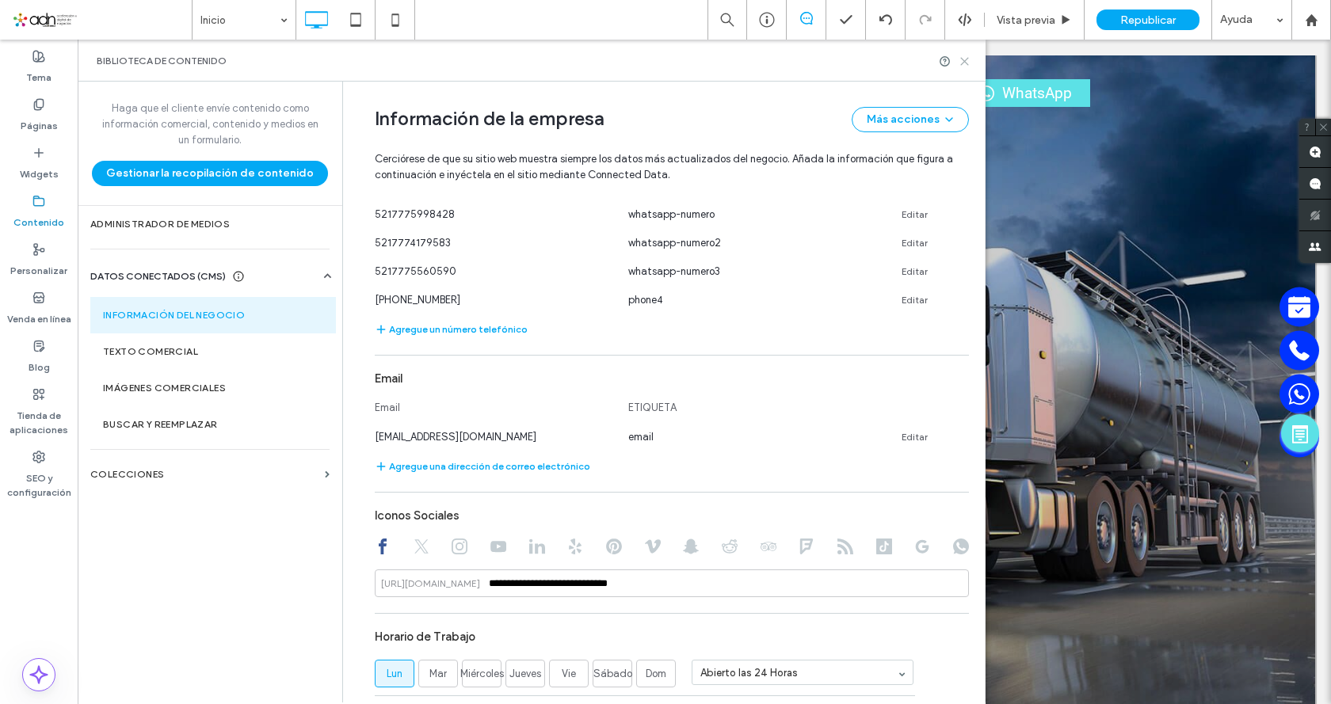
click at [959, 62] on icon at bounding box center [965, 61] width 12 height 12
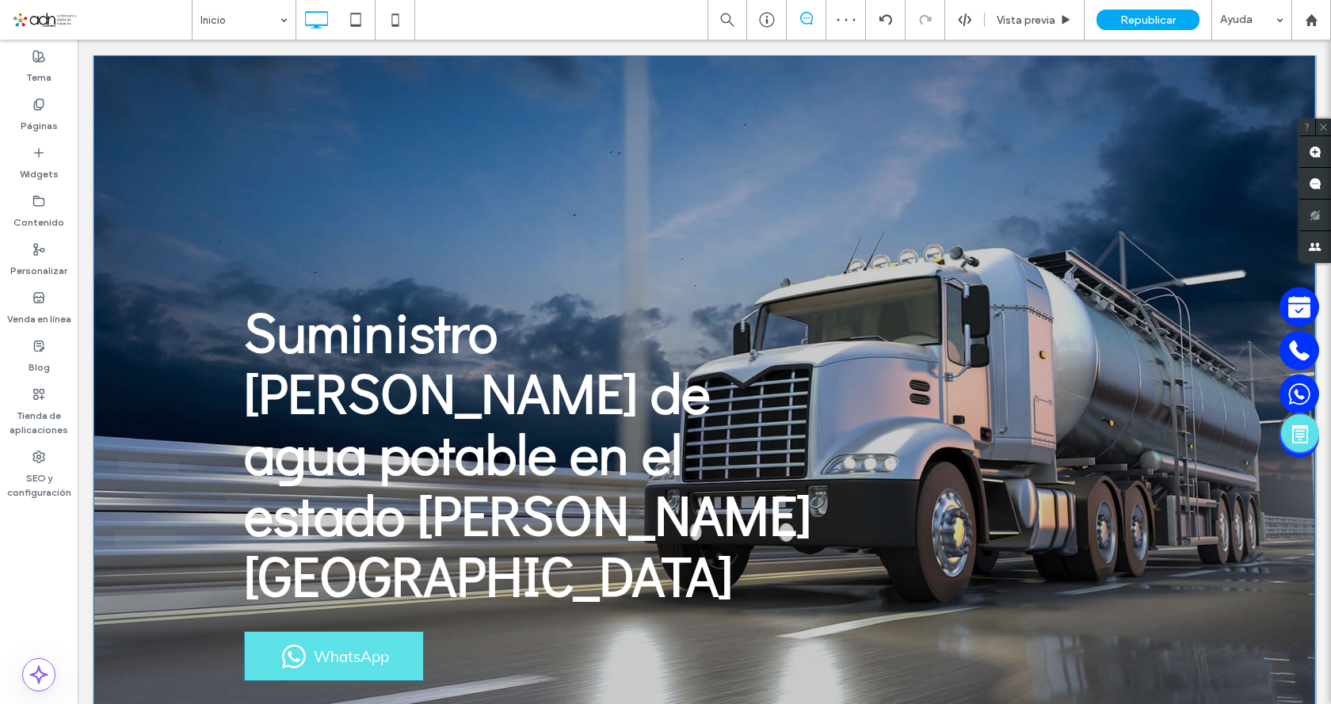
scroll to position [0, 0]
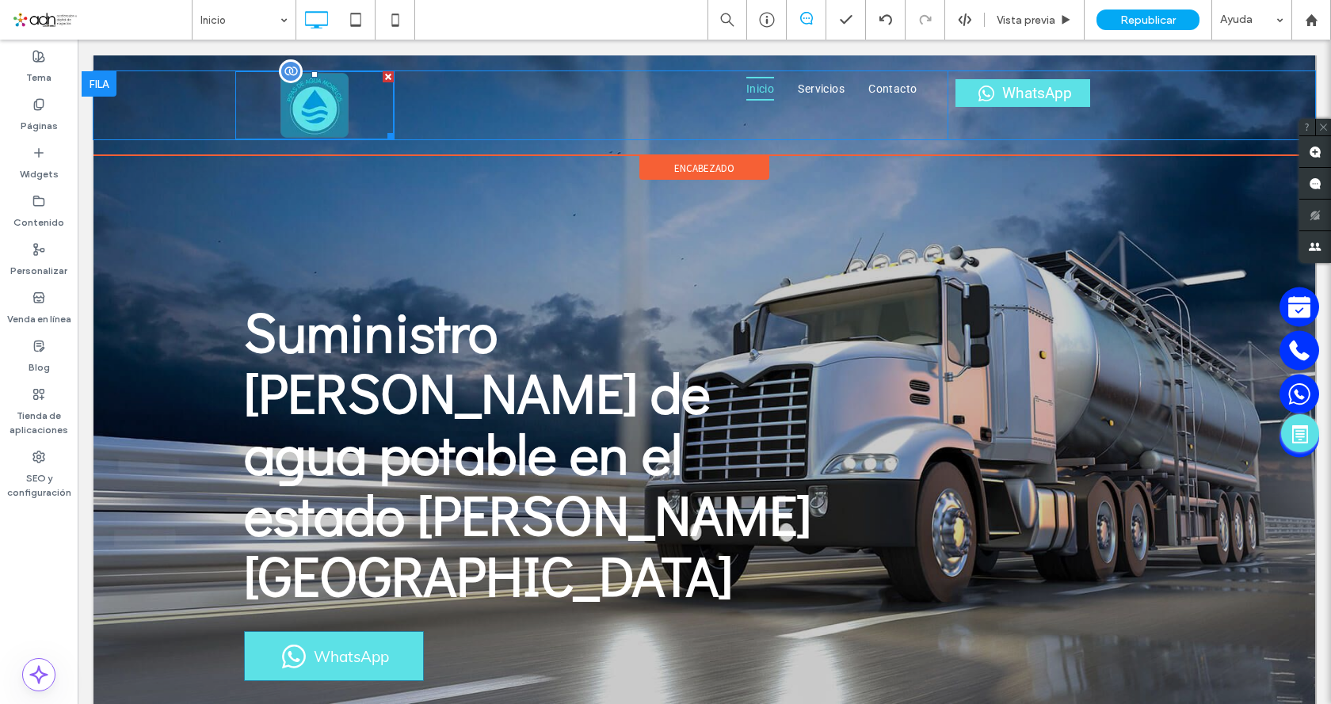
click at [318, 101] on img at bounding box center [314, 105] width 158 height 68
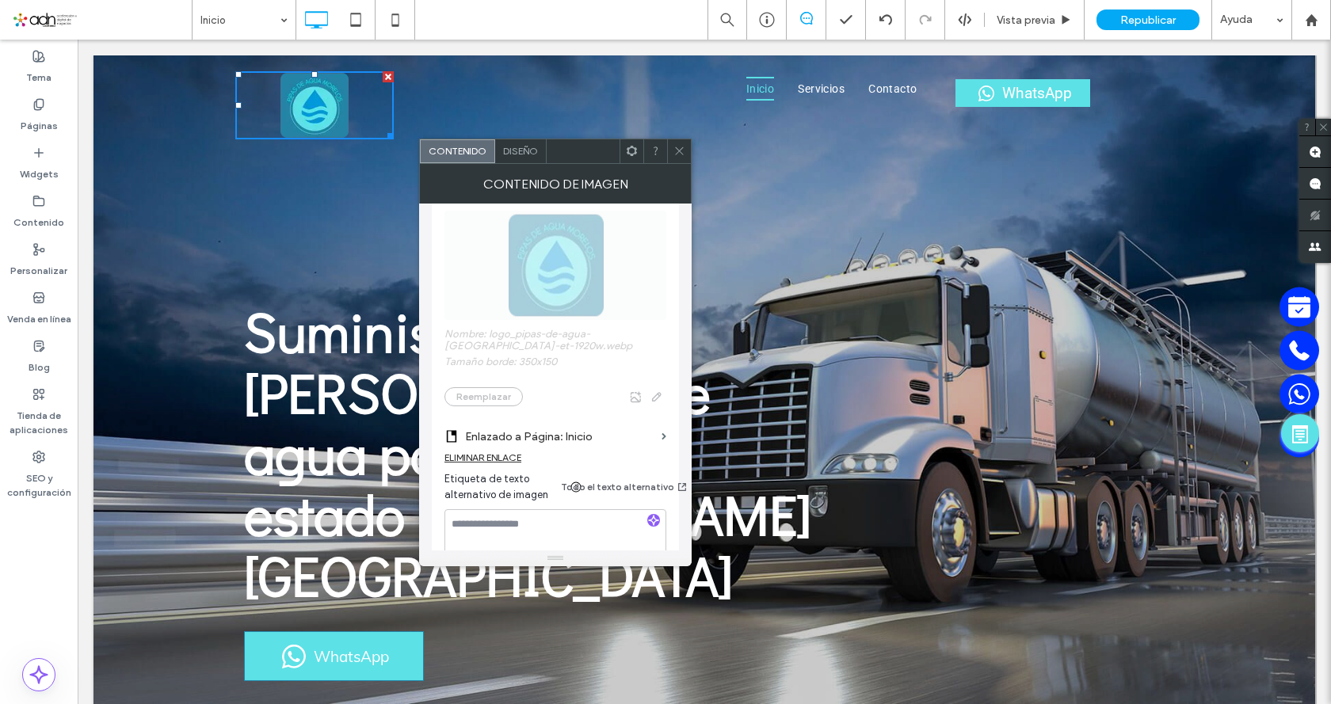
scroll to position [317, 0]
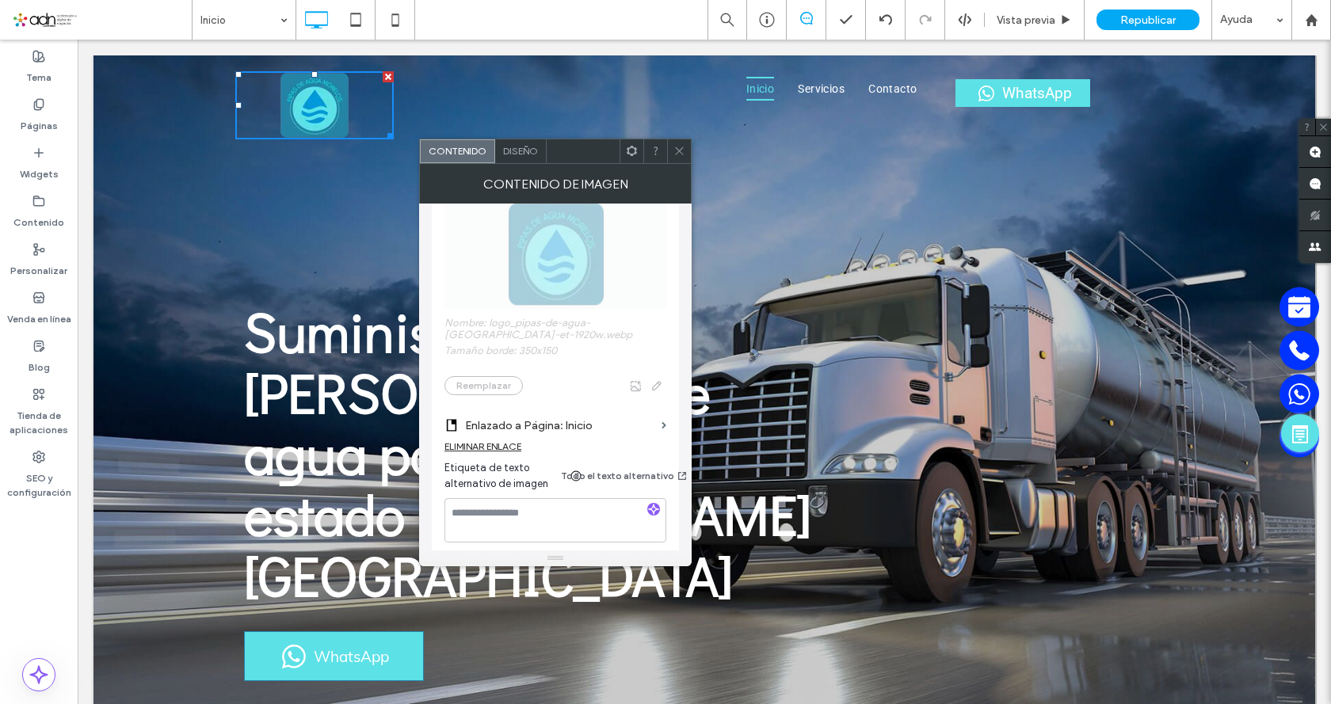
click at [681, 154] on icon at bounding box center [679, 151] width 12 height 12
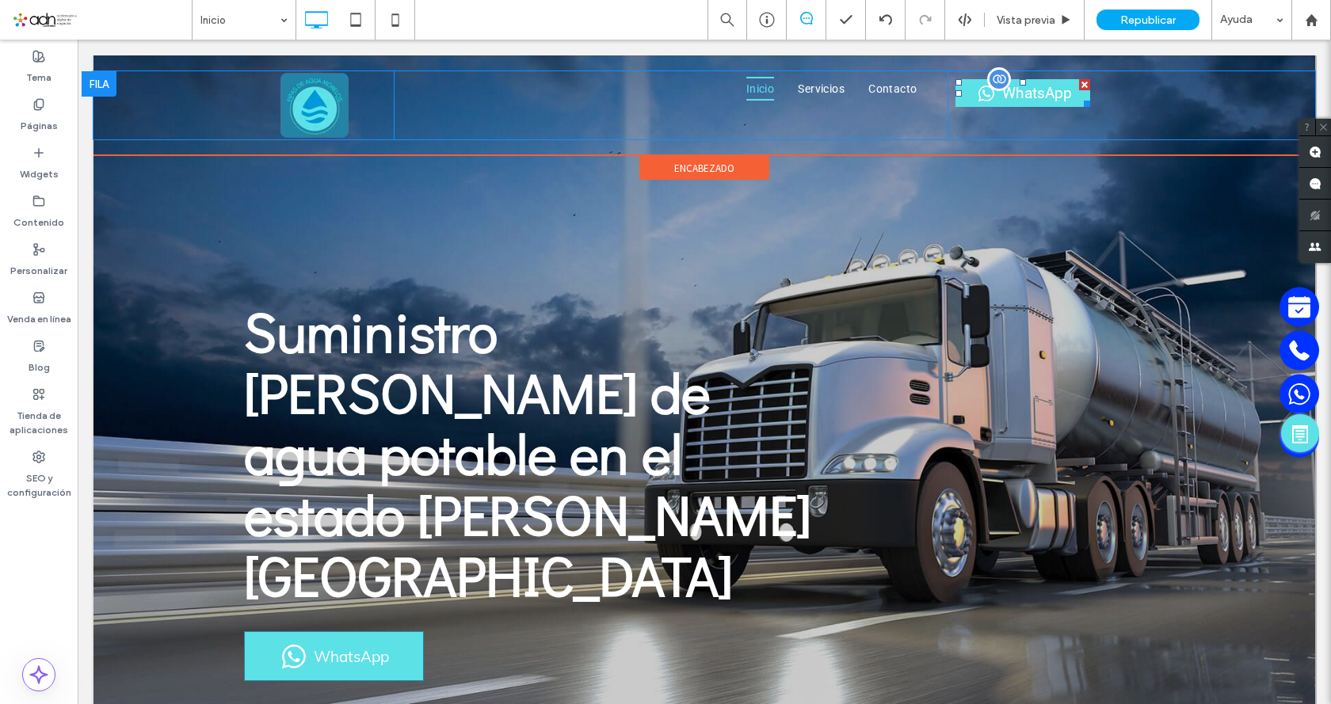
click at [986, 100] on span at bounding box center [1022, 93] width 135 height 28
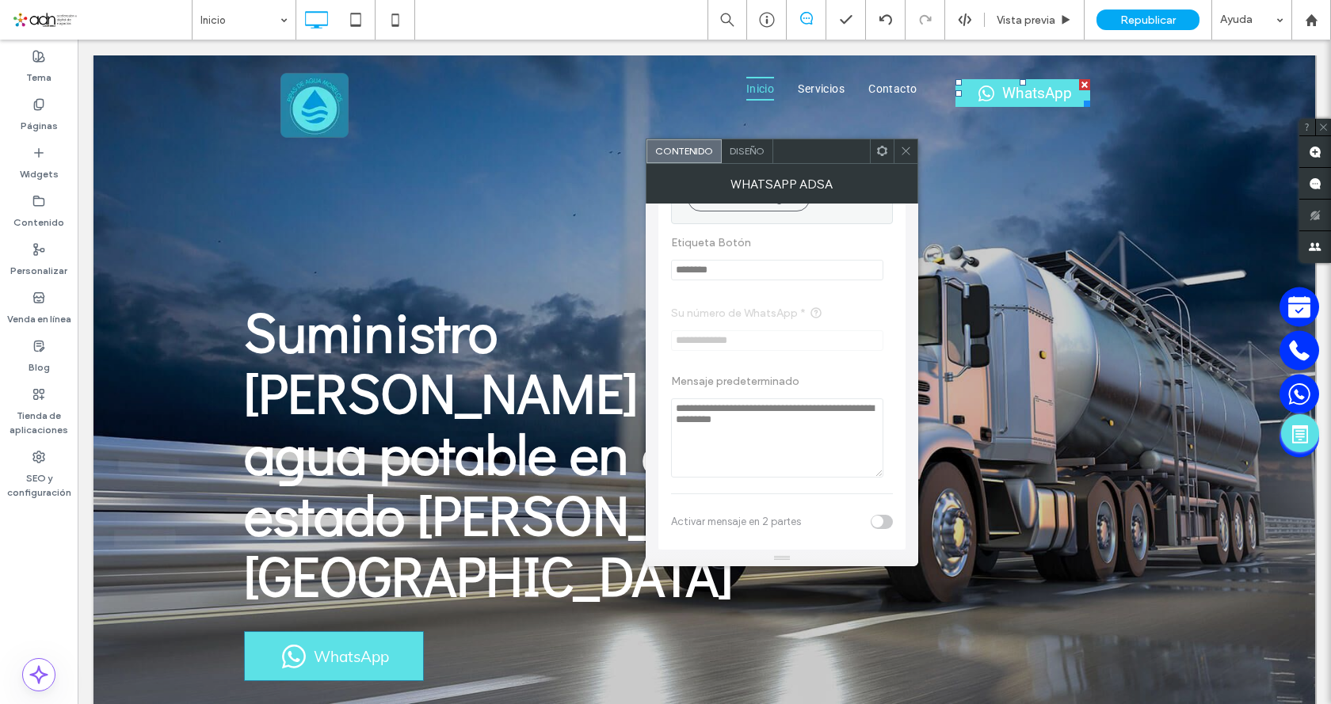
scroll to position [219, 0]
